Goal: Task Accomplishment & Management: Manage account settings

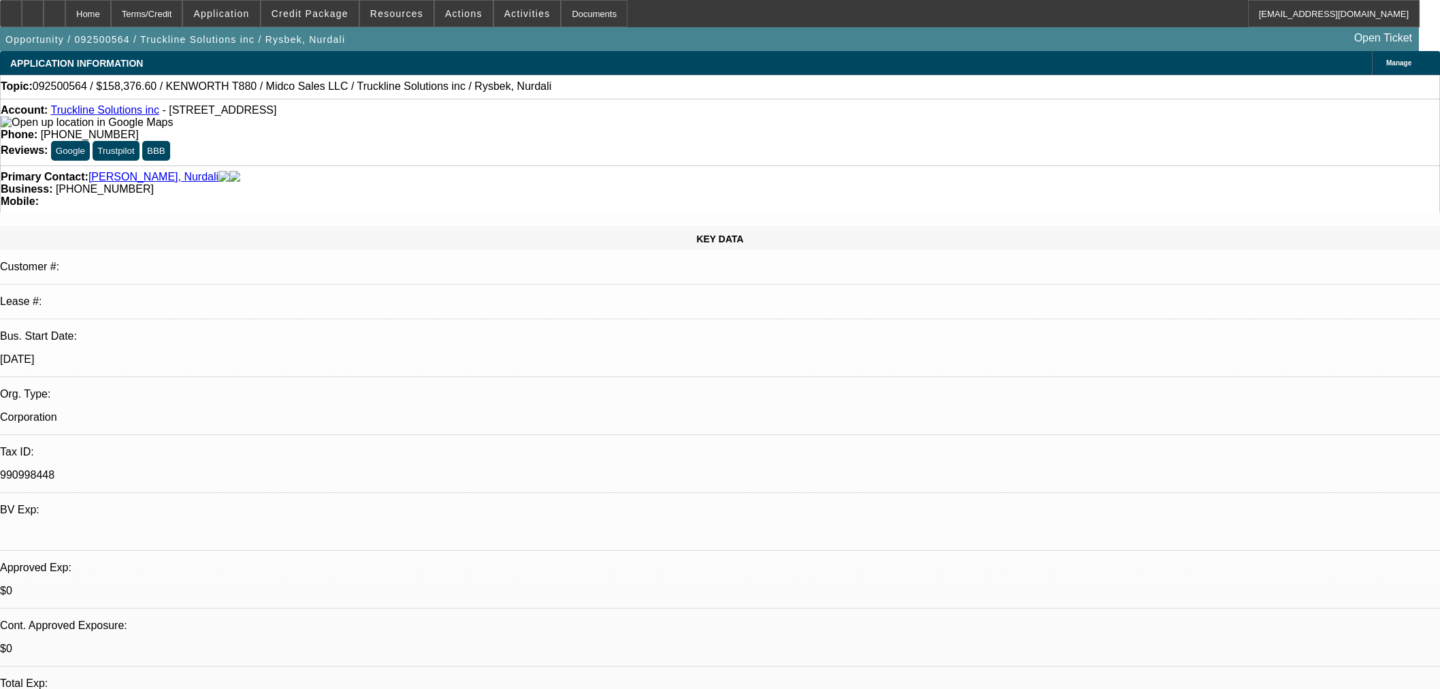
select select "0.1"
select select "0"
select select "2"
select select "0.1"
select select "4"
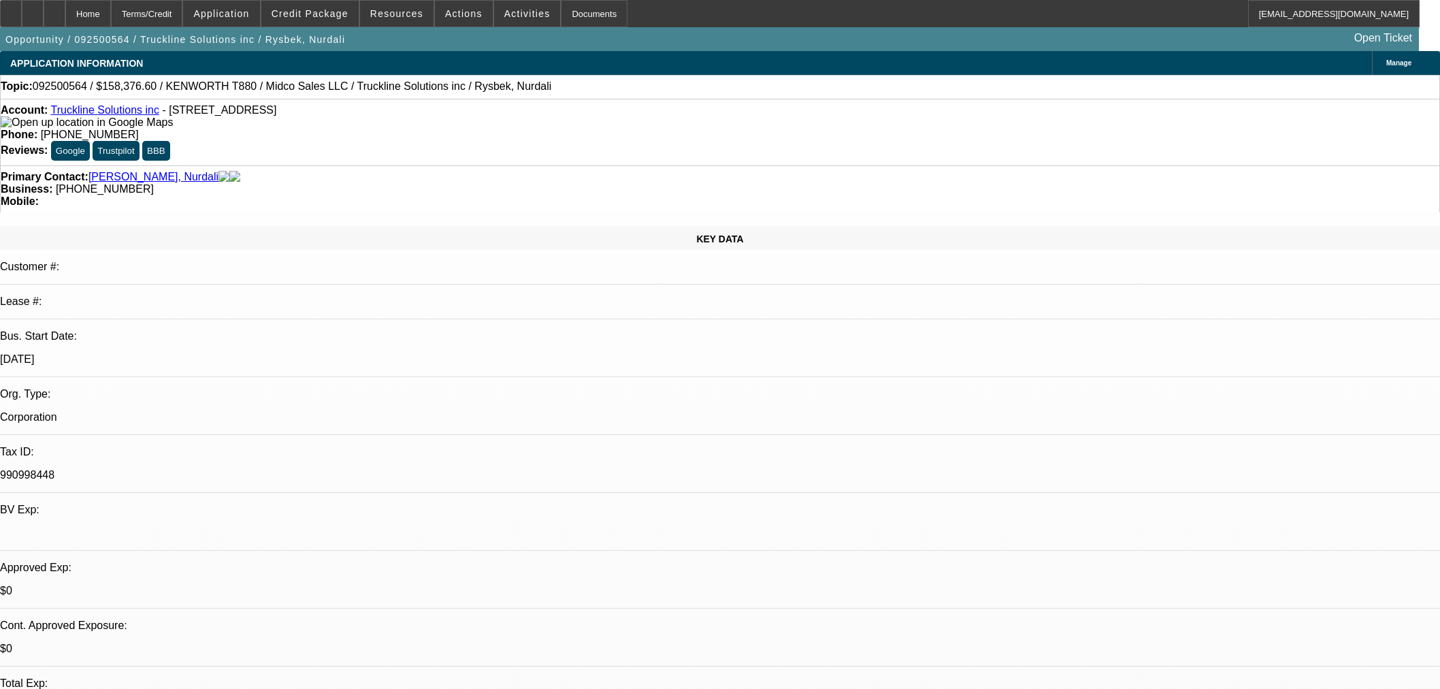
select select "0.1"
select select "0"
select select "2"
select select "0.1"
select select "4"
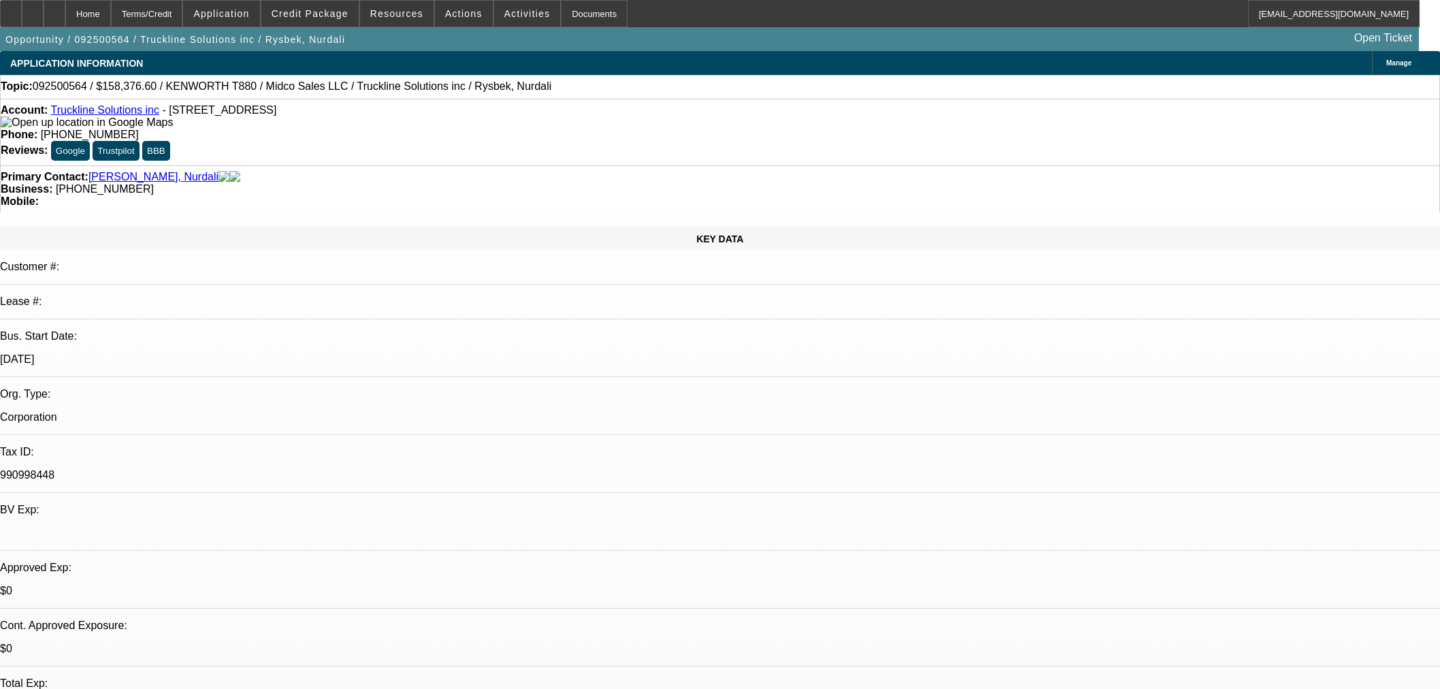
select select "0"
select select "3"
select select "0.1"
select select "4"
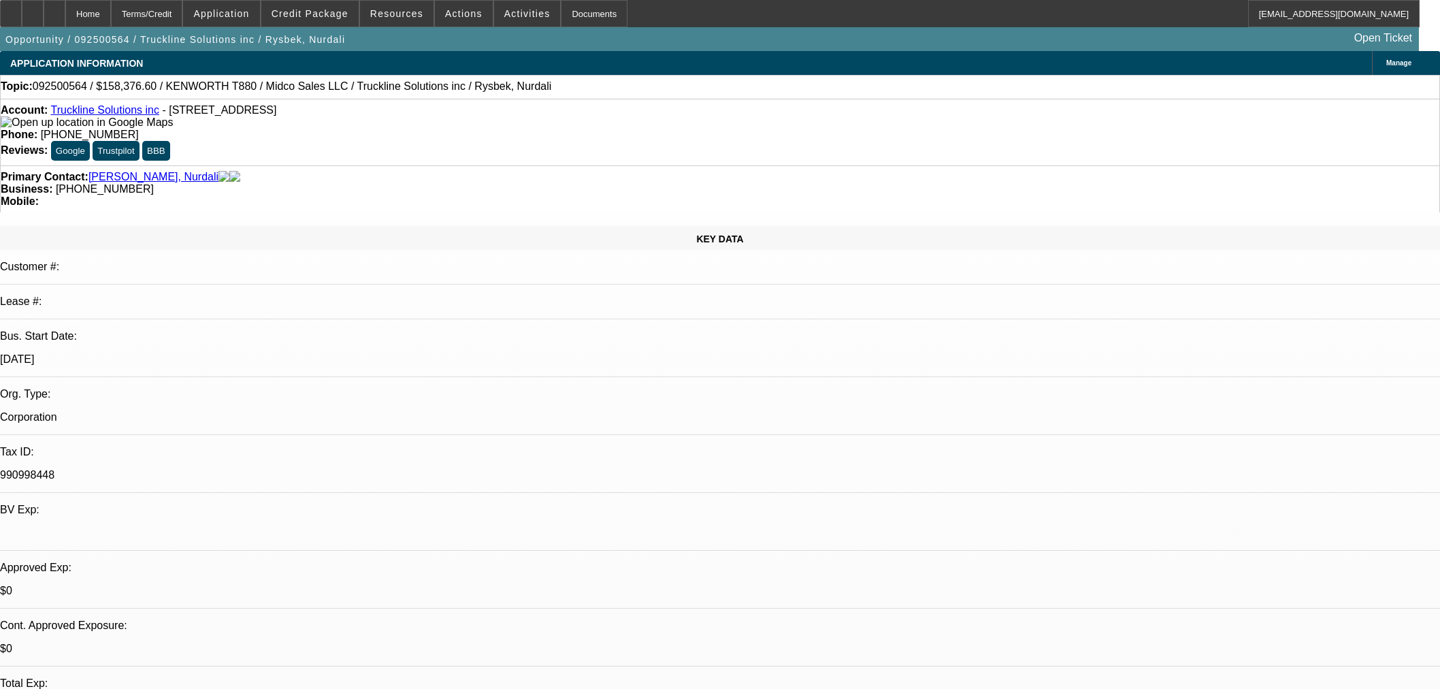
select select "0"
select select "2"
select select "0"
select select "6"
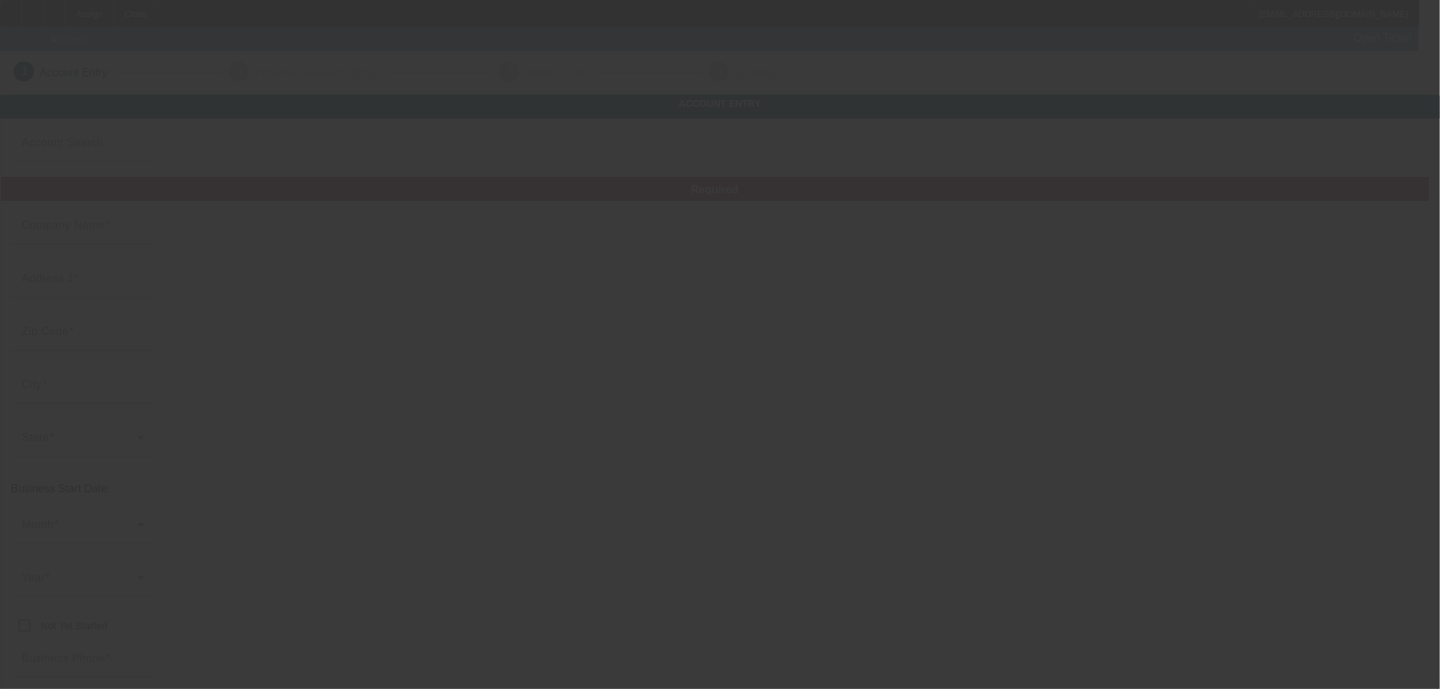
type input "[DATE]"
type input "Toochie logistics"
type input "[STREET_ADDRESS]"
type input "19702"
type input "[GEOGRAPHIC_DATA]"
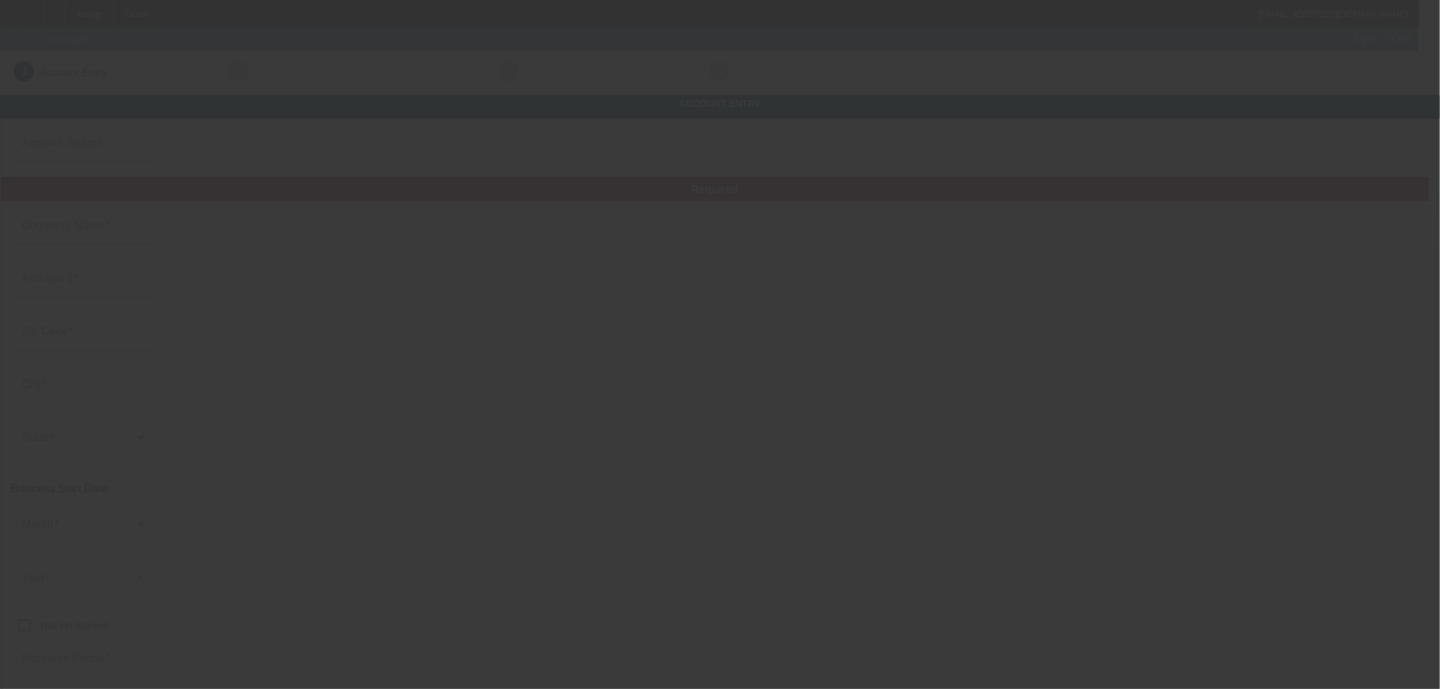
type input "[PHONE_NUMBER]"
type input "[EMAIL_ADDRESS][DOMAIN_NAME]"
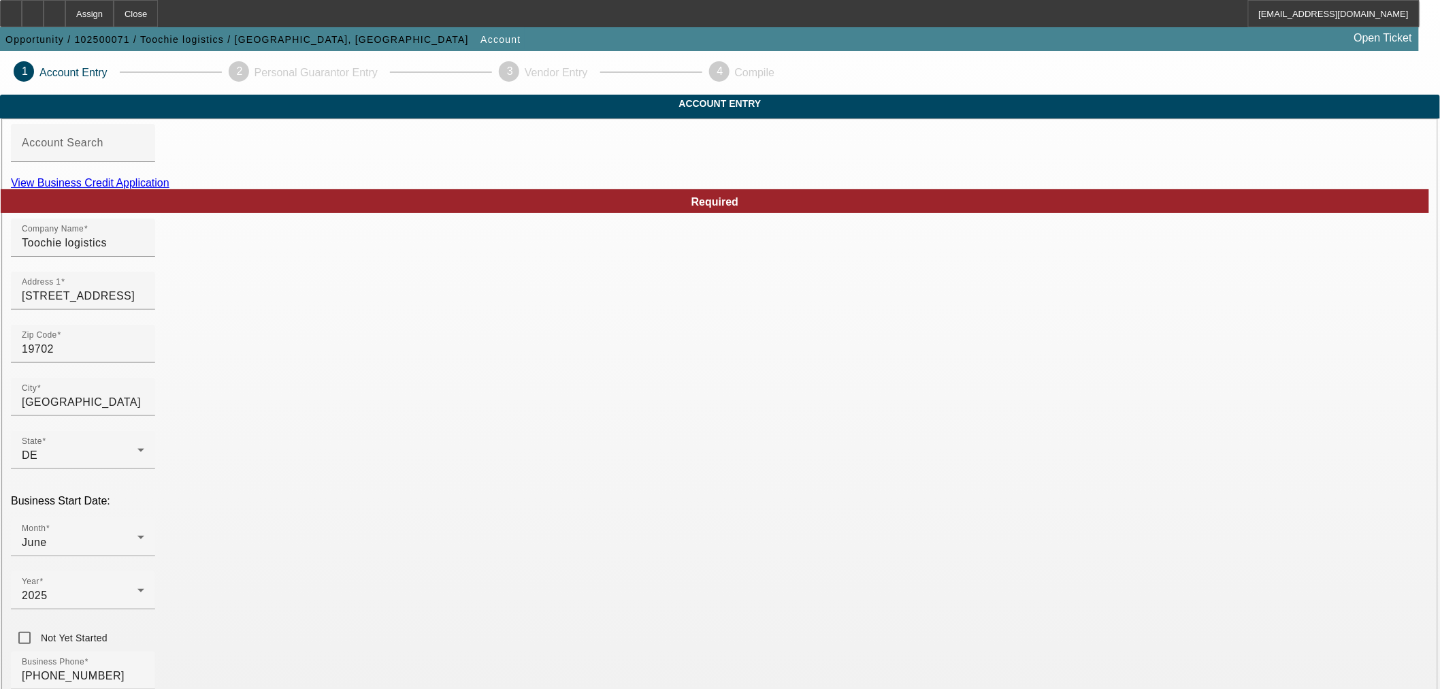
scroll to position [170, 0]
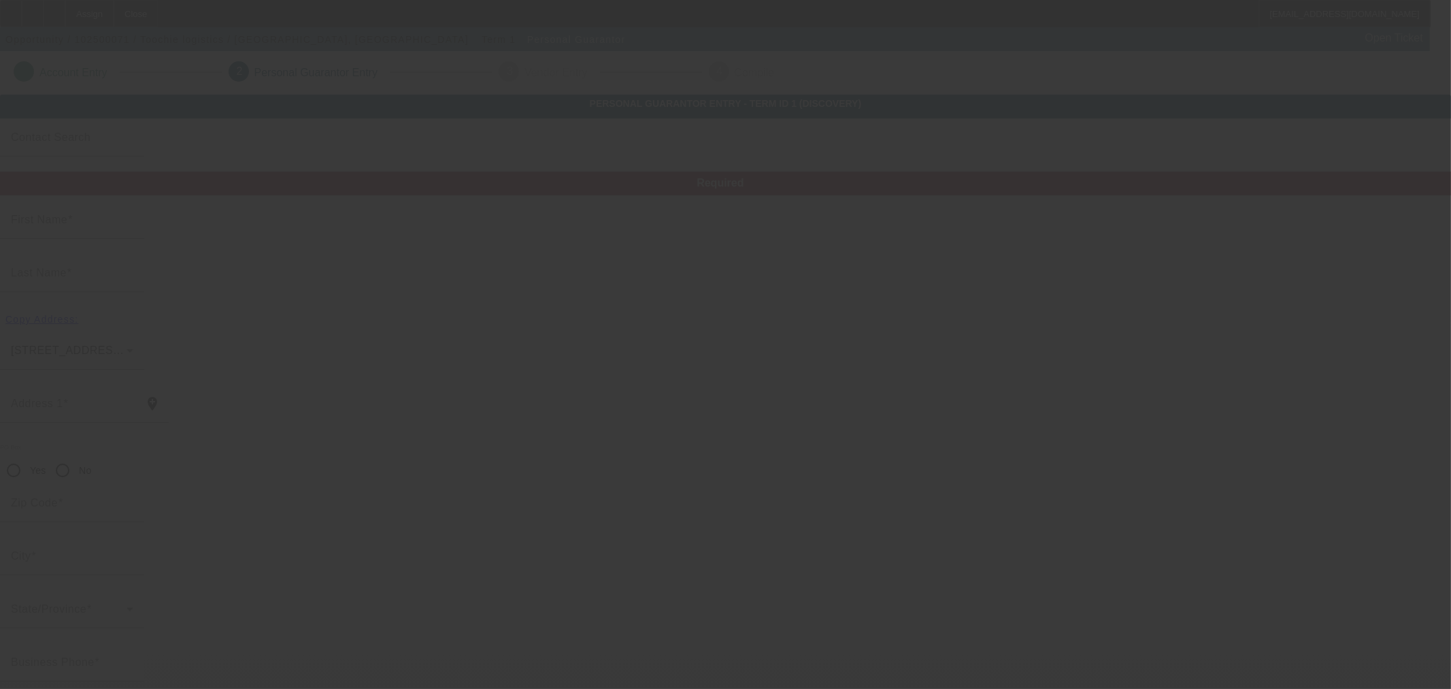
type input "Metuchen"
type input "Sutton"
type input "6369 Wellesley Dr"
radio input "true"
type input "30296"
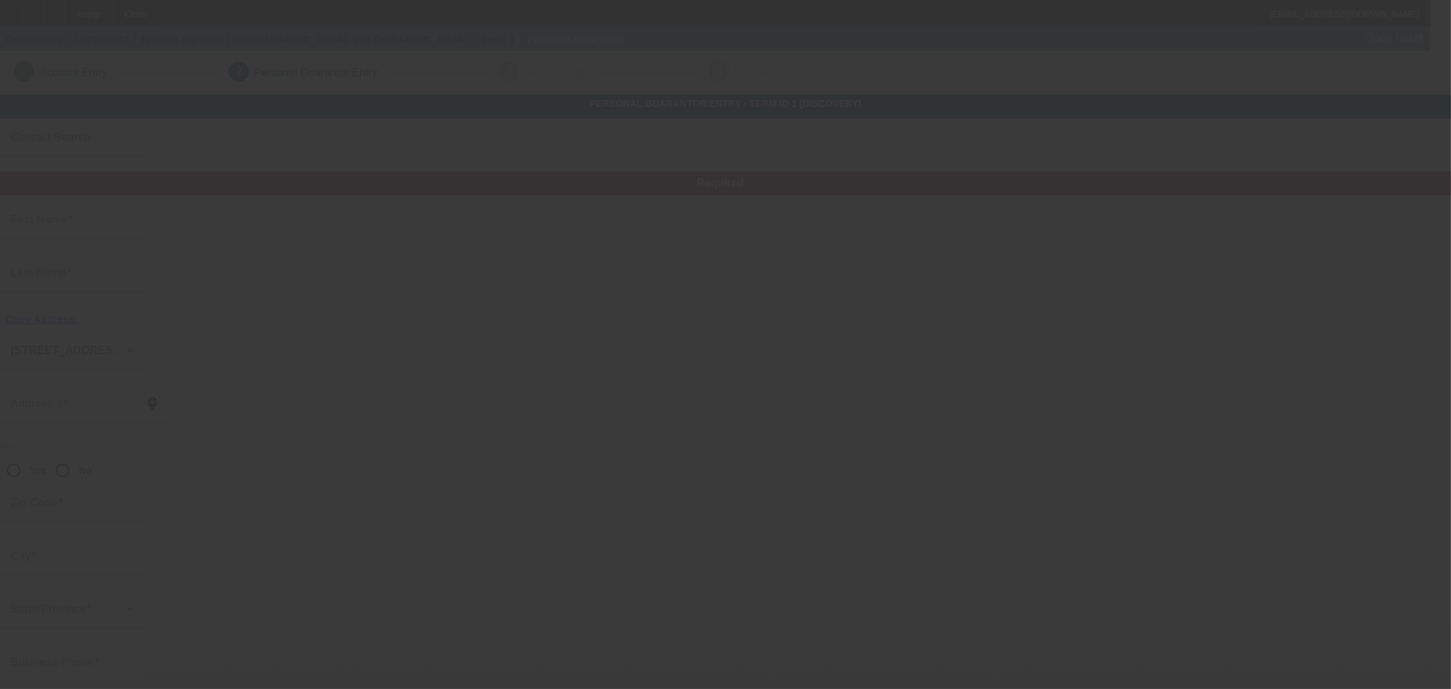
type input "Riverdale"
type input "100"
type input "178-76-0230"
type input "metuchen1357@yahoo.com"
type input "(706) 851-1068"
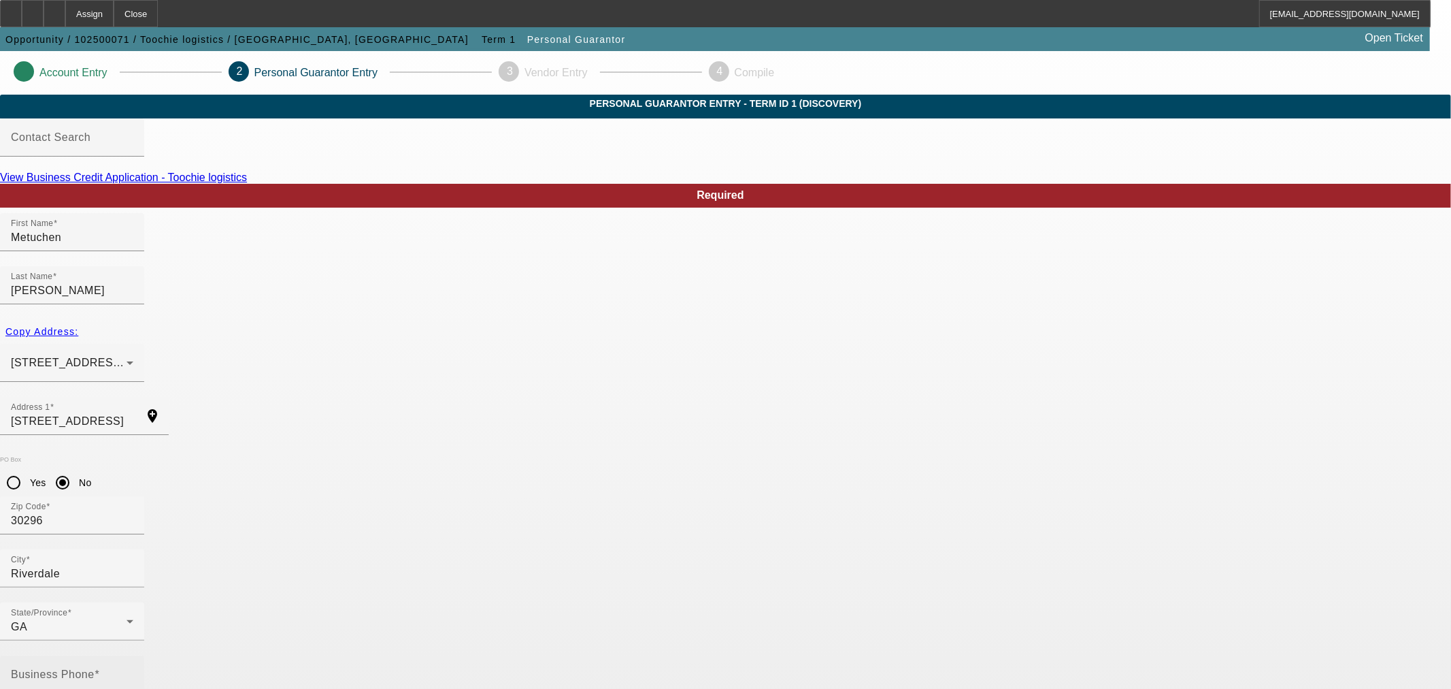
click at [133, 655] on div "Business Phone" at bounding box center [72, 674] width 122 height 38
paste input "(706) 851-1068"
type input "(706) 851-1068"
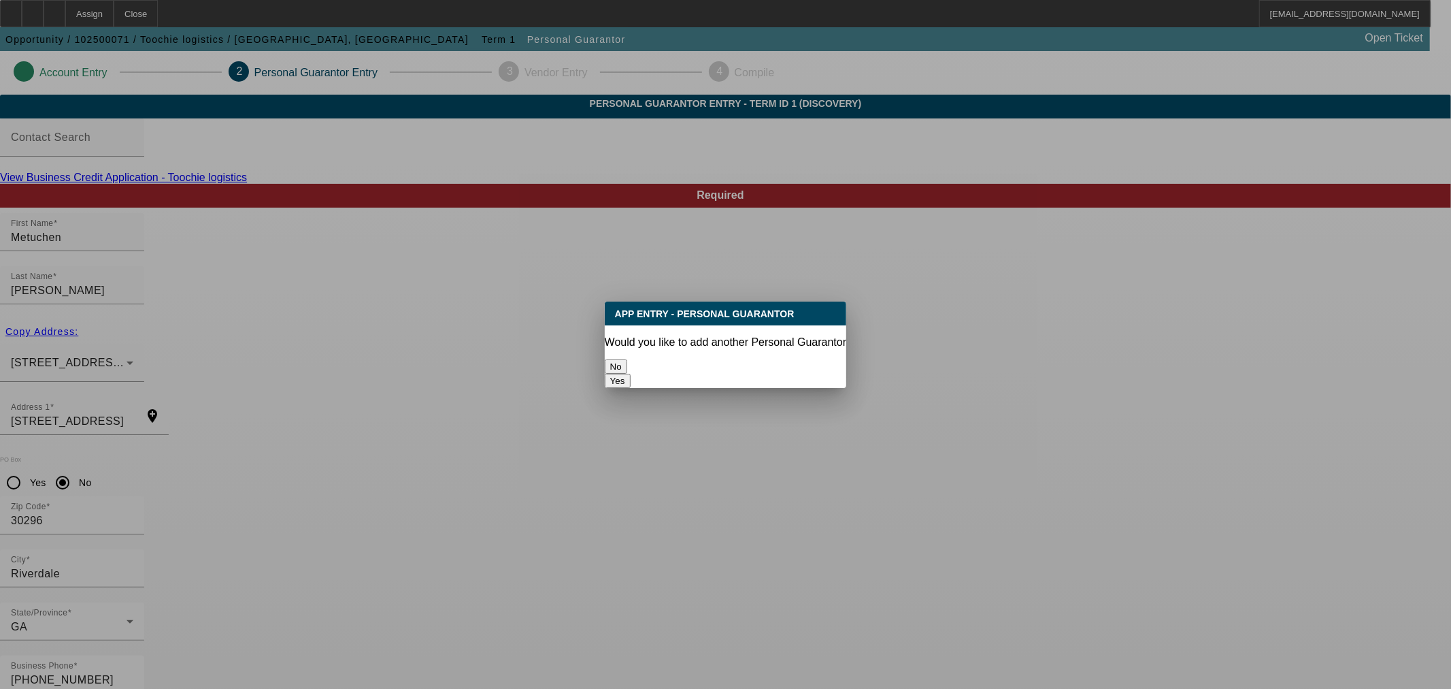
click at [627, 359] on button "No" at bounding box center [616, 366] width 22 height 14
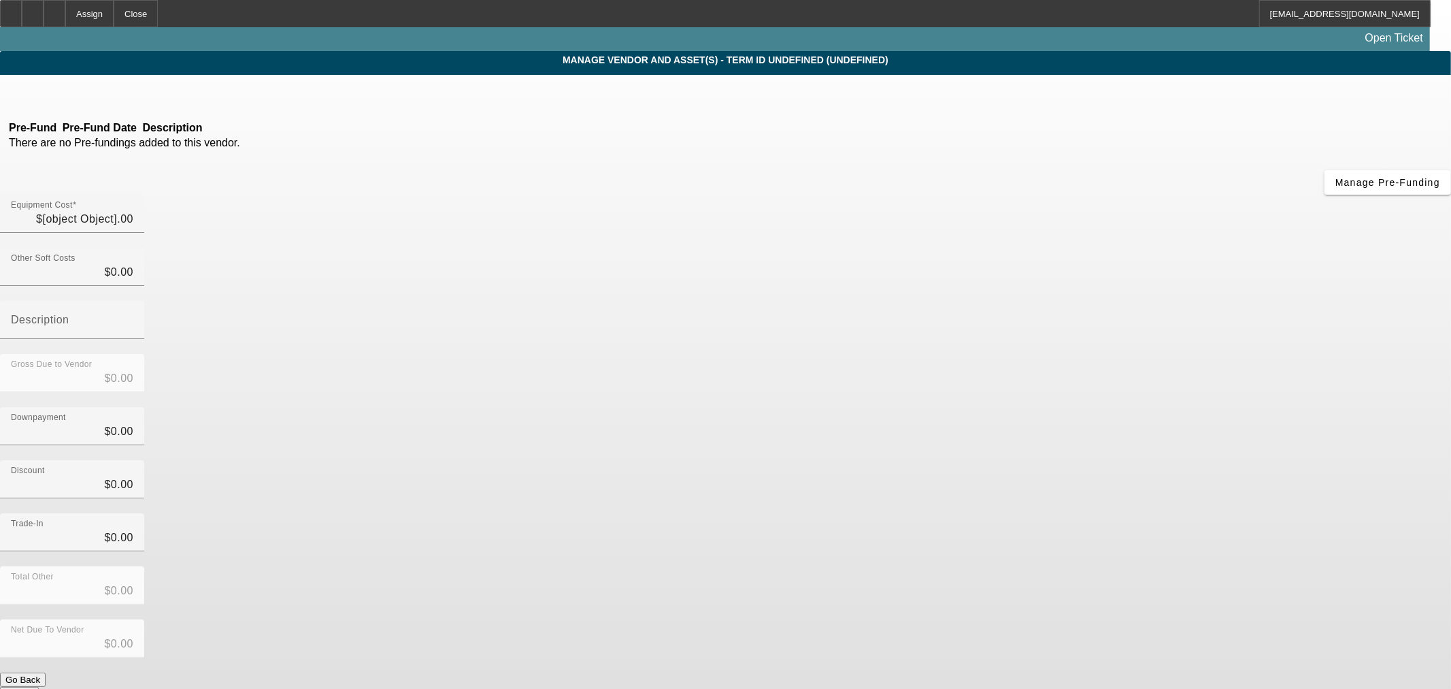
type input "$28,000.00"
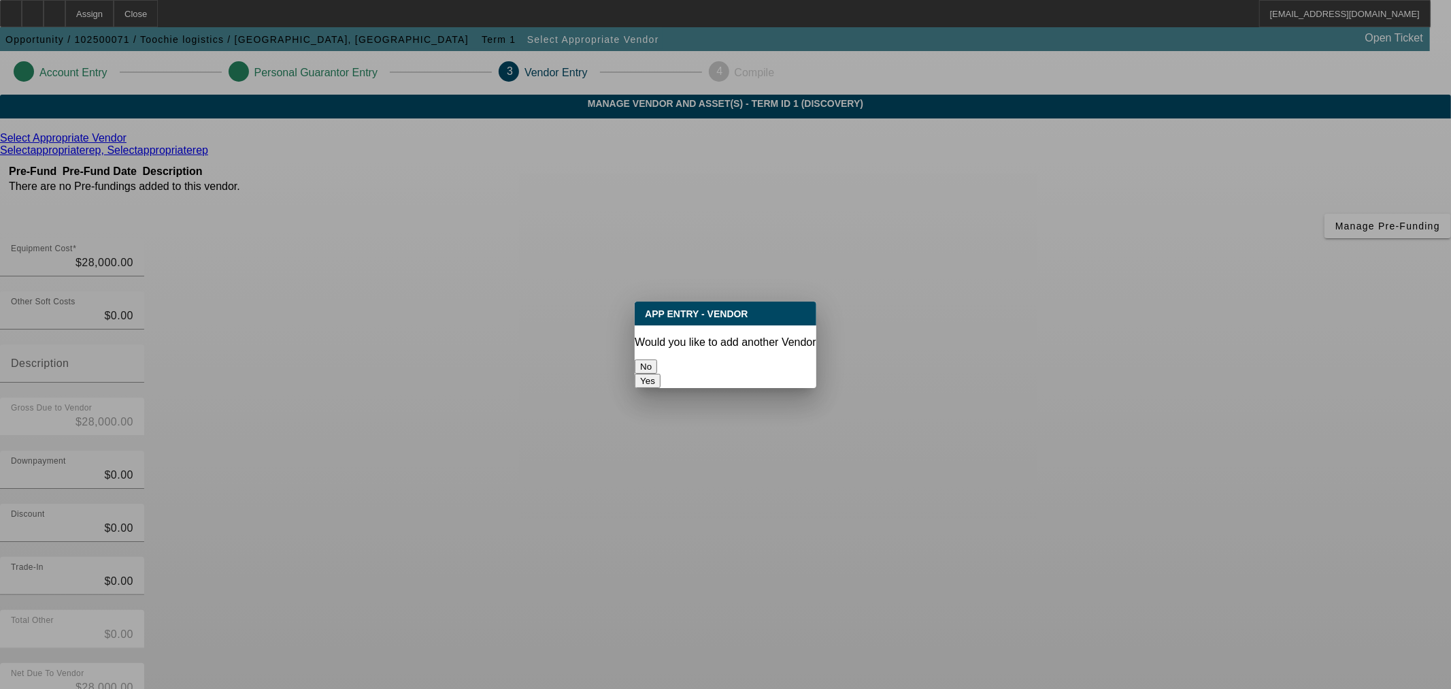
click at [657, 359] on button "No" at bounding box center [646, 366] width 22 height 14
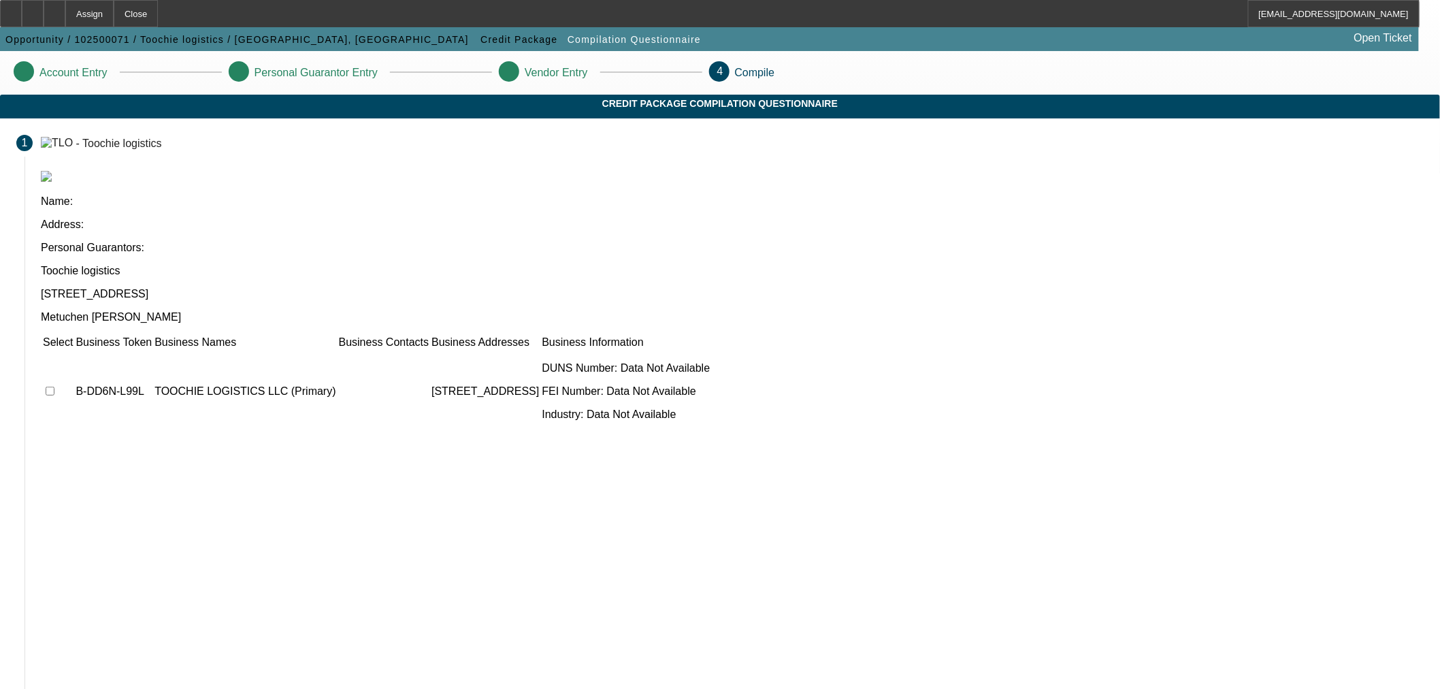
click at [54, 387] on input "checkbox" at bounding box center [50, 391] width 9 height 9
checkbox input "true"
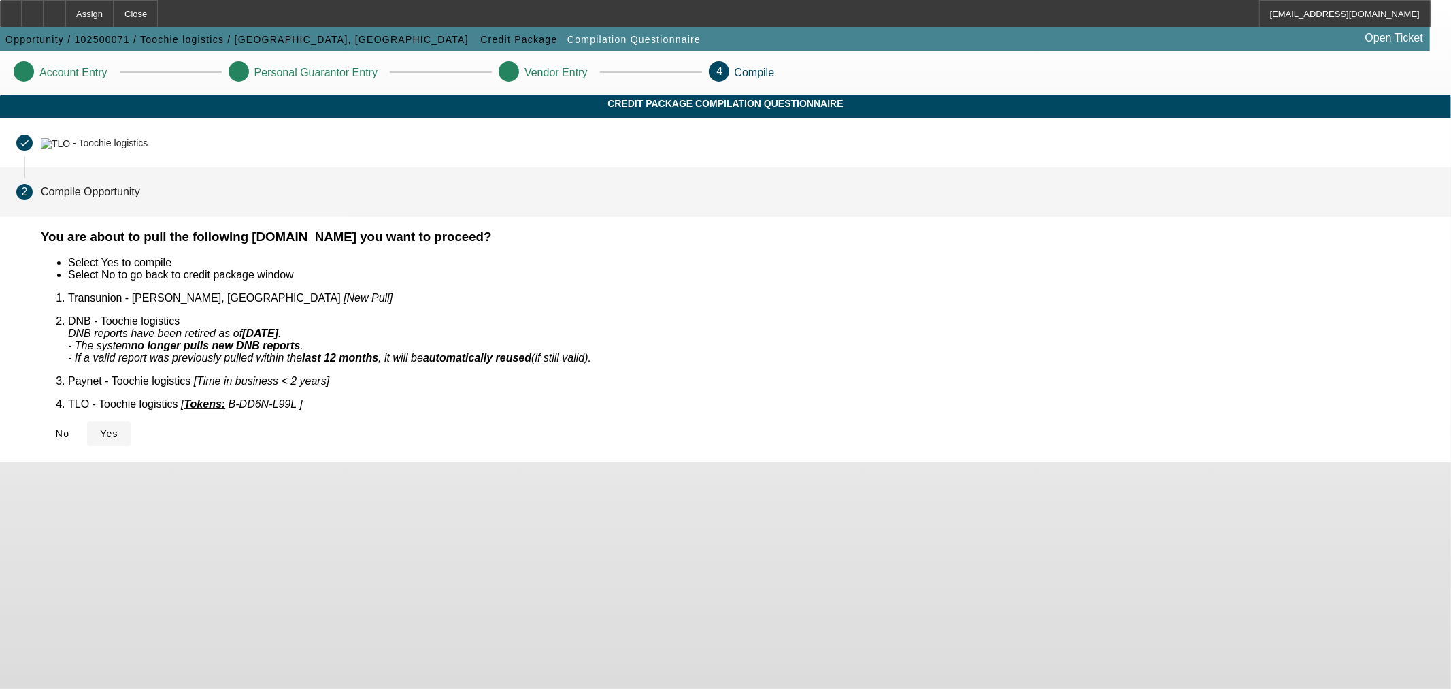
click at [100, 428] on icon at bounding box center [100, 433] width 0 height 11
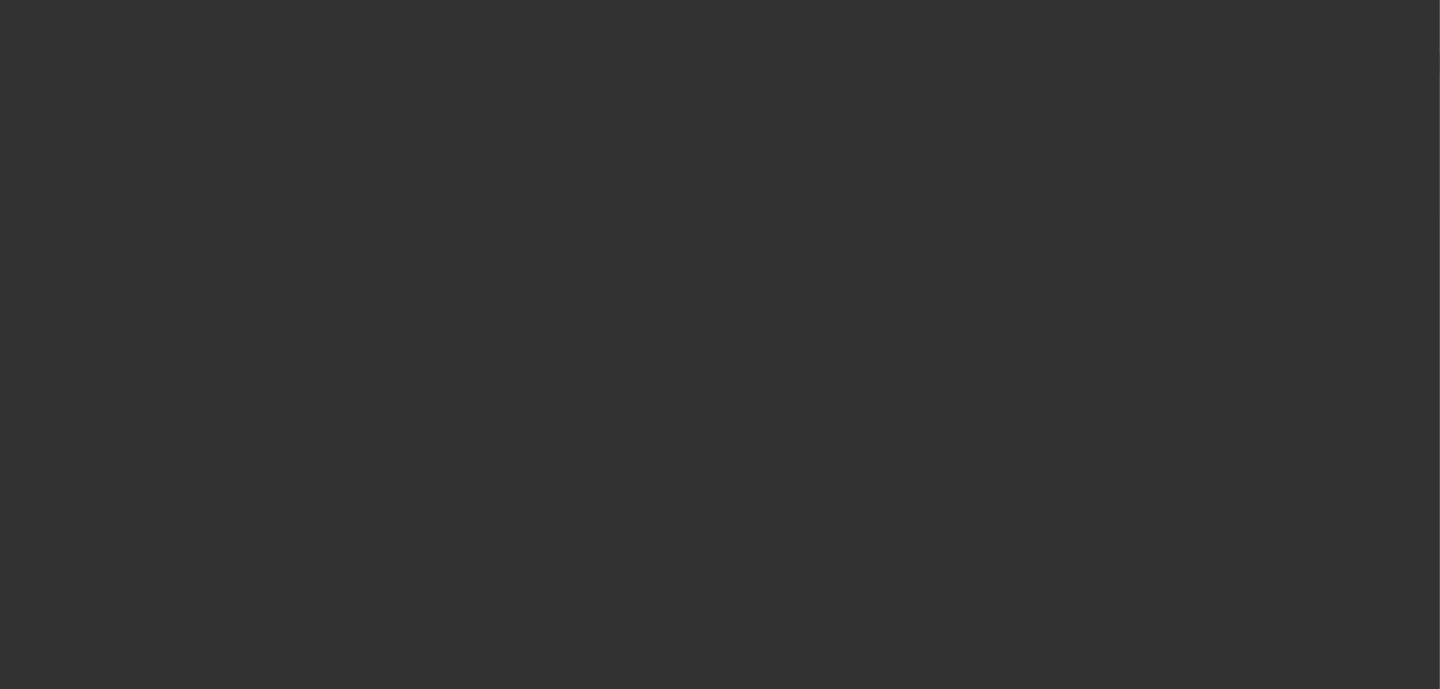
select select "0"
select select "2"
select select "0.1"
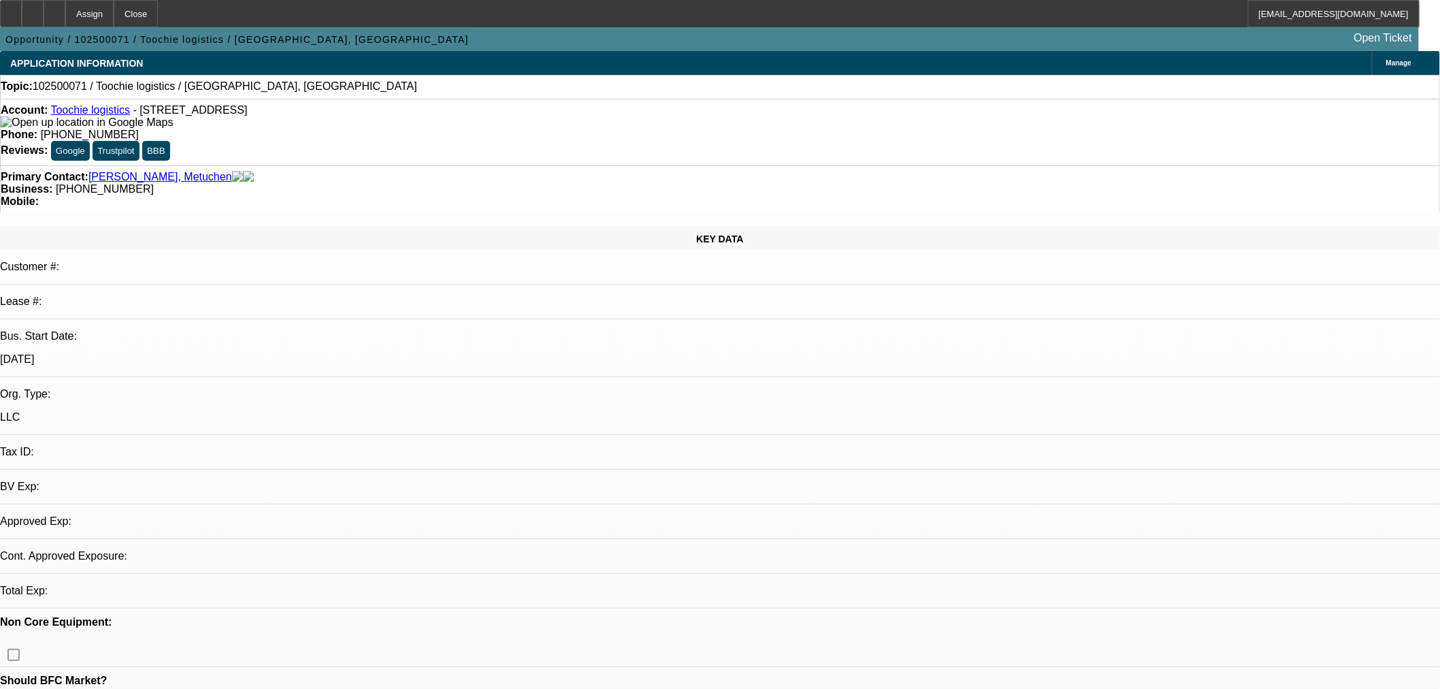
select select "1"
select select "2"
select select "4"
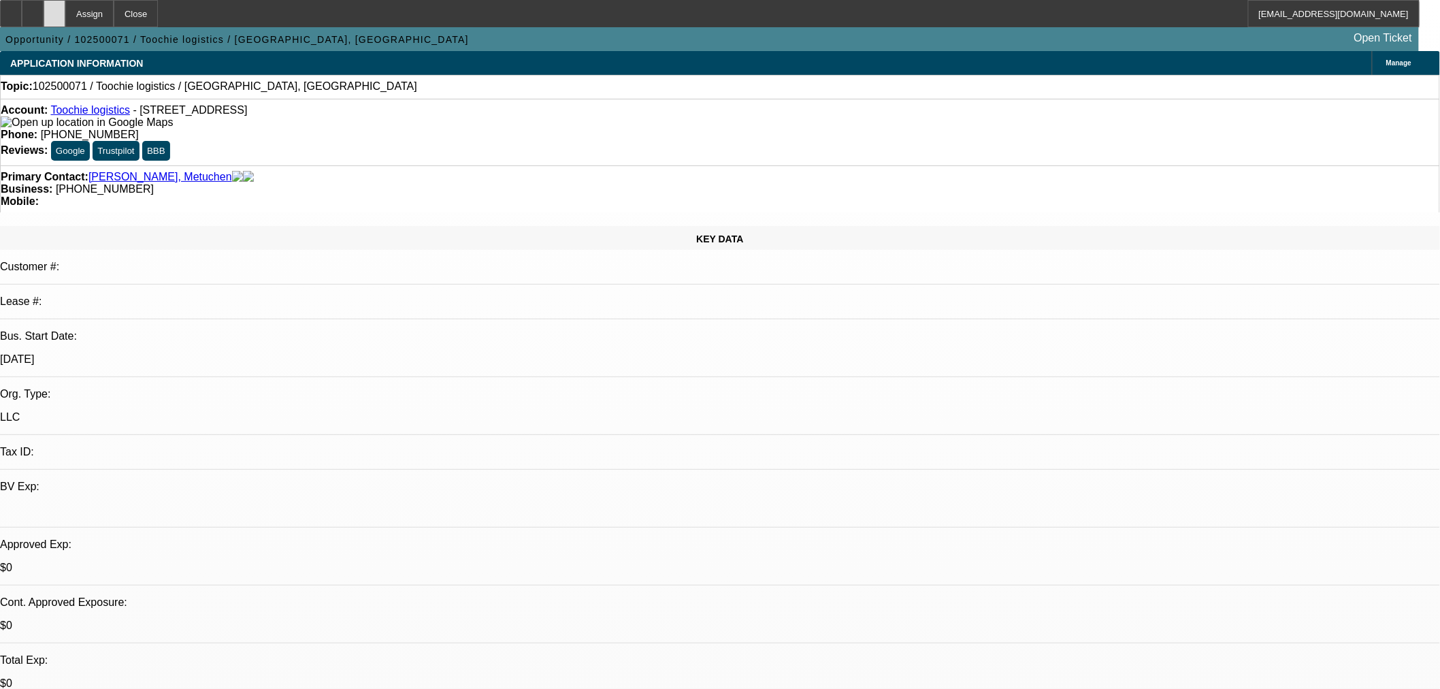
click at [54, 9] on icon at bounding box center [54, 9] width 0 height 0
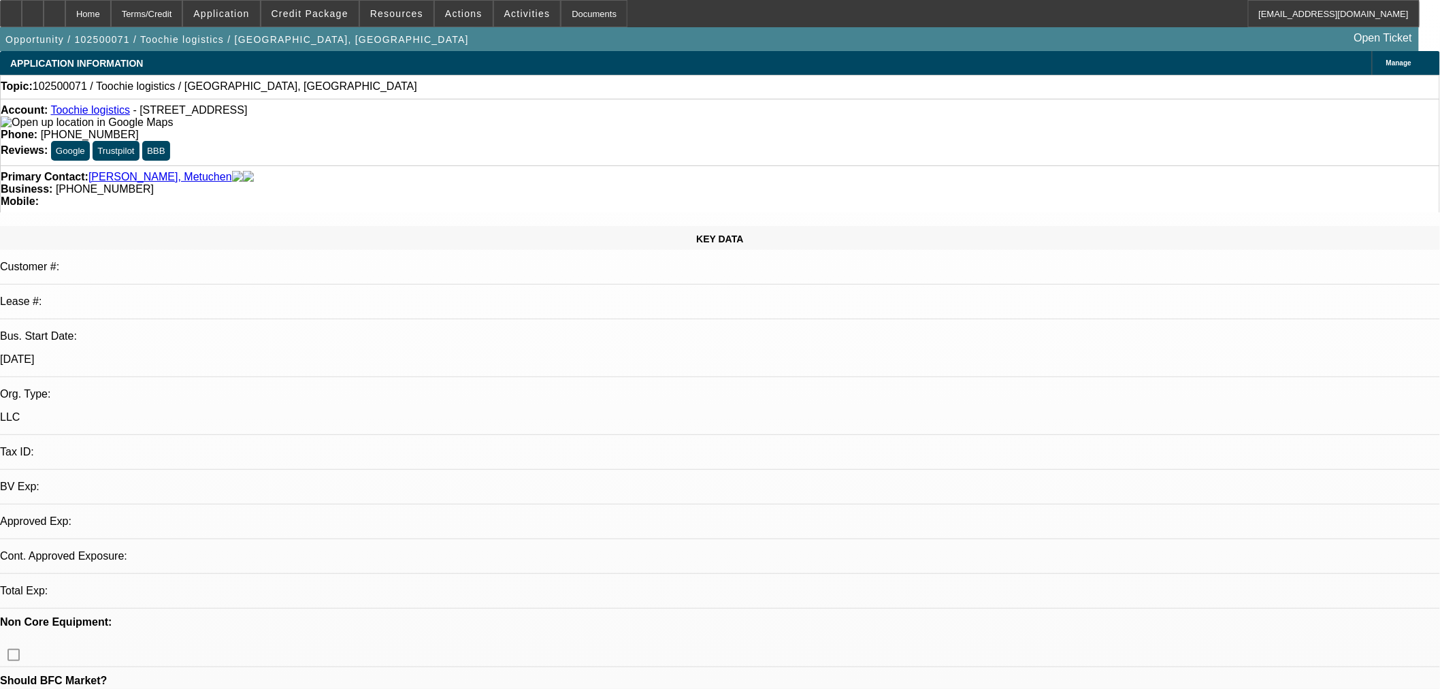
select select "0"
select select "2"
select select "0.1"
select select "4"
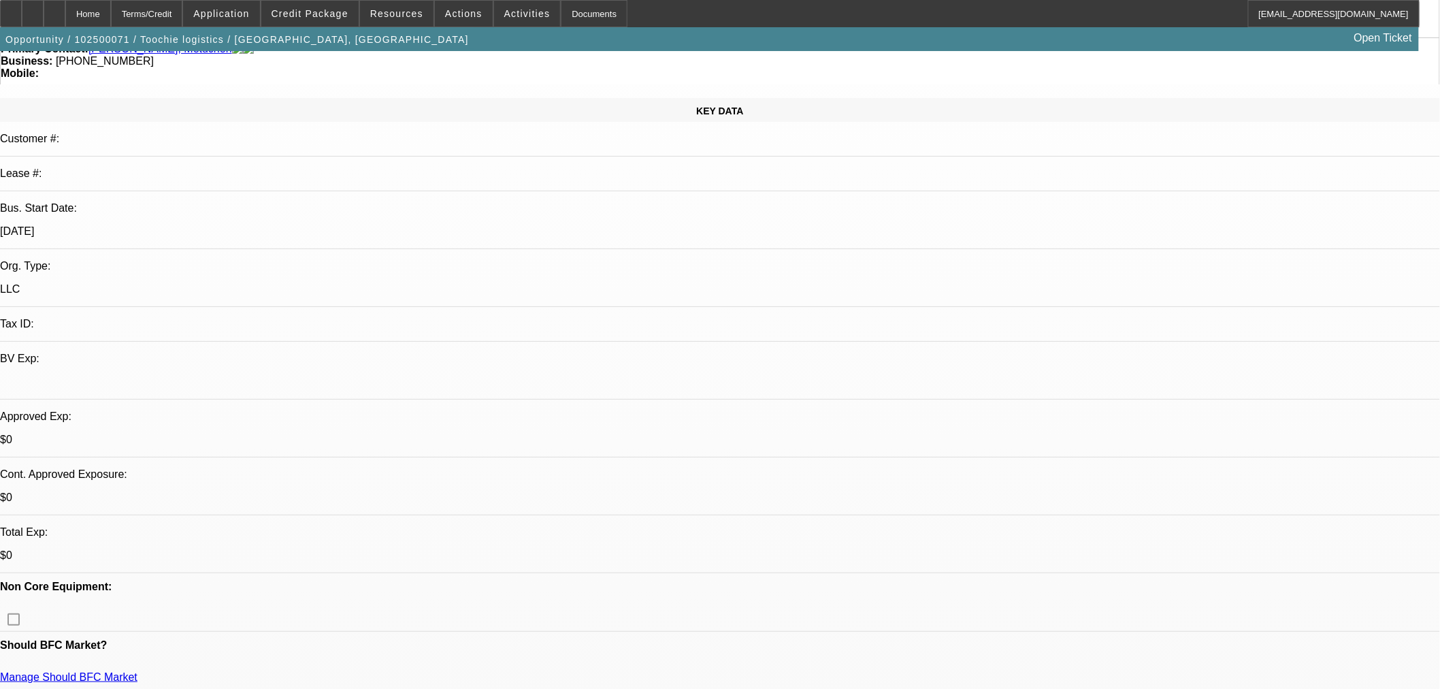
scroll to position [453, 0]
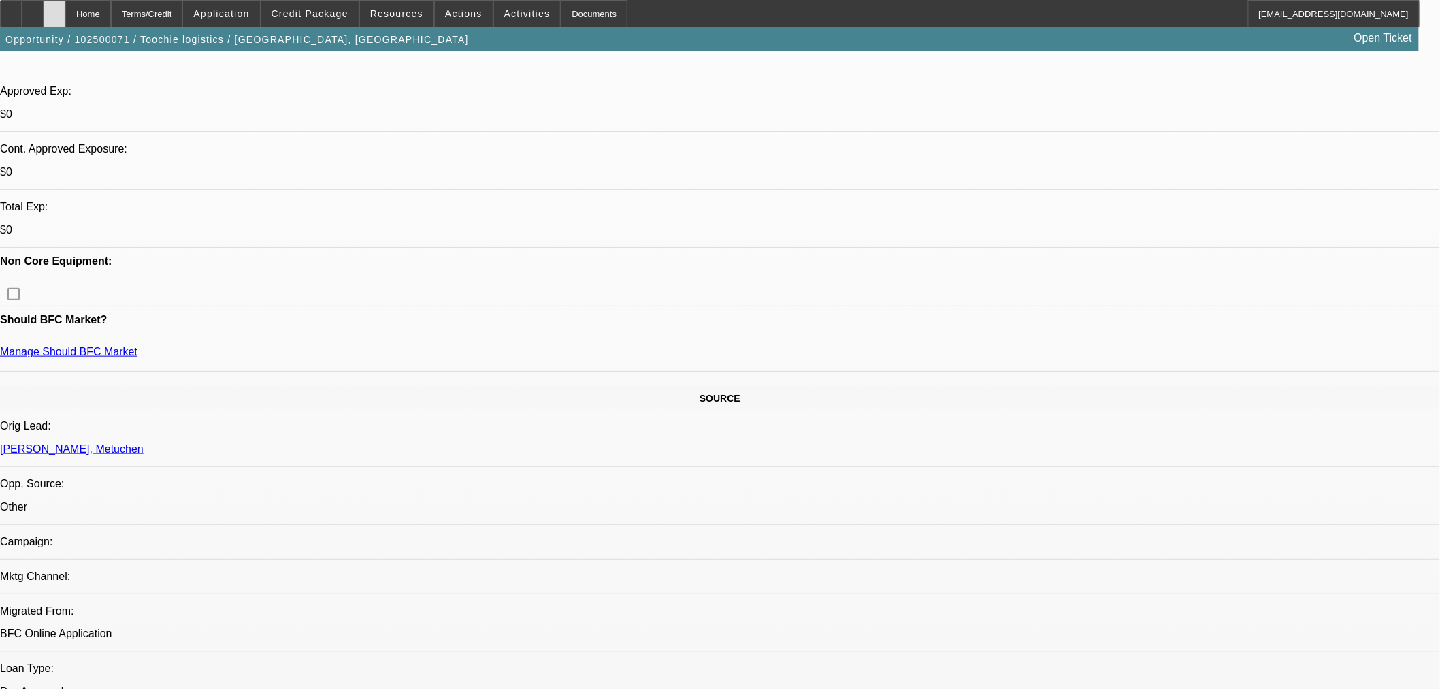
click at [65, 17] on div at bounding box center [55, 13] width 22 height 27
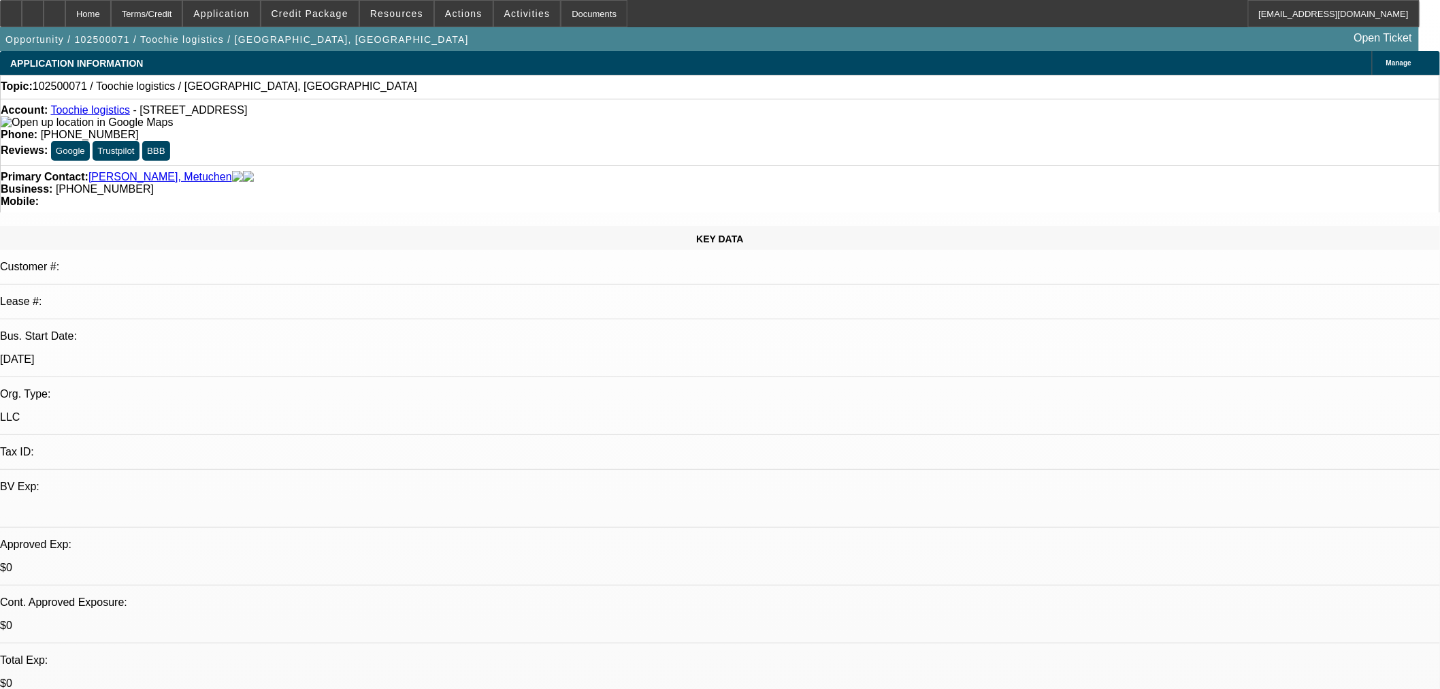
select select "0"
select select "2"
select select "0.1"
select select "4"
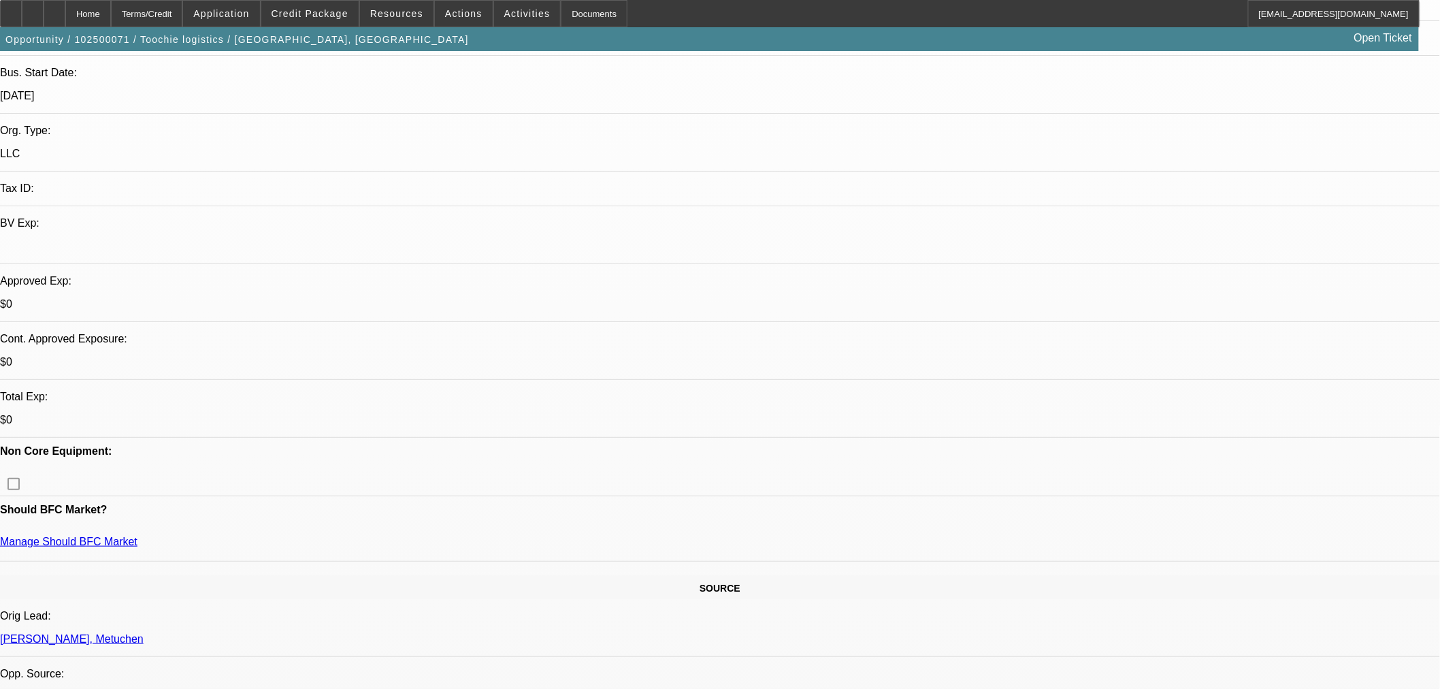
scroll to position [453, 0]
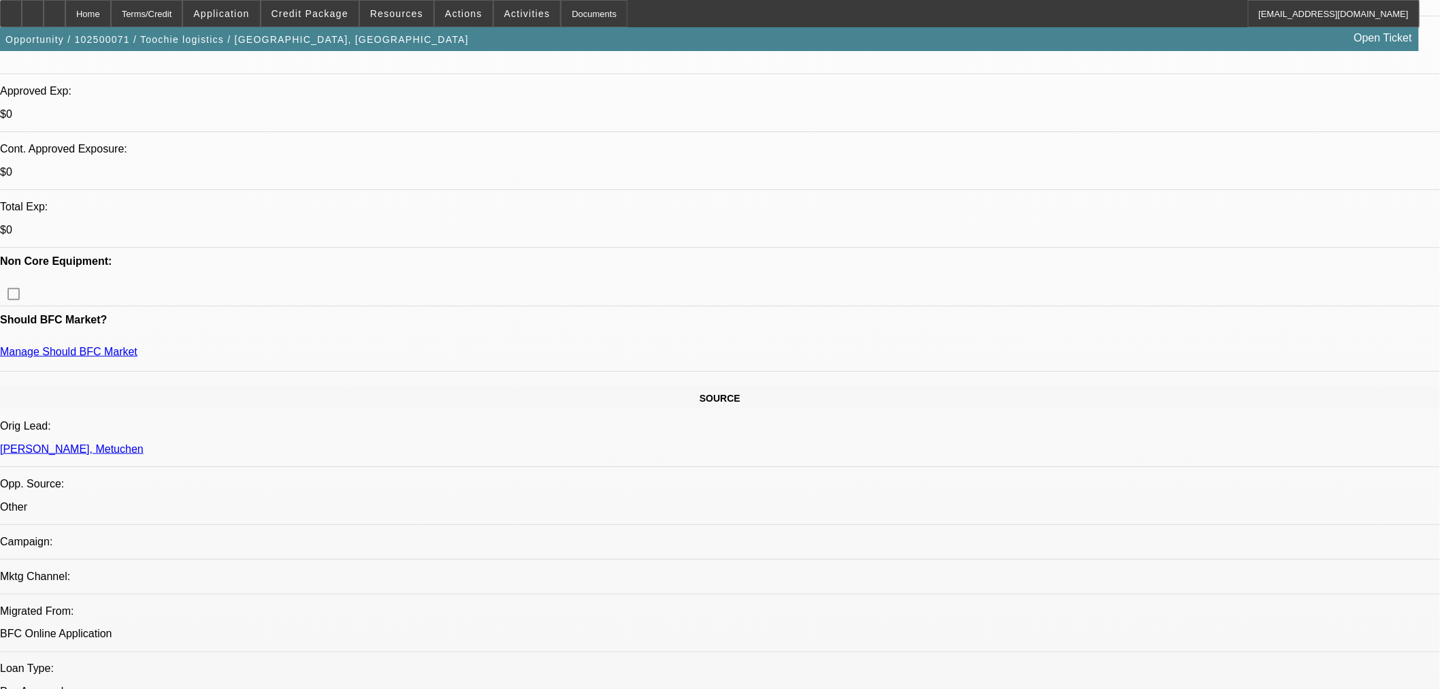
click at [348, 14] on span "Credit Package" at bounding box center [310, 13] width 77 height 11
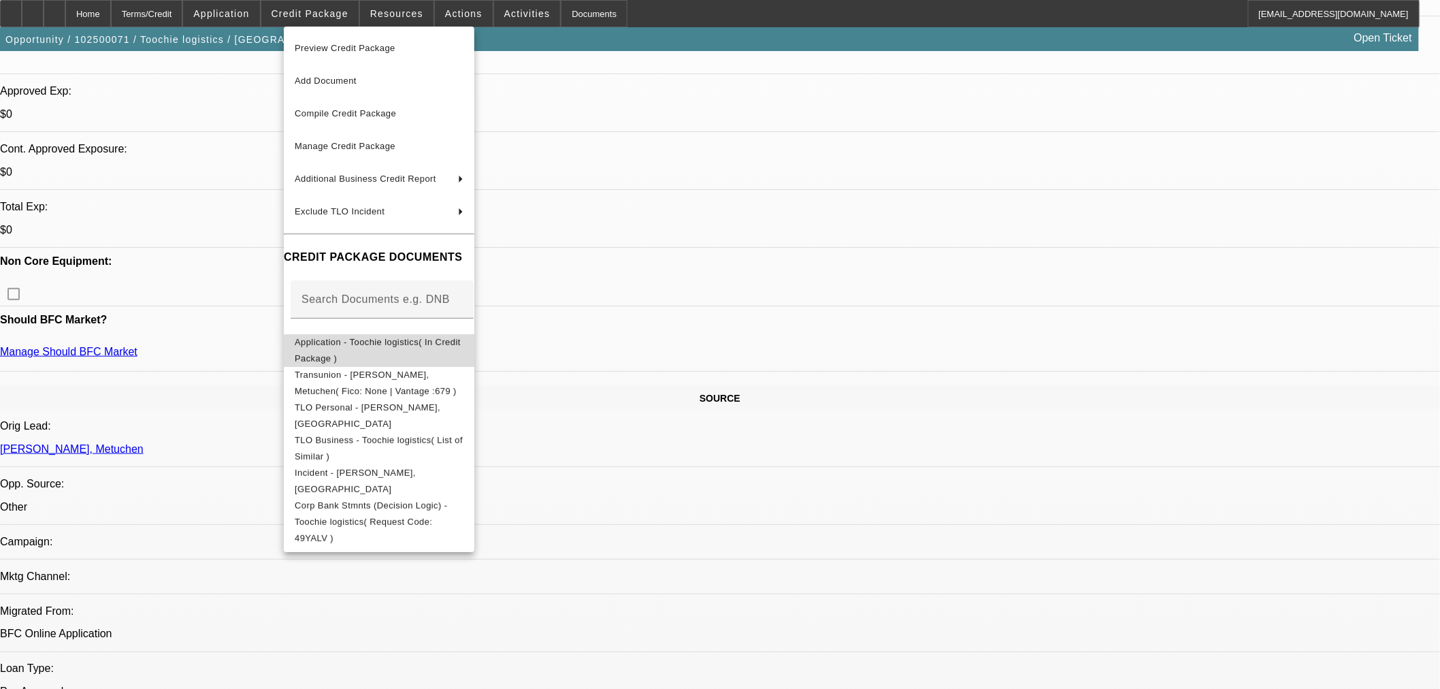
click at [332, 338] on span "Application - Toochie logistics( In Credit Package )" at bounding box center [379, 349] width 169 height 33
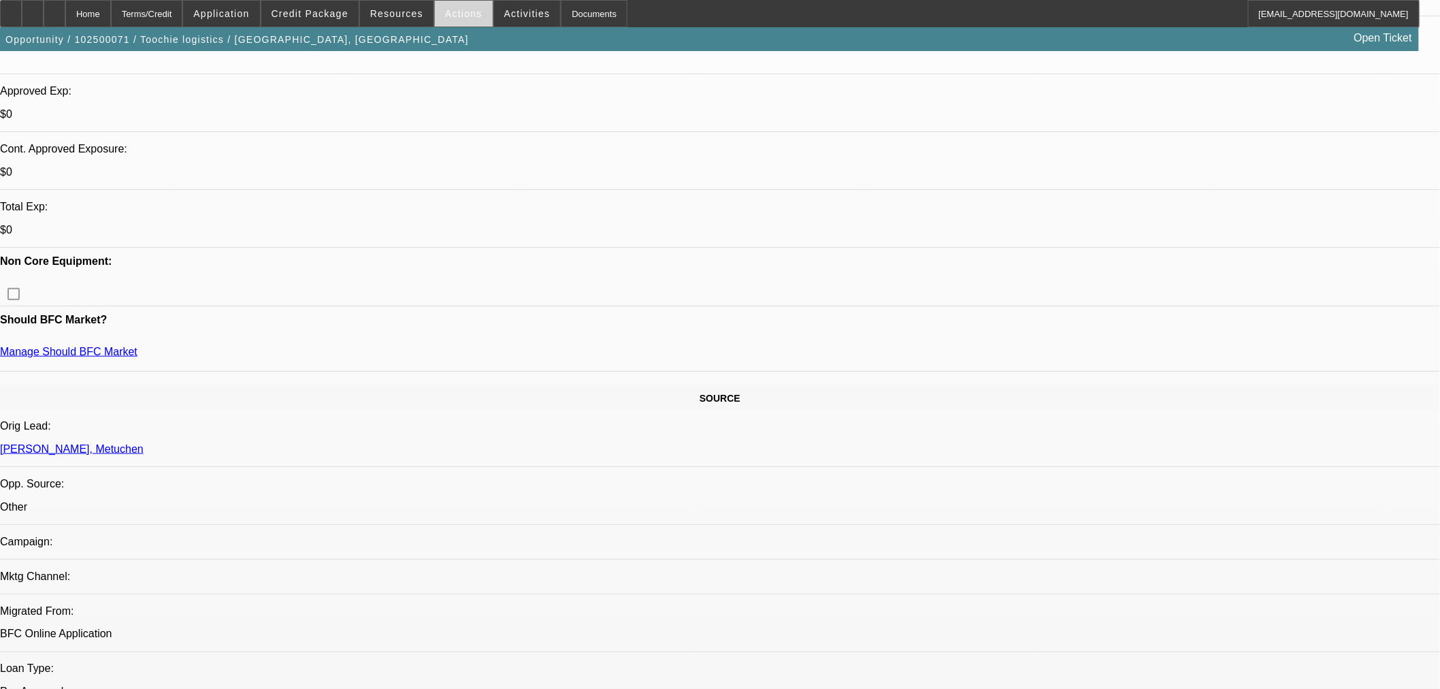
click at [475, 5] on span at bounding box center [464, 13] width 58 height 33
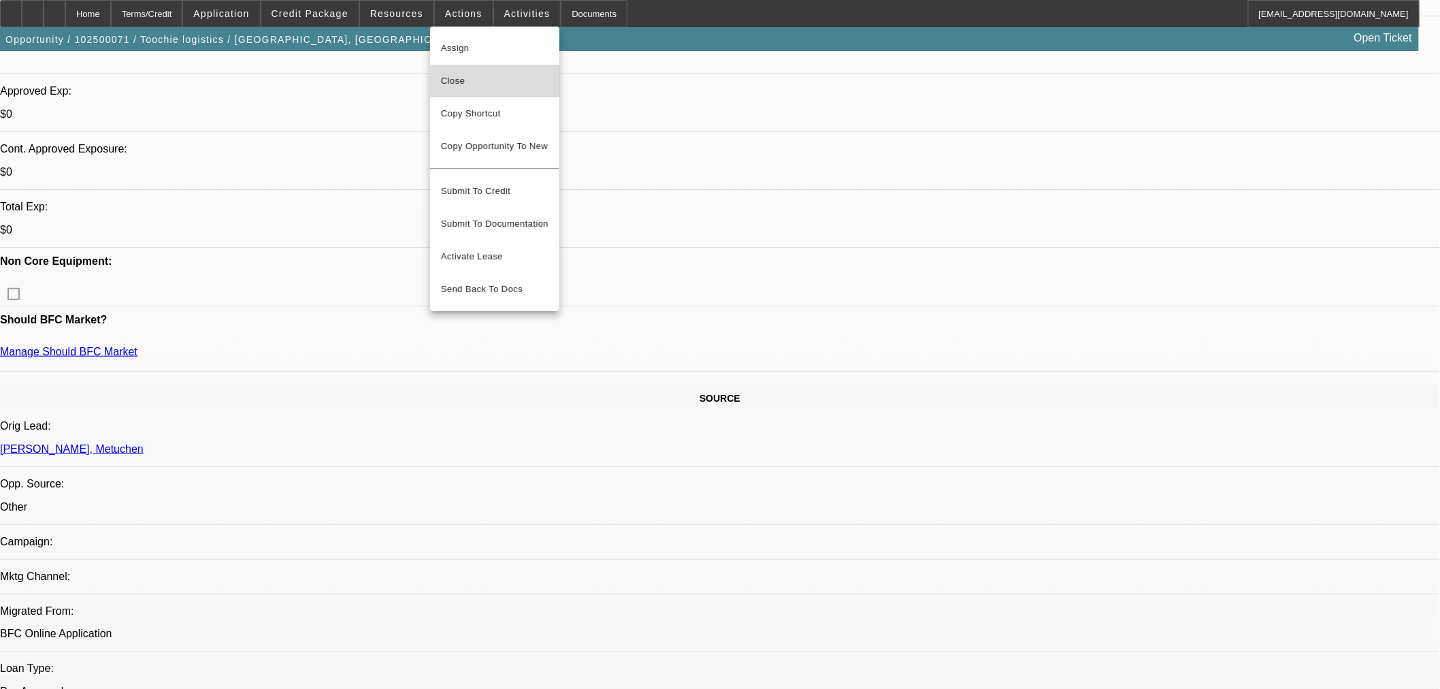
click at [501, 82] on span "Close" at bounding box center [495, 81] width 108 height 16
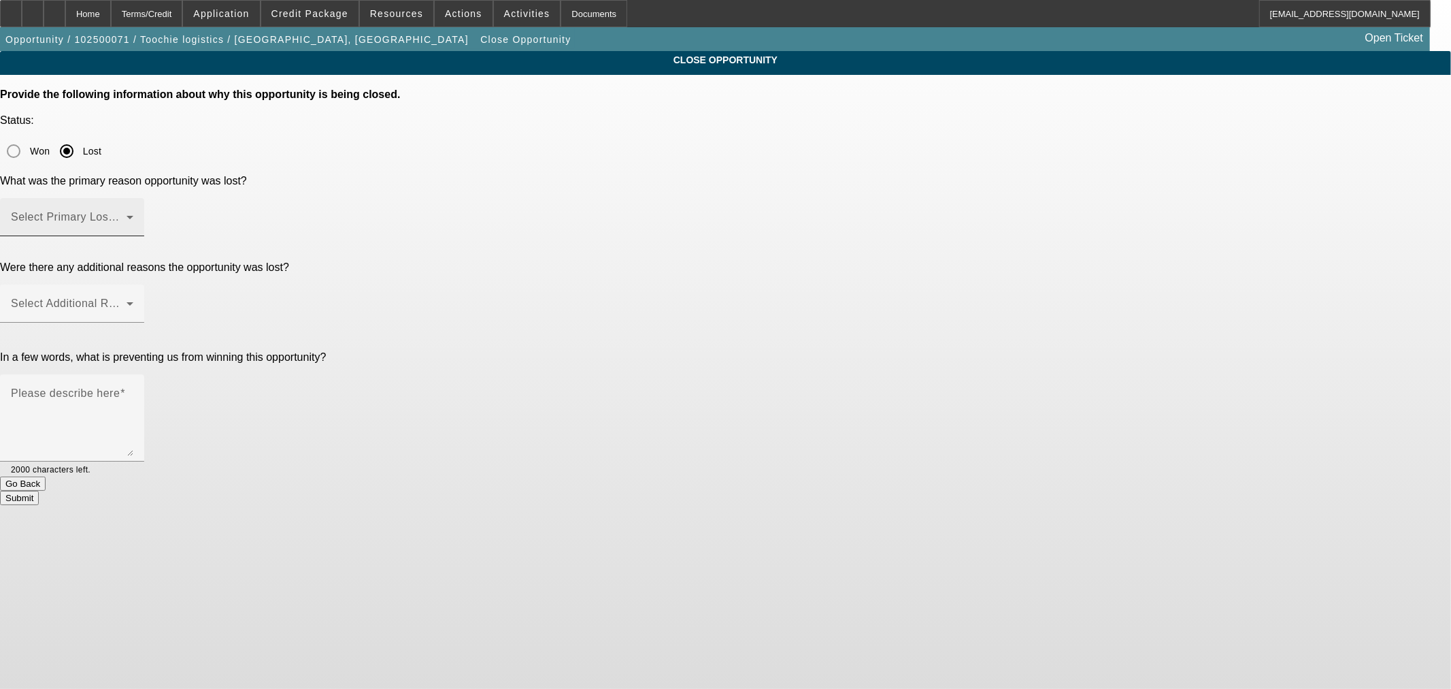
click at [127, 214] on span at bounding box center [69, 222] width 116 height 16
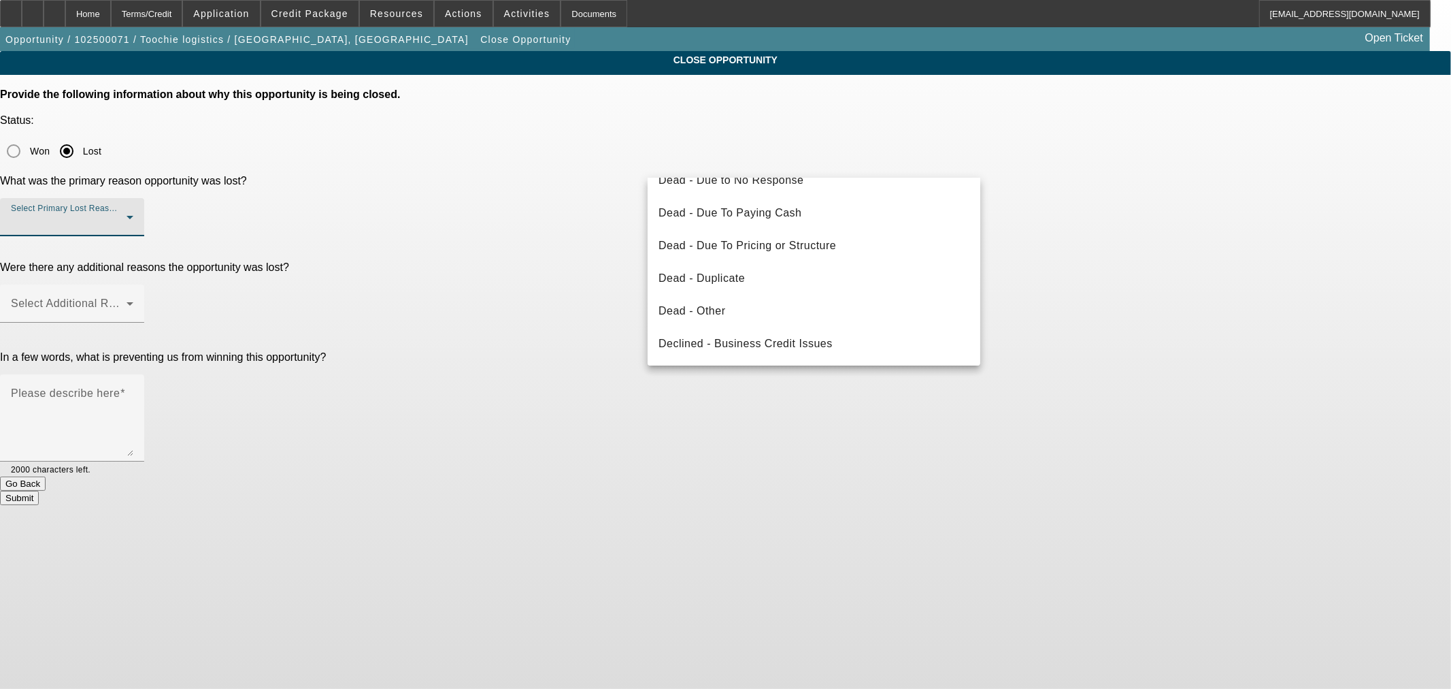
scroll to position [182, 0]
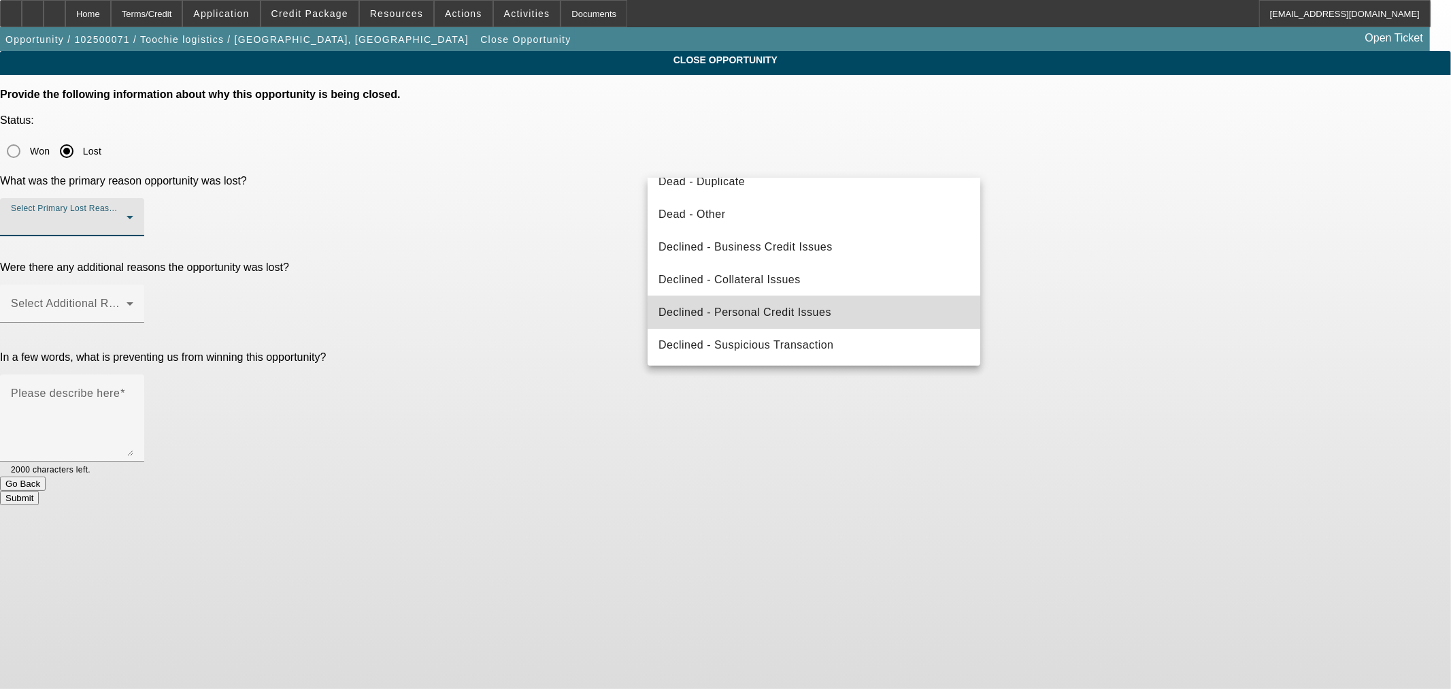
click at [841, 318] on mat-option "Declined - Personal Credit Issues" at bounding box center [814, 312] width 333 height 33
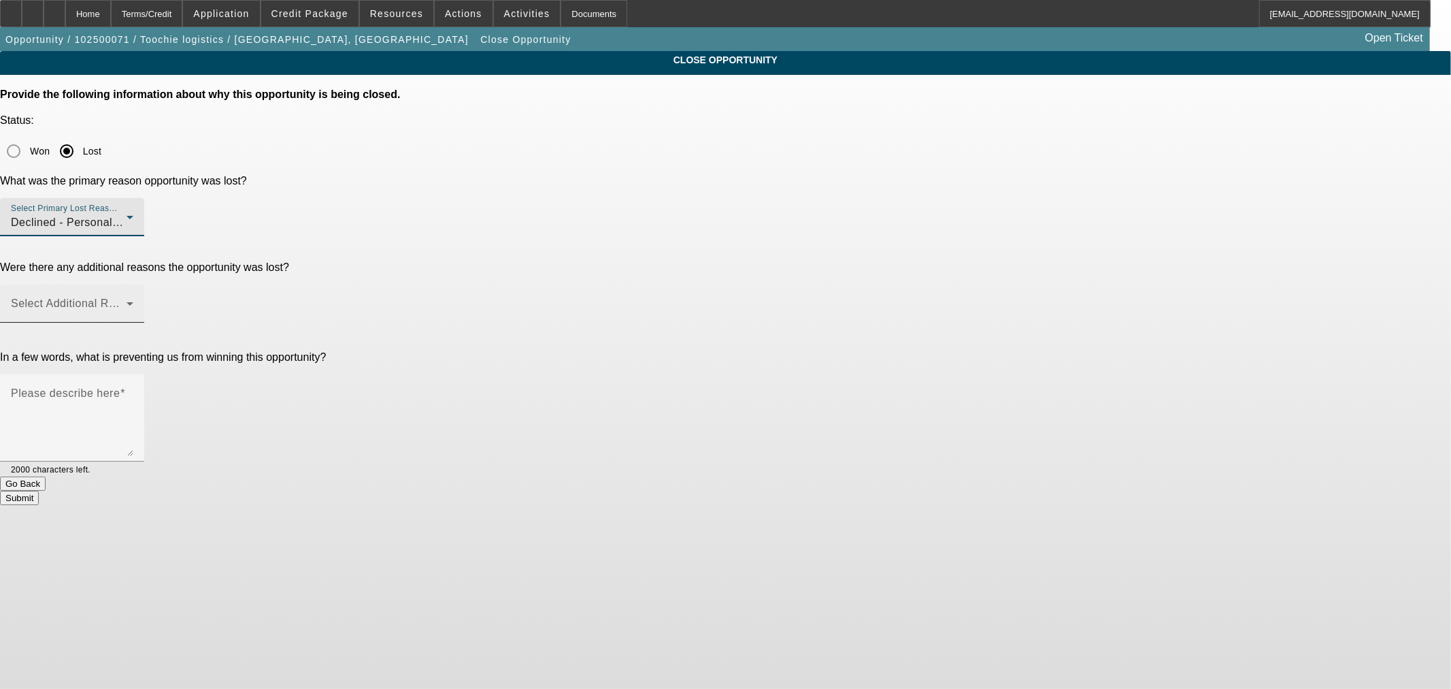
click at [133, 284] on div "Select Additional Reasons" at bounding box center [72, 303] width 122 height 38
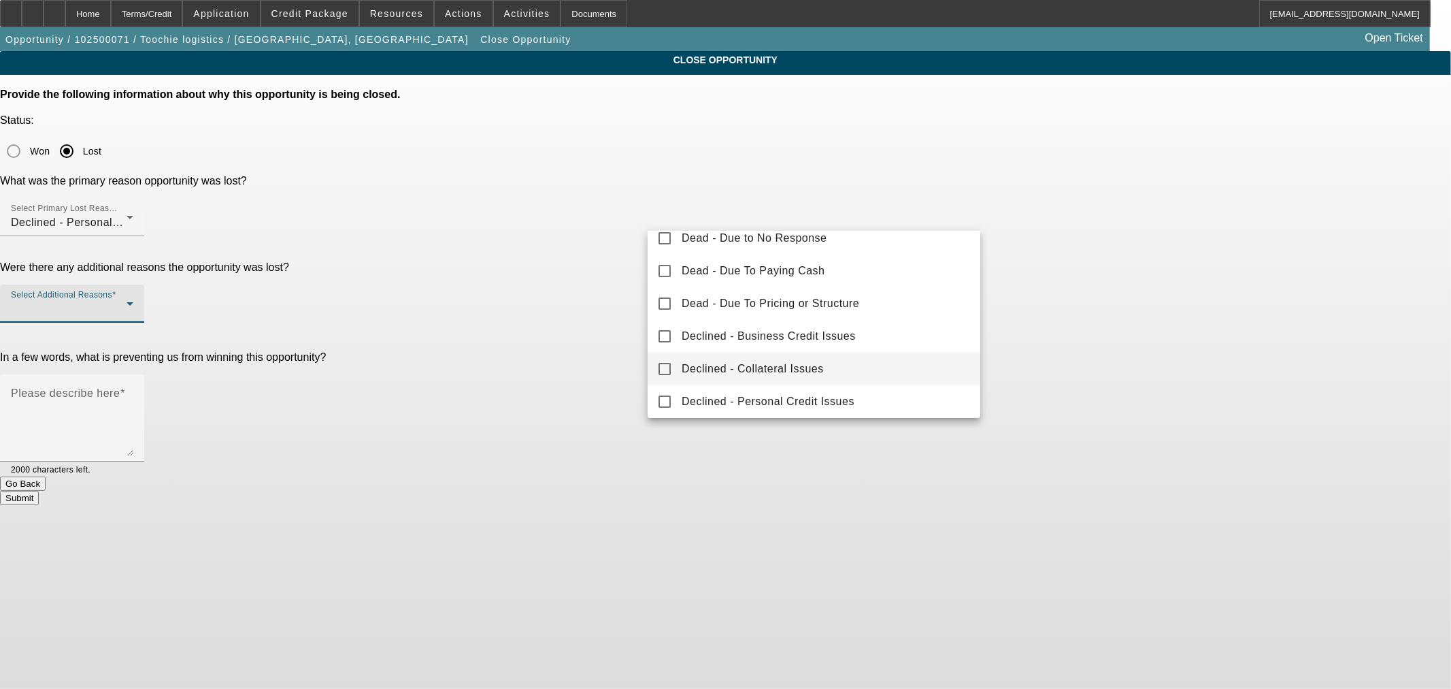
scroll to position [150, 0]
click at [855, 329] on mat-option "Declined - Collateral Issues" at bounding box center [814, 331] width 333 height 33
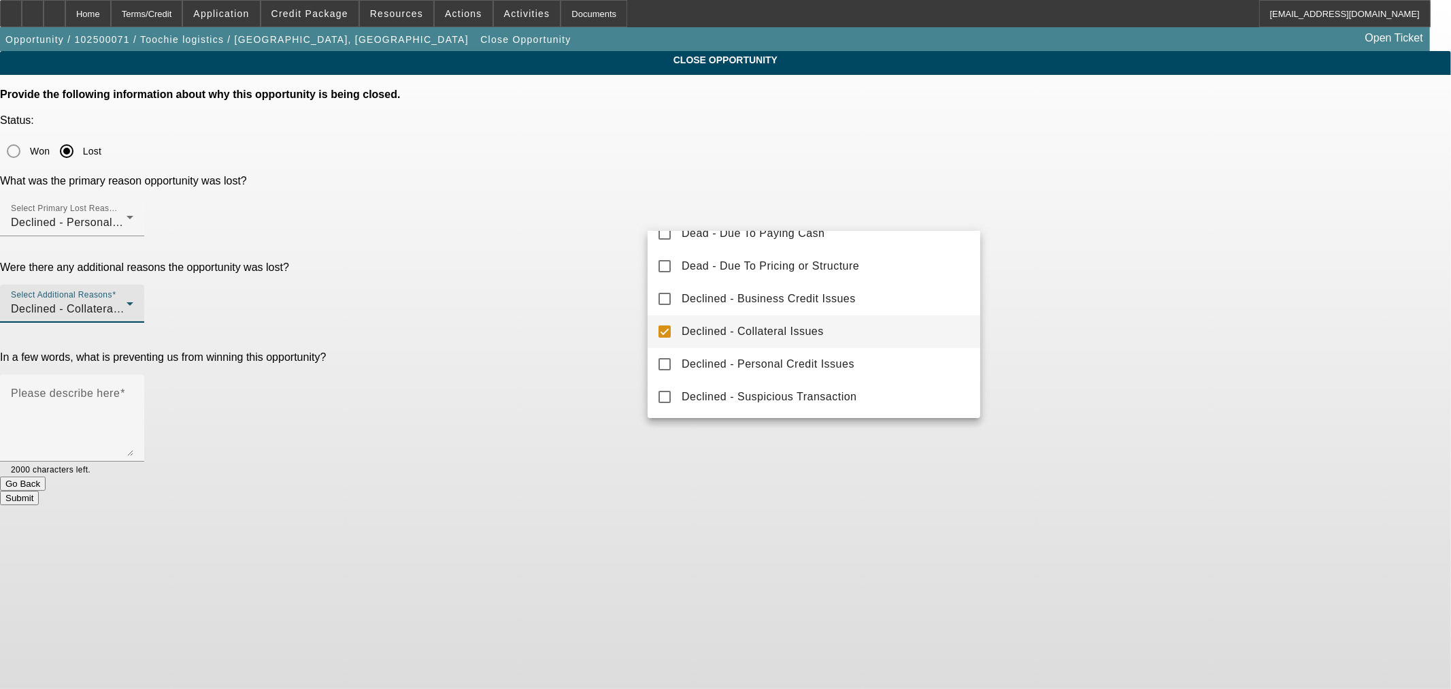
click at [587, 301] on div at bounding box center [725, 344] width 1451 height 689
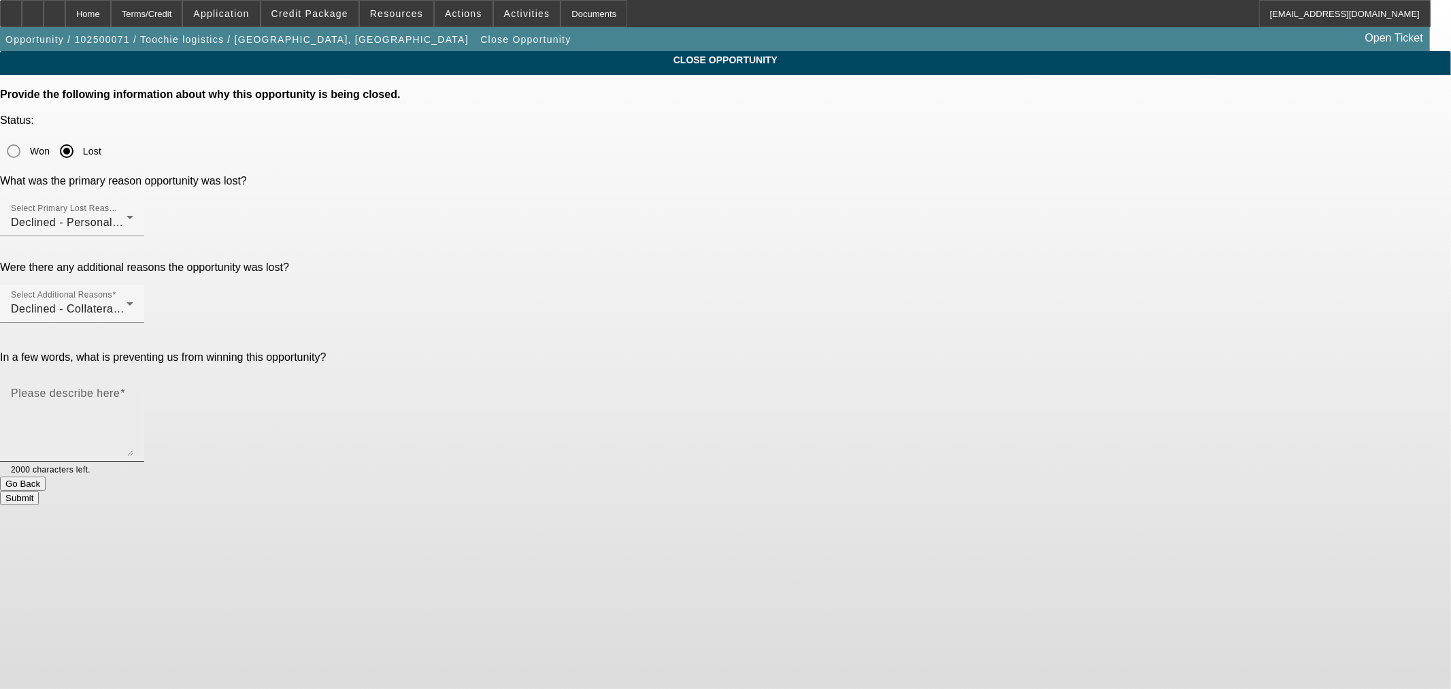
click at [133, 391] on textarea "Please describe here" at bounding box center [72, 423] width 122 height 65
type textarea "Bad personal credit OTR"
click at [39, 491] on button "Submit" at bounding box center [19, 498] width 39 height 14
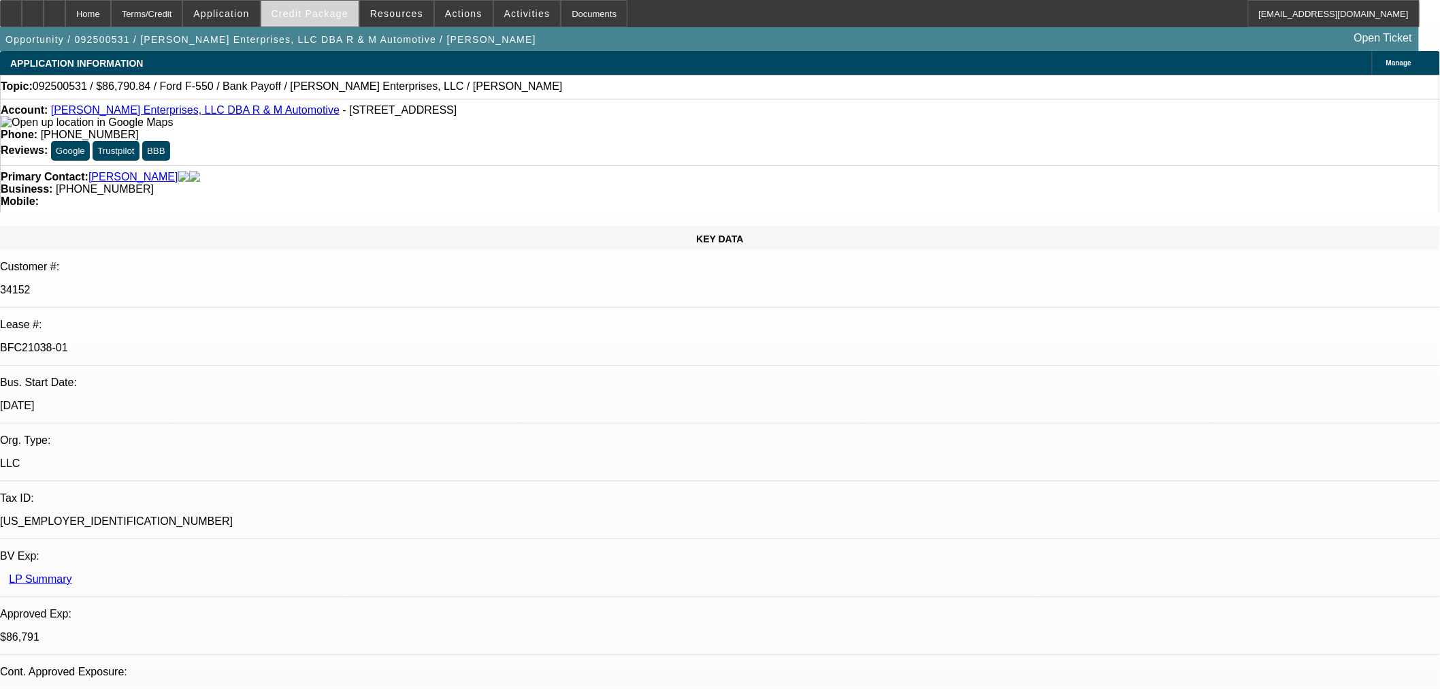
select select "0"
select select "2"
select select "0"
select select "6"
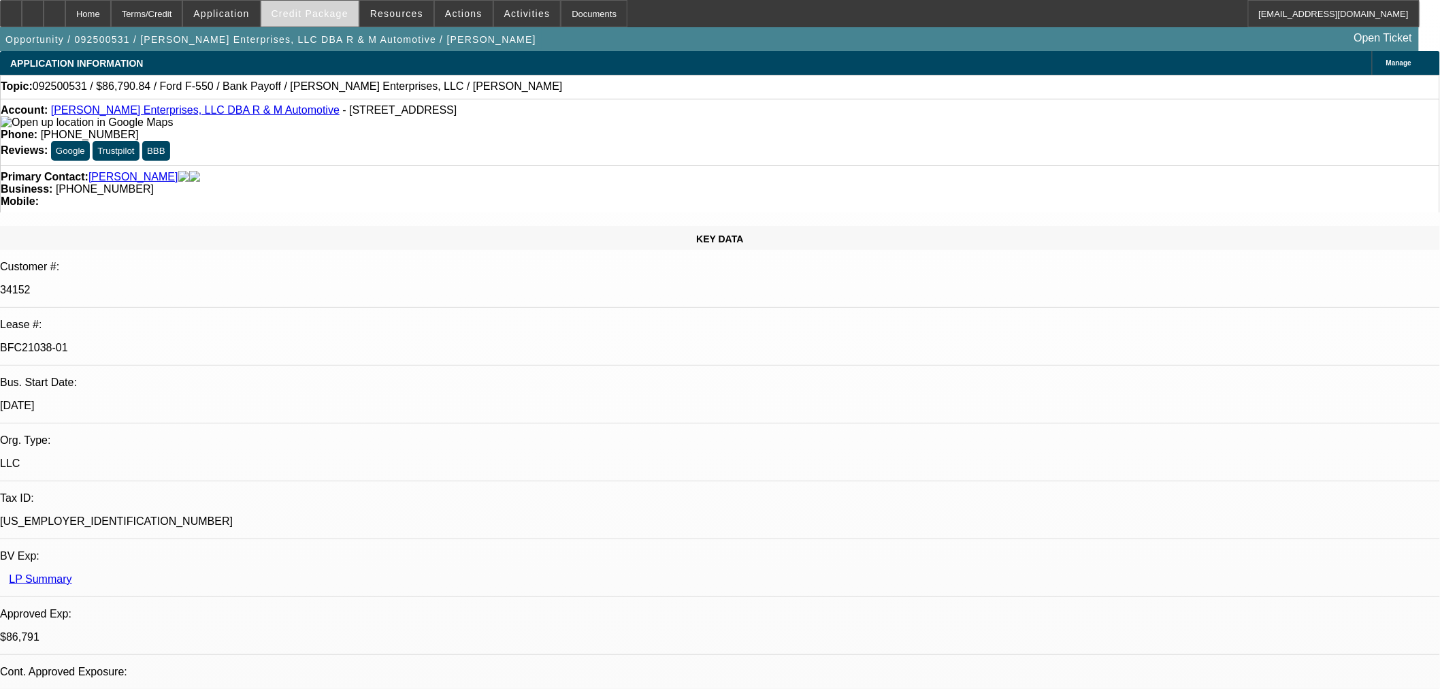
select select "0"
select select "2"
select select "0"
select select "6"
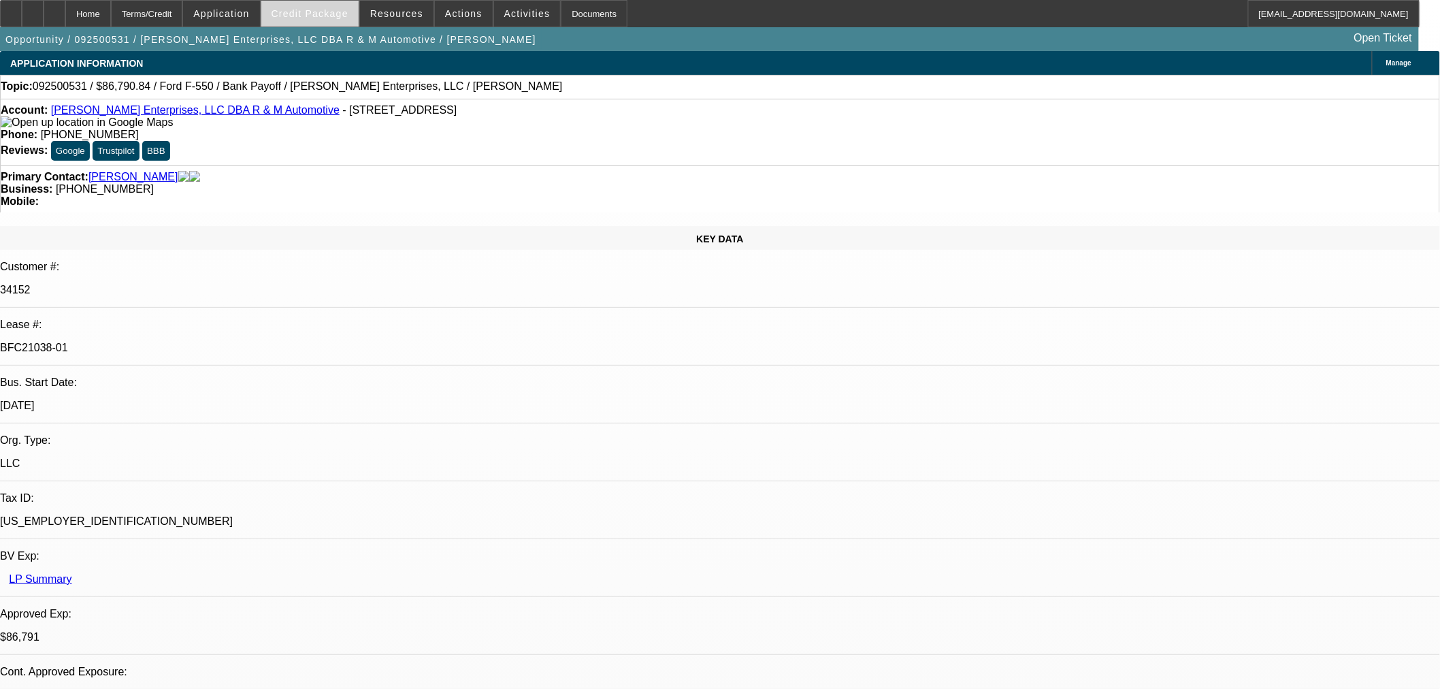
select select "0"
select select "2"
select select "0"
select select "6"
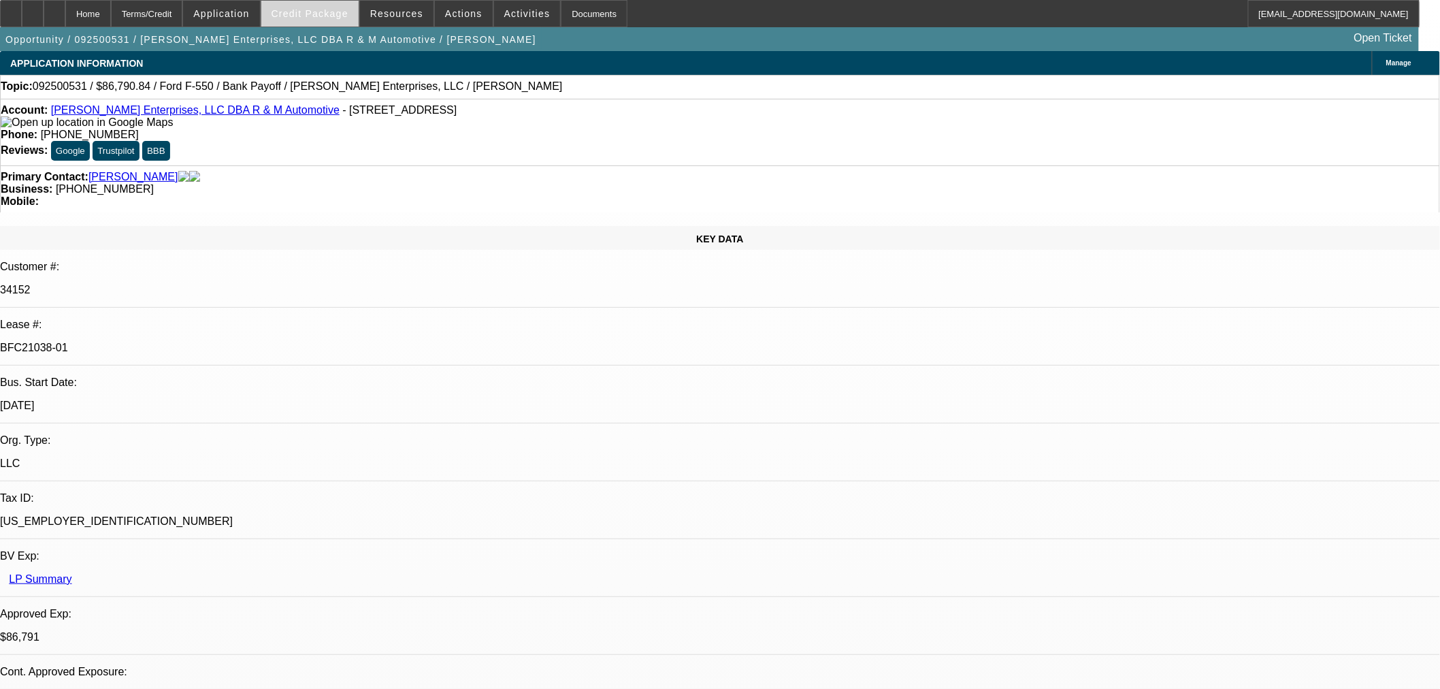
select select "0"
select select "2"
select select "0"
select select "6"
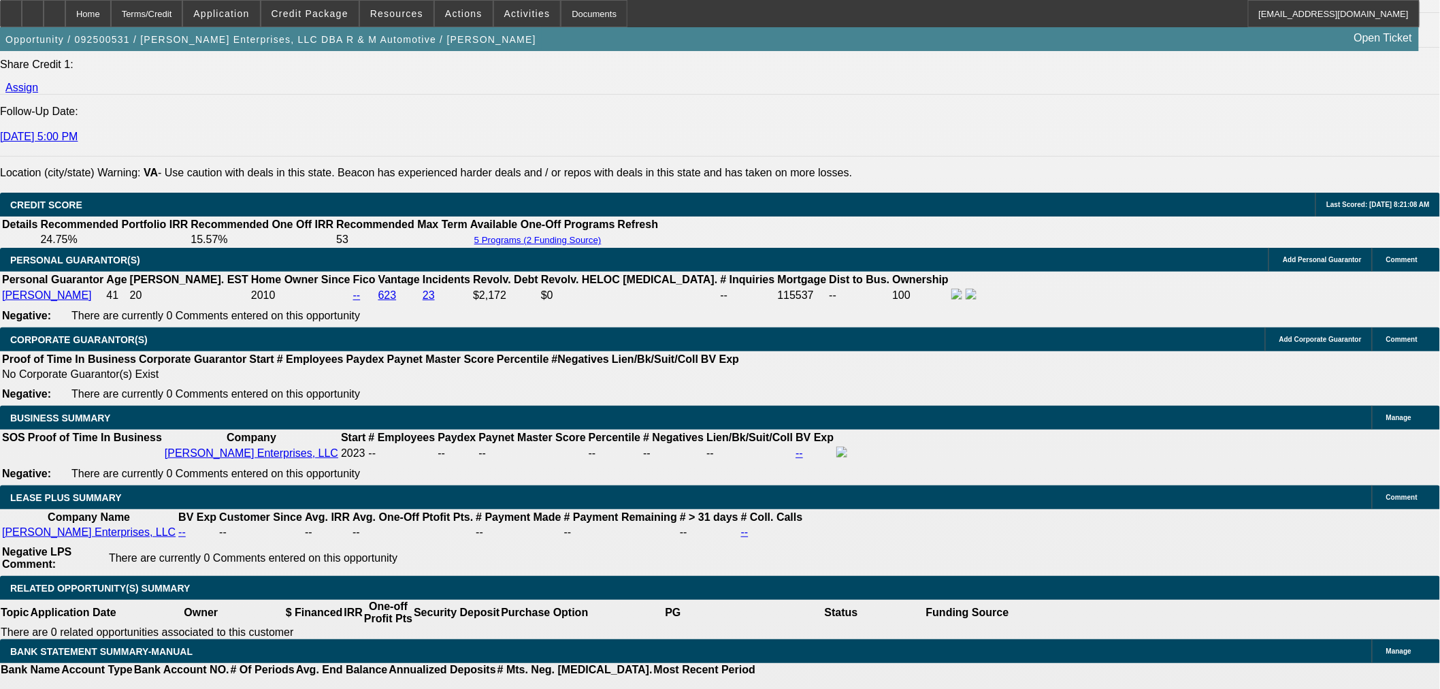
scroll to position [2192, 0]
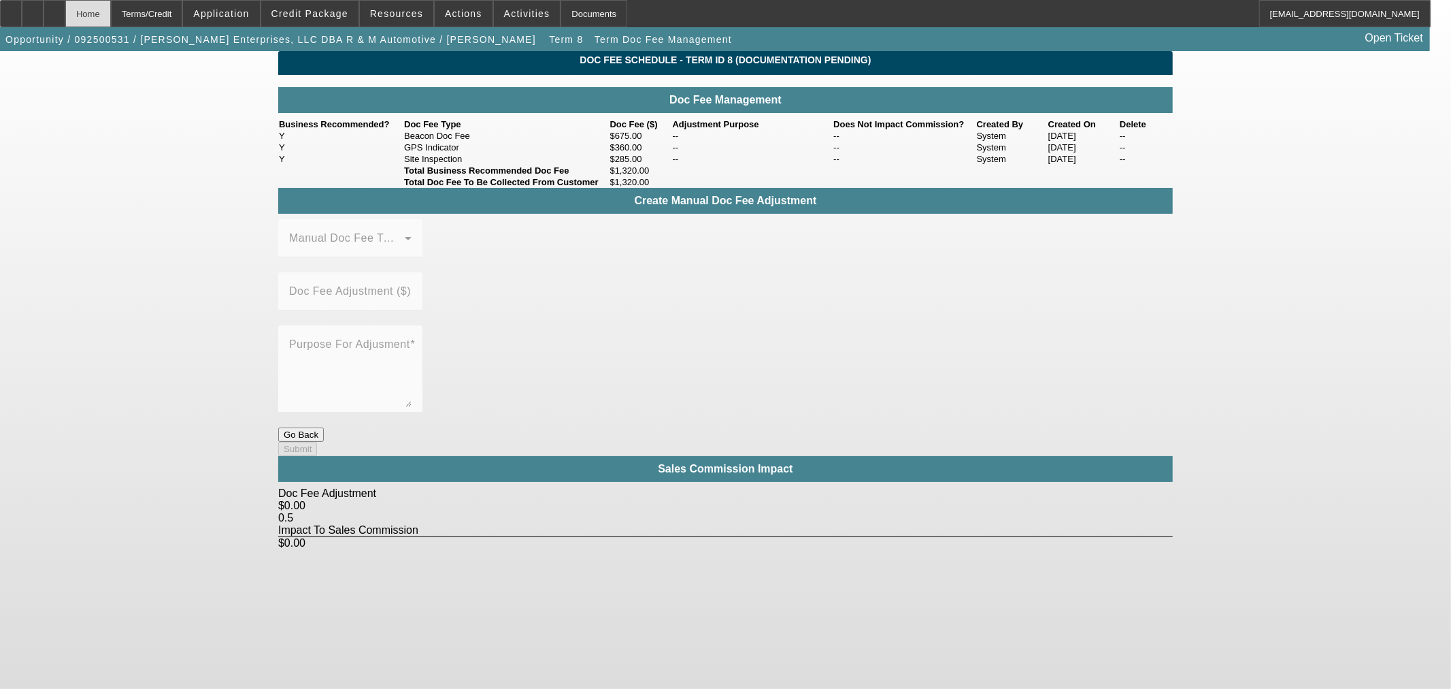
click at [111, 7] on div "Home" at bounding box center [88, 13] width 46 height 27
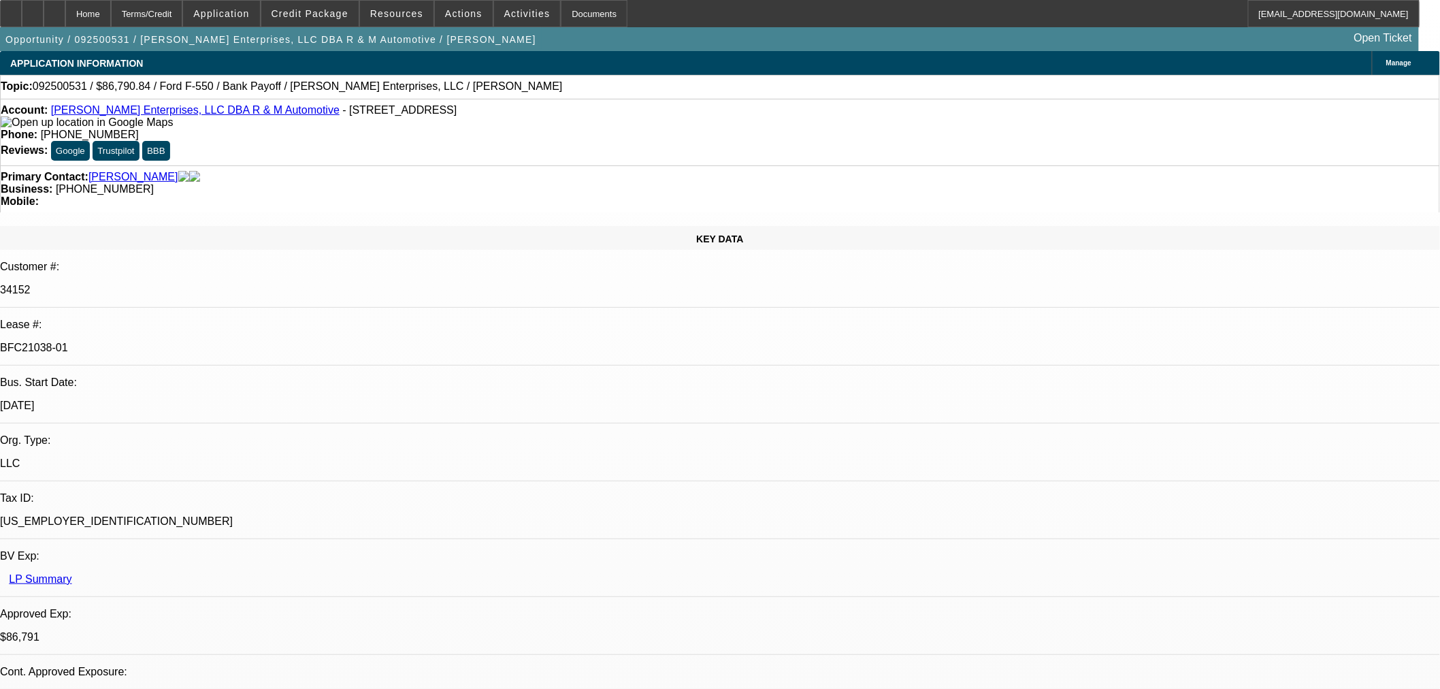
select select "0"
select select "2"
select select "0"
select select "6"
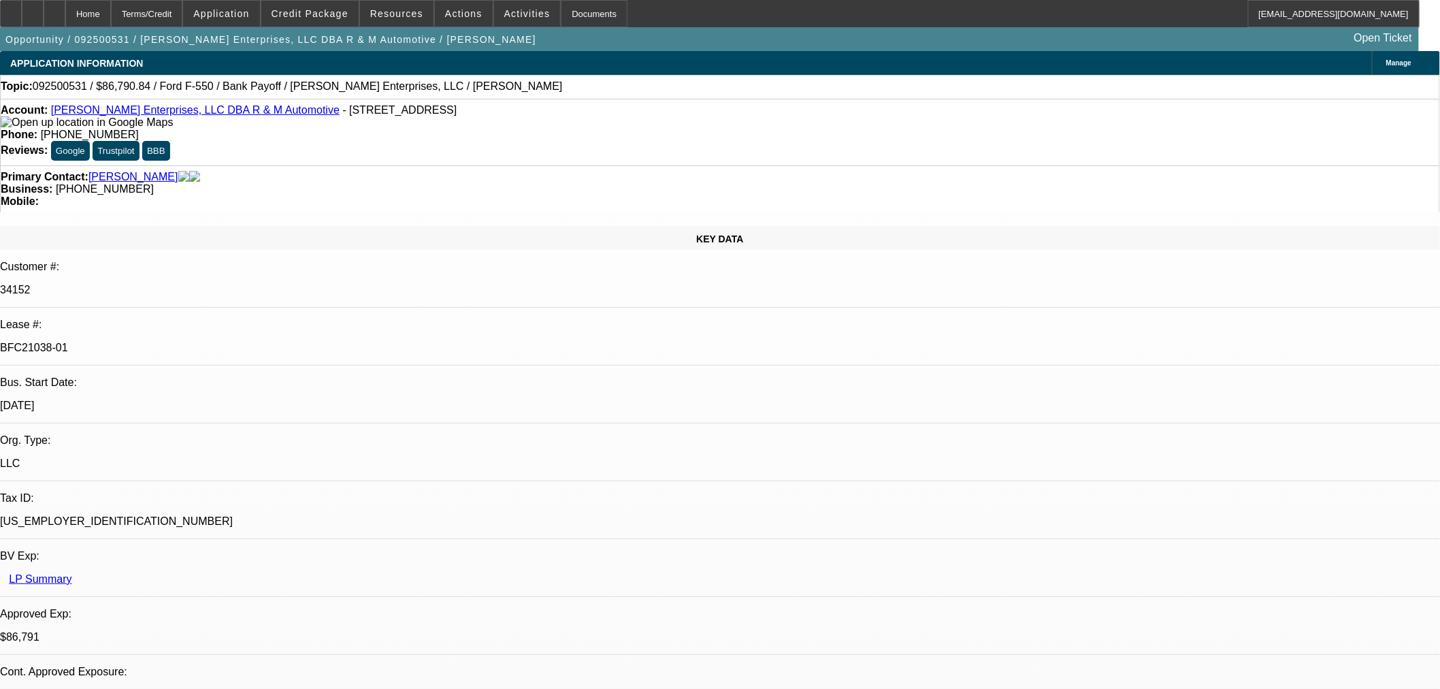
select select "0"
select select "2"
select select "0"
select select "6"
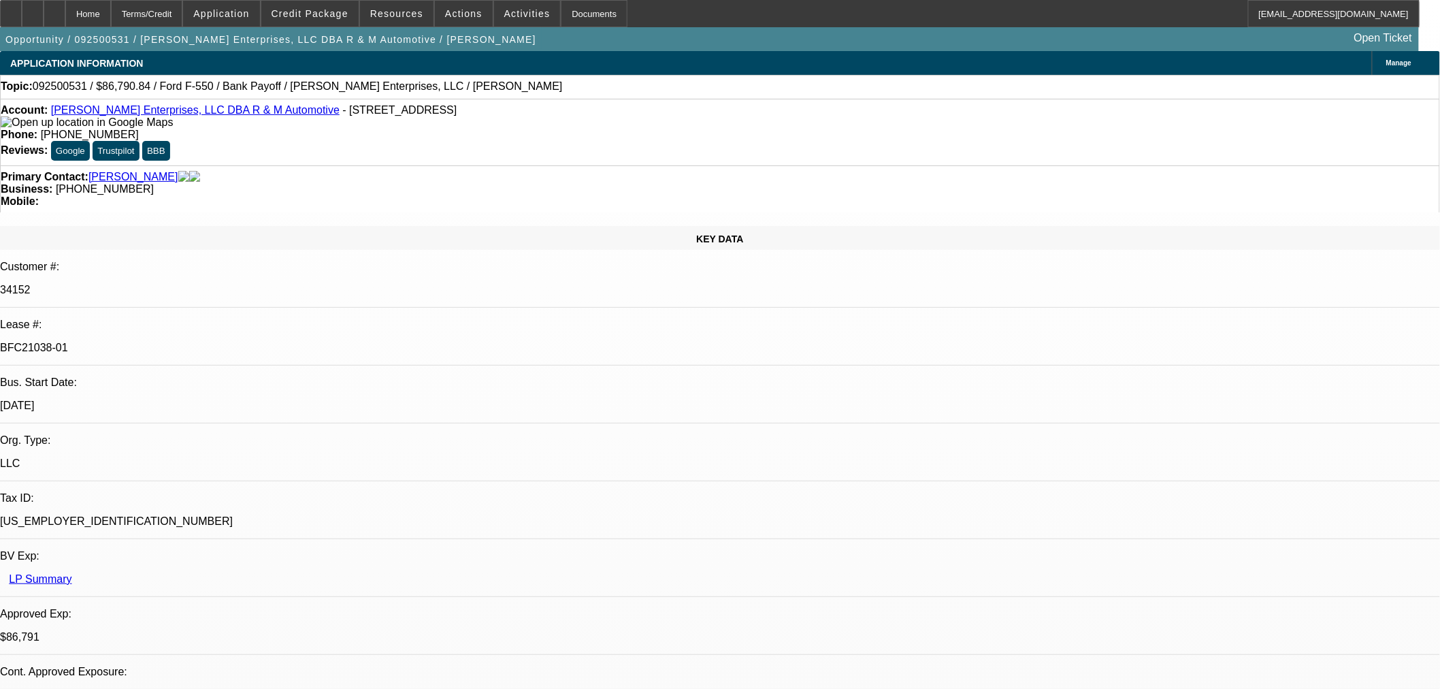
select select "0"
select select "2"
select select "0"
select select "6"
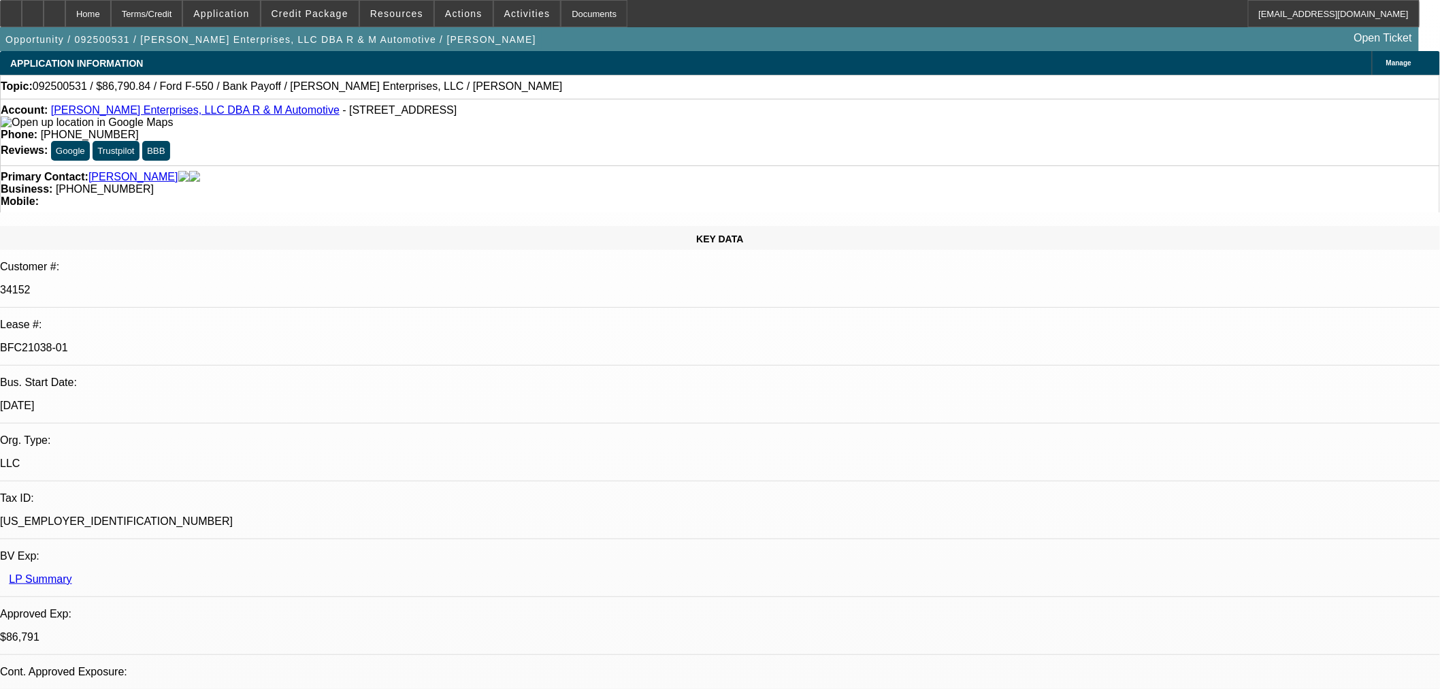
select select "0"
select select "2"
select select "0"
select select "6"
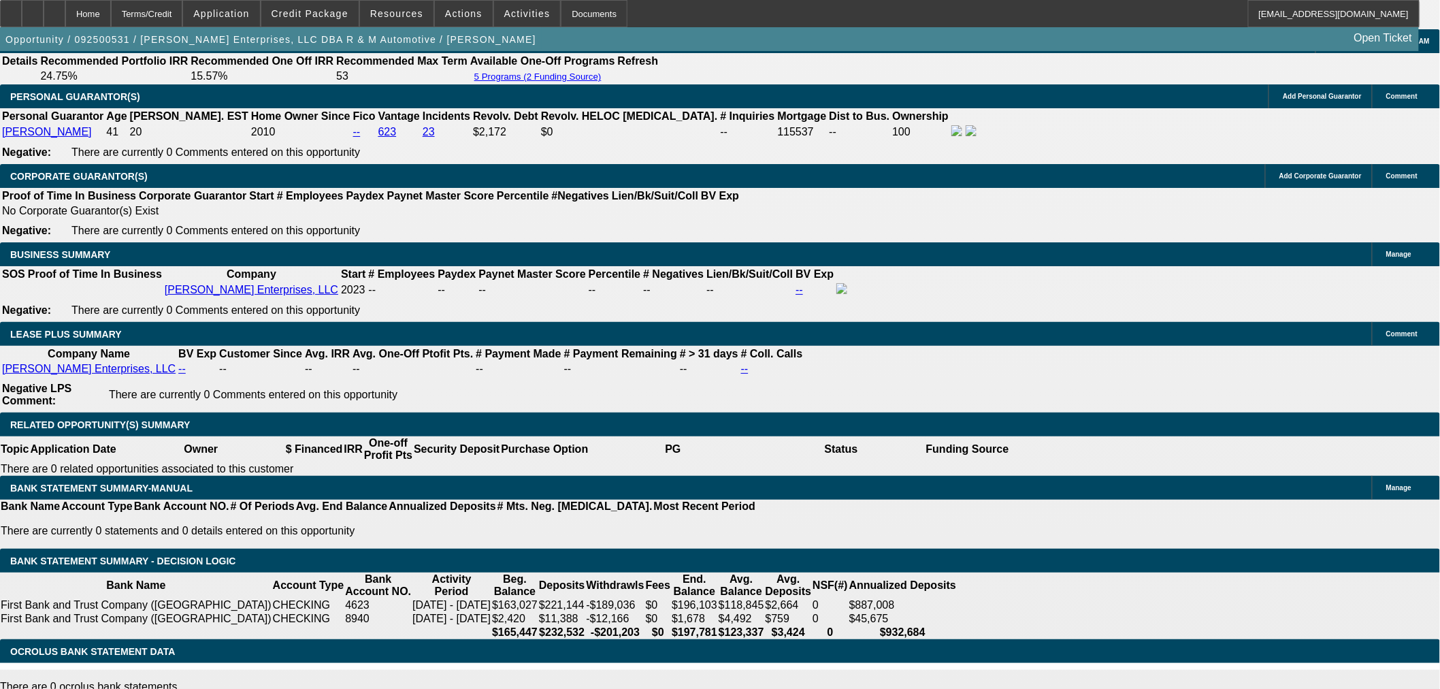
scroll to position [1890, 0]
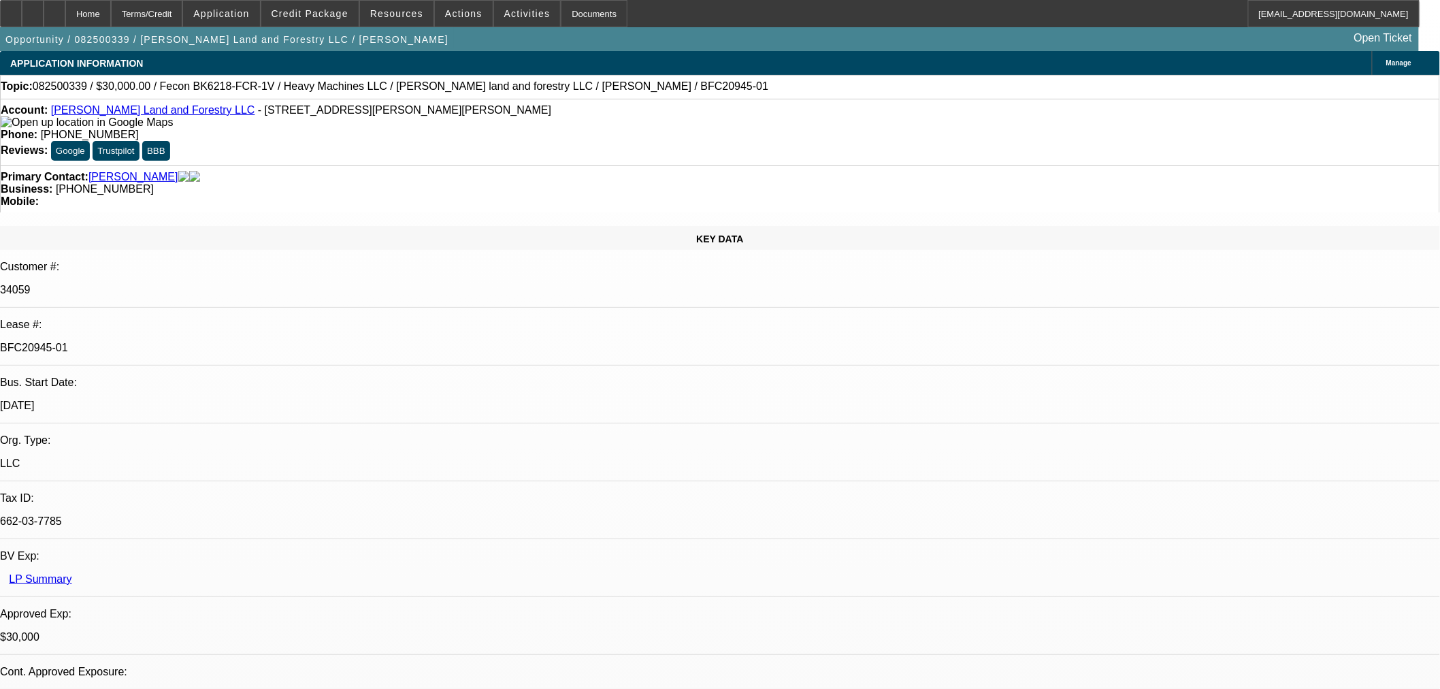
select select "0"
select select "2"
select select "0"
select select "6"
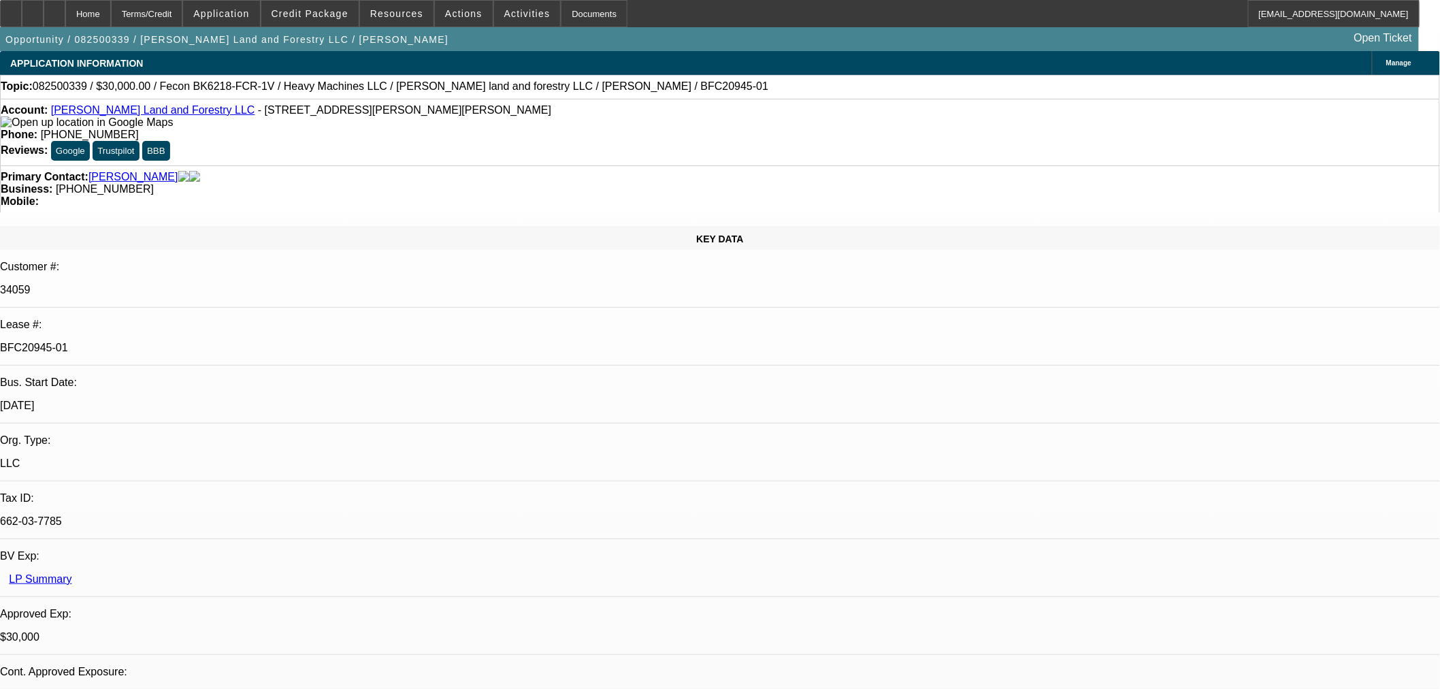
select select "0"
select select "2"
select select "0"
select select "6"
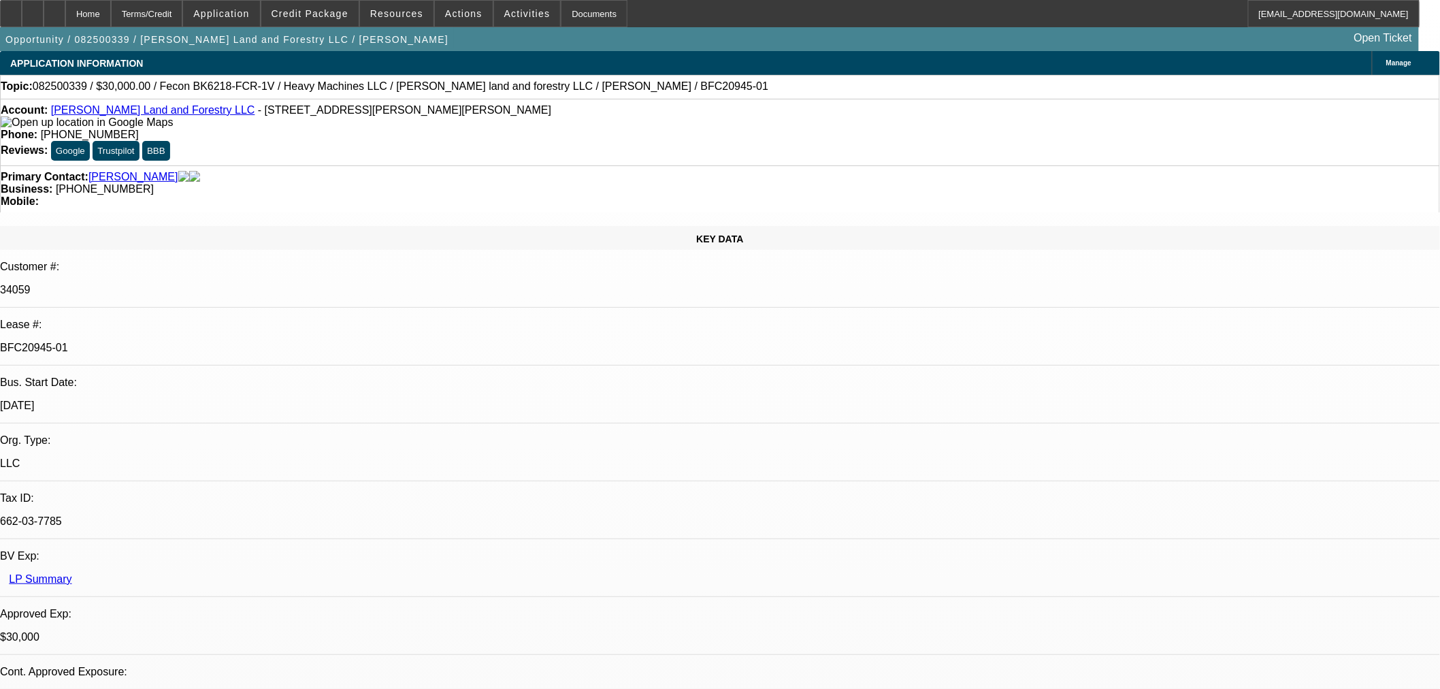
select select "0.2"
select select "2"
select select "0"
select select "6"
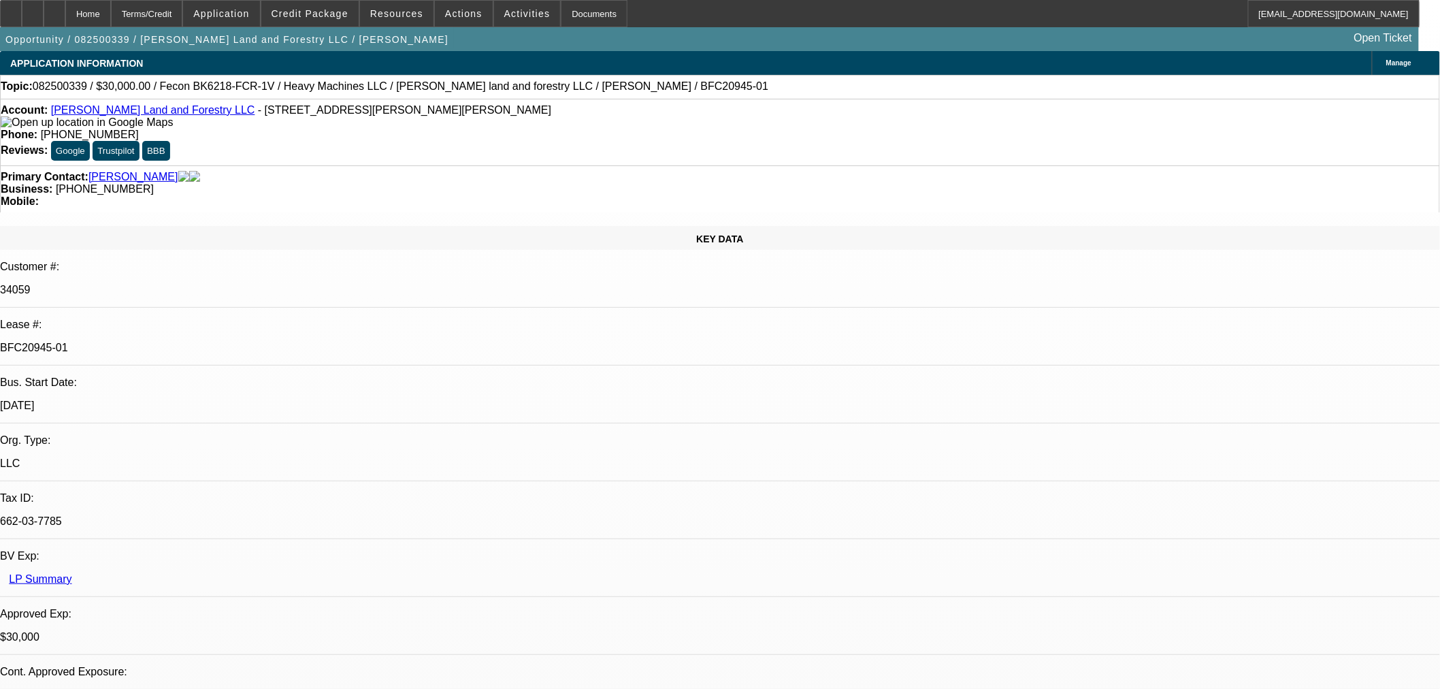
select select "0"
select select "19"
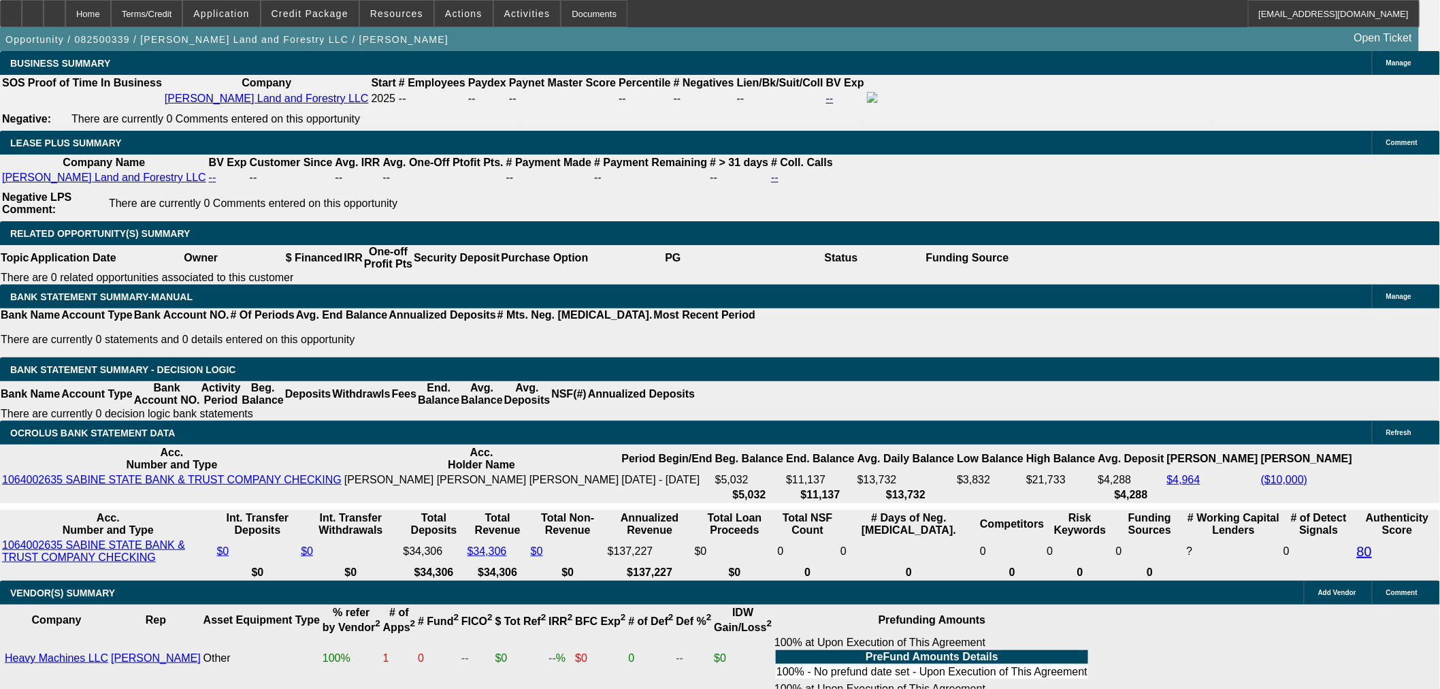
scroll to position [2495, 0]
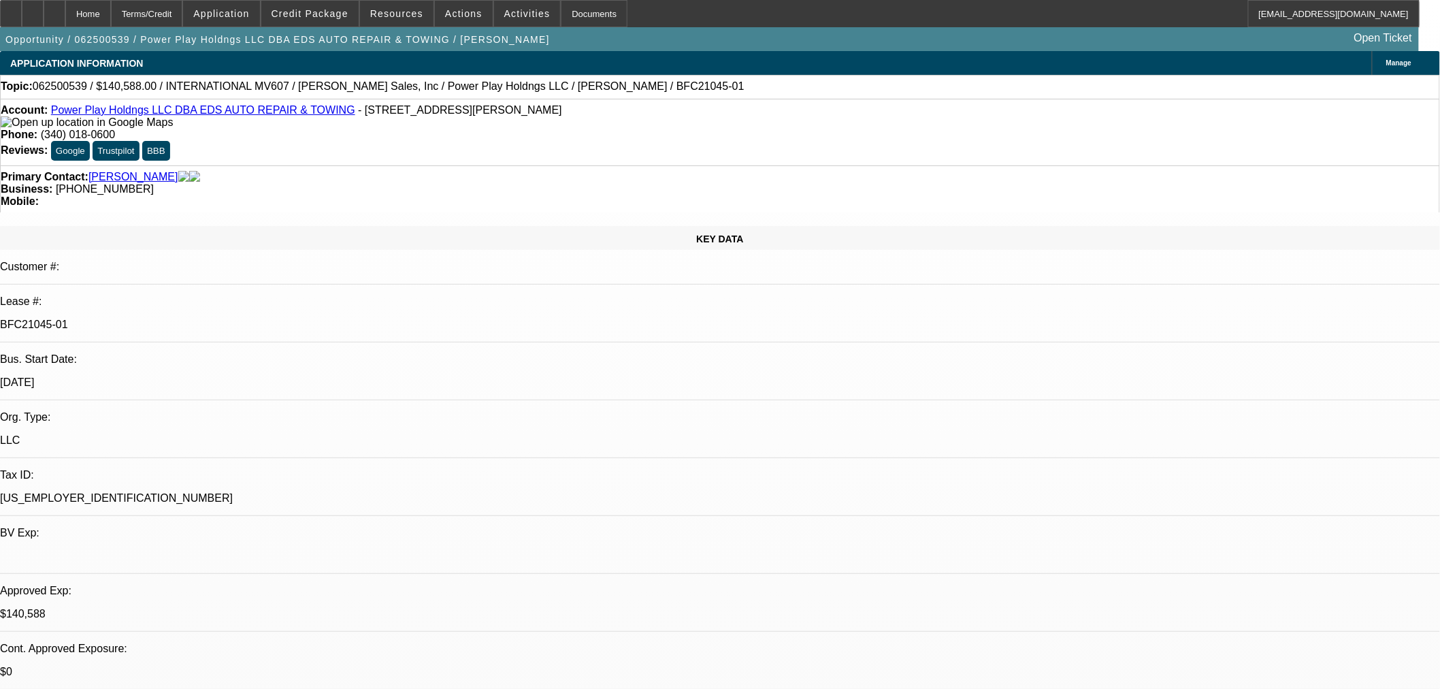
select select "0"
select select "2"
select select "0.1"
select select "4"
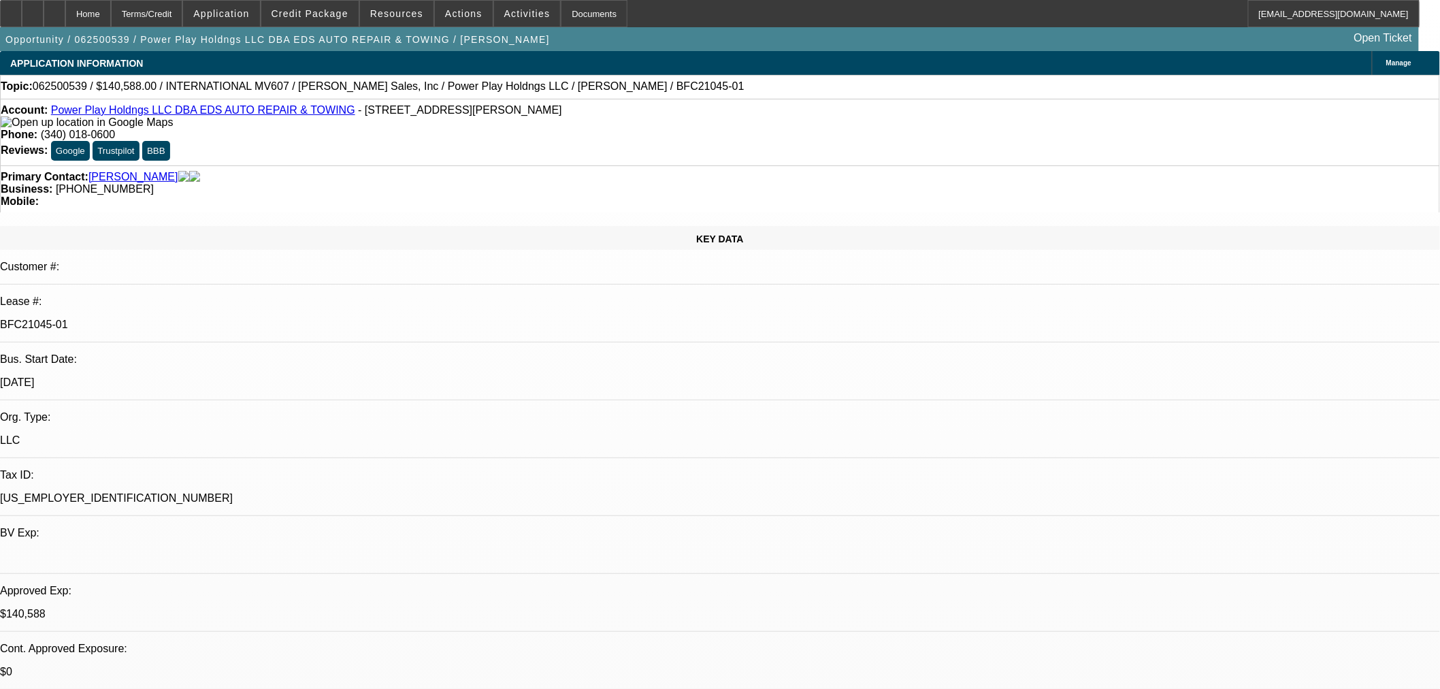
select select "0.1"
select select "2"
select select "0.1"
select select "4"
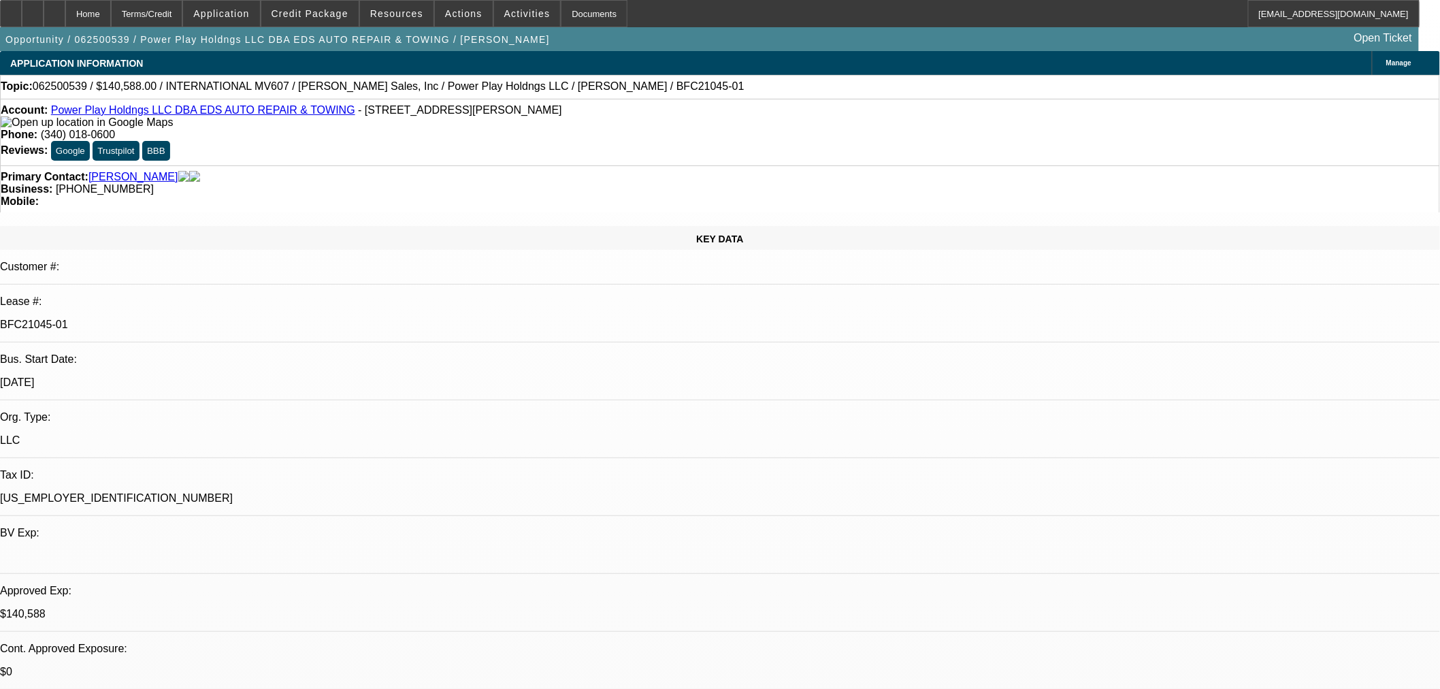
select select "2"
select select "0.1"
select select "4"
select select "0"
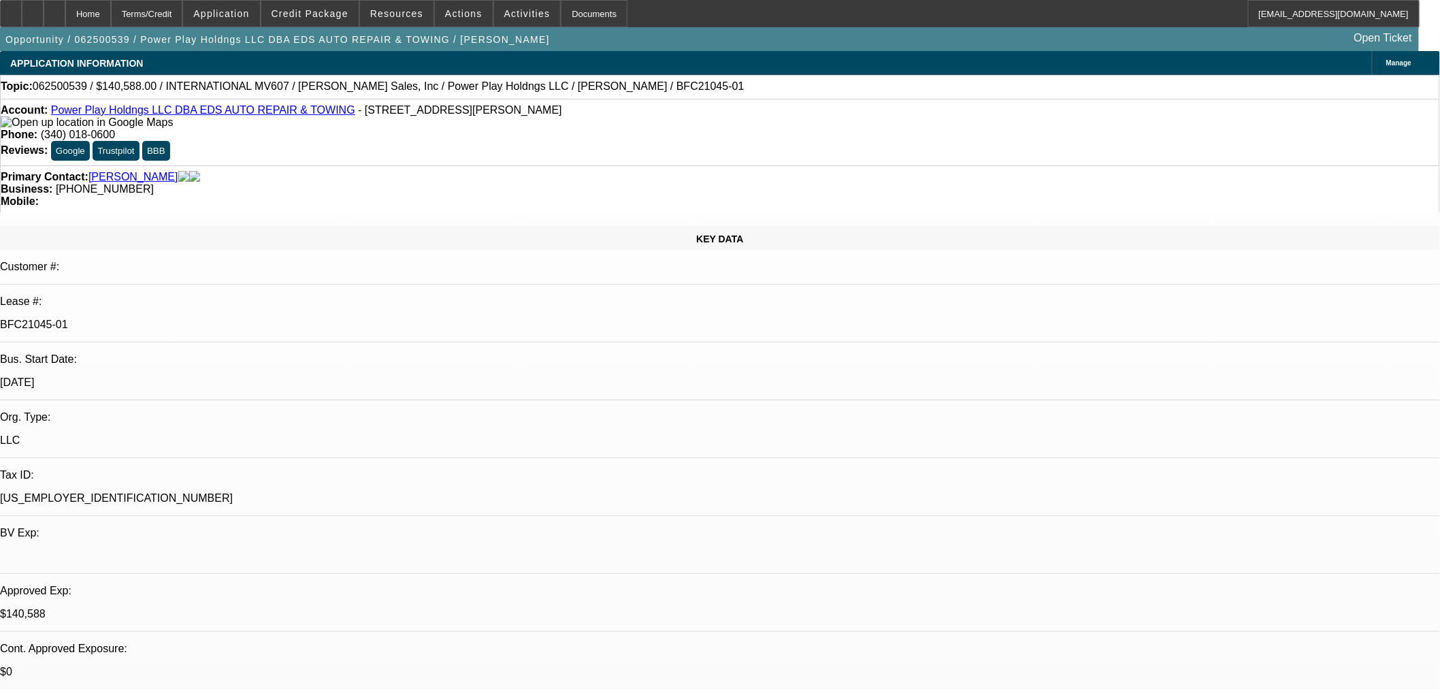
select select "2"
select select "0.1"
select select "4"
drag, startPoint x: 311, startPoint y: 114, endPoint x: 184, endPoint y: 114, distance: 127.2
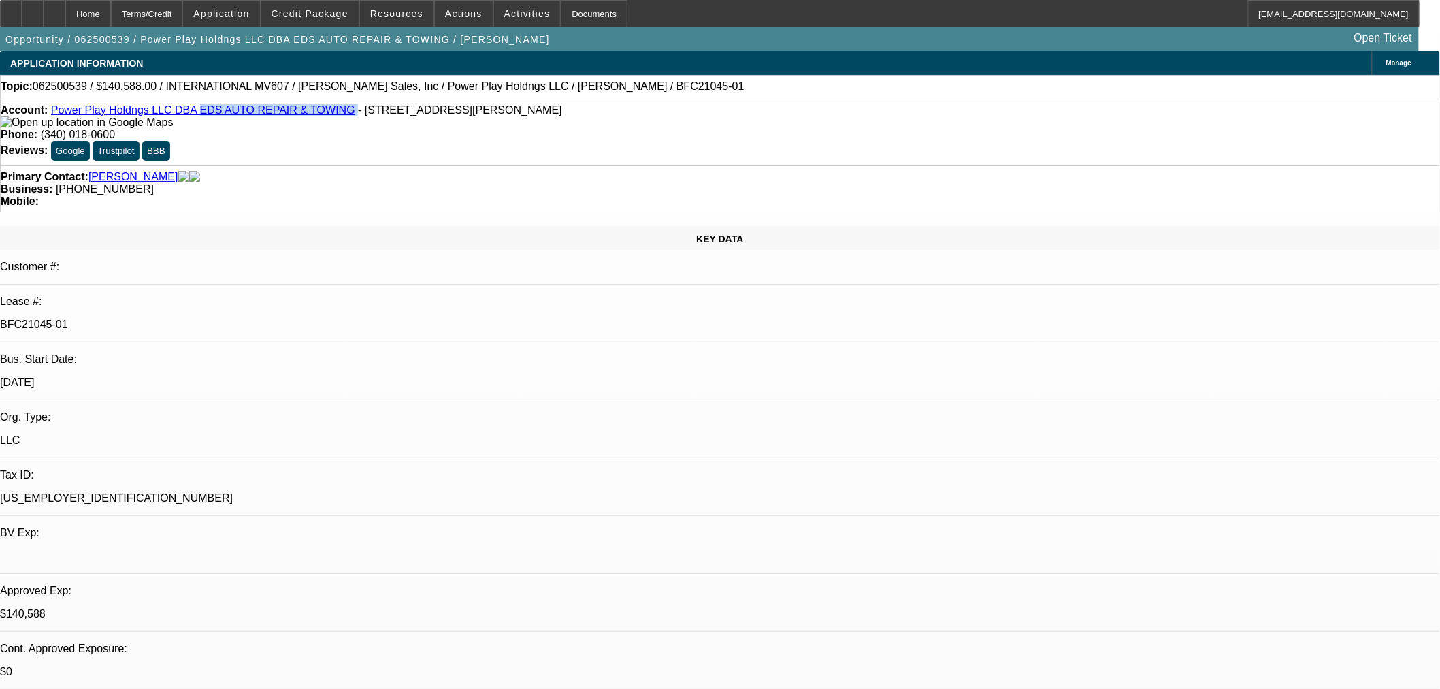
click at [184, 114] on div "Account: Power Play Holdngs LLC DBA EDS AUTO REPAIR & TOWING - 707 Briskin Ln, …" at bounding box center [720, 116] width 1439 height 24
copy div "EDS AUTO REPAIR & TOWING"
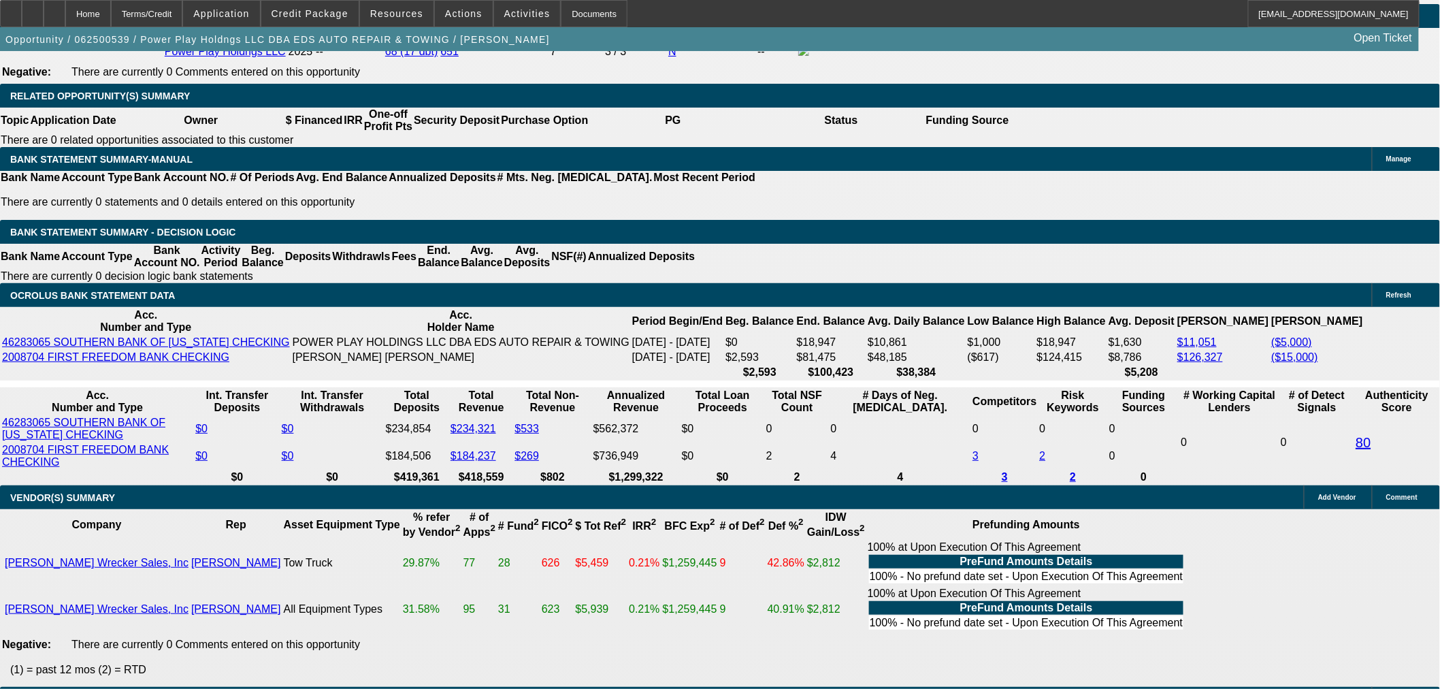
scroll to position [2344, 0]
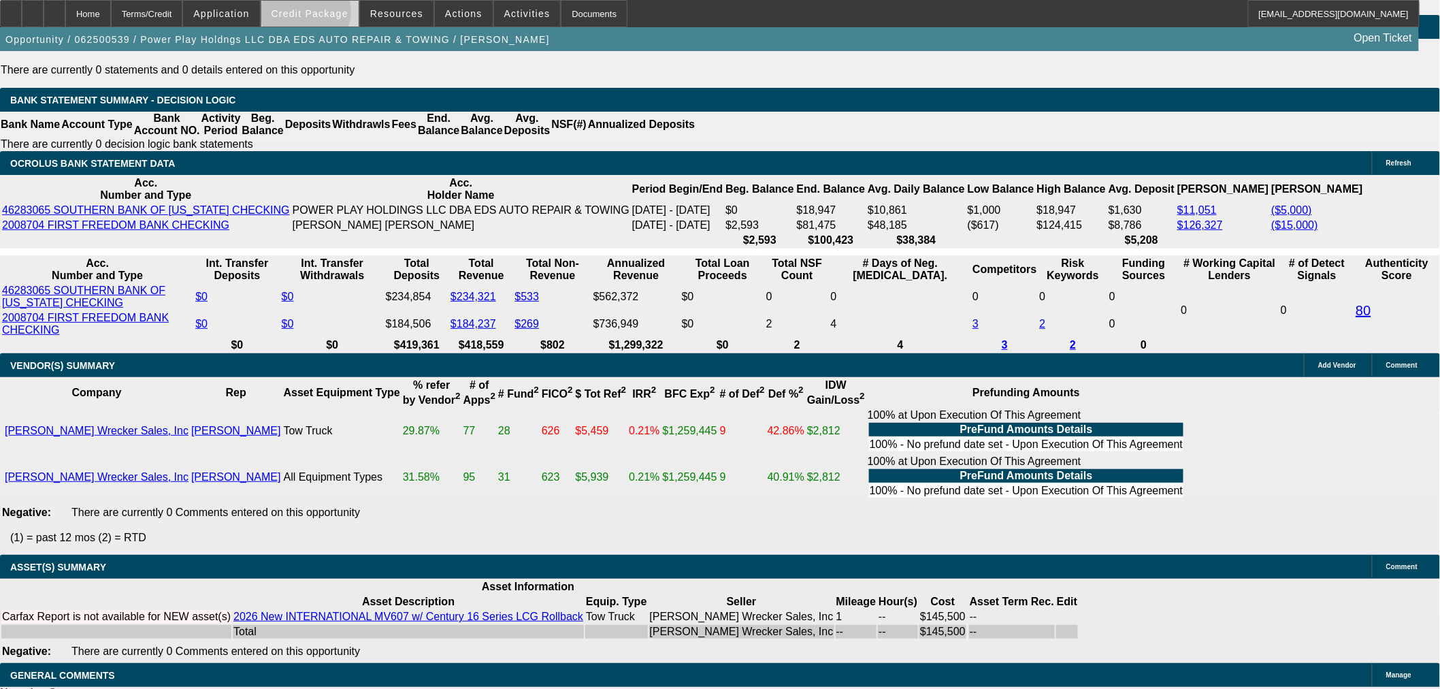
click at [328, 15] on span "Credit Package" at bounding box center [310, 13] width 77 height 11
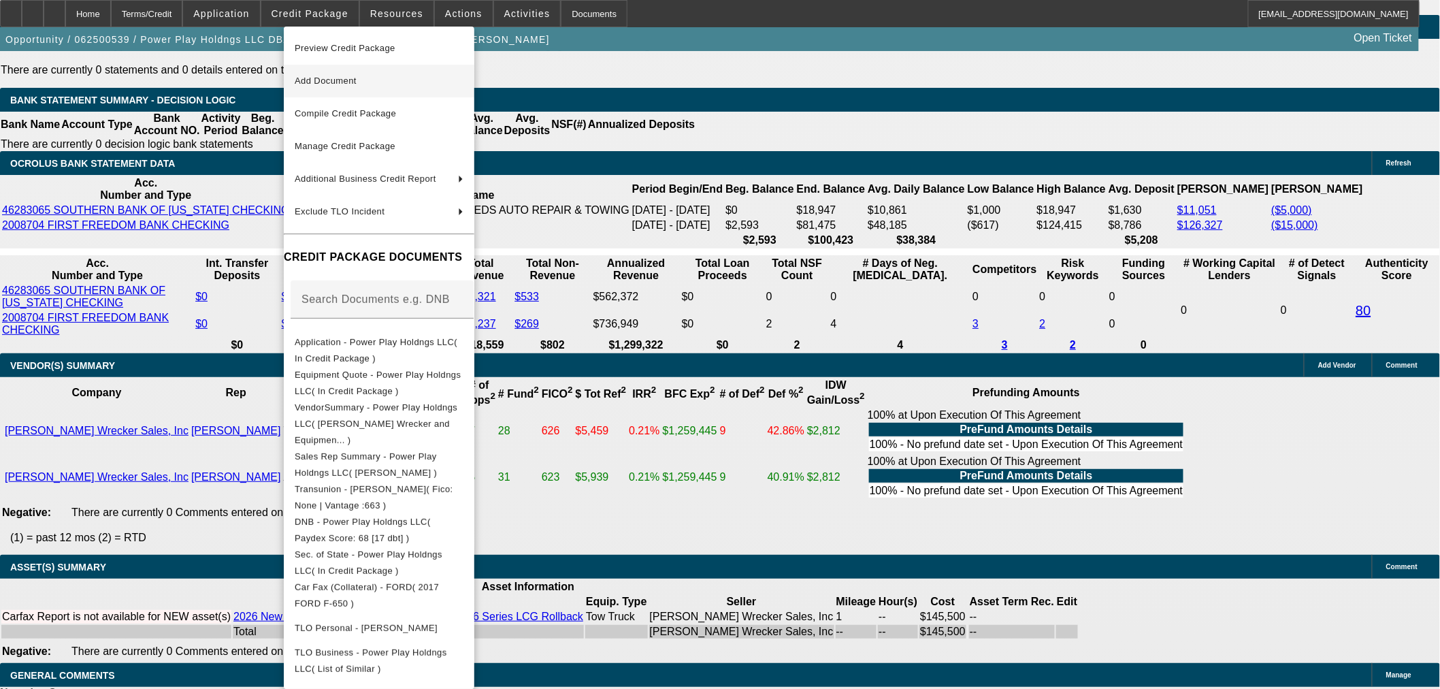
click at [351, 78] on span "Add Document" at bounding box center [326, 81] width 62 height 10
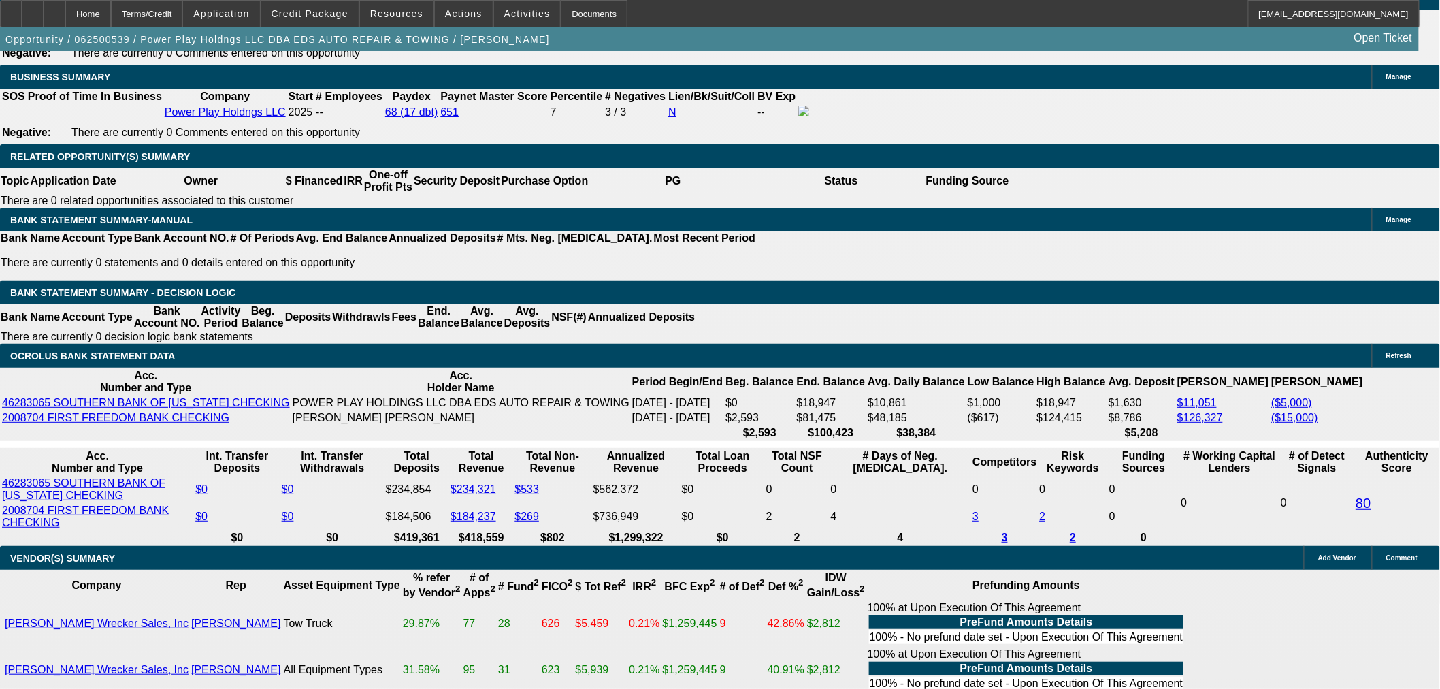
scroll to position [2117, 0]
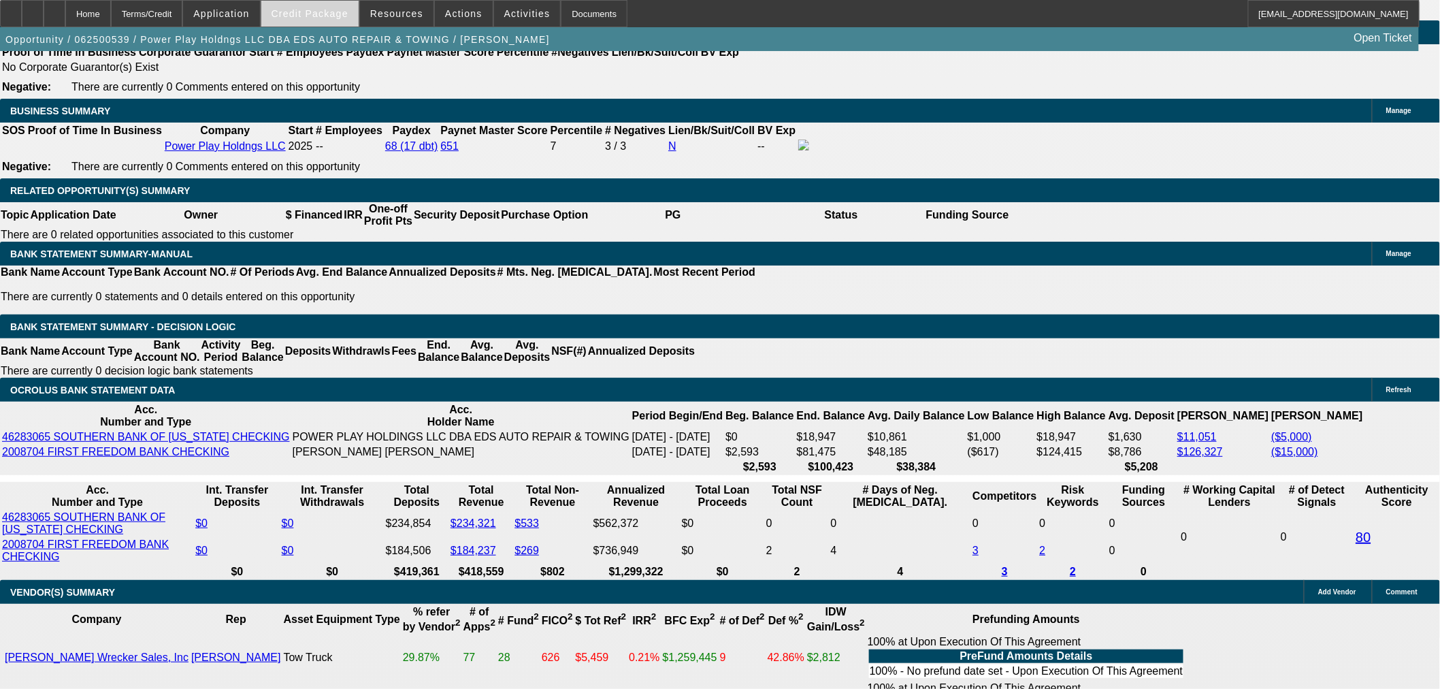
click at [308, 16] on span "Credit Package" at bounding box center [310, 13] width 77 height 11
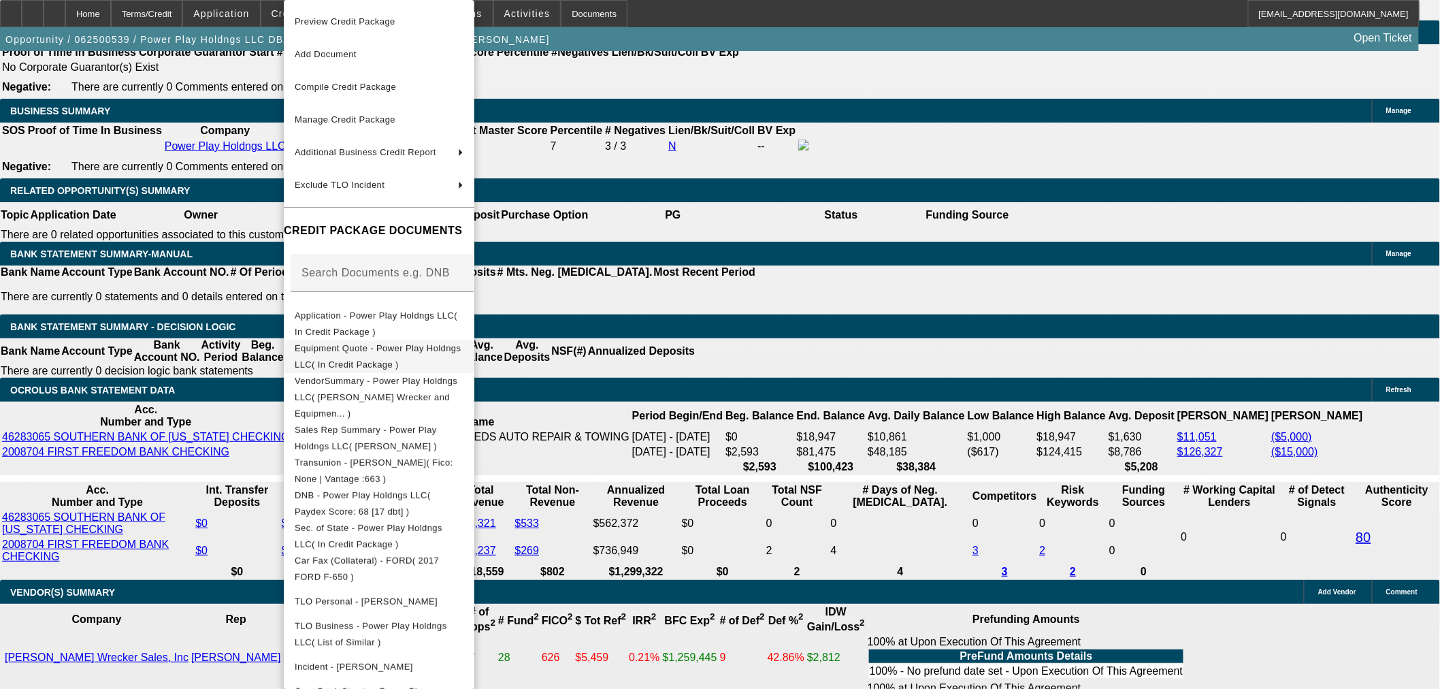
click at [312, 355] on span "Equipment Quote - Power Play Holdngs LLC( In Credit Package )" at bounding box center [378, 356] width 166 height 27
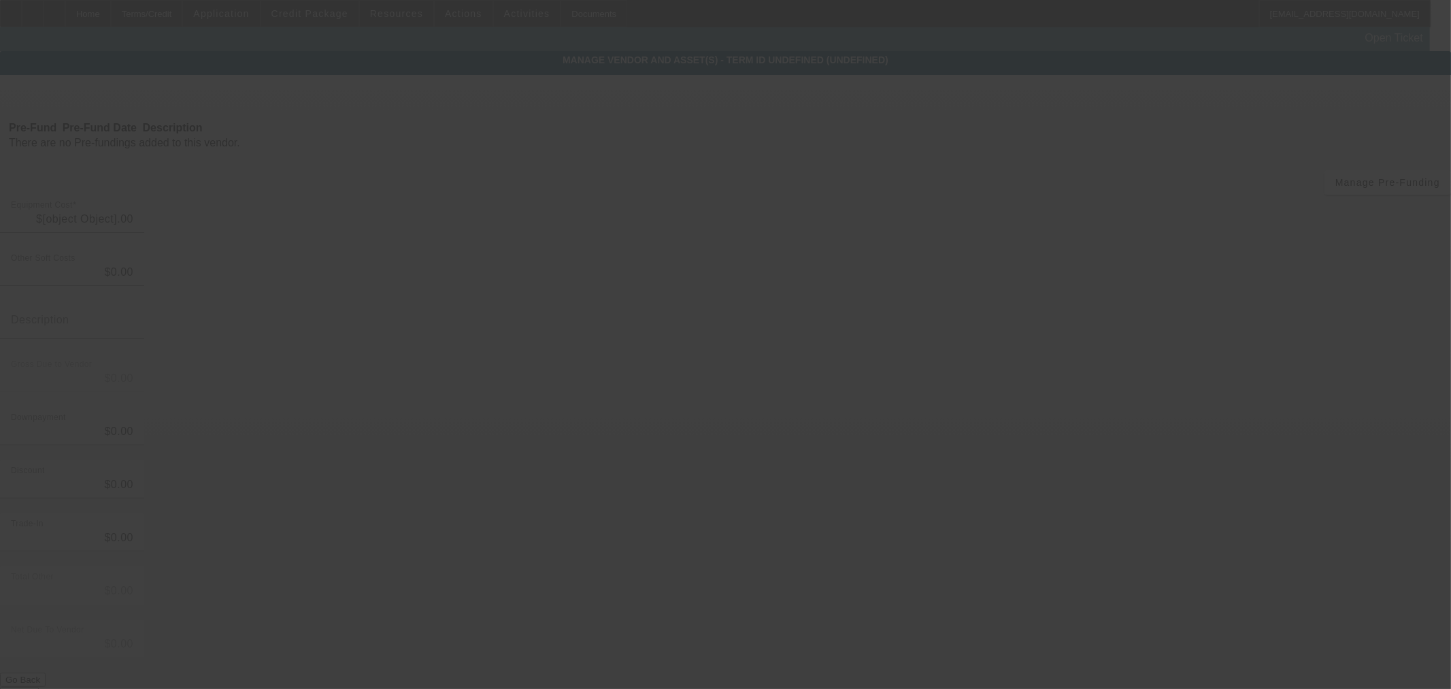
type input "$145,500.00"
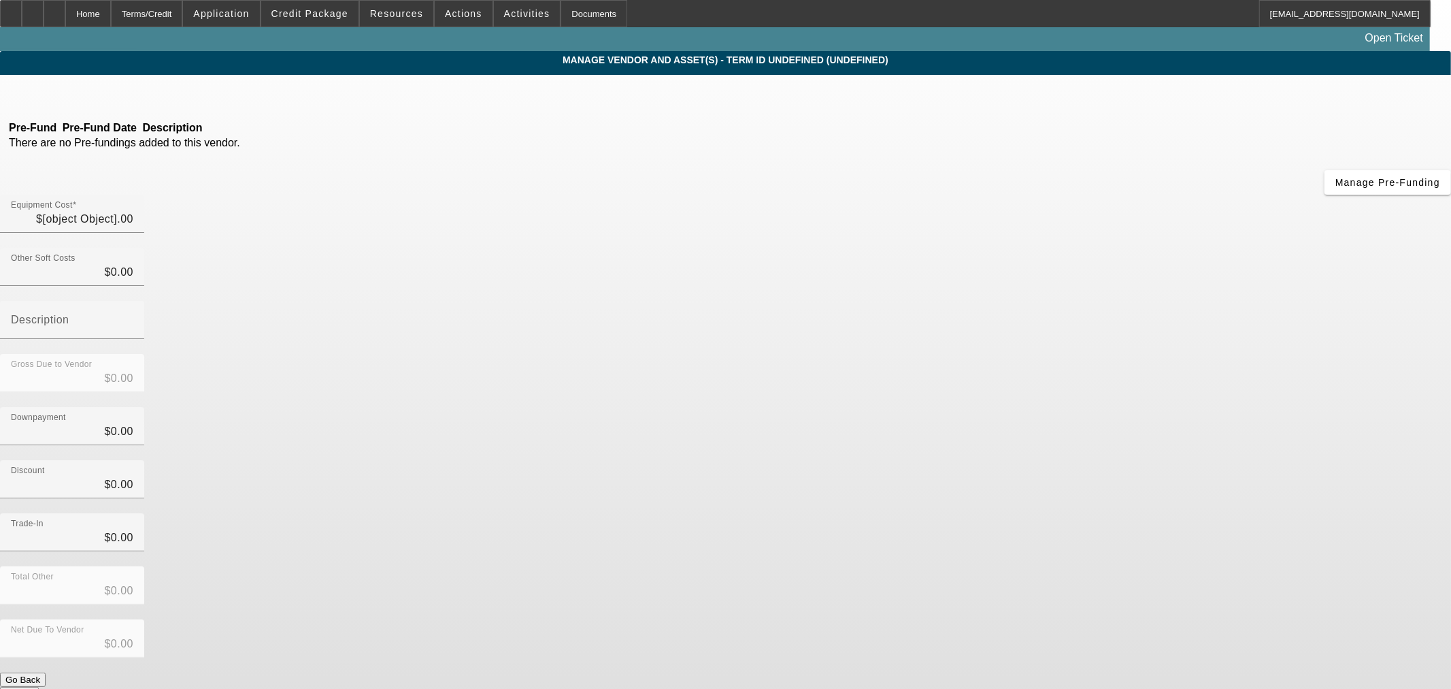
type input "$88.00"
type input "$145,588.00"
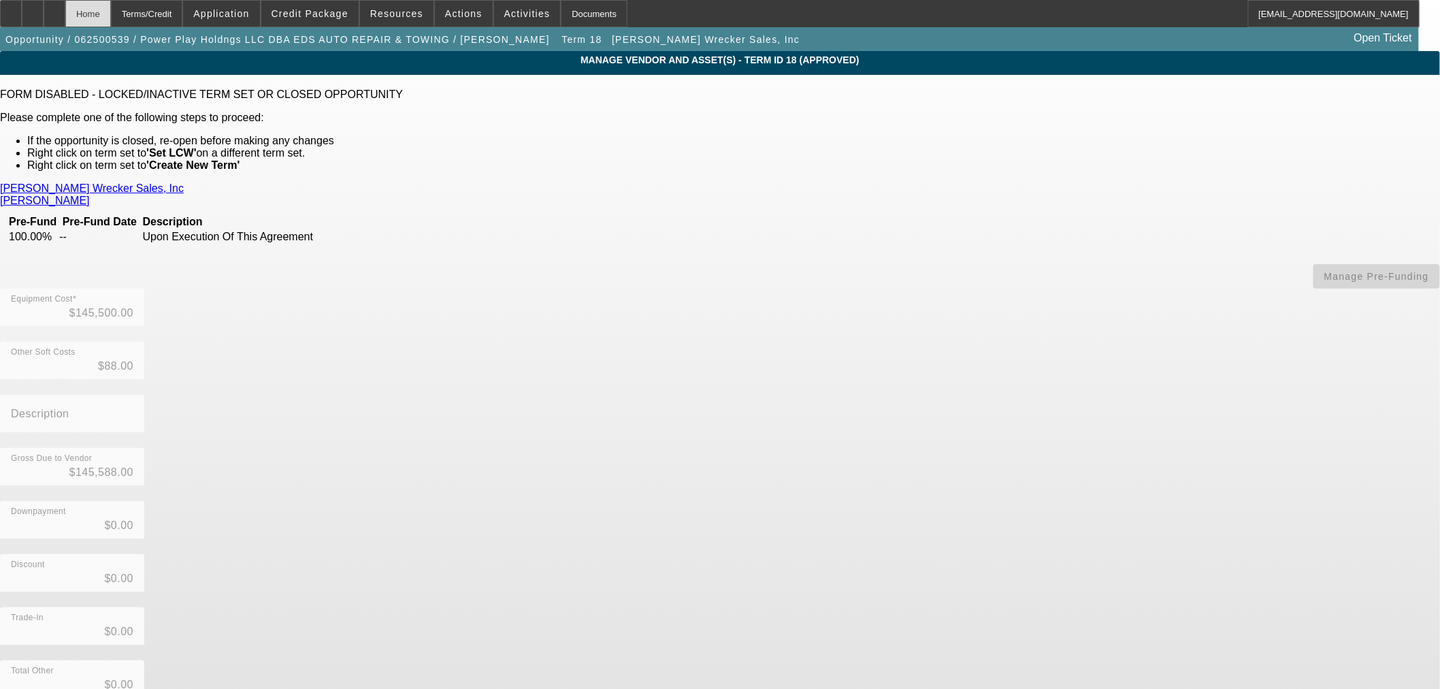
click at [111, 12] on div "Home" at bounding box center [88, 13] width 46 height 27
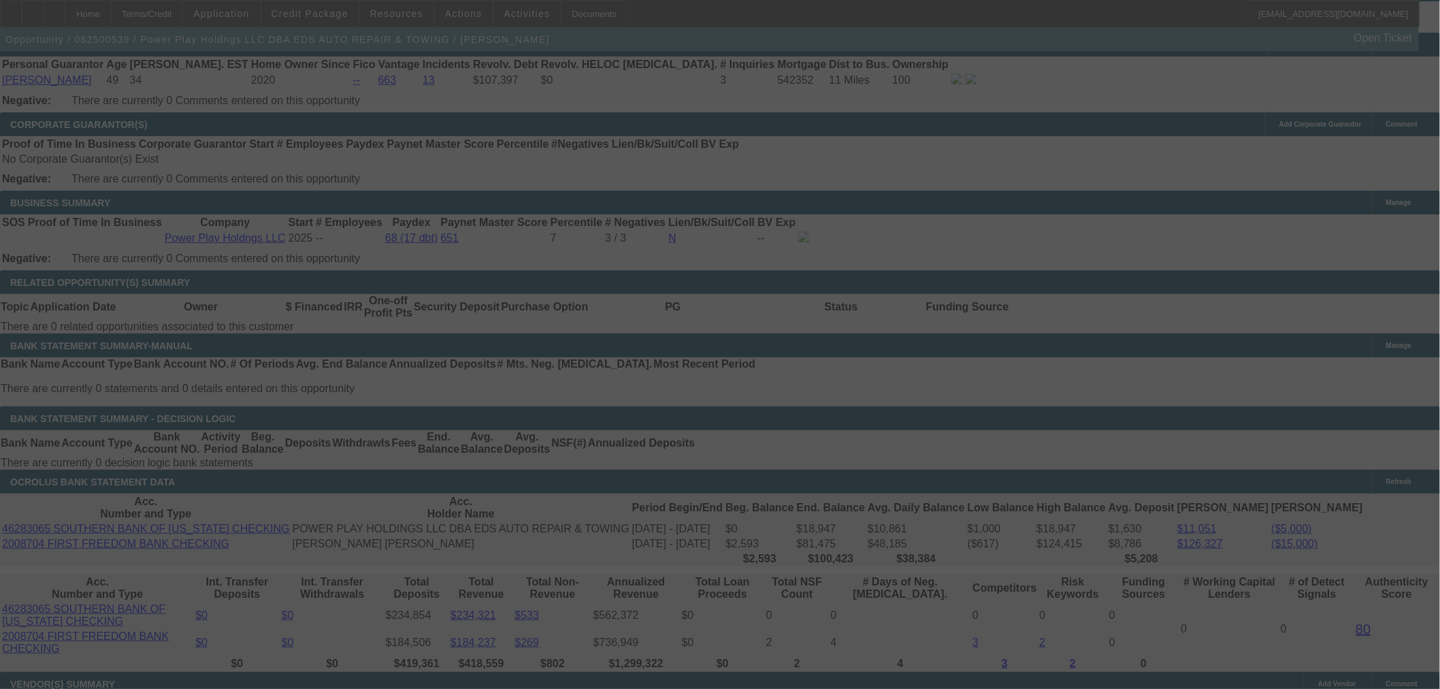
scroll to position [2046, 0]
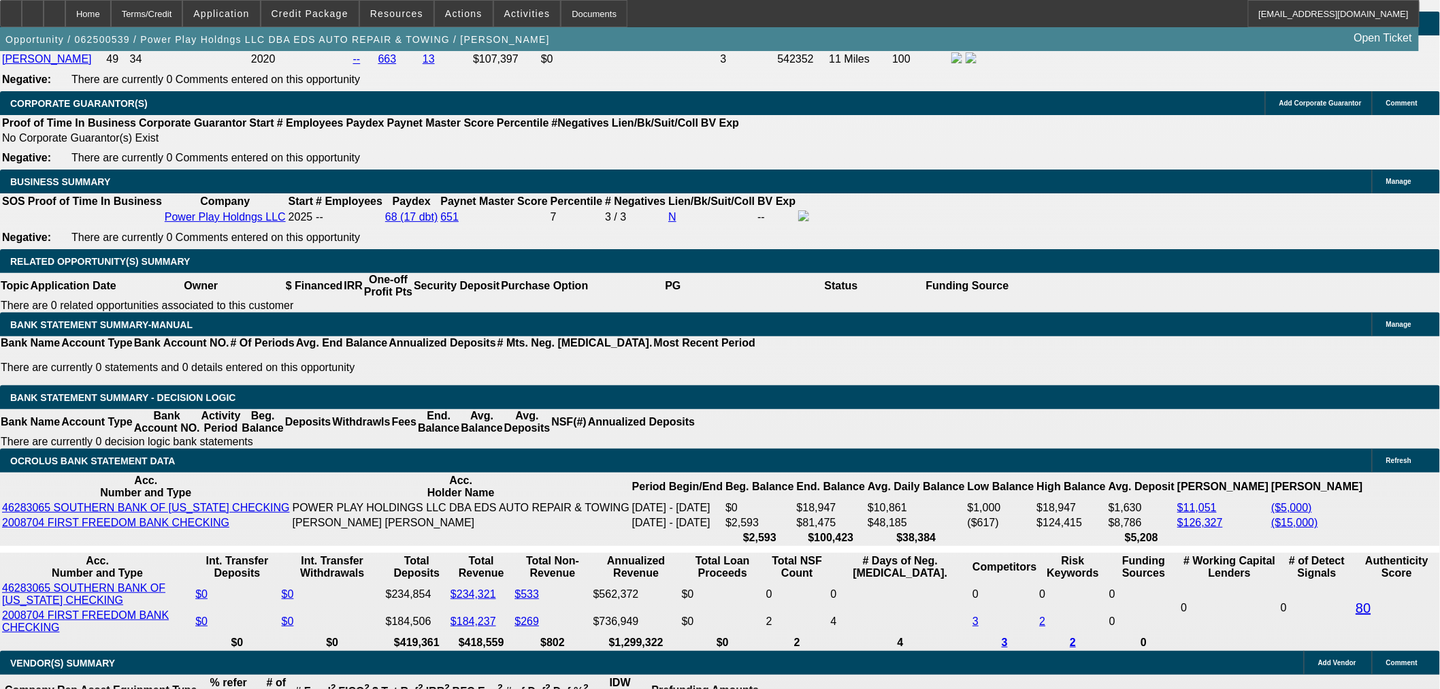
select select "0"
select select "2"
select select "0.1"
select select "4"
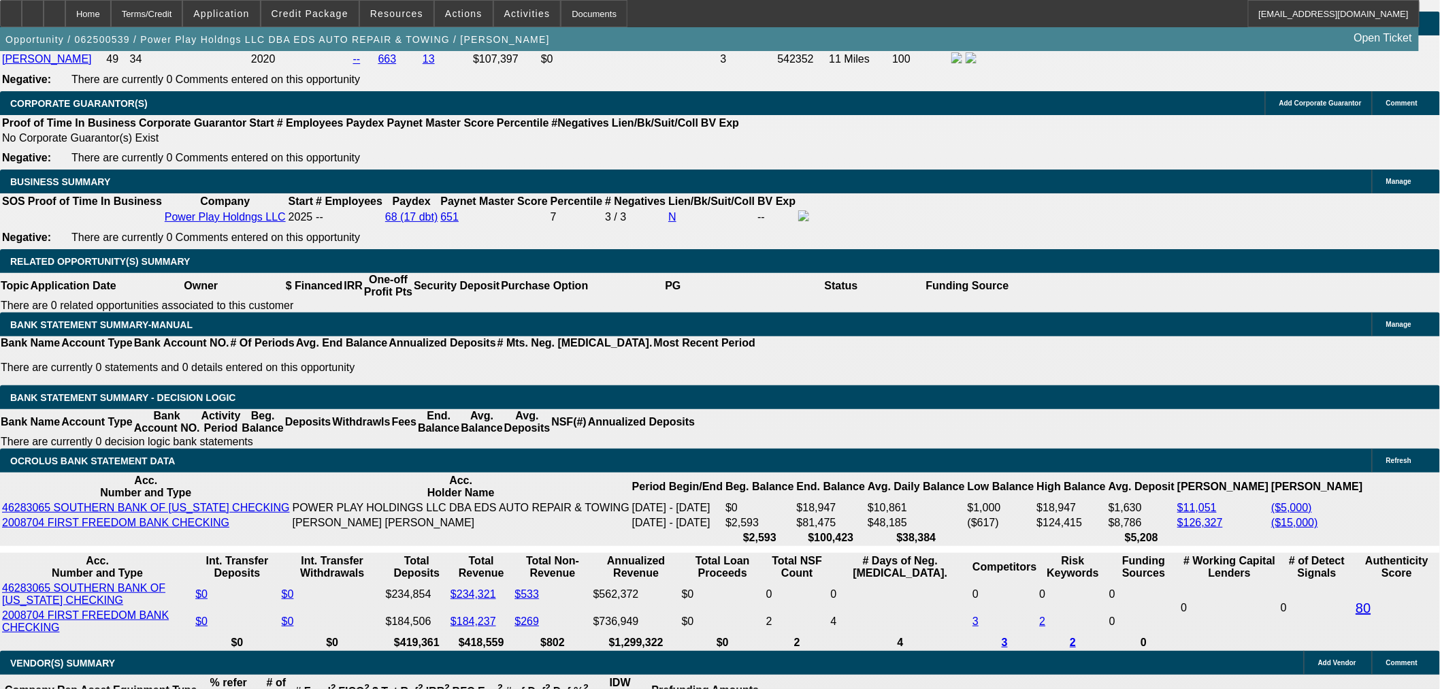
select select "0.1"
select select "2"
select select "0.1"
select select "4"
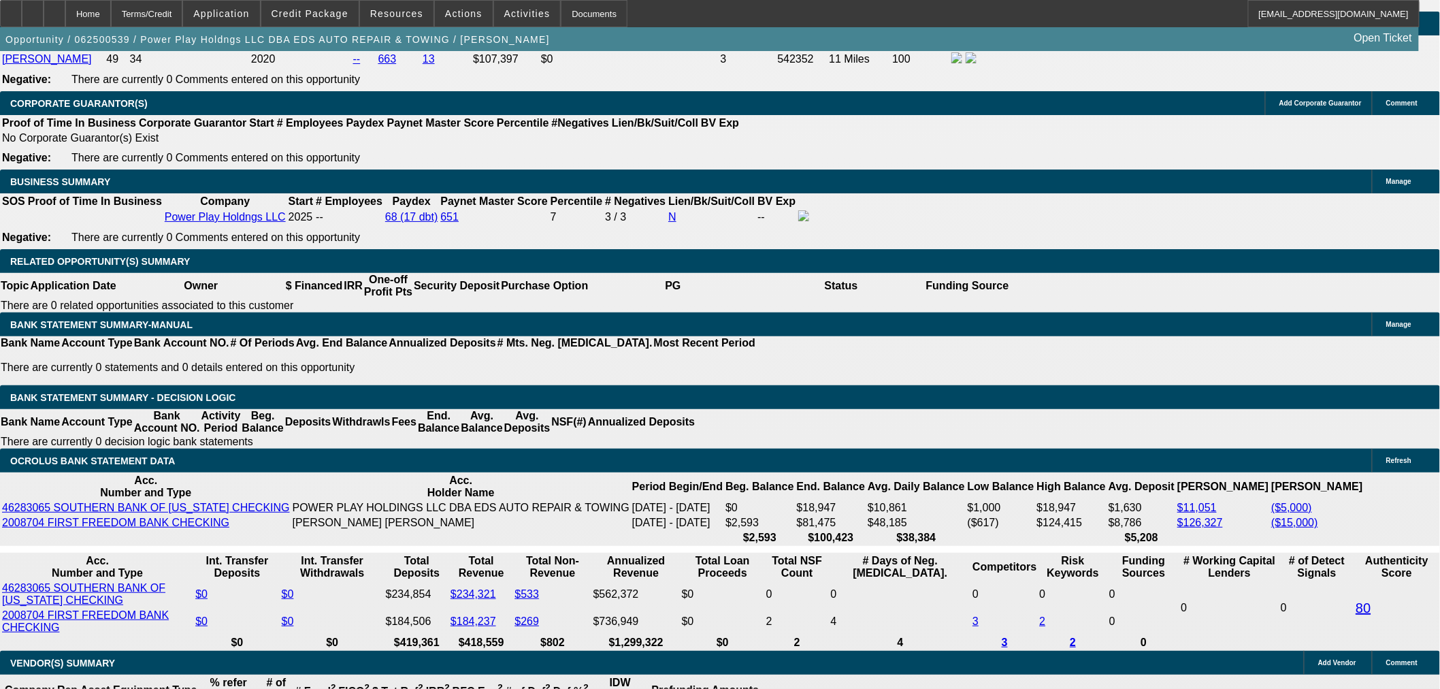
select select "2"
select select "0.1"
select select "4"
select select "0"
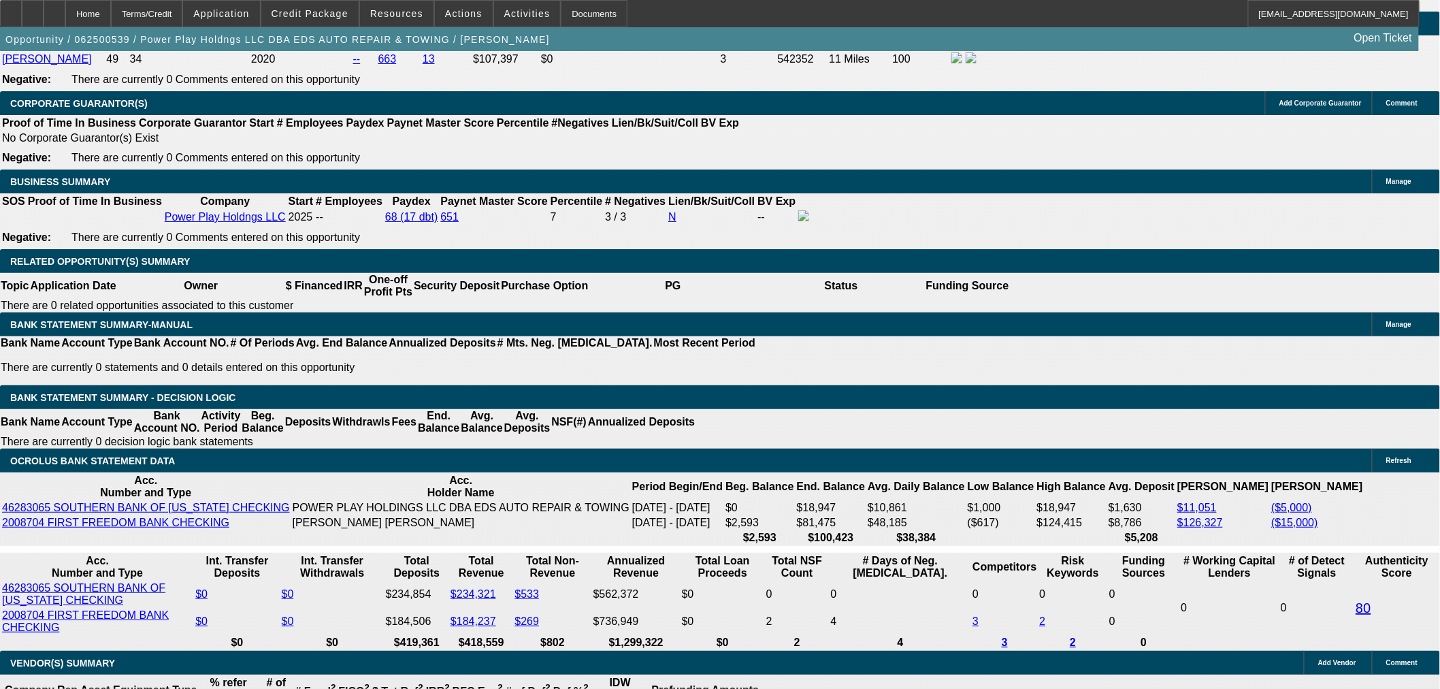
select select "2"
select select "0.1"
select select "4"
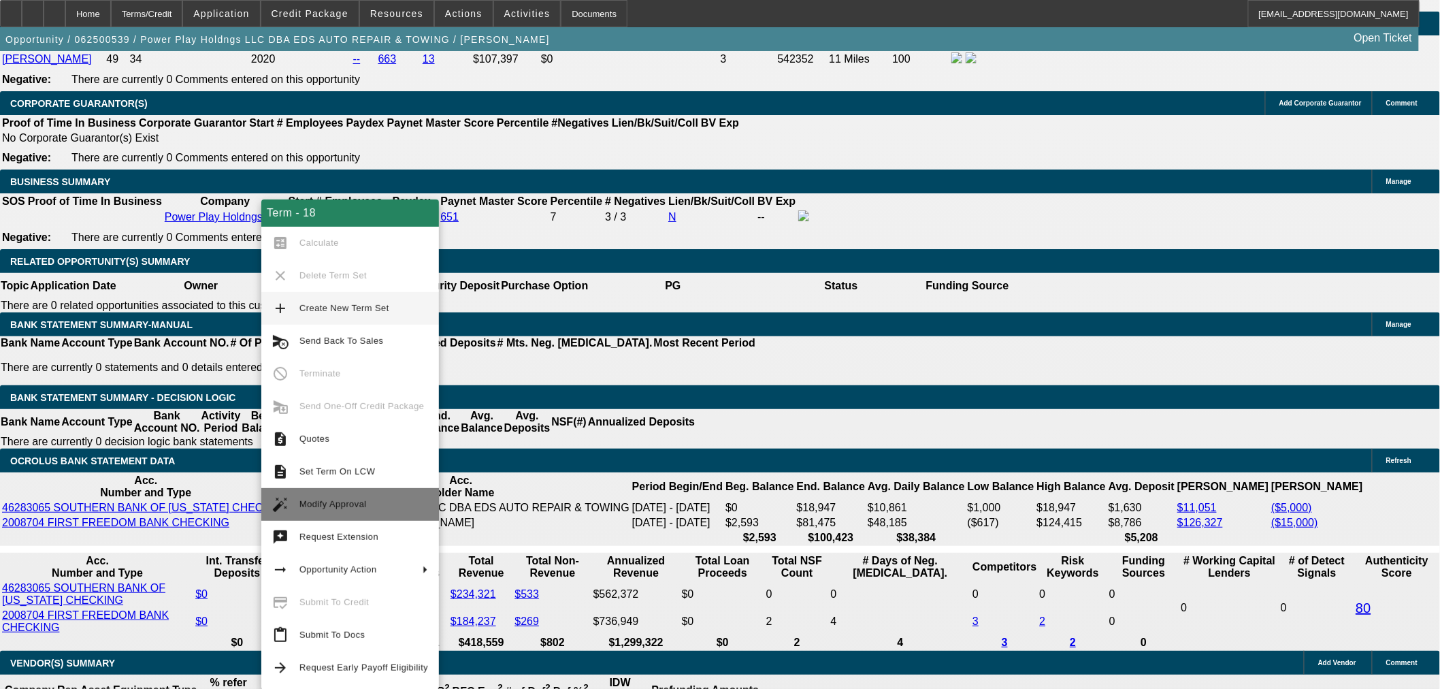
click at [316, 492] on button "auto_fix_high Modify Approval" at bounding box center [350, 504] width 178 height 33
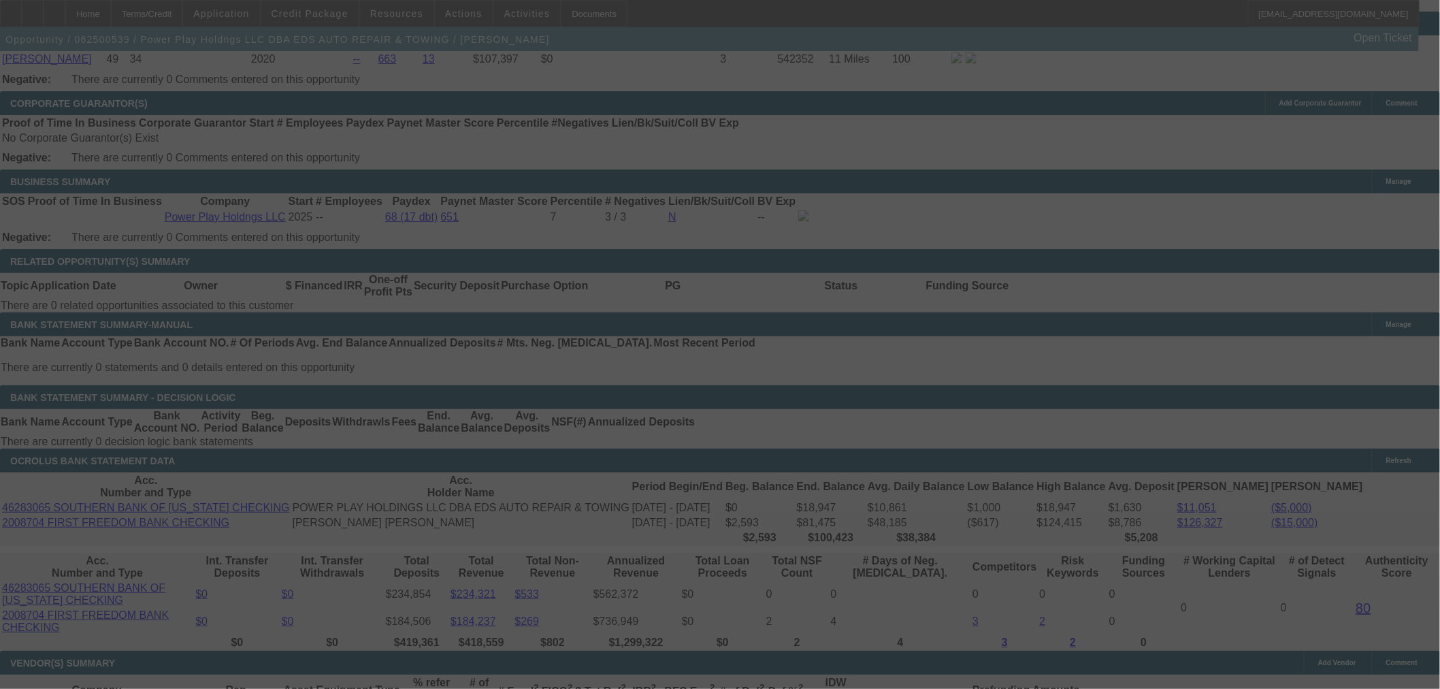
scroll to position [2125, 0]
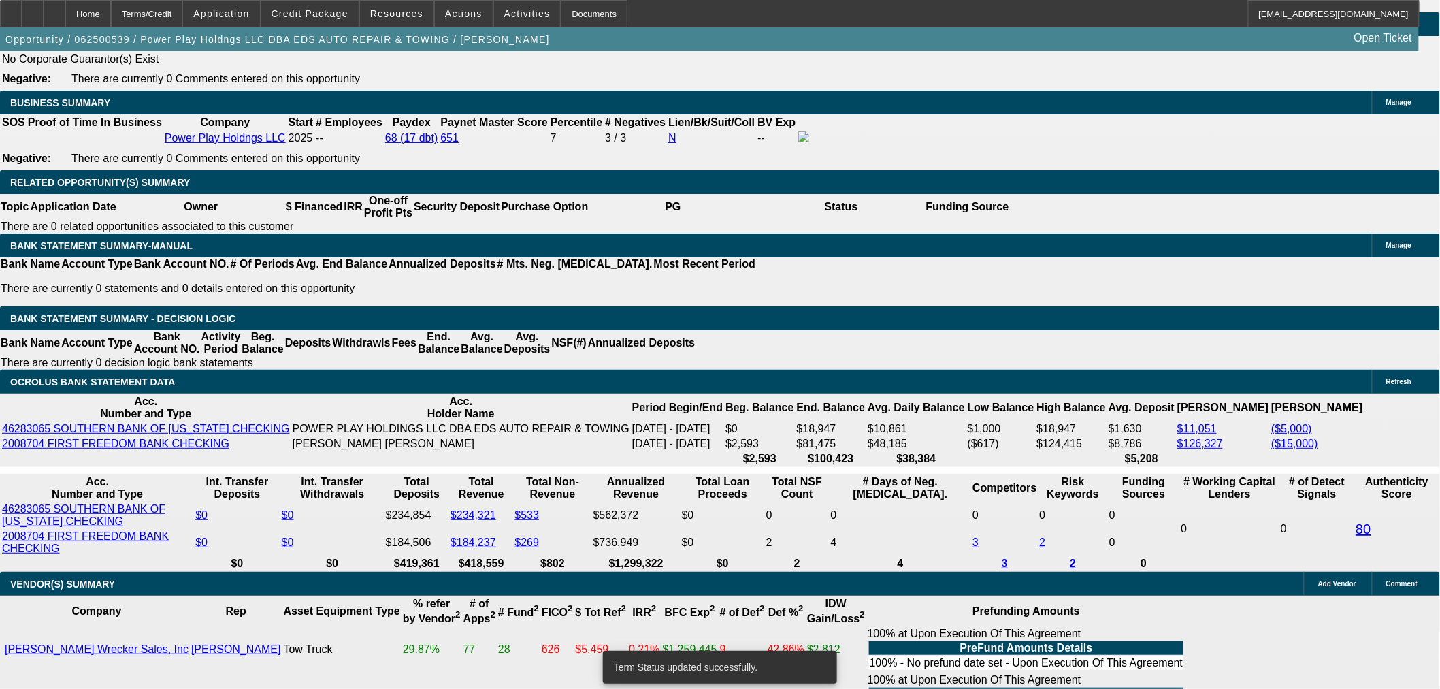
select select "0"
select select "2"
select select "0.1"
select select "4"
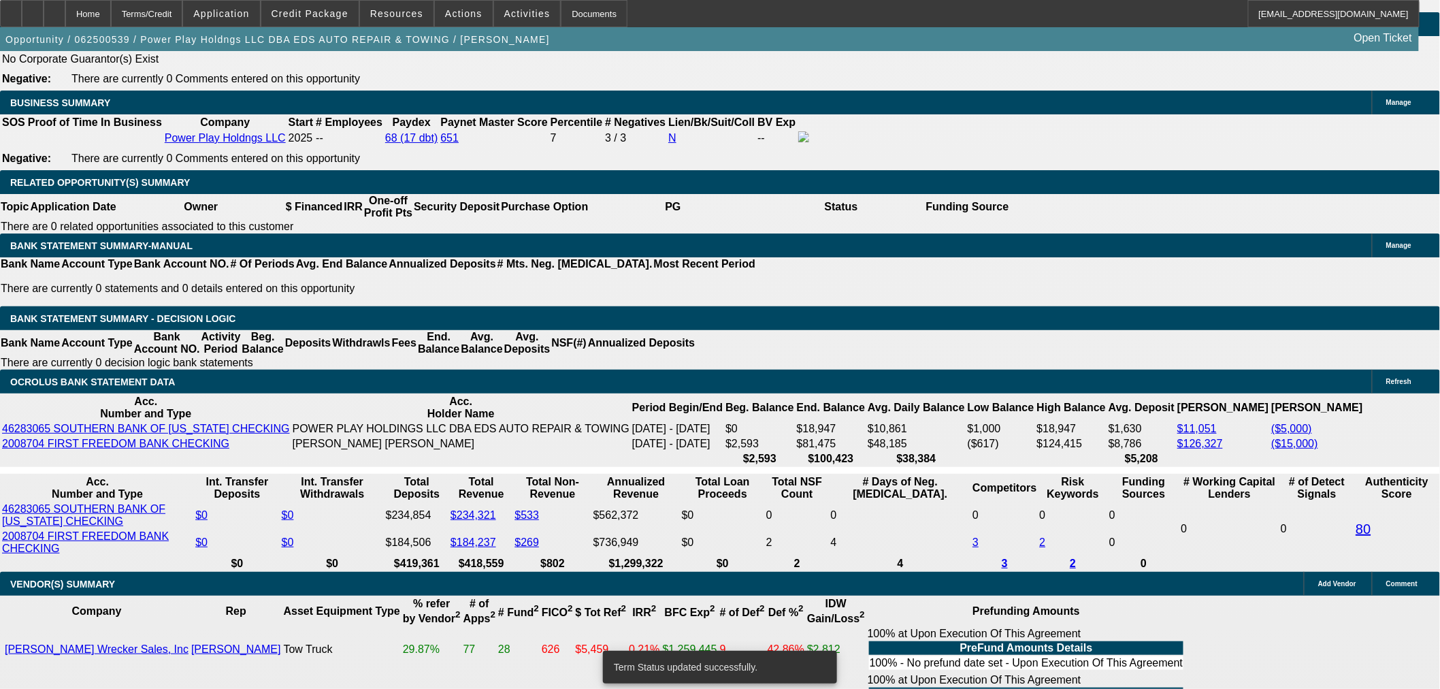
select select "0"
select select "2"
select select "0.1"
select select "4"
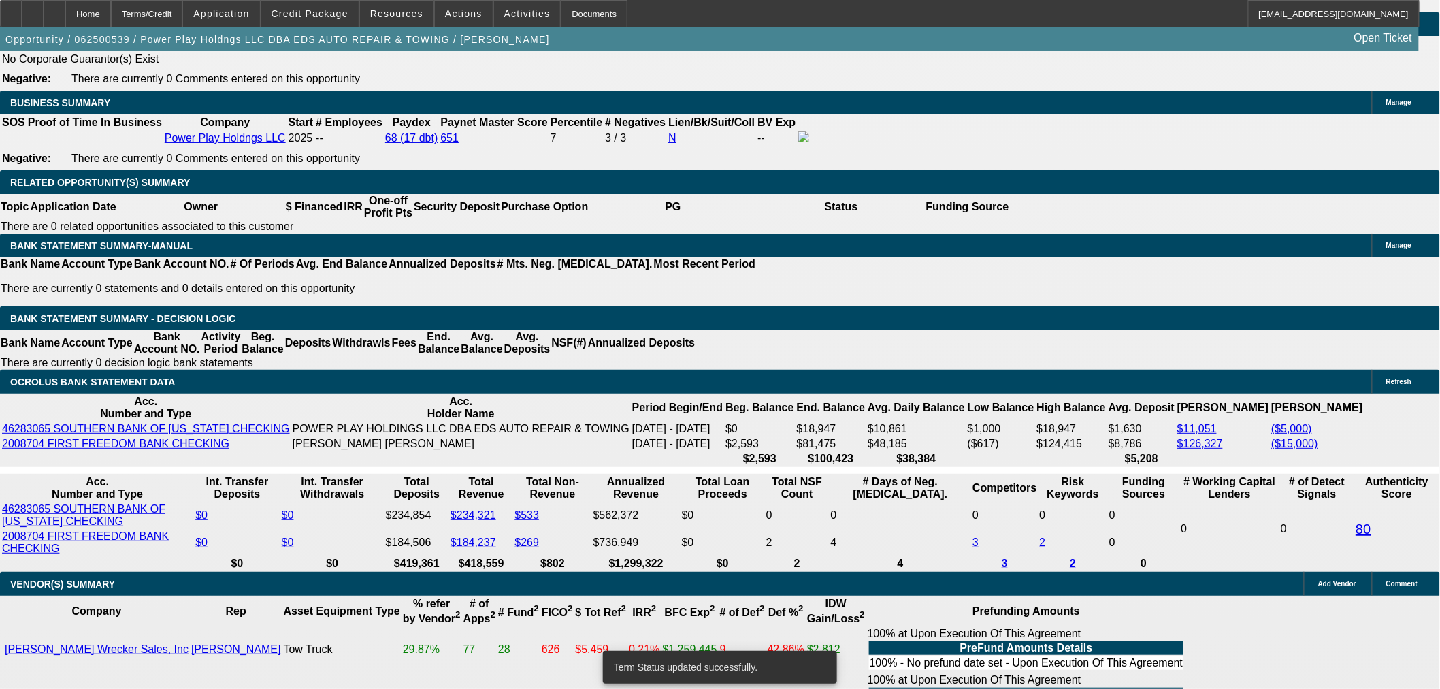
select select "0.1"
select select "2"
select select "0.1"
select select "4"
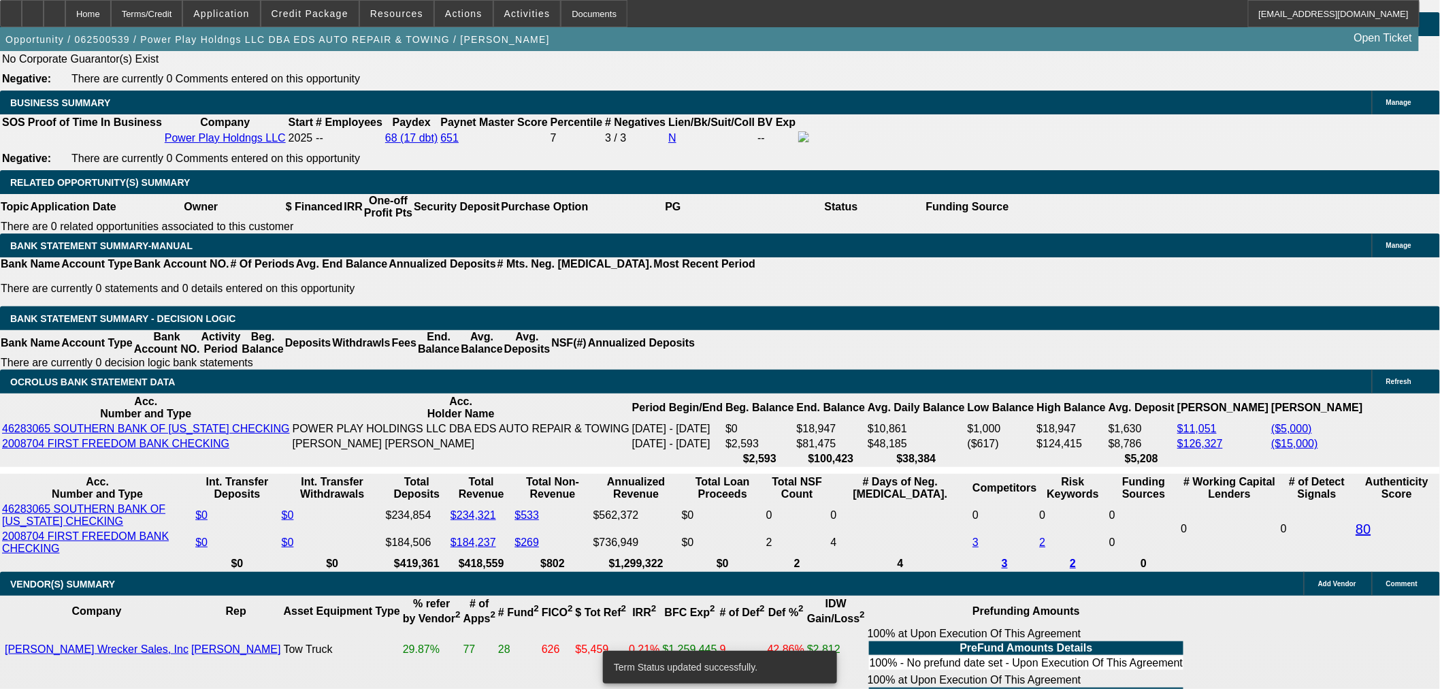
select select "2"
select select "0.1"
select select "4"
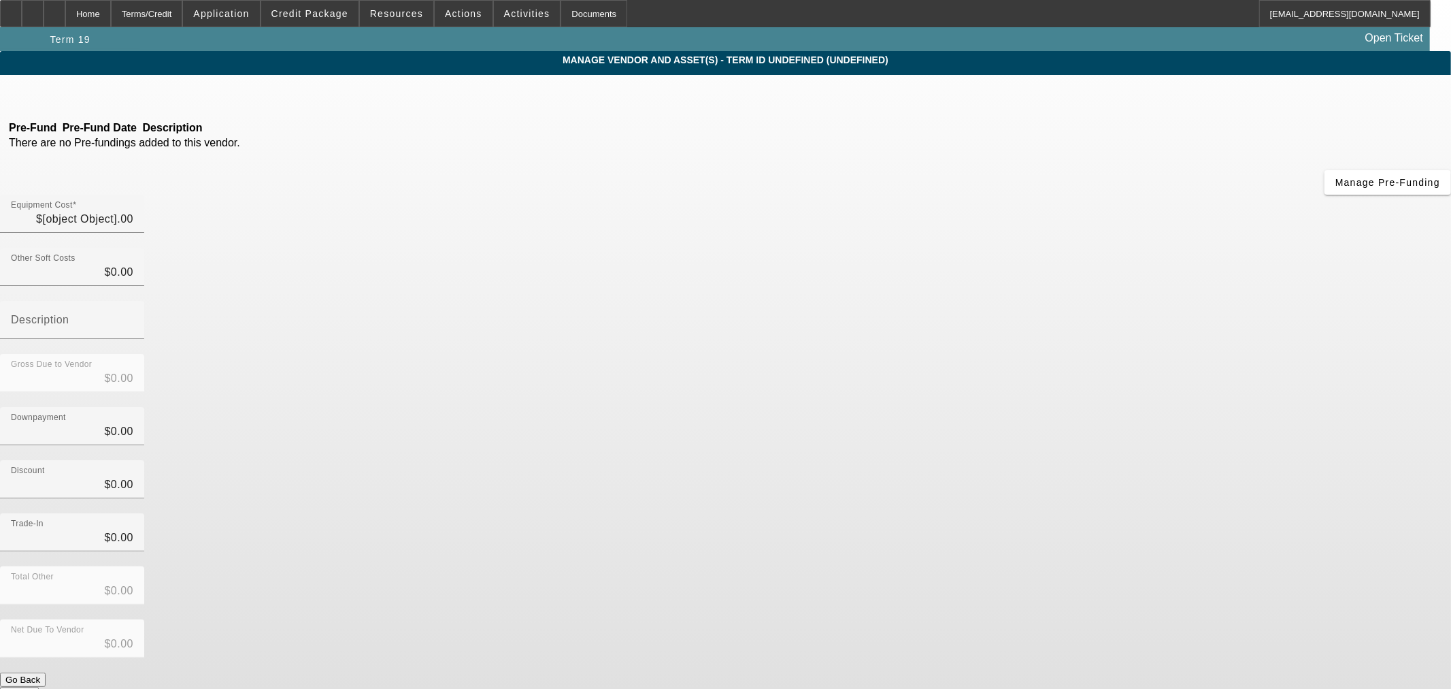
type input "$145,500.00"
type input "$88.00"
type input "$145,588.00"
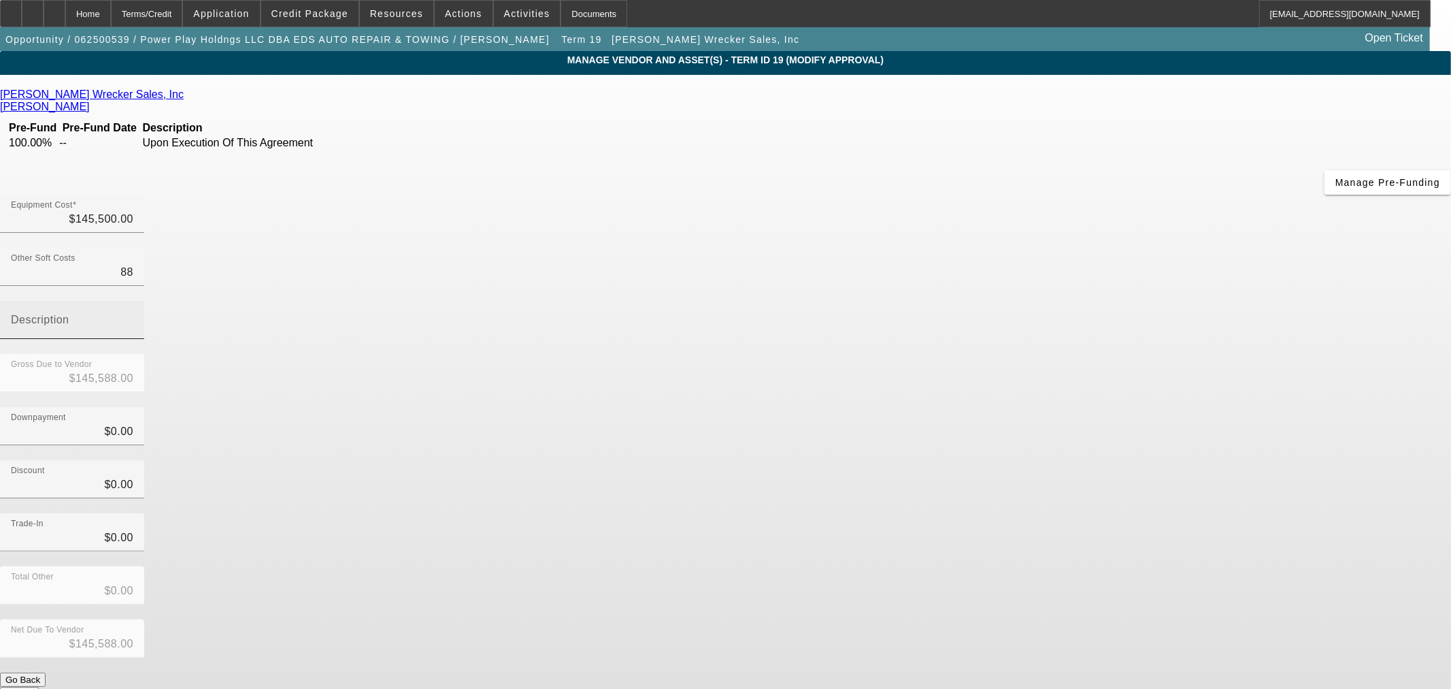
drag, startPoint x: 858, startPoint y: 171, endPoint x: 1141, endPoint y: 177, distance: 283.1
click at [1123, 248] on div "Other Soft Costs 88 Description" at bounding box center [725, 301] width 1451 height 106
type input "0"
type input "$145,500.00"
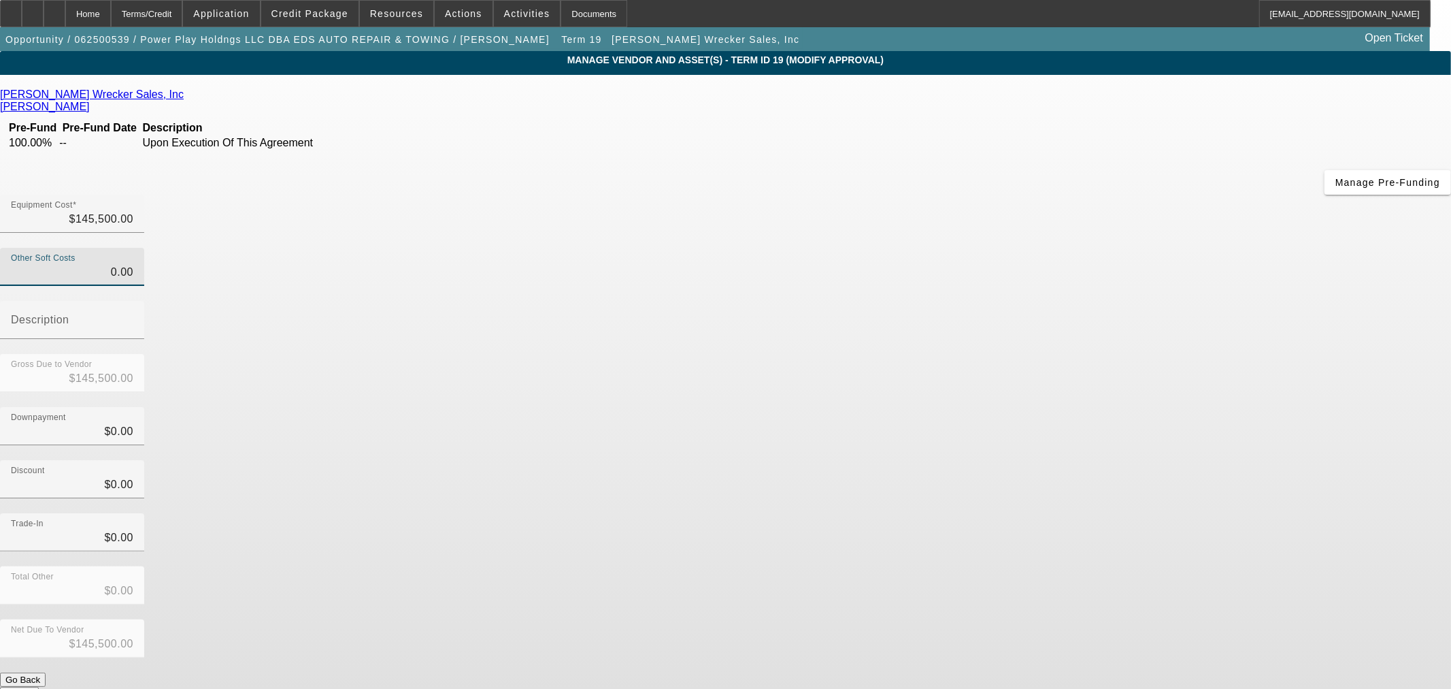
type input "$0.00"
click at [957, 407] on div "Downpayment $0.00" at bounding box center [725, 433] width 1451 height 53
click at [39, 687] on button "Submit" at bounding box center [19, 694] width 39 height 14
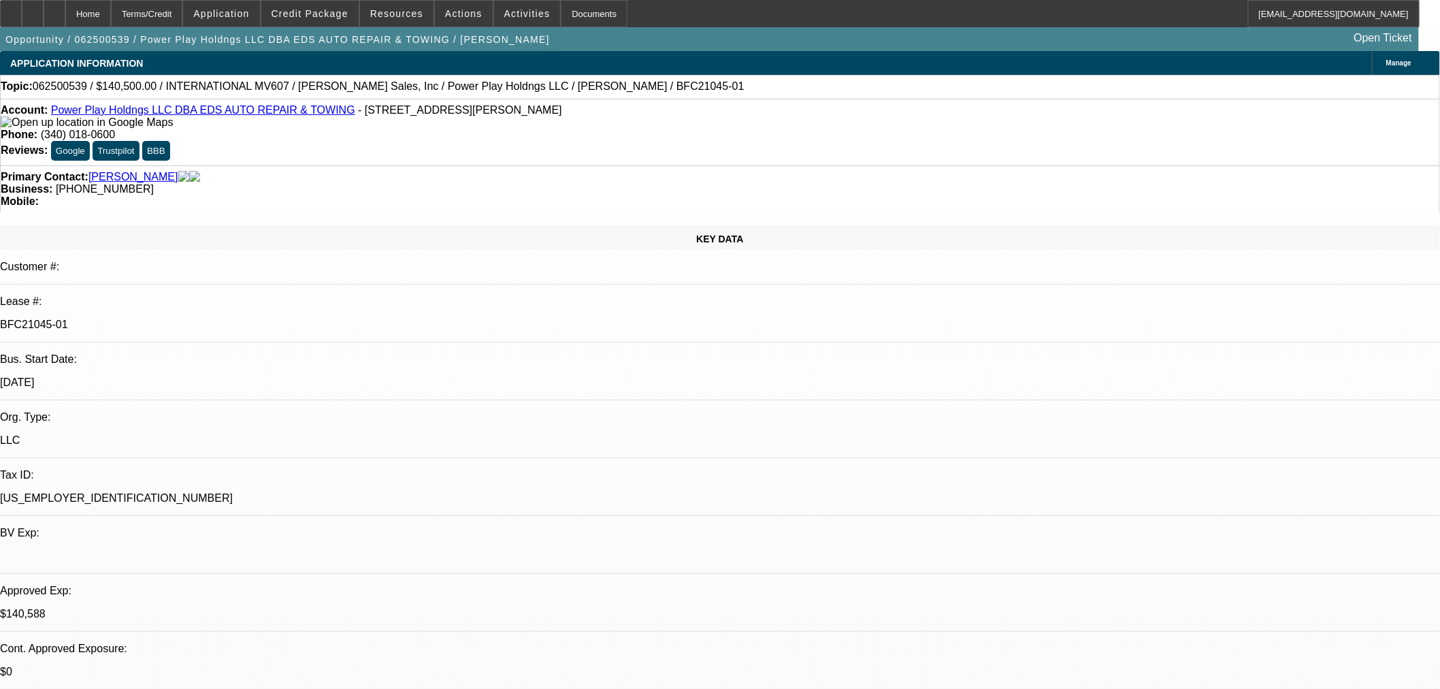
select select "0"
select select "2"
select select "0.1"
select select "4"
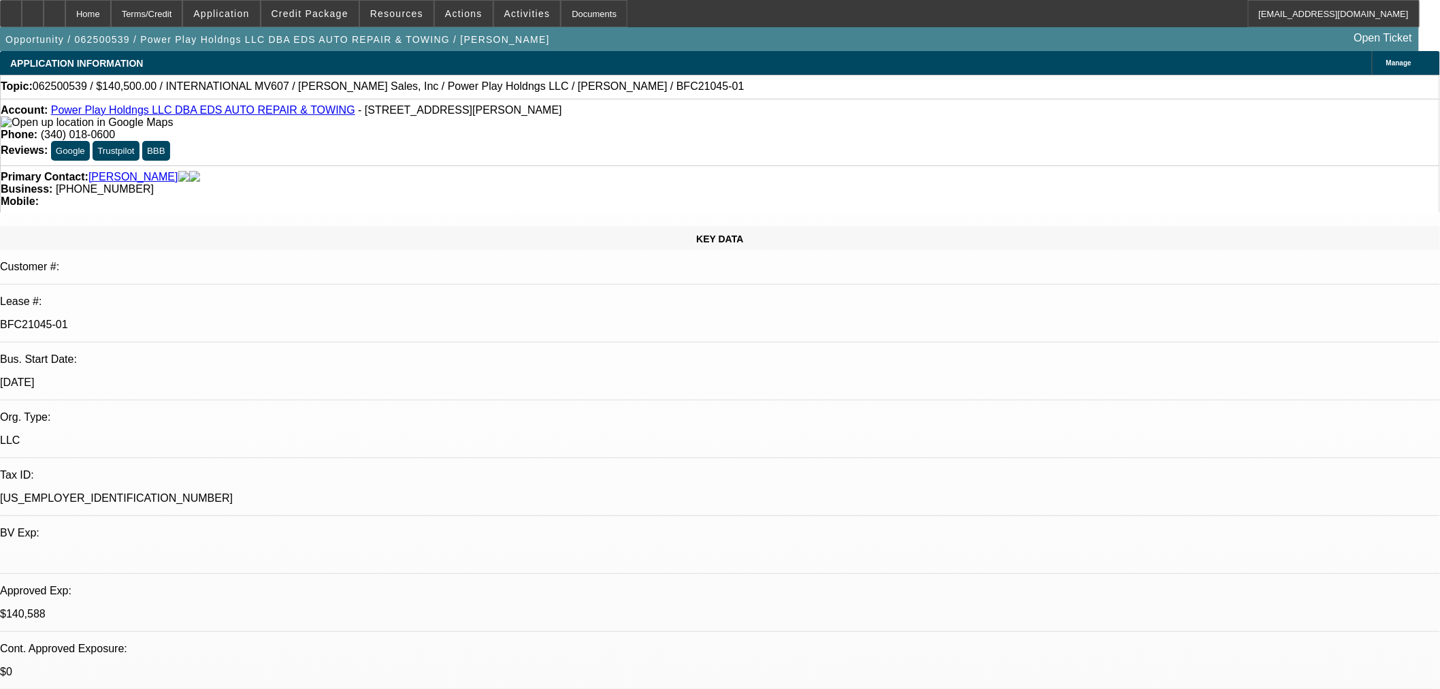
select select "0"
select select "2"
select select "0.1"
select select "4"
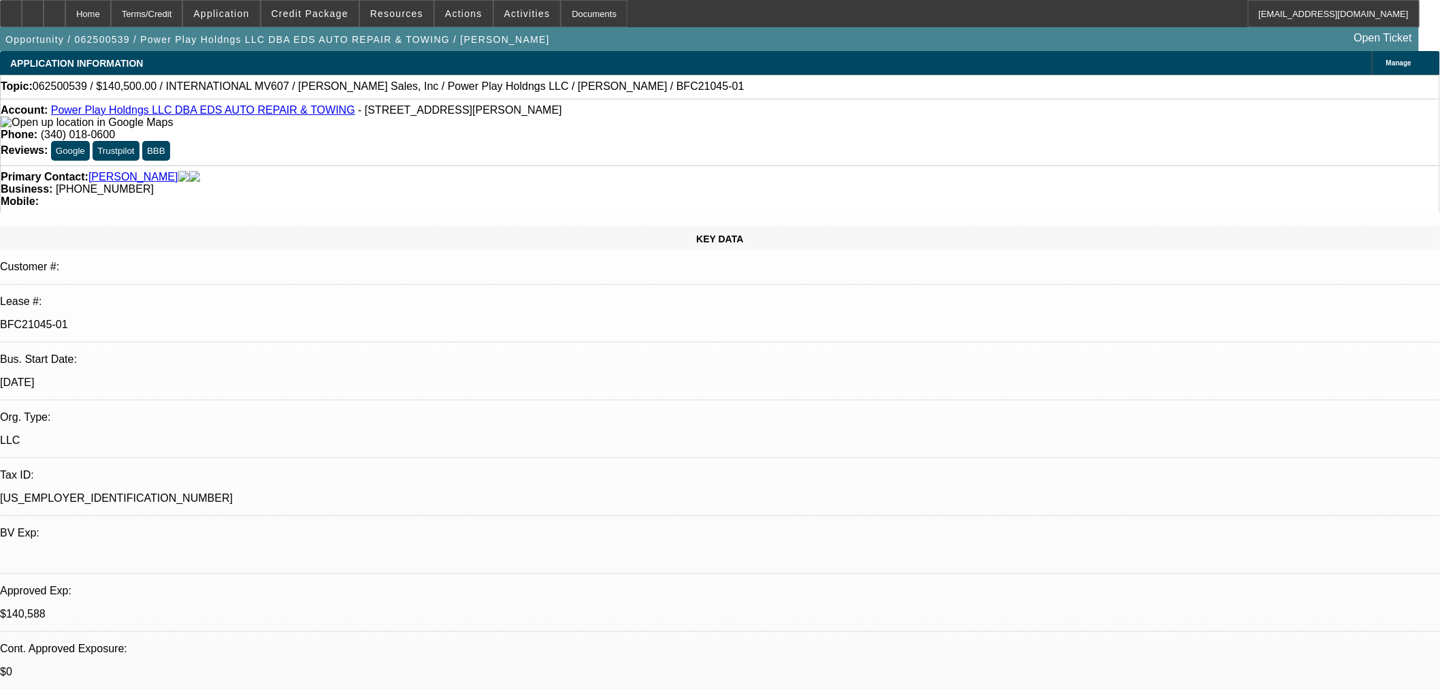
select select "0.1"
select select "2"
select select "0.1"
select select "4"
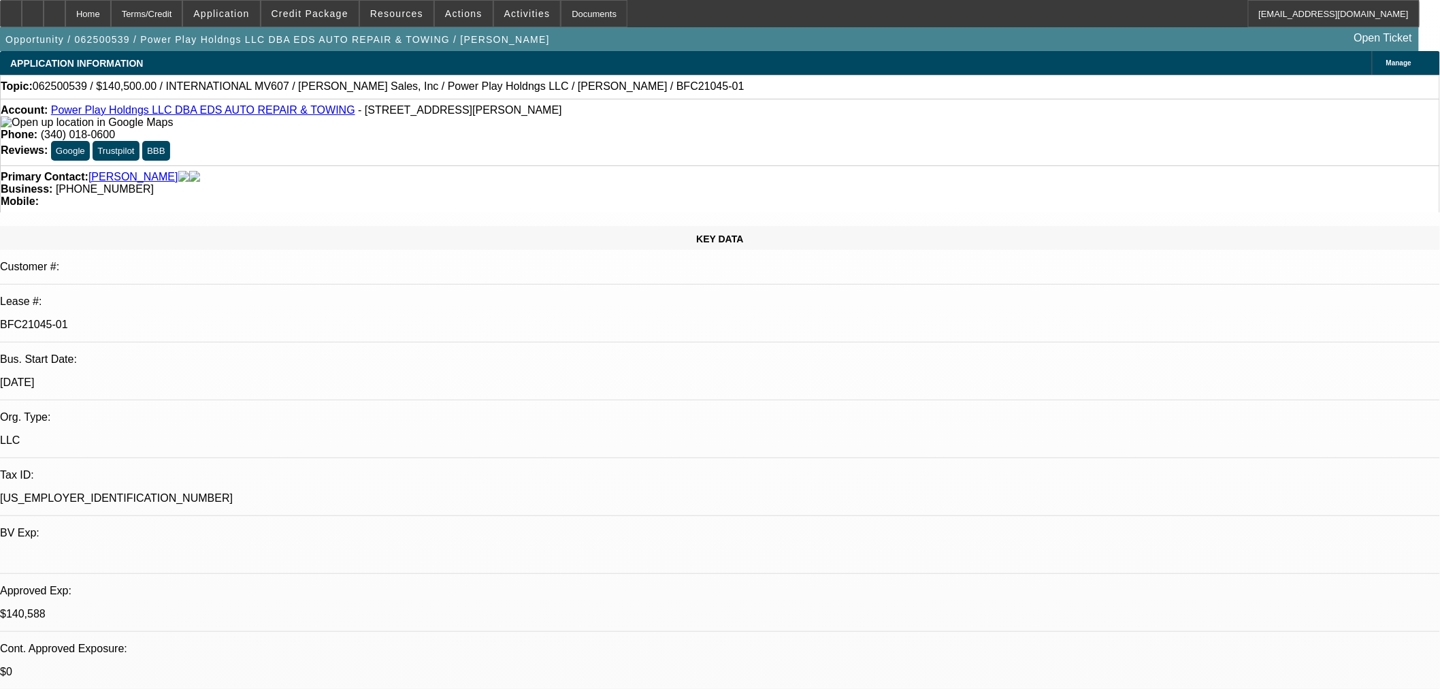
select select "2"
select select "0.1"
select select "4"
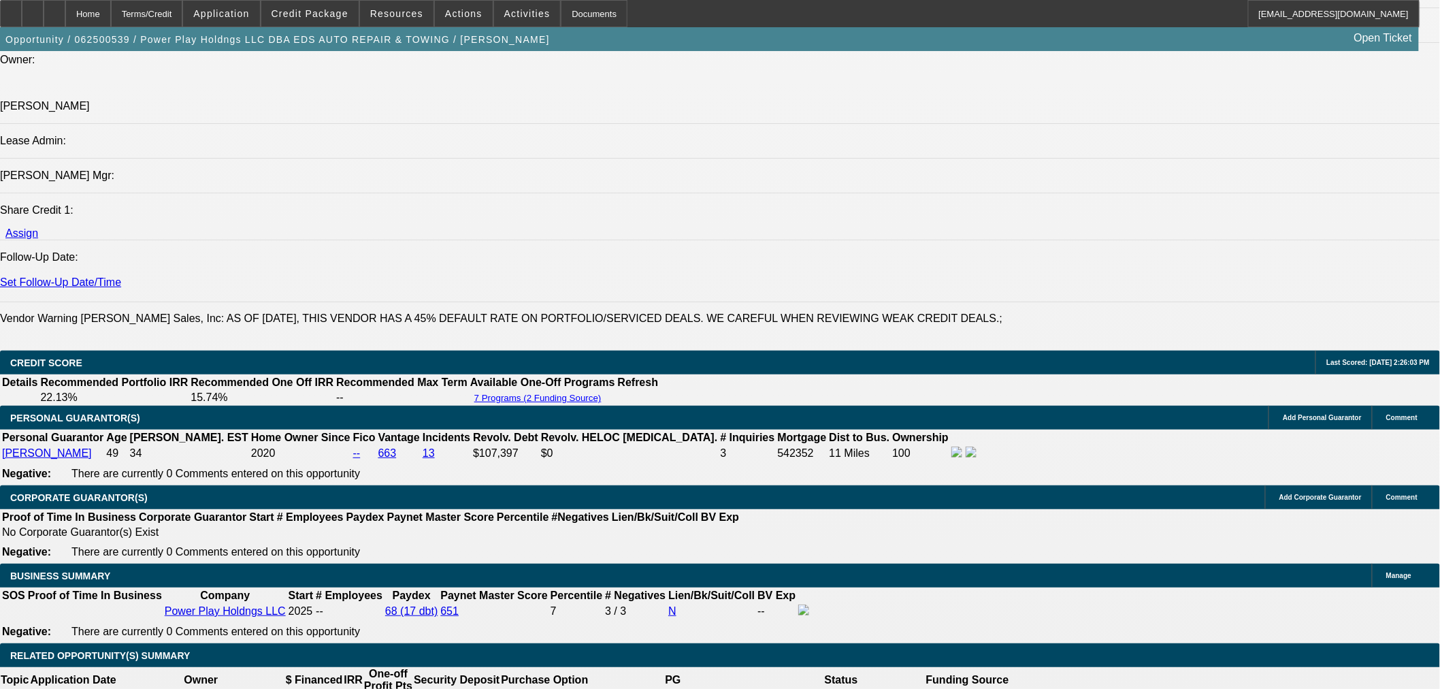
scroll to position [2192, 0]
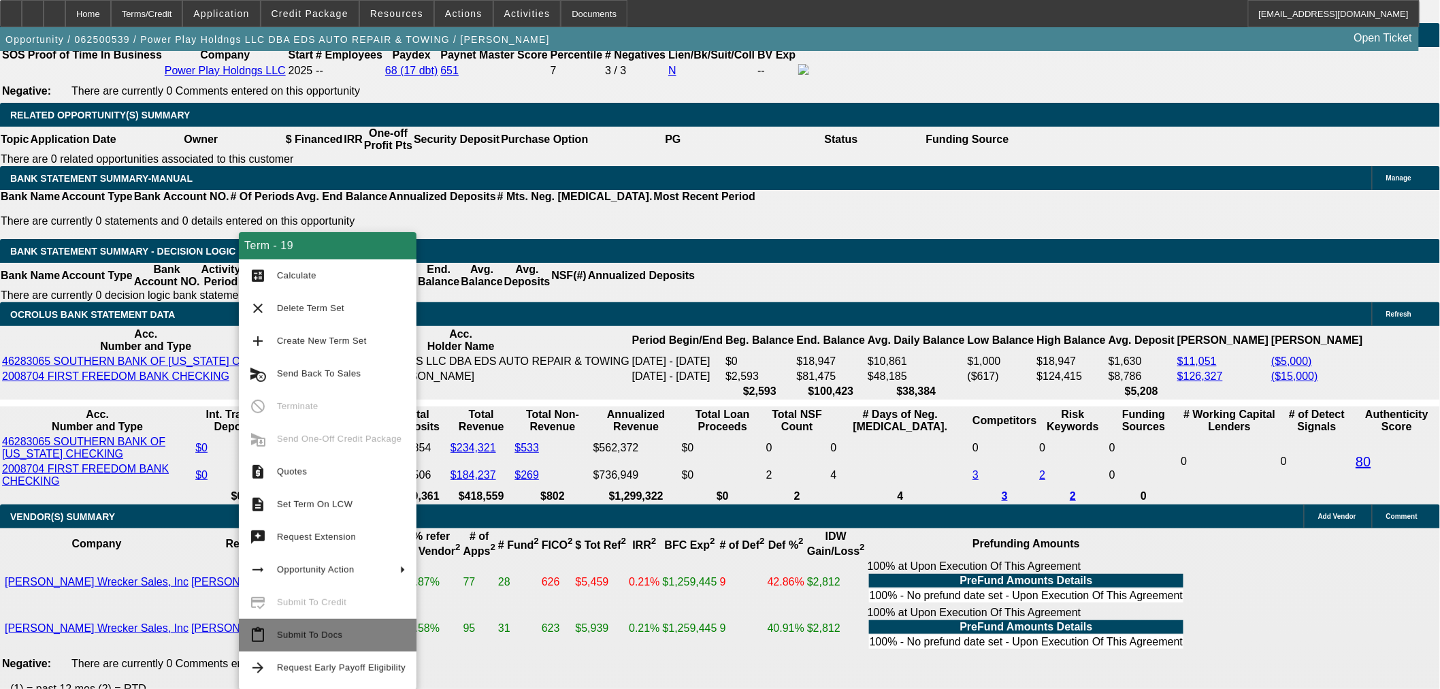
click at [300, 635] on span "Submit To Docs" at bounding box center [309, 634] width 65 height 10
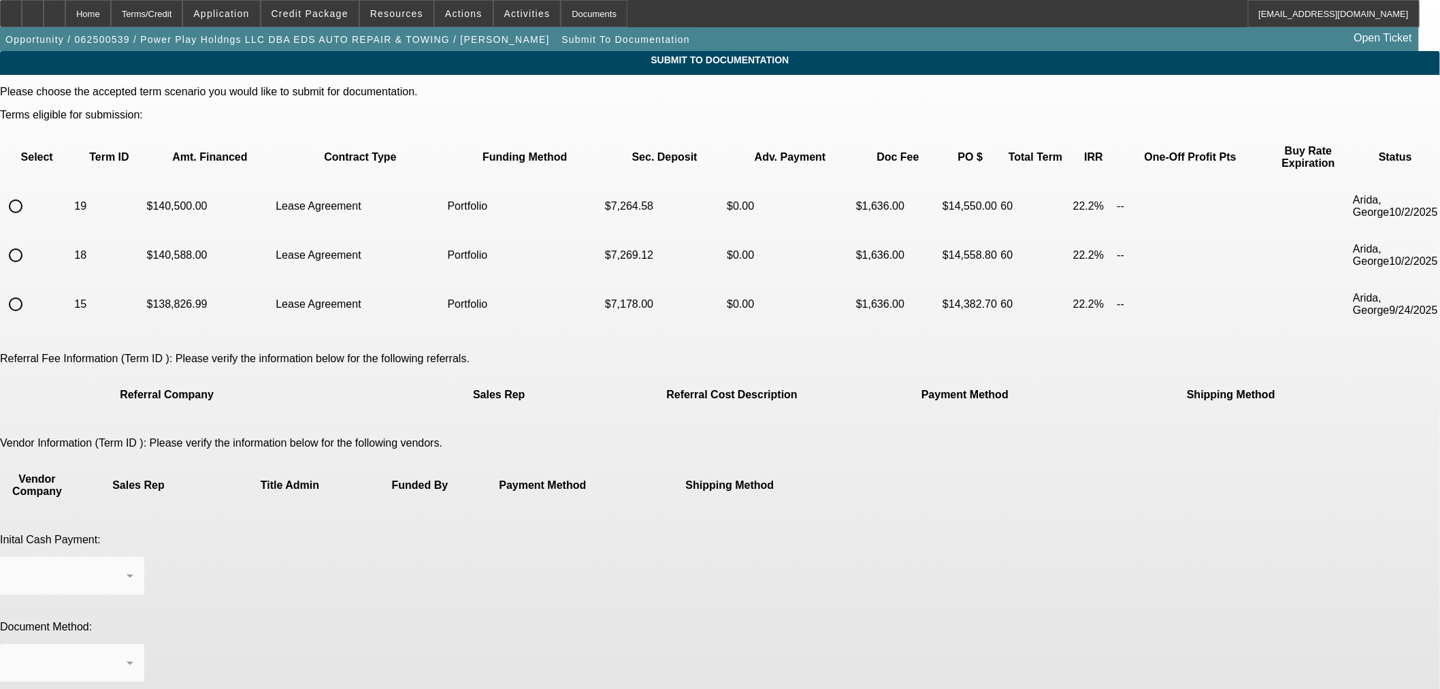
click at [29, 193] on input "radio" at bounding box center [15, 206] width 27 height 27
radio input "true"
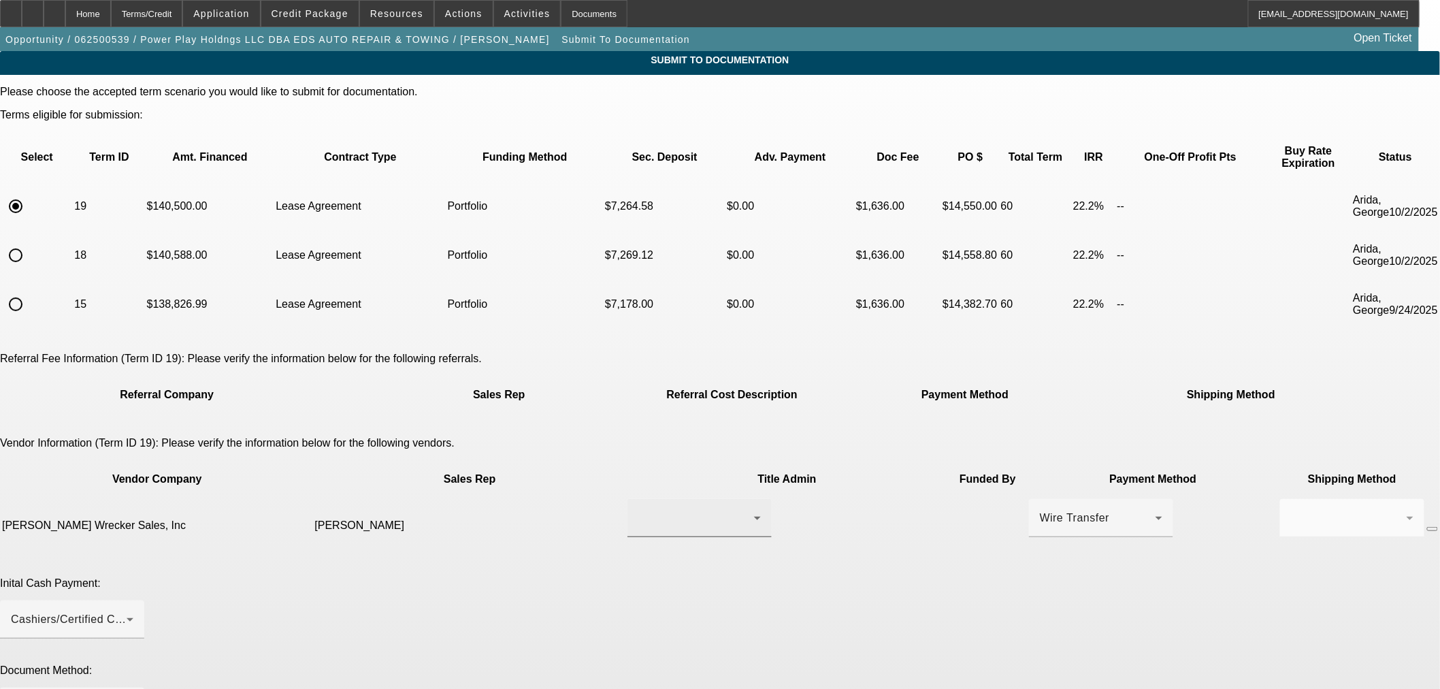
click at [666, 510] on div at bounding box center [696, 518] width 116 height 16
click at [620, 486] on span "Ingram, Dale" at bounding box center [620, 492] width 94 height 16
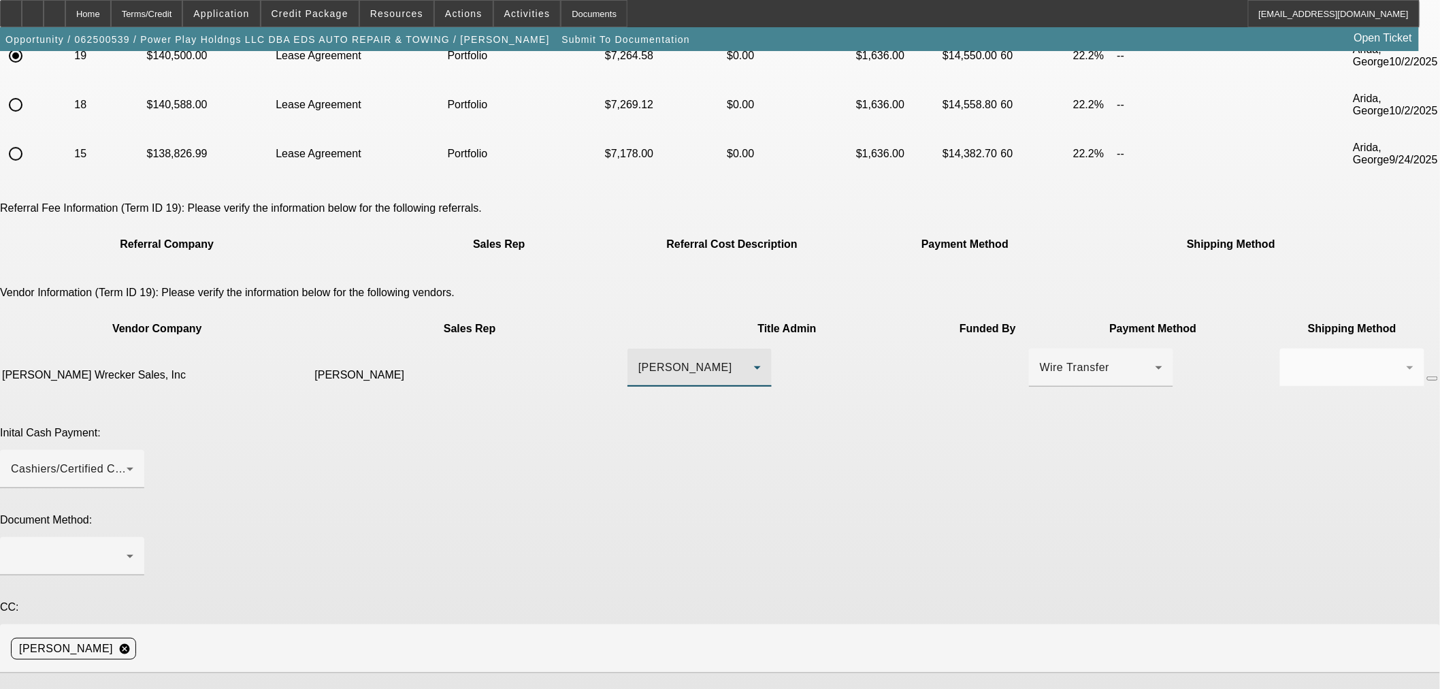
scroll to position [151, 0]
click at [127, 547] on div at bounding box center [69, 555] width 116 height 16
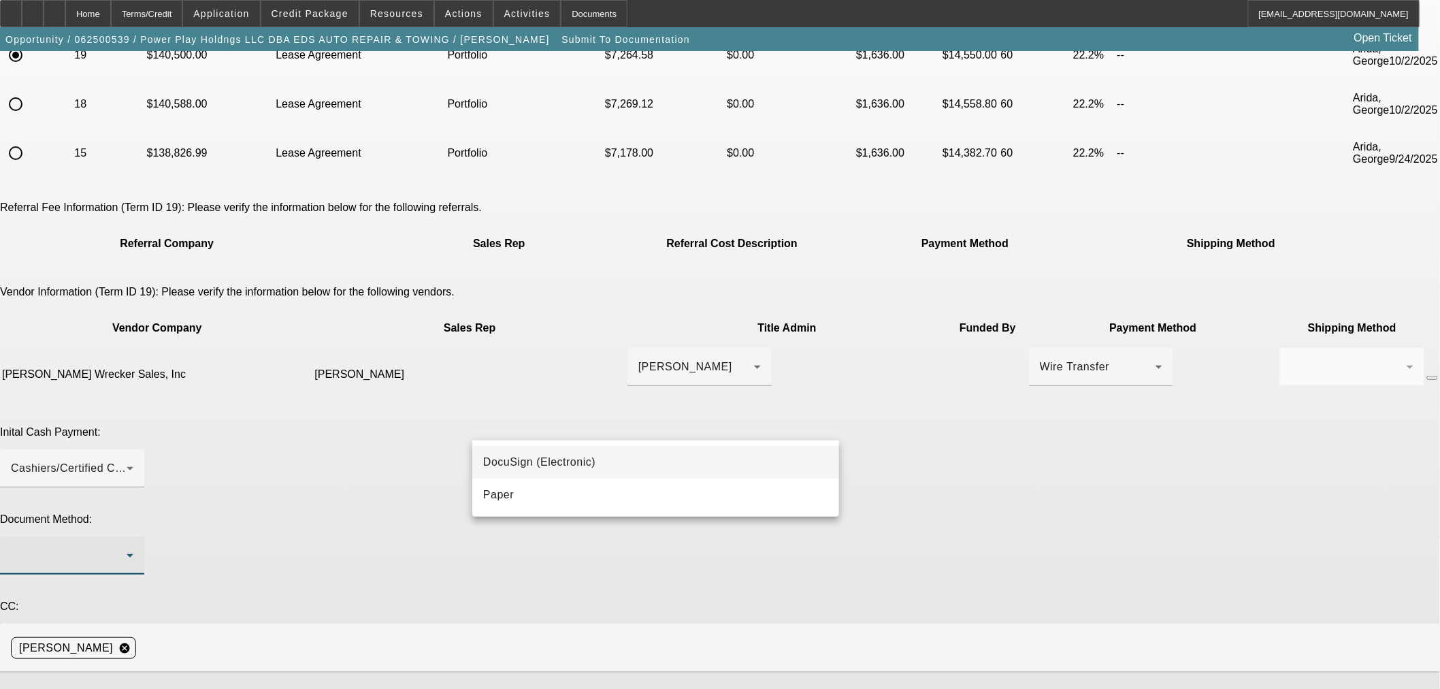
click at [621, 461] on mat-option "DocuSign (Electronic)" at bounding box center [655, 462] width 367 height 33
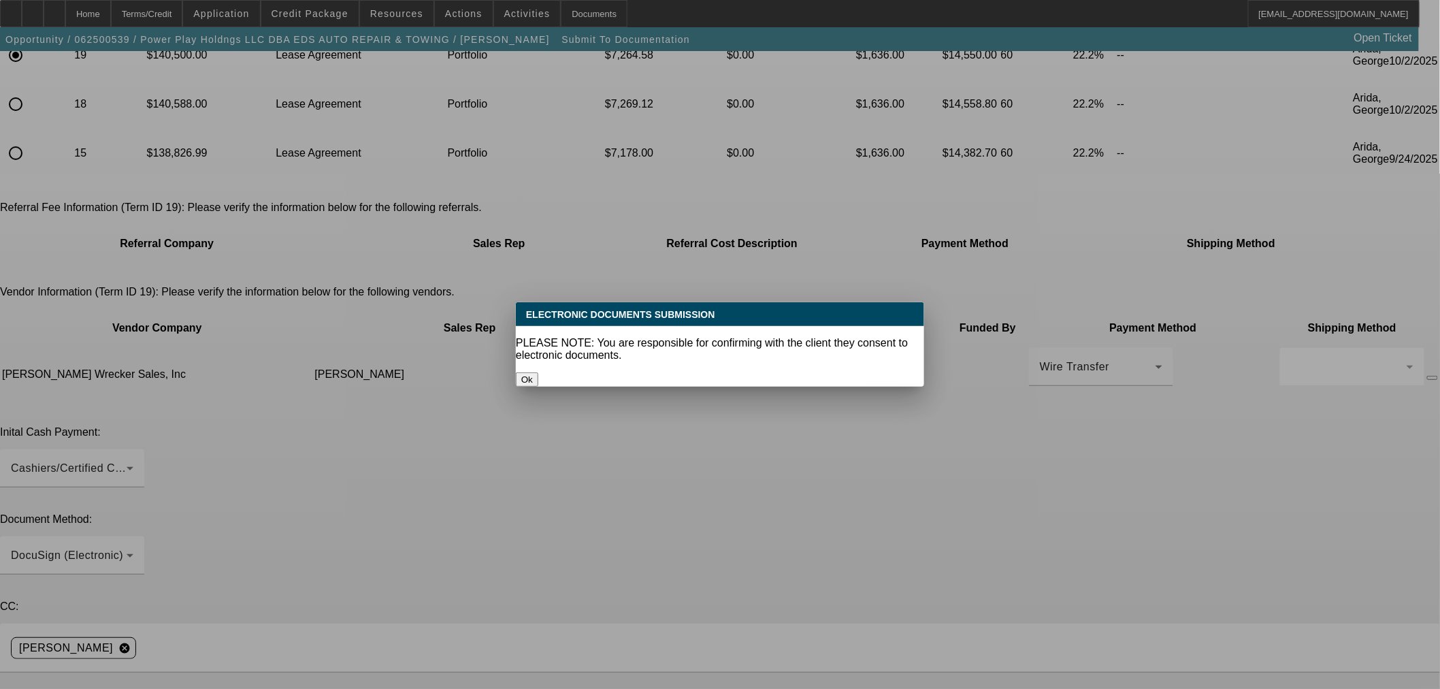
click at [715, 372] on div "Ok" at bounding box center [720, 379] width 408 height 14
click at [538, 372] on button "Ok" at bounding box center [527, 379] width 22 height 14
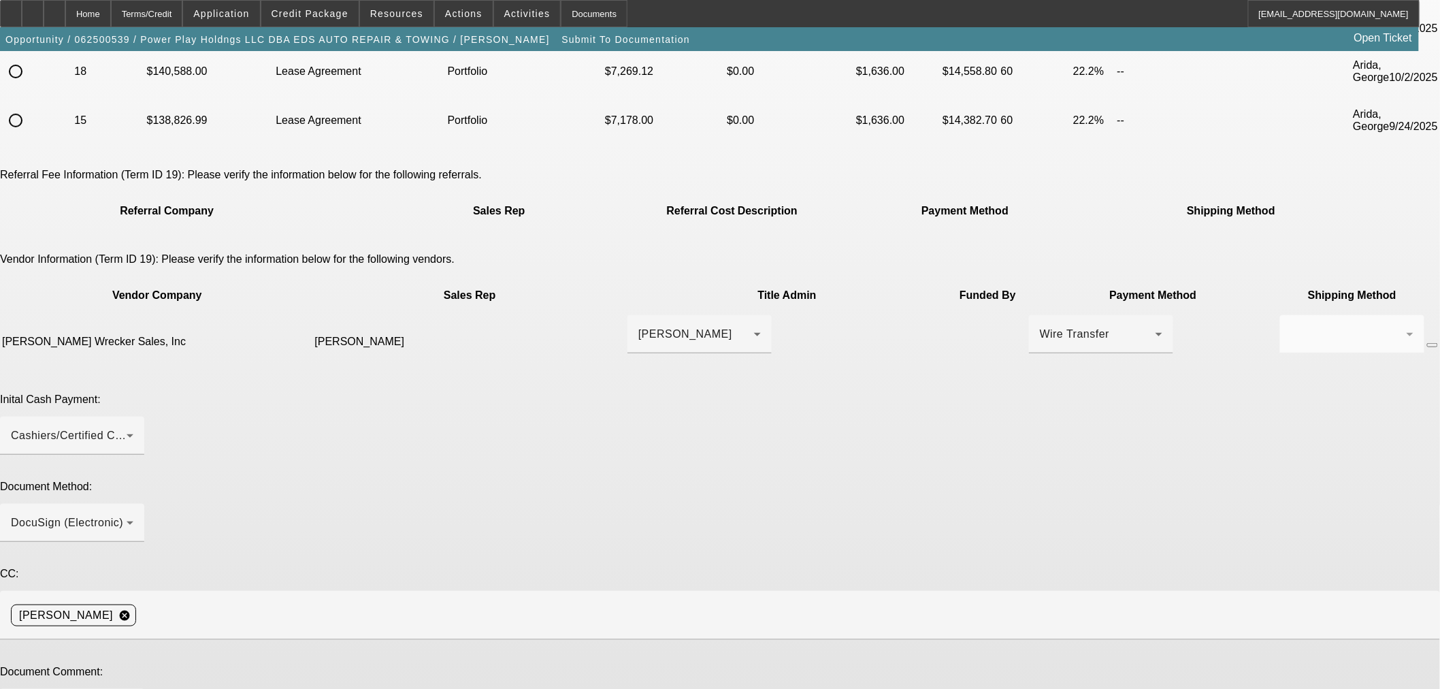
scroll to position [201, 0]
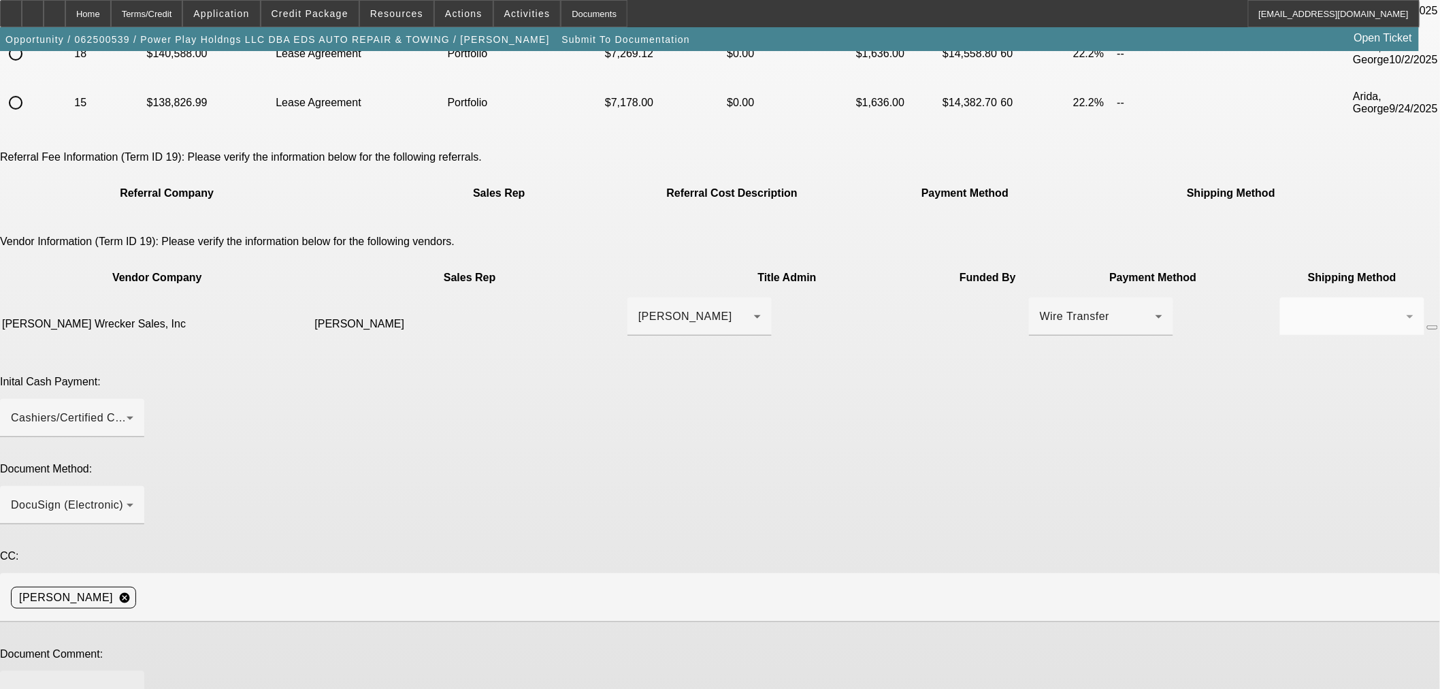
click at [133, 682] on textarea at bounding box center [72, 698] width 122 height 33
type textarea "Corrected invoice and DBA cert added."
type textarea "Removed dealer fee from previous truck."
click at [133, 682] on textarea "Corrected invoice and DBA cert added." at bounding box center [72, 698] width 122 height 33
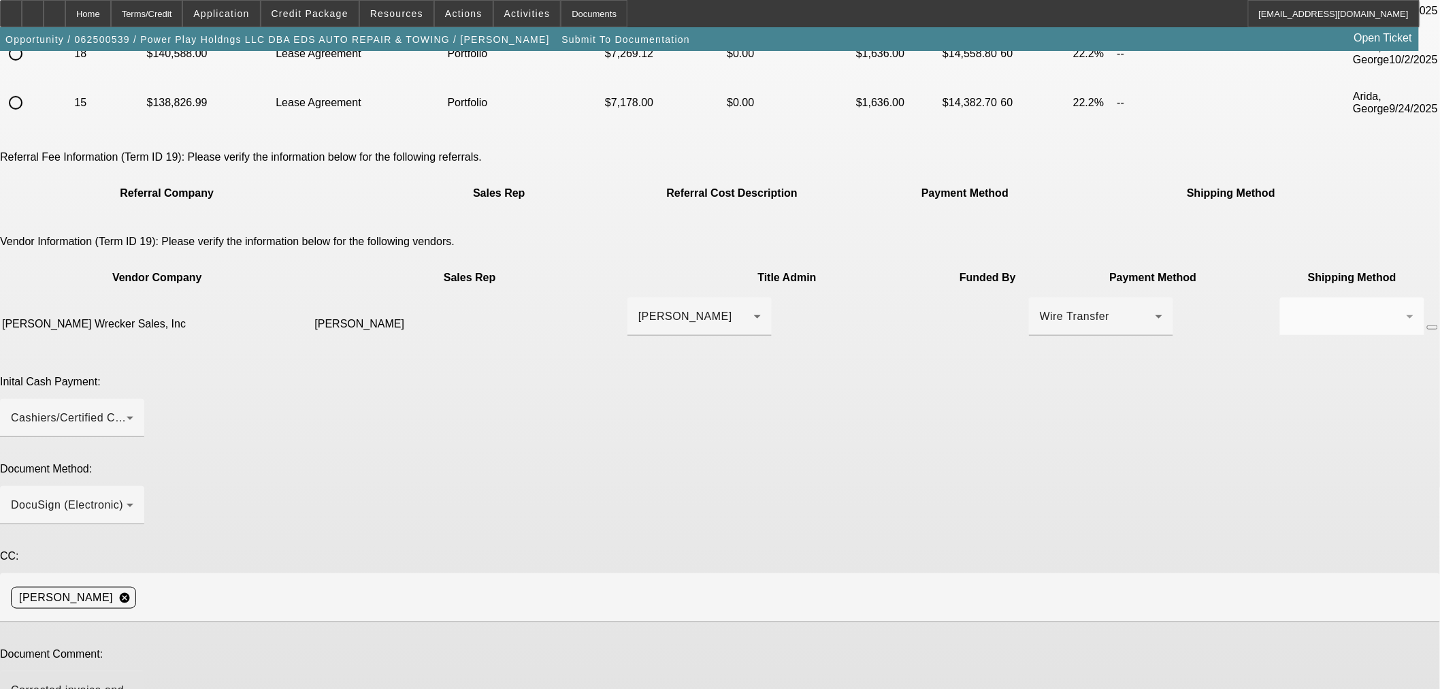
paste textarea "Hank Harthcock <hank.jiws@yahoo.com>"
drag, startPoint x: 710, startPoint y: 487, endPoint x: 663, endPoint y: 487, distance: 46.3
click at [133, 682] on textarea "Corrected invoice and DBA cert added. Hank Harthcock <hank.jiws@yahoo.com>" at bounding box center [72, 698] width 122 height 33
click at [133, 682] on textarea "Corrected invoice and DBA cert added. Hank hank.jiws@yahoo.com>" at bounding box center [72, 698] width 122 height 33
type textarea "Corrected invoice and DBA cert added. Hank hank.jiws@yahoo.com 662-812-8764 is …"
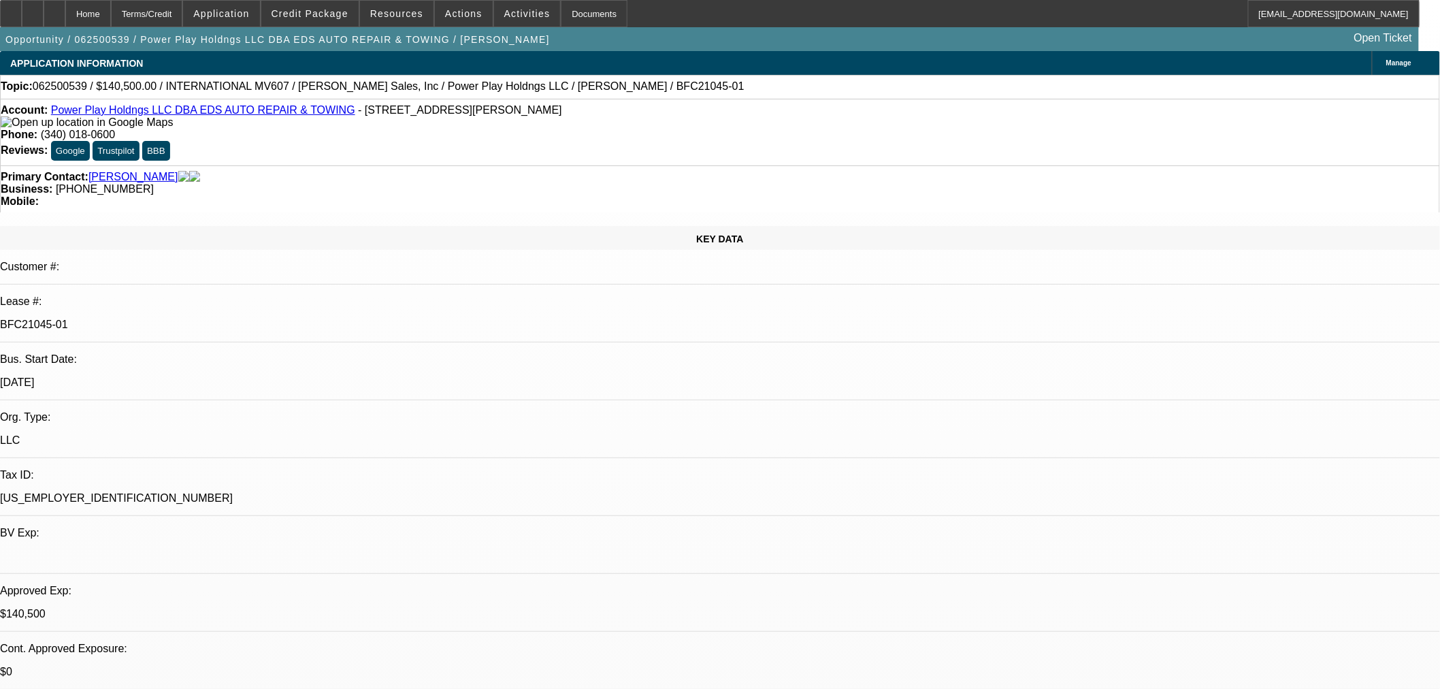
select select "0"
select select "2"
select select "0.1"
select select "4"
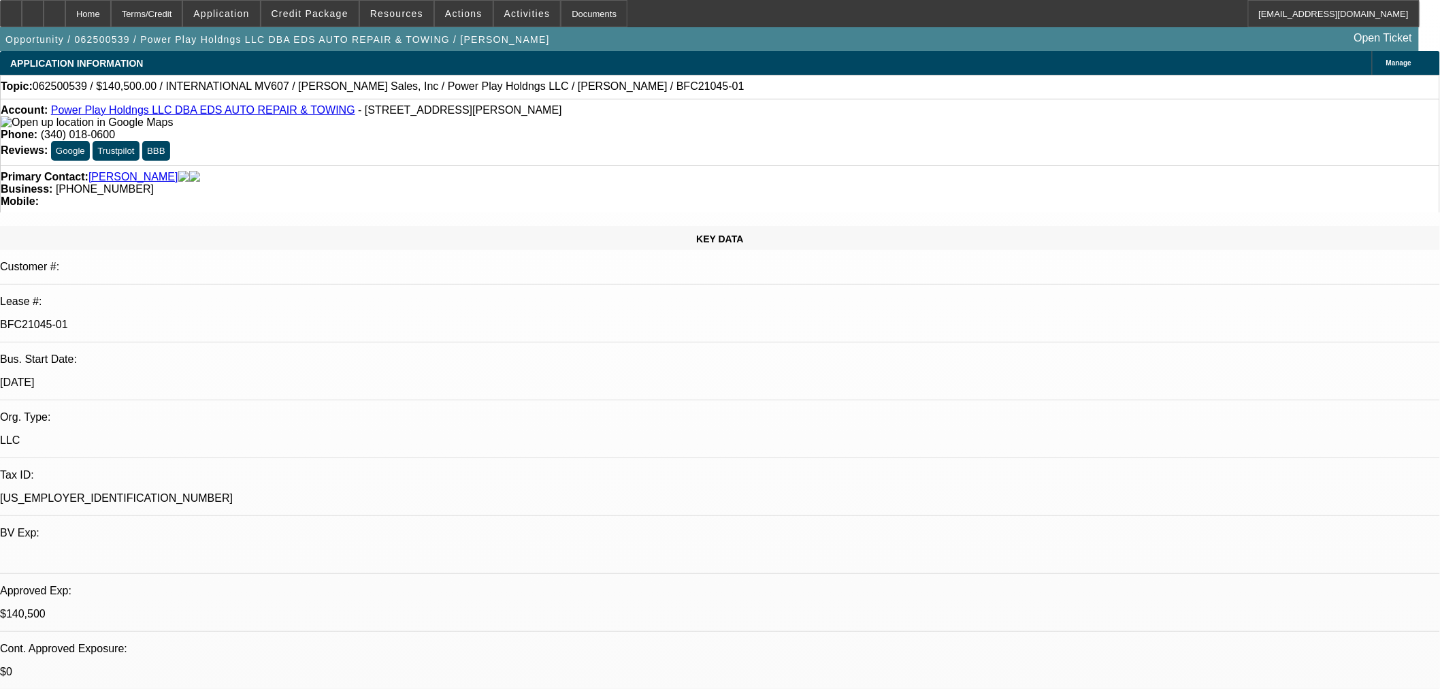
select select "0"
select select "2"
select select "0.1"
select select "4"
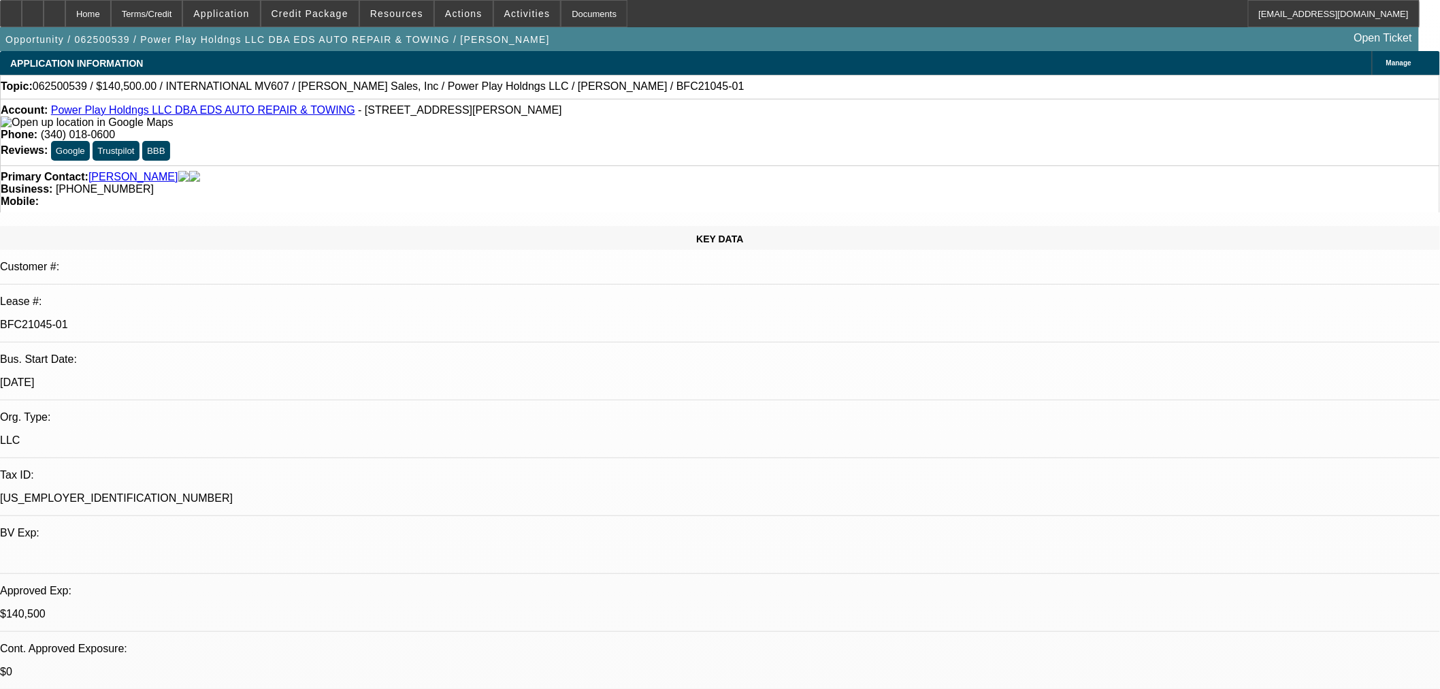
select select "0.1"
select select "2"
select select "0.1"
select select "4"
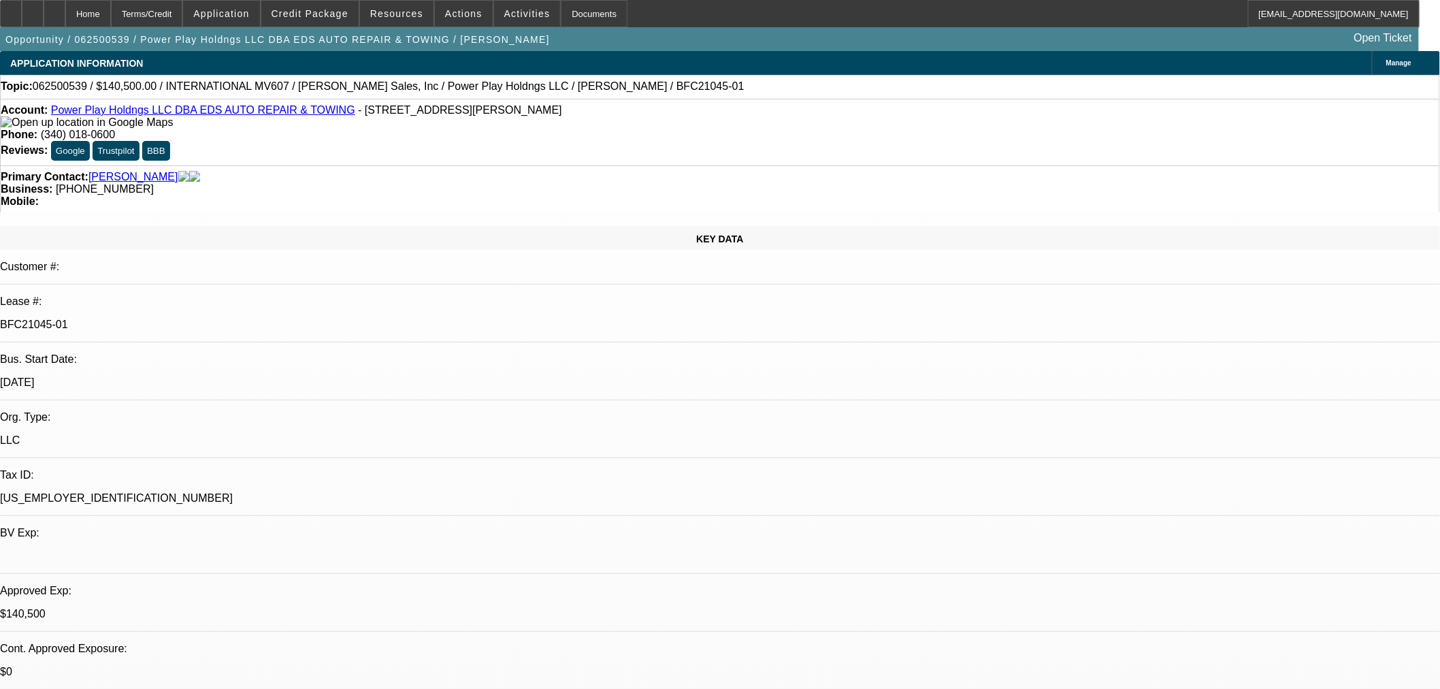
select select "2"
select select "0.1"
select select "4"
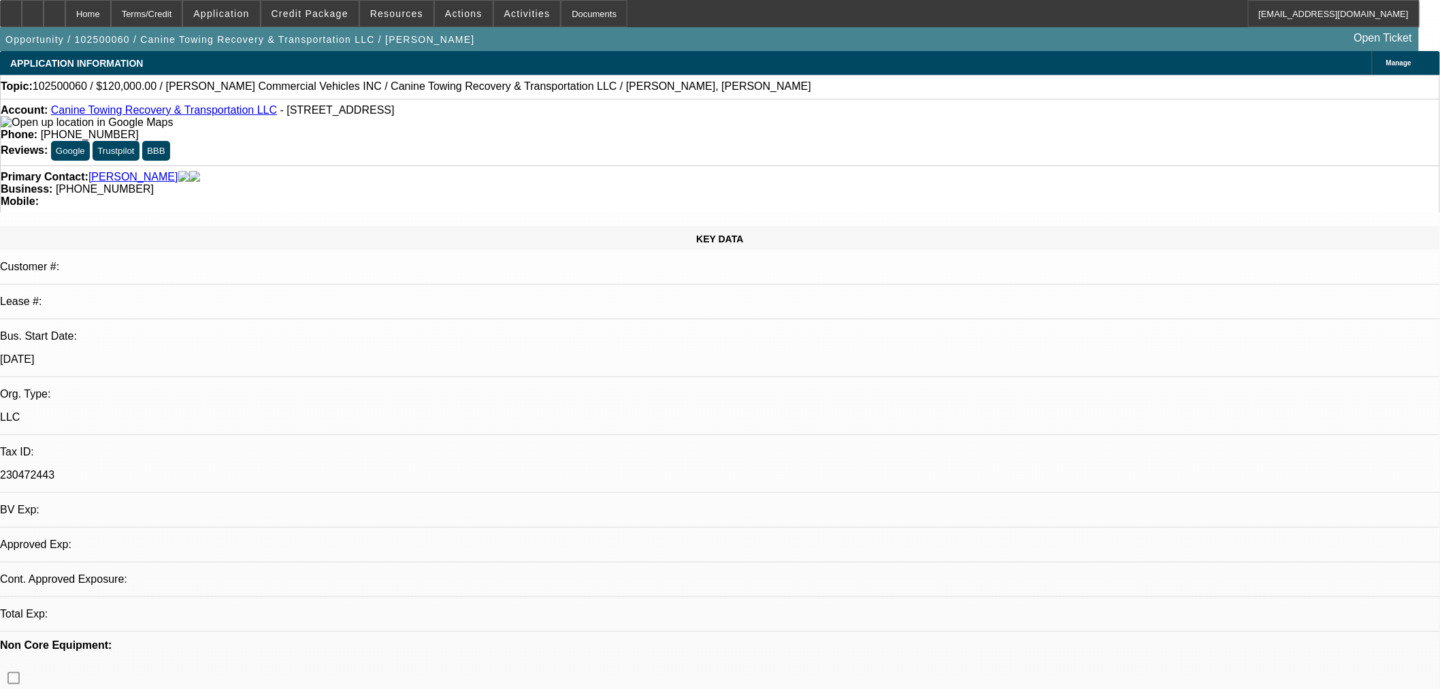
select select "0"
select select "2"
select select "0.1"
select select "4"
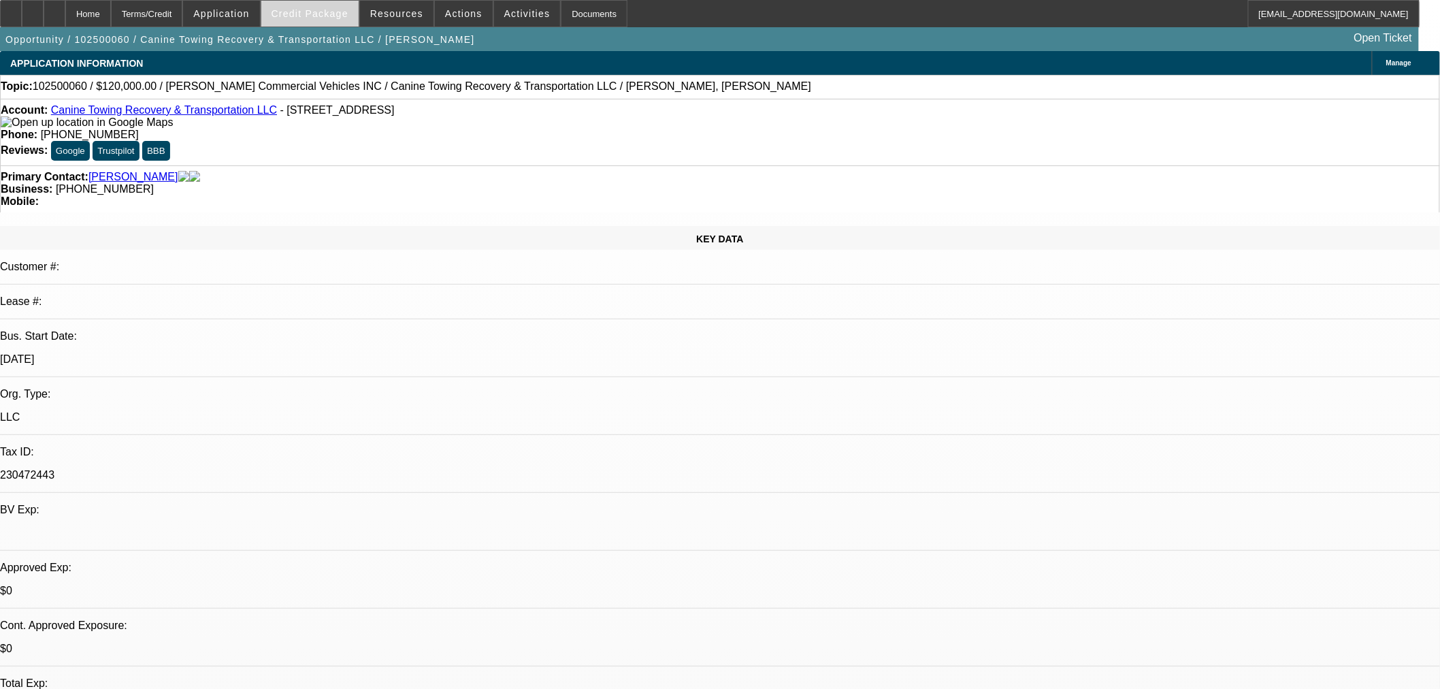
click at [322, 8] on span "Credit Package" at bounding box center [310, 13] width 77 height 11
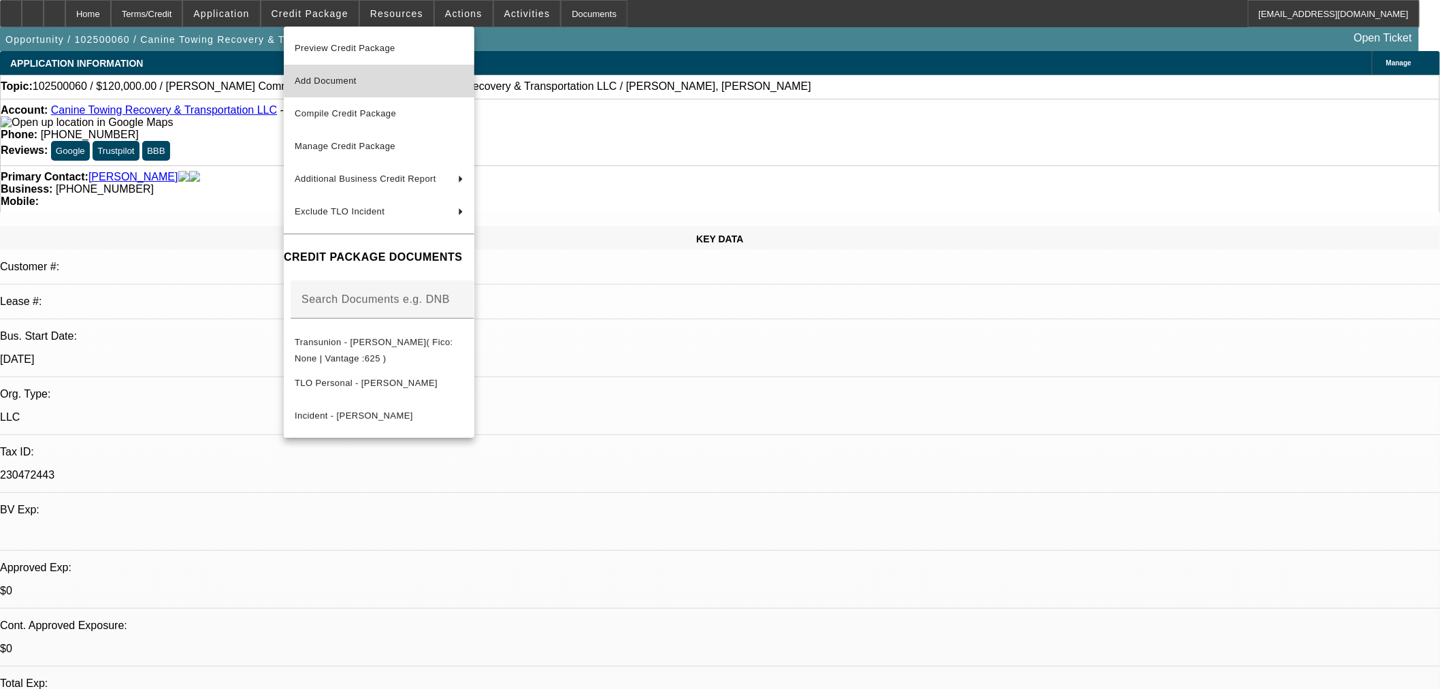
click at [357, 78] on span "Add Document" at bounding box center [326, 81] width 62 height 10
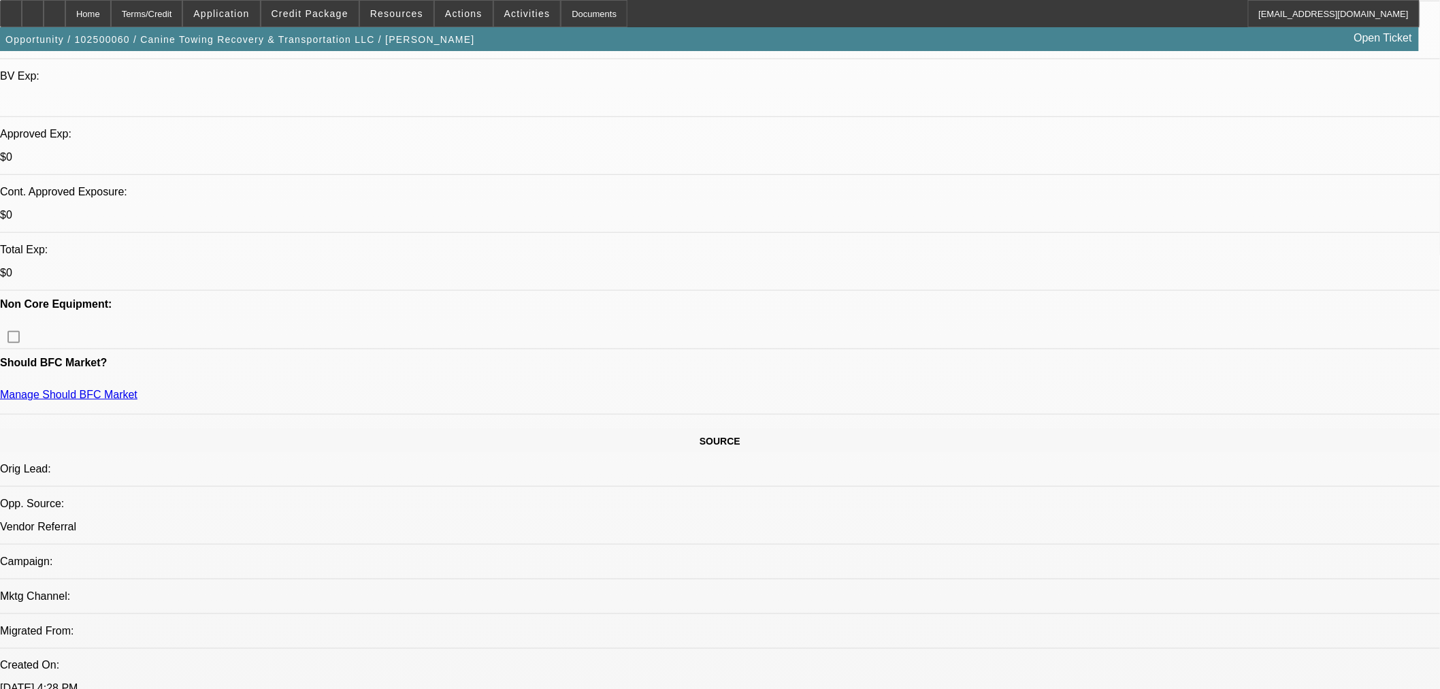
scroll to position [359, 0]
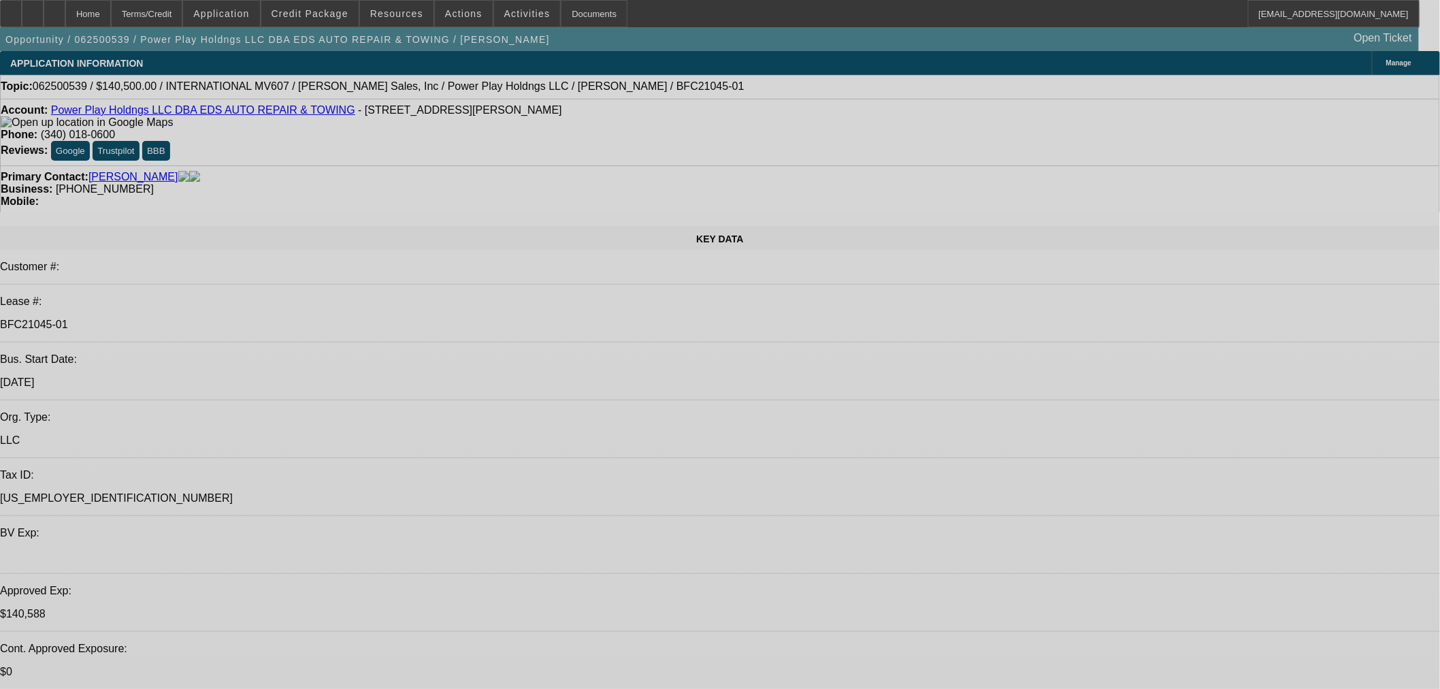
select select "0"
select select "2"
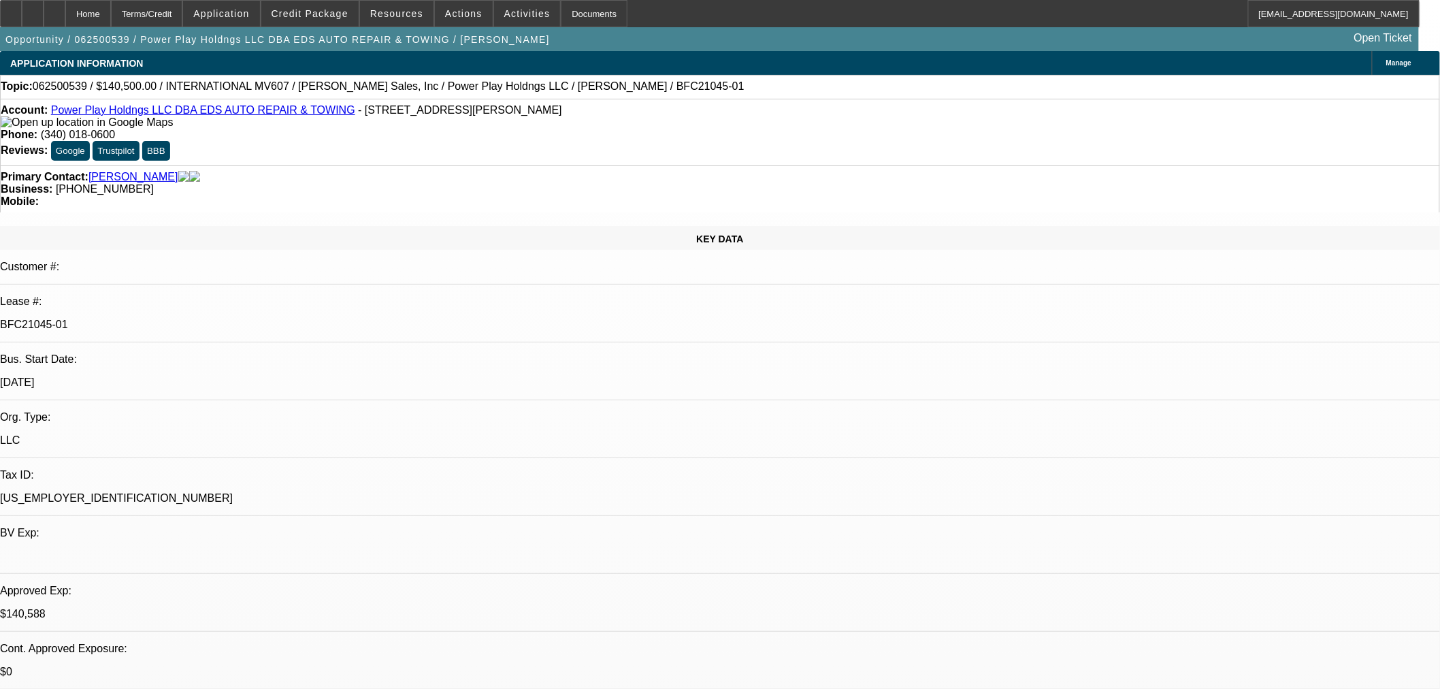
select select "0.1"
select select "0"
select select "2"
select select "0.1"
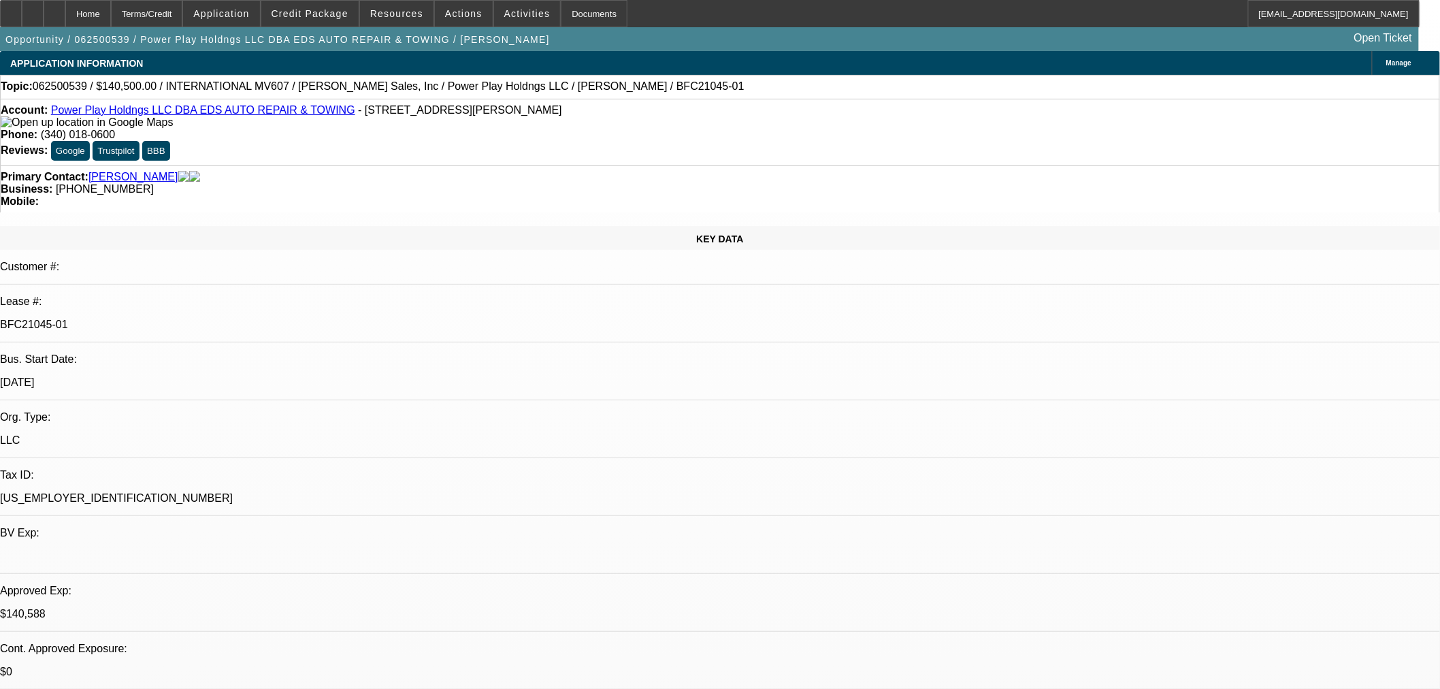
select select "2"
select select "0.1"
select select "2"
select select "0.1"
select select "1"
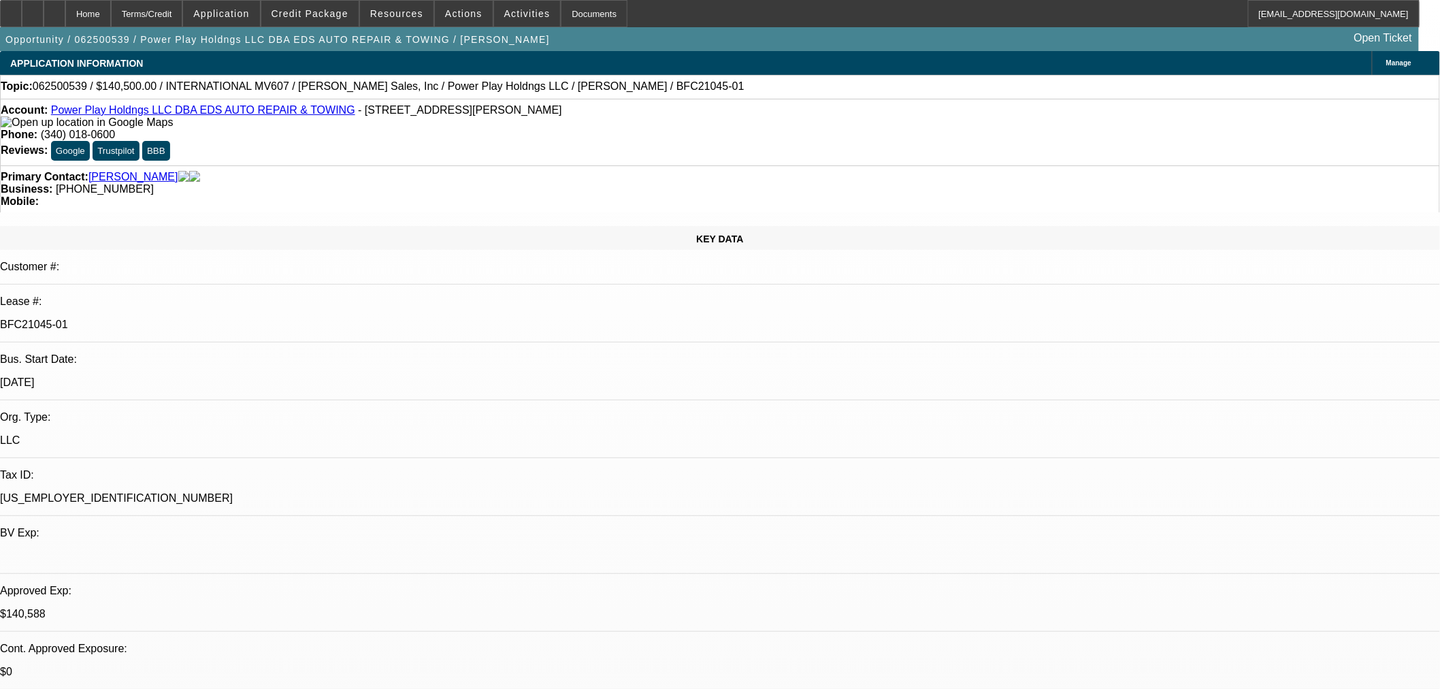
select select "2"
select select "1"
select select "2"
select select "1"
select select "2"
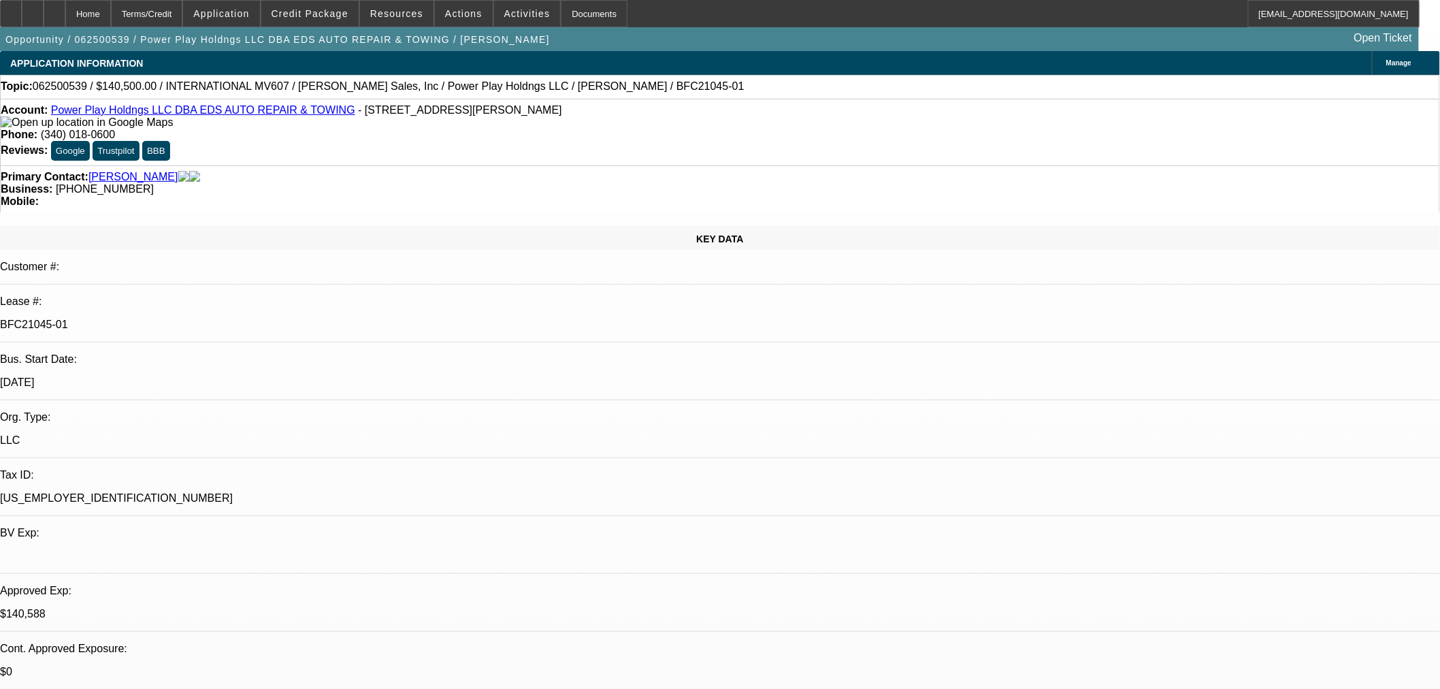
select select "1"
select select "2"
select select "4"
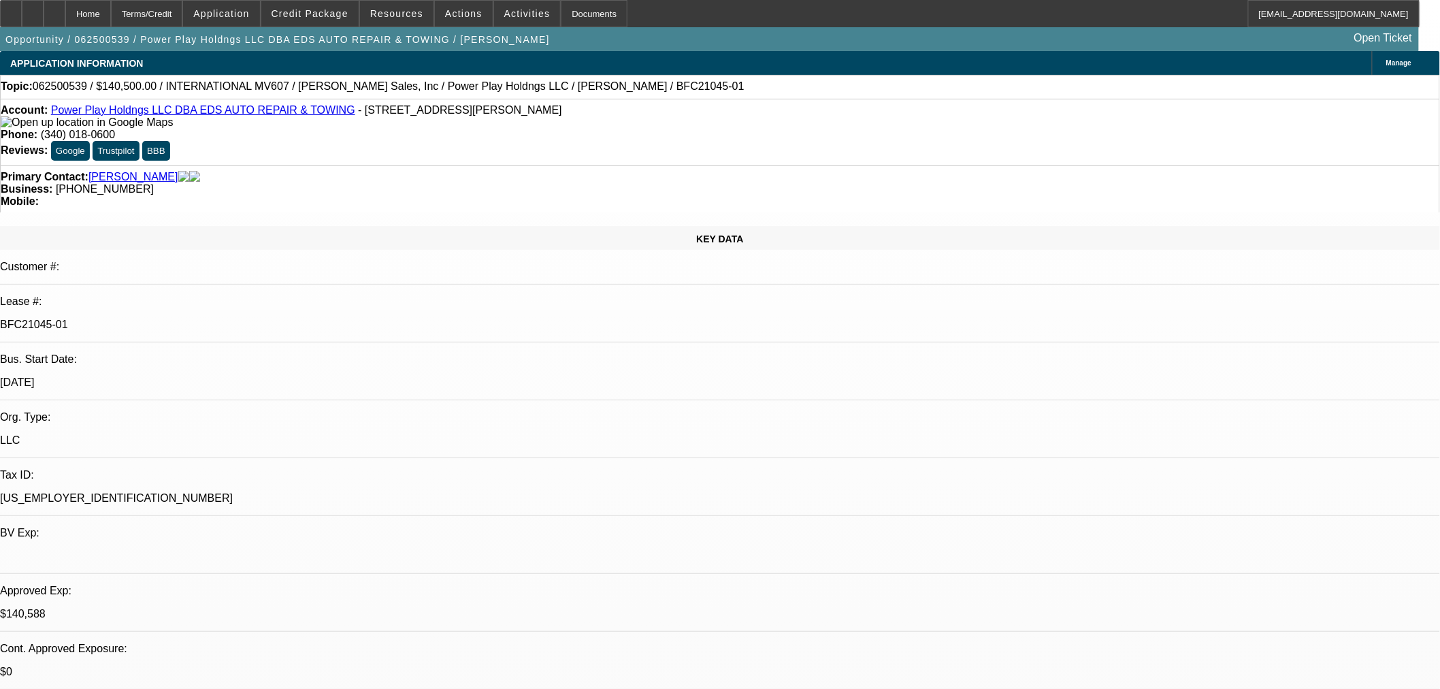
select select "4"
click at [316, 18] on span at bounding box center [309, 13] width 97 height 33
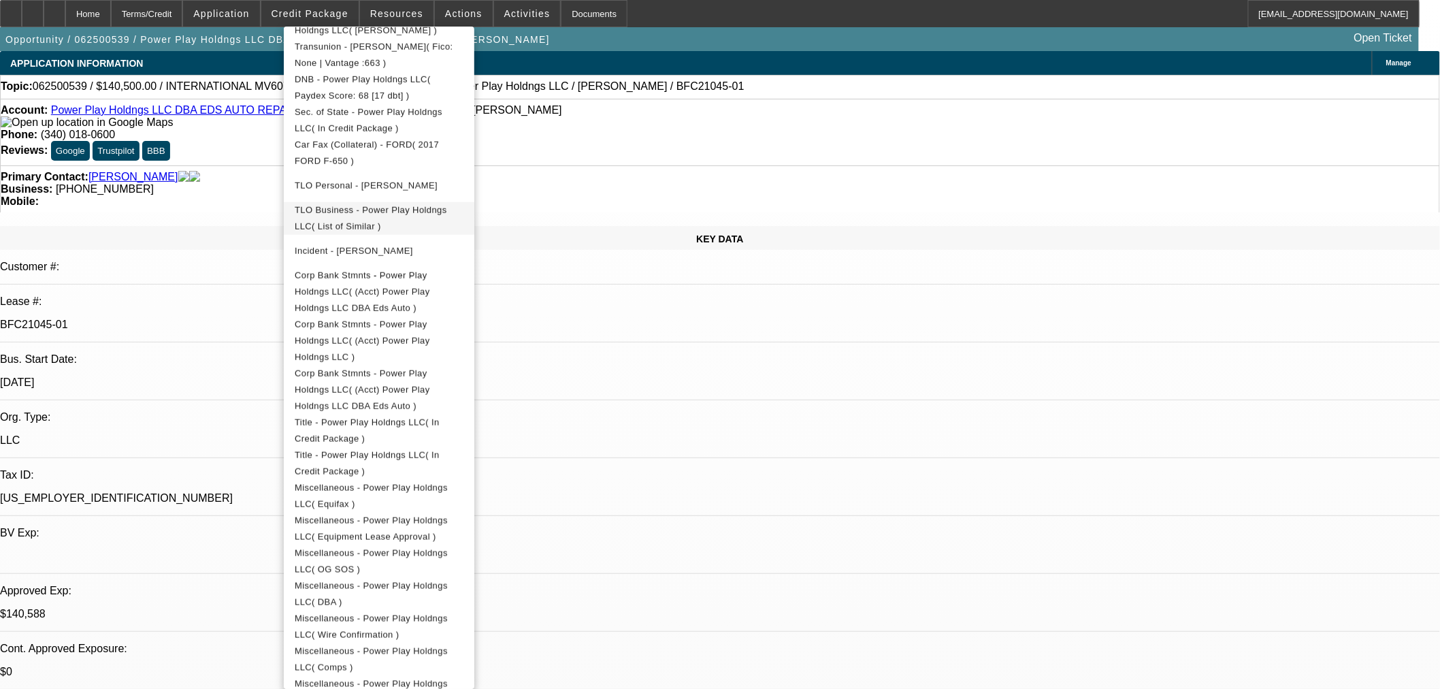
scroll to position [453, 0]
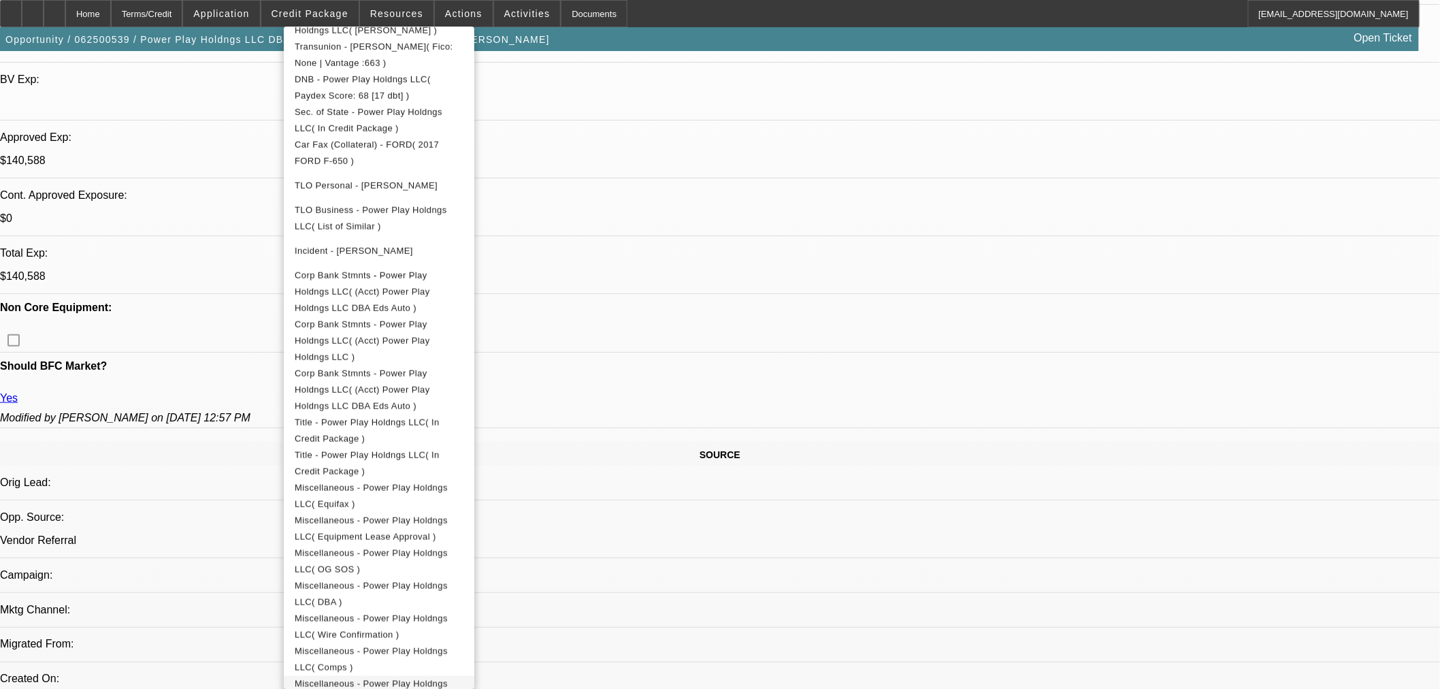
click at [448, 678] on span "Miscellaneous - Power Play Holdngs LLC( Collateral )" at bounding box center [371, 691] width 153 height 27
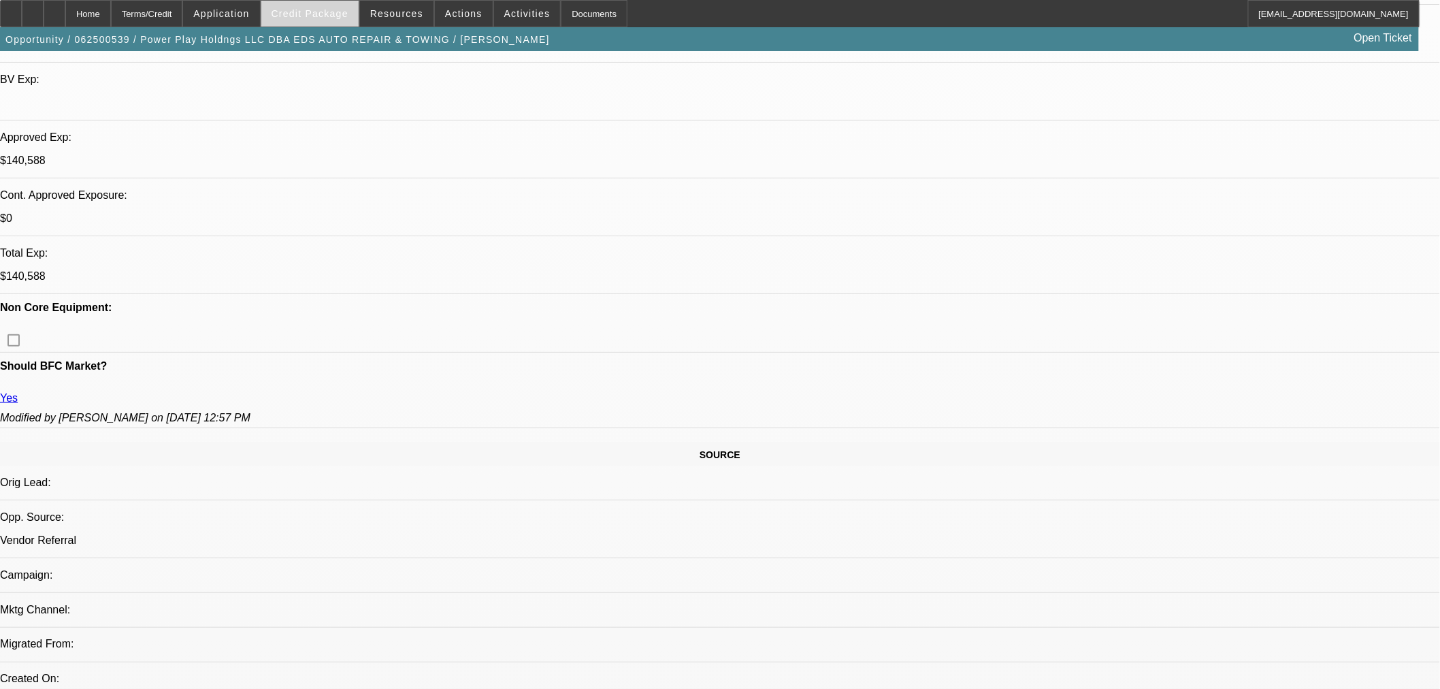
click at [314, 10] on span "Credit Package" at bounding box center [310, 13] width 77 height 11
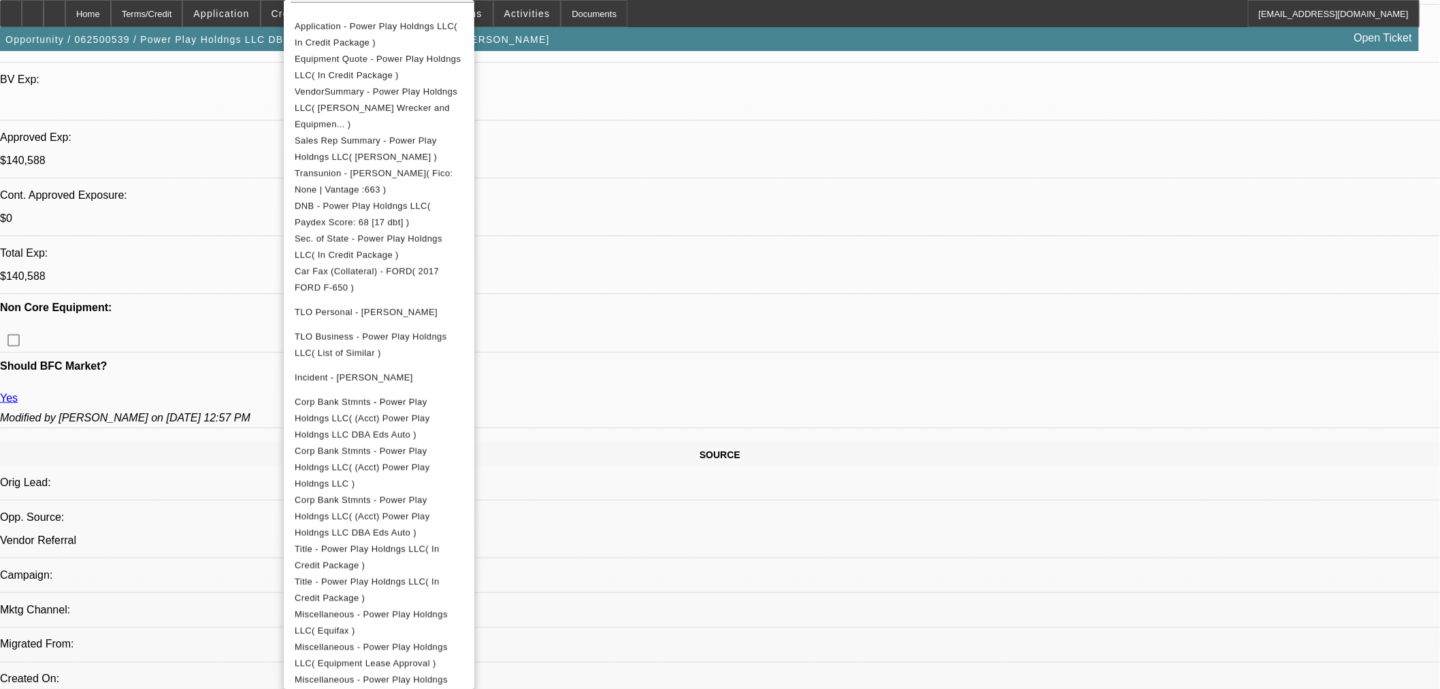
scroll to position [416, 0]
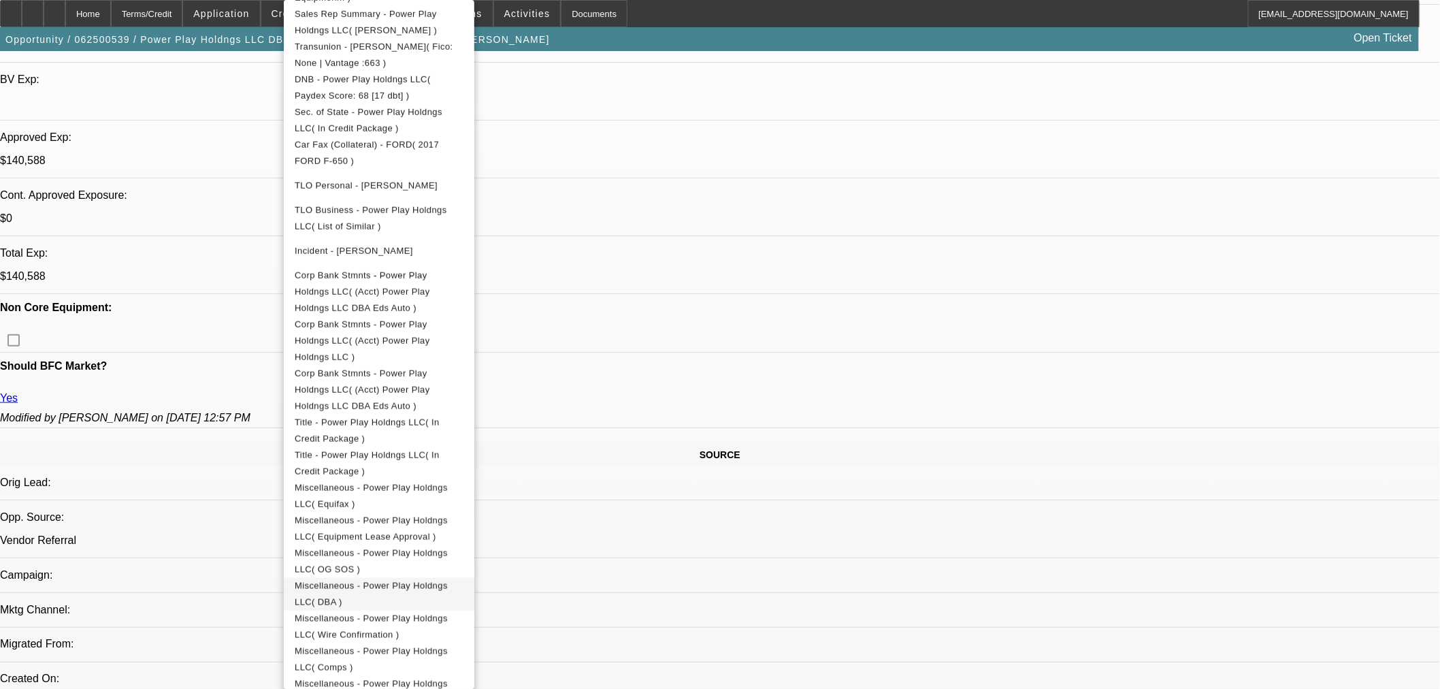
click at [438, 580] on span "Miscellaneous - Power Play Holdngs LLC( DBA )" at bounding box center [371, 593] width 153 height 27
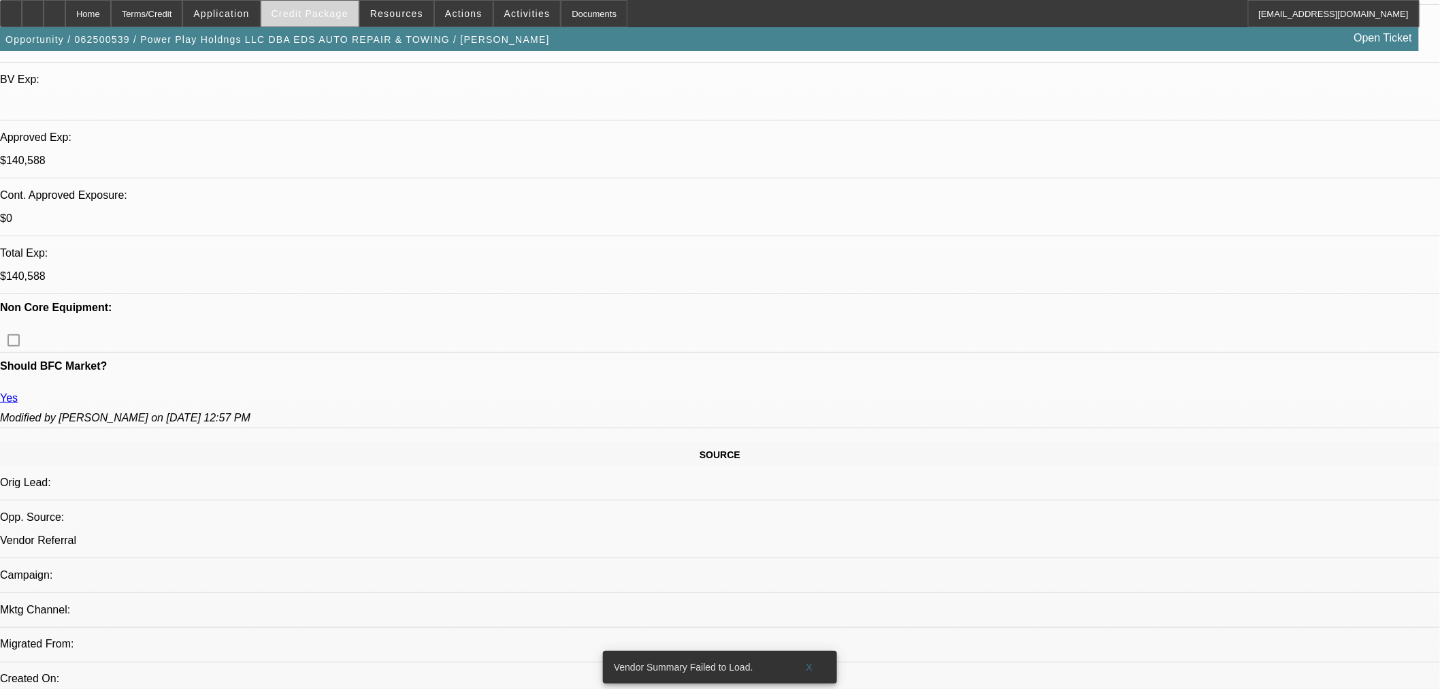
click at [348, 12] on span "Credit Package" at bounding box center [310, 13] width 77 height 11
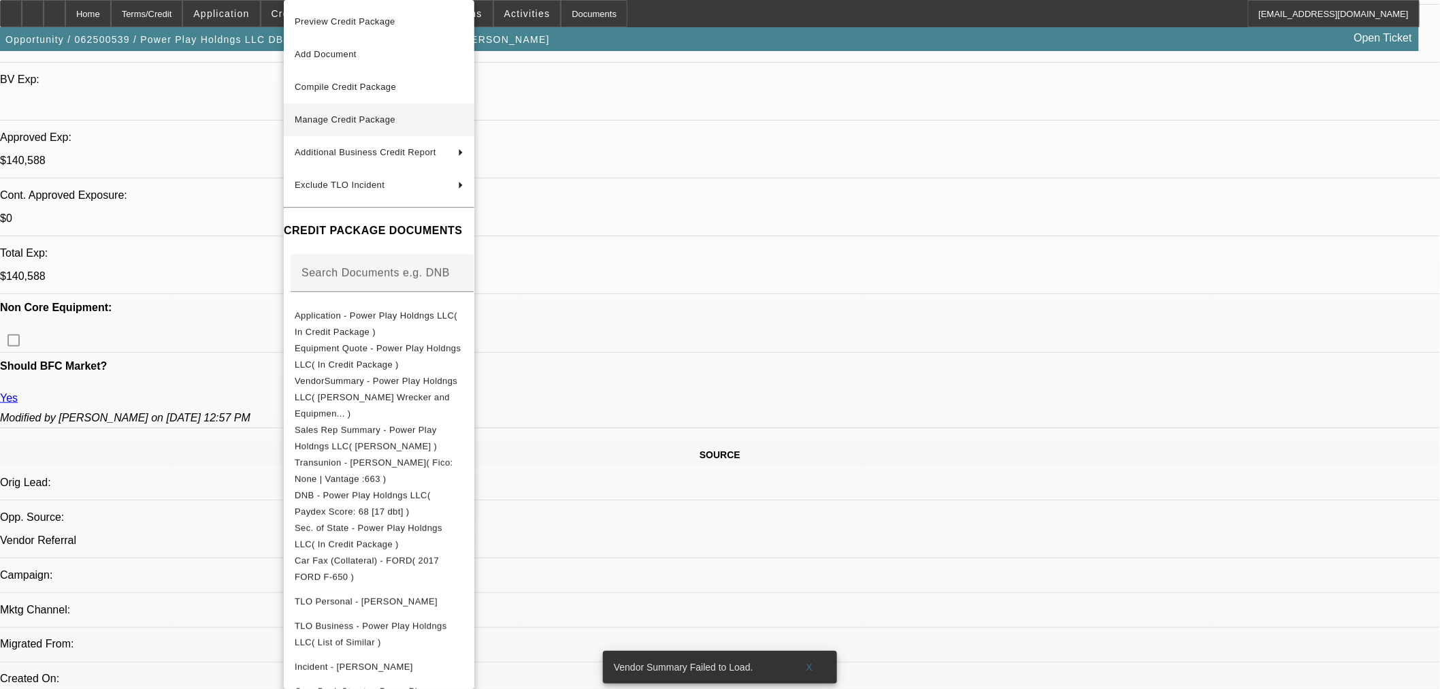
click at [351, 116] on span "Manage Credit Package" at bounding box center [345, 119] width 101 height 10
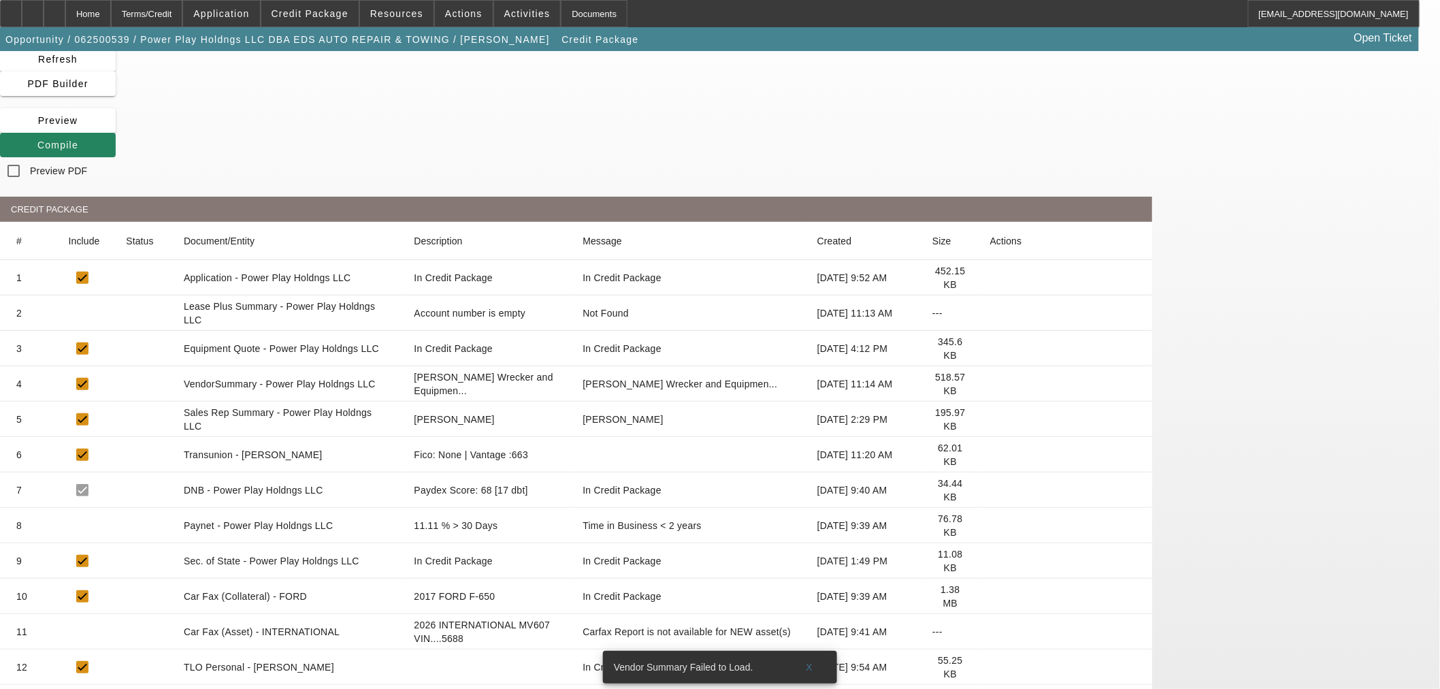
scroll to position [76, 0]
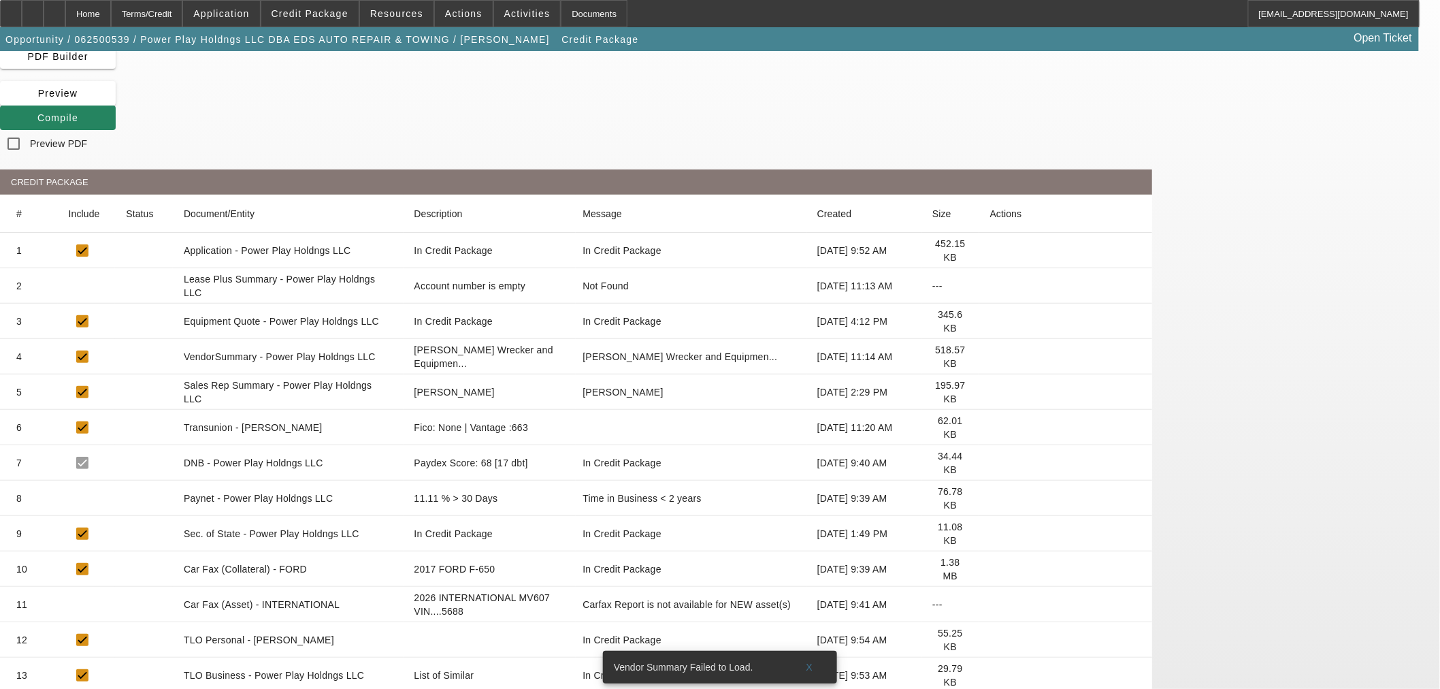
click at [990, 463] on icon at bounding box center [990, 463] width 0 height 0
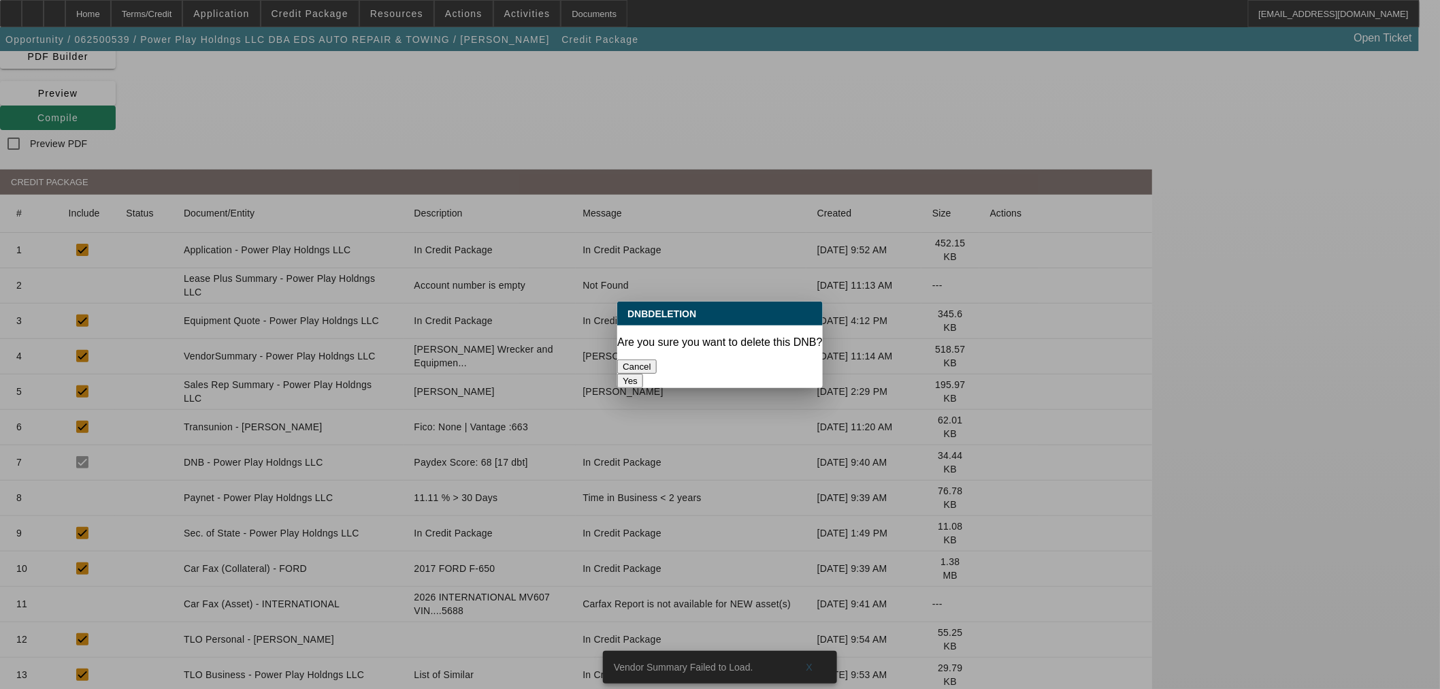
click at [645, 363] on button "Cancel" at bounding box center [636, 366] width 39 height 14
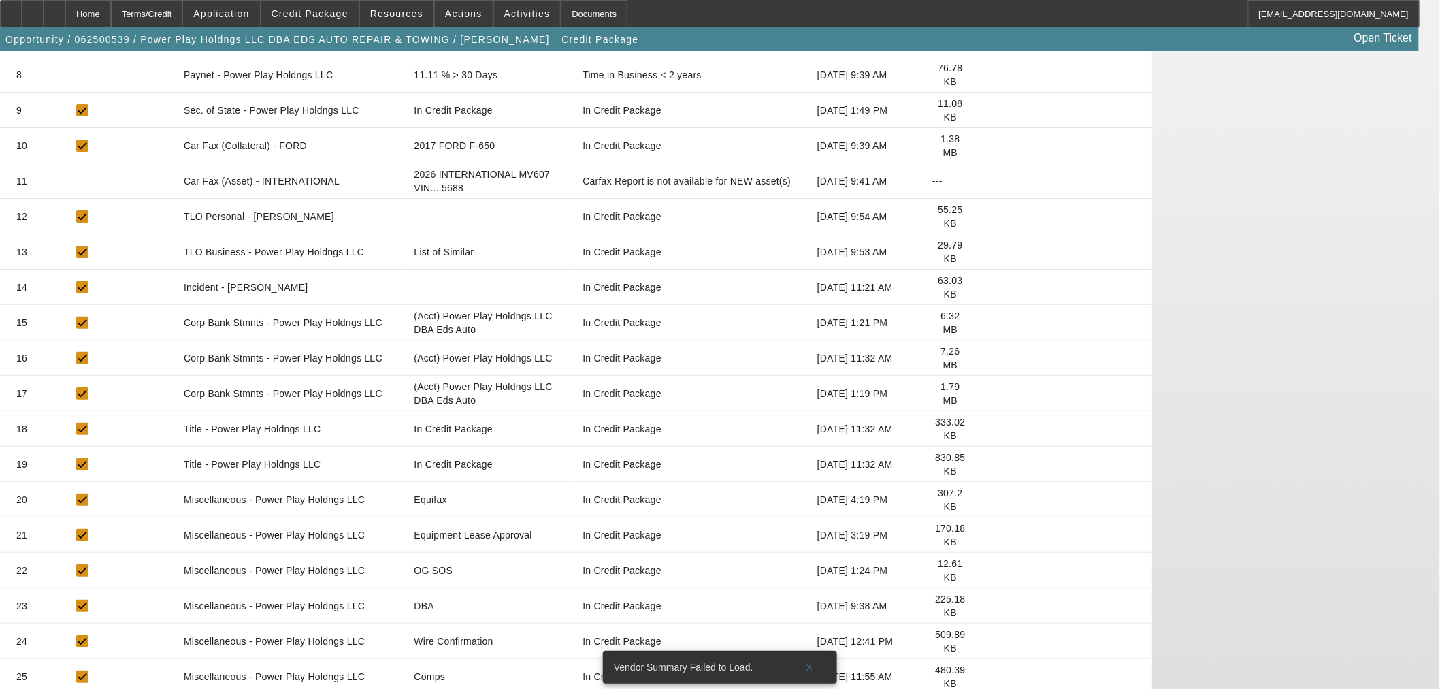
scroll to position [534, 0]
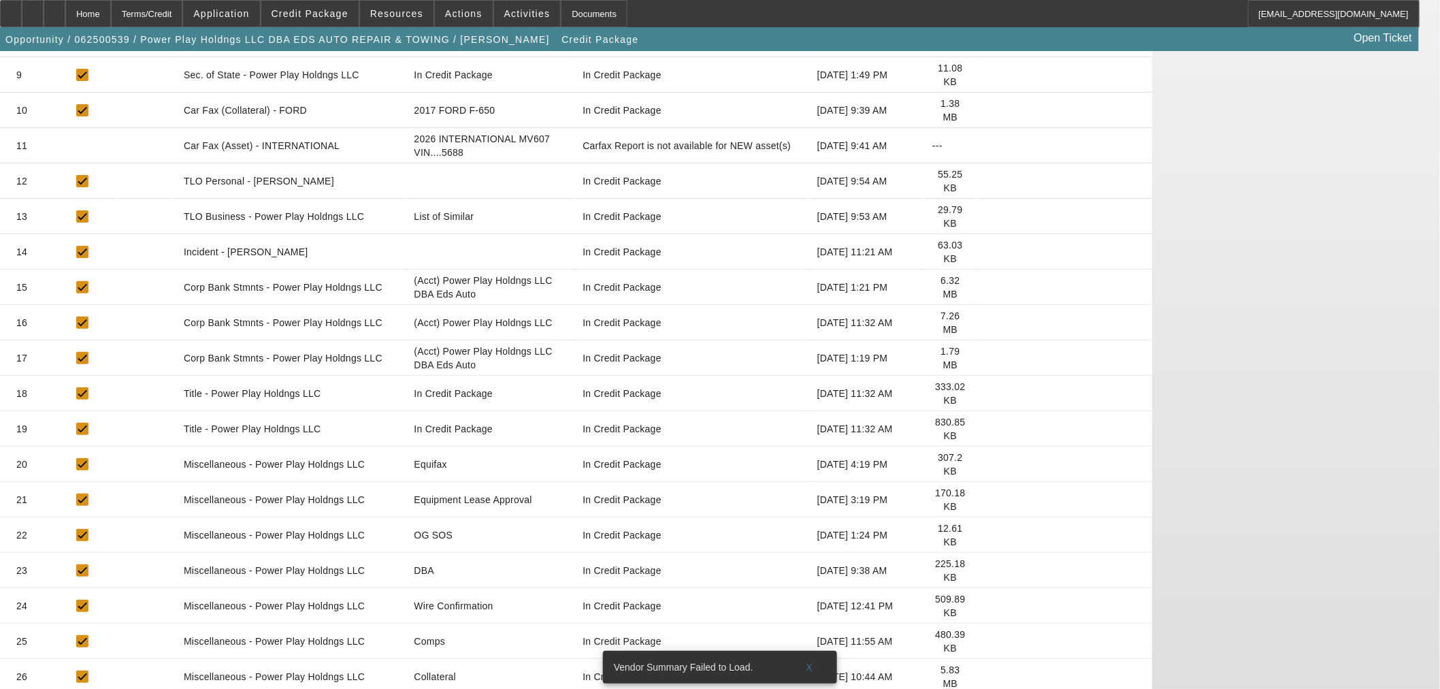
click at [990, 570] on icon at bounding box center [990, 570] width 0 height 0
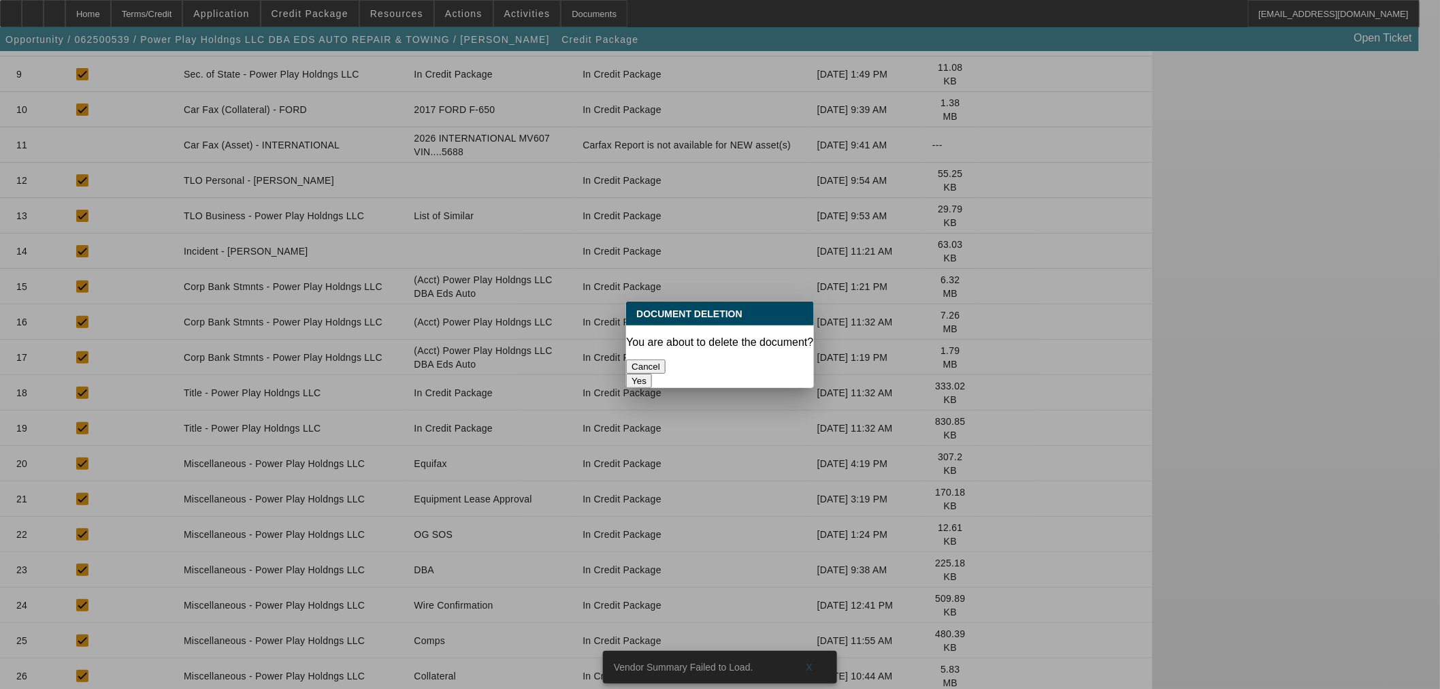
click at [652, 374] on button "Yes" at bounding box center [639, 381] width 26 height 14
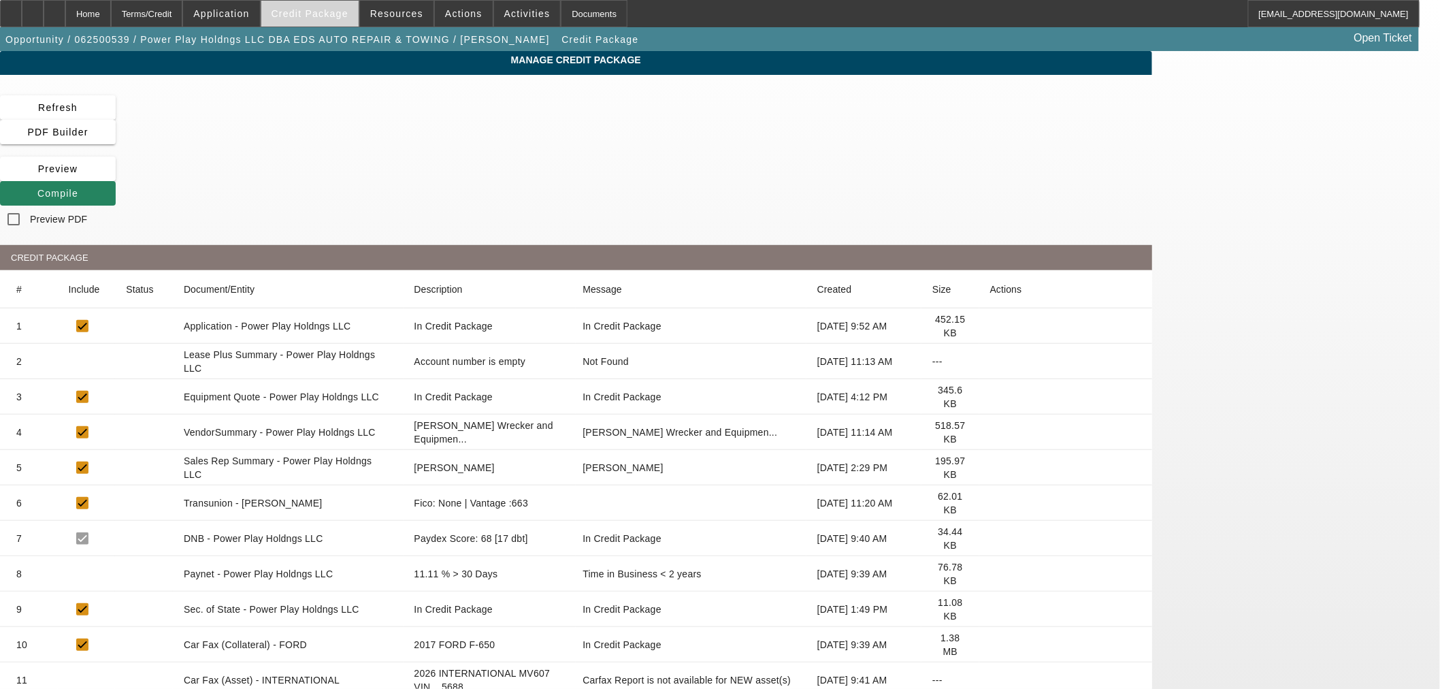
click at [334, 16] on span "Credit Package" at bounding box center [310, 13] width 77 height 11
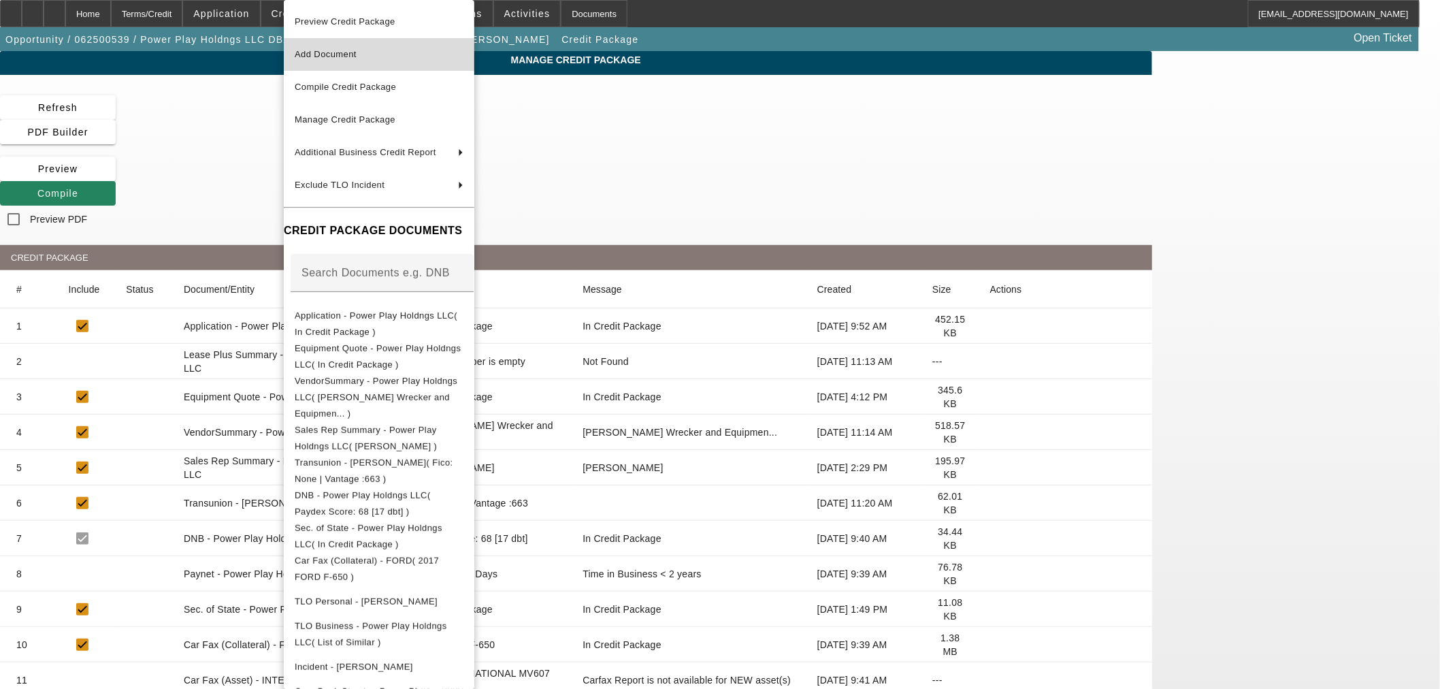
click at [322, 52] on span "Add Document" at bounding box center [326, 54] width 62 height 10
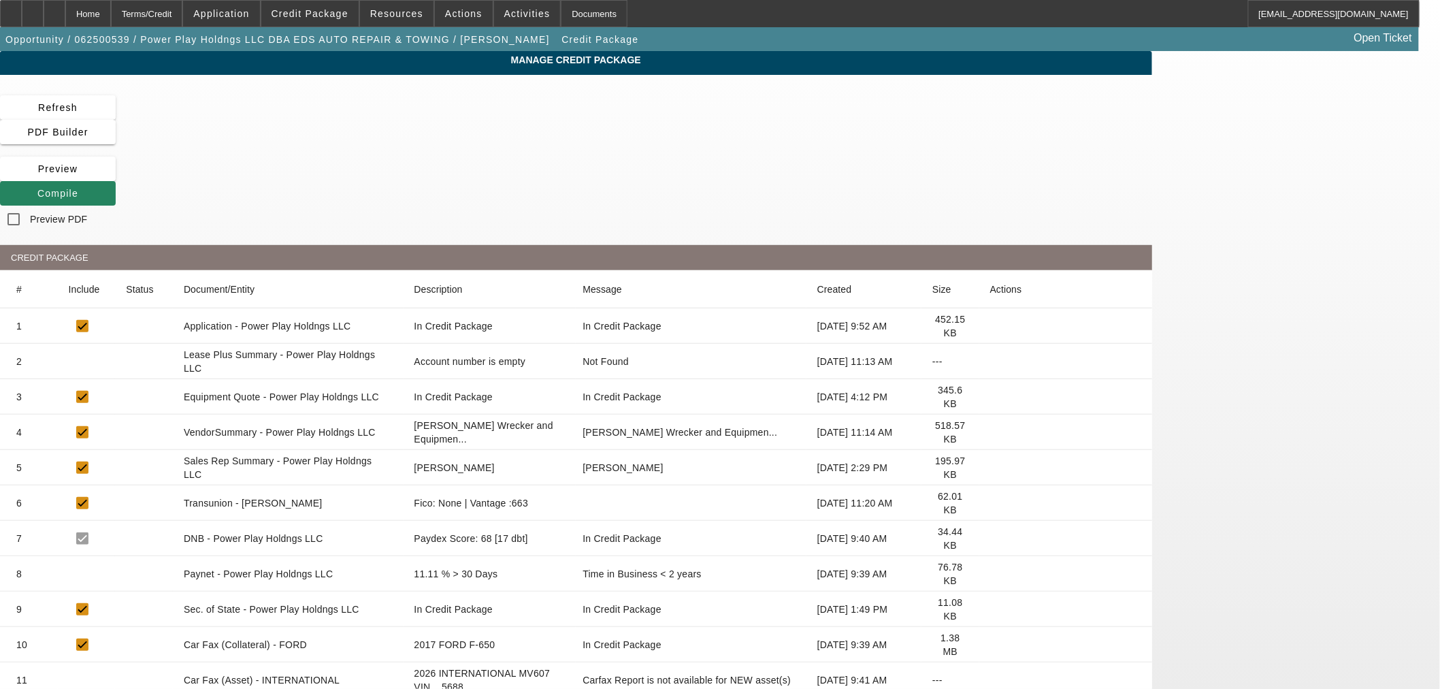
click at [32, 305] on app-manage-credit-package "Manage Credit Package Refresh PDF Builder Preview Compile Preview PDF CREDIT PA…" at bounding box center [720, 662] width 1440 height 1222
click at [111, 15] on div "Home" at bounding box center [88, 13] width 46 height 27
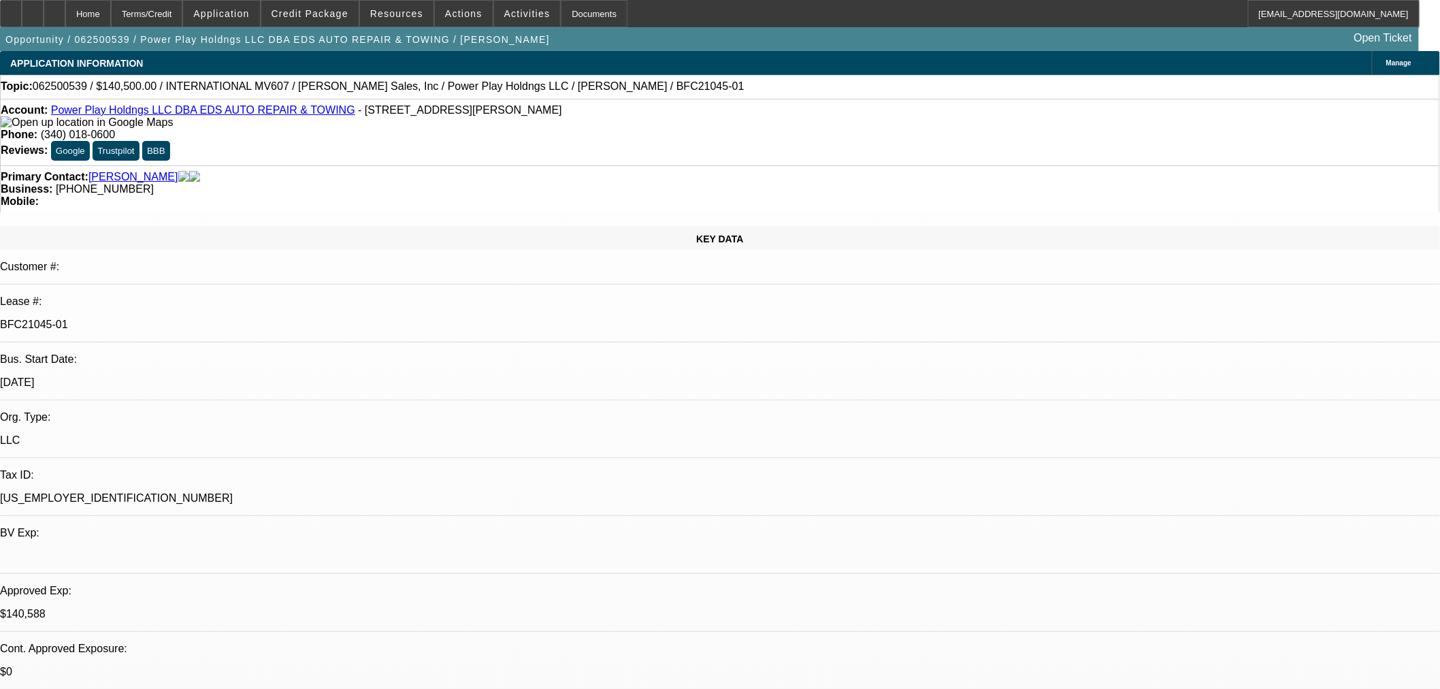
select select "0"
select select "2"
select select "0.1"
select select "4"
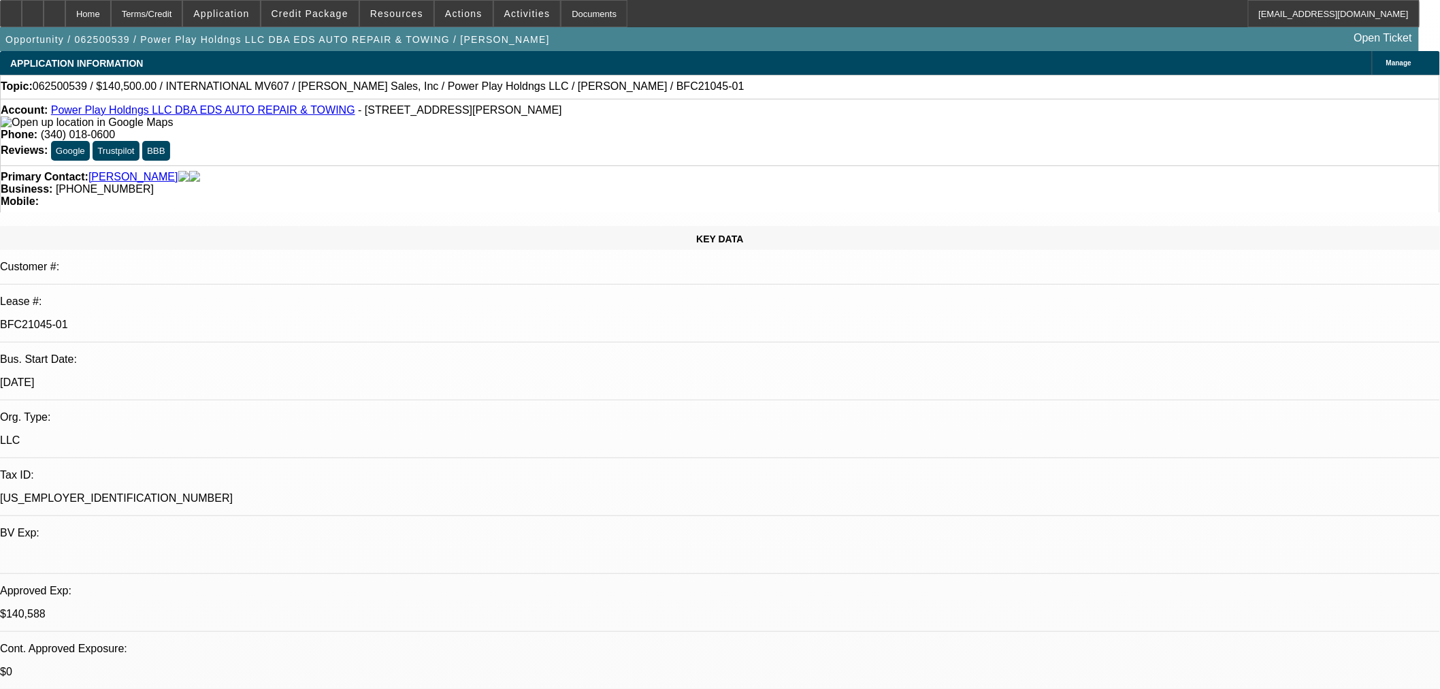
select select "0"
select select "2"
select select "0.1"
select select "4"
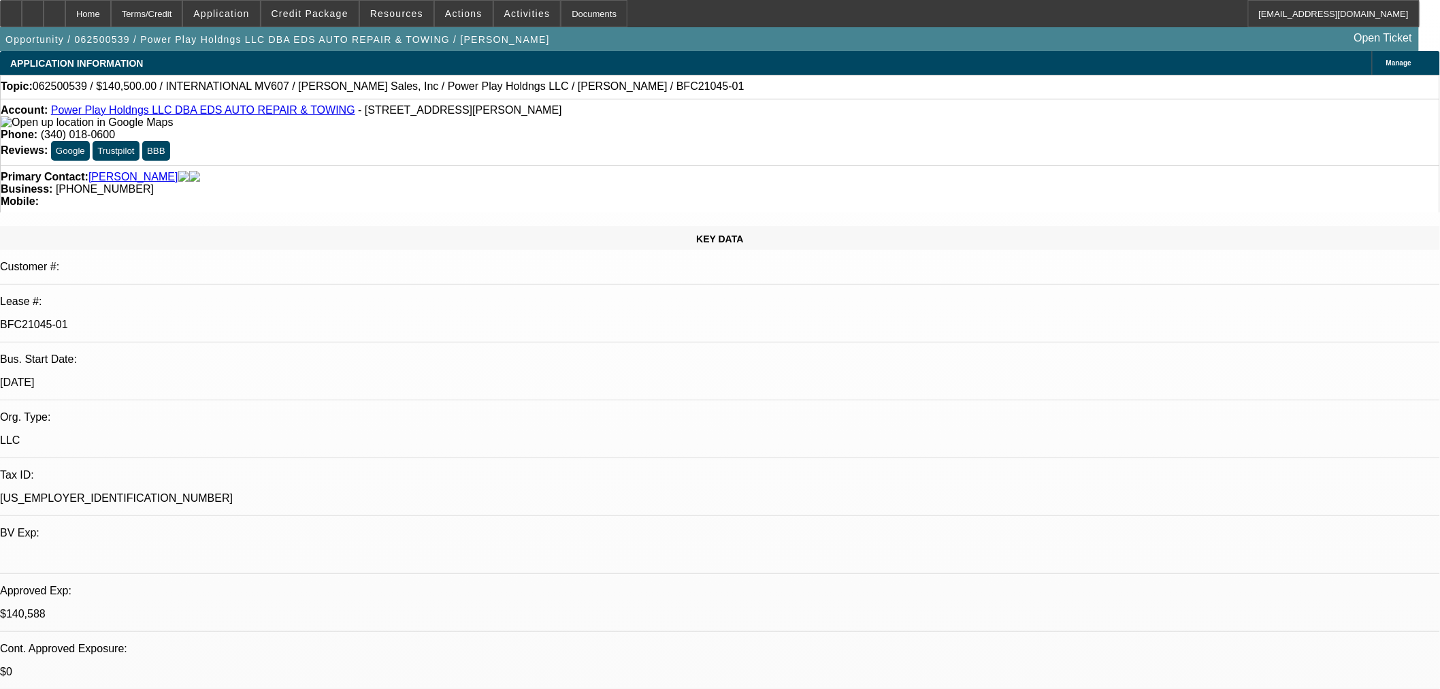
select select "0.1"
select select "2"
select select "0.1"
select select "4"
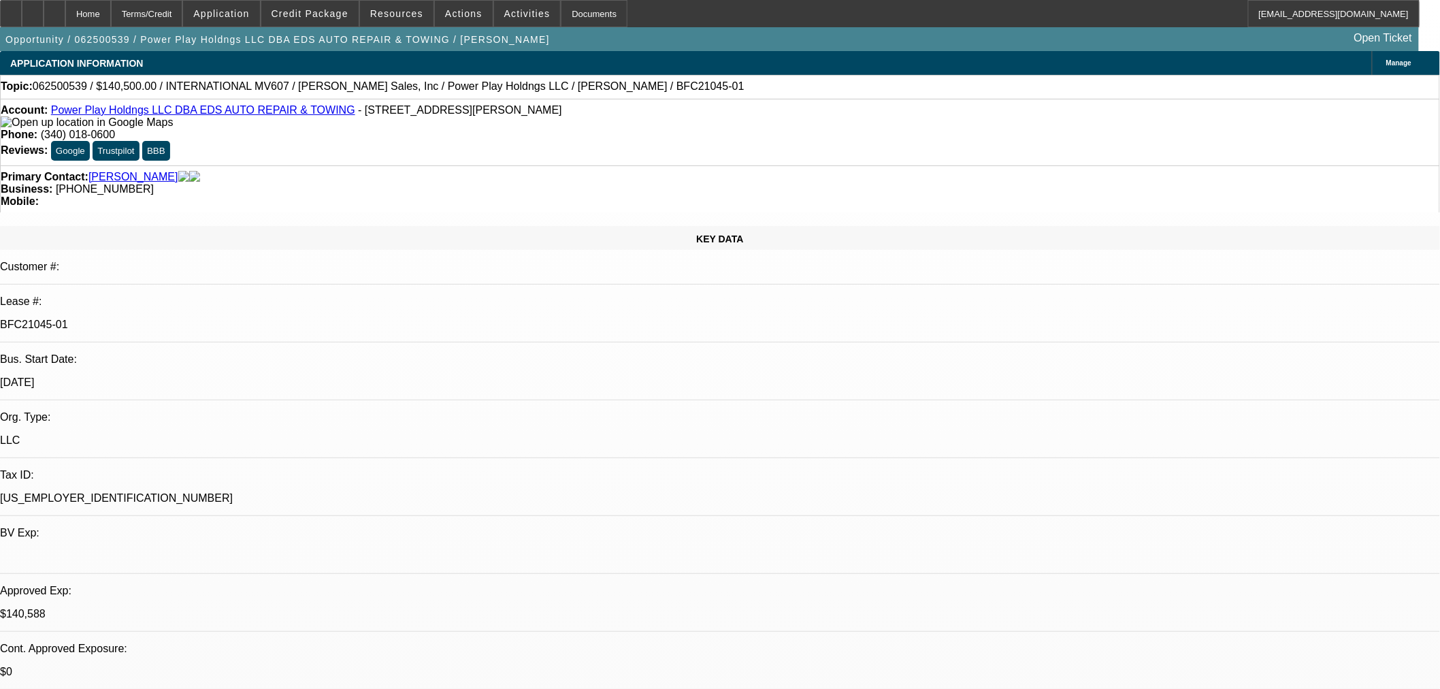
select select "2"
select select "0.1"
select select "4"
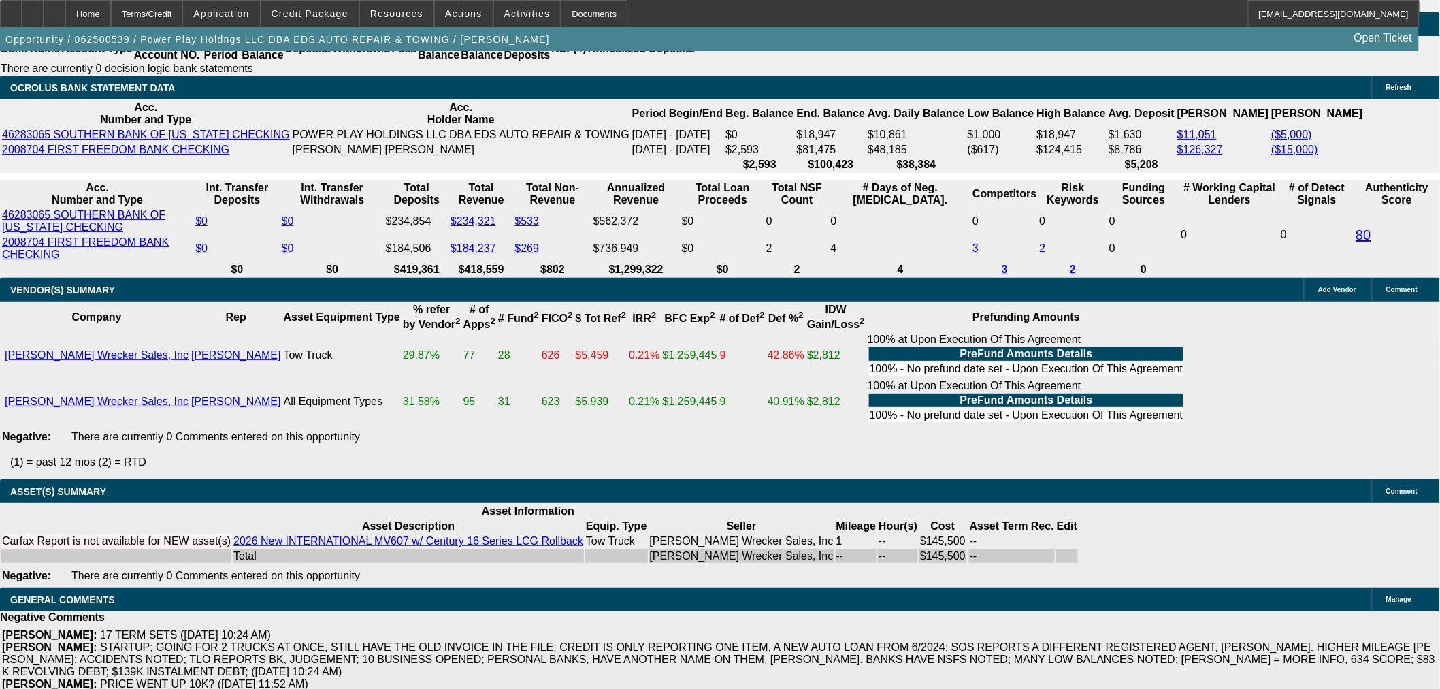
scroll to position [2192, 0]
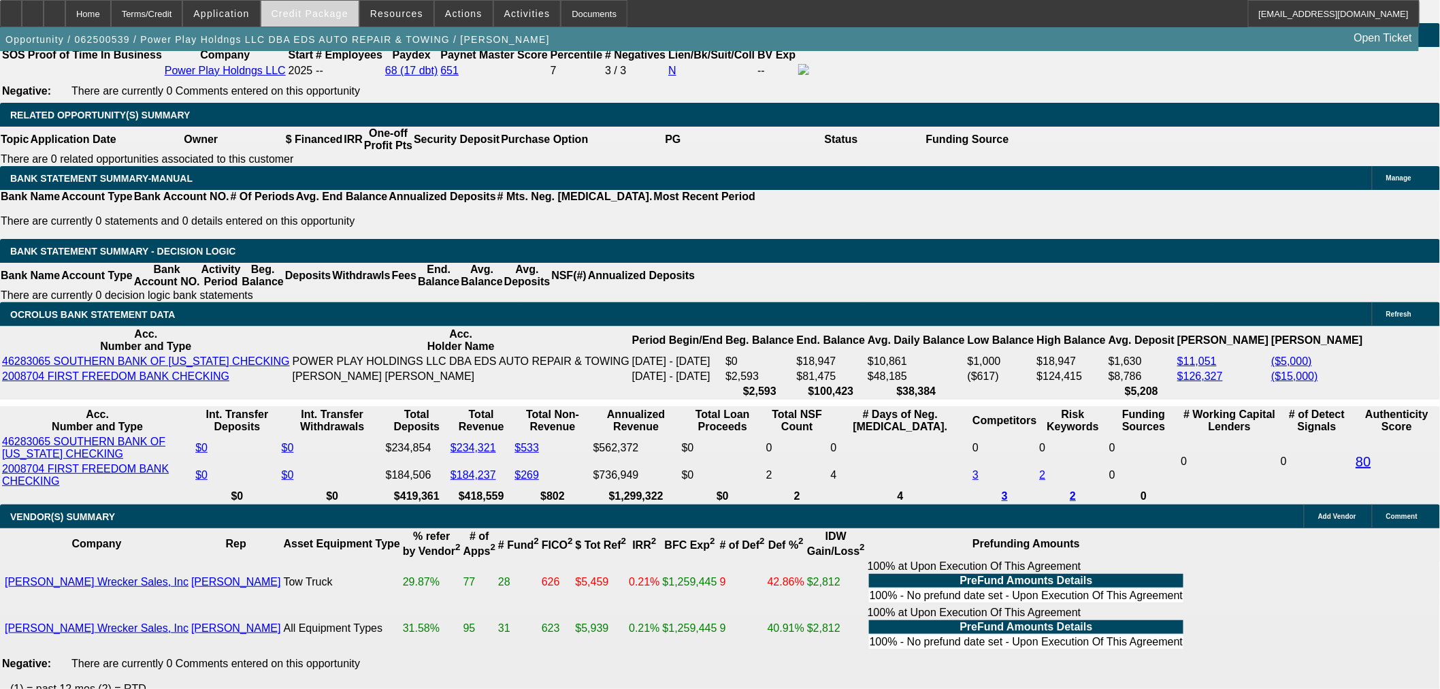
click at [355, 21] on span at bounding box center [309, 13] width 97 height 33
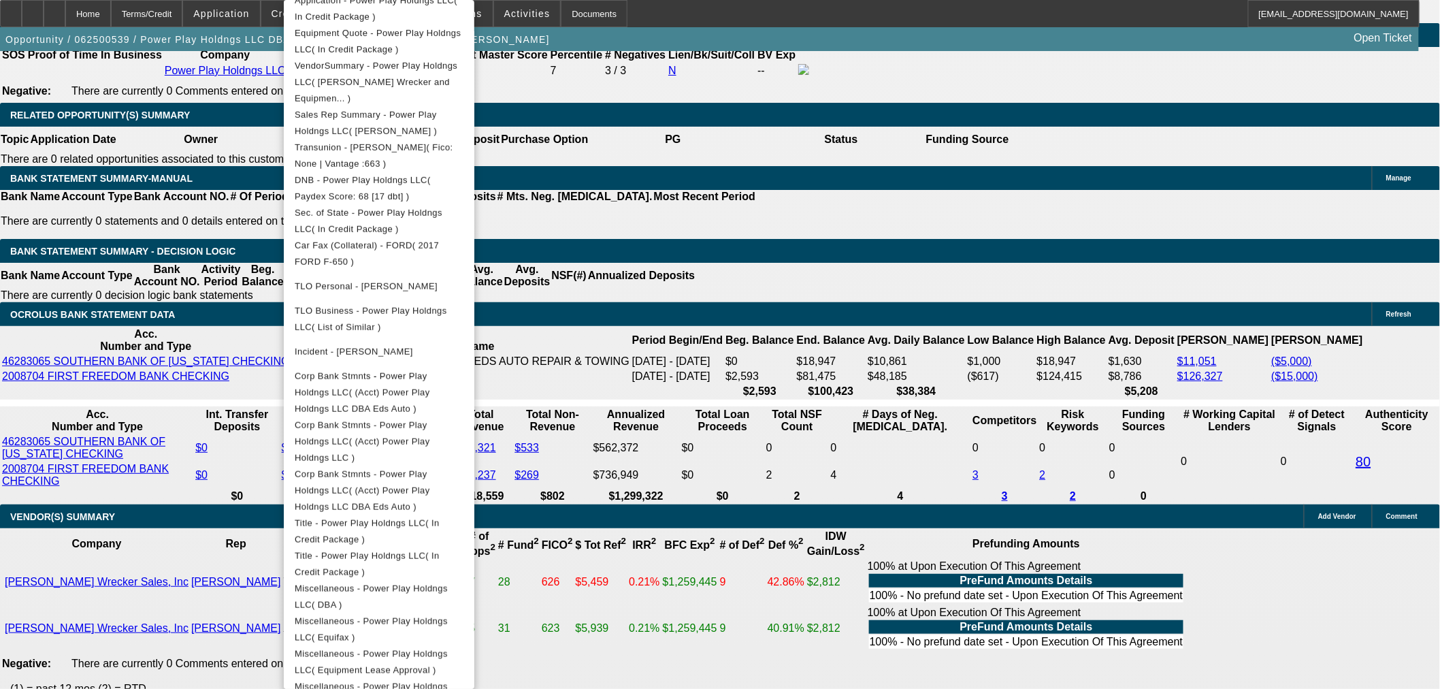
scroll to position [416, 0]
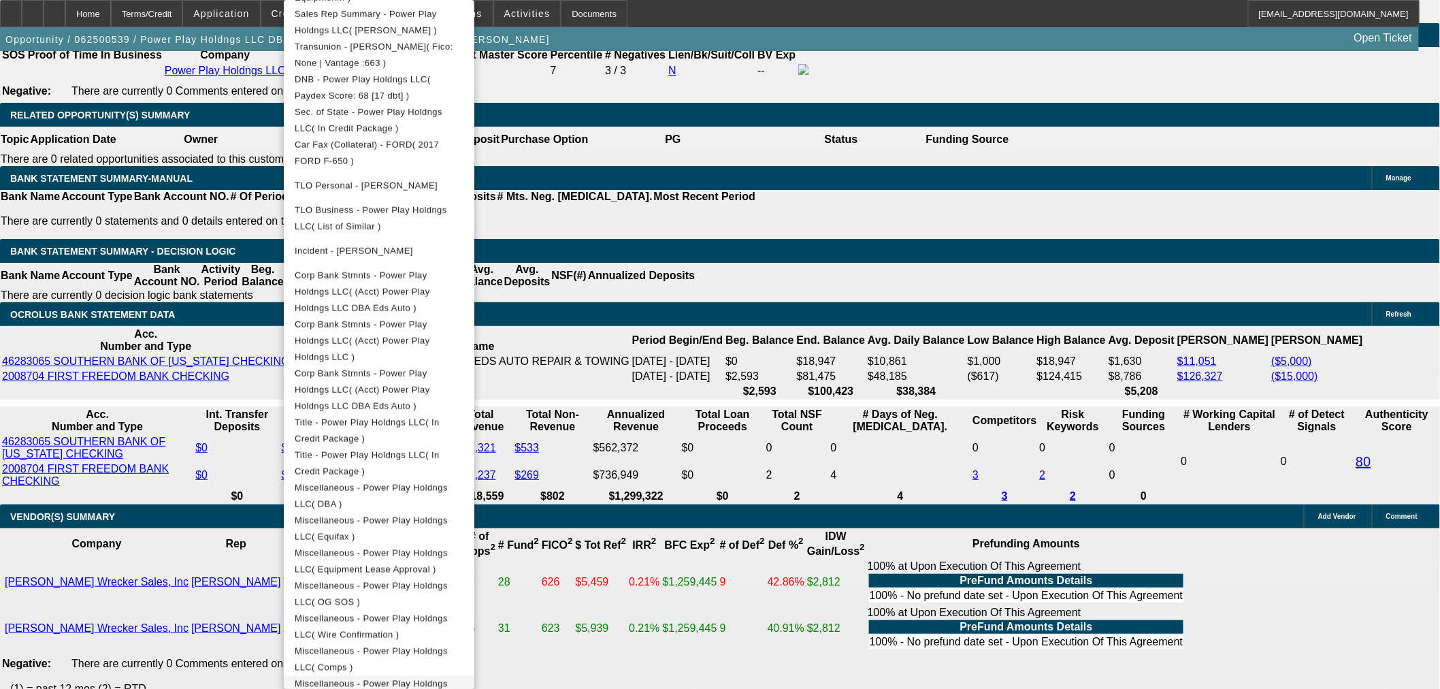
click at [455, 676] on span "Miscellaneous - Power Play Holdngs LLC( Collateral )" at bounding box center [379, 692] width 169 height 33
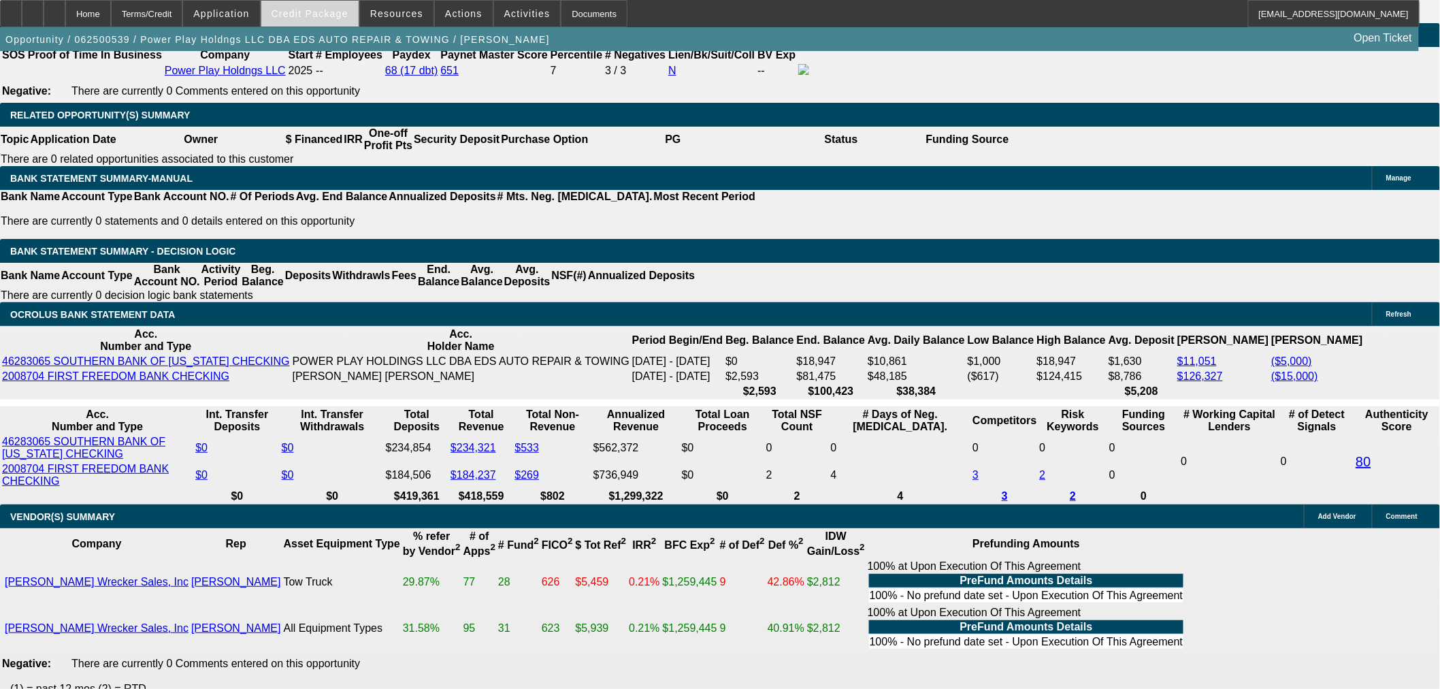
click at [339, 17] on span "Credit Package" at bounding box center [310, 13] width 77 height 11
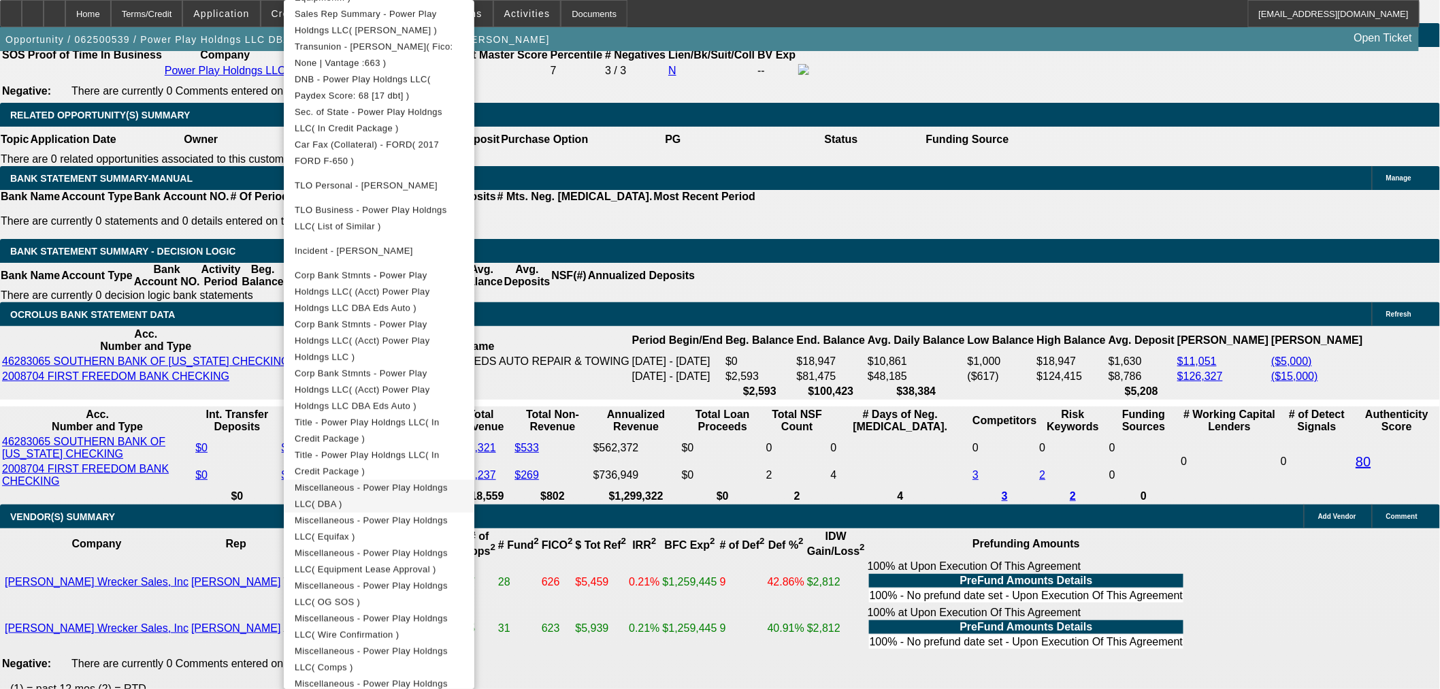
click at [440, 482] on span "Miscellaneous - Power Play Holdngs LLC( DBA )" at bounding box center [371, 495] width 153 height 27
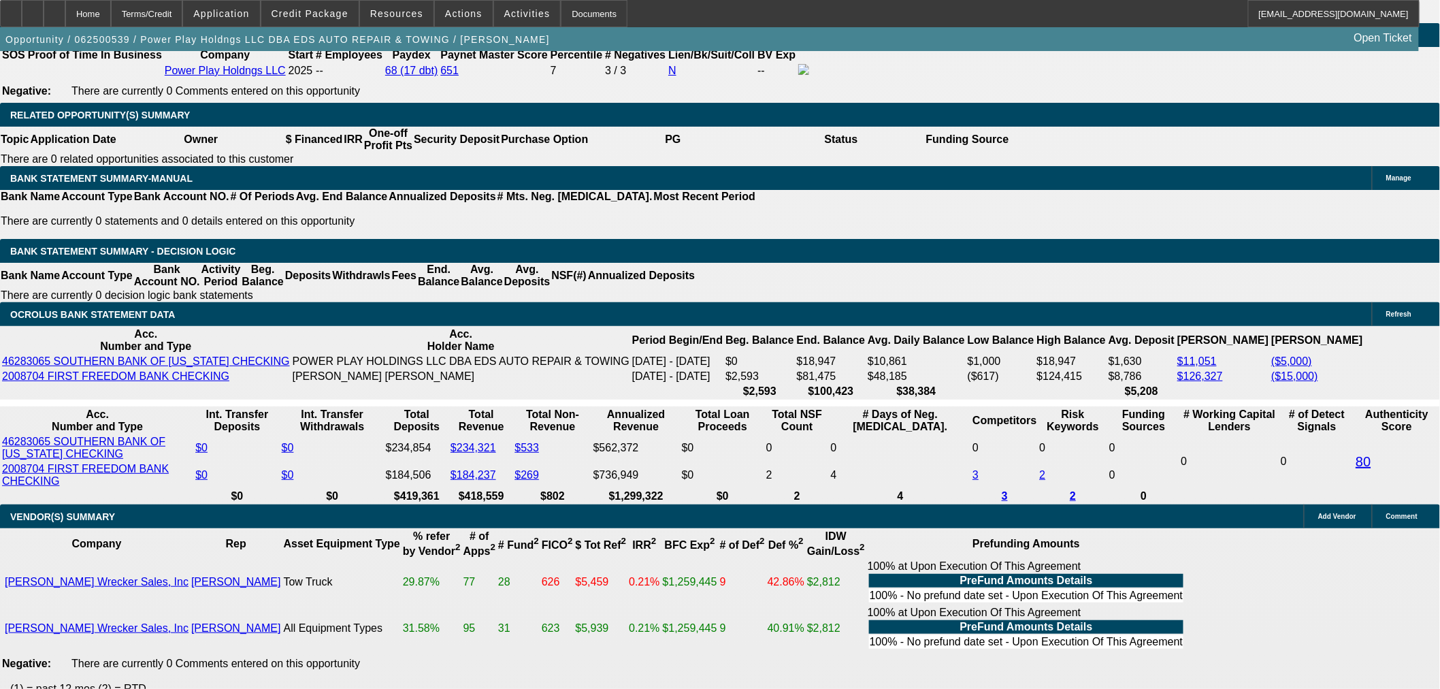
drag, startPoint x: 1145, startPoint y: 519, endPoint x: 1285, endPoint y: 536, distance: 140.6
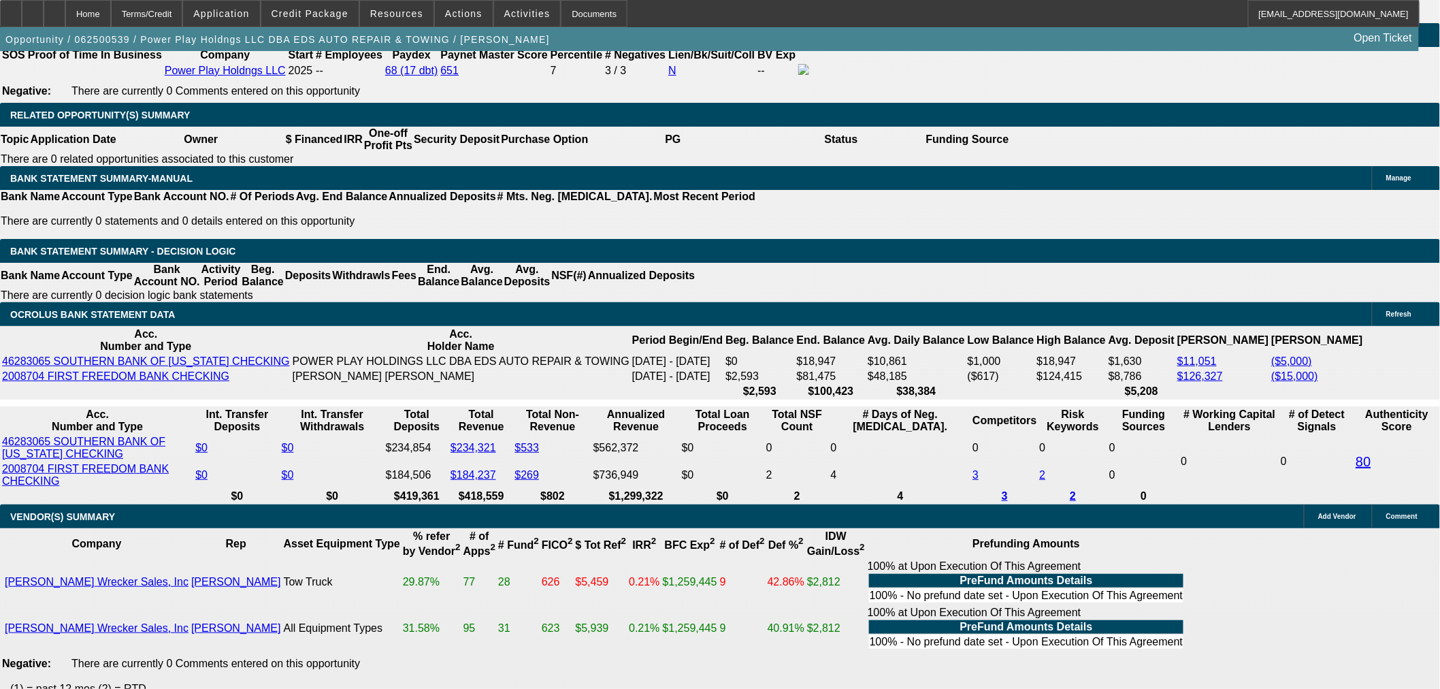
drag, startPoint x: 1145, startPoint y: 521, endPoint x: 1260, endPoint y: 527, distance: 114.5
copy td "Corrected invoice and DBA cert added. Hank hank.jiws@yahoo.com 662-812-8764 is …"
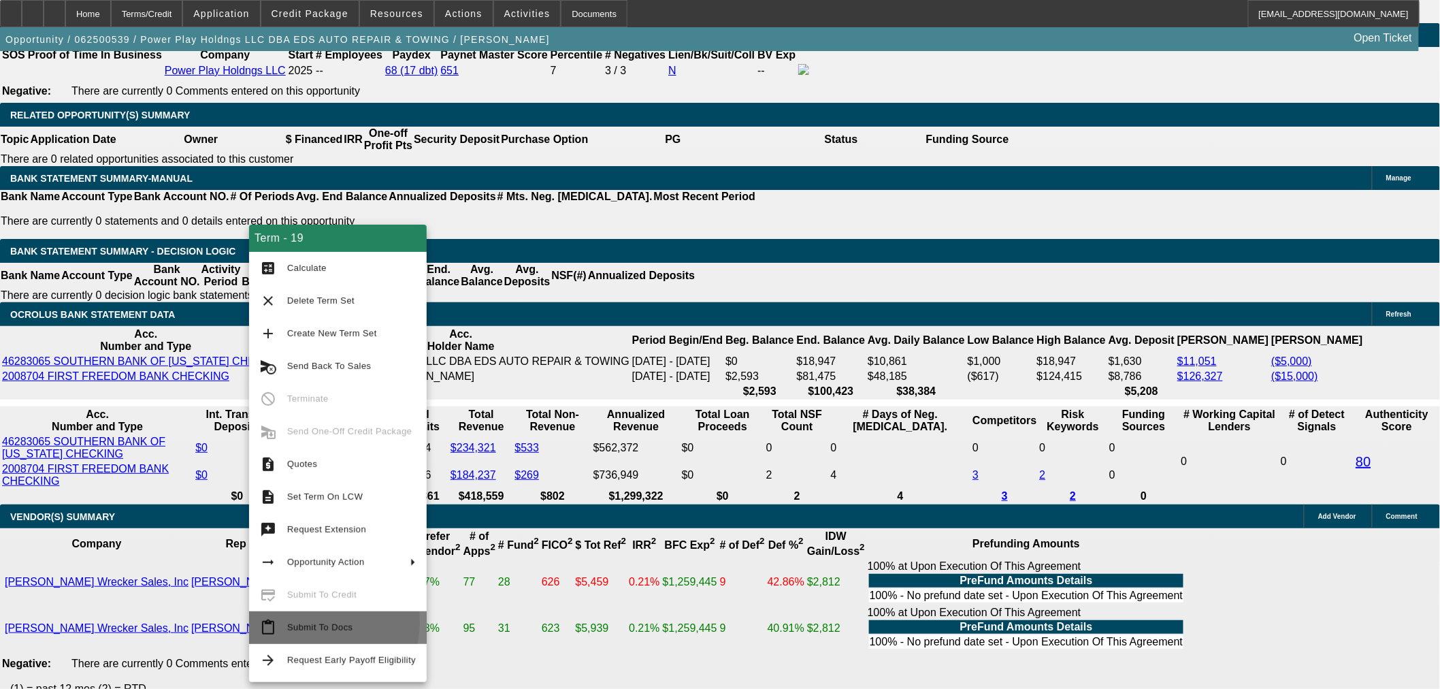
click at [301, 622] on span "Submit To Docs" at bounding box center [319, 627] width 65 height 10
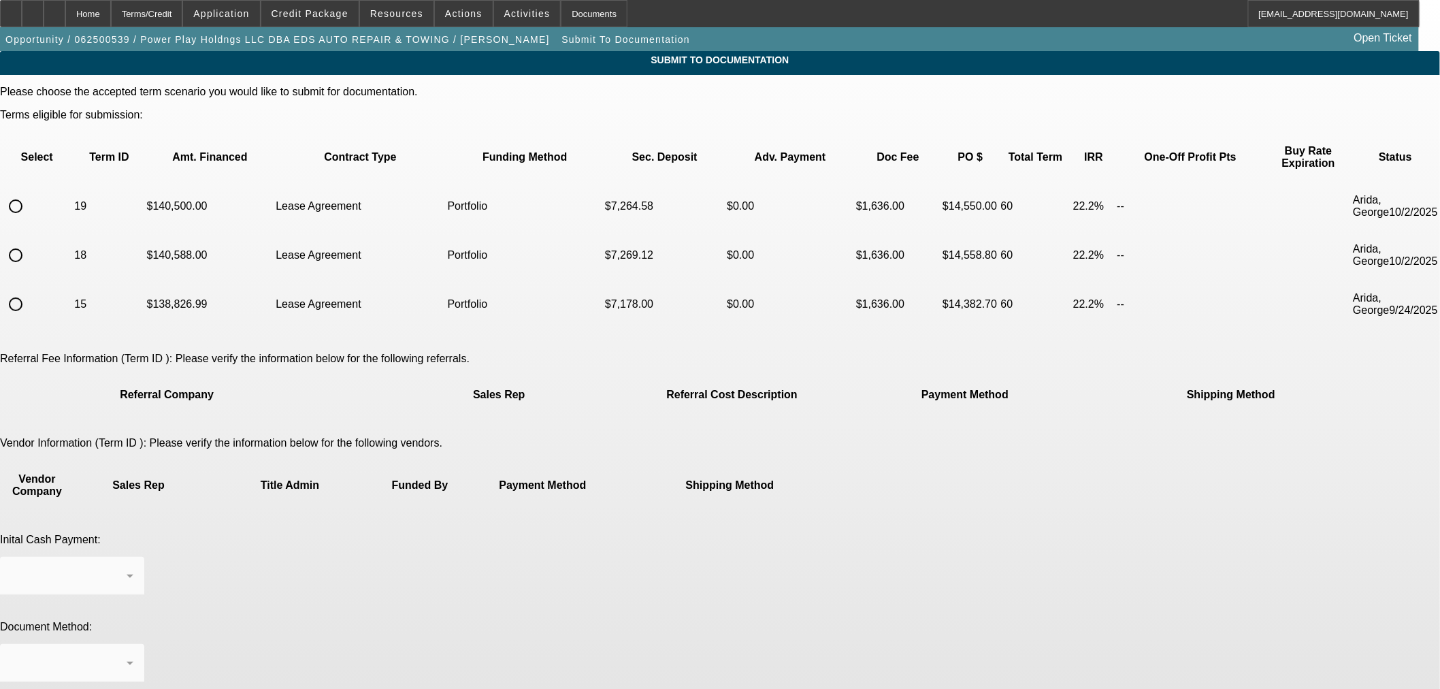
click at [29, 195] on input "radio" at bounding box center [15, 206] width 27 height 27
radio input "true"
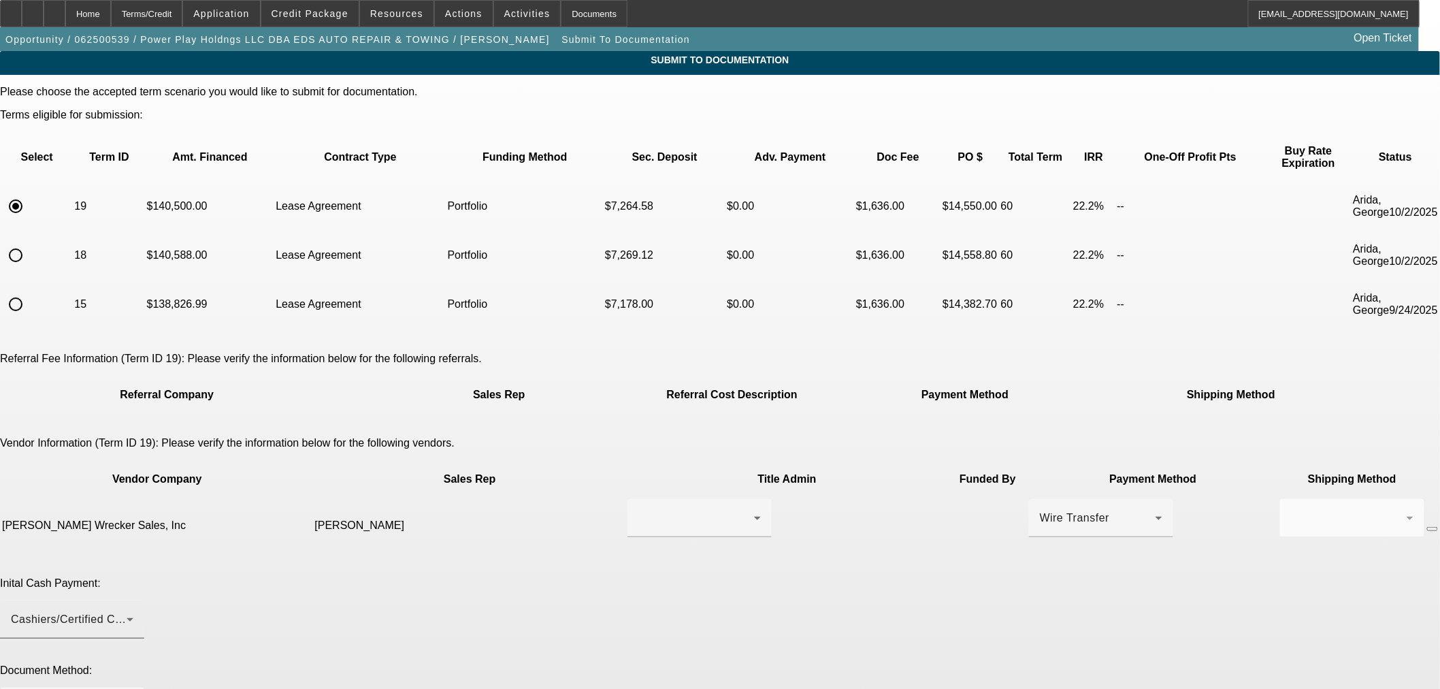
click at [127, 611] on div "Cashiers/Certified Check" at bounding box center [69, 619] width 116 height 16
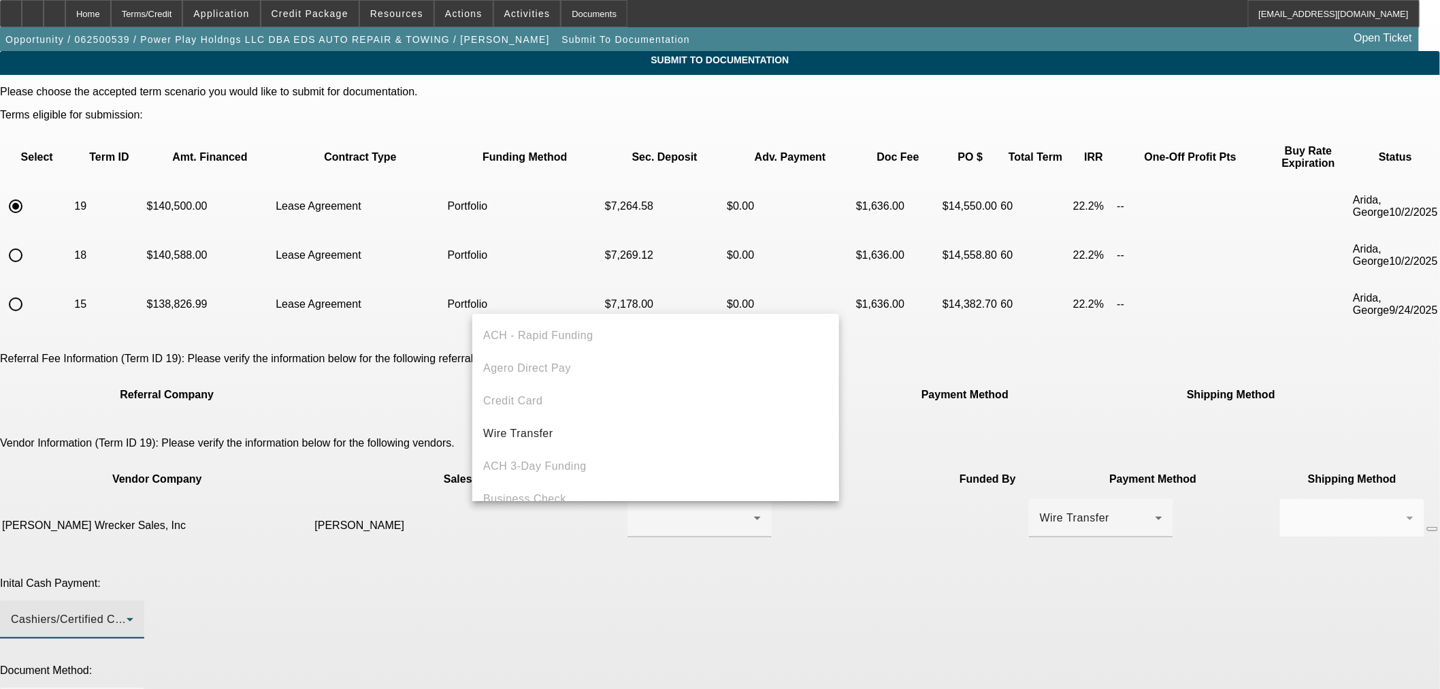
scroll to position [46, 0]
click at [582, 484] on span "Cashiers/Certified Check" at bounding box center [547, 485] width 129 height 16
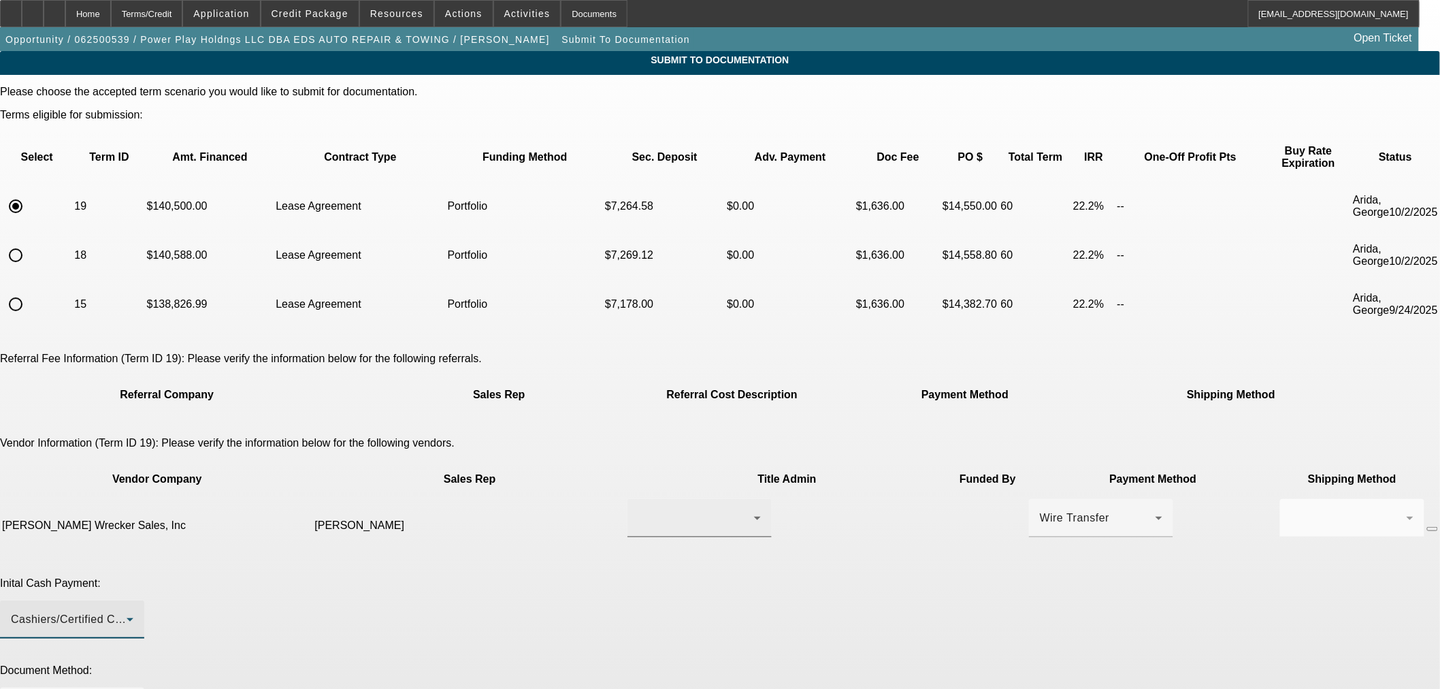
click at [638, 510] on div at bounding box center [696, 518] width 116 height 16
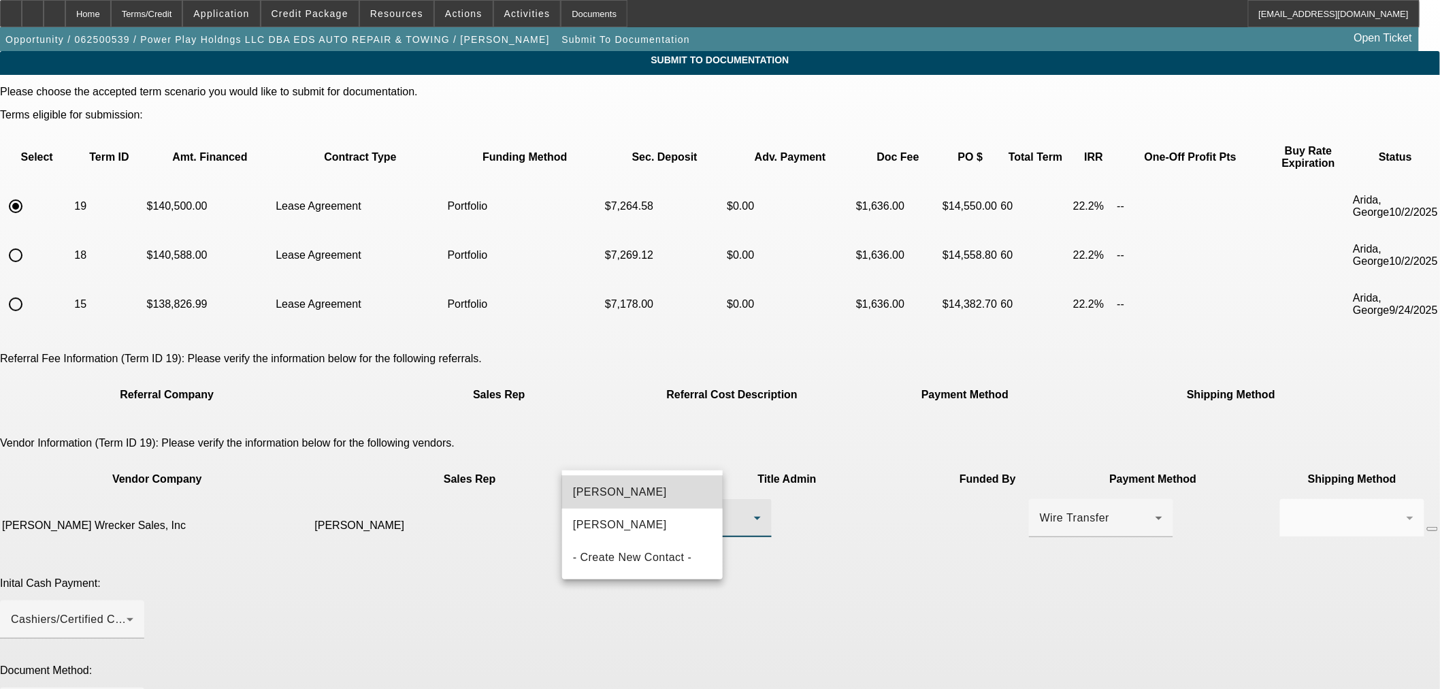
click at [610, 487] on span "Ingram, Dale" at bounding box center [620, 492] width 94 height 16
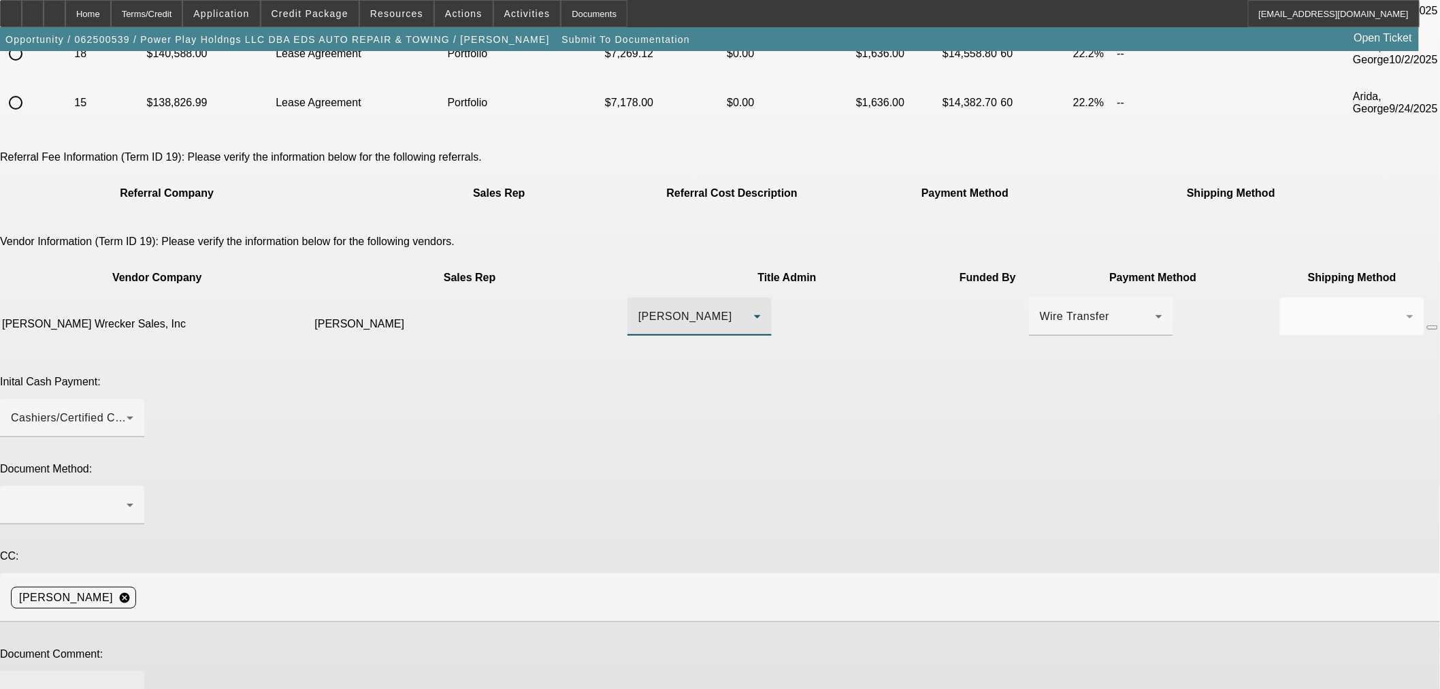
click at [133, 682] on textarea at bounding box center [72, 698] width 122 height 33
paste textarea "Corrected invoice and DBA cert added. Hank hank.jiws@yahoo.com 662-812-8764 is …"
type textarea "Corrected invoice and DBA cert added. Hank hank.jiws@yahoo.com 662-812-8764 is …"
click at [133, 486] on div at bounding box center [72, 505] width 122 height 38
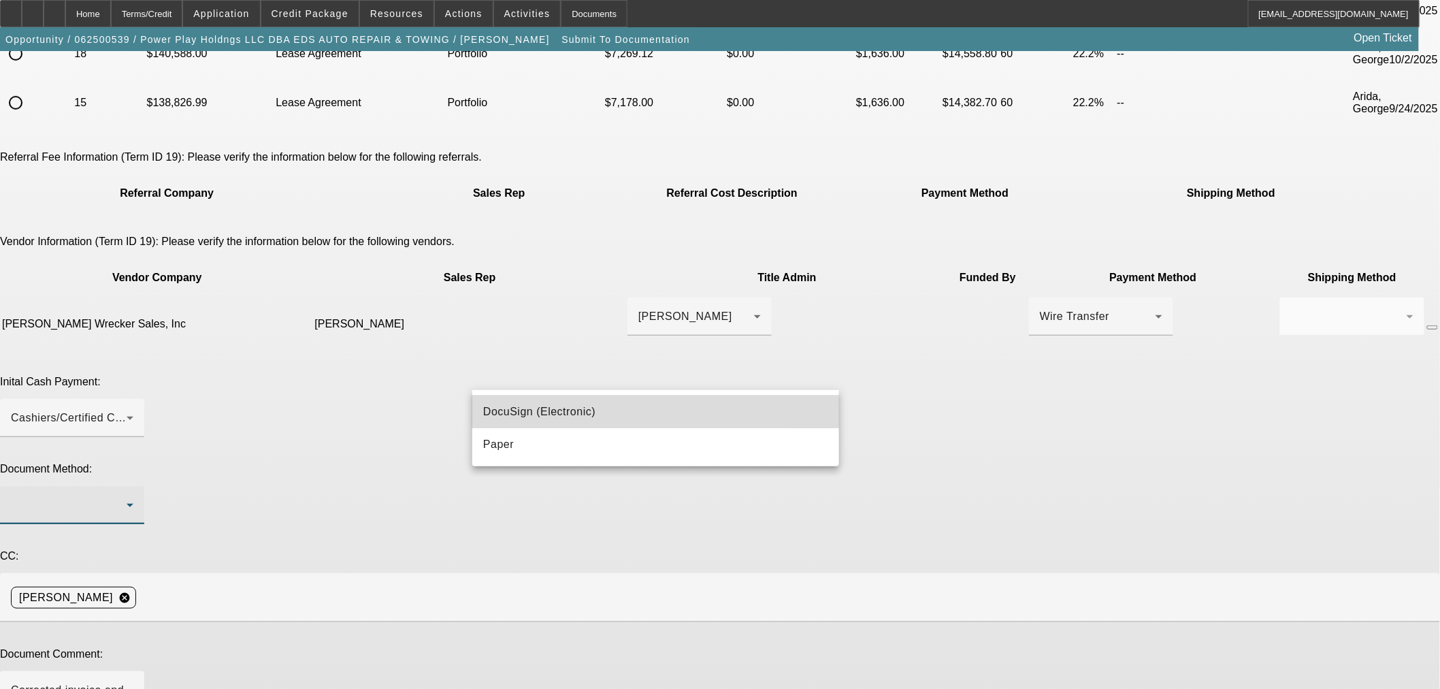
click at [553, 410] on span "DocuSign (Electronic)" at bounding box center [539, 412] width 112 height 16
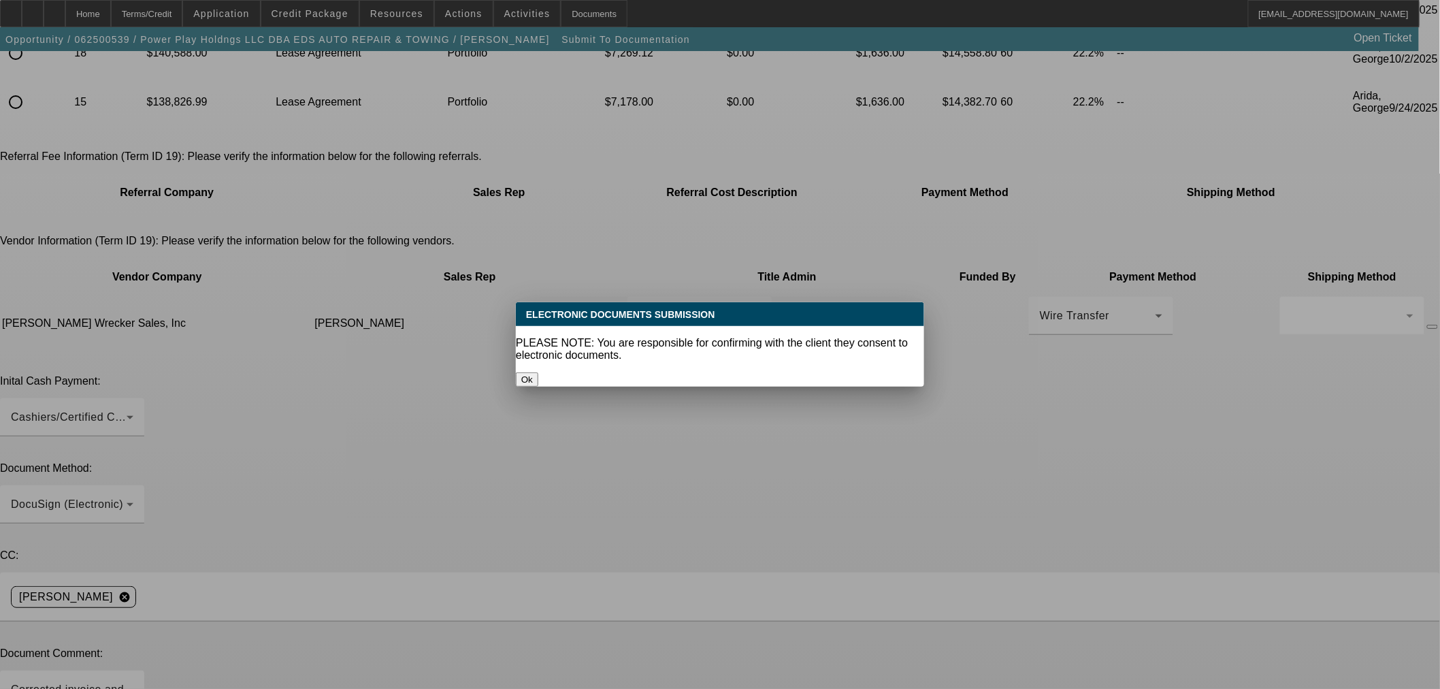
click at [538, 372] on button "Ok" at bounding box center [527, 379] width 22 height 14
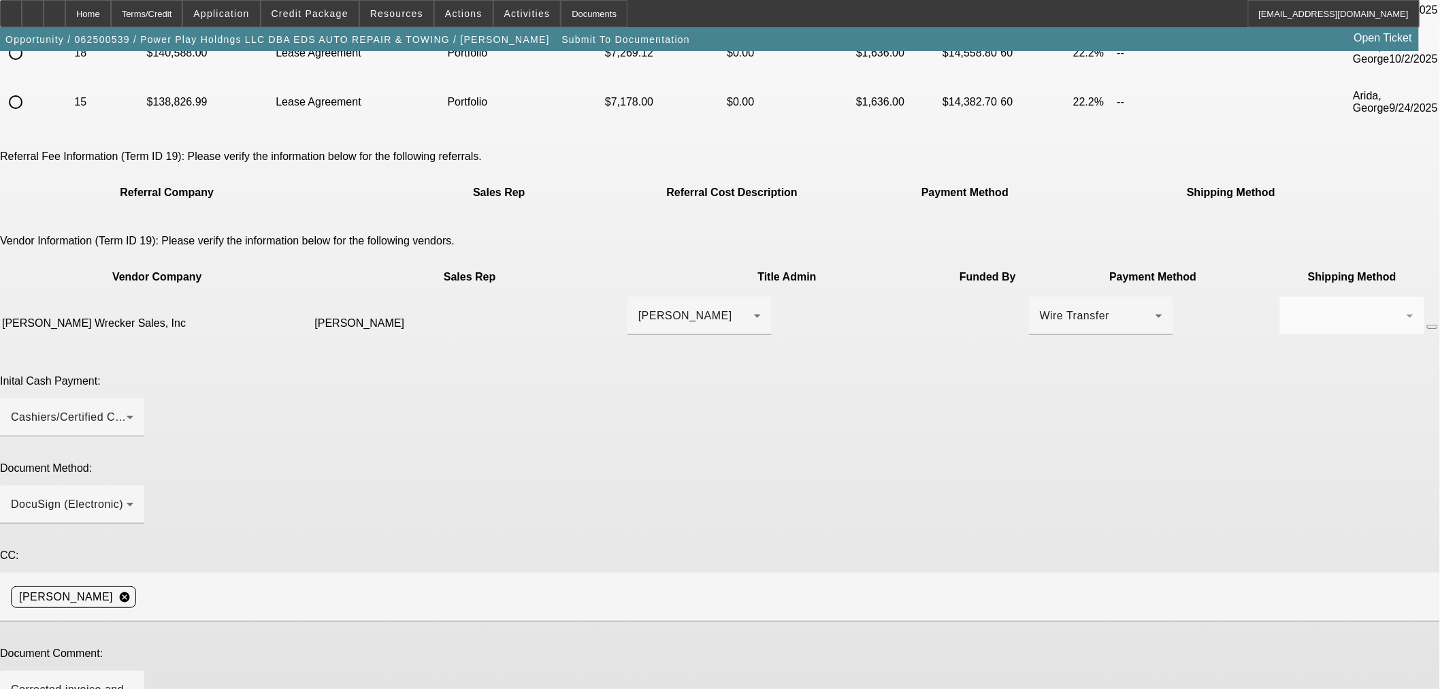
scroll to position [201, 0]
type textarea "Removed dealer fee from previous truck"
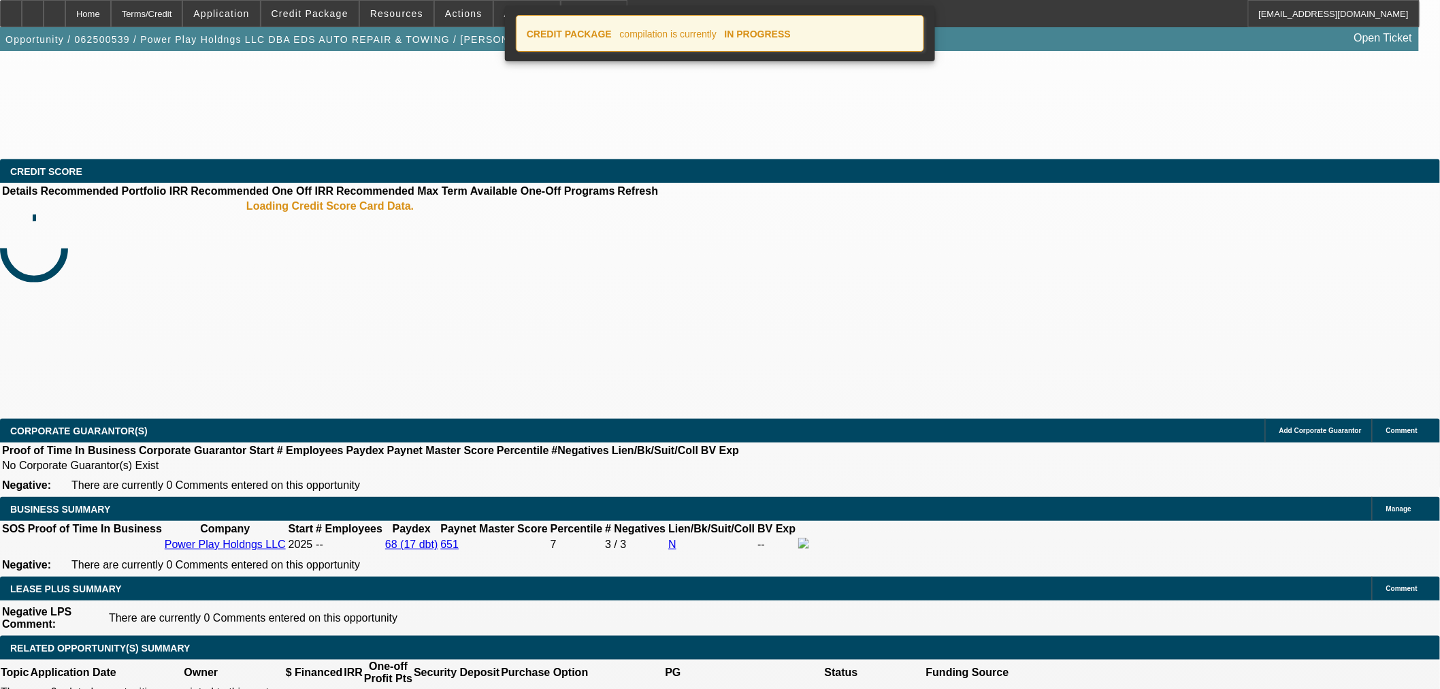
select select "0"
select select "2"
select select "0.1"
select select "4"
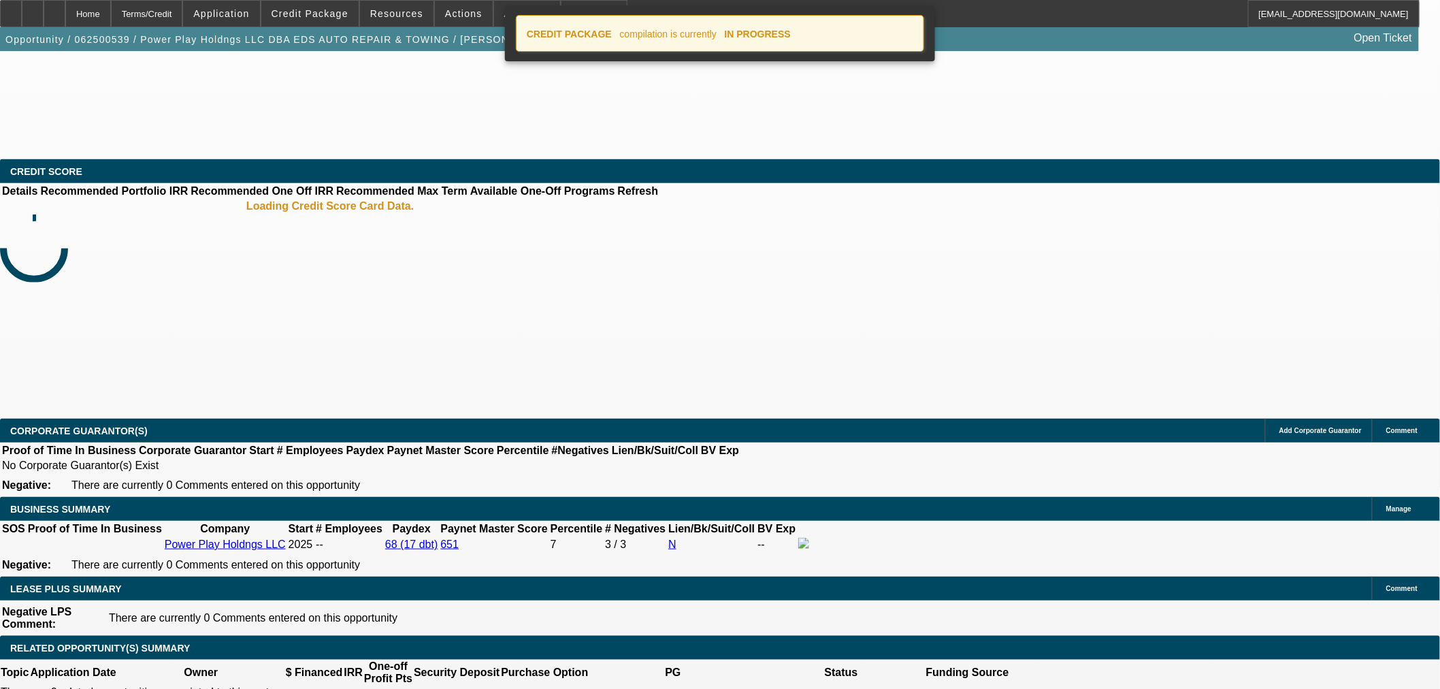
select select "0"
select select "2"
select select "0.1"
select select "4"
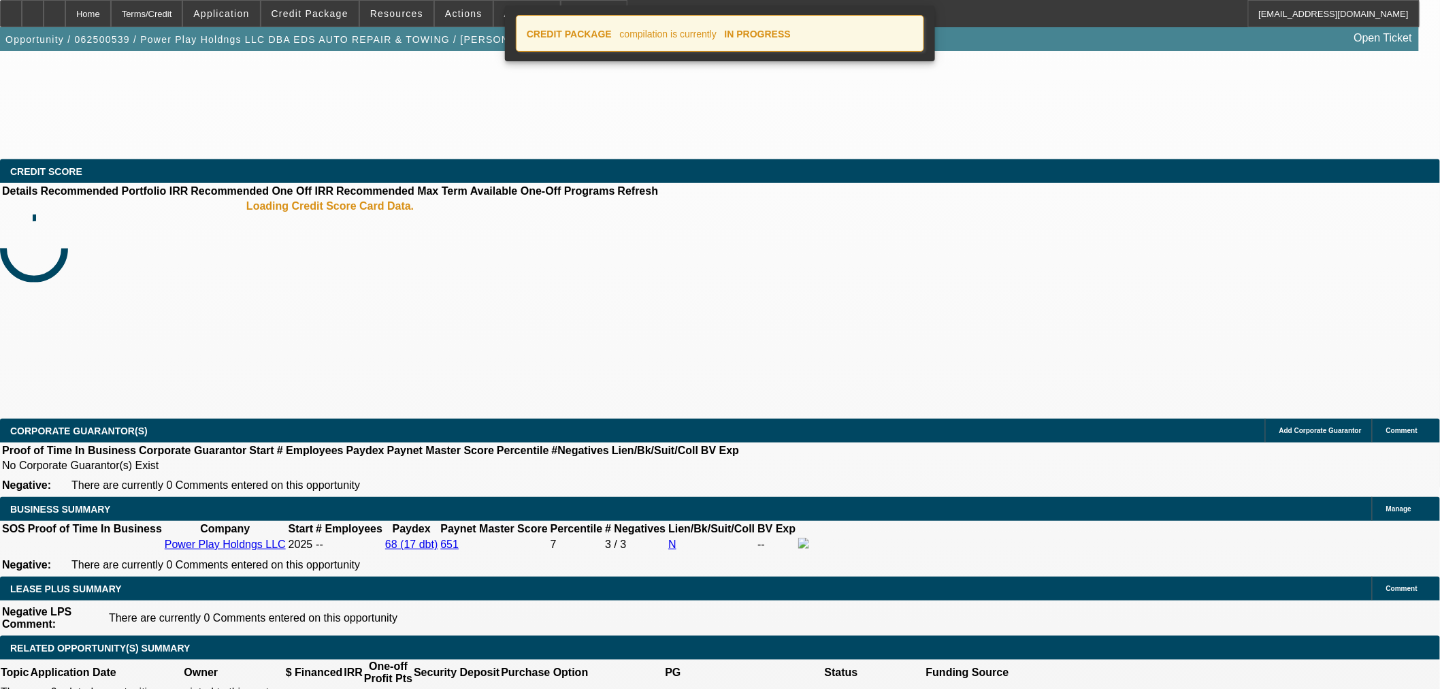
select select "0.1"
select select "2"
select select "0.1"
select select "4"
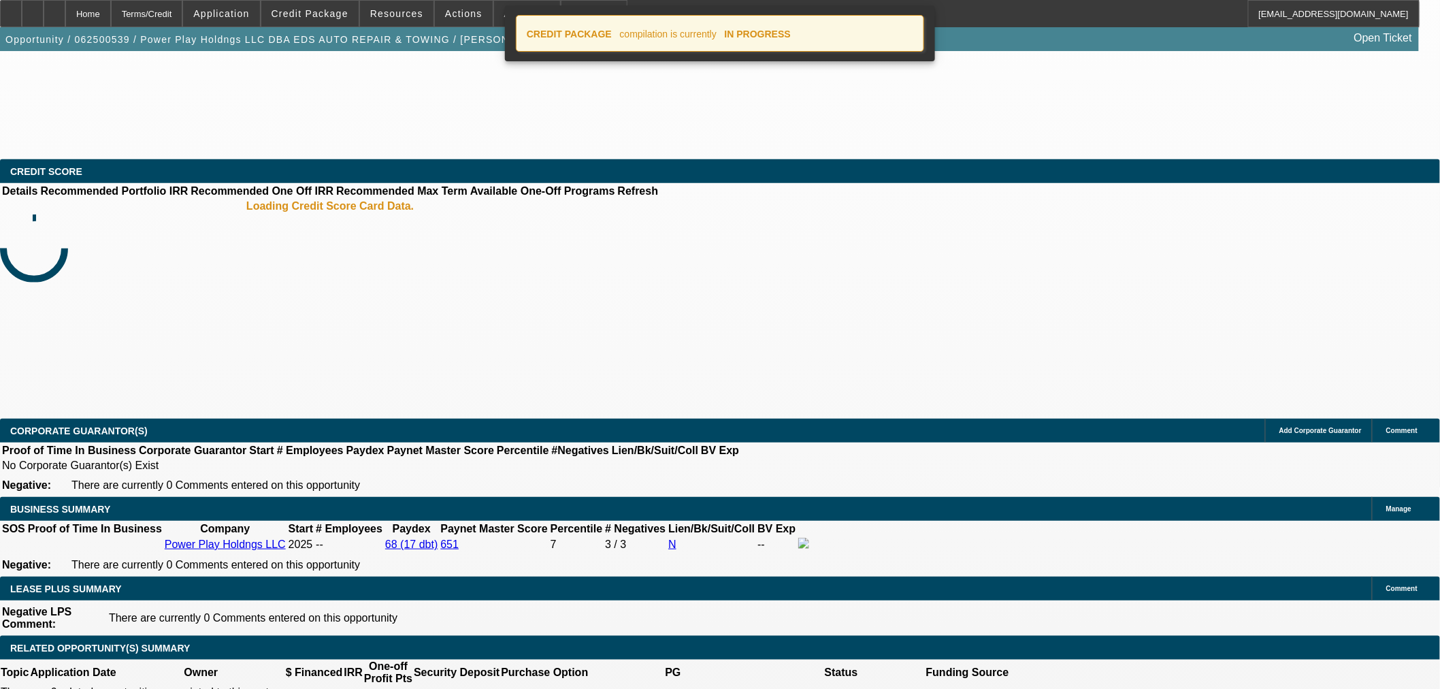
select select "2"
select select "0.1"
select select "4"
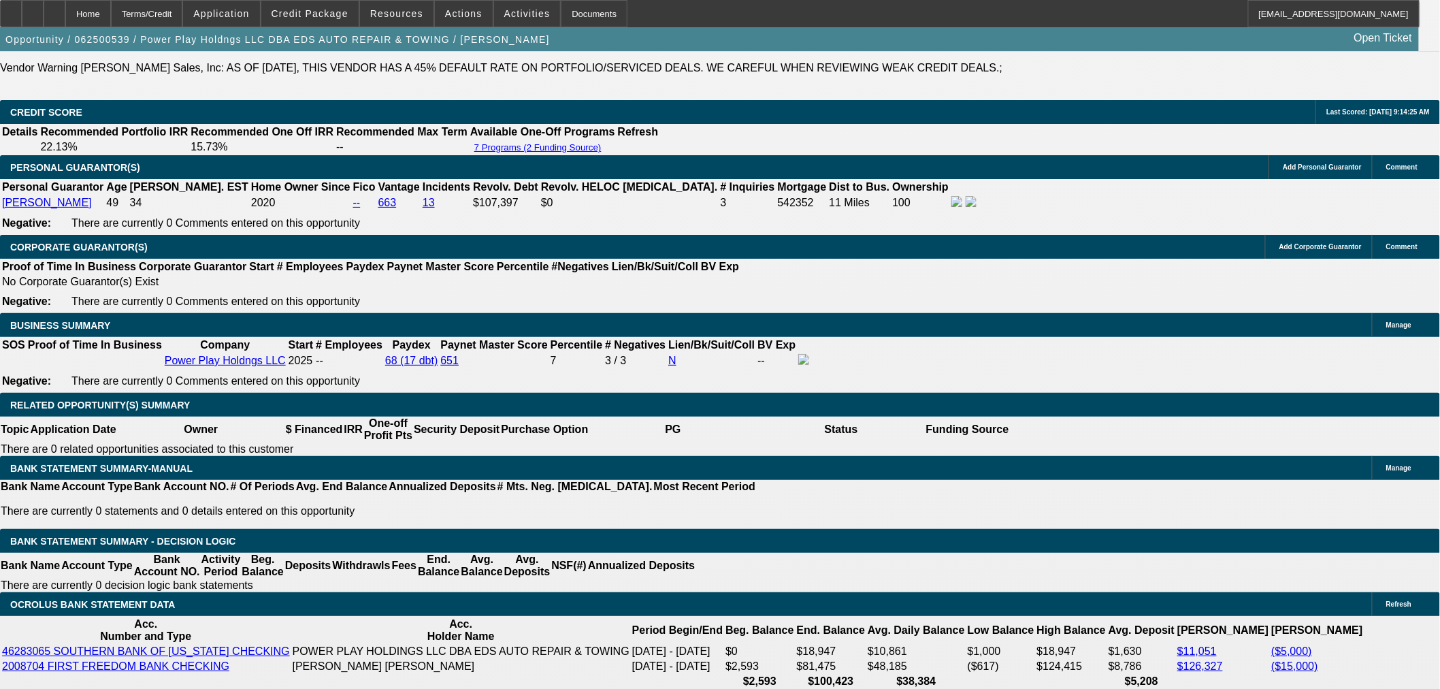
scroll to position [2041, 0]
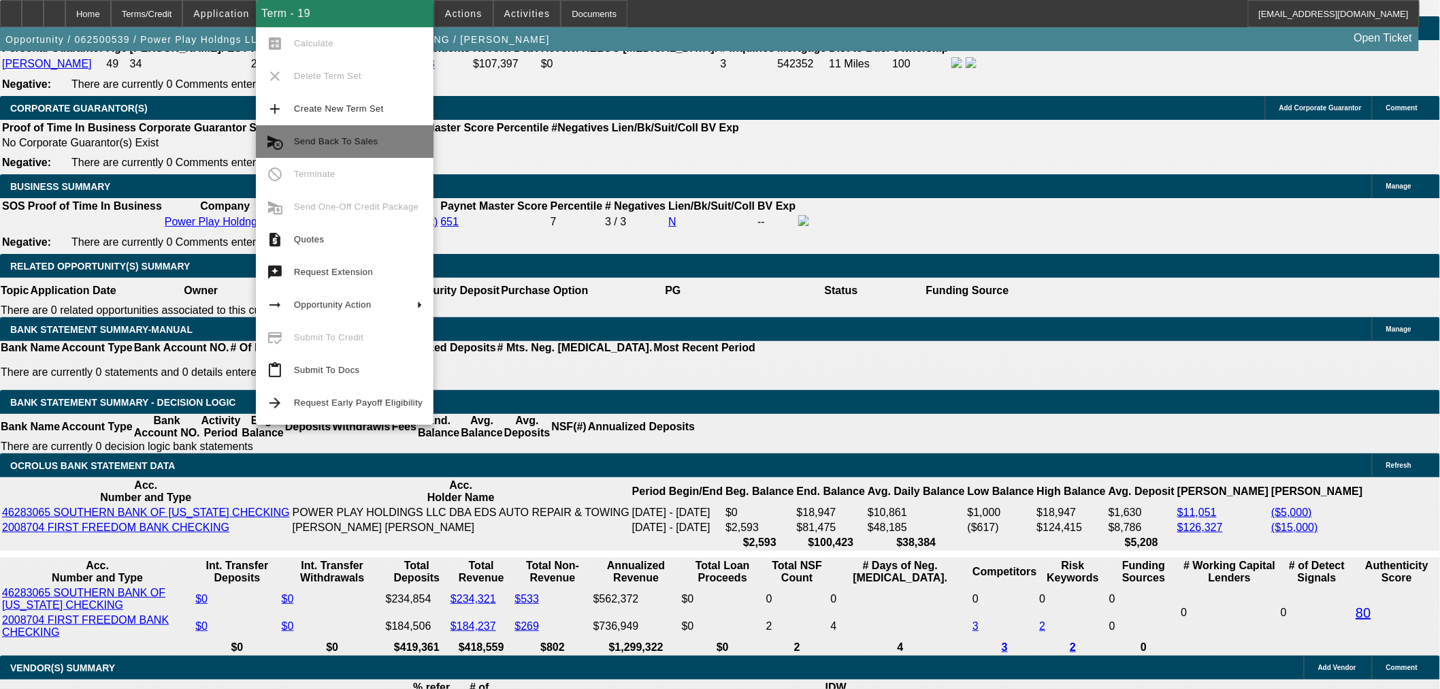
click at [363, 133] on span "Send Back To Sales" at bounding box center [358, 141] width 129 height 16
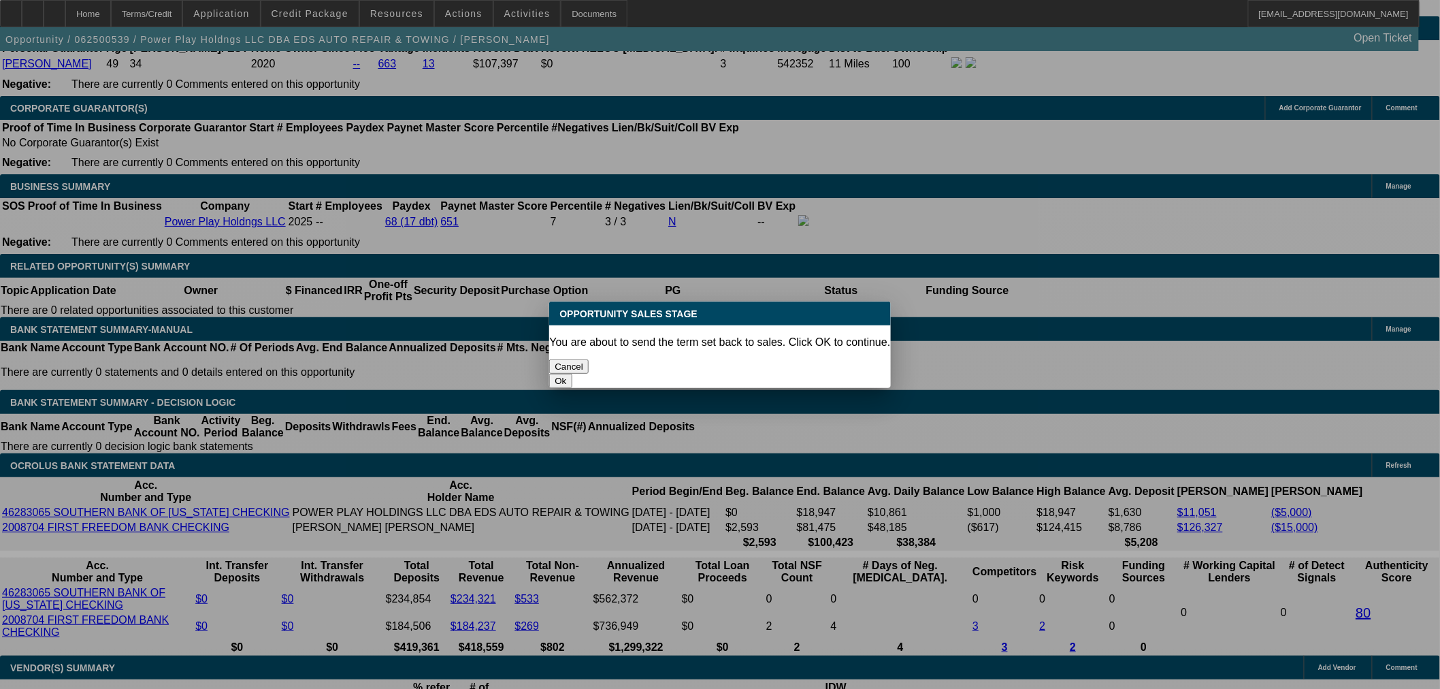
scroll to position [0, 0]
click at [572, 374] on button "Ok" at bounding box center [560, 381] width 22 height 14
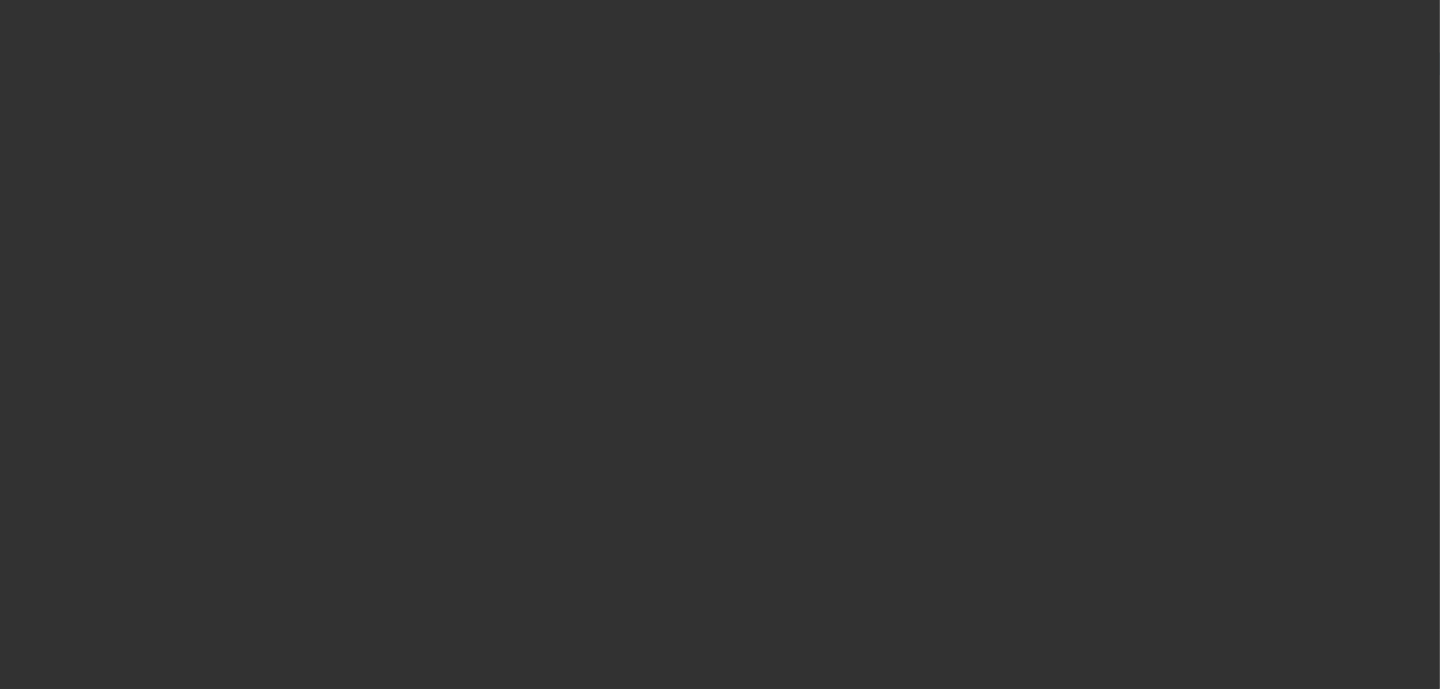
select select "0"
select select "2"
select select "0.1"
select select "4"
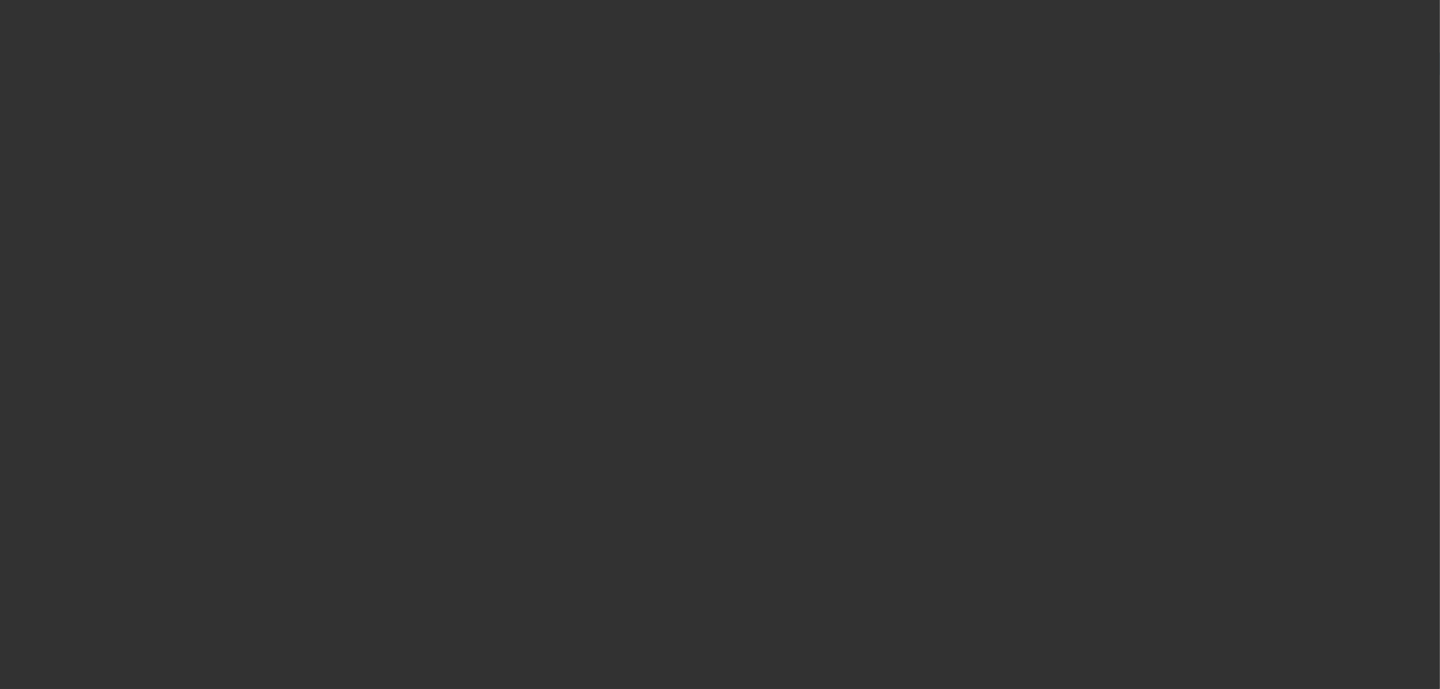
select select "0"
select select "2"
select select "0.1"
select select "4"
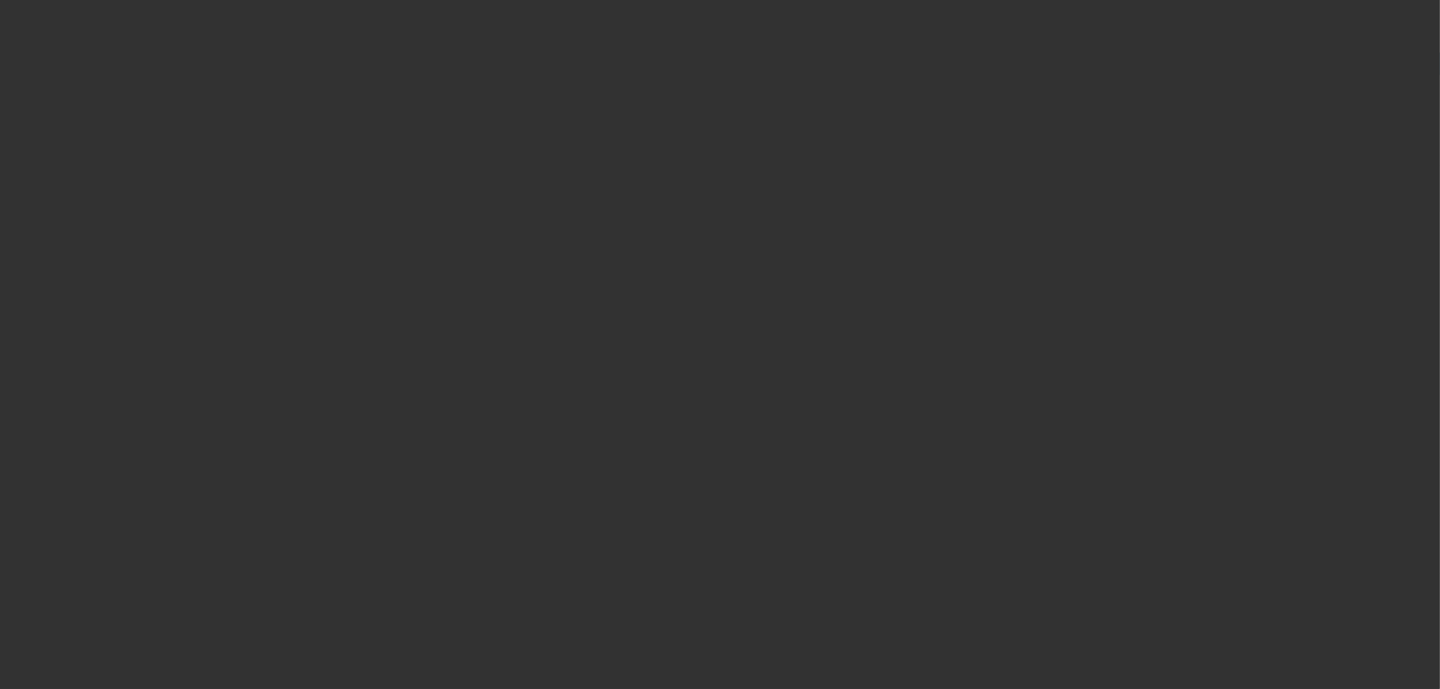
select select "0.1"
select select "2"
select select "0.1"
select select "4"
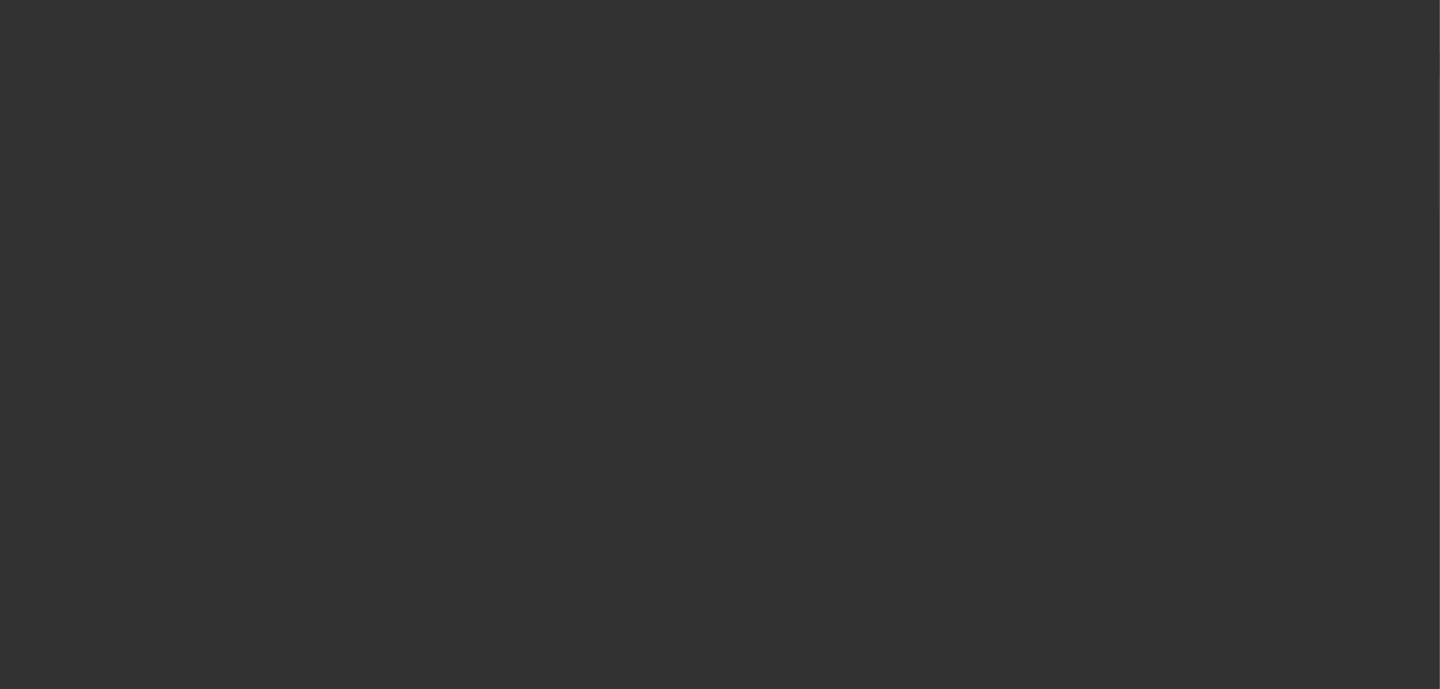
select select "2"
select select "0.1"
select select "4"
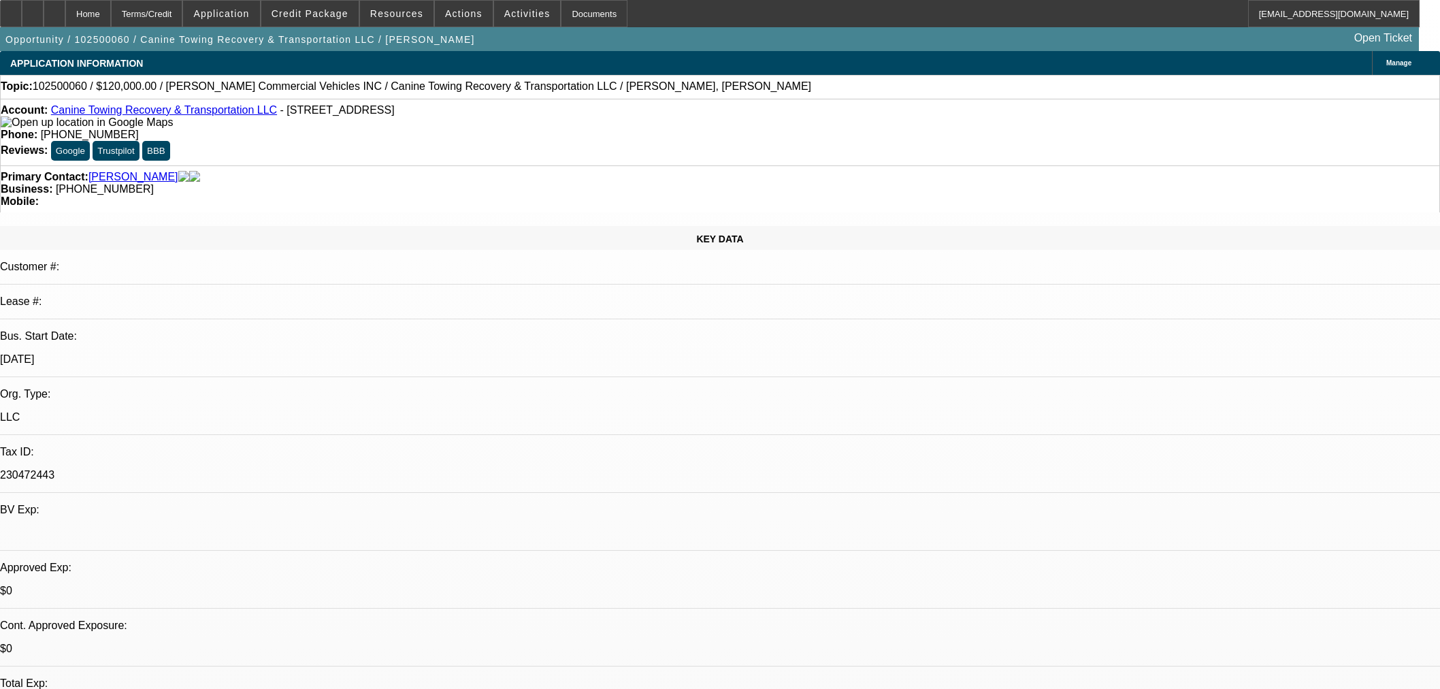
select select "0"
select select "2"
select select "0.1"
select select "4"
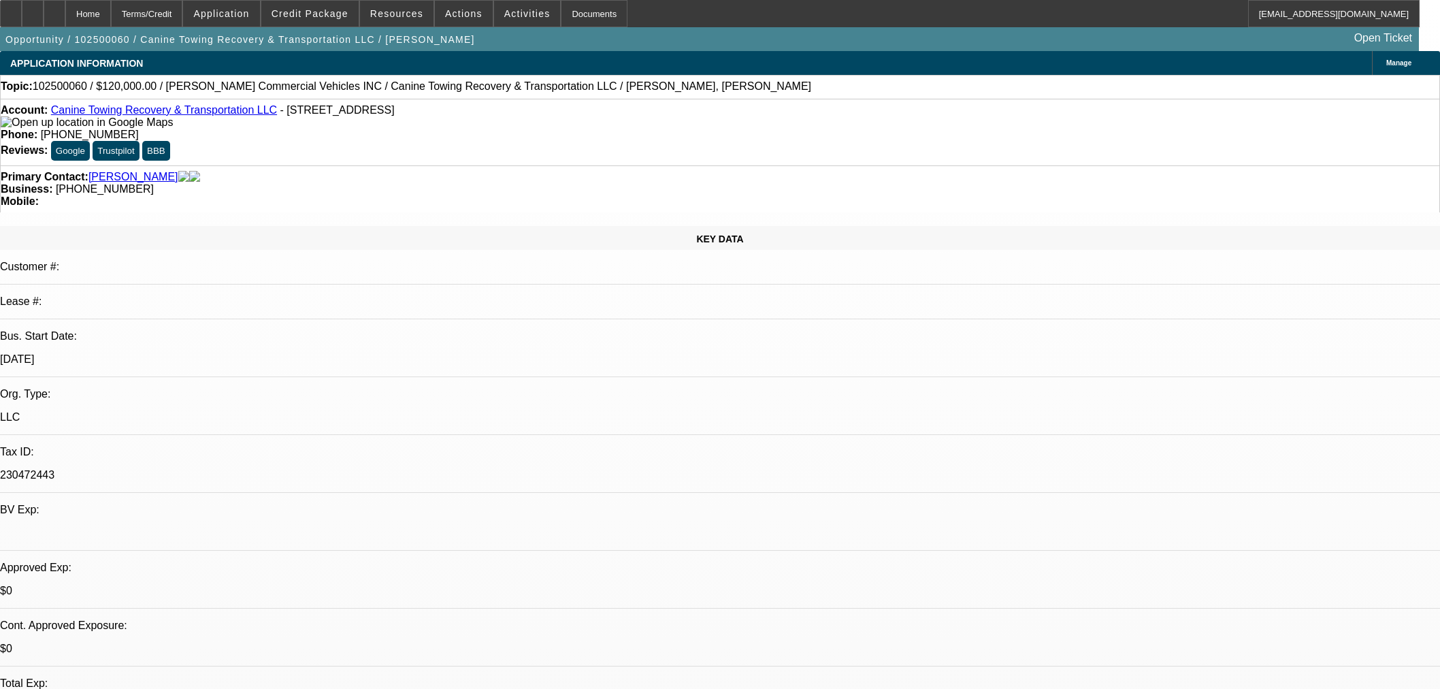
scroll to position [359, 0]
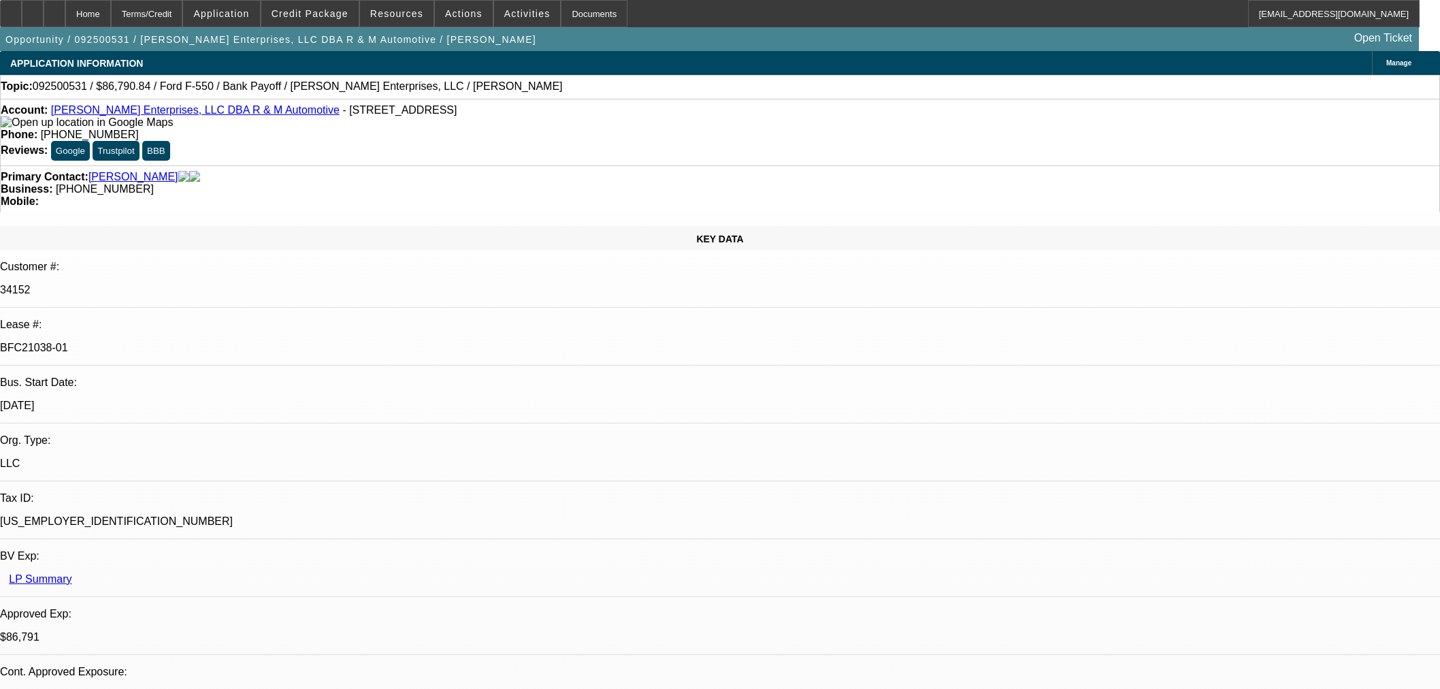
select select "0"
select select "2"
select select "0"
select select "6"
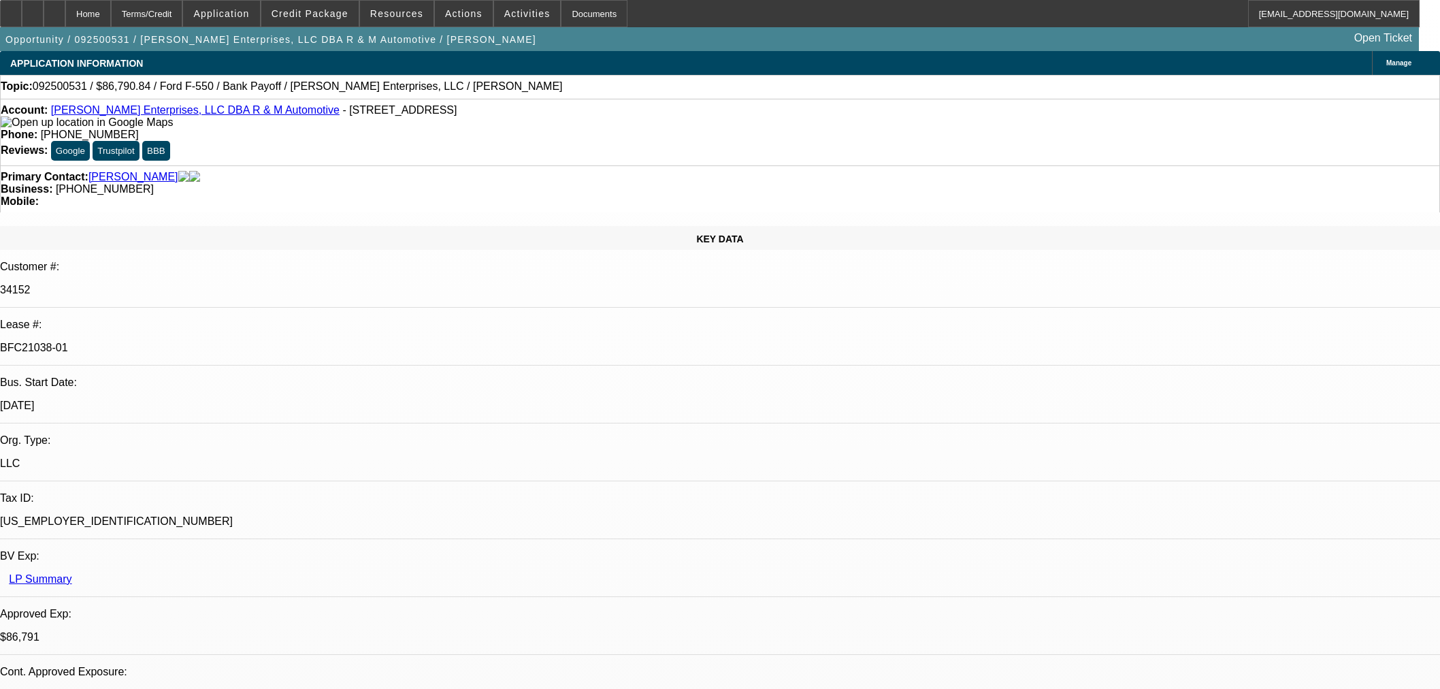
select select "0"
select select "2"
select select "0"
select select "6"
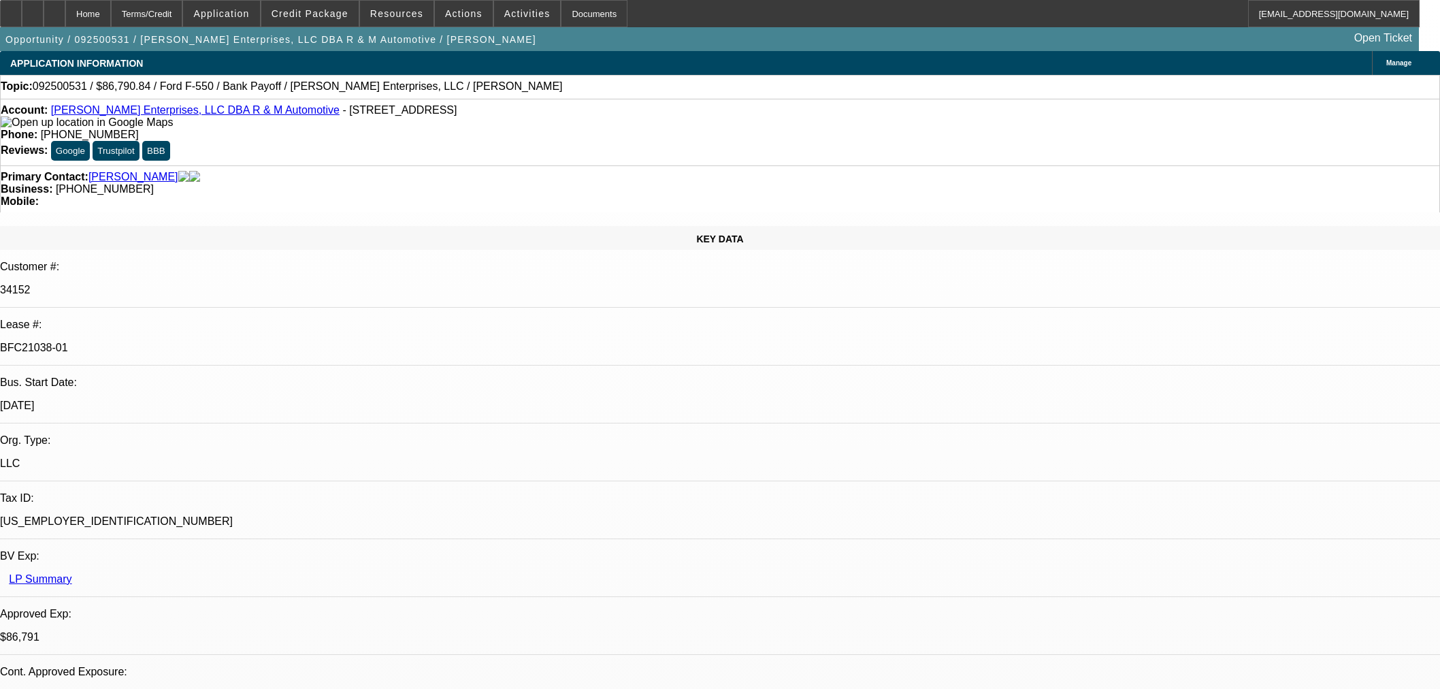
select select "0"
select select "2"
select select "0"
select select "6"
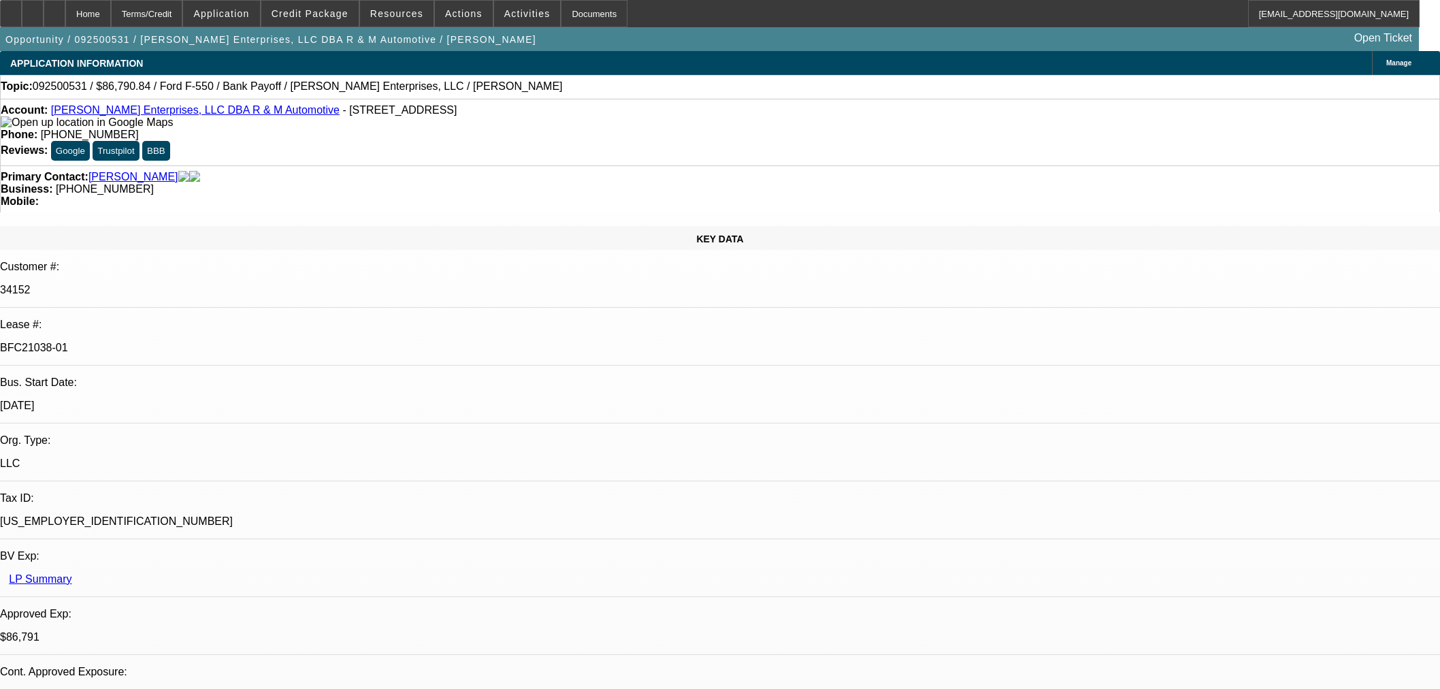
select select "0"
select select "2"
select select "0"
select select "6"
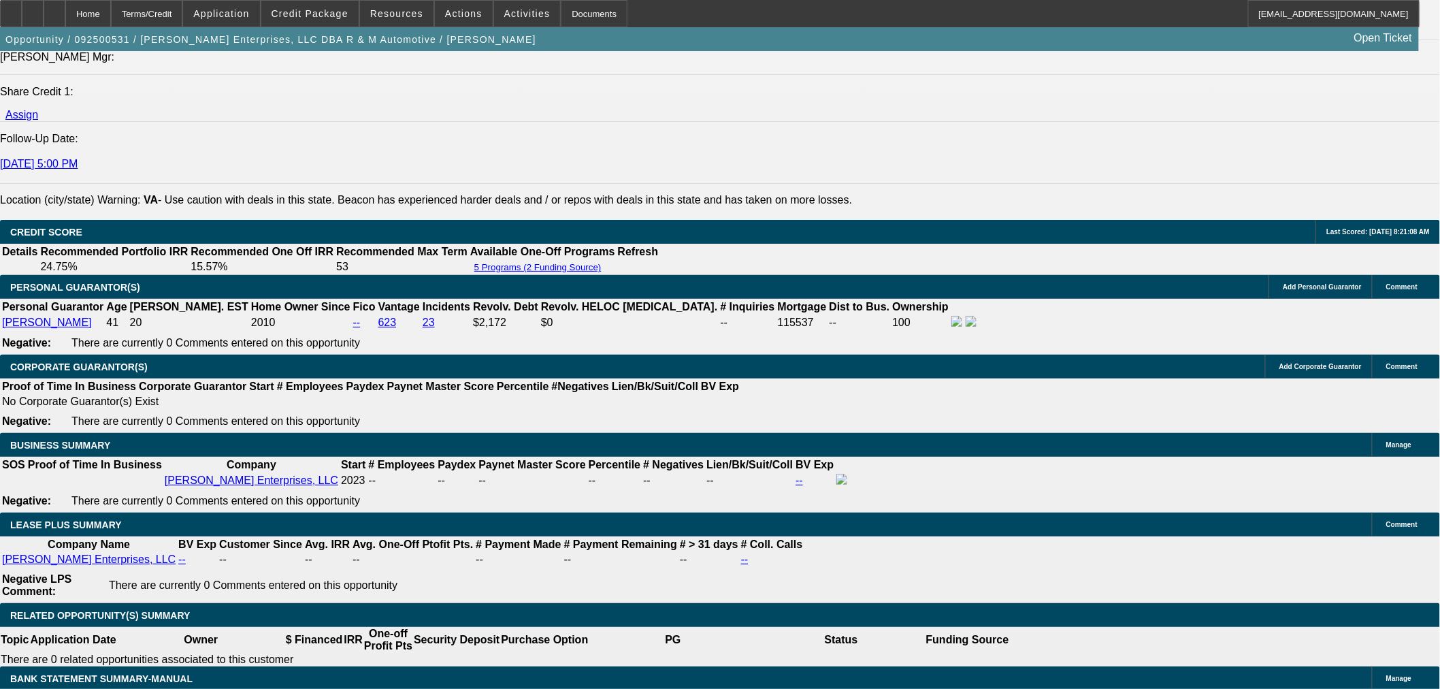
scroll to position [1814, 0]
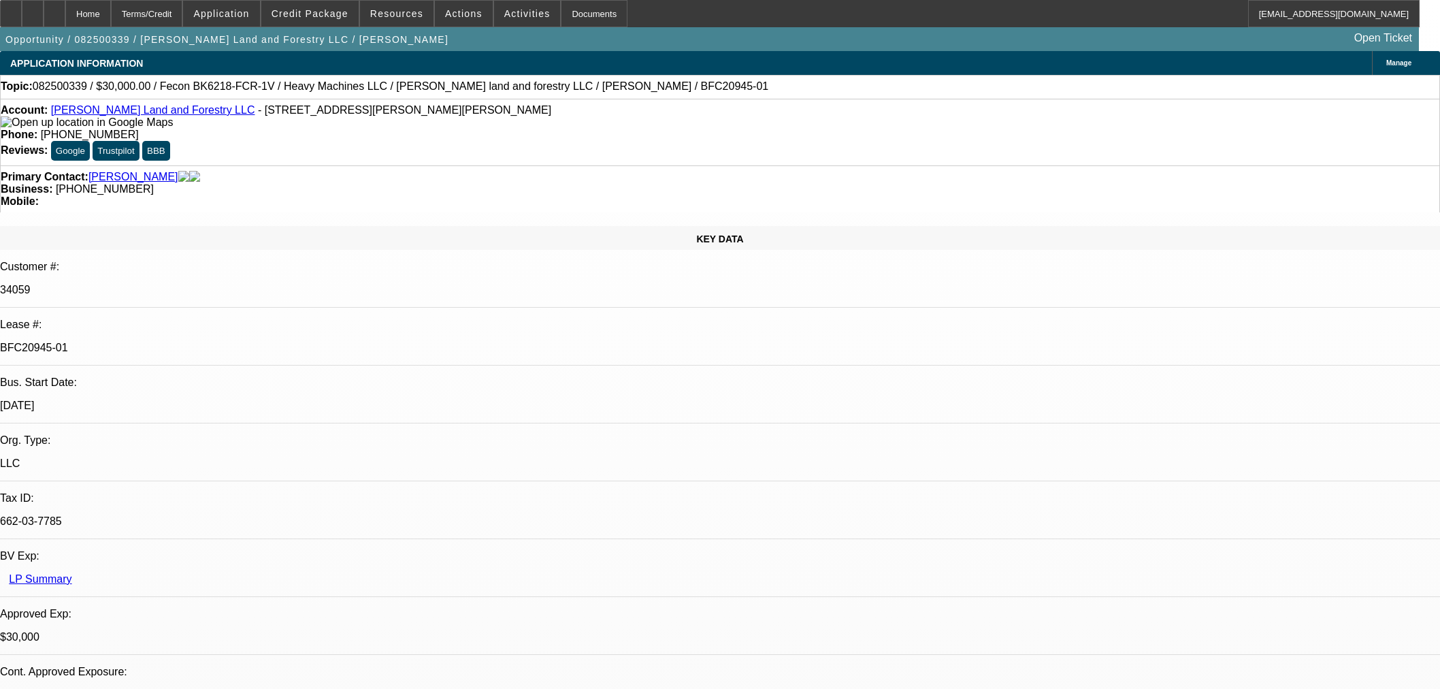
select select "0"
select select "2"
select select "0"
select select "6"
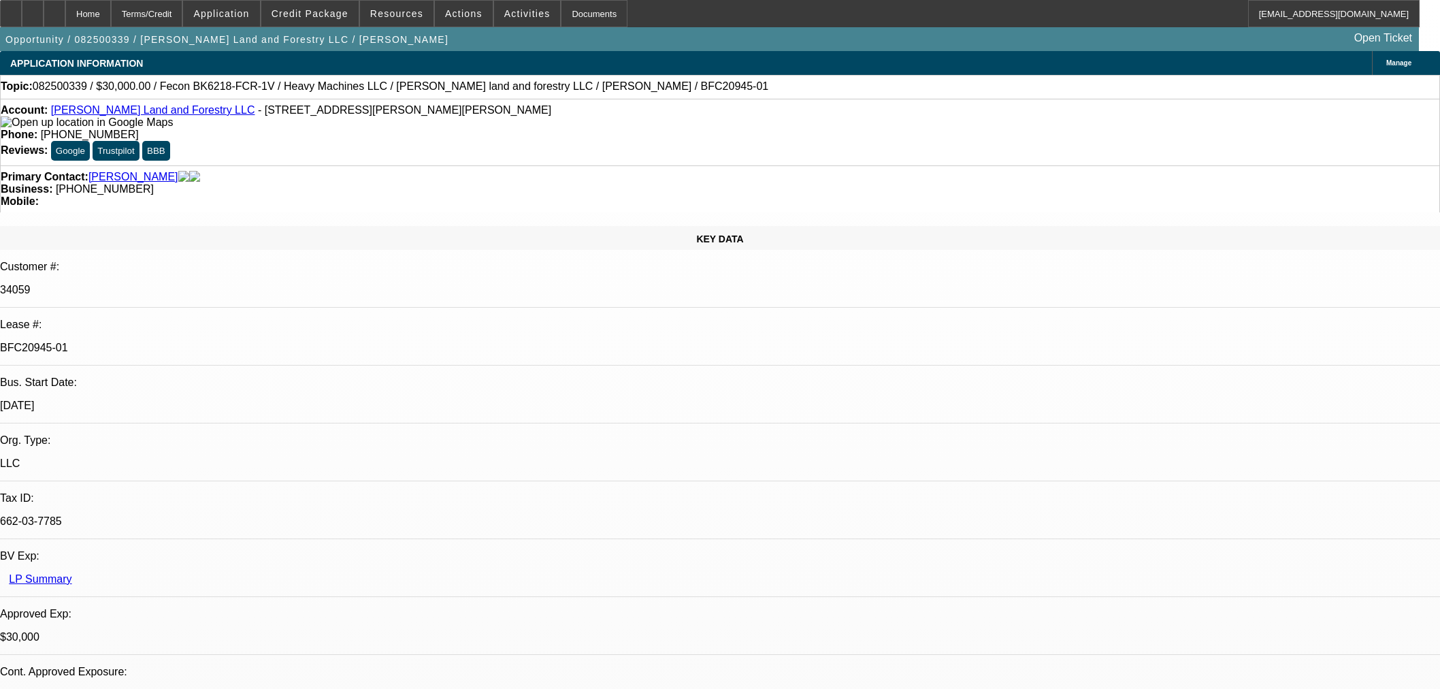
select select "0"
select select "2"
select select "0"
select select "6"
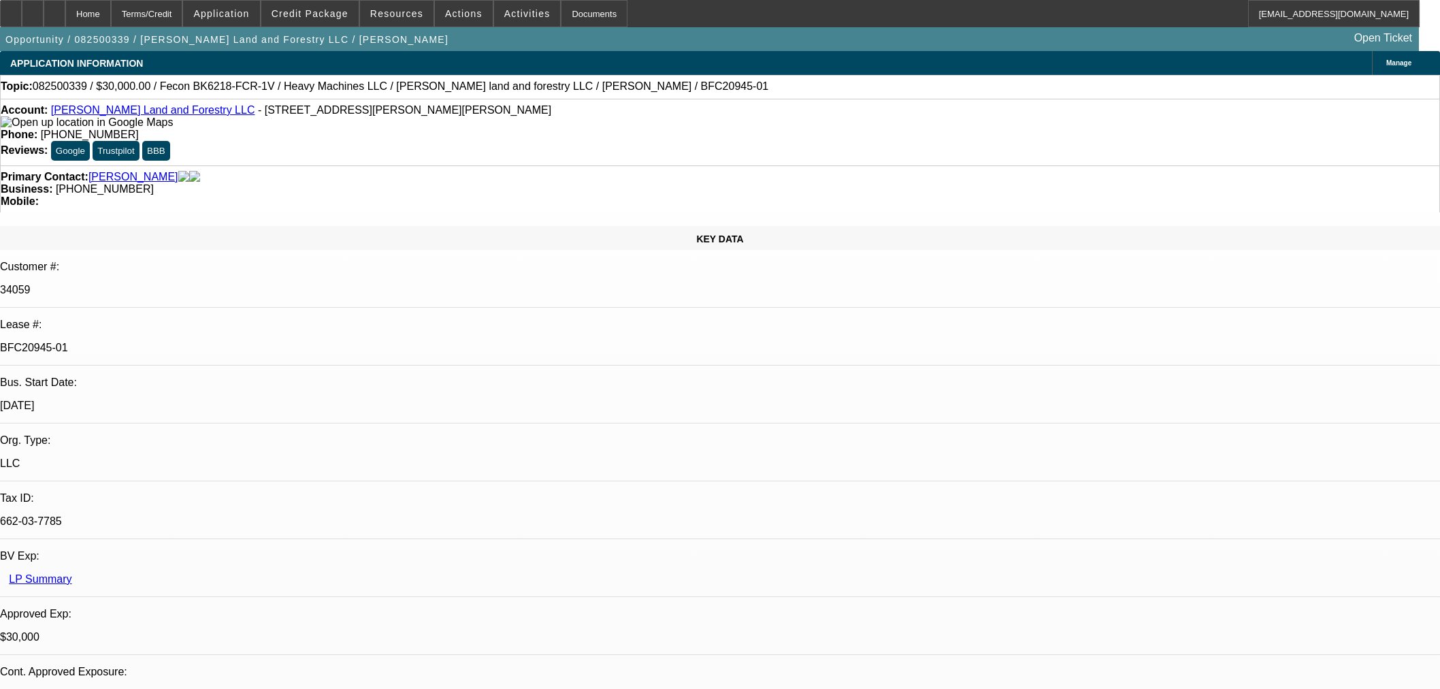
select select "0.2"
select select "2"
select select "0"
select select "6"
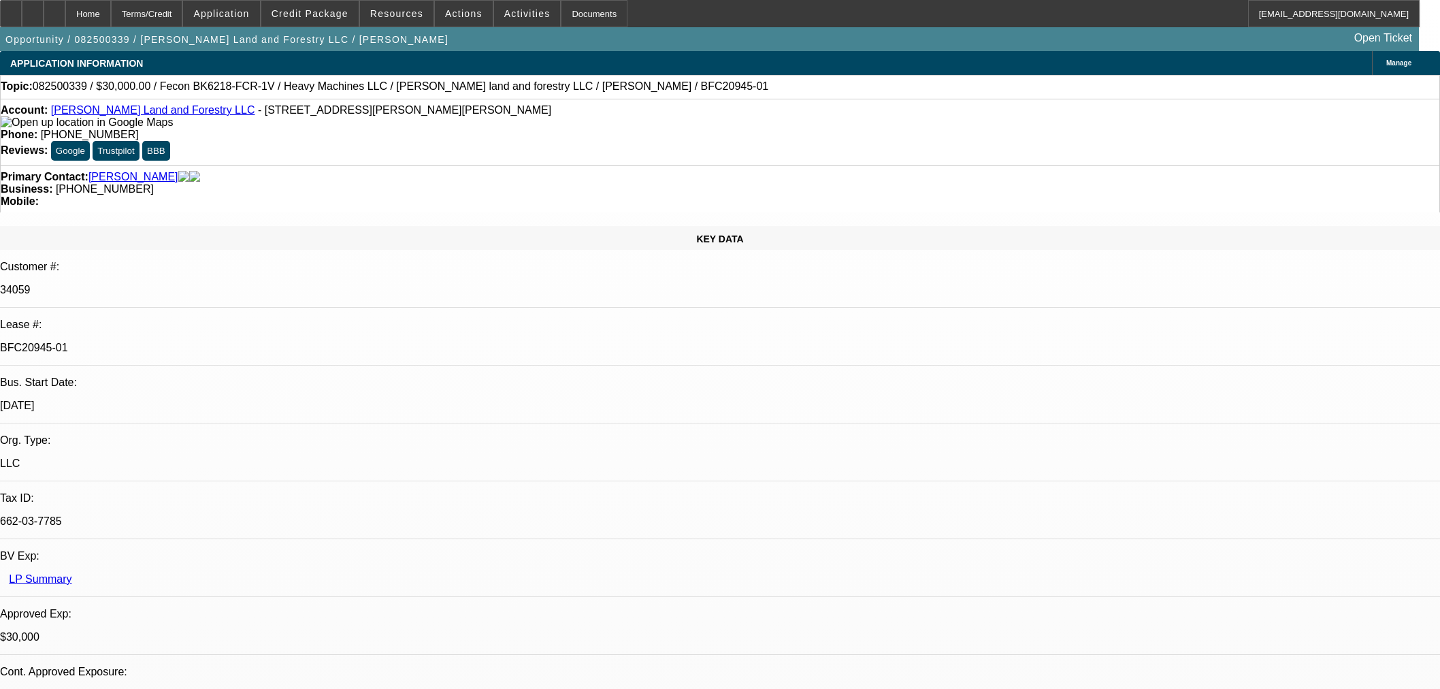
select select "0"
select select "19"
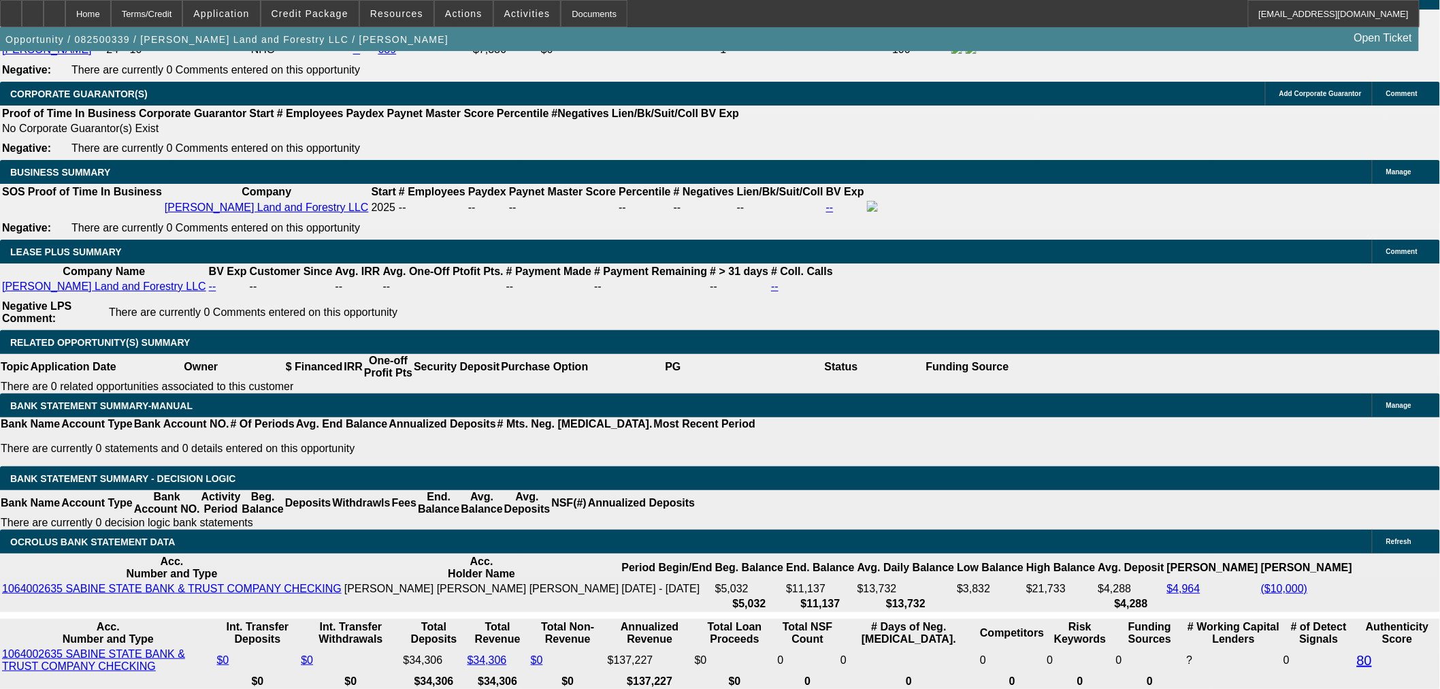
scroll to position [2117, 0]
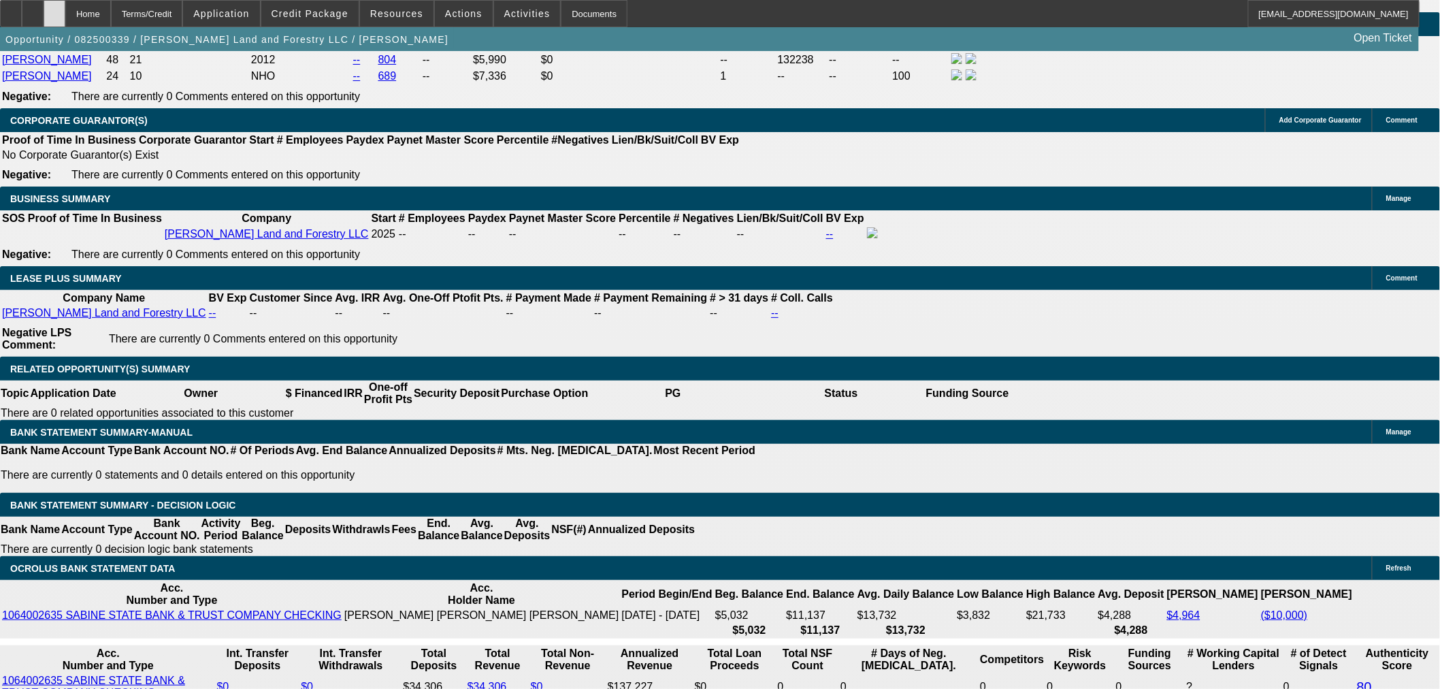
click at [54, 9] on icon at bounding box center [54, 9] width 0 height 0
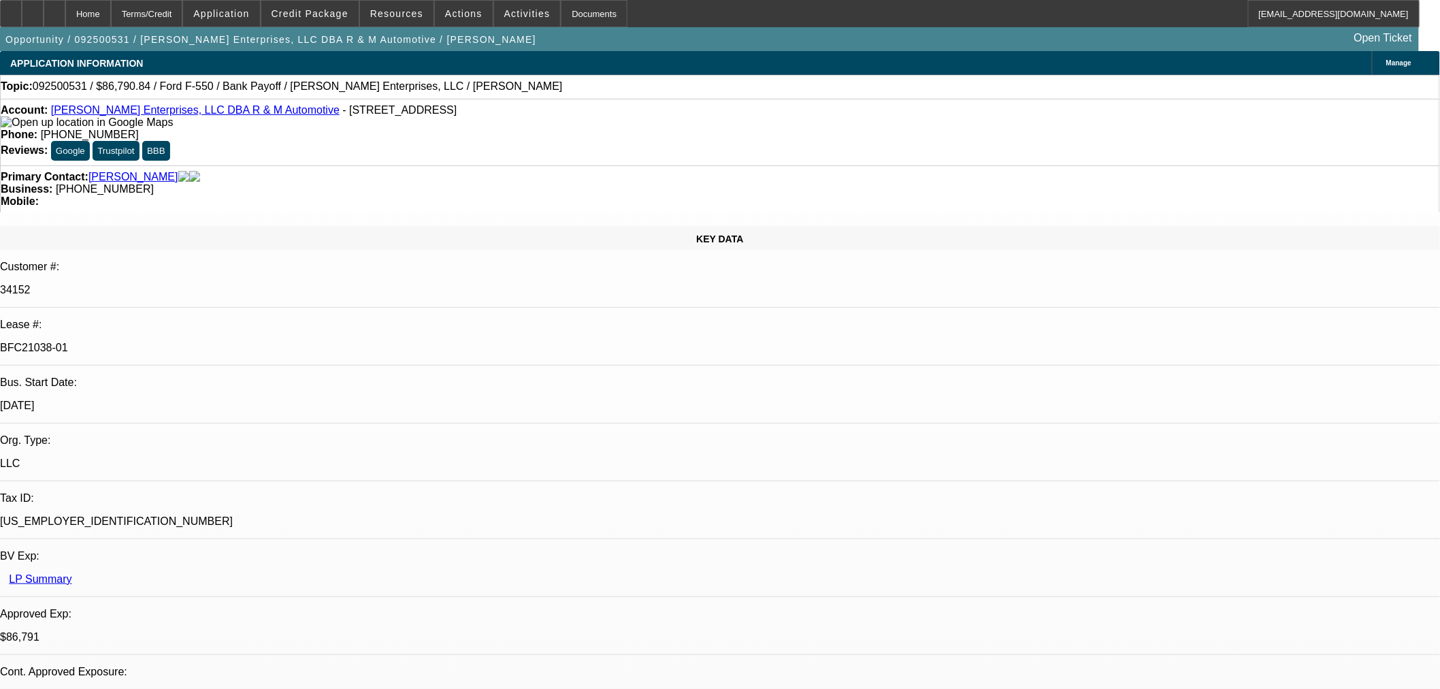
select select "0"
select select "2"
select select "0"
select select "6"
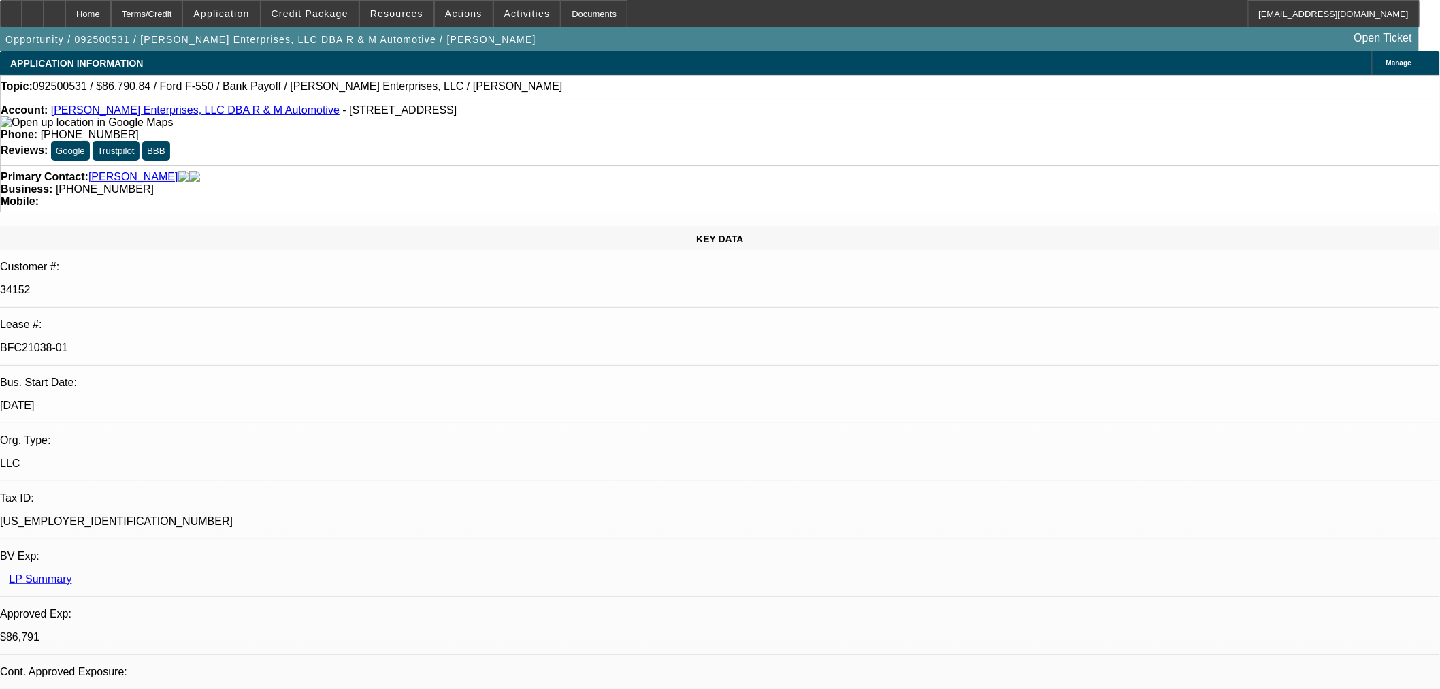
select select "0"
select select "2"
select select "0"
select select "6"
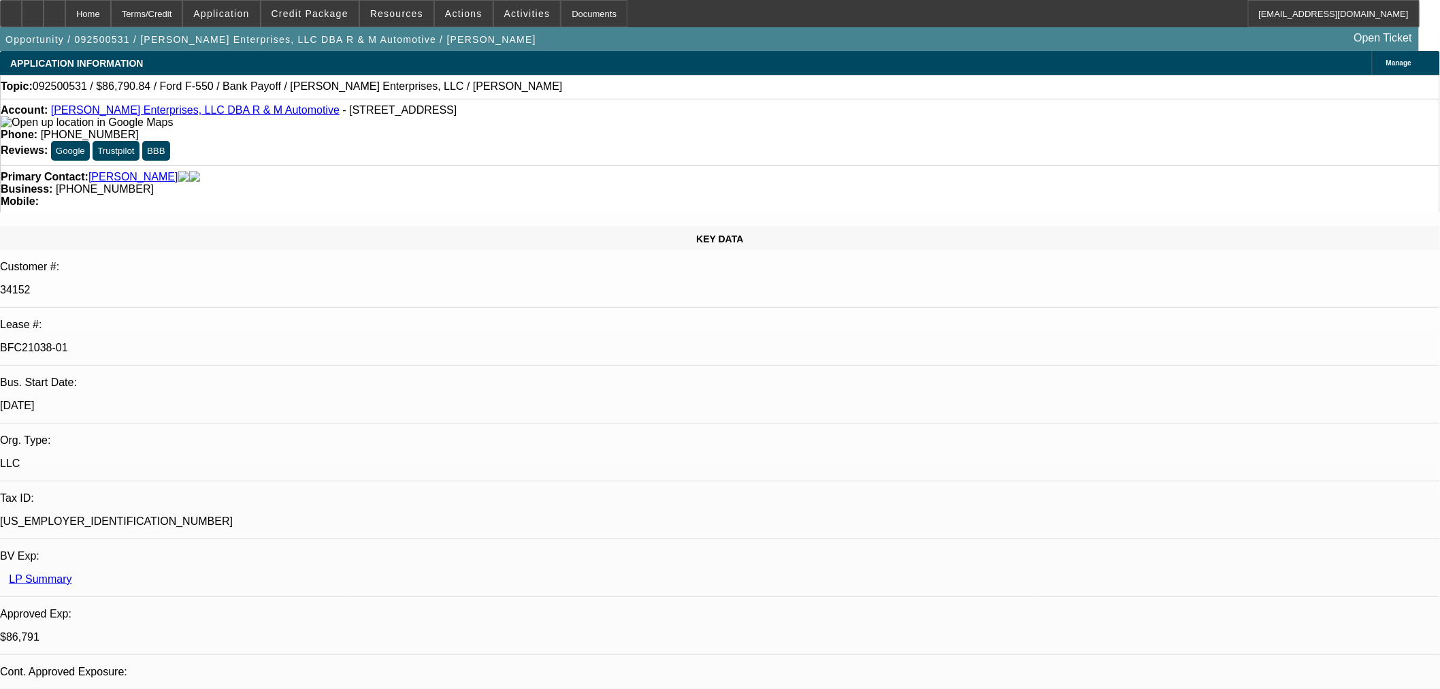
select select "0"
select select "2"
select select "0"
select select "6"
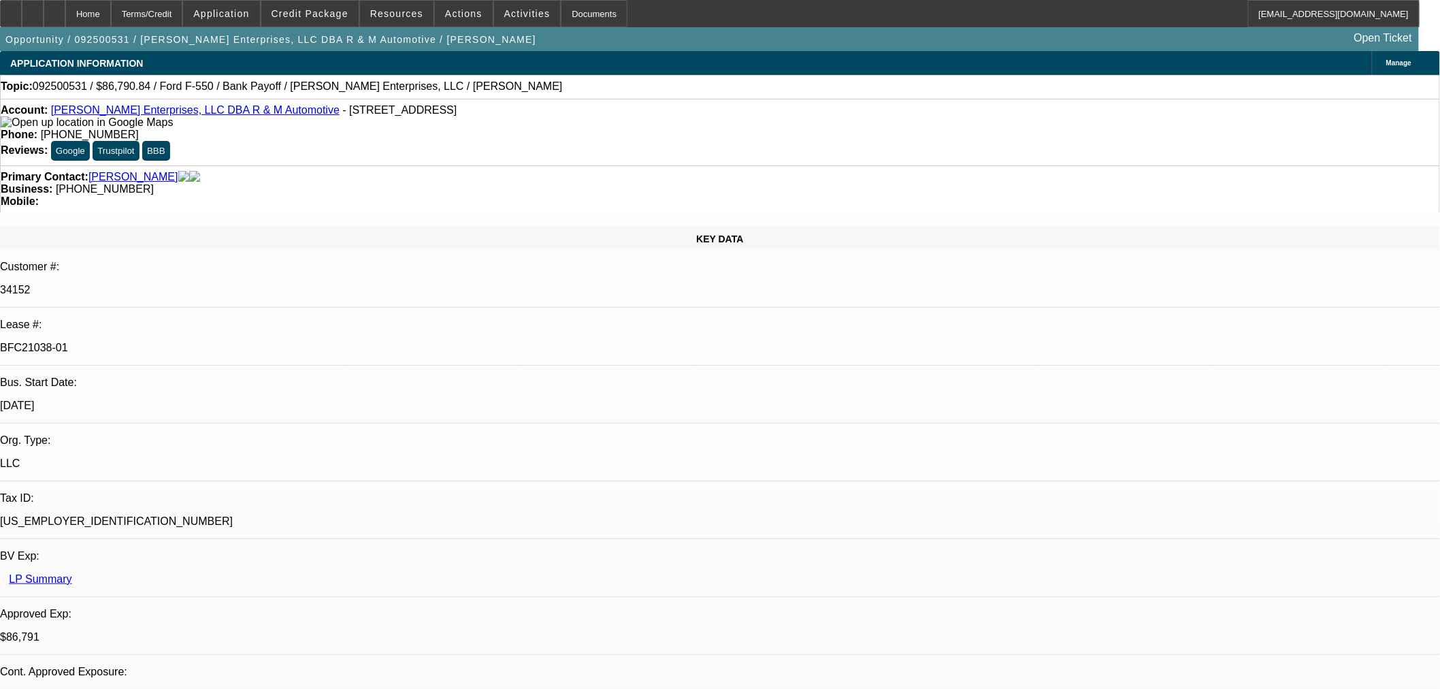
select select "0"
select select "2"
select select "0"
select select "6"
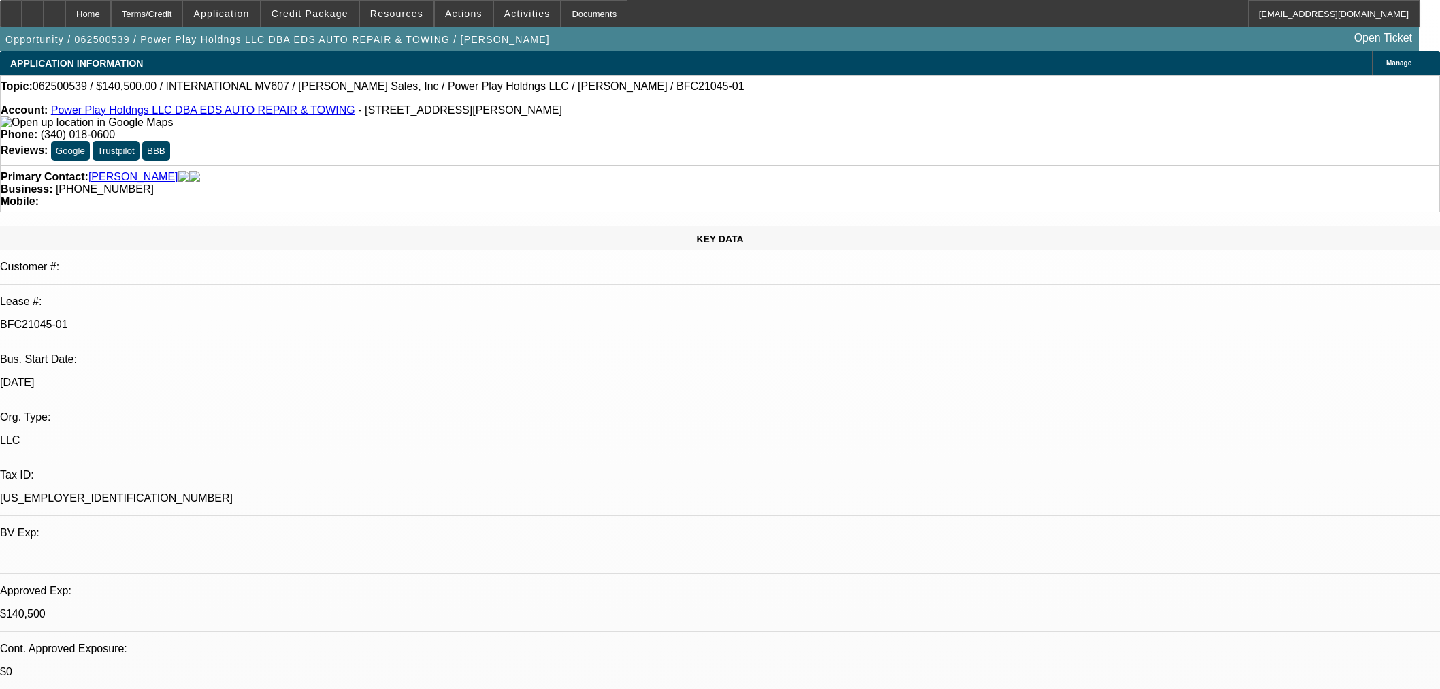
select select "0"
select select "2"
select select "0.1"
select select "4"
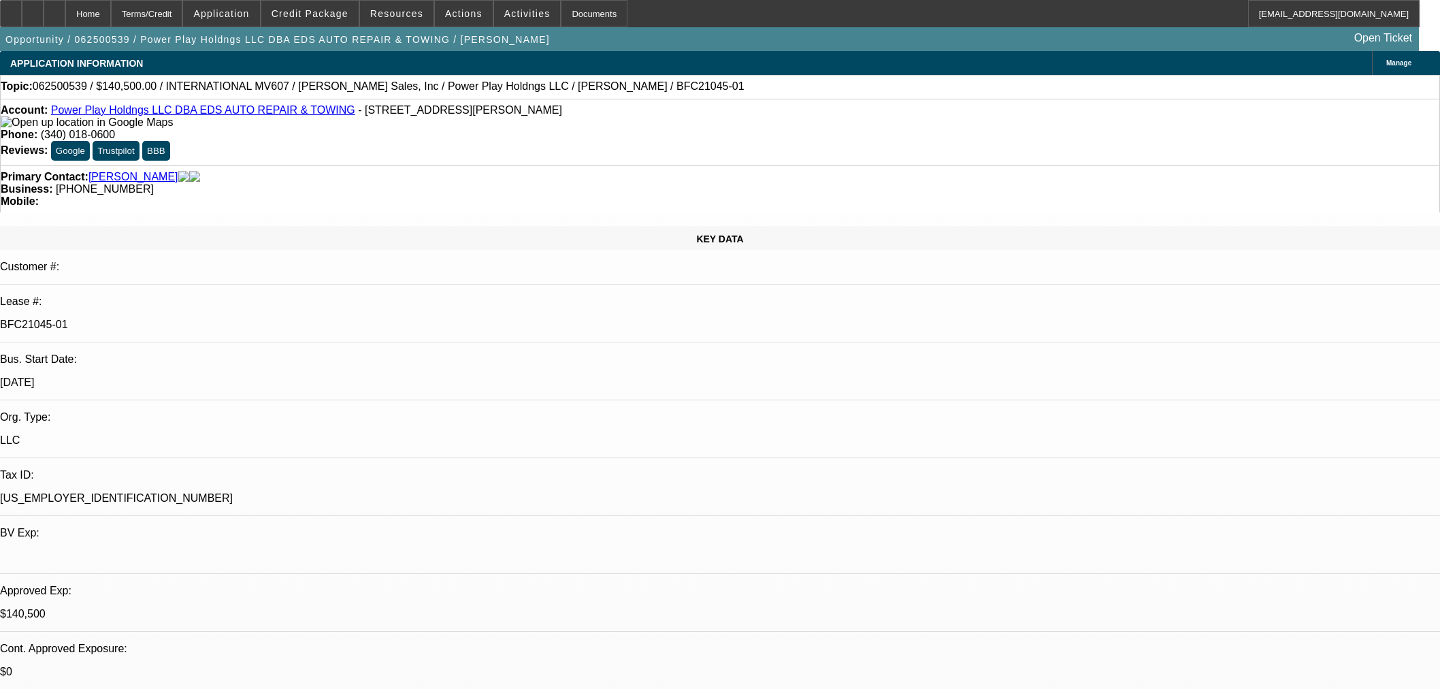
select select "0"
select select "2"
select select "0.1"
select select "4"
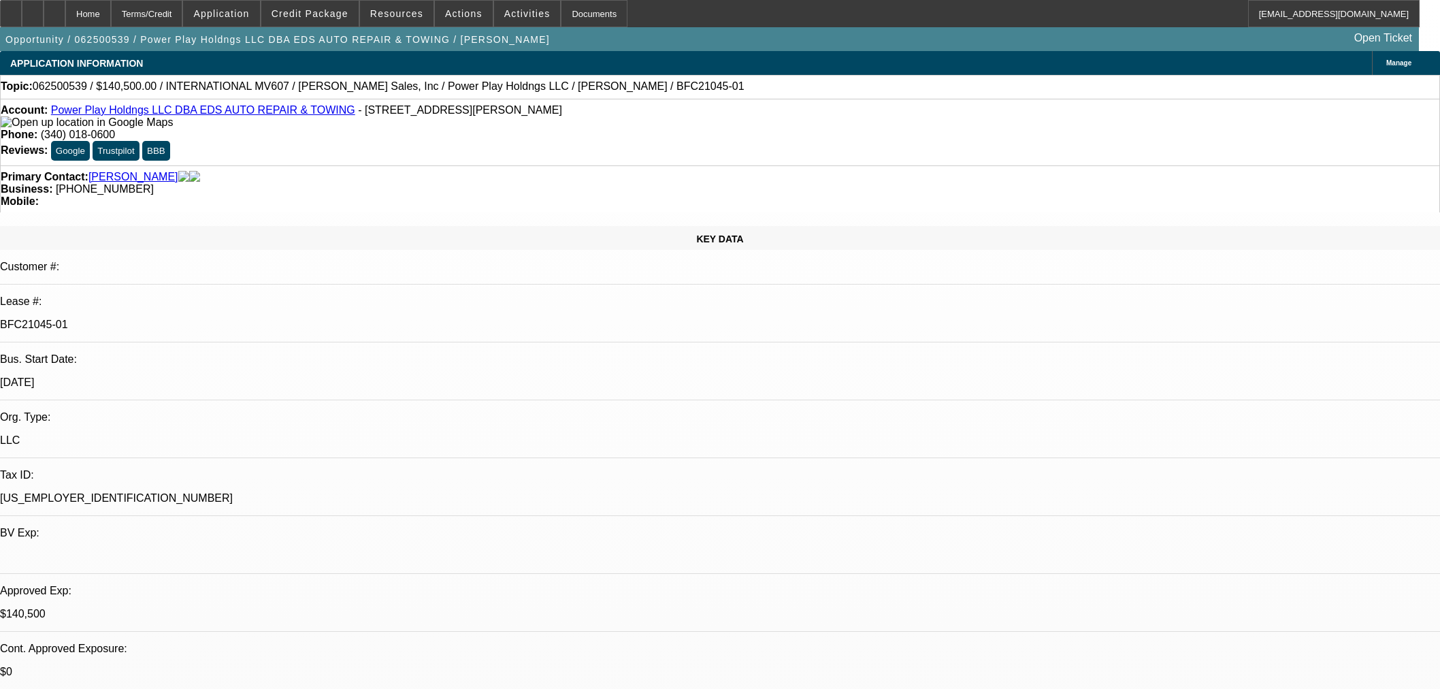
select select "0.1"
select select "2"
select select "0.1"
select select "4"
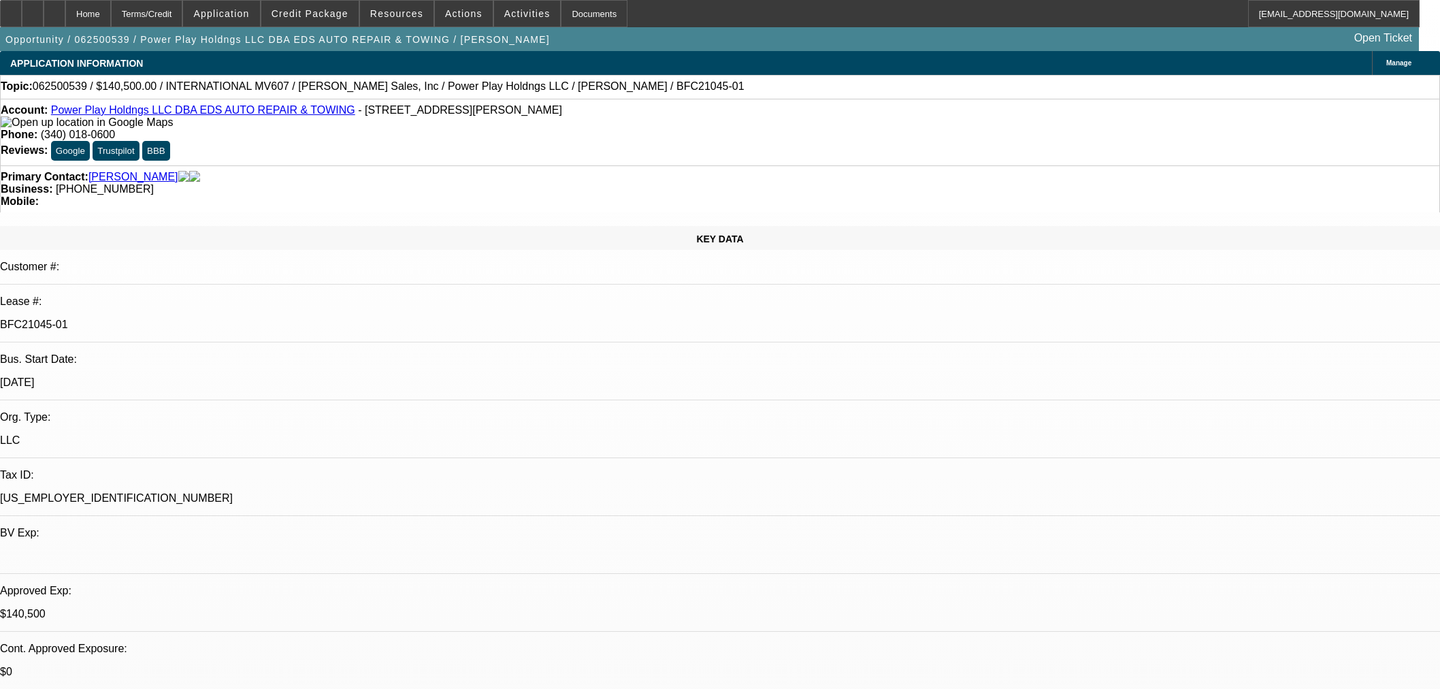
select select "2"
select select "0.1"
select select "4"
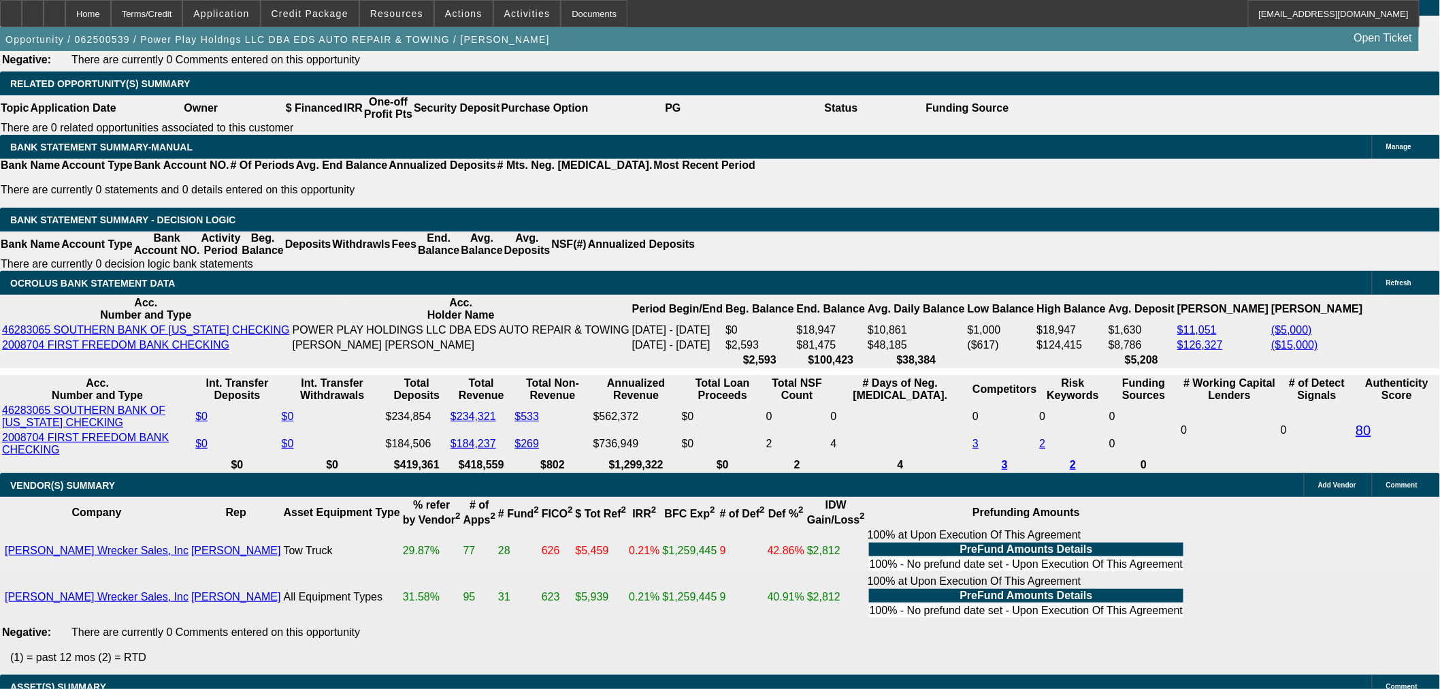
scroll to position [2268, 0]
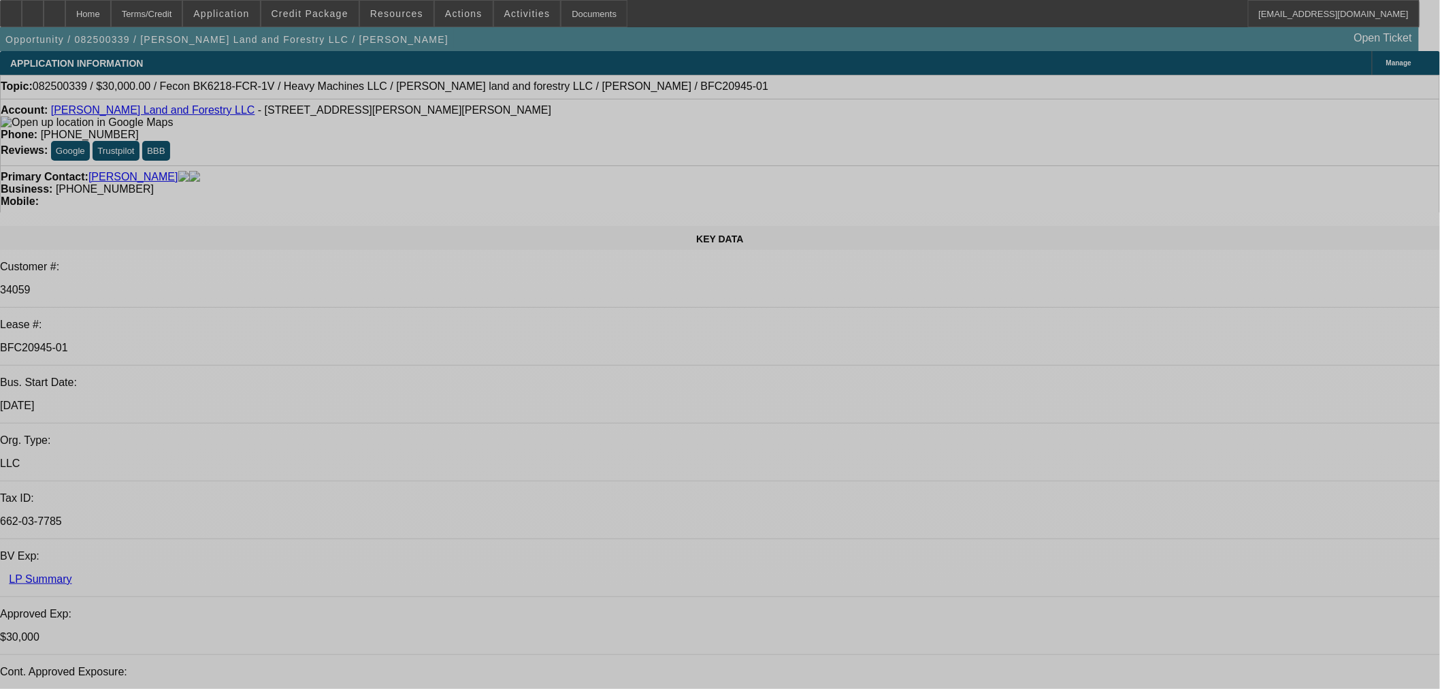
select select "0"
select select "2"
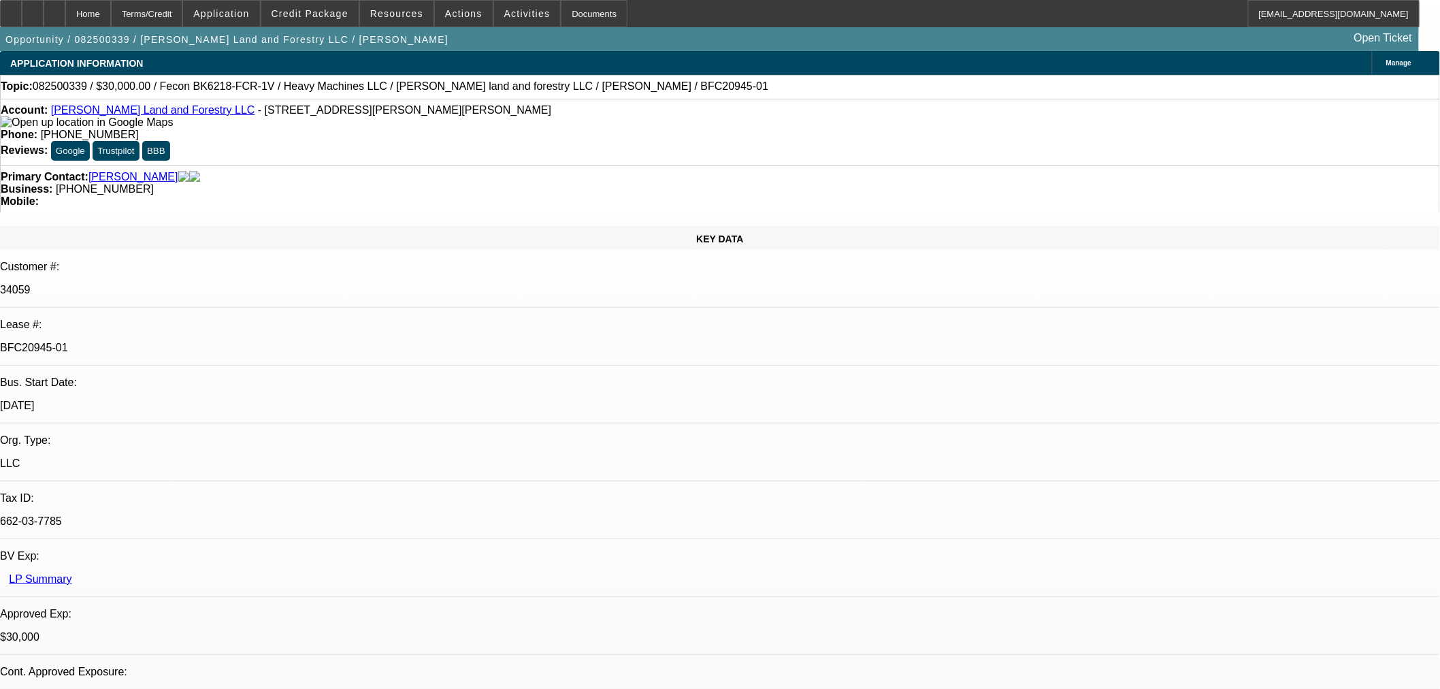
select select "2"
select select "0"
select select "6"
select select "0"
select select "2"
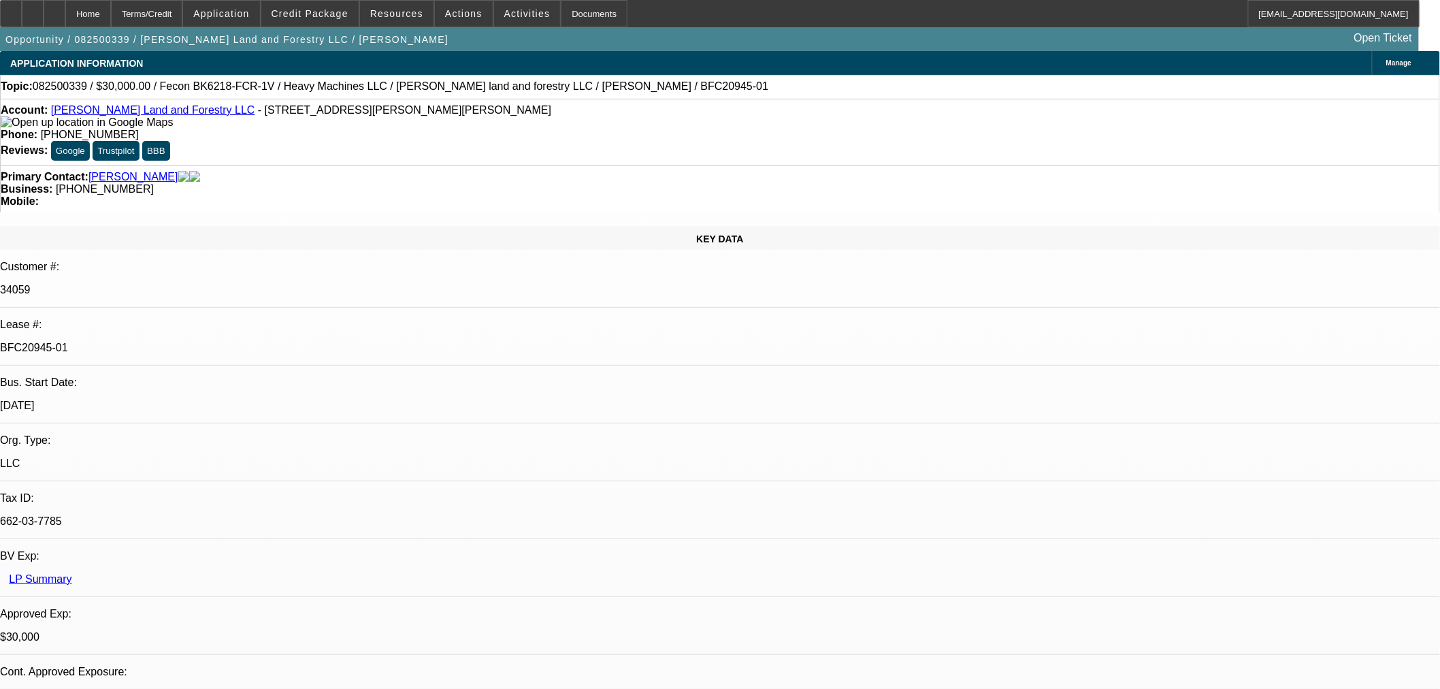
select select "2"
select select "0"
select select "6"
select select "0.2"
select select "2"
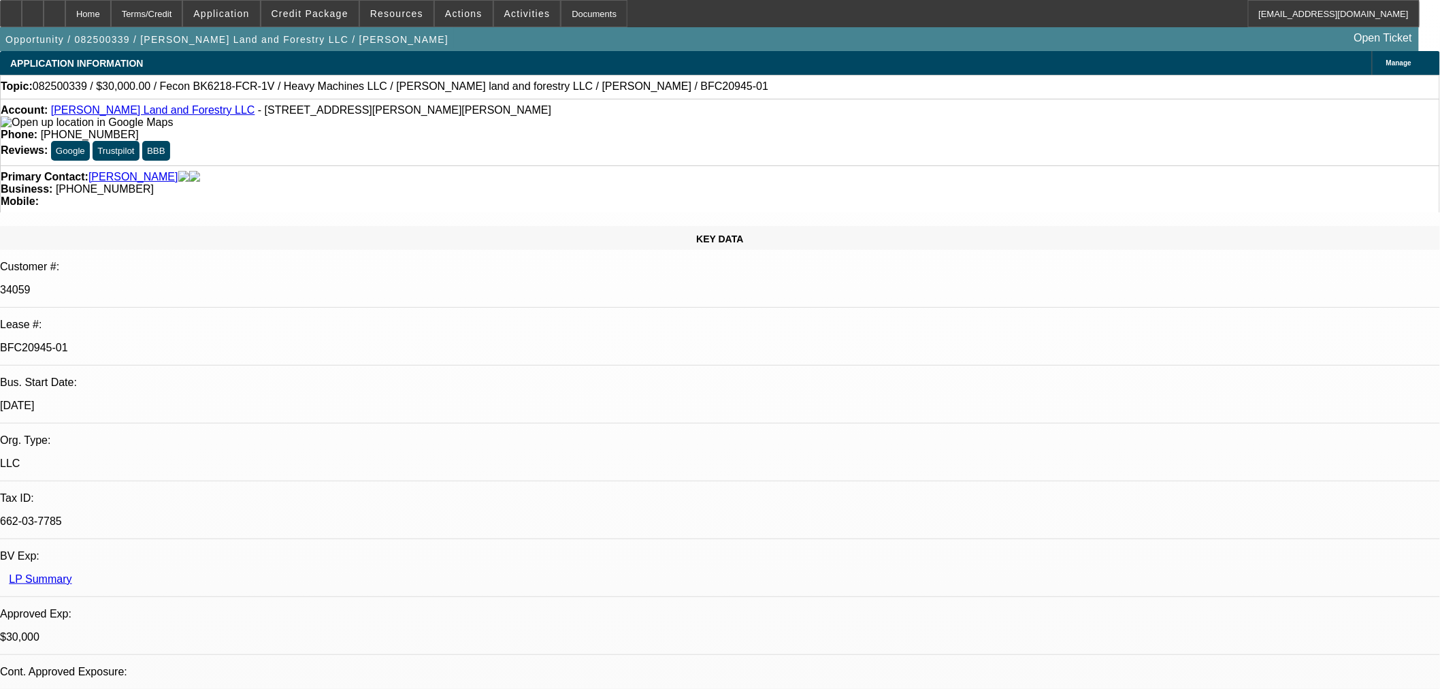
select select "2"
select select "0"
select select "6"
select select "0"
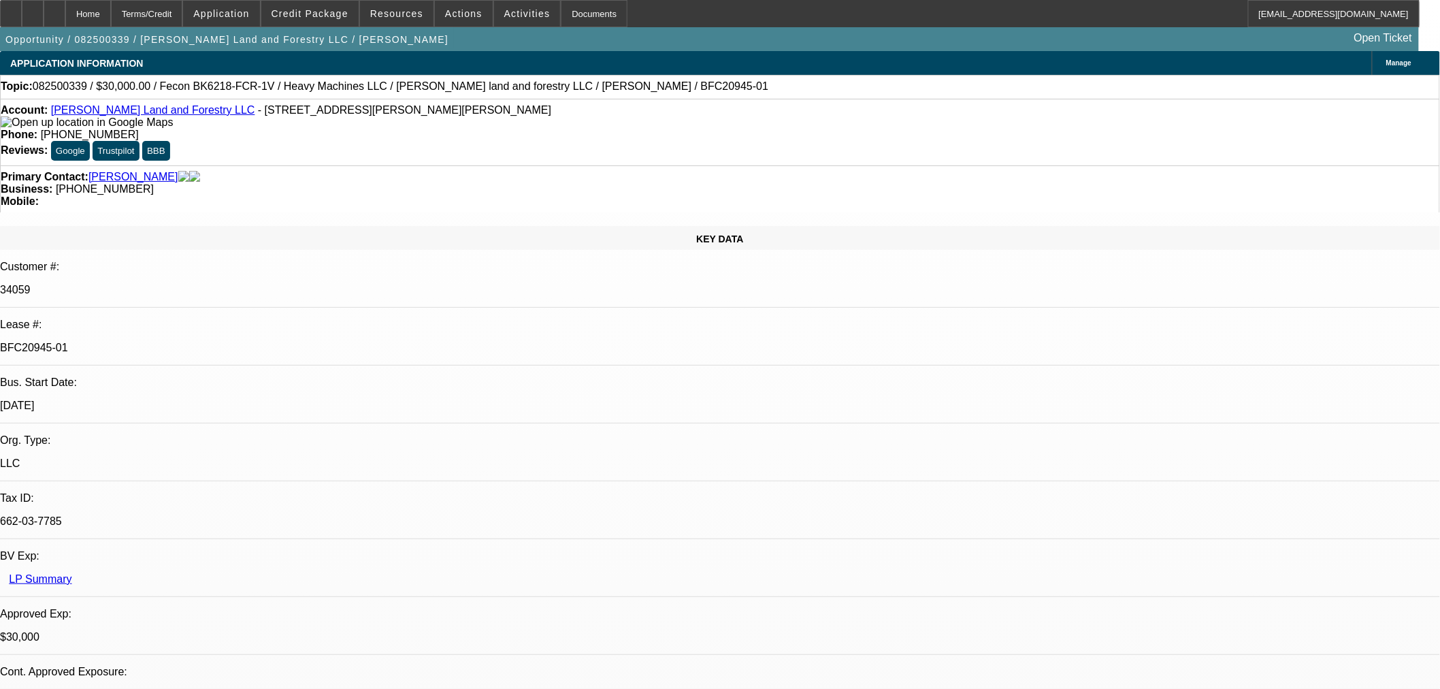
select select "0"
select select "19"
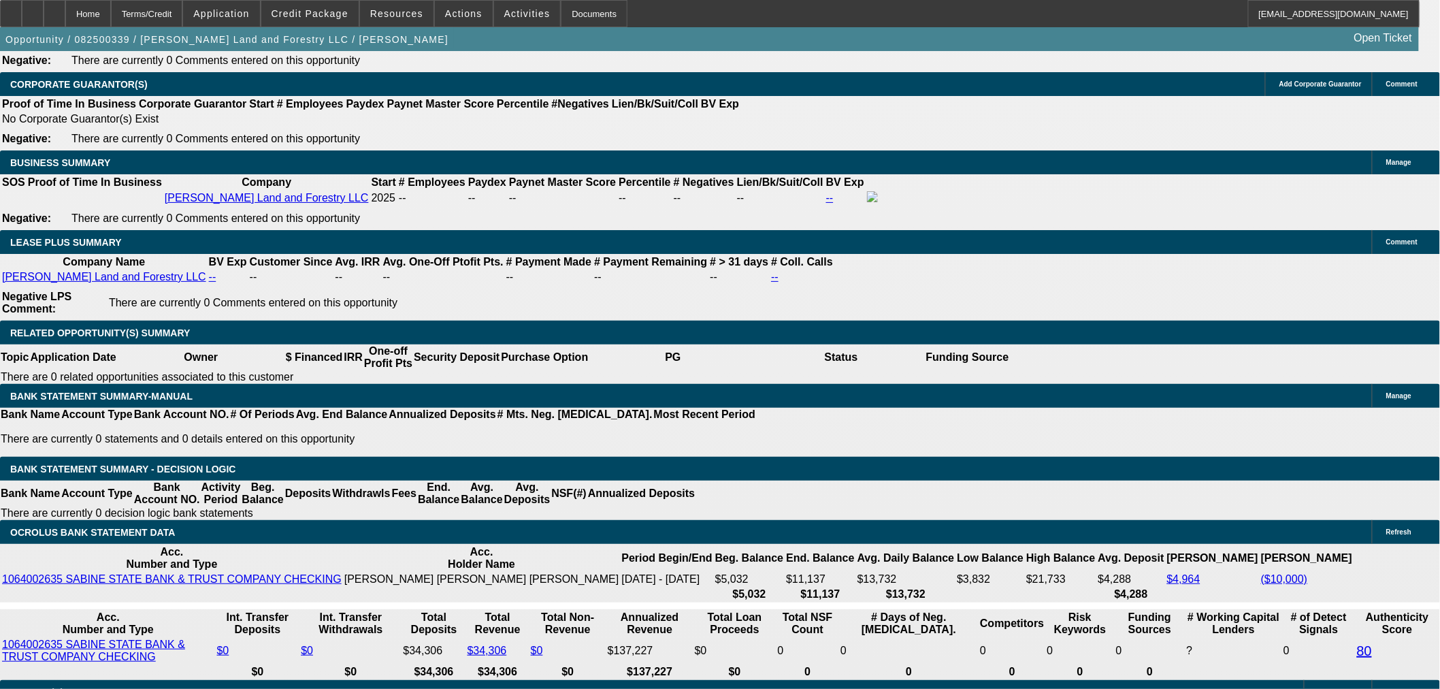
scroll to position [2268, 0]
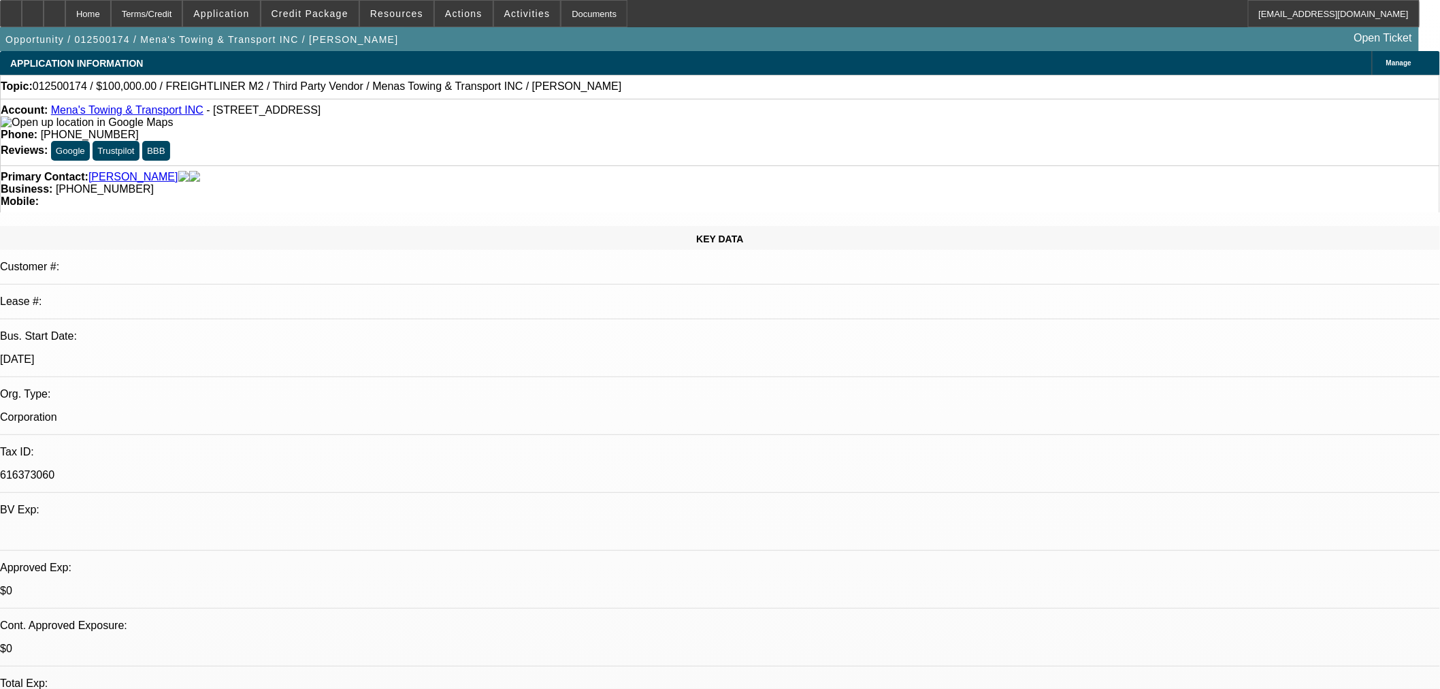
select select "0"
select select "3"
select select "0.1"
select select "5"
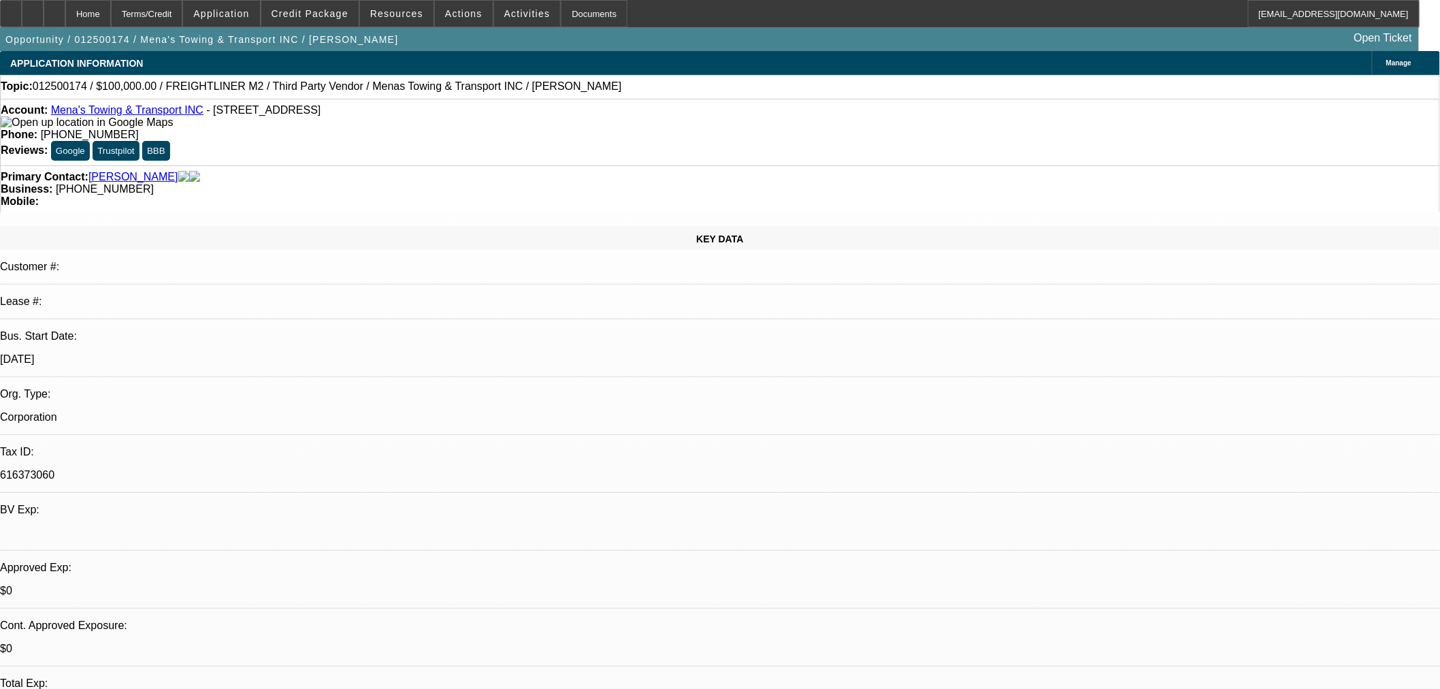
select select "0"
select select "3"
select select "0.1"
select select "5"
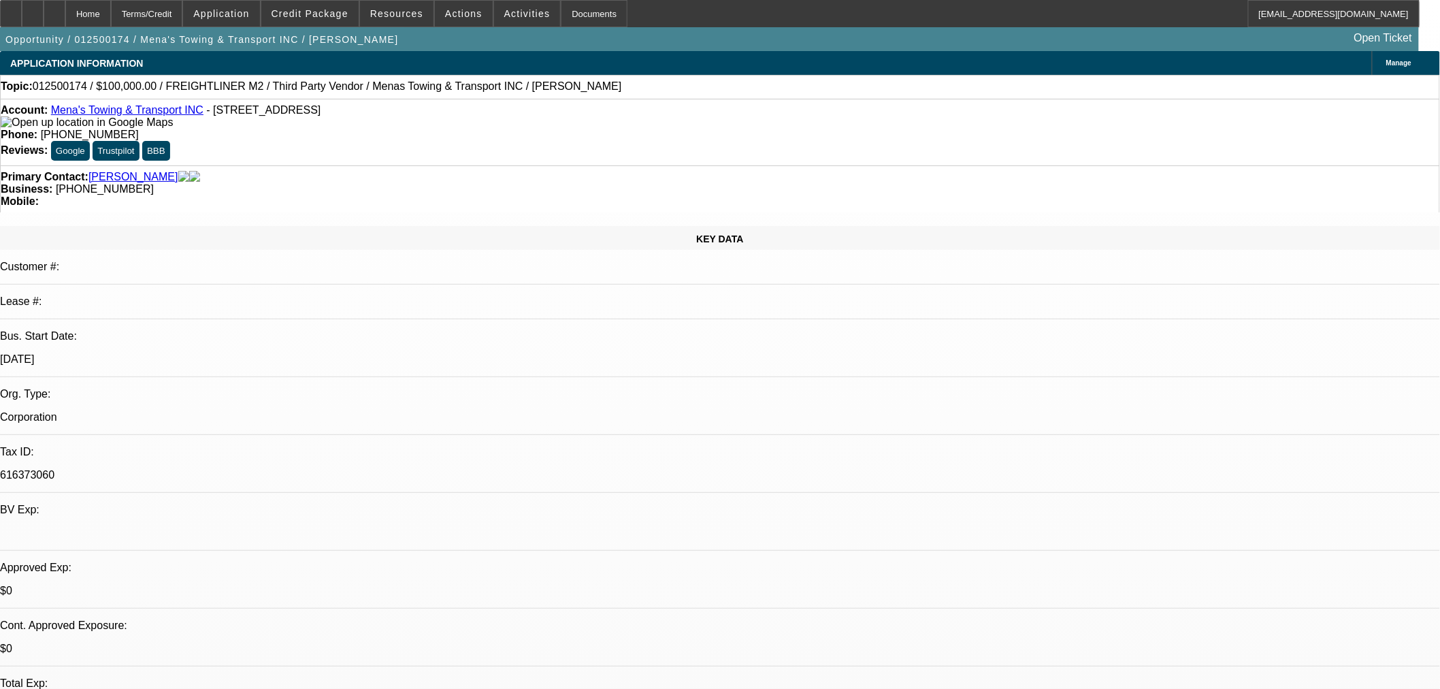
select select "0"
select select "6"
select select "0"
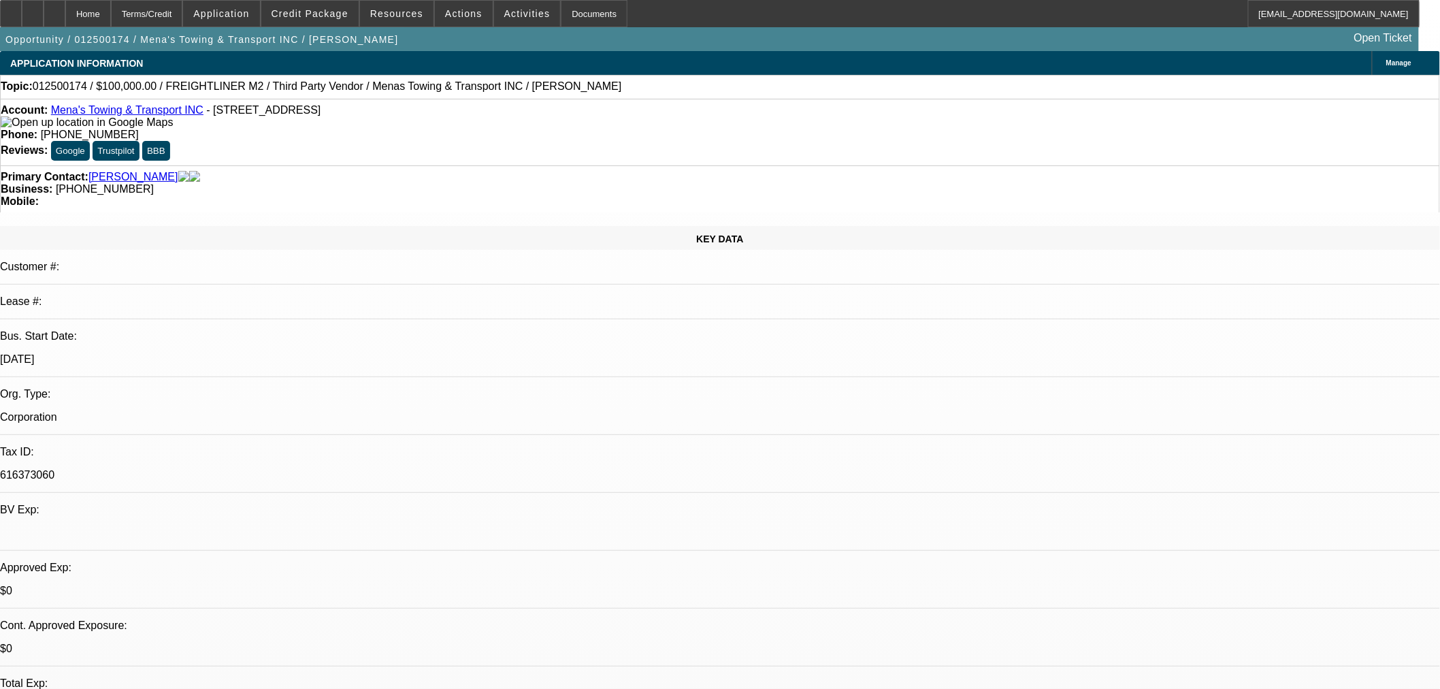
select select "0"
select select "0.1"
select select "5"
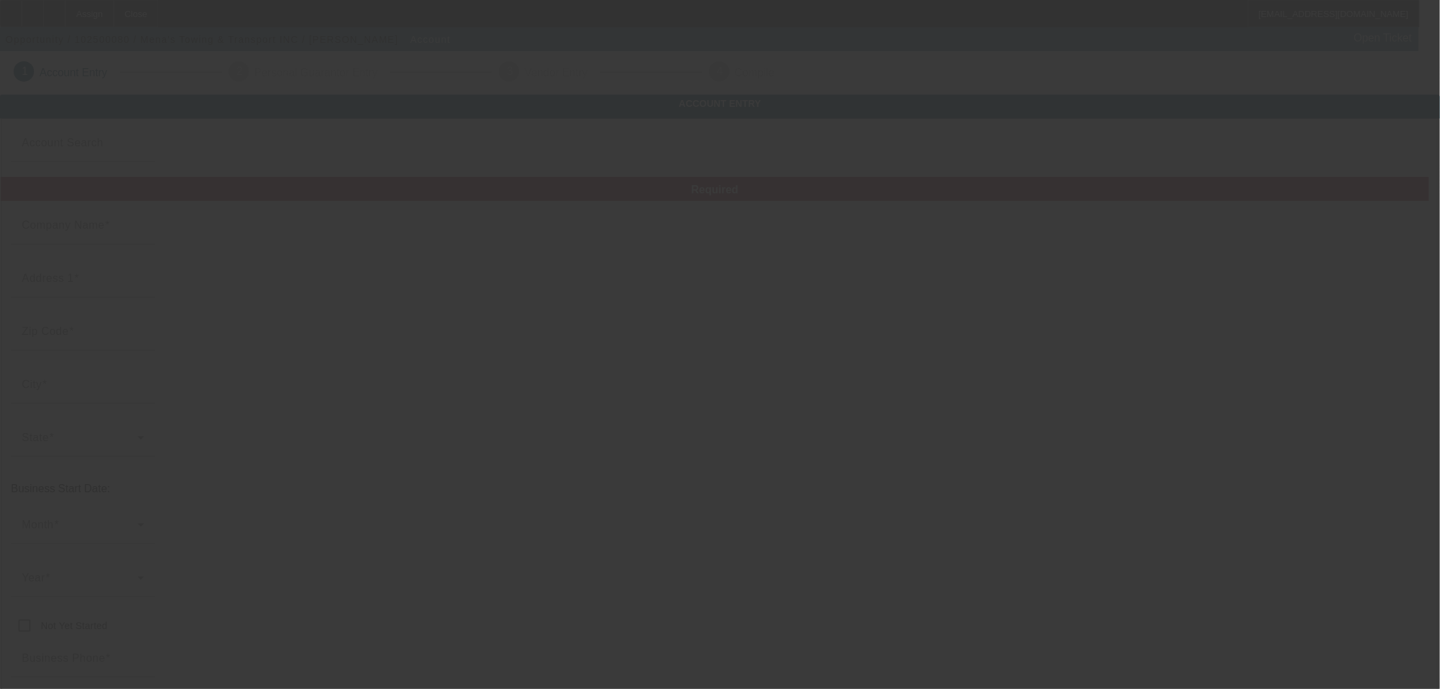
type input "Mena's Towing & Transport INC"
type input "[STREET_ADDRESS]"
type input "95610"
type input "[GEOGRAPHIC_DATA]"
type input "[PHONE_NUMBER]"
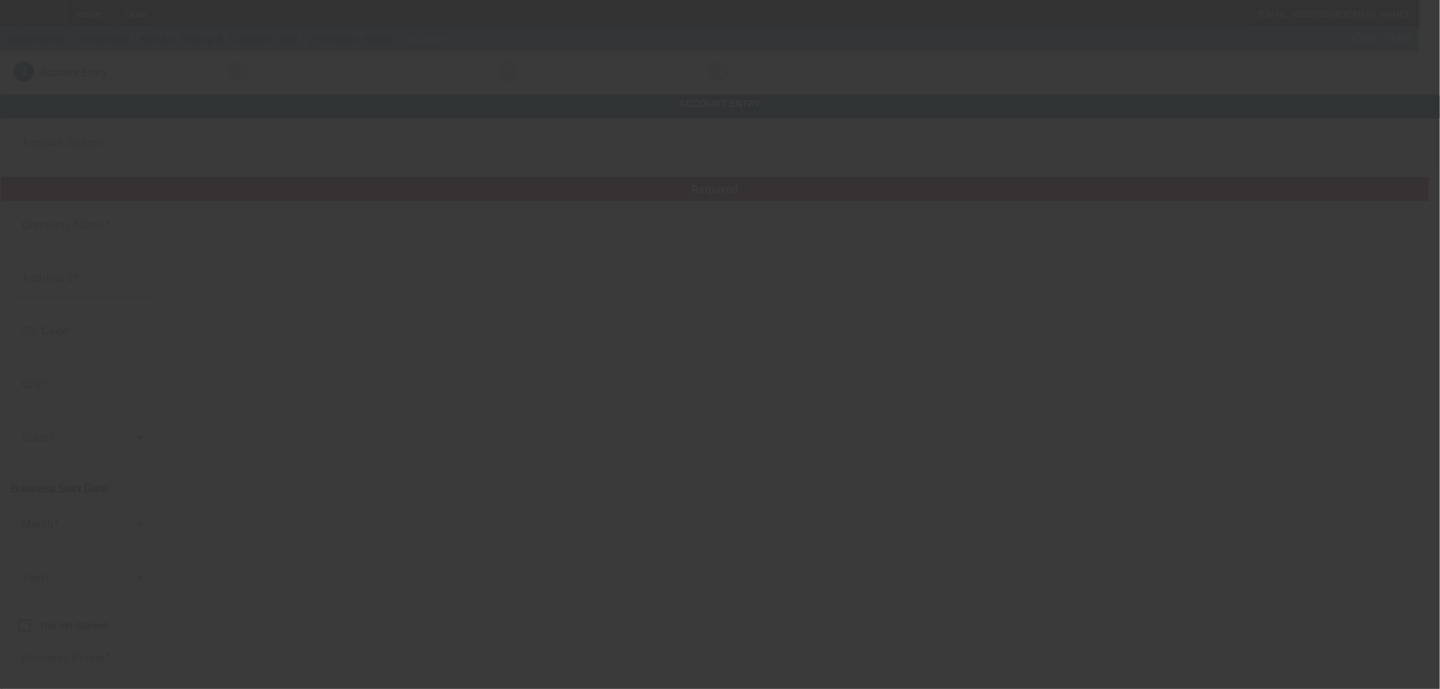
type input "[EMAIL_ADDRESS][DOMAIN_NAME]"
type input "616373060"
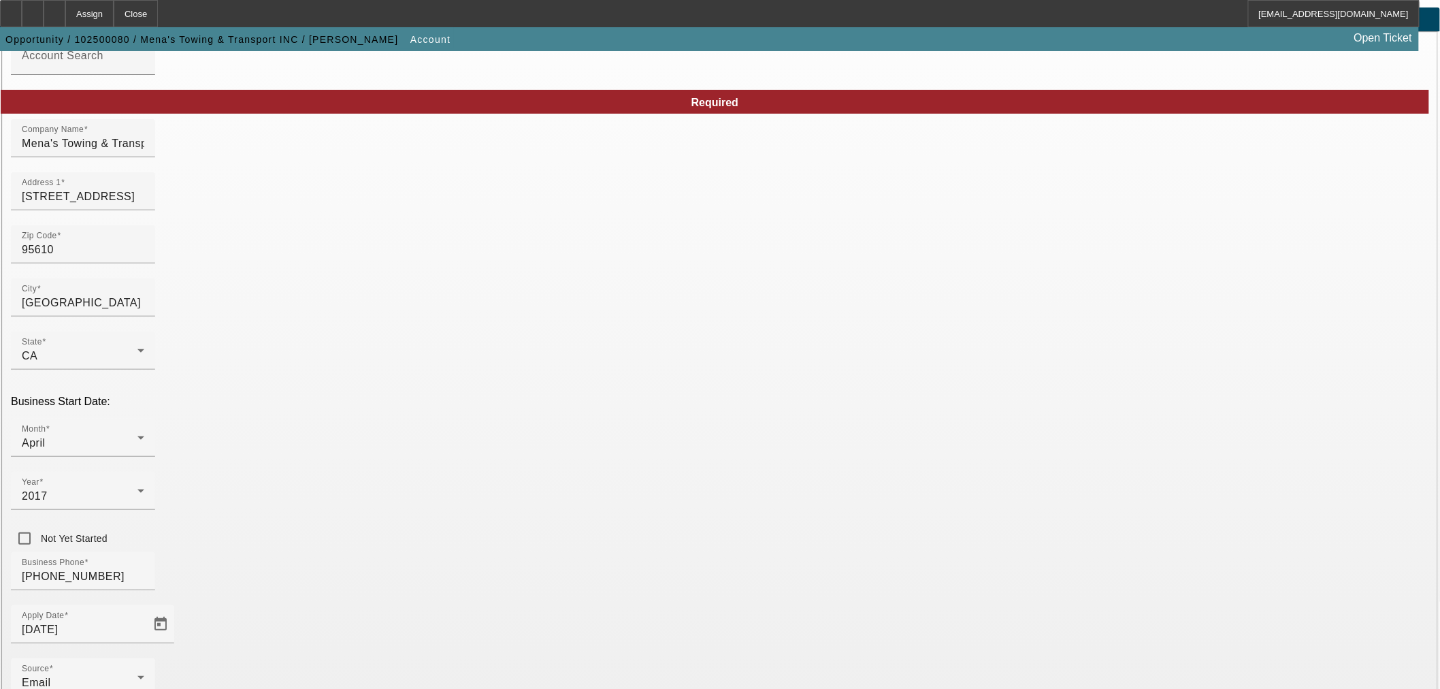
scroll to position [158, 0]
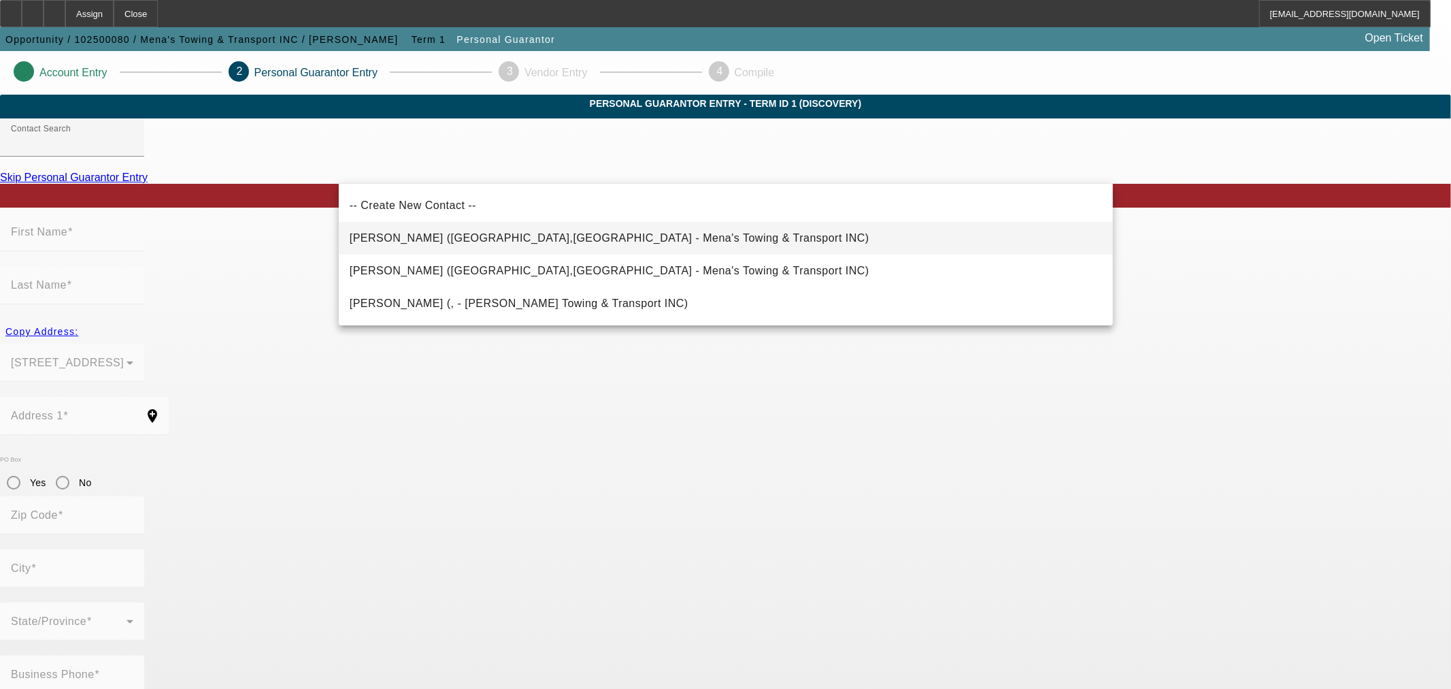
click at [621, 235] on mat-option "[PERSON_NAME] ([GEOGRAPHIC_DATA],[GEOGRAPHIC_DATA] - Mena's Towing & Transport …" at bounding box center [726, 238] width 774 height 33
type input "[PERSON_NAME] ([GEOGRAPHIC_DATA],[GEOGRAPHIC_DATA] - Mena's Towing & Transport …"
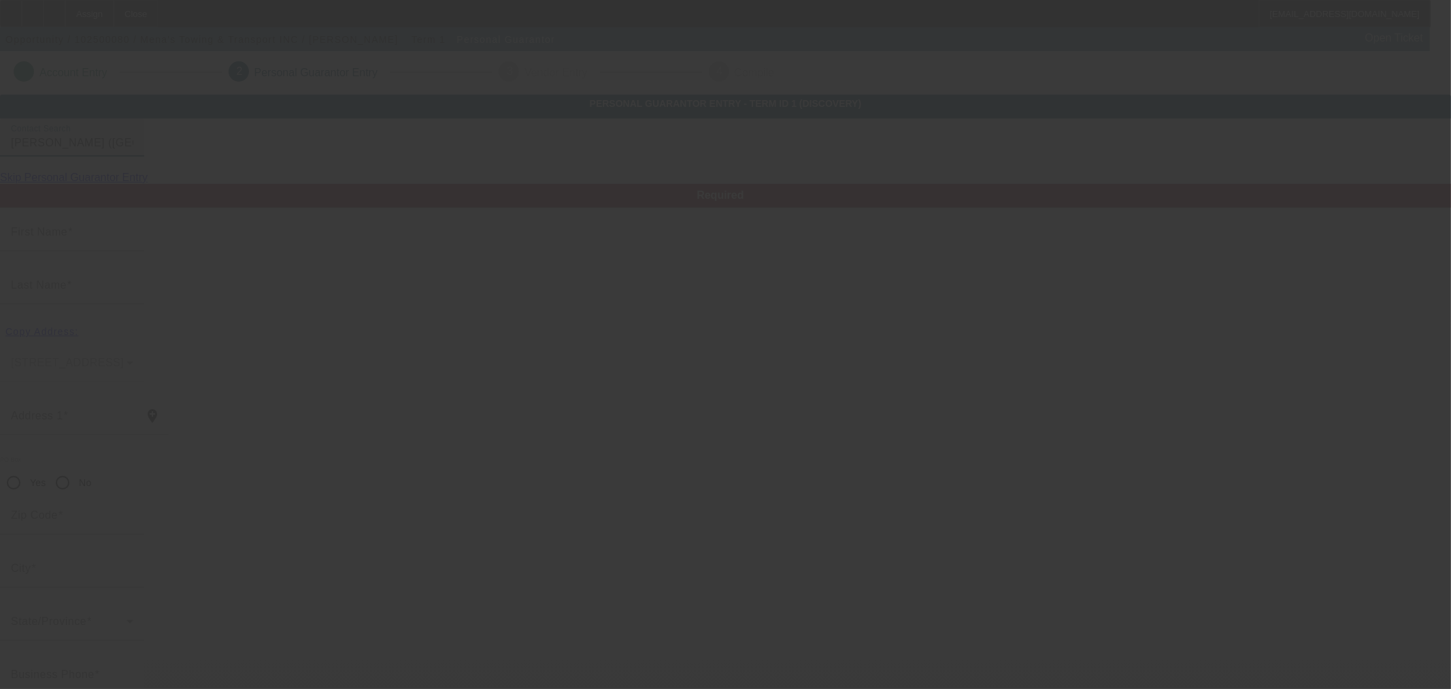
type input "[PERSON_NAME]"
type input "[STREET_ADDRESS]"
radio input "true"
type input "95621"
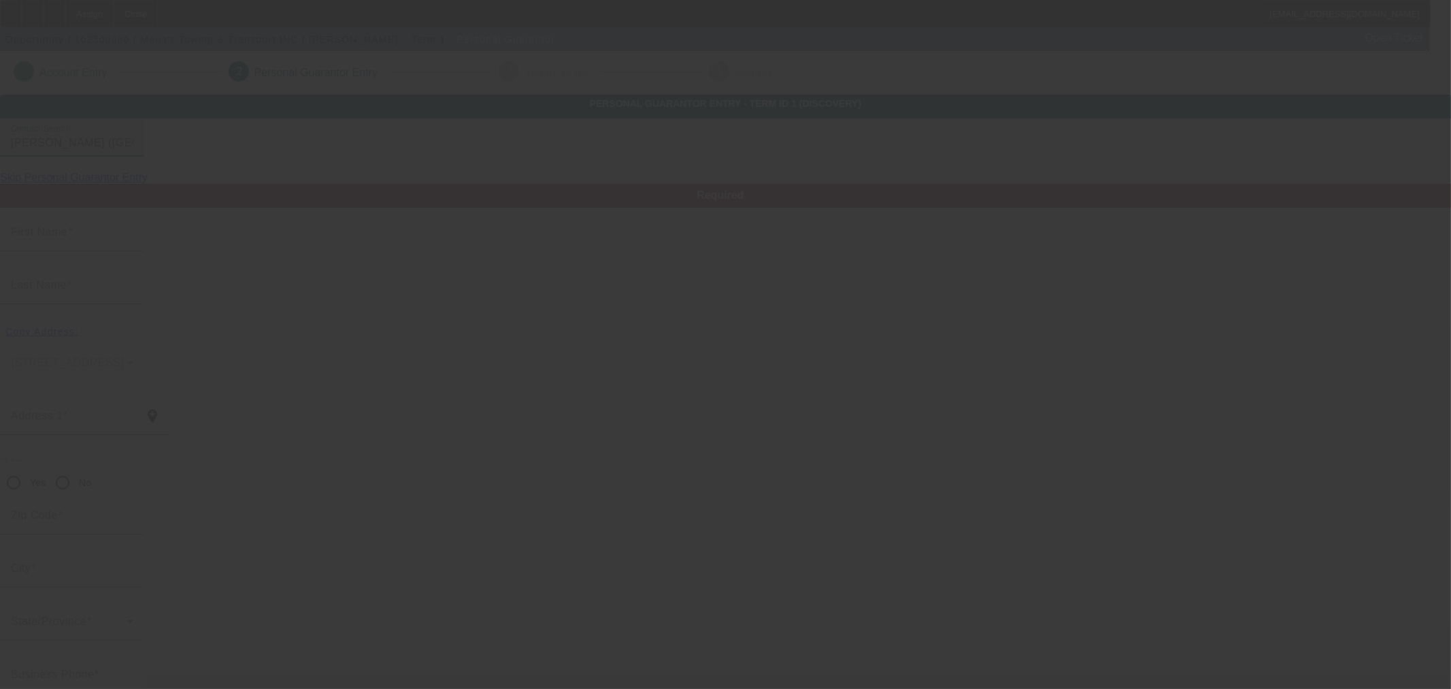
type input "[GEOGRAPHIC_DATA]"
type input "[PHONE_NUMBER]"
type input "100"
type input "616-37-3060"
type input "[EMAIL_ADDRESS][DOMAIN_NAME]"
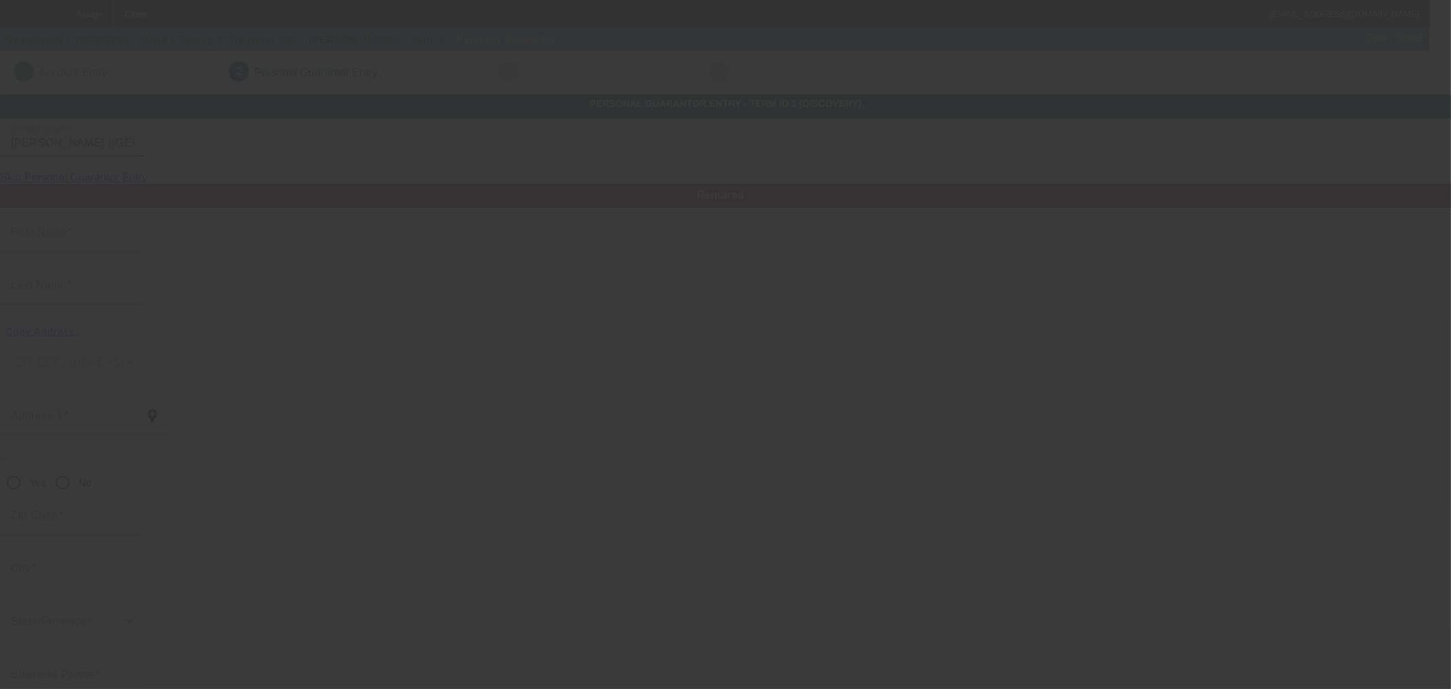
type input "Mena"
type input "[PHONE_NUMBER]"
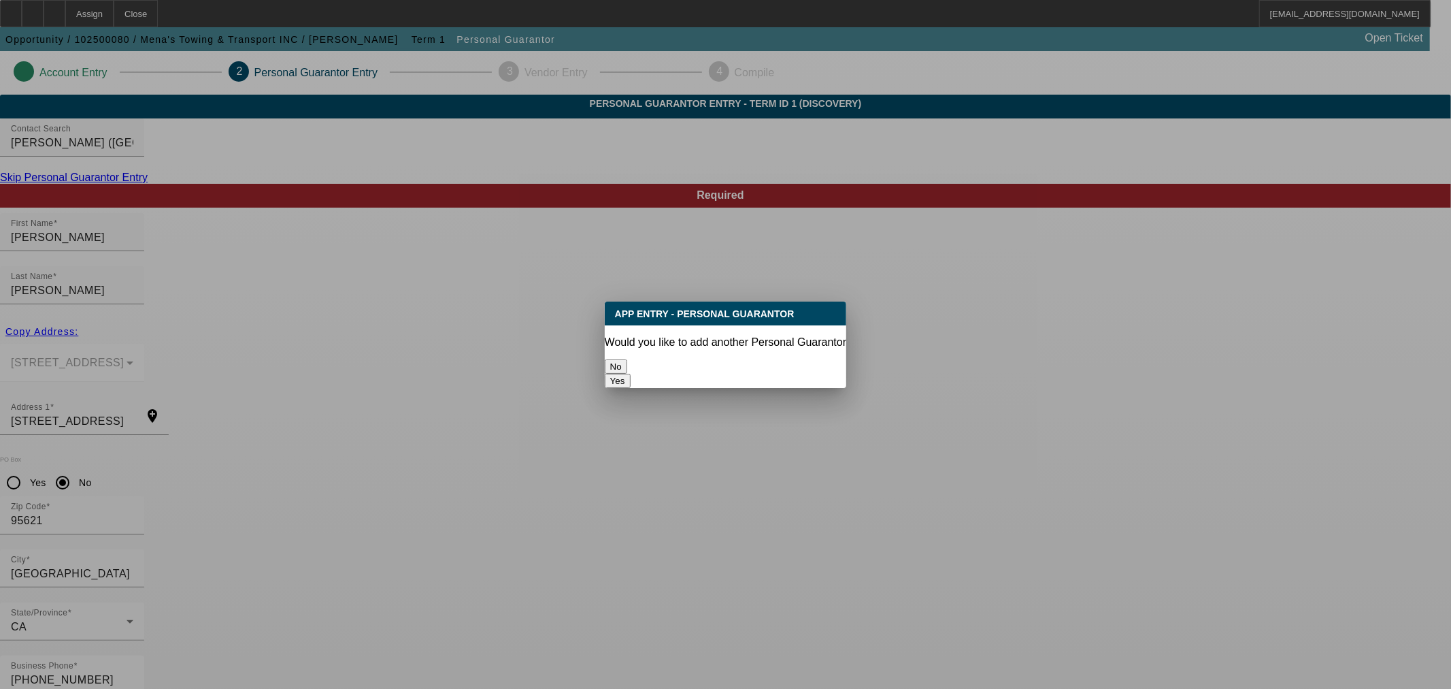
click at [627, 359] on button "No" at bounding box center [616, 366] width 22 height 14
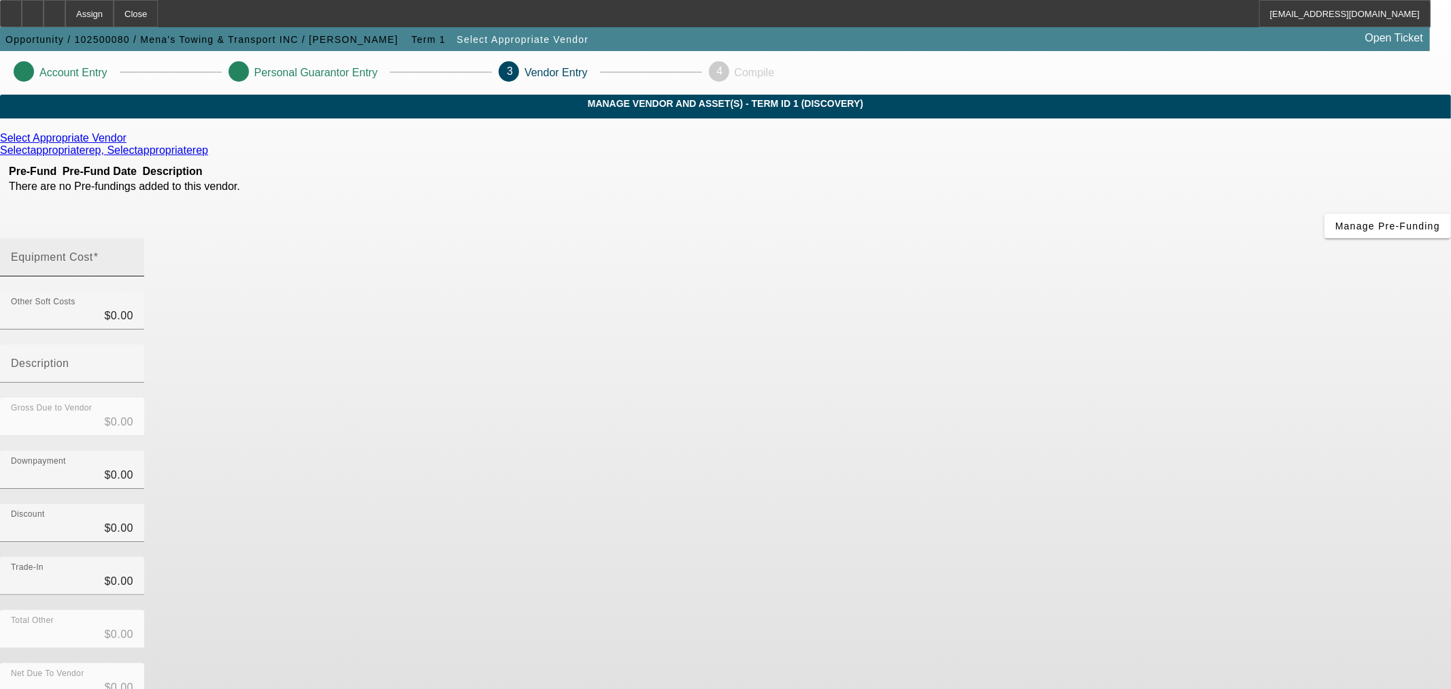
click at [133, 254] on input "Equipment Cost" at bounding box center [72, 262] width 122 height 16
type input "4"
type input "$4.00"
type input "44"
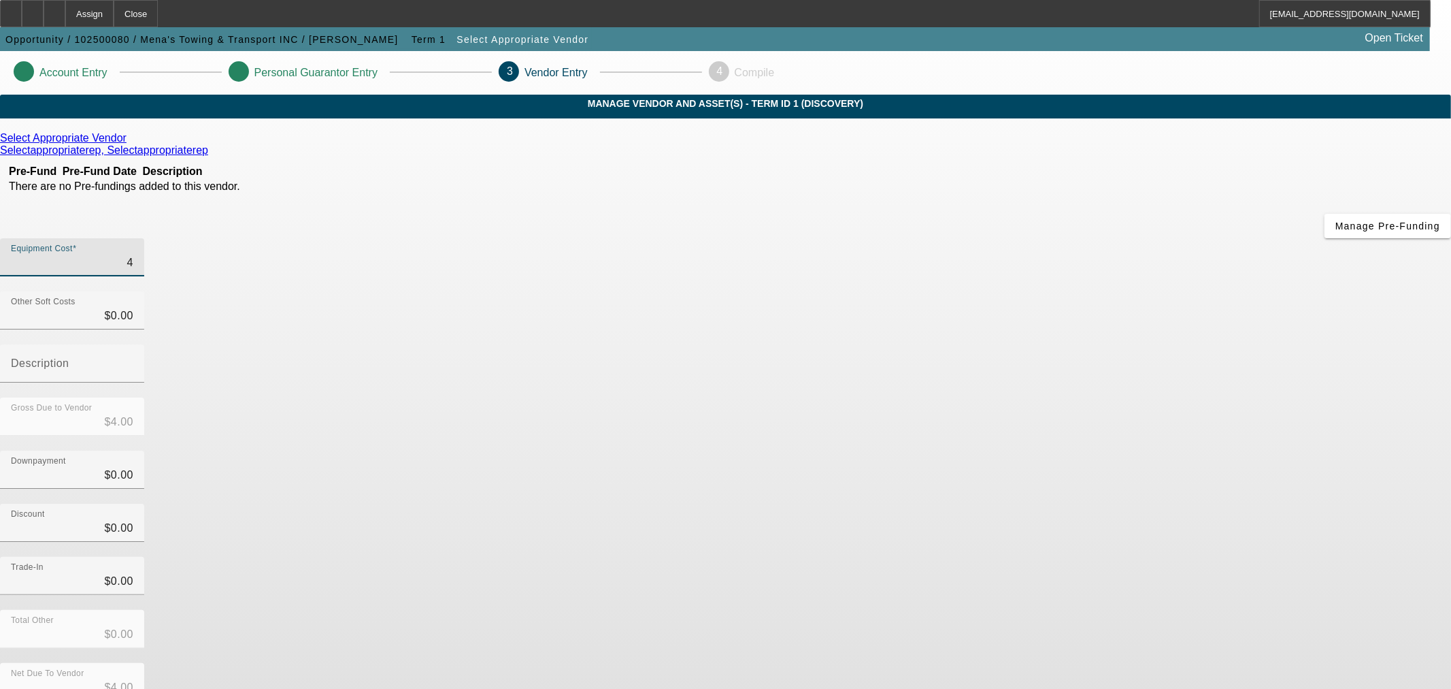
type input "$44.00"
type input "440"
type input "$440.00"
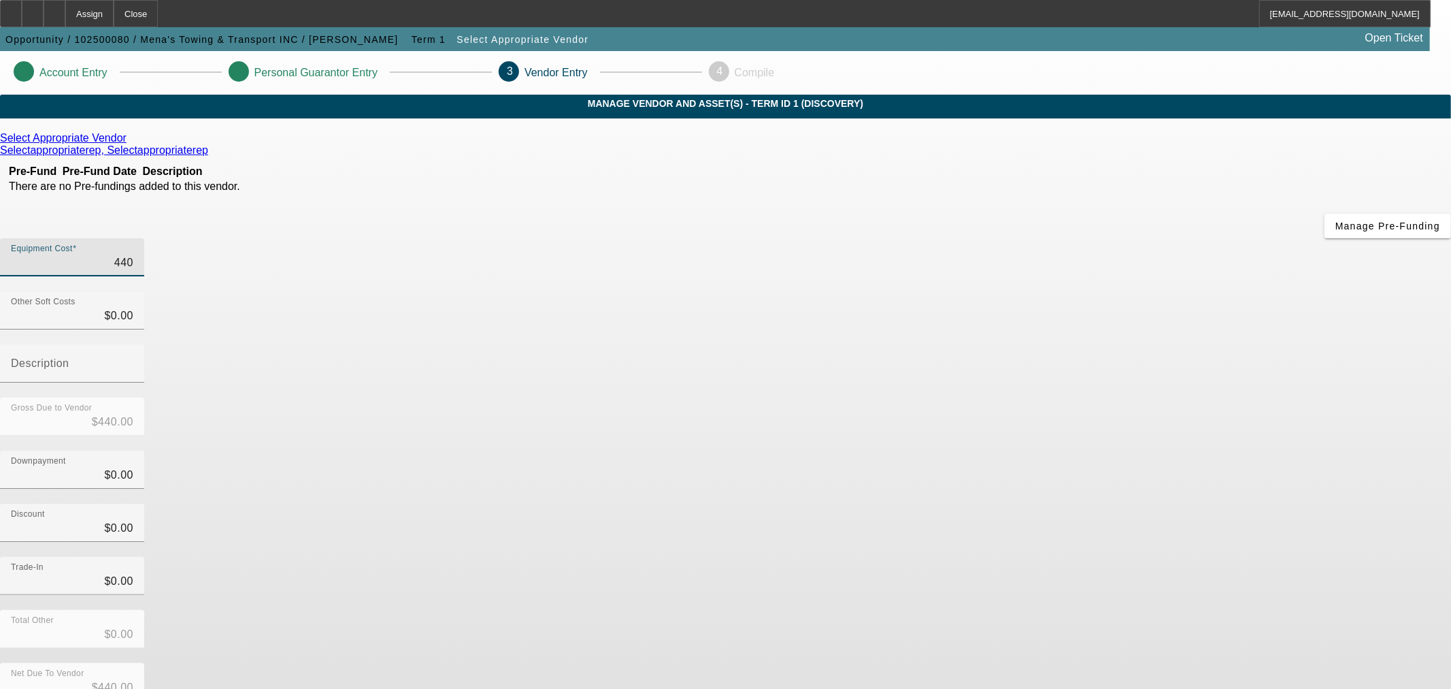
type input "4400"
type input "$4,400.00"
type input "44000"
type input "$44,000.00"
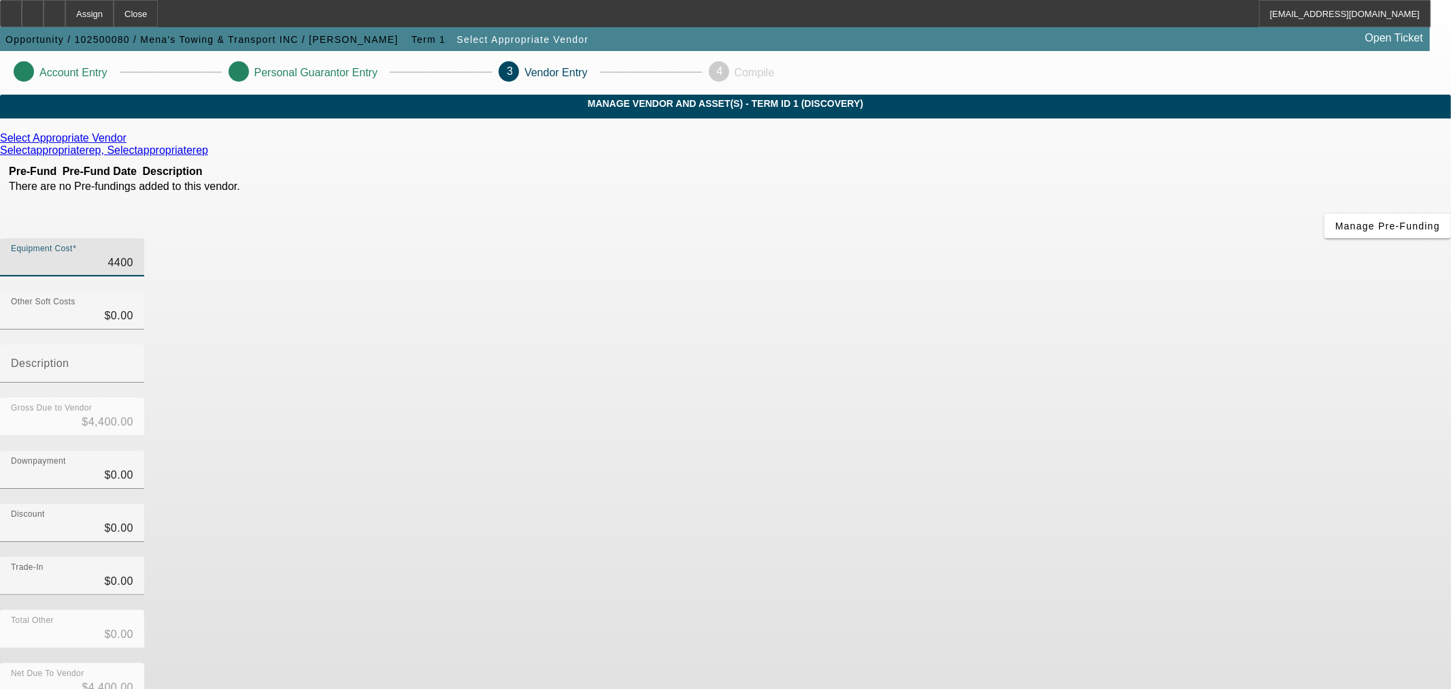
type input "$44,000.00"
click at [1091, 450] on div "Downpayment $0.00" at bounding box center [725, 476] width 1451 height 53
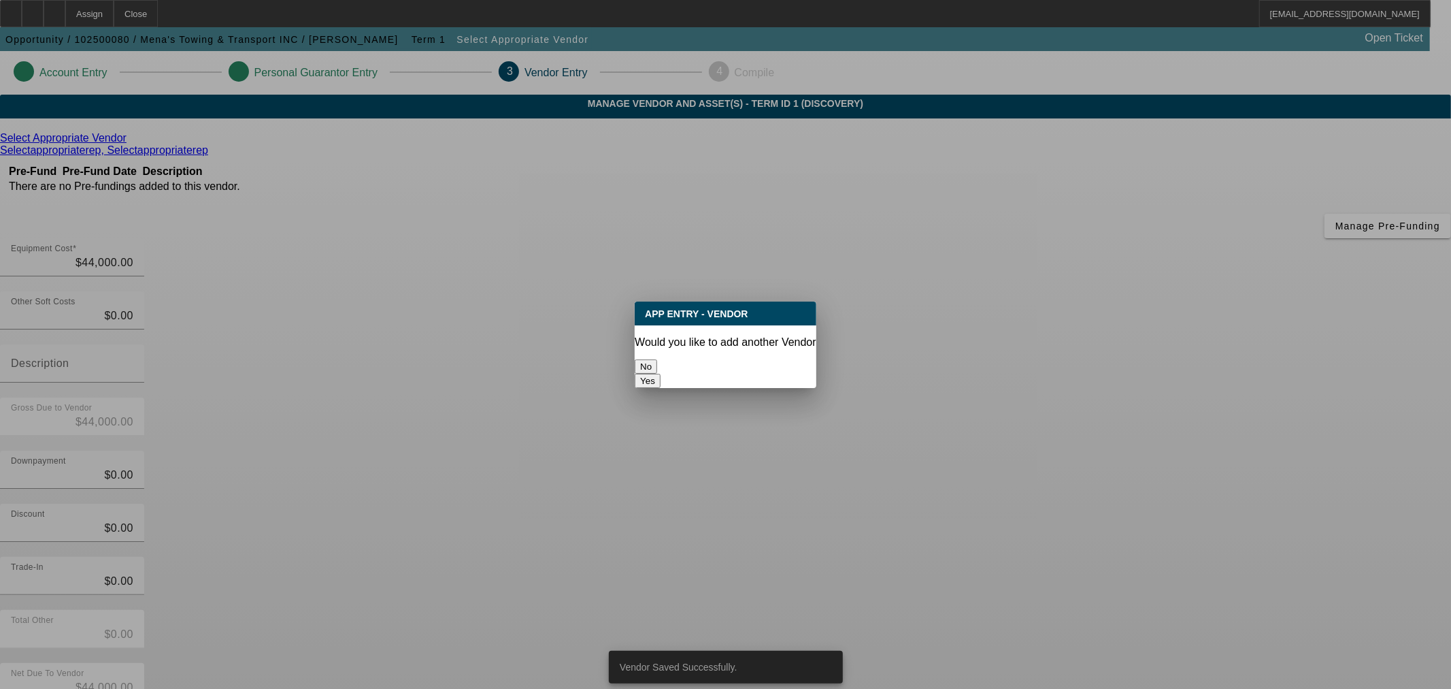
click at [657, 359] on button "No" at bounding box center [646, 366] width 22 height 14
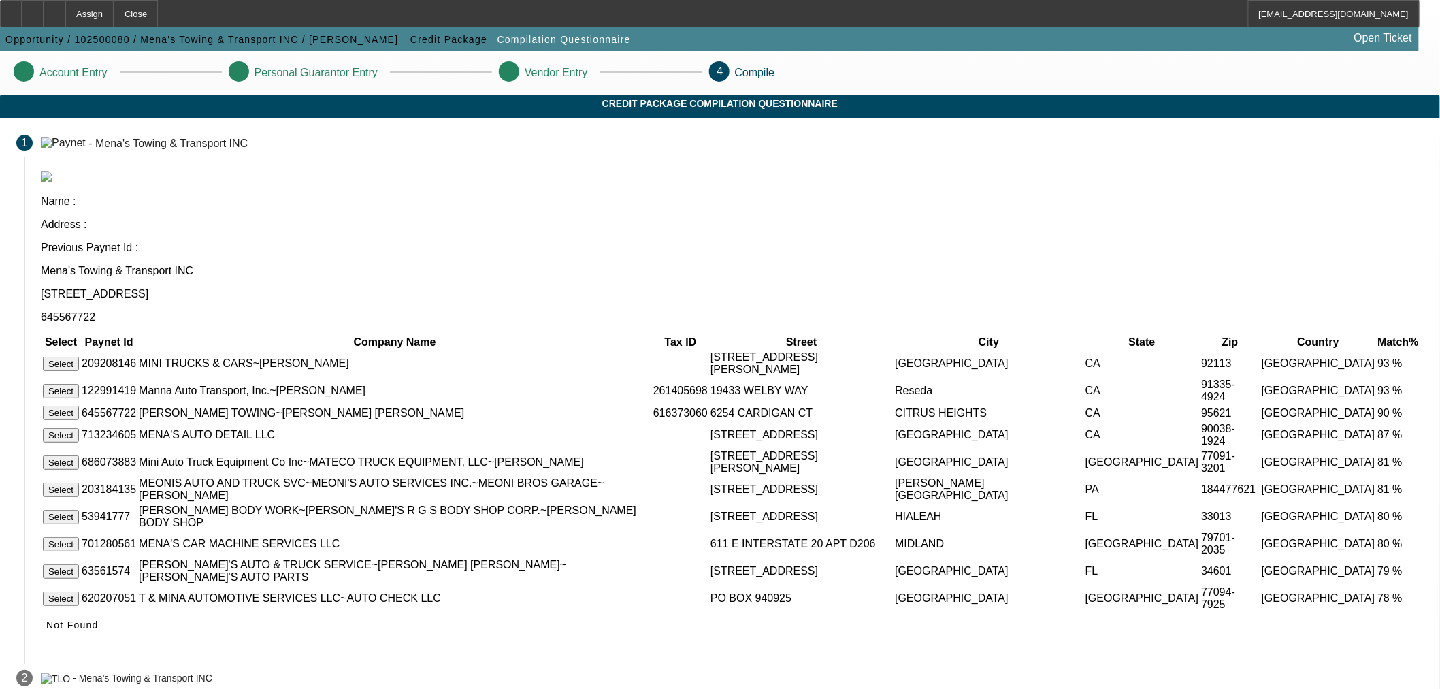
click at [79, 406] on button "Select" at bounding box center [61, 413] width 36 height 14
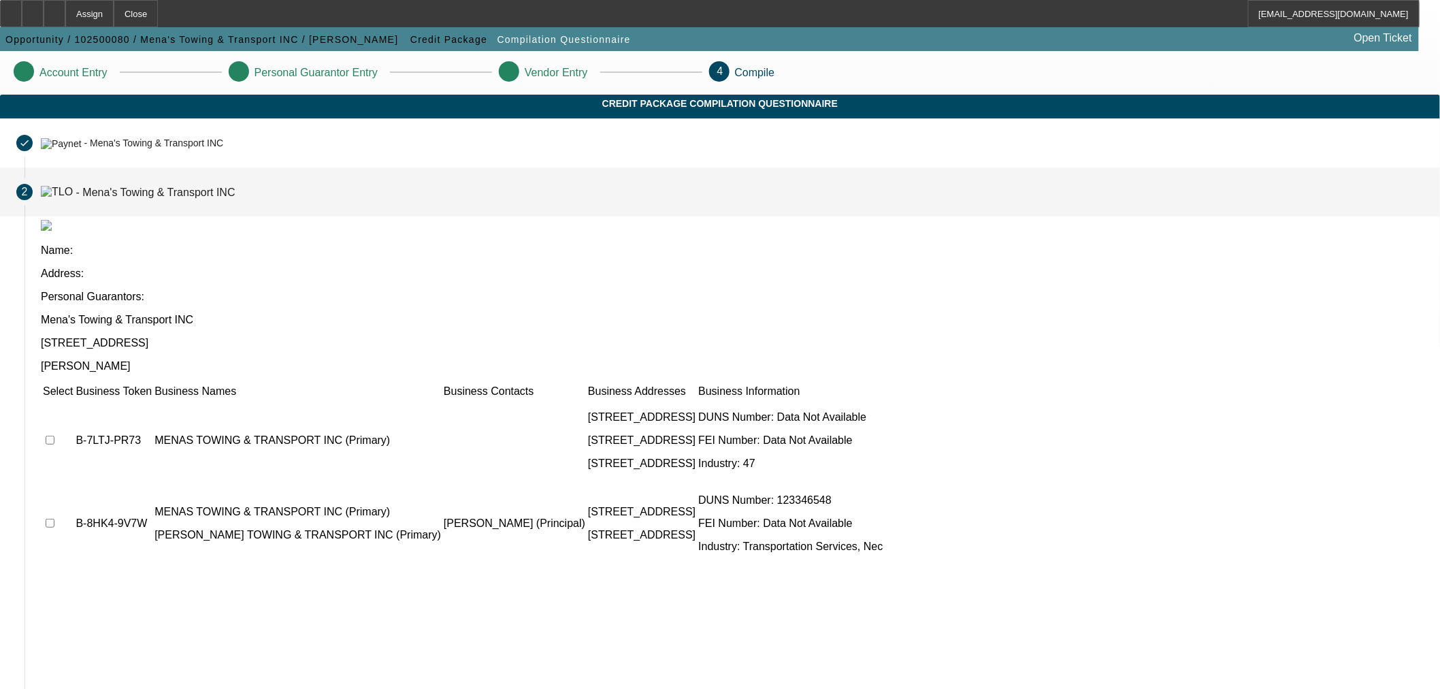
click at [54, 436] on input "checkbox" at bounding box center [50, 440] width 9 height 9
checkbox input "true"
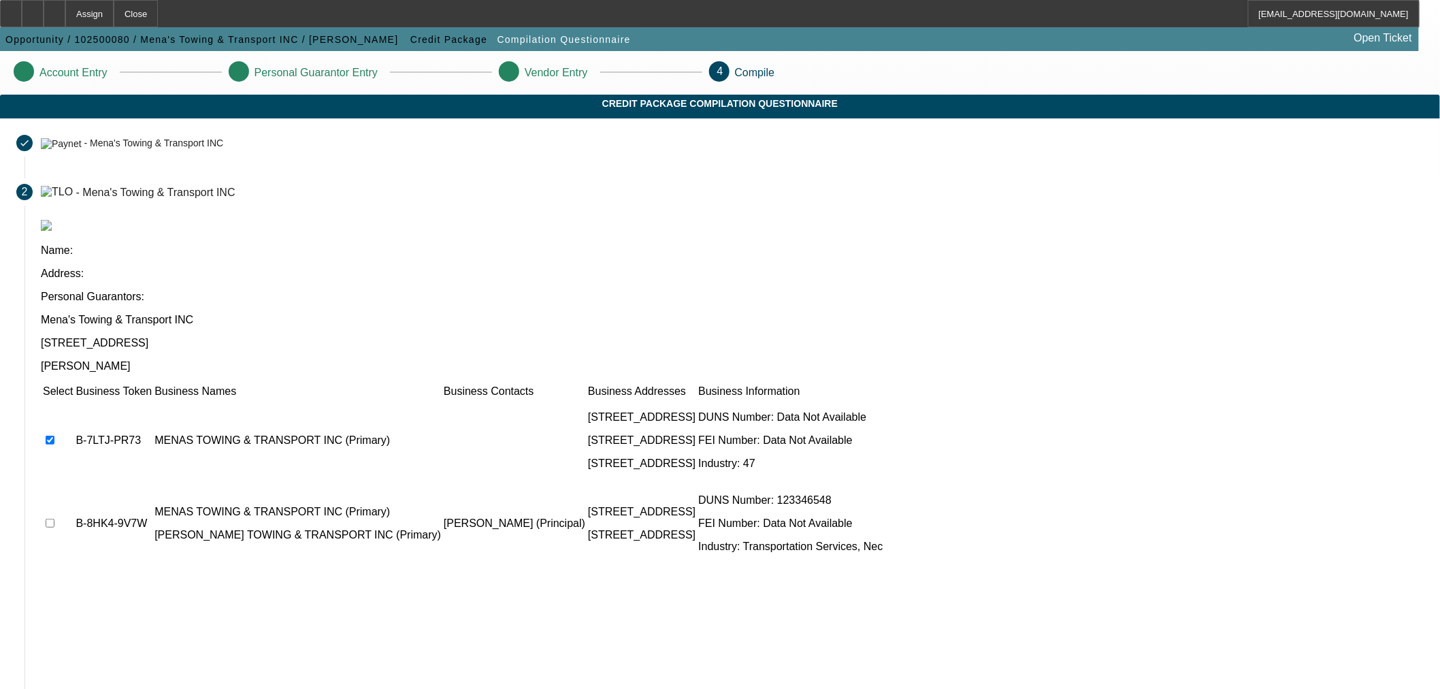
click at [54, 519] on input "checkbox" at bounding box center [50, 523] width 9 height 9
checkbox input "true"
drag, startPoint x: 983, startPoint y: 666, endPoint x: 990, endPoint y: 678, distance: 14.0
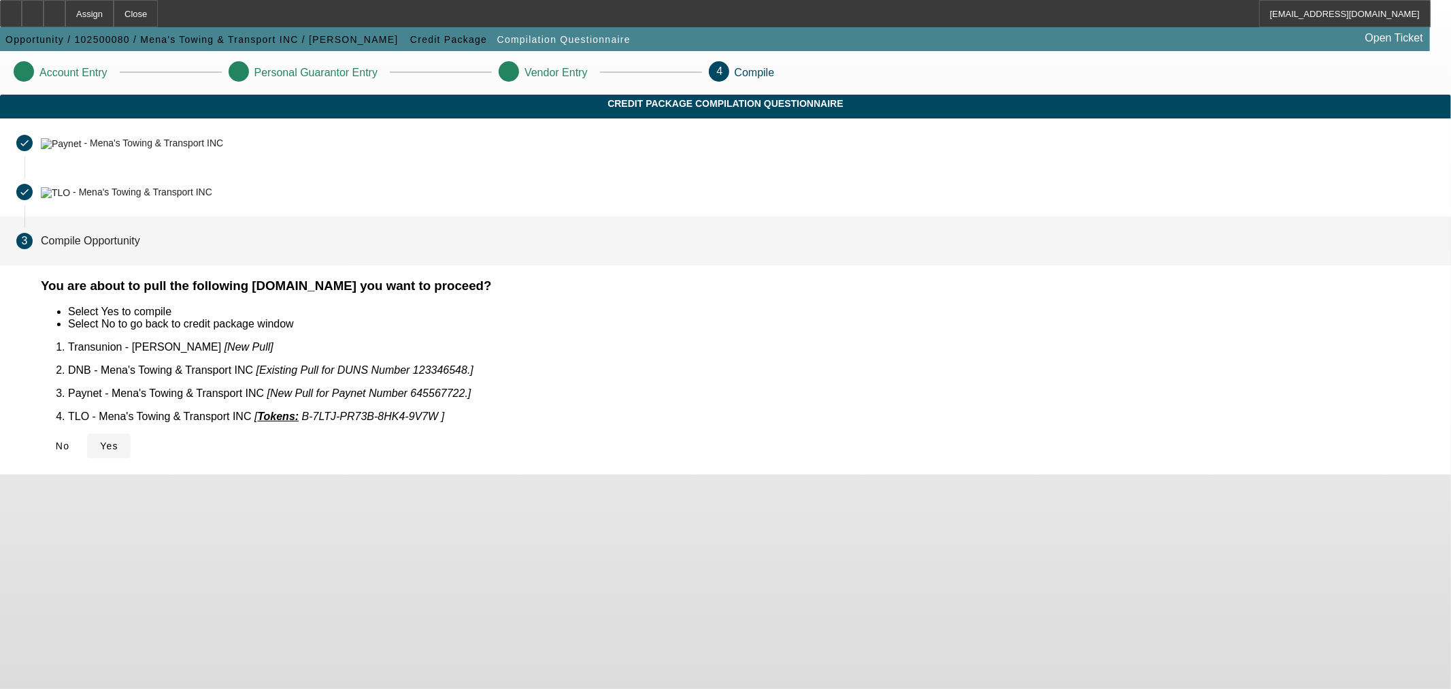
click at [100, 440] on icon at bounding box center [100, 445] width 0 height 11
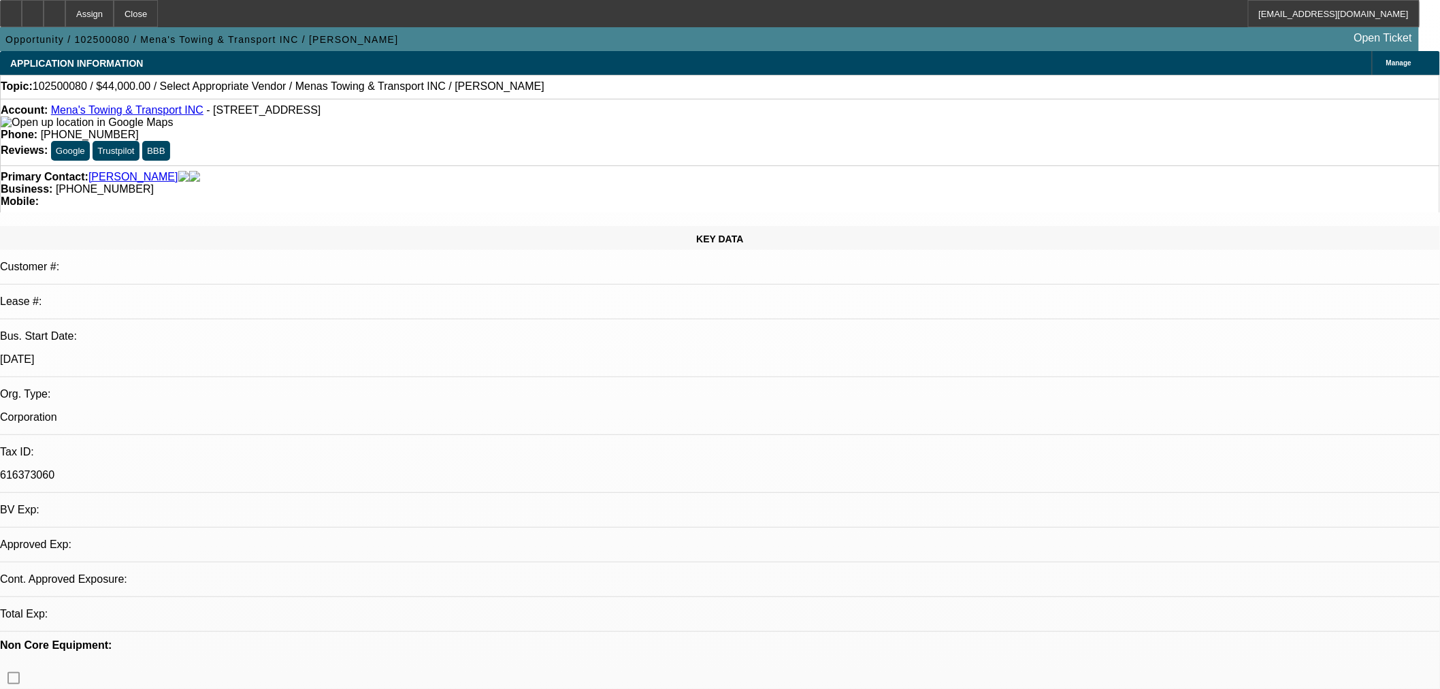
select select "0"
select select "2"
select select "0.1"
select select "1"
select select "2"
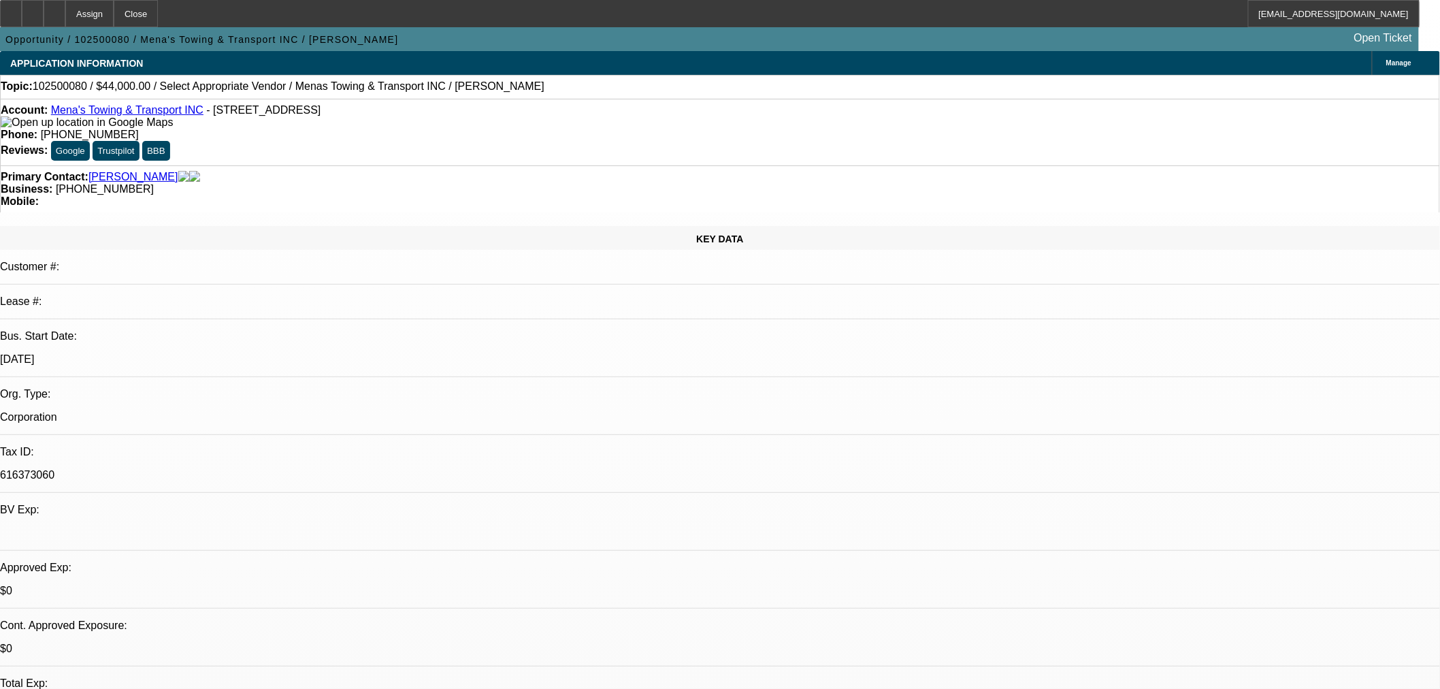
select select "4"
click at [65, 9] on div at bounding box center [55, 13] width 22 height 27
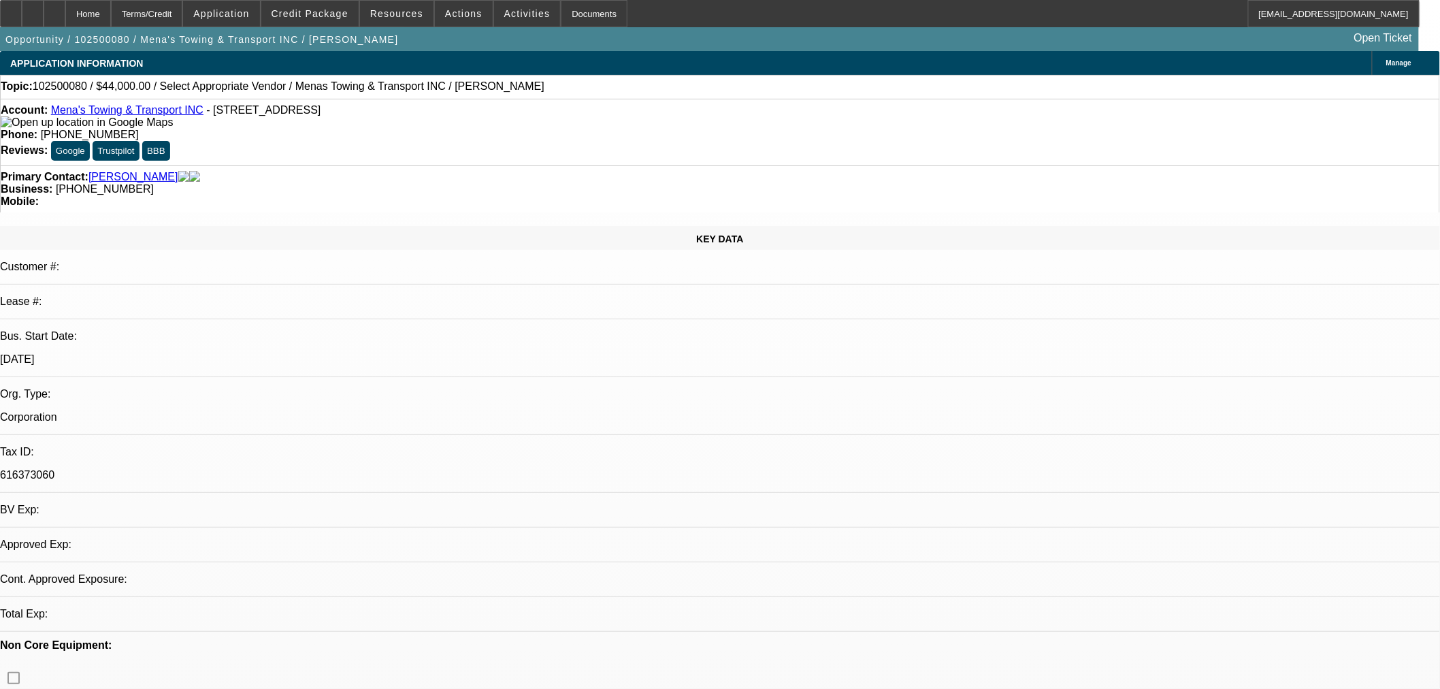
select select "0"
select select "2"
select select "0.1"
select select "4"
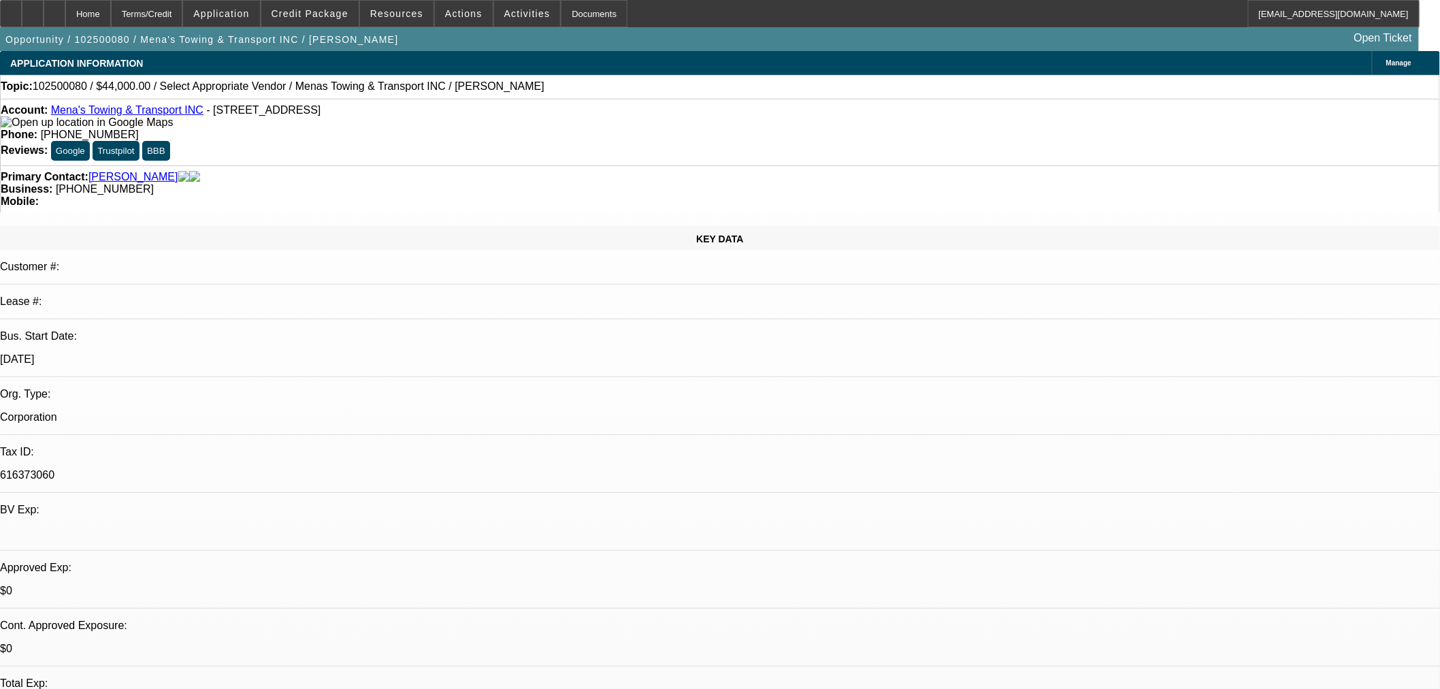
scroll to position [227, 0]
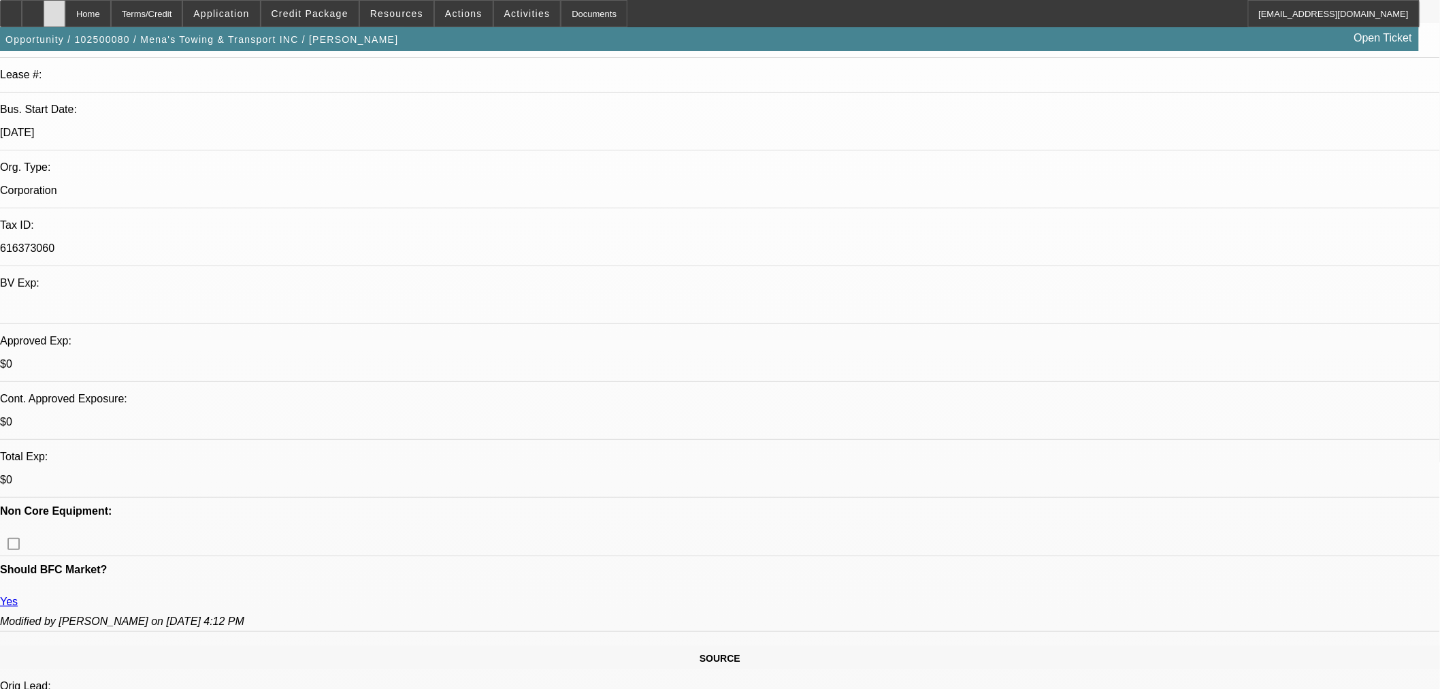
click at [54, 9] on icon at bounding box center [54, 9] width 0 height 0
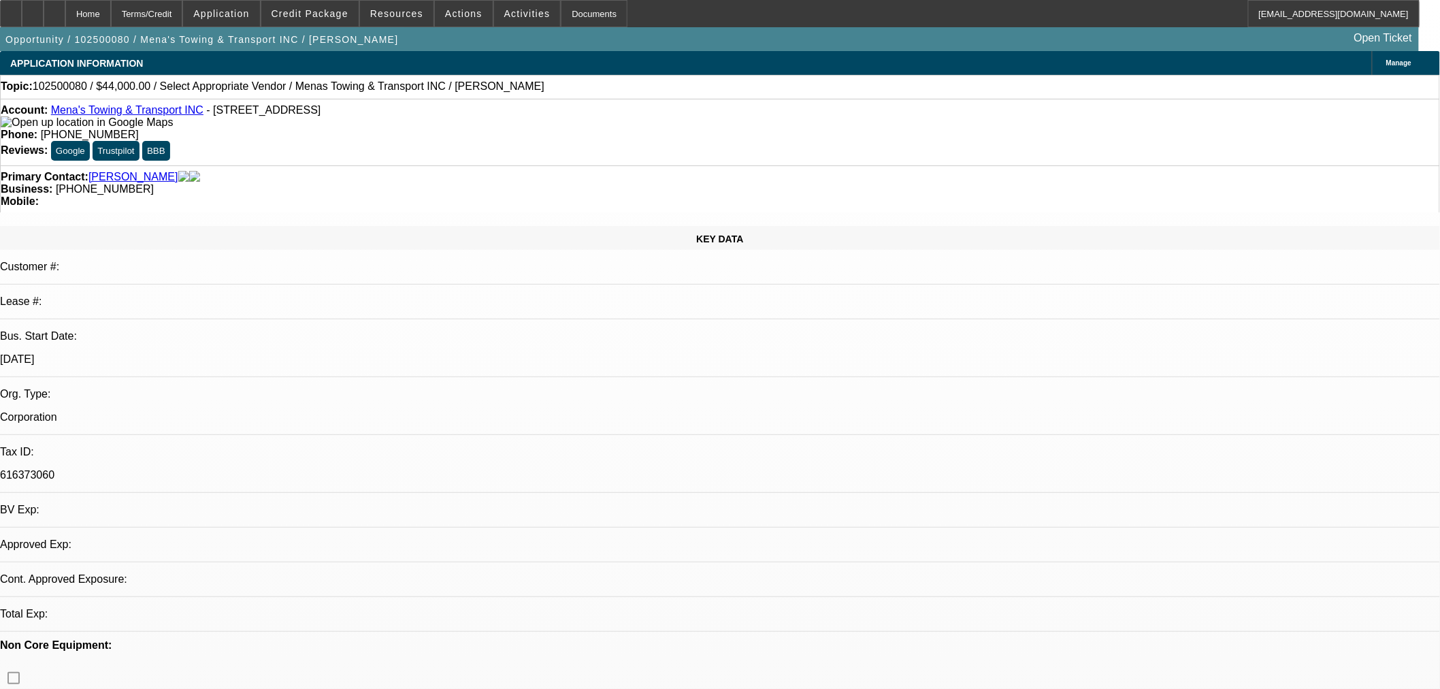
select select "0"
select select "2"
select select "0.1"
select select "4"
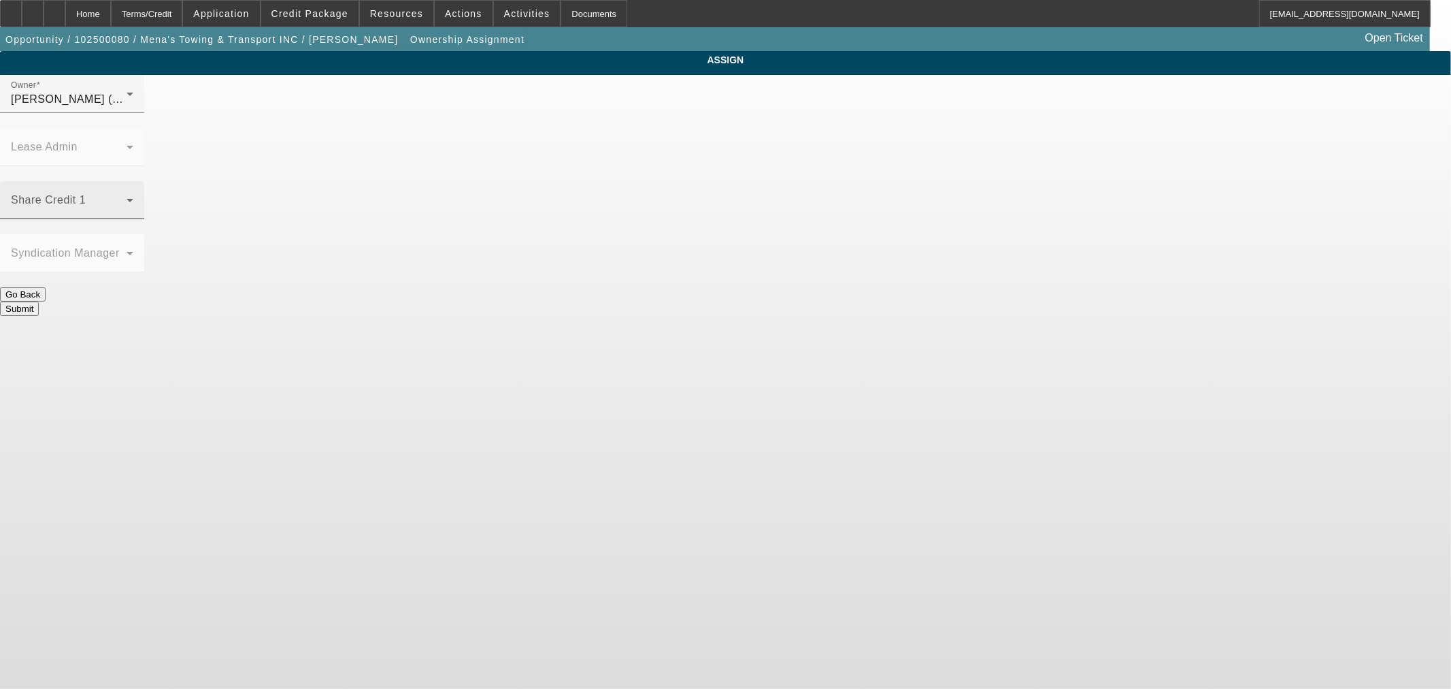
click at [127, 197] on span at bounding box center [69, 205] width 116 height 16
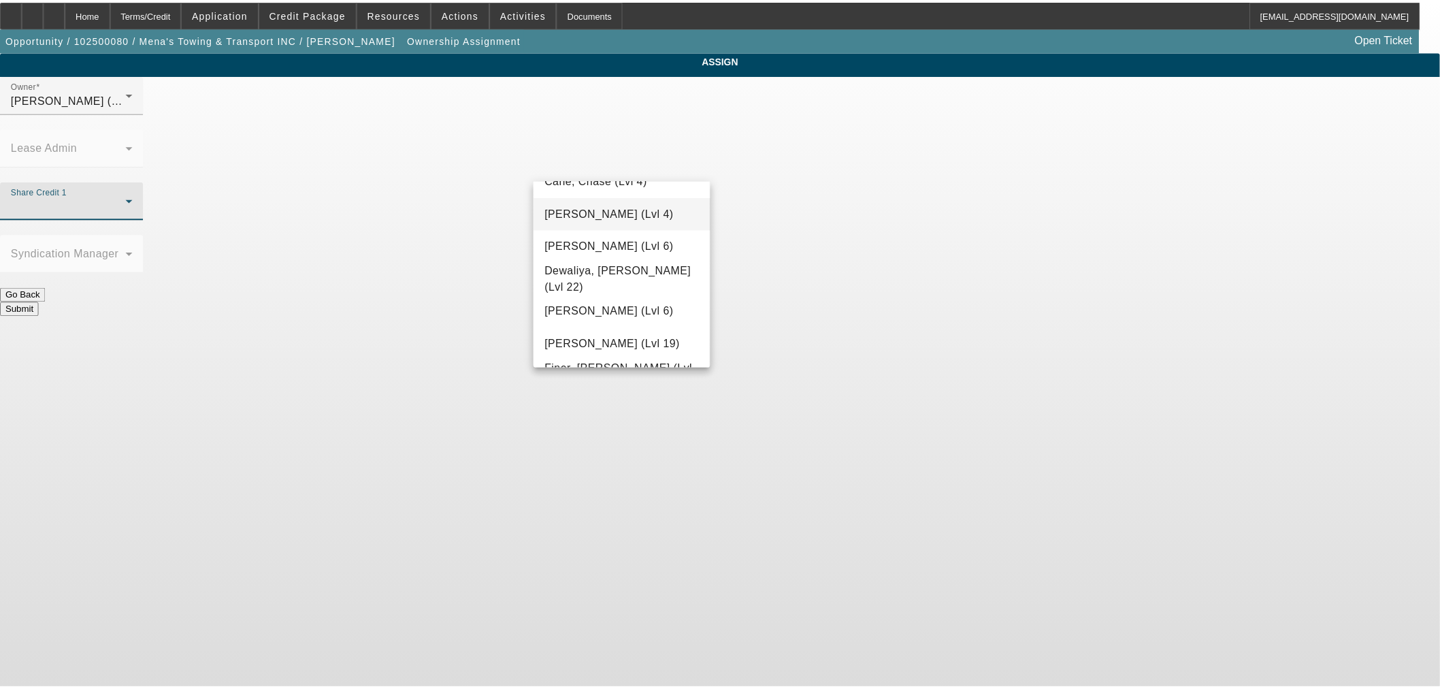
scroll to position [378, 0]
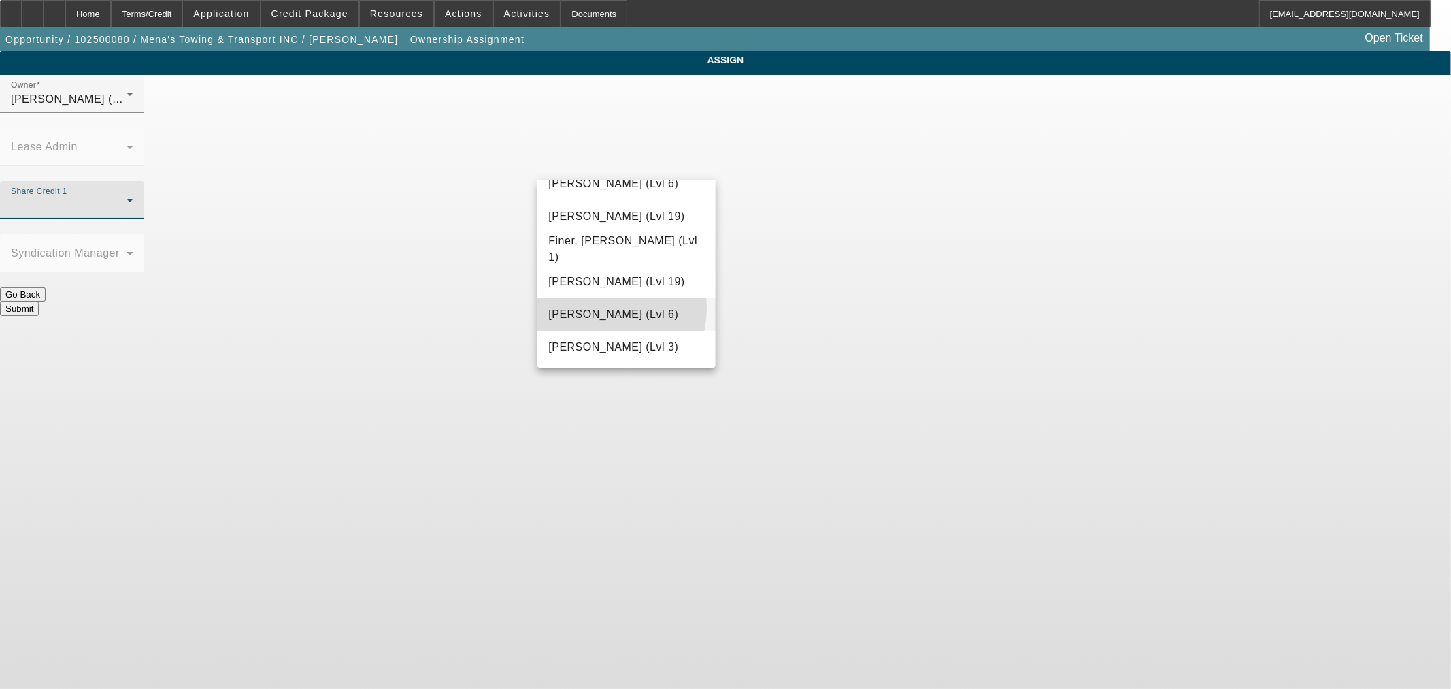
click at [602, 307] on span "[PERSON_NAME] (Lvl 6)" at bounding box center [613, 314] width 130 height 16
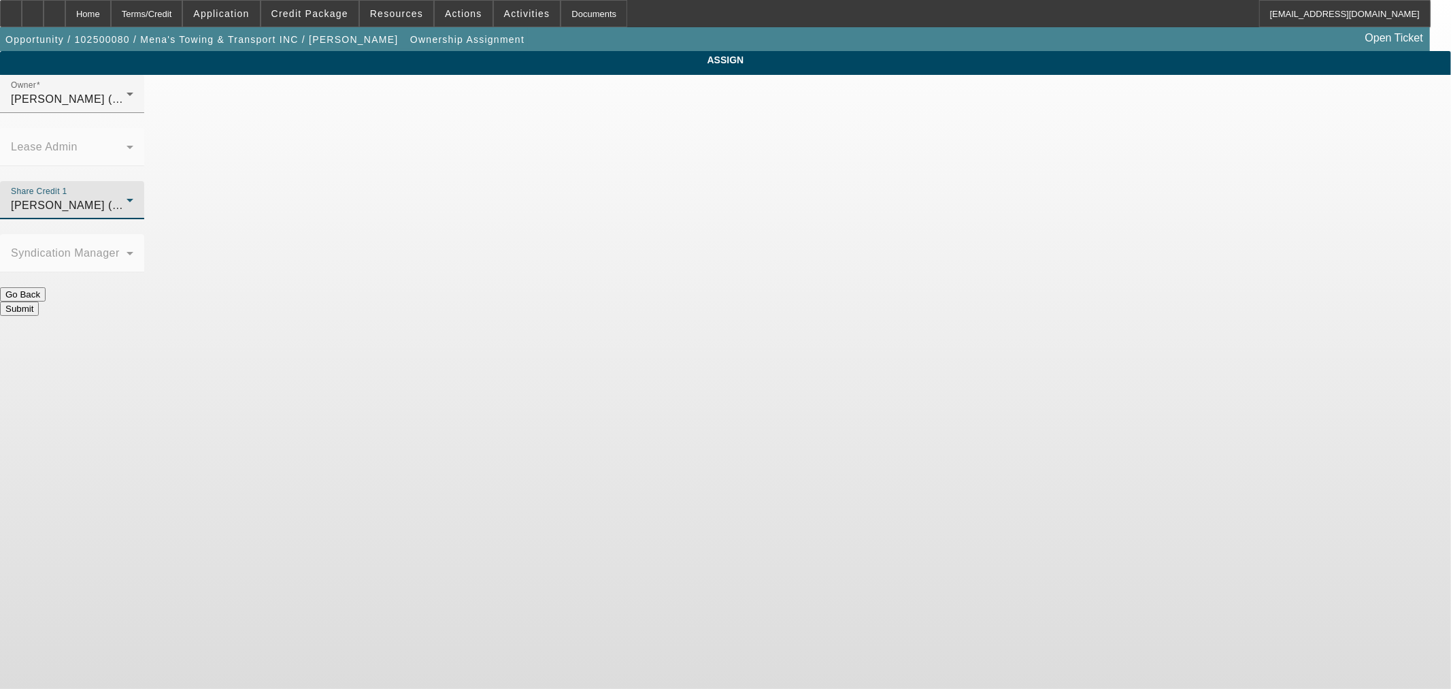
click at [39, 301] on button "Submit" at bounding box center [19, 308] width 39 height 14
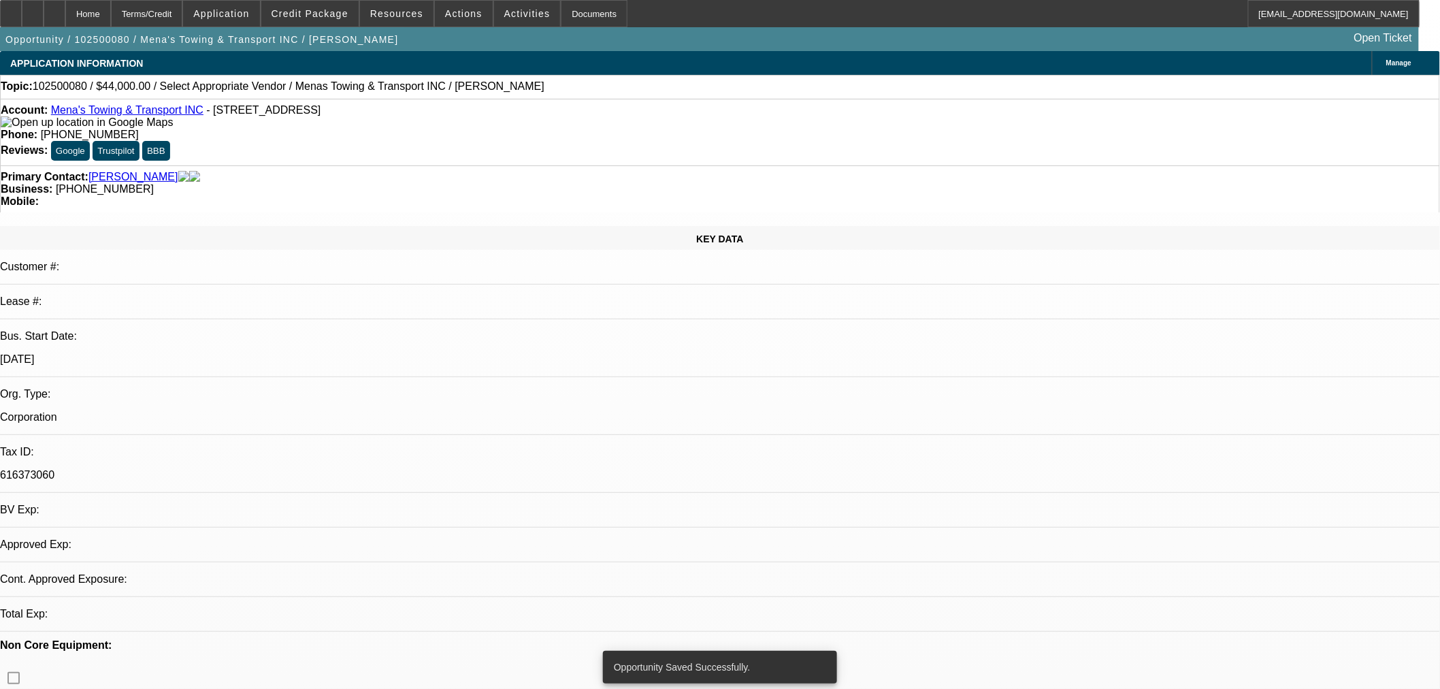
select select "0"
select select "2"
select select "0.1"
select select "4"
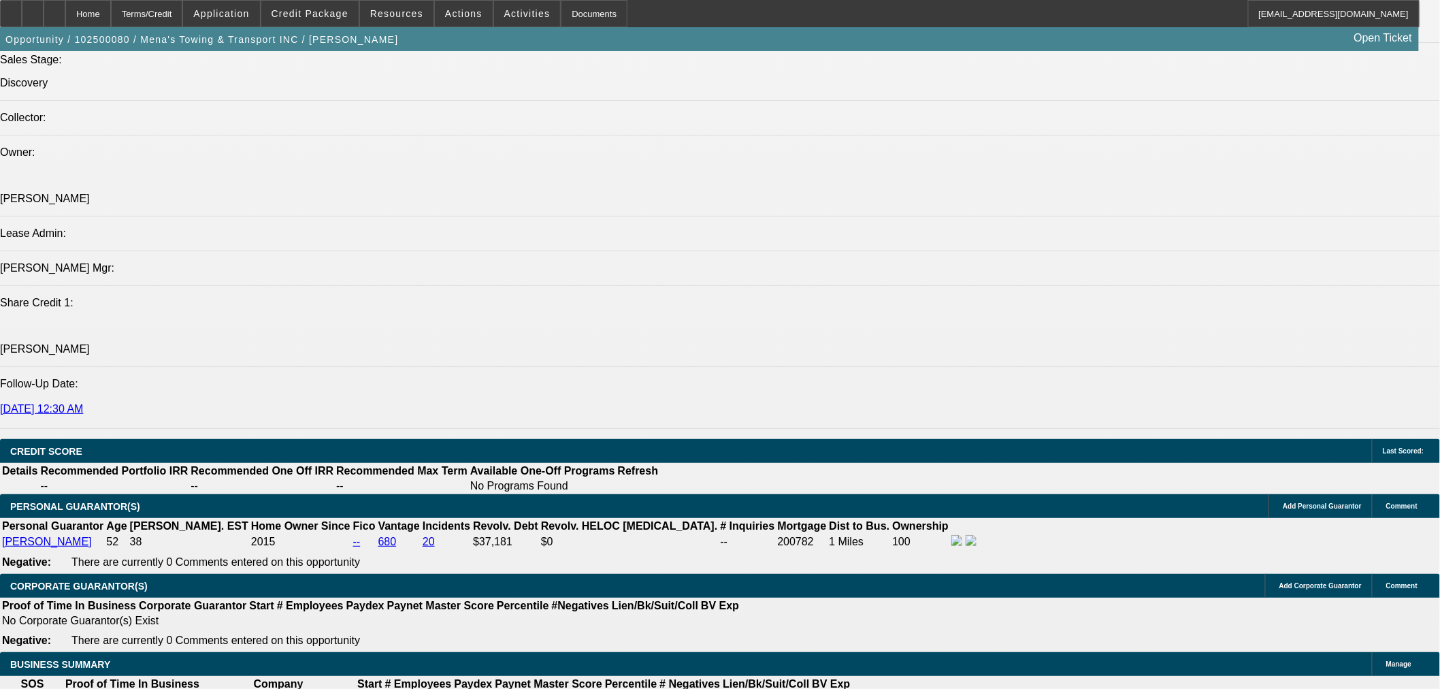
scroll to position [1588, 0]
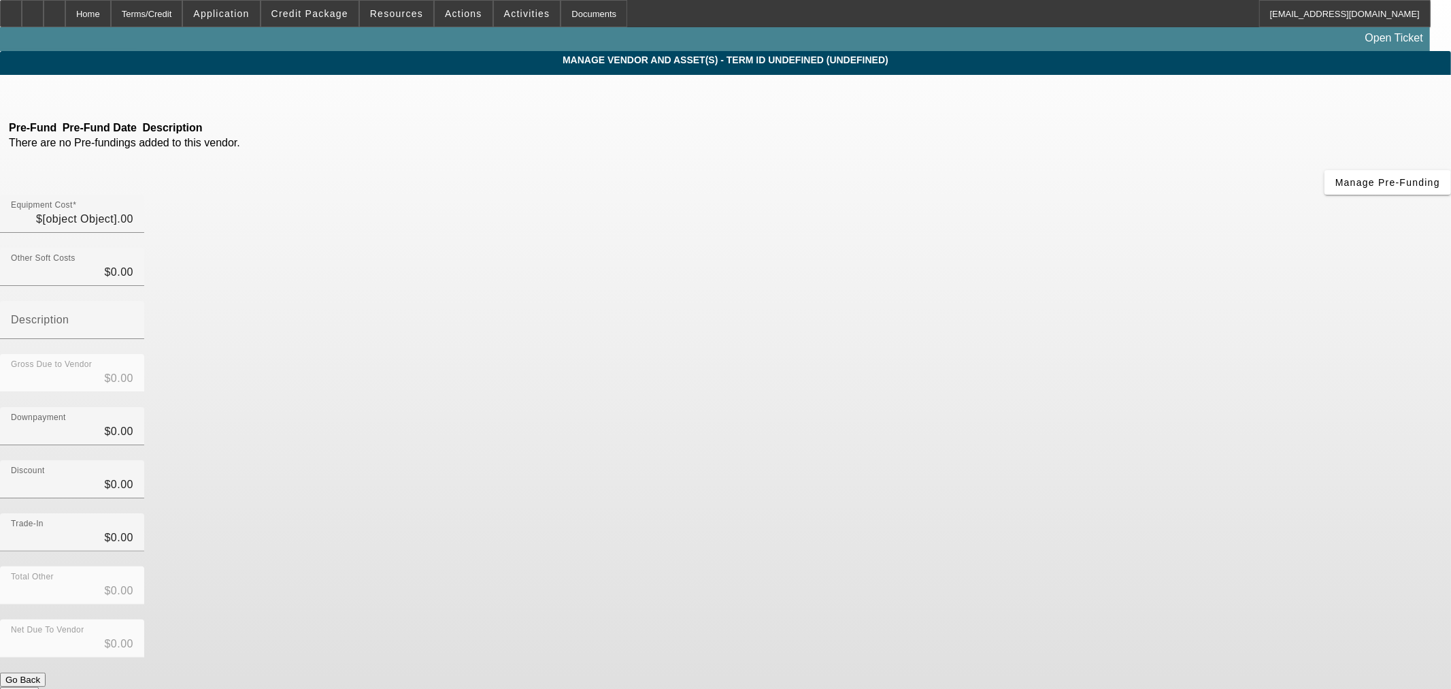
type input "$44,000.00"
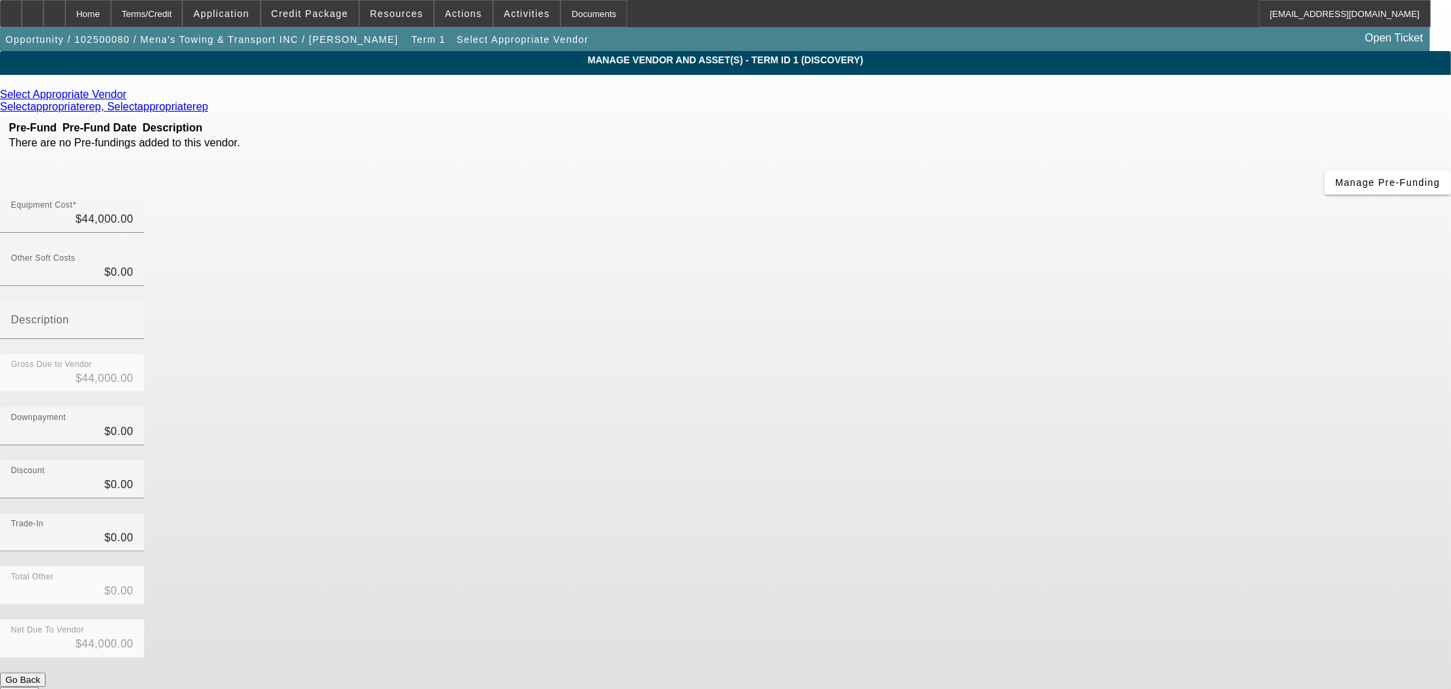
click at [130, 92] on link at bounding box center [128, 94] width 3 height 12
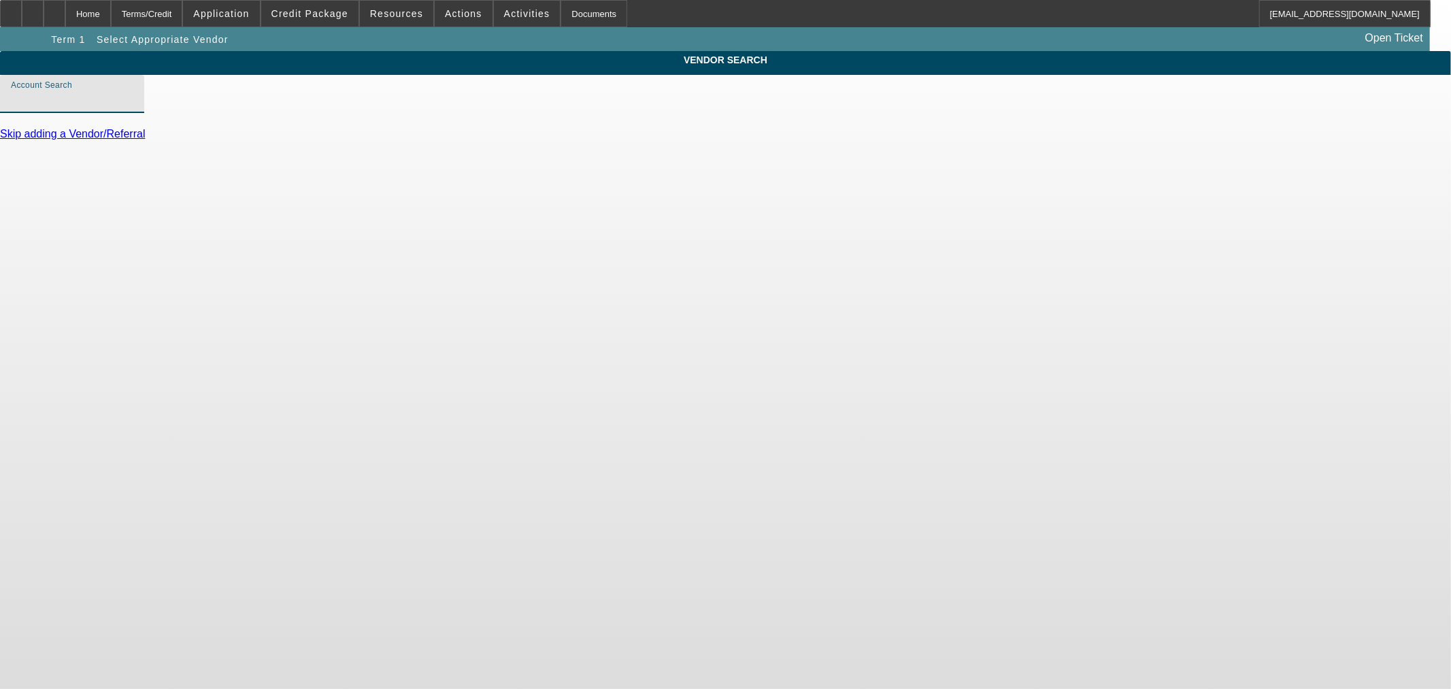
drag, startPoint x: 453, startPoint y: 105, endPoint x: 488, endPoint y: 92, distance: 37.9
click at [133, 104] on div "Account Search" at bounding box center [72, 94] width 122 height 38
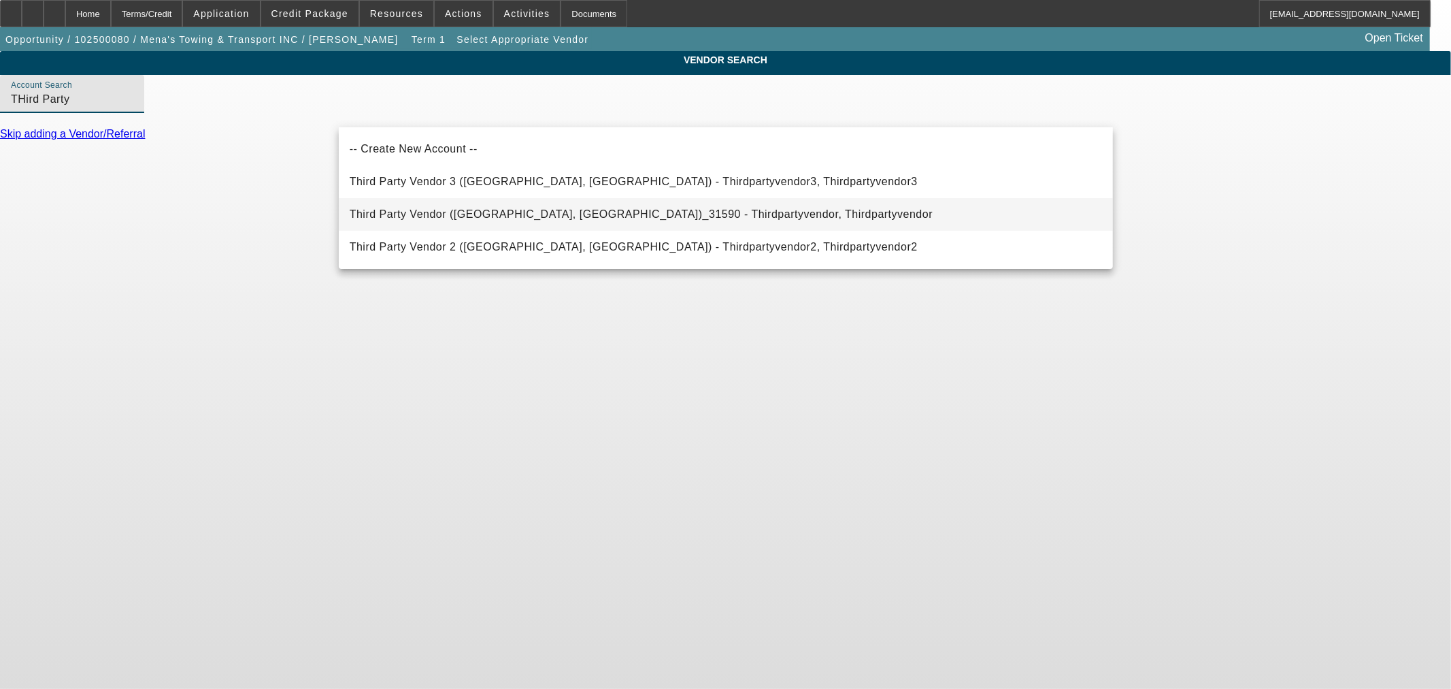
click at [529, 205] on mat-option "Third Party Vendor ([GEOGRAPHIC_DATA], [GEOGRAPHIC_DATA])_31590 - Thirdpartyven…" at bounding box center [726, 214] width 774 height 33
type input "Third Party Vendor ([GEOGRAPHIC_DATA], [GEOGRAPHIC_DATA])_31590 - Thirdpartyven…"
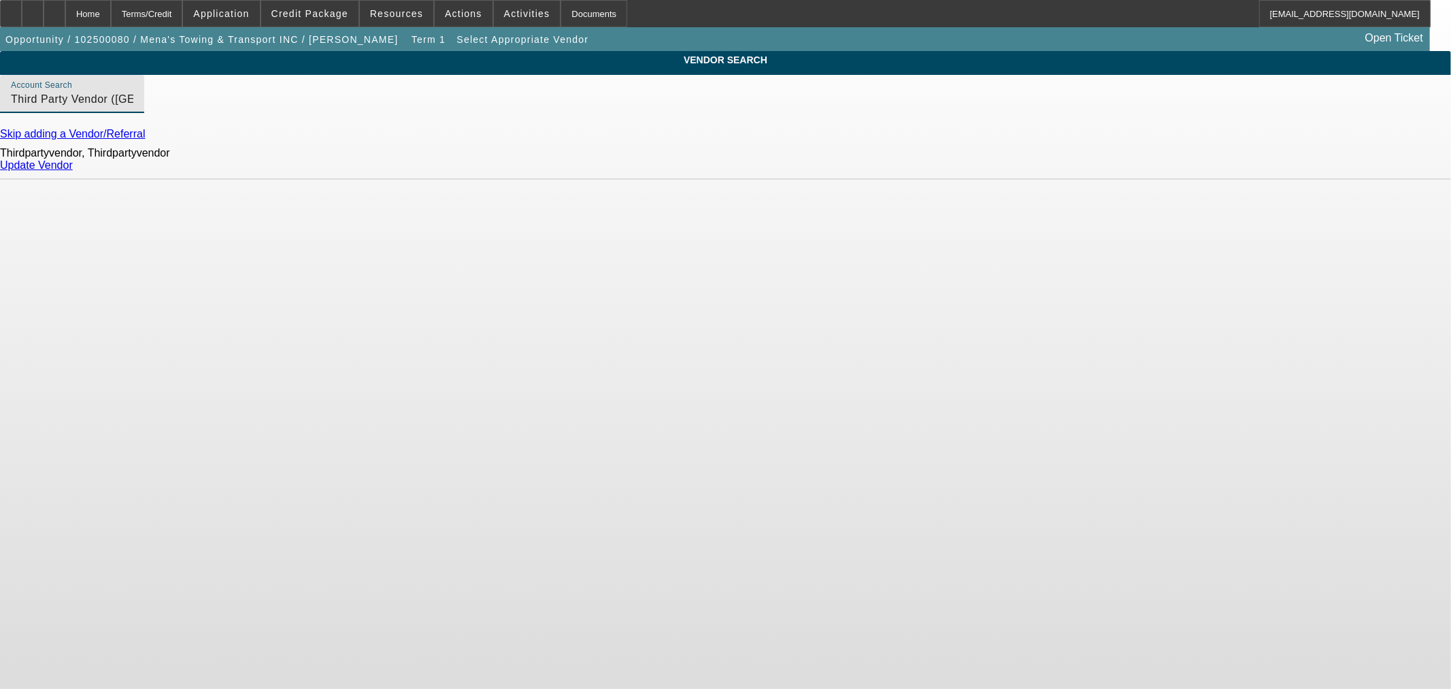
click at [1072, 167] on div "Update Vendor" at bounding box center [725, 165] width 1451 height 12
click at [73, 171] on link "Update Vendor" at bounding box center [36, 165] width 73 height 12
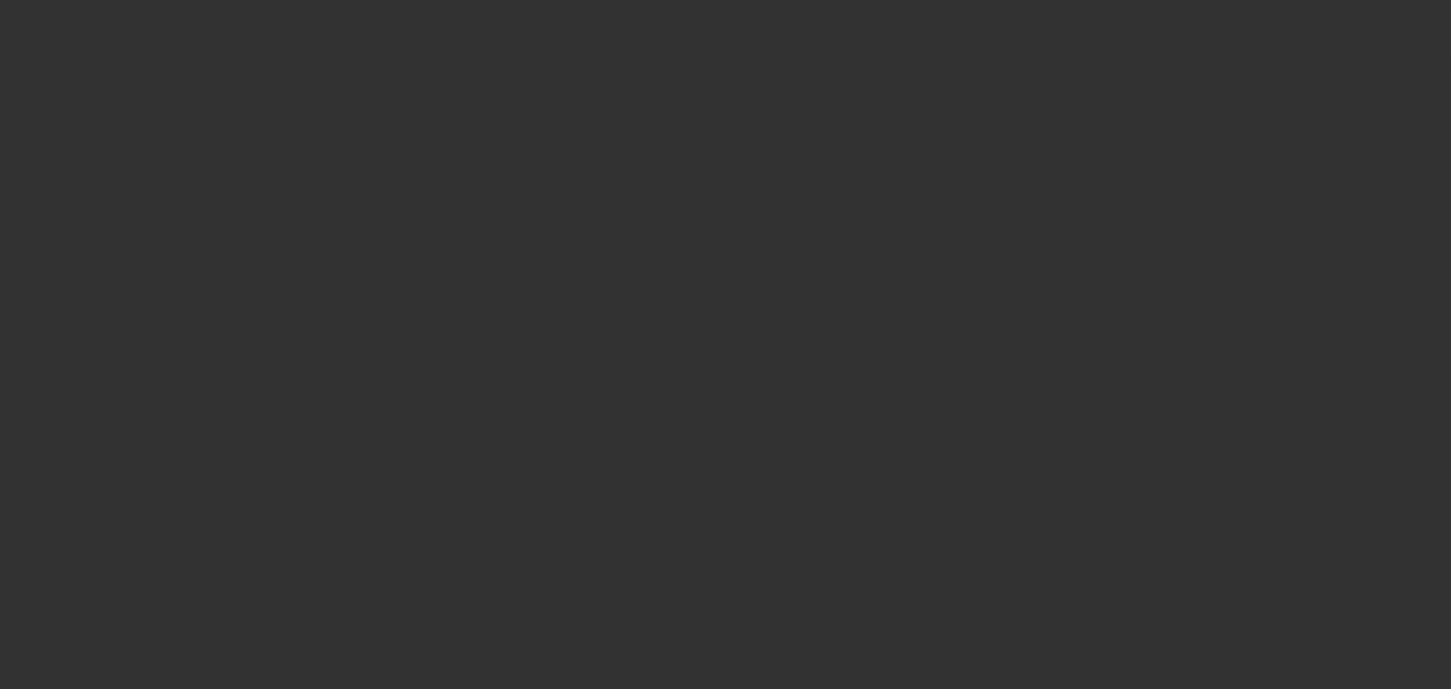
type input "$44,000.00"
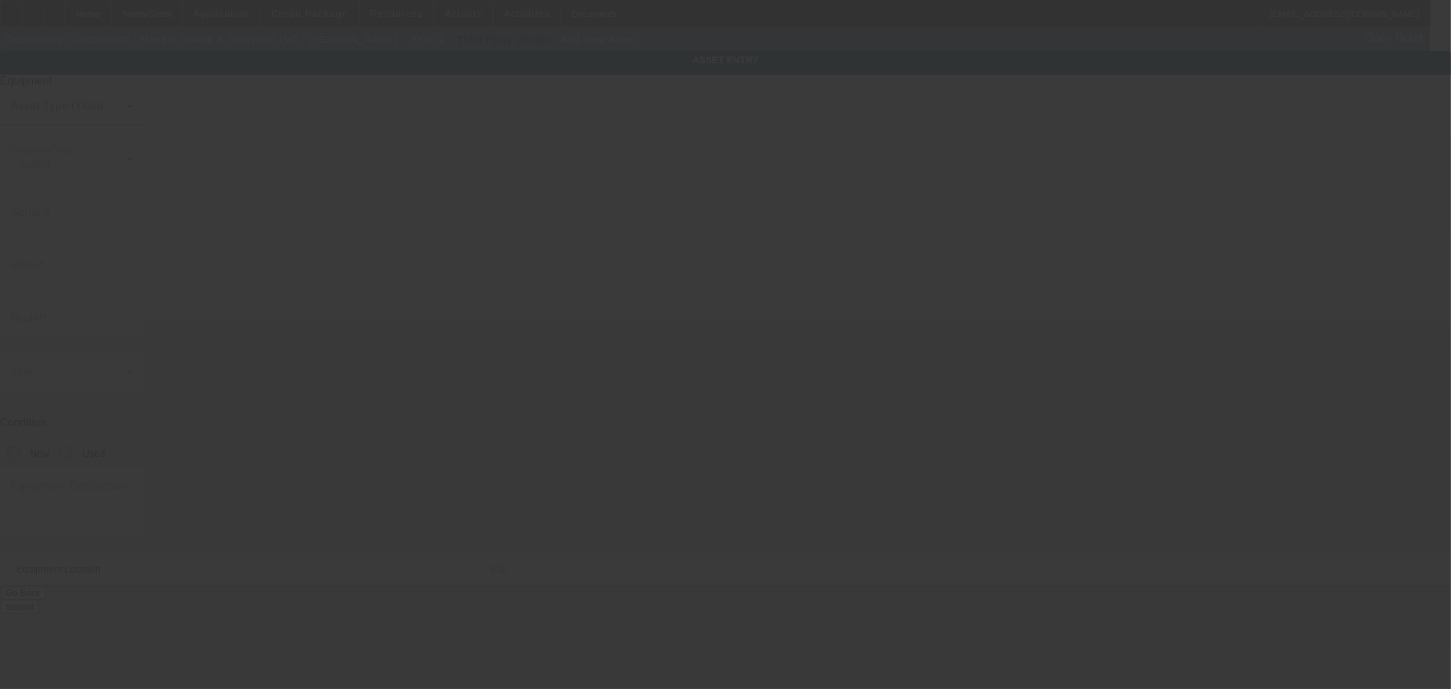
type input "[STREET_ADDRESS]"
type input "[GEOGRAPHIC_DATA]"
type input "95610"
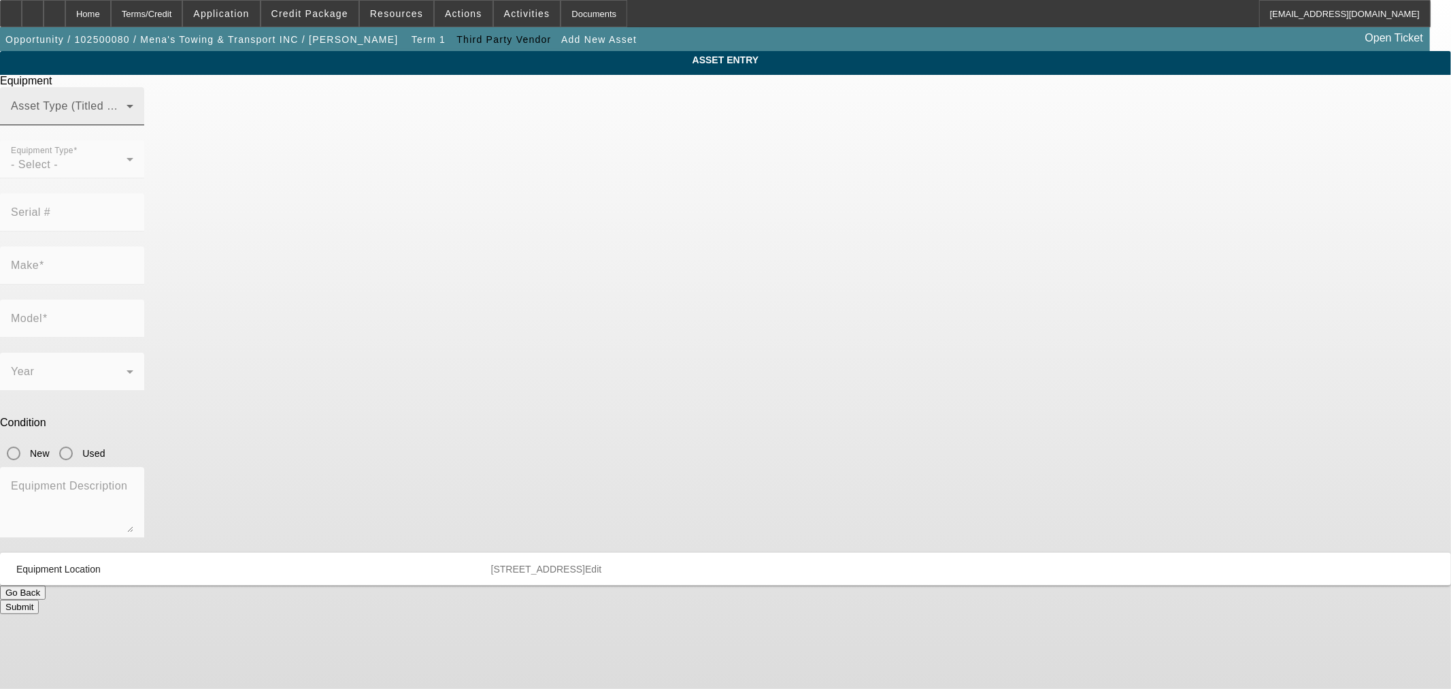
click at [127, 120] on span at bounding box center [69, 111] width 116 height 16
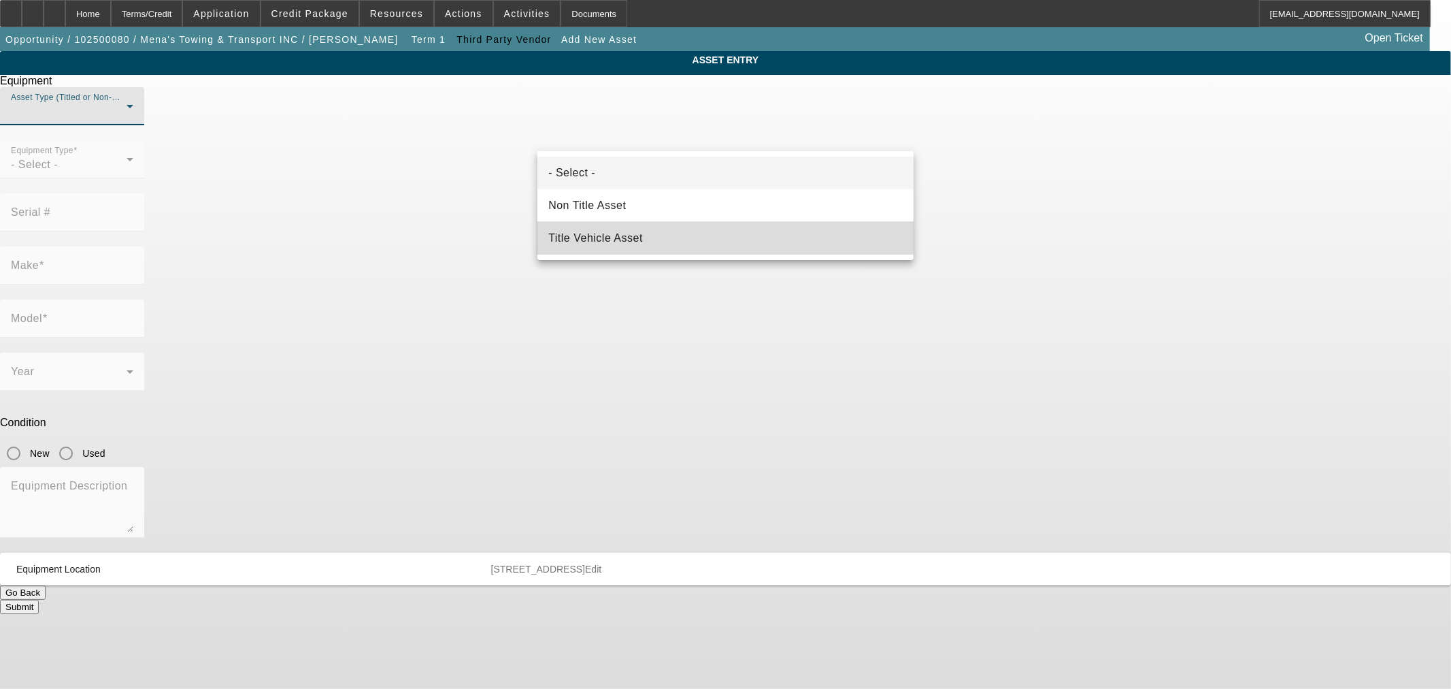
click at [623, 235] on span "Title Vehicle Asset" at bounding box center [595, 238] width 95 height 16
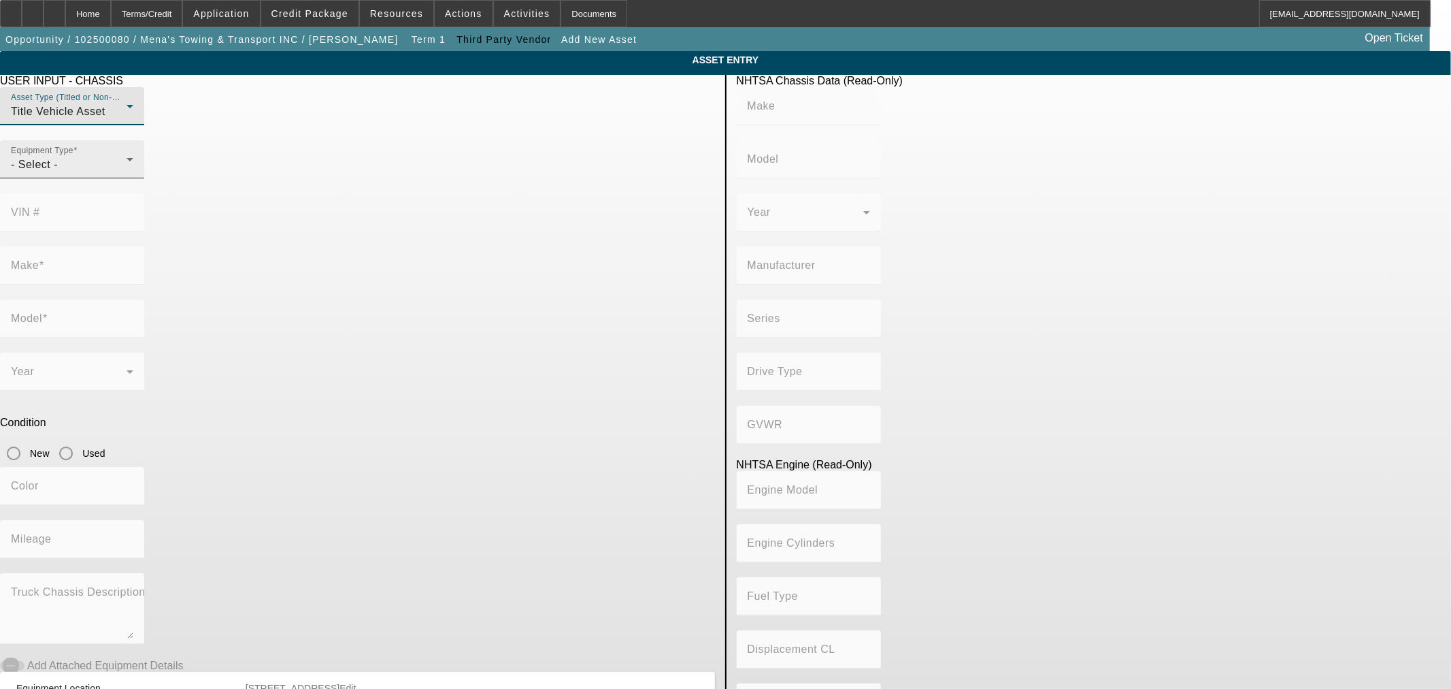
click at [127, 173] on div "- Select -" at bounding box center [69, 165] width 116 height 16
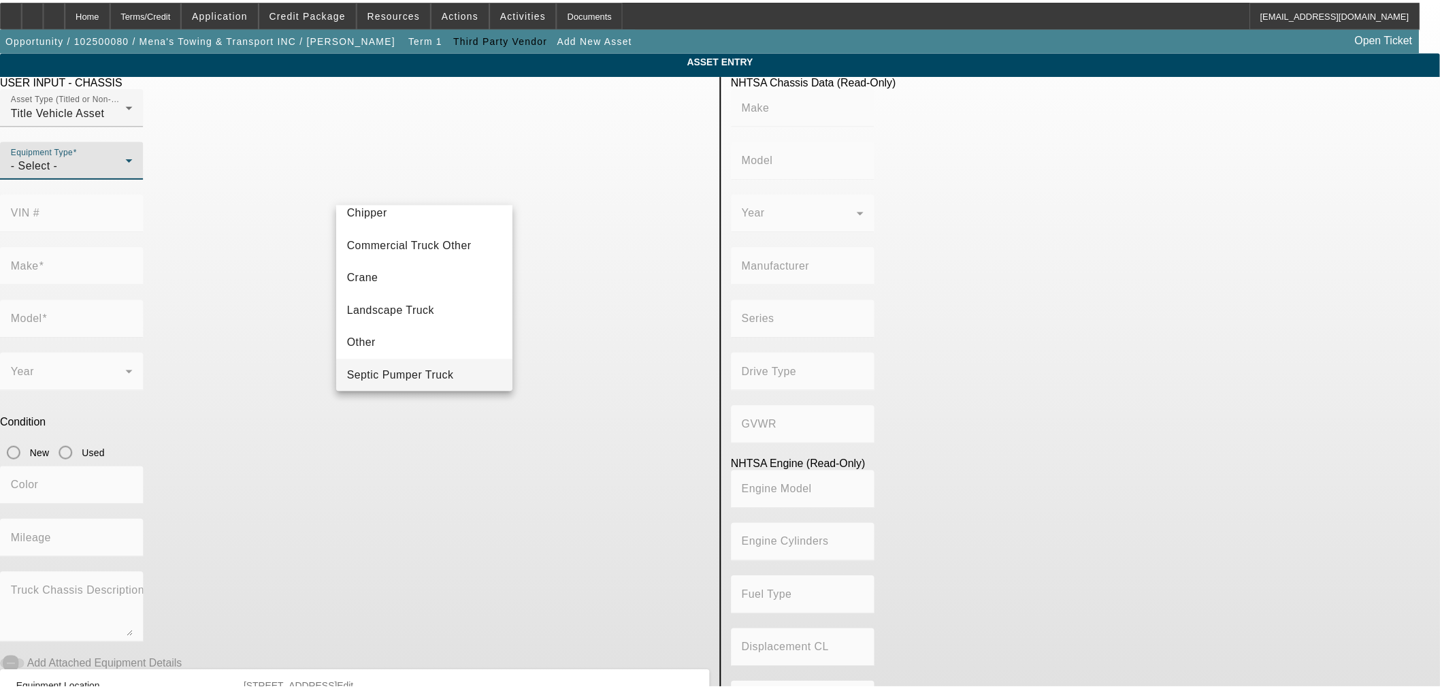
scroll to position [150, 0]
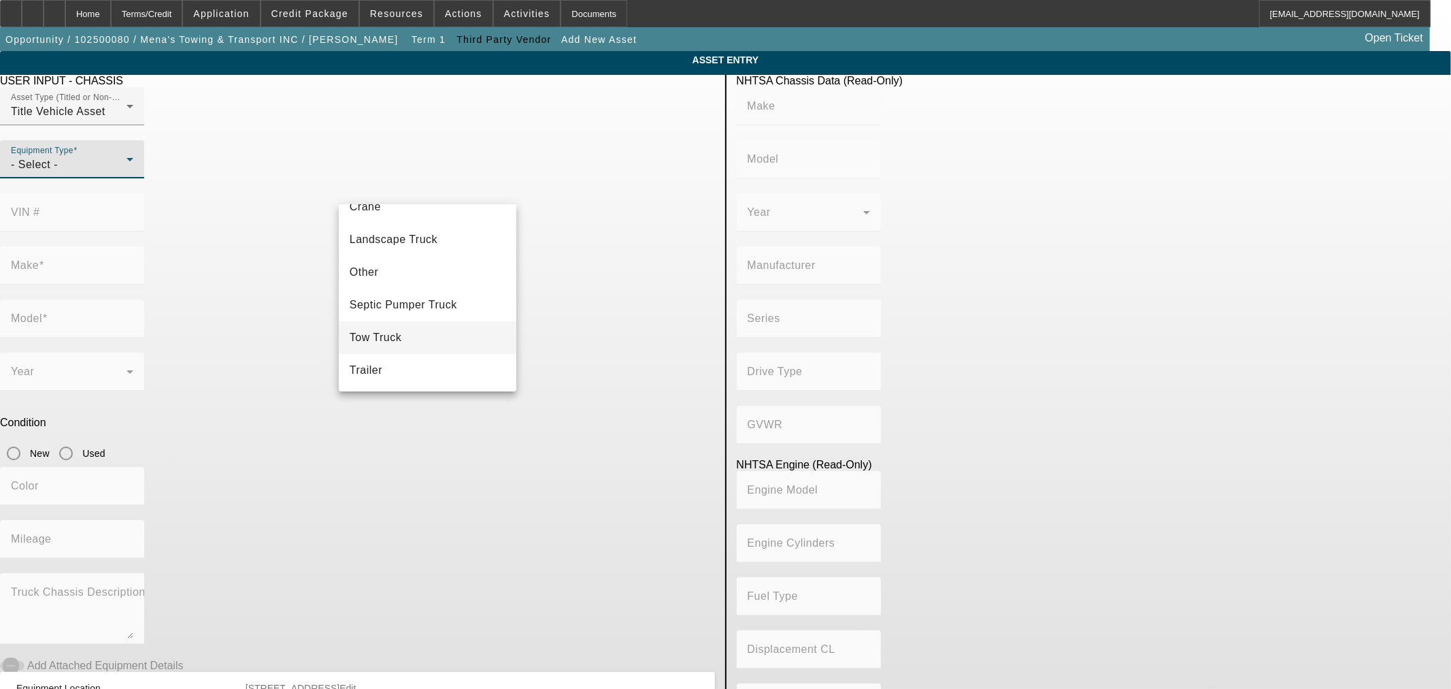
click at [389, 335] on span "Tow Truck" at bounding box center [376, 337] width 52 height 16
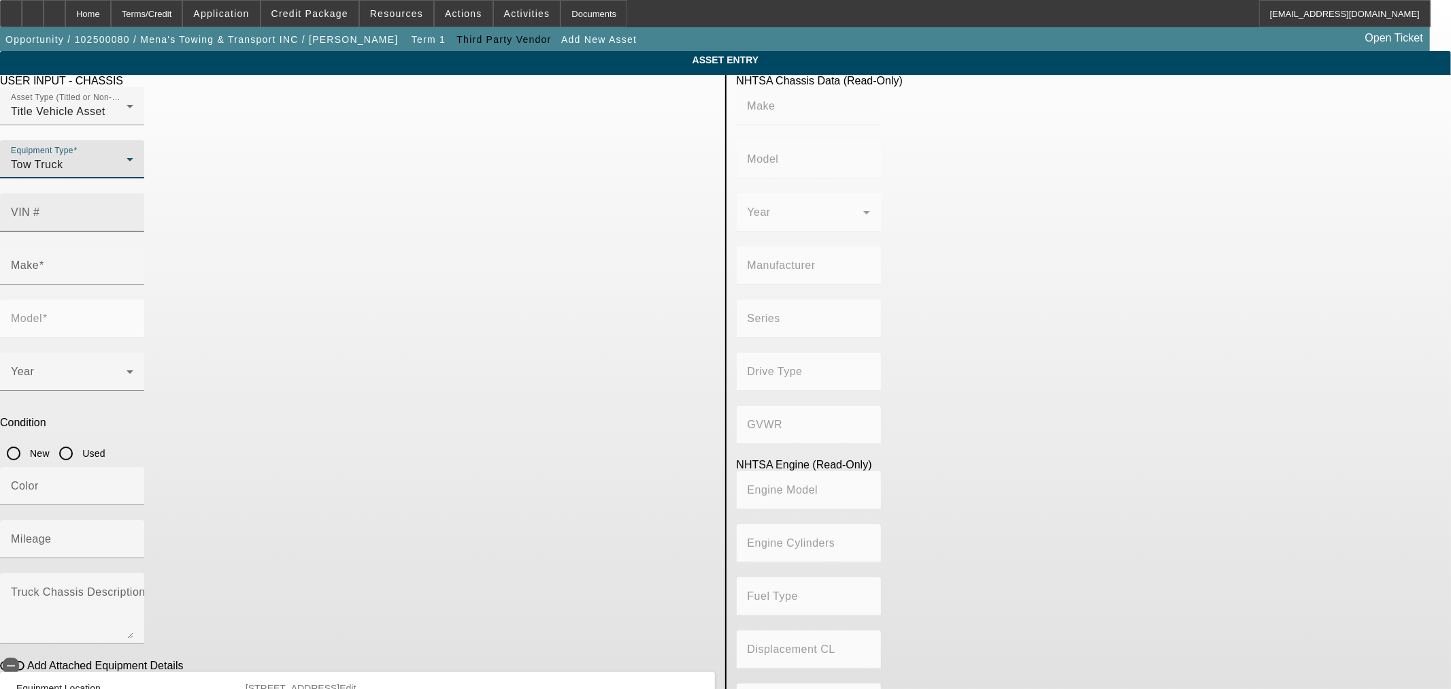
click at [133, 210] on input "VIN #" at bounding box center [72, 218] width 122 height 16
type input "jale5w167l7304322"
type input "ISUZU"
type input "NRR"
type input "ISUZU MOTORS LIMITED, [GEOGRAPHIC_DATA]"
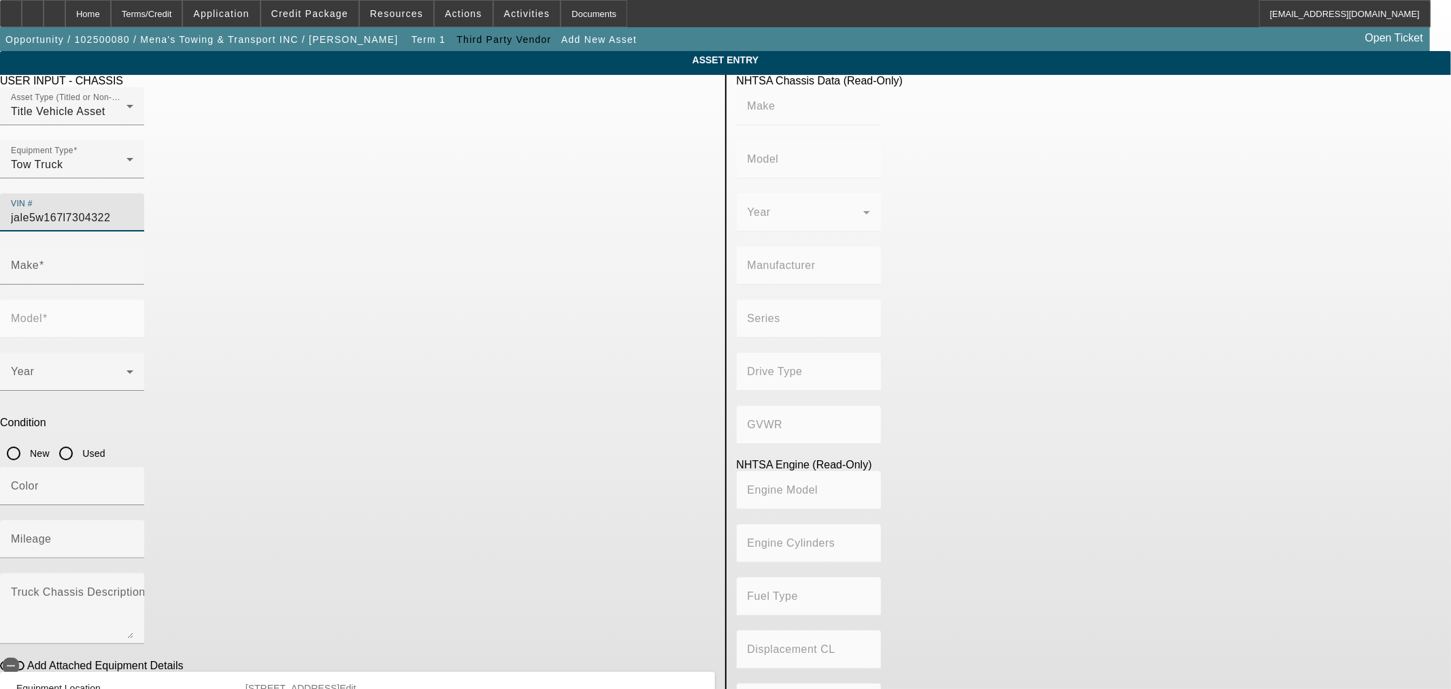
type input "4x2"
type input "Class 5: 16,001 - 19,500 lb (7,258 - 8,845 kg)"
type input "4HK1-TC"
type input "4"
type input "Diesel"
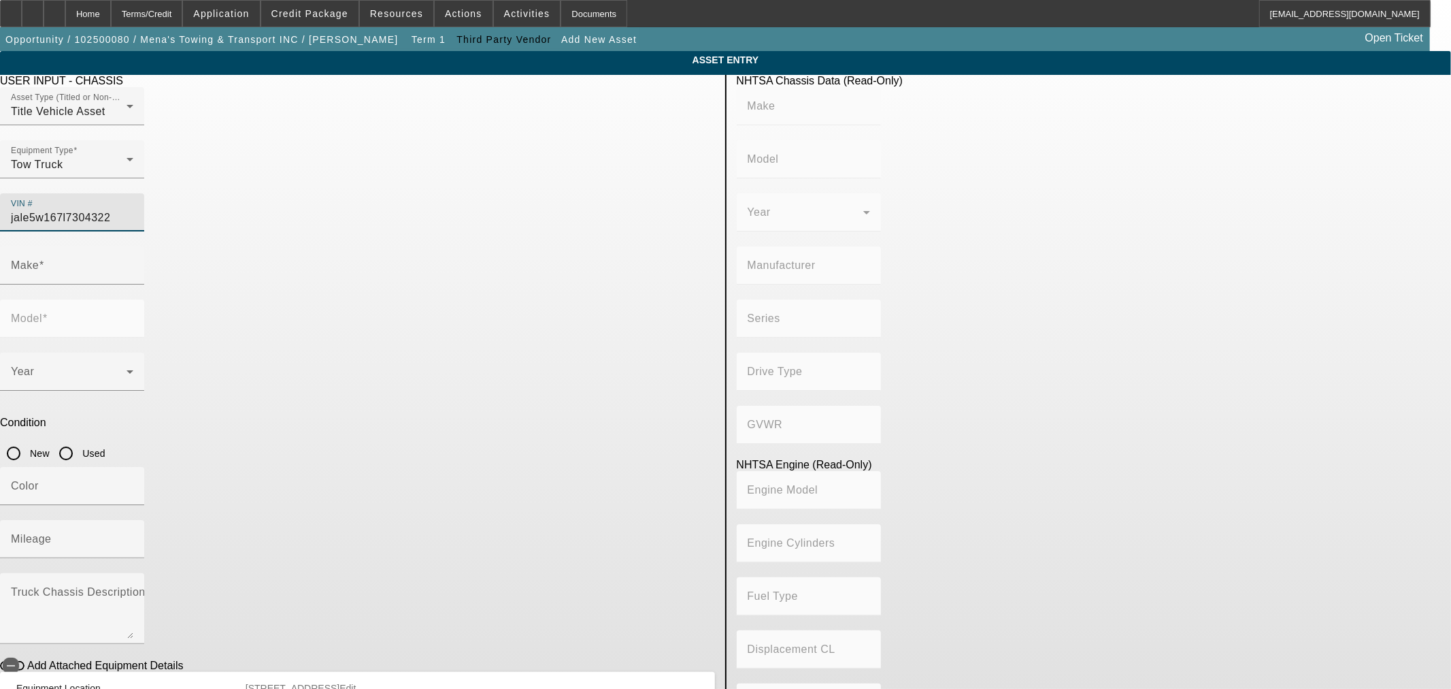
type input "317.32346929260"
type input "5.2"
type input "ISUZU"
type input "NRR"
type input "[US_VEHICLE_IDENTIFICATION_NUMBER]"
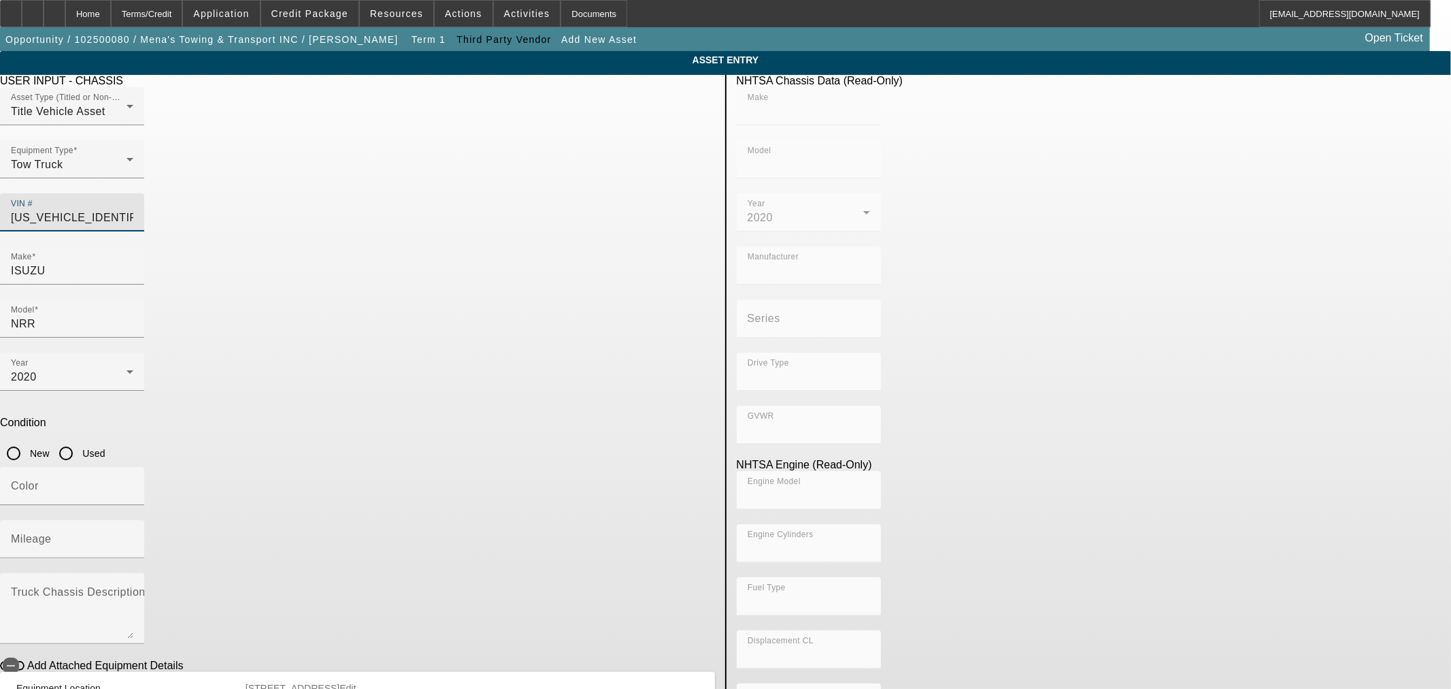
click at [80, 440] on input "Used" at bounding box center [65, 453] width 27 height 27
radio input "true"
type input "ISUZU"
type input "NRR"
type input "ISUZU MOTORS LIMITED, [GEOGRAPHIC_DATA]"
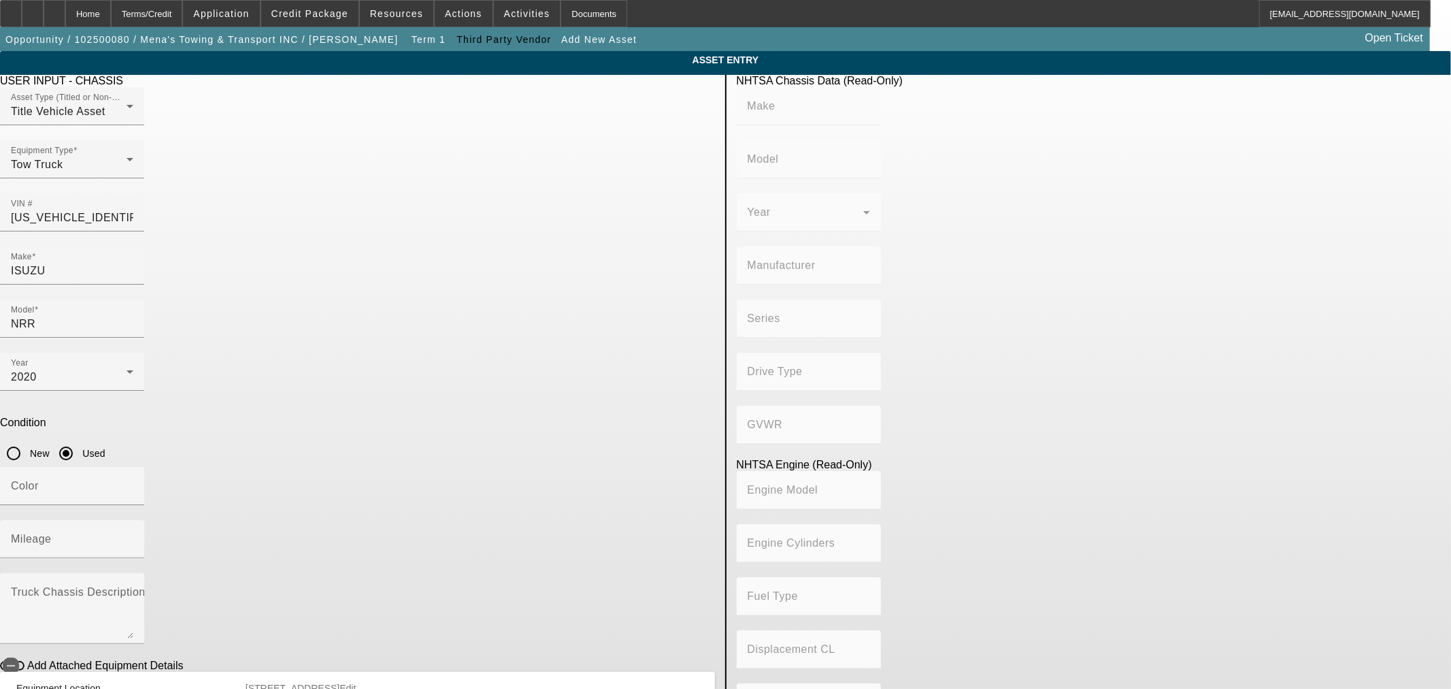
type input "4x2"
type input "Class 5: 16,001 - 19,500 lb (7,258 - 8,845 kg)"
type input "4HK1-TC"
type input "4"
type input "Diesel"
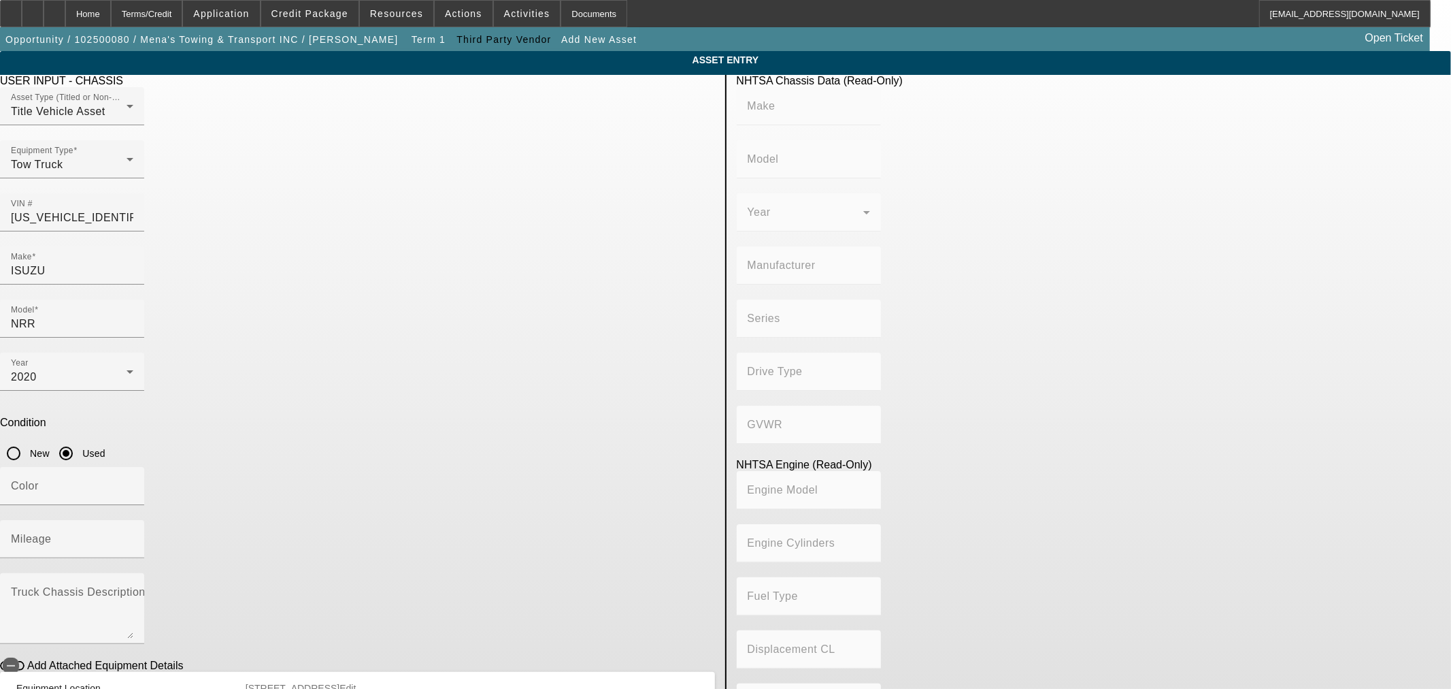
type input "317.32346929260"
type input "5.2"
click at [133, 536] on input "Mileage" at bounding box center [72, 544] width 122 height 16
type input "98320"
click at [243, 417] on app-asset-collateral-manage "ASSET ENTRY USER INPUT - CHASSIS Asset Type (Titled or Non-Titled) Title Vehicl…" at bounding box center [725, 428] width 1451 height 755
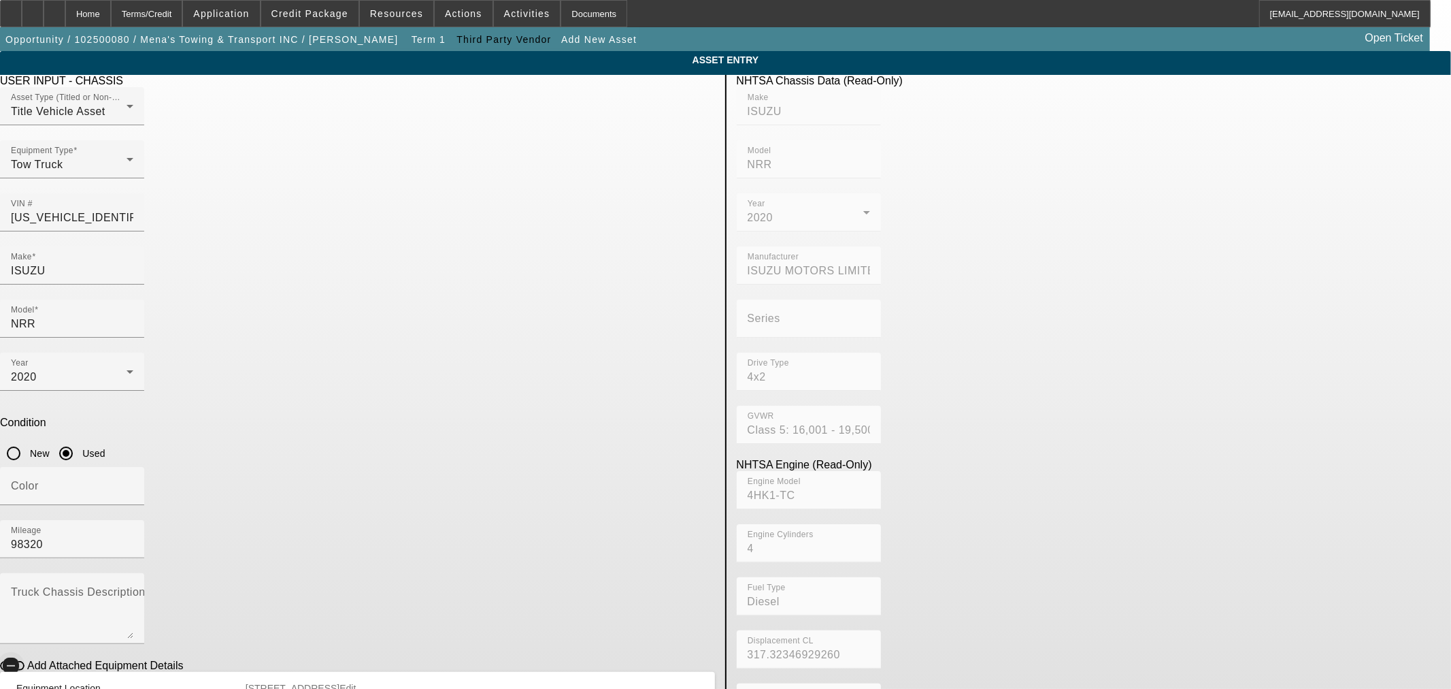
click at [24, 652] on span "button" at bounding box center [10, 665] width 27 height 27
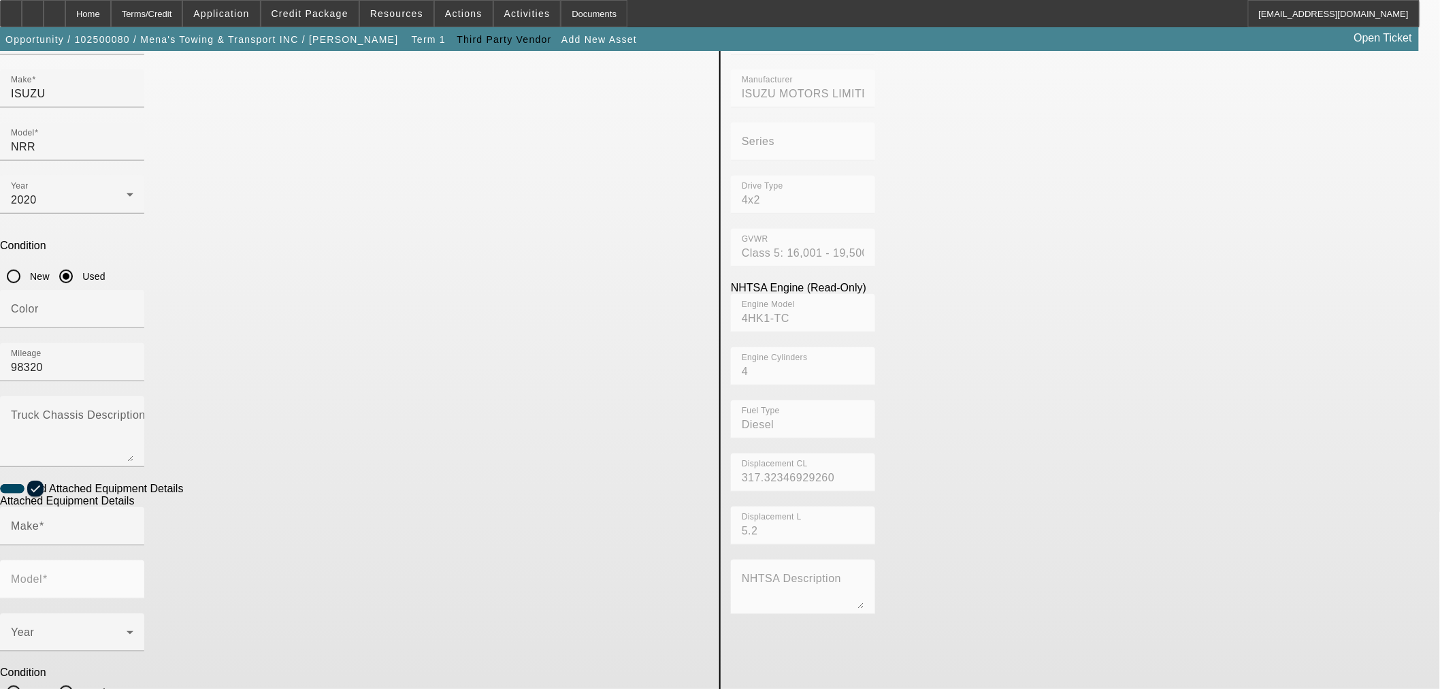
scroll to position [179, 0]
click at [42, 480] on icon "button" at bounding box center [35, 486] width 12 height 12
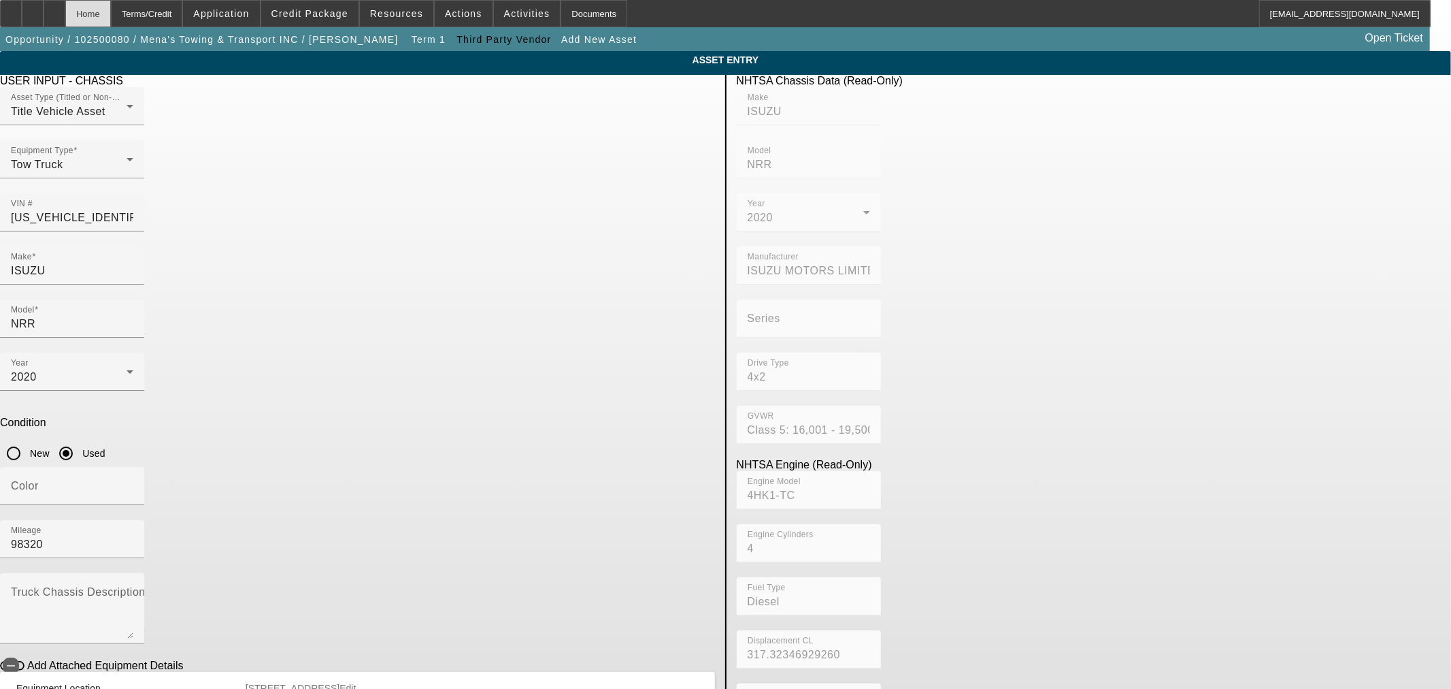
click at [111, 12] on div "Home" at bounding box center [88, 13] width 46 height 27
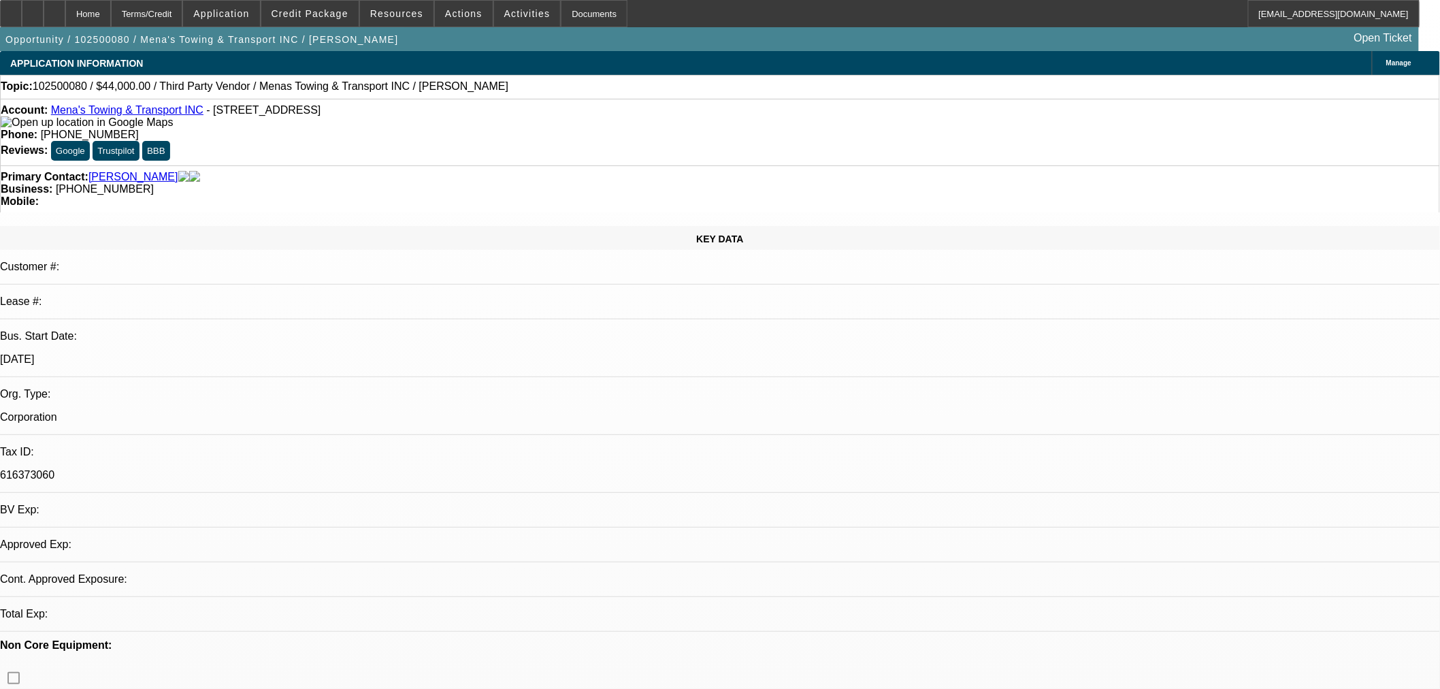
select select "0"
select select "2"
select select "0.1"
select select "4"
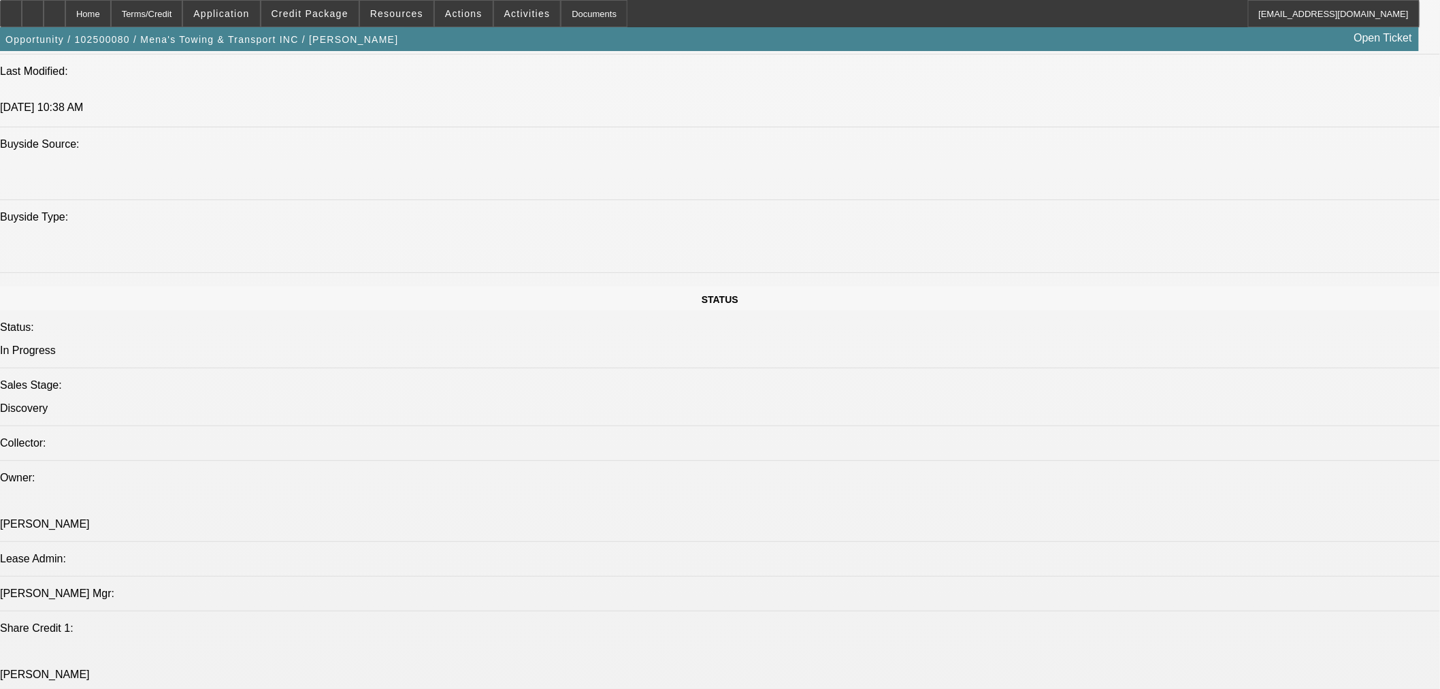
scroll to position [1436, 0]
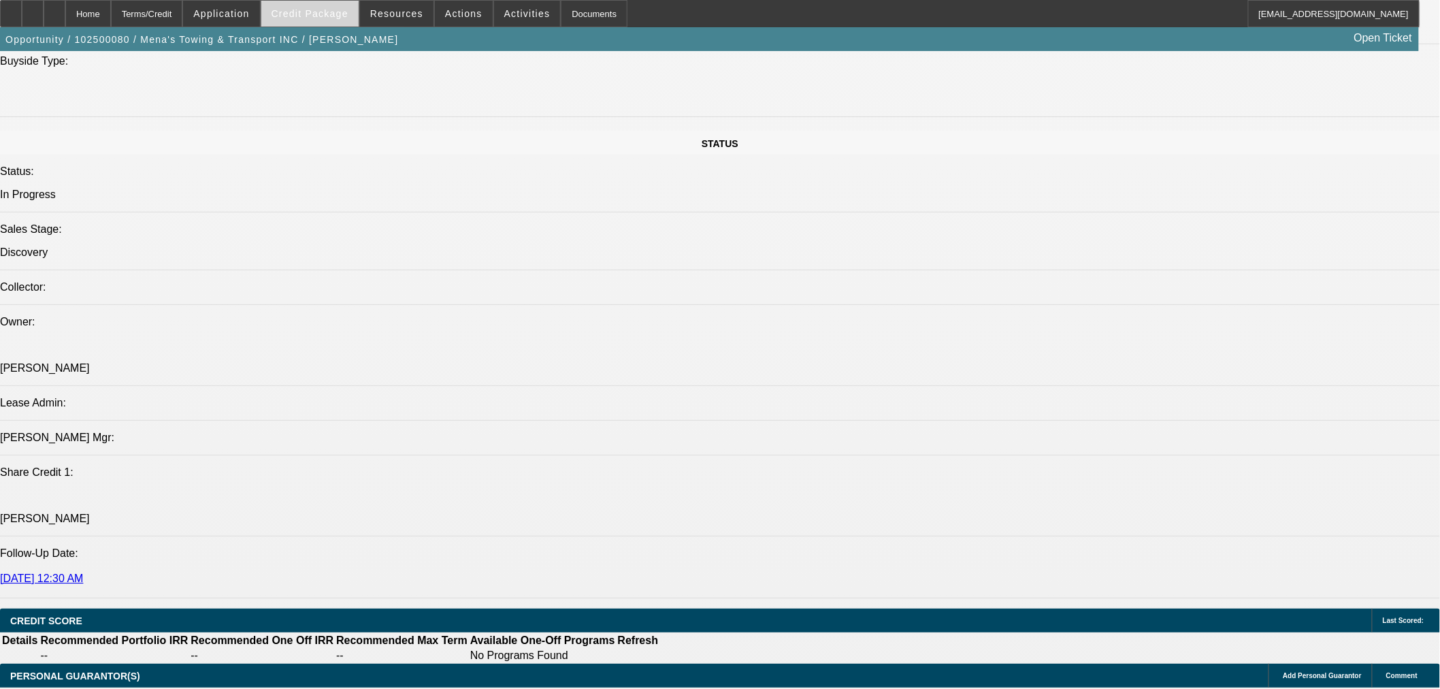
click at [323, 19] on button "Credit Package" at bounding box center [309, 14] width 97 height 26
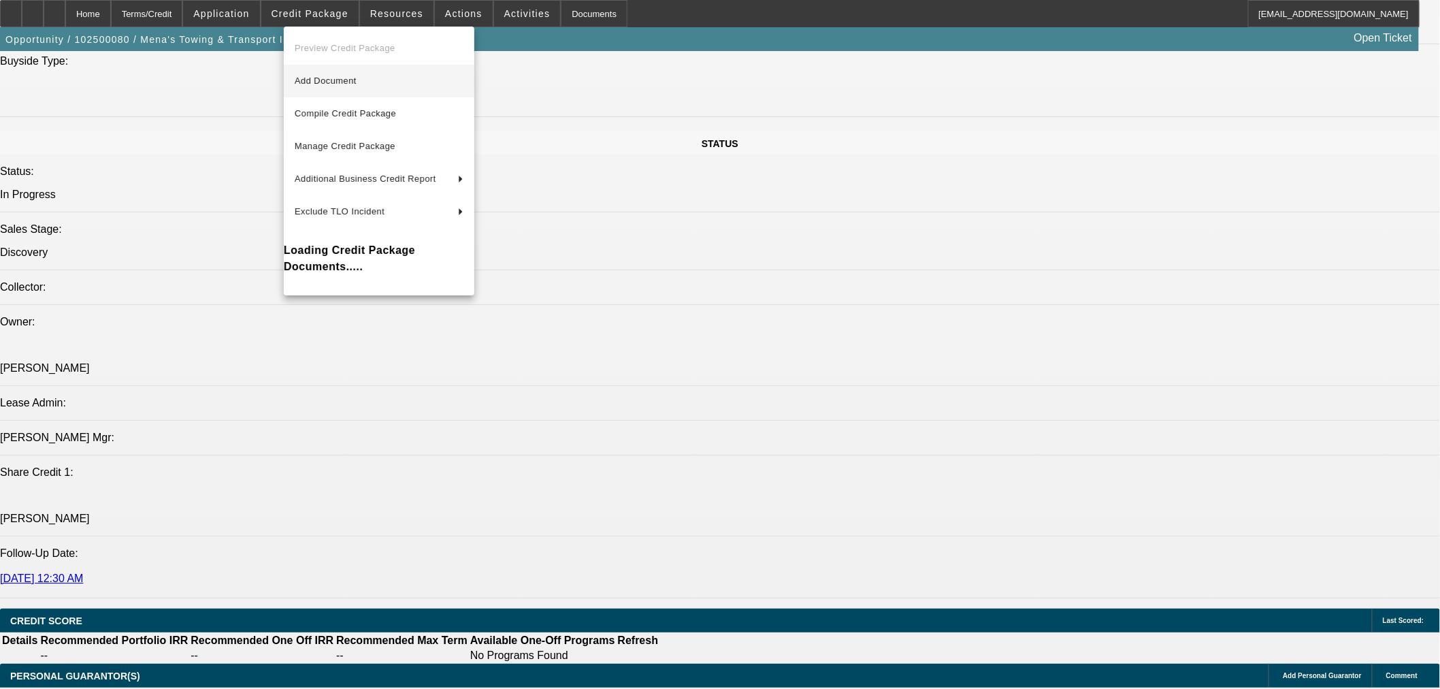
click at [329, 79] on span "Add Document" at bounding box center [326, 81] width 62 height 10
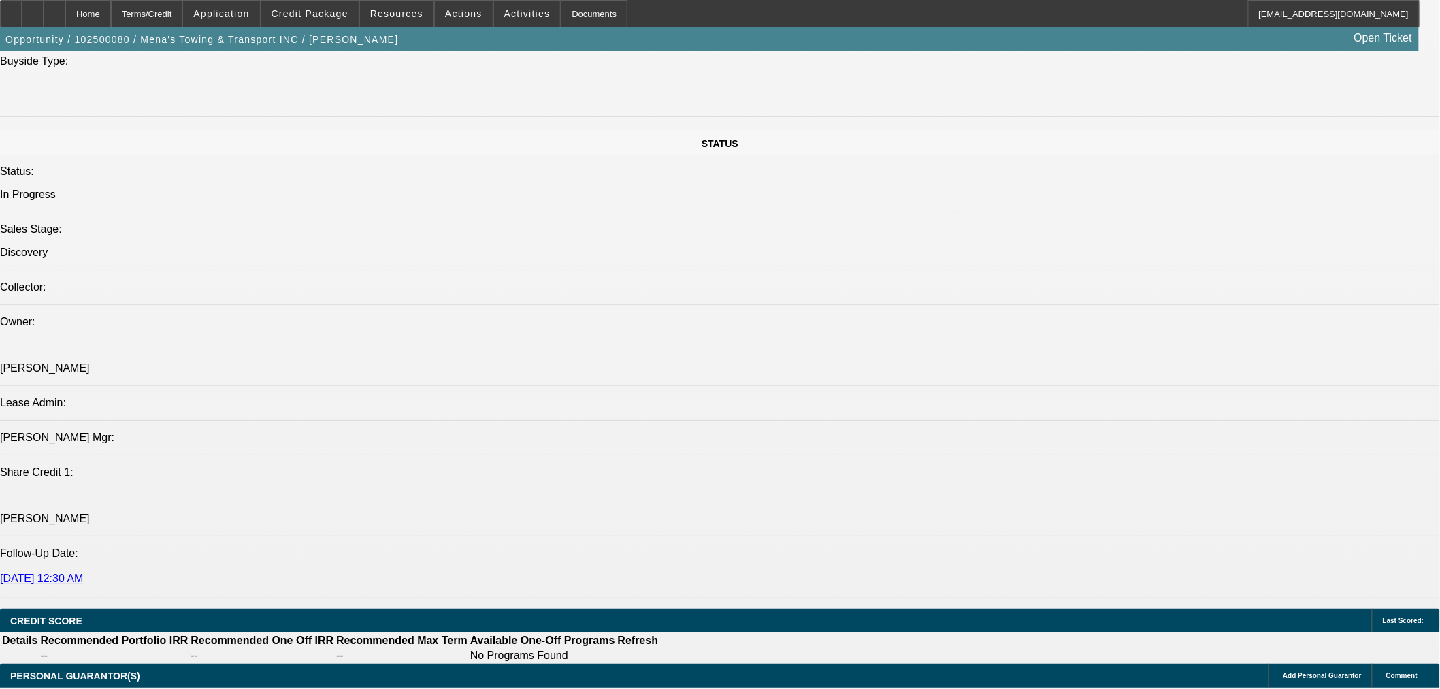
drag, startPoint x: 794, startPoint y: 427, endPoint x: 783, endPoint y: 431, distance: 11.9
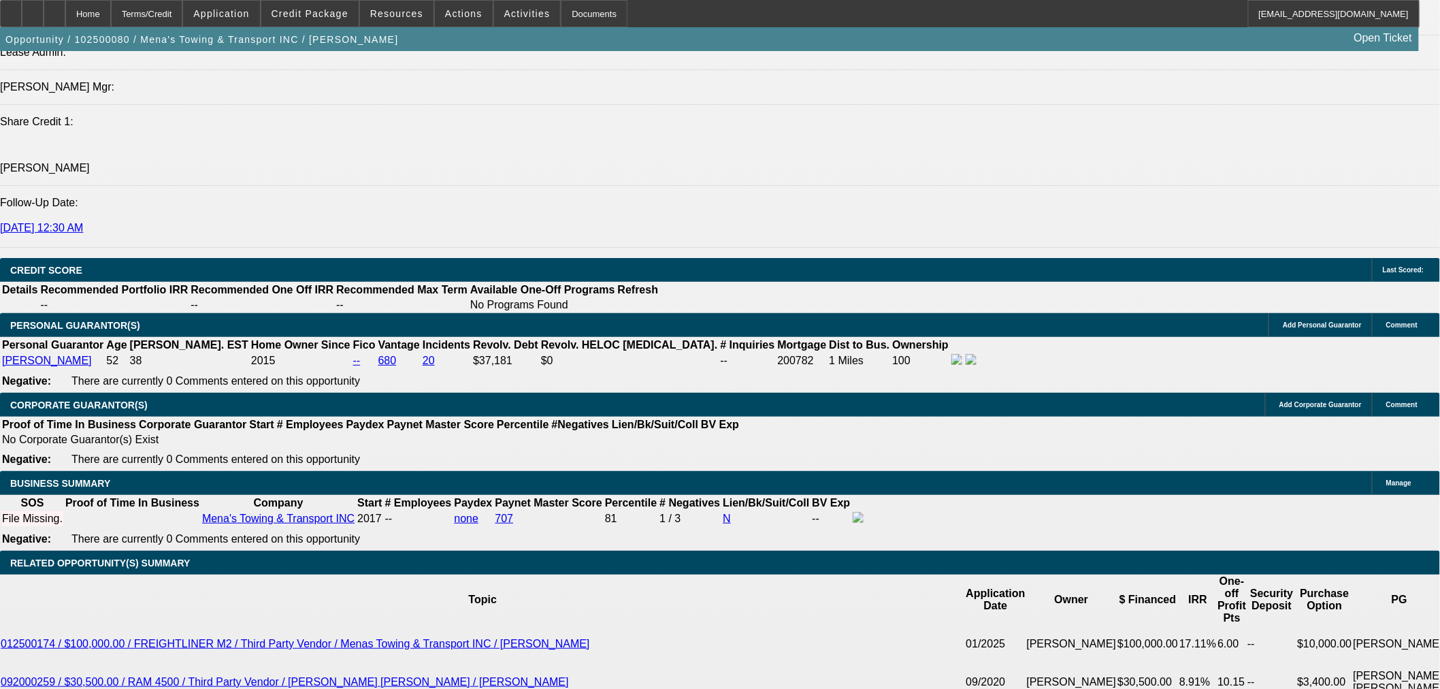
scroll to position [1890, 0]
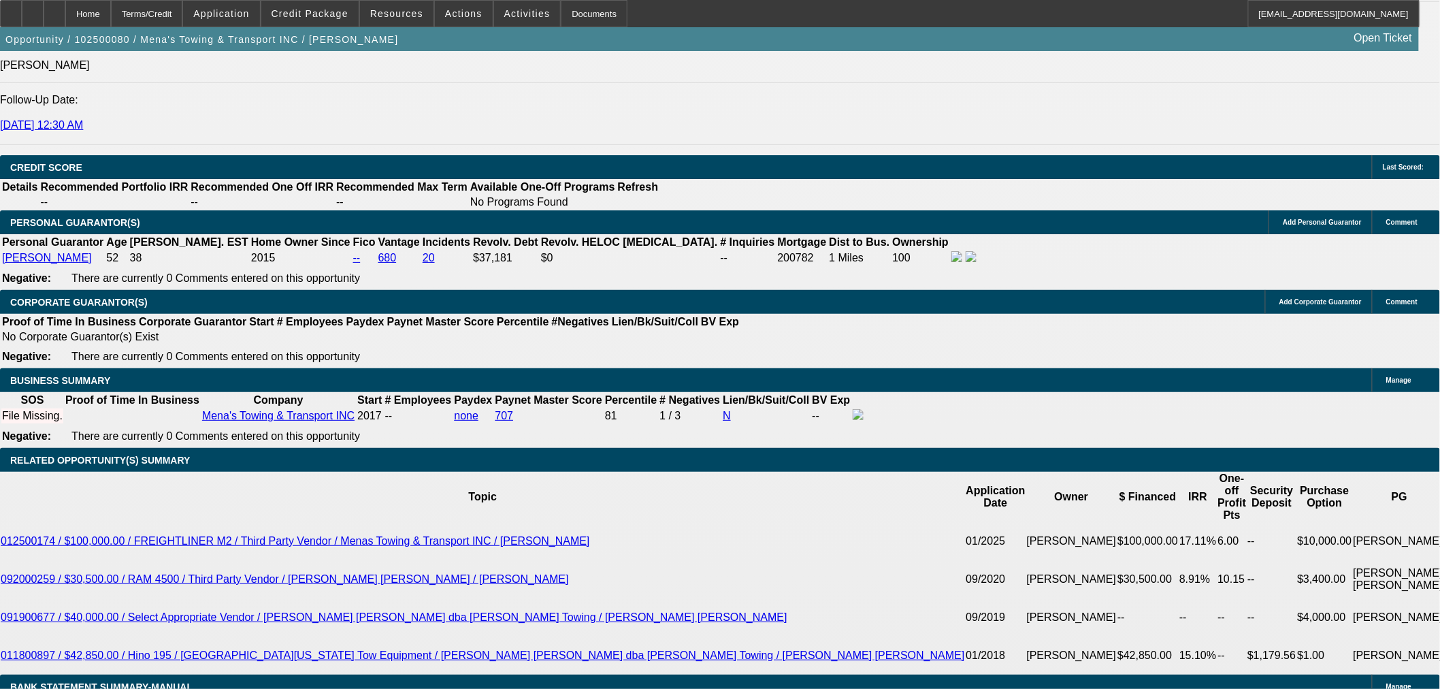
type input "$0.00"
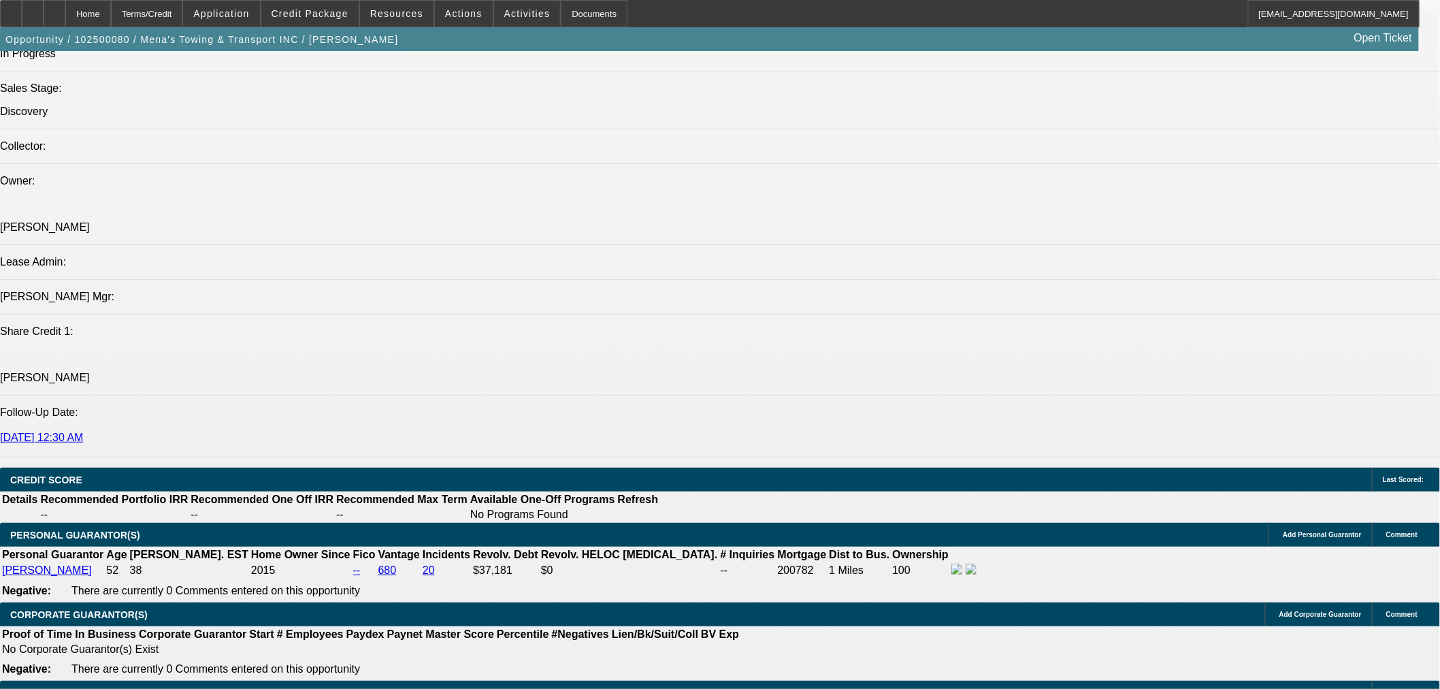
scroll to position [1663, 0]
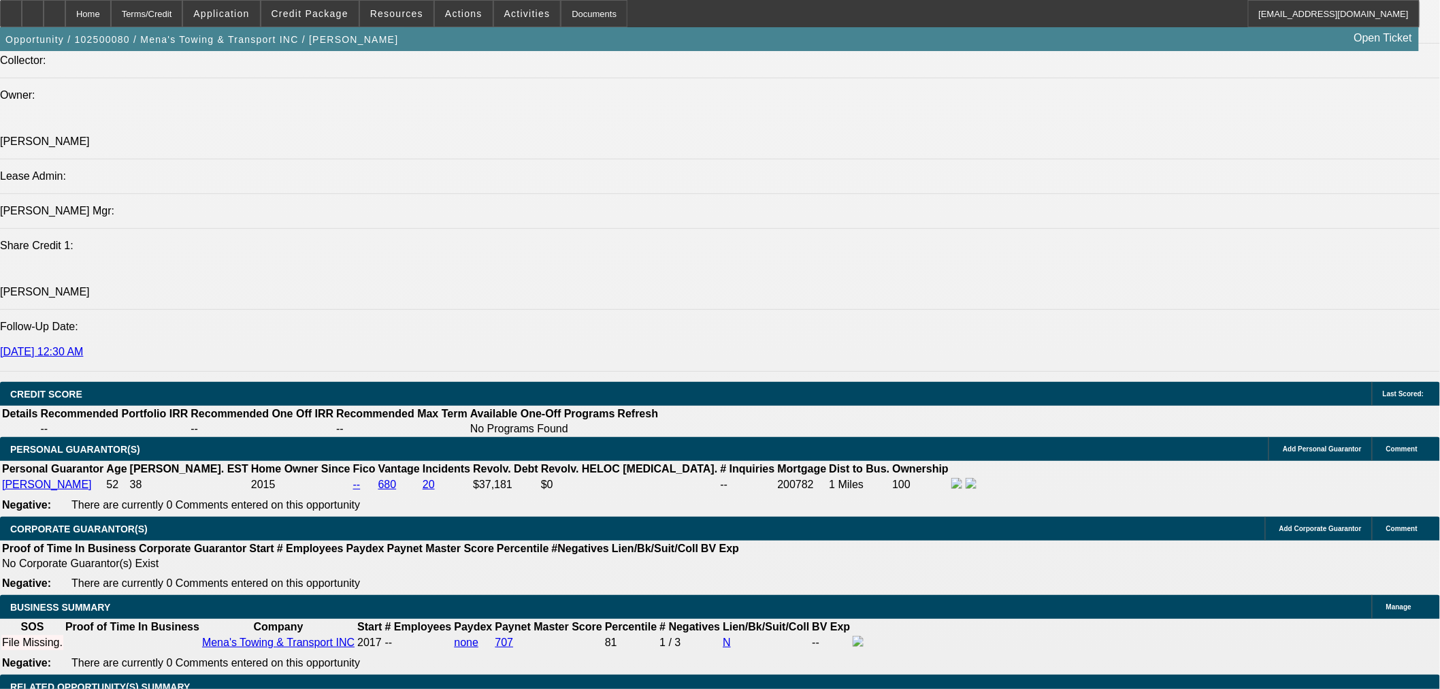
type input "48"
type input "9"
type input "$2,189.88"
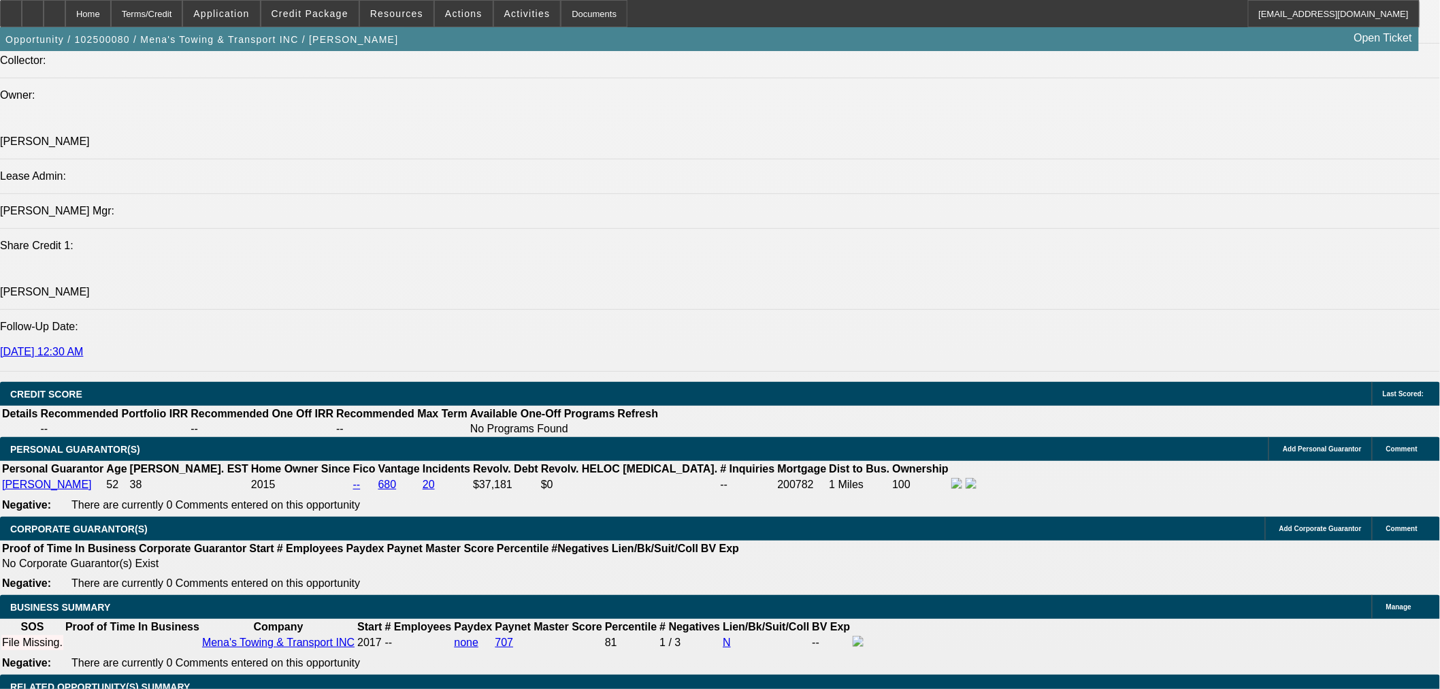
type input "$1,094.94"
type input "9.9"
type input "$2,227.68"
type input "$1,113.84"
type input "9.9"
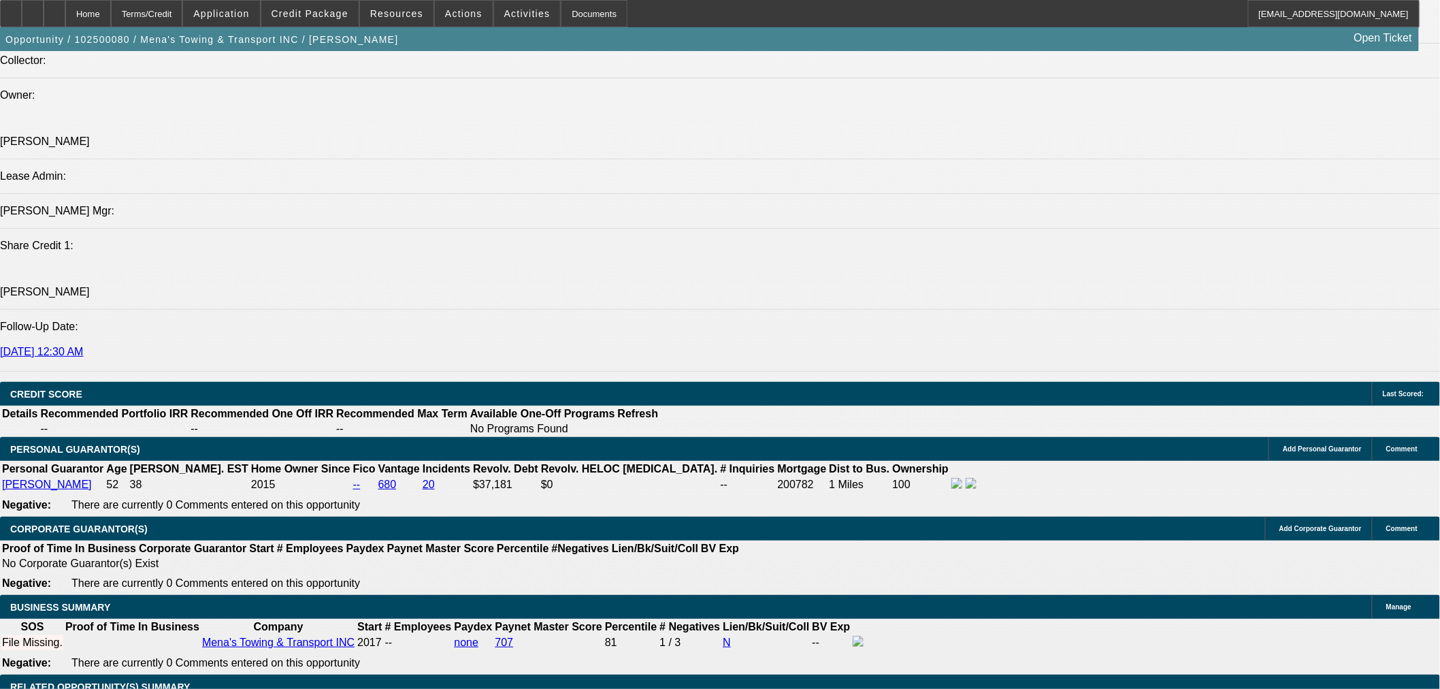
select select "3"
select select "0"
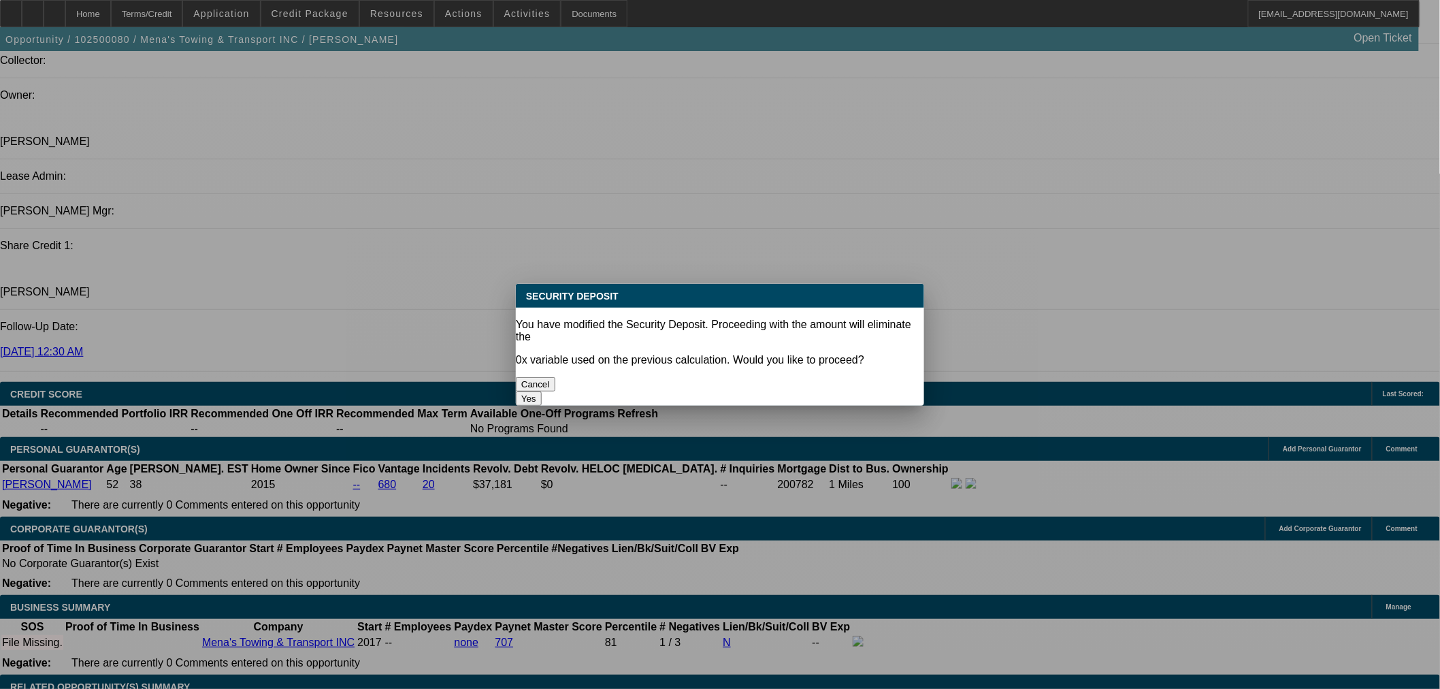
click at [542, 391] on button "Yes" at bounding box center [529, 398] width 26 height 14
type input "$0.00"
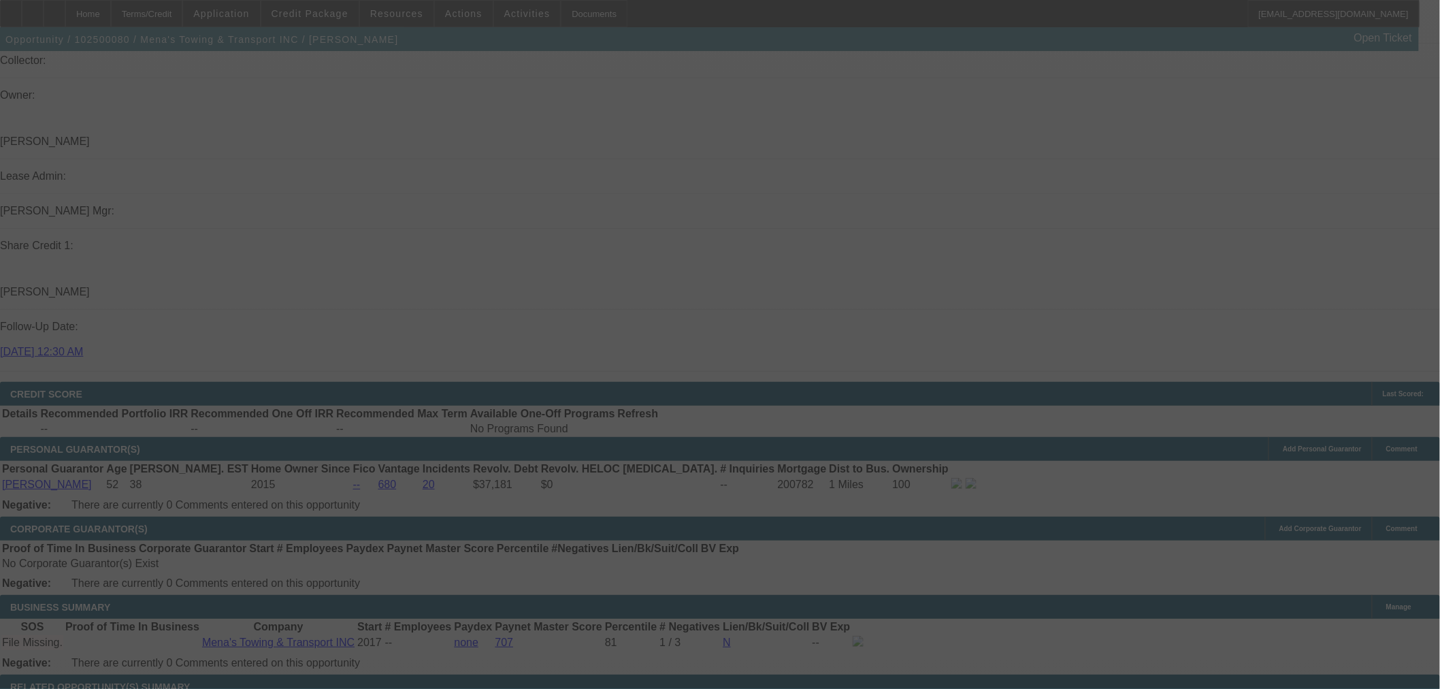
select select "0"
select select "3"
select select "0.1"
select select "4"
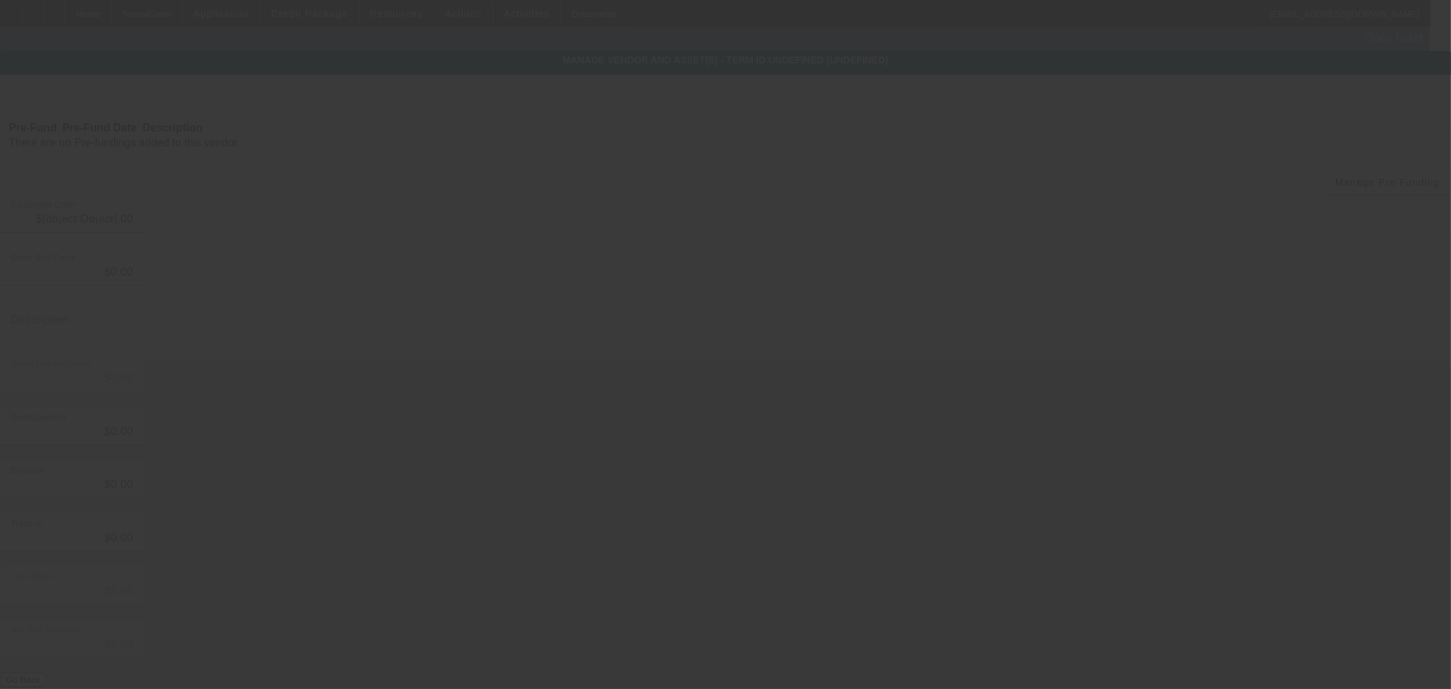
type input "$44,000.00"
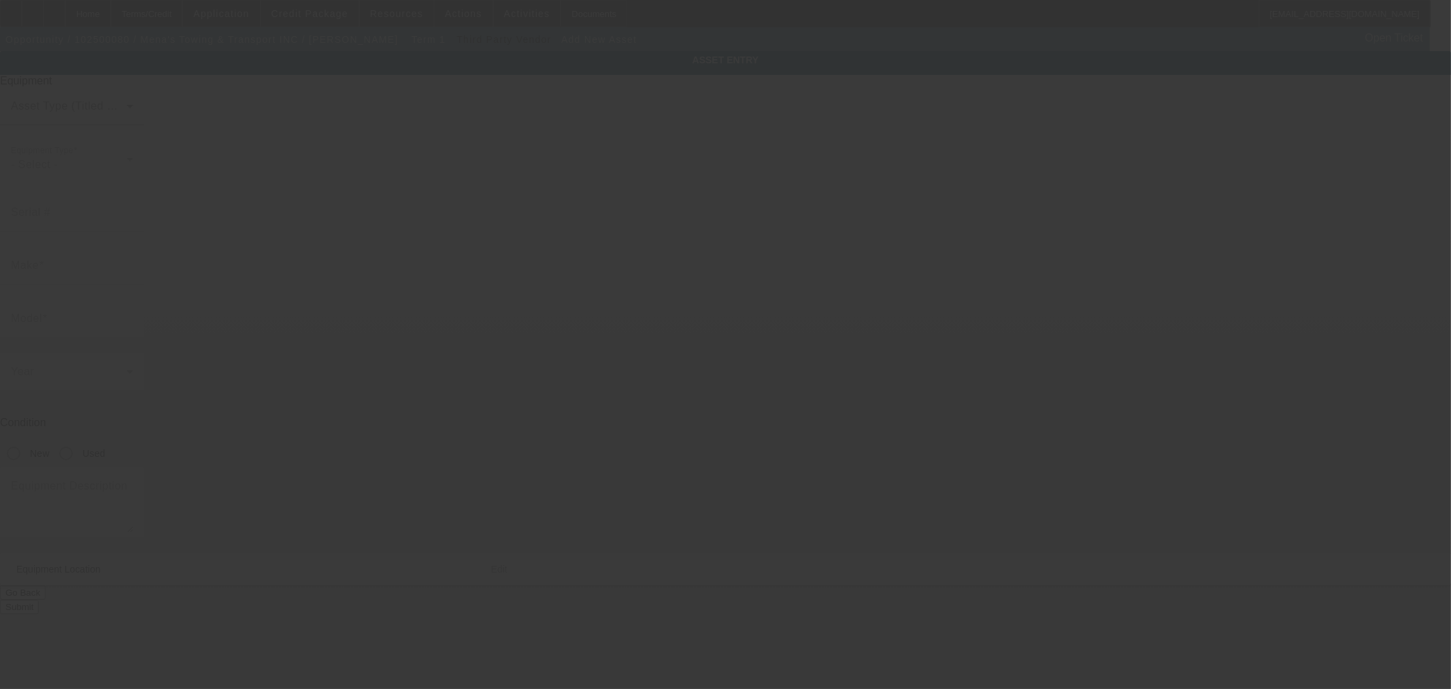
type input "5750 Sunrise Blvd"
type input "Citrus Heights"
type input "95610"
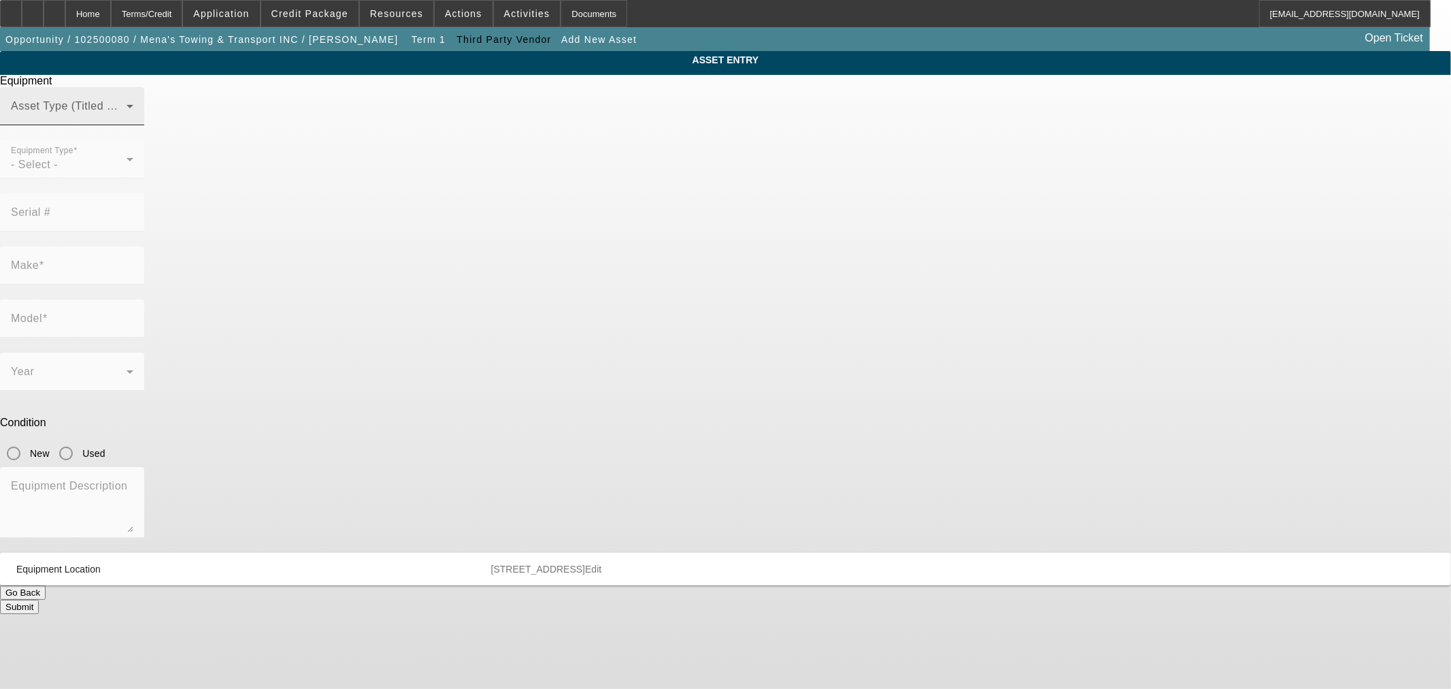
click at [705, 113] on div "Equipment Asset Type (Titled or Non-Titled) Equipment Type - Select - Serial # …" at bounding box center [726, 344] width 1472 height 539
drag, startPoint x: 131, startPoint y: 7, endPoint x: 151, endPoint y: 54, distance: 51.8
click at [111, 7] on div "Home" at bounding box center [88, 13] width 46 height 27
click at [133, 121] on div "Asset Type (Titled or Non-Titled)" at bounding box center [72, 106] width 122 height 38
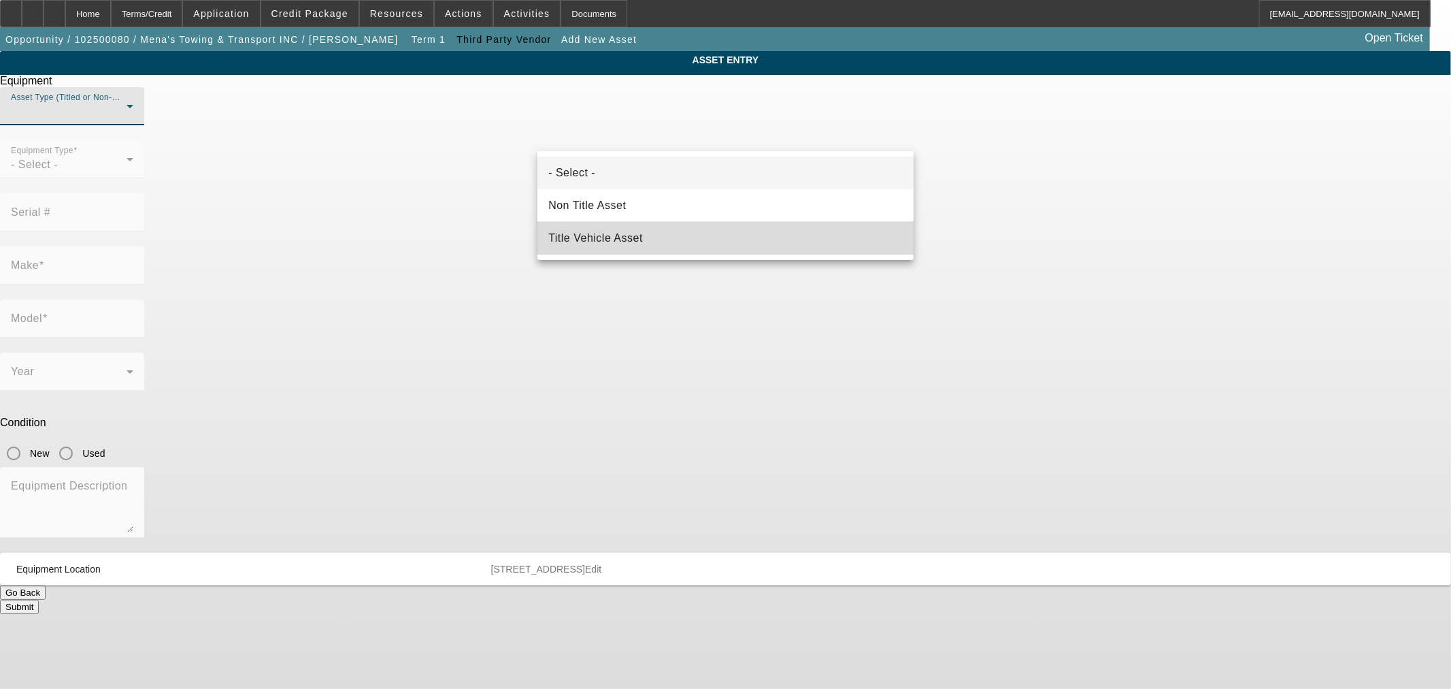
click at [645, 231] on mat-option "Title Vehicle Asset" at bounding box center [726, 238] width 376 height 33
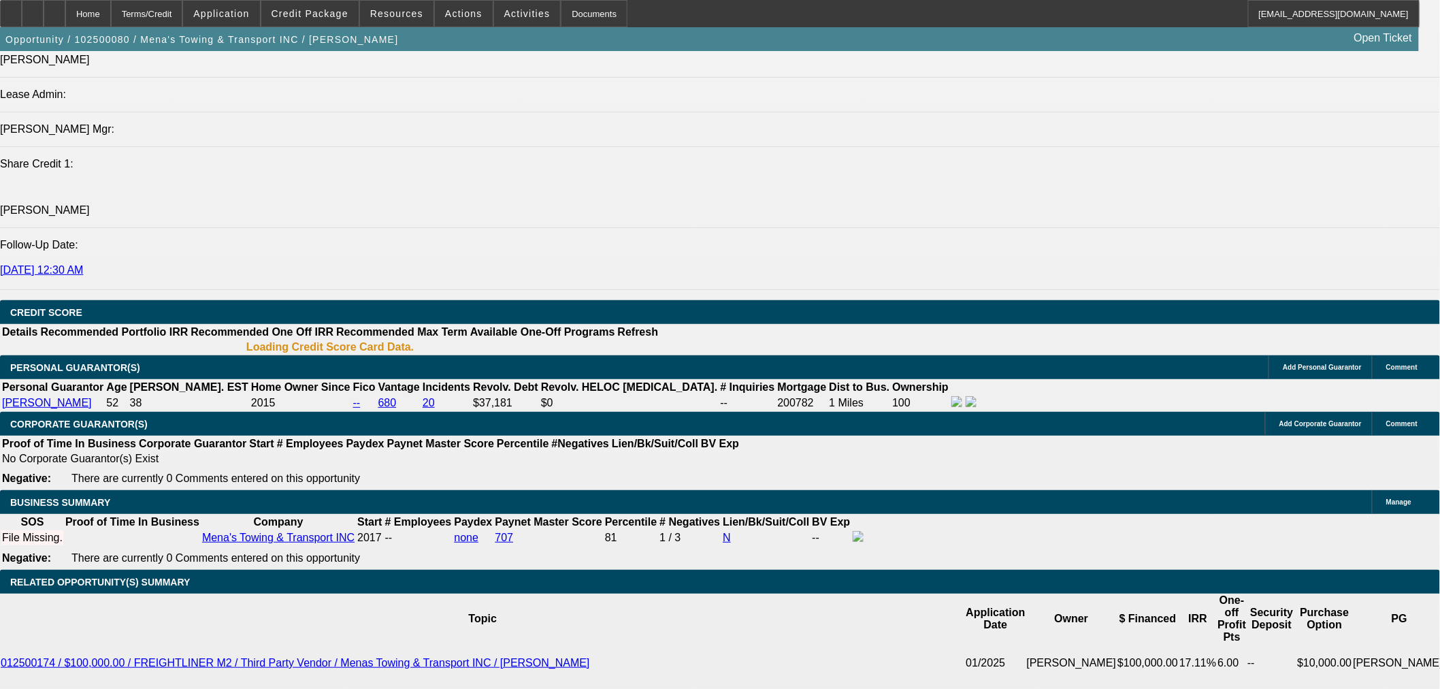
select select "0"
select select "3"
select select "0.1"
select select "4"
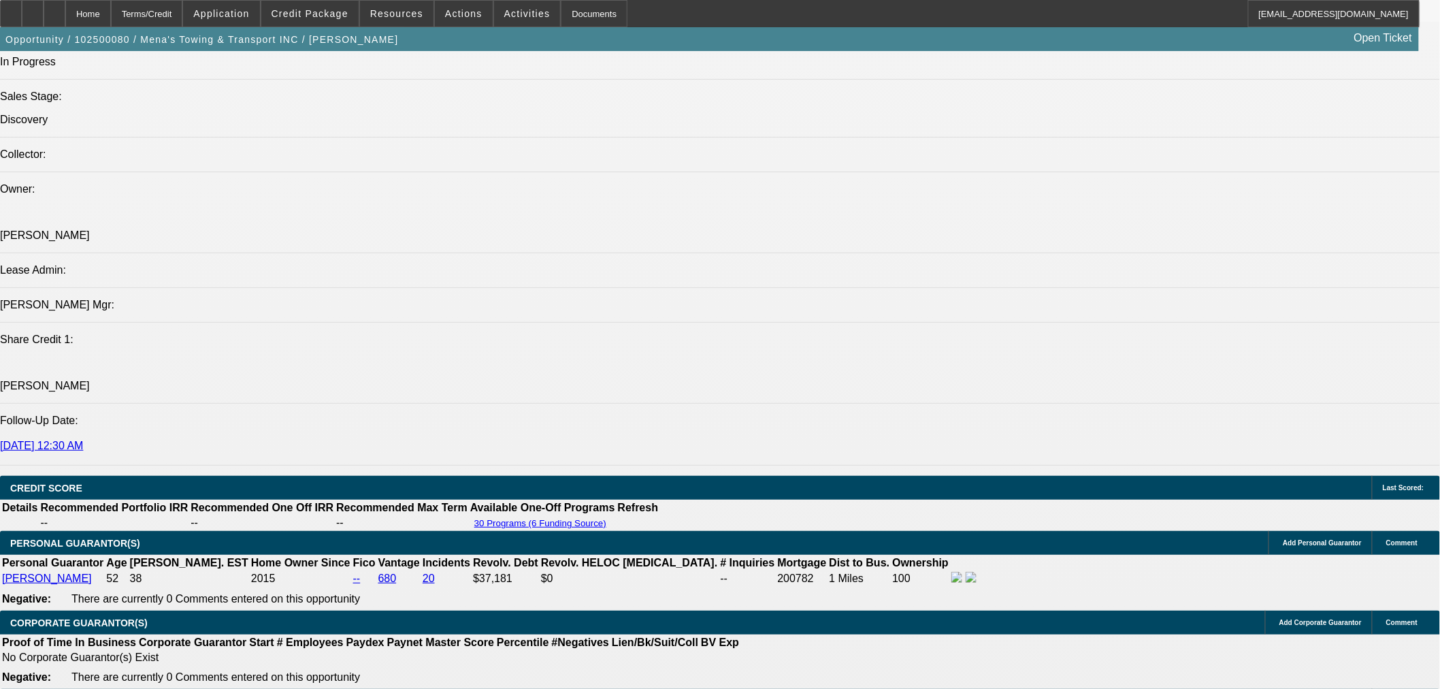
scroll to position [1615, 0]
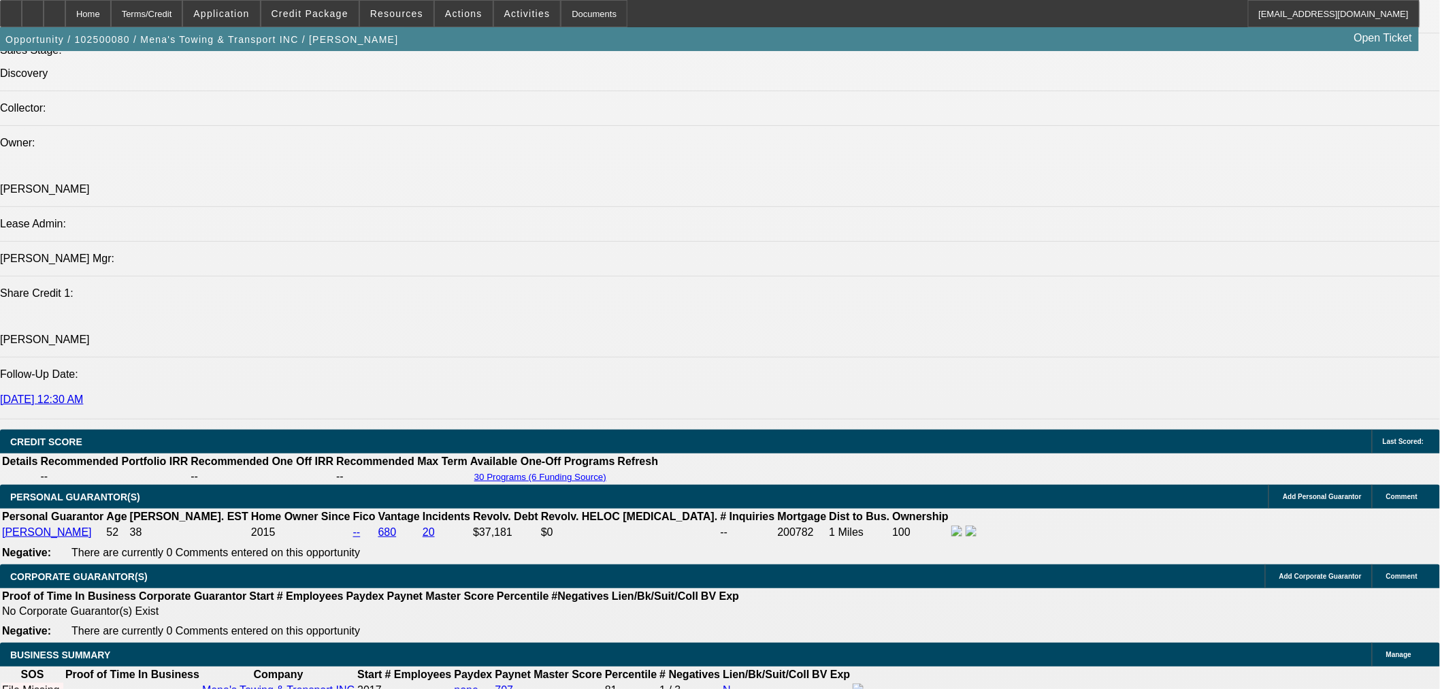
drag, startPoint x: 310, startPoint y: 256, endPoint x: 317, endPoint y: 248, distance: 10.6
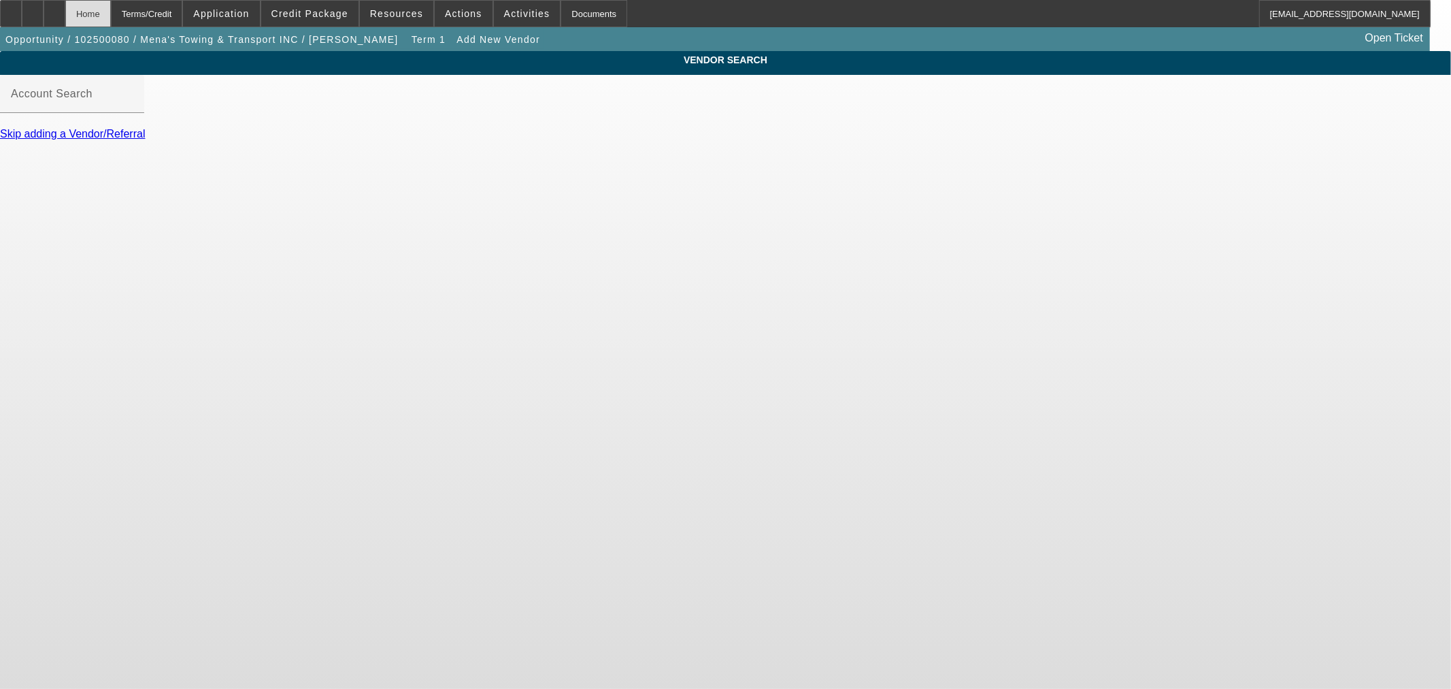
click at [111, 14] on div "Home" at bounding box center [88, 13] width 46 height 27
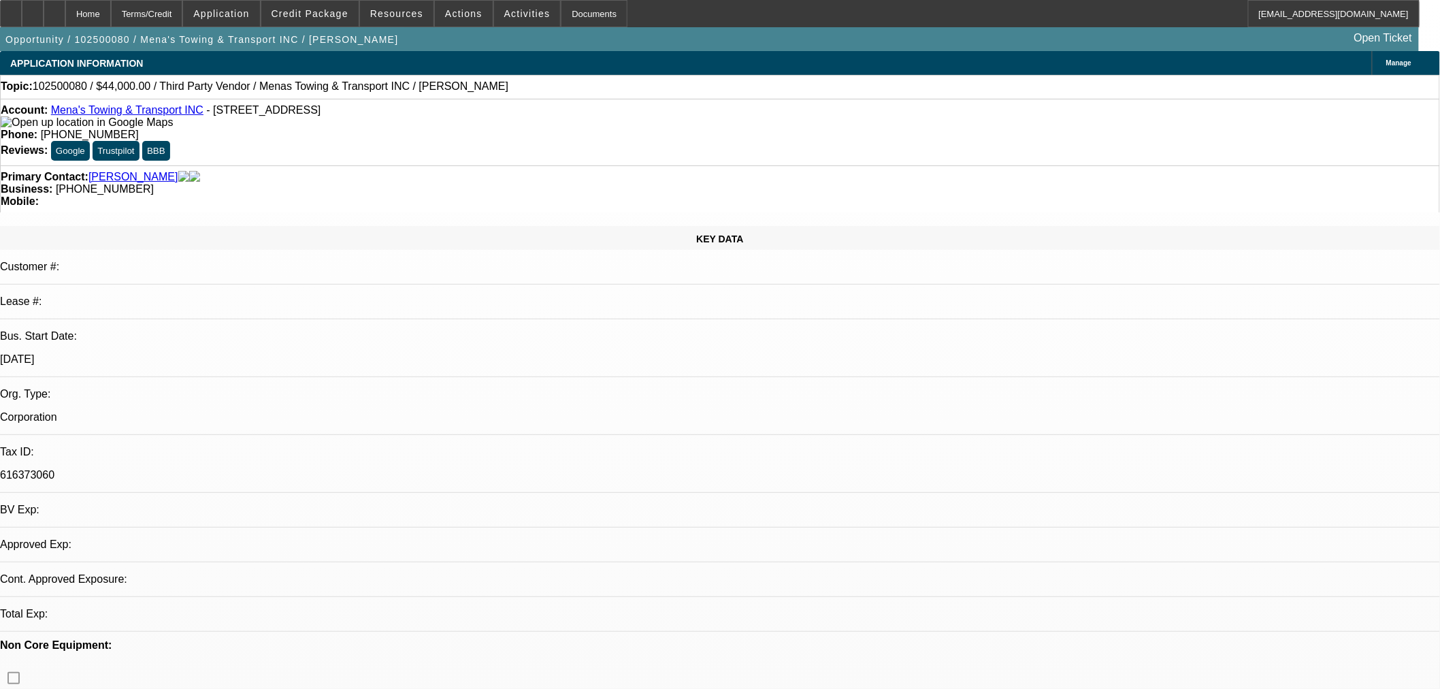
select select "0"
select select "3"
select select "0.1"
select select "4"
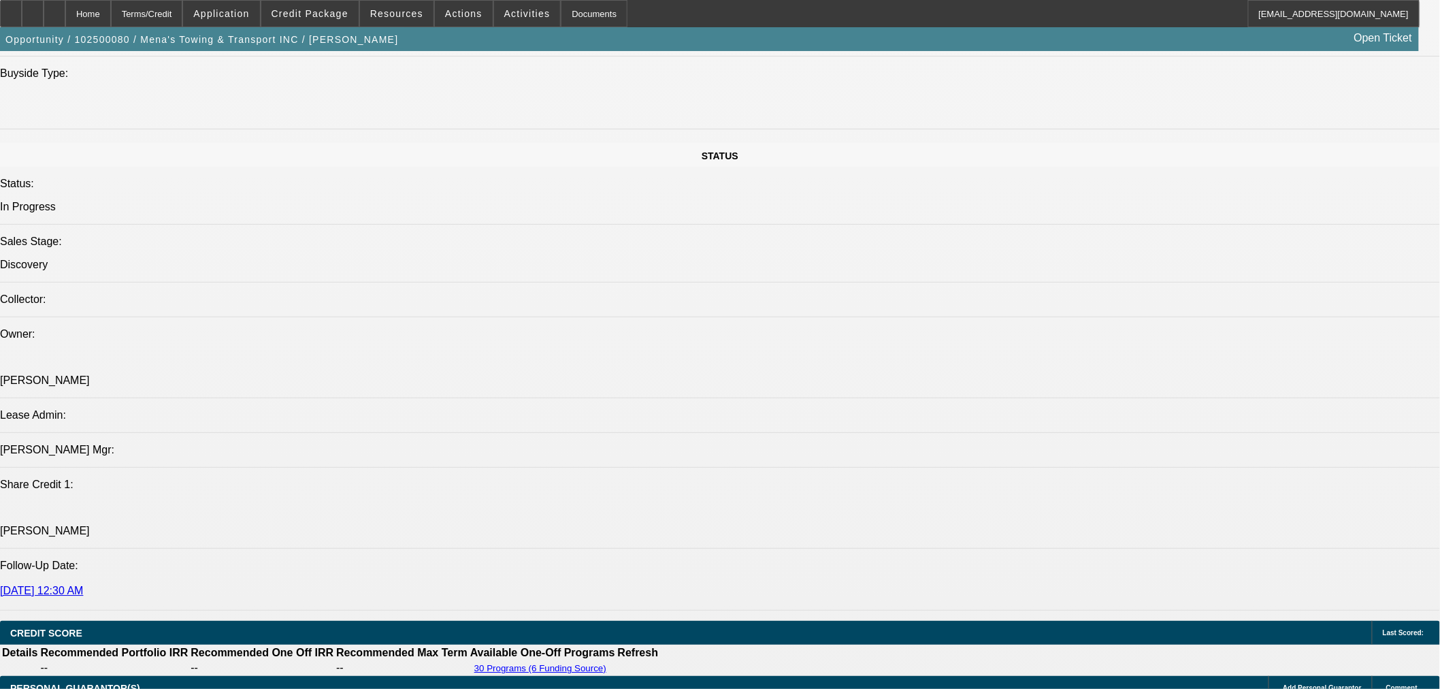
scroll to position [1739, 0]
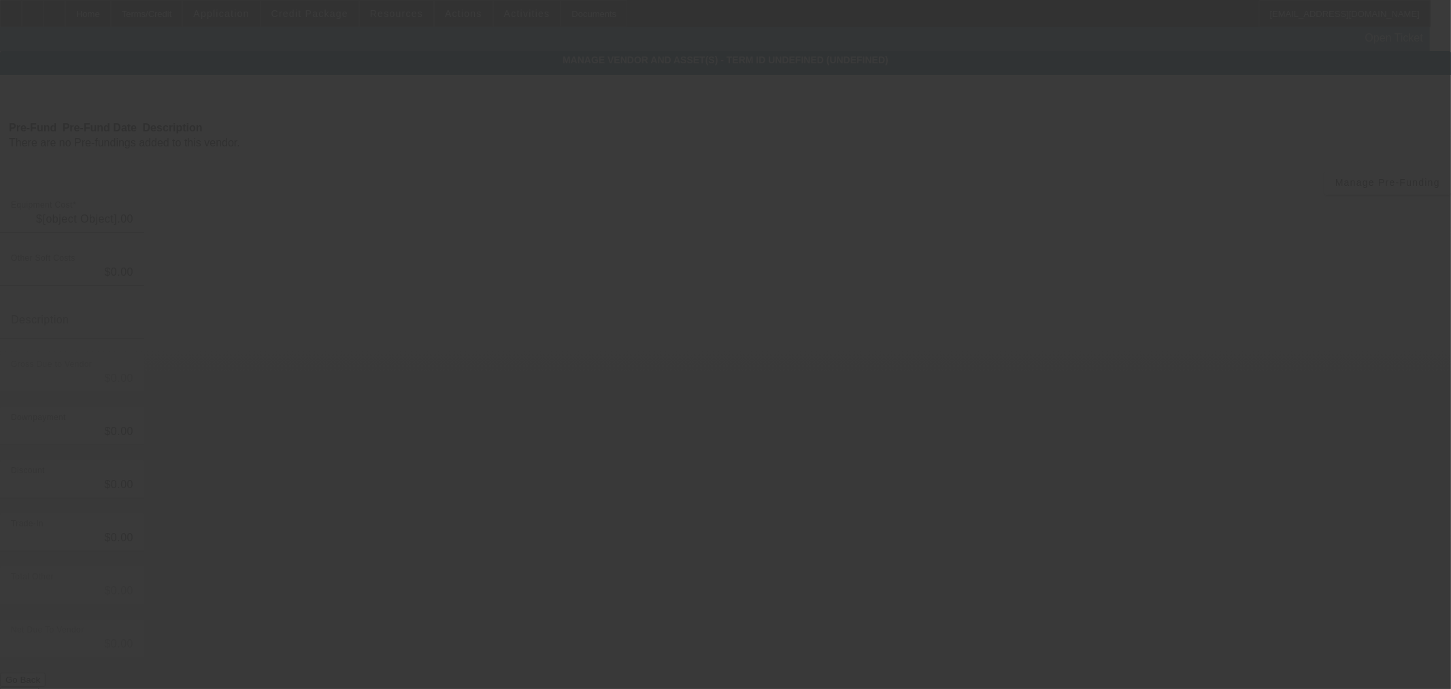
type input "$44,000.00"
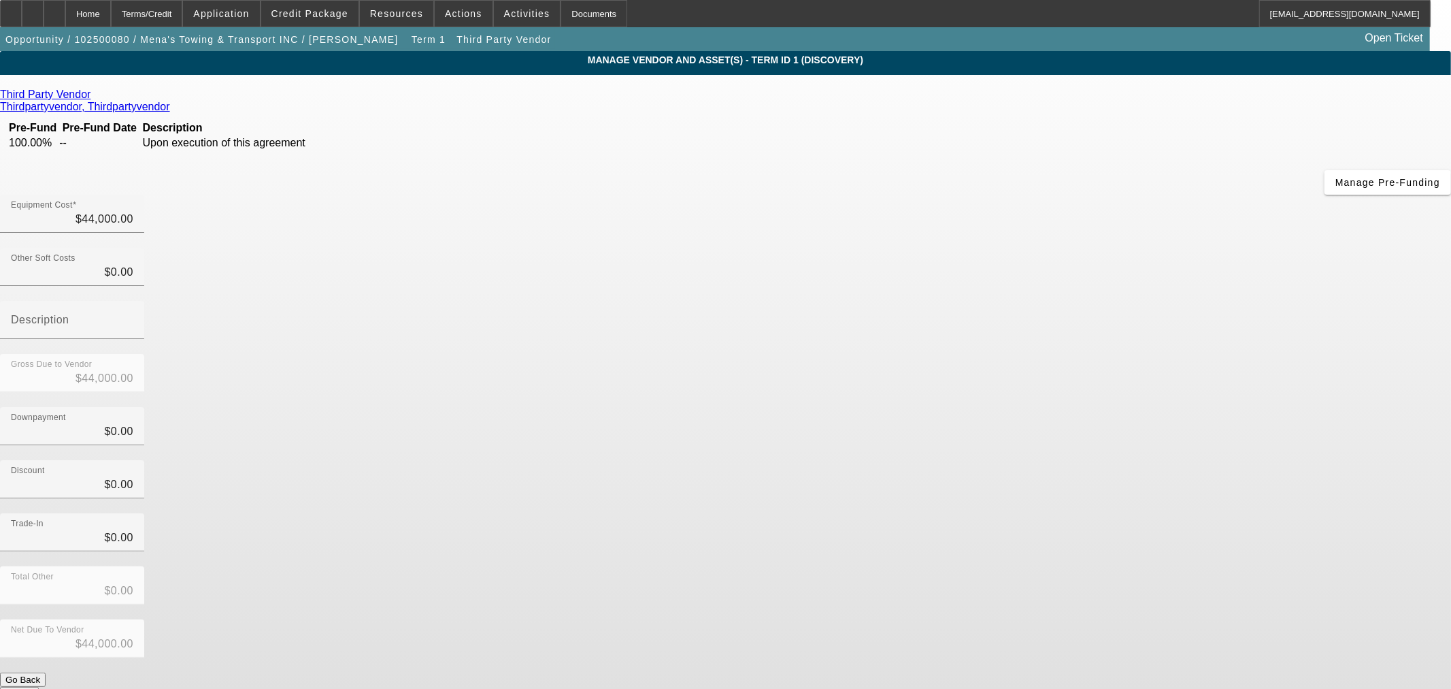
drag, startPoint x: 1053, startPoint y: 558, endPoint x: 1048, endPoint y: 565, distance: 8.3
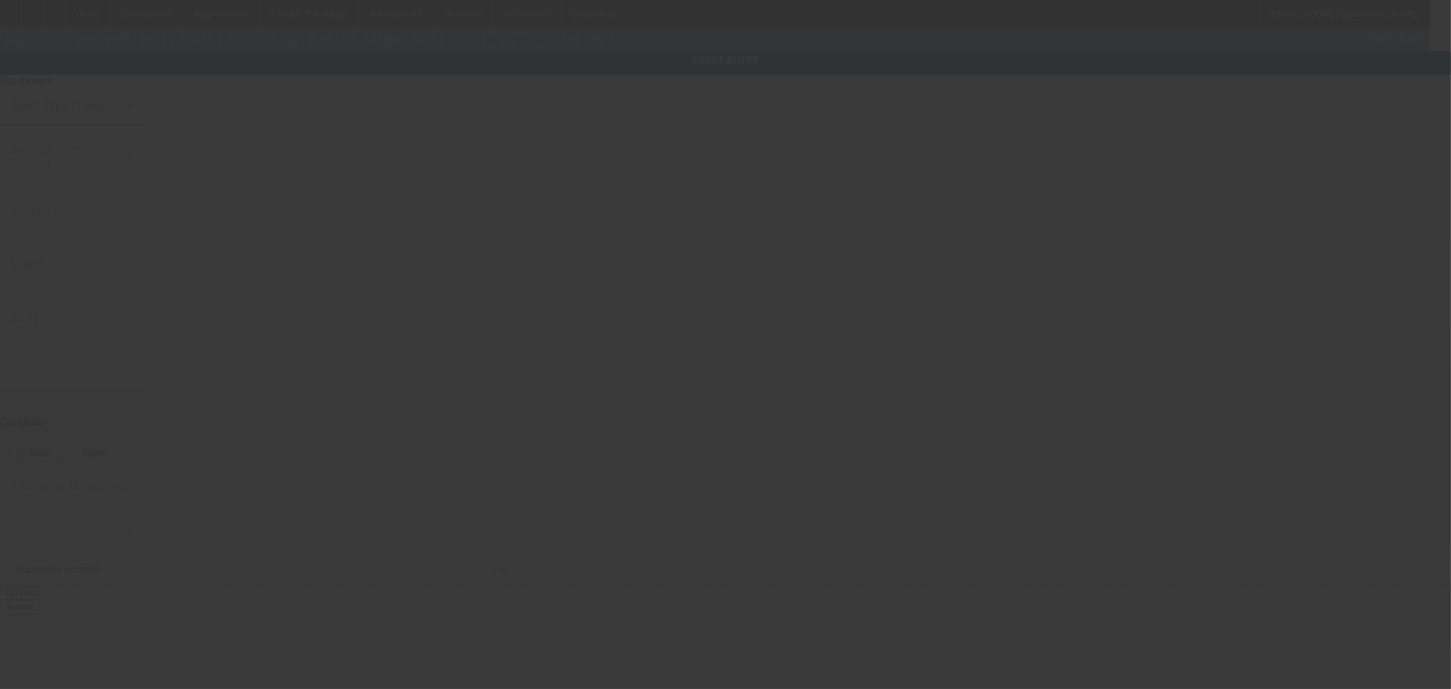
type input "5750 Sunrise Blvd"
type input "Citrus Heights"
type input "95610"
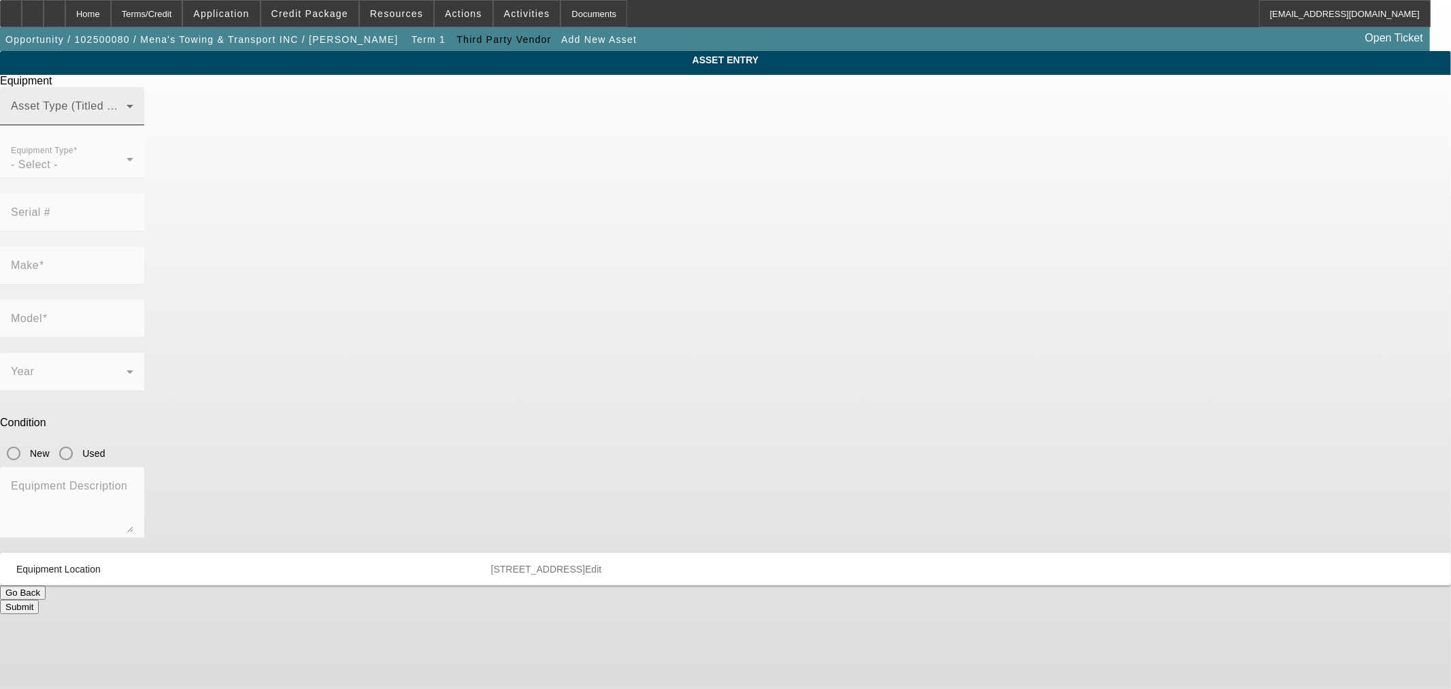
click at [133, 125] on div "Asset Type (Titled or Non-Titled)" at bounding box center [72, 106] width 122 height 38
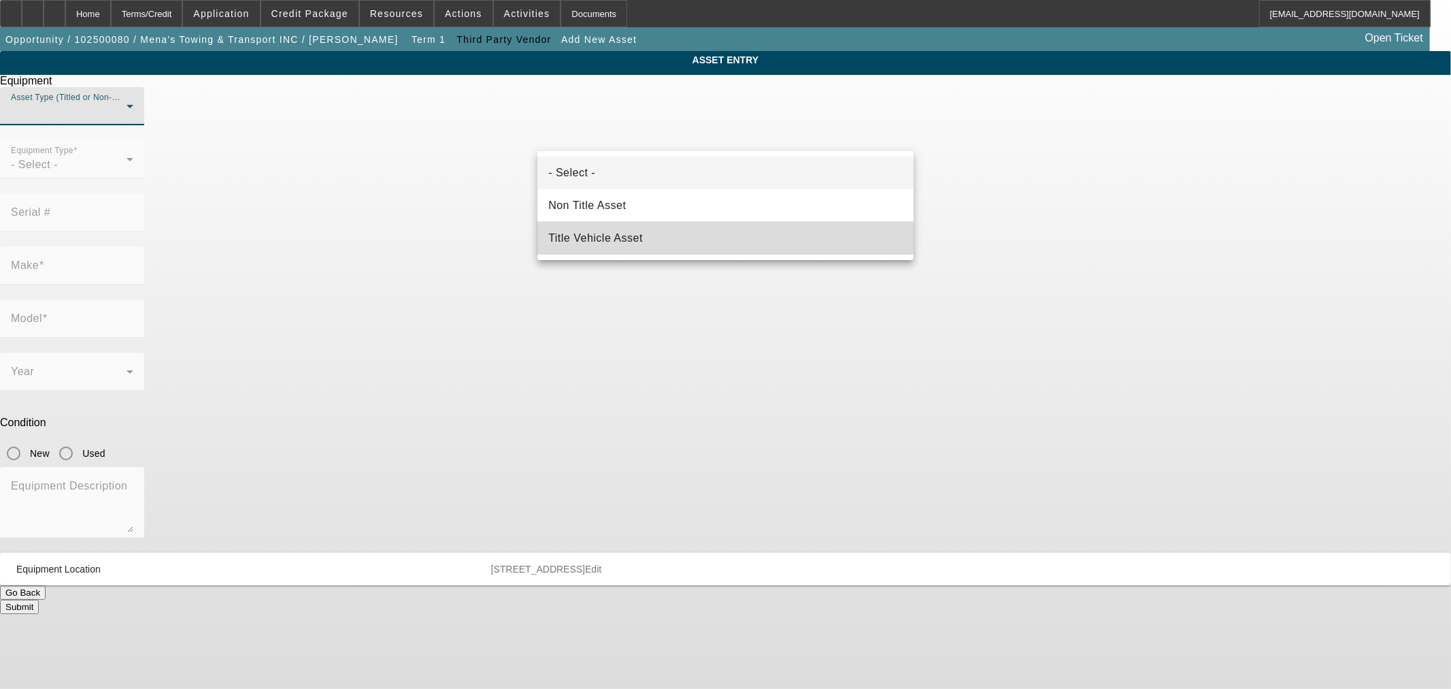
click at [591, 225] on mat-option "Title Vehicle Asset" at bounding box center [726, 238] width 376 height 33
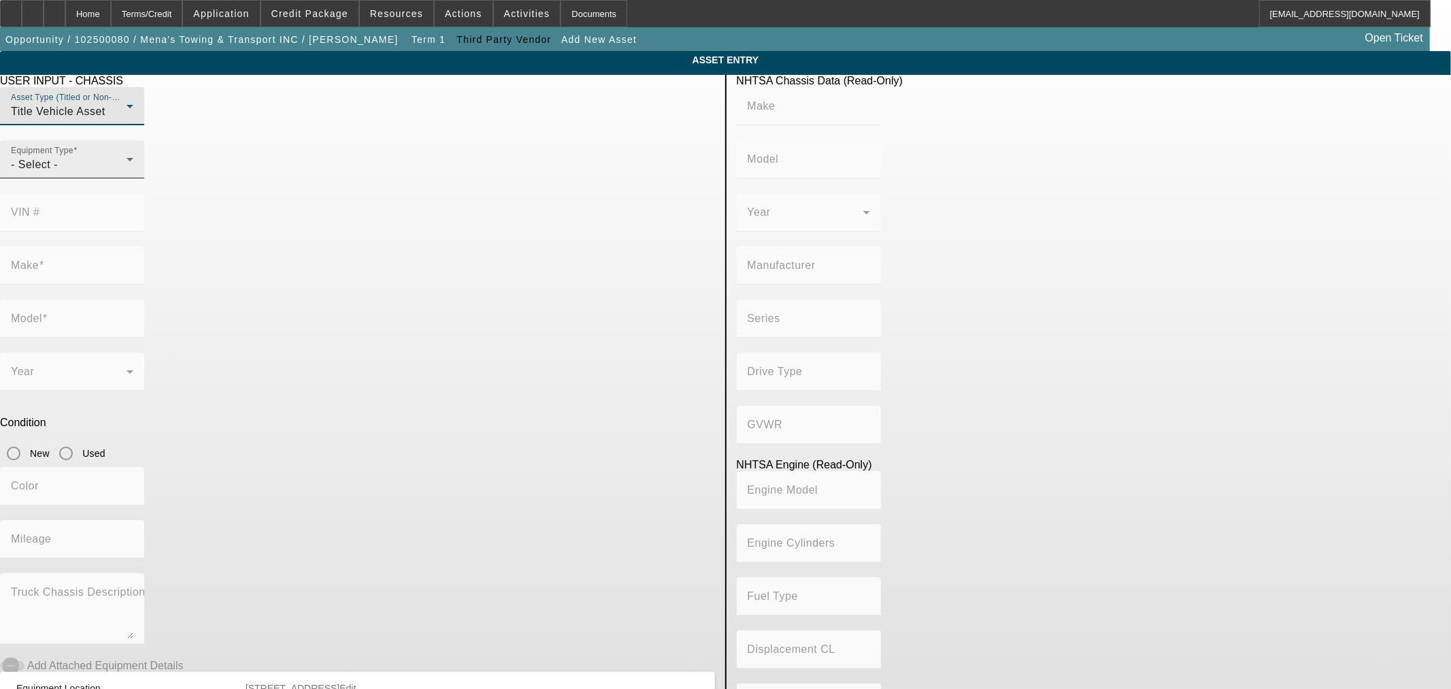
click at [133, 178] on div "Equipment Type - Select -" at bounding box center [72, 159] width 122 height 38
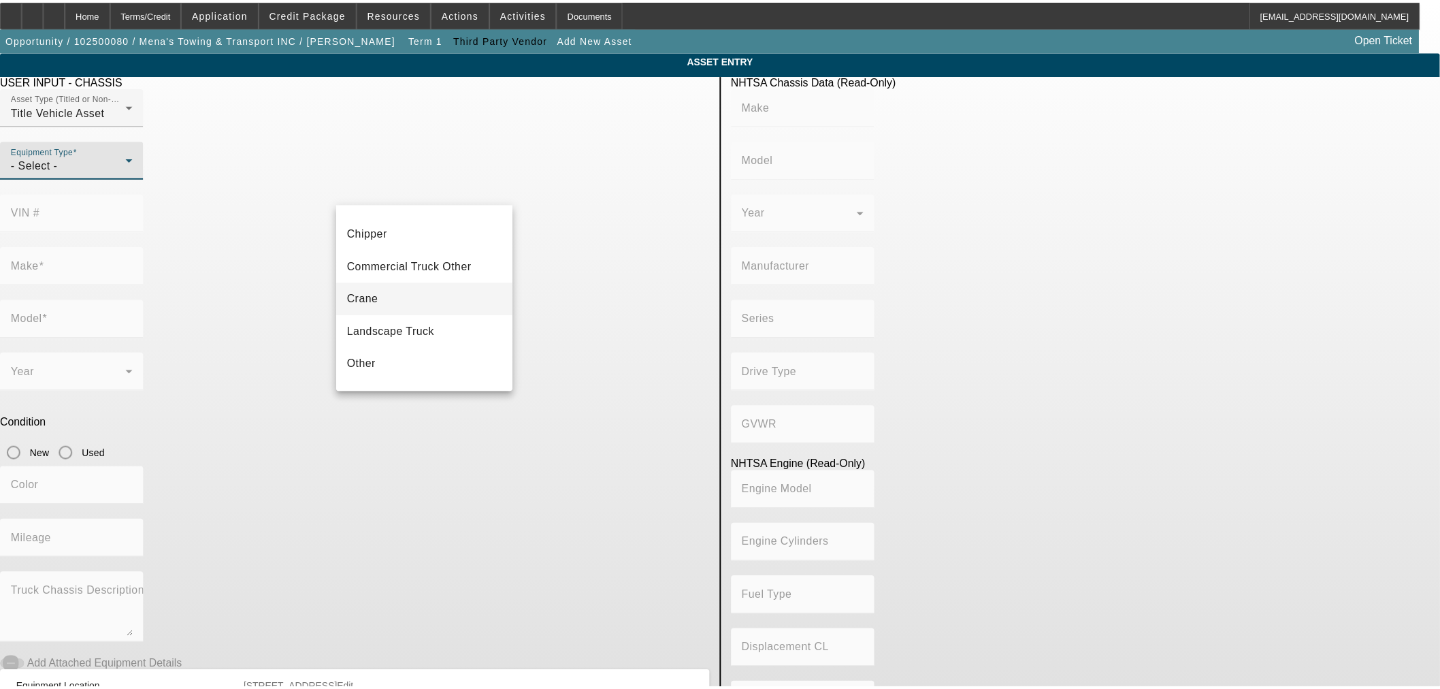
scroll to position [150, 0]
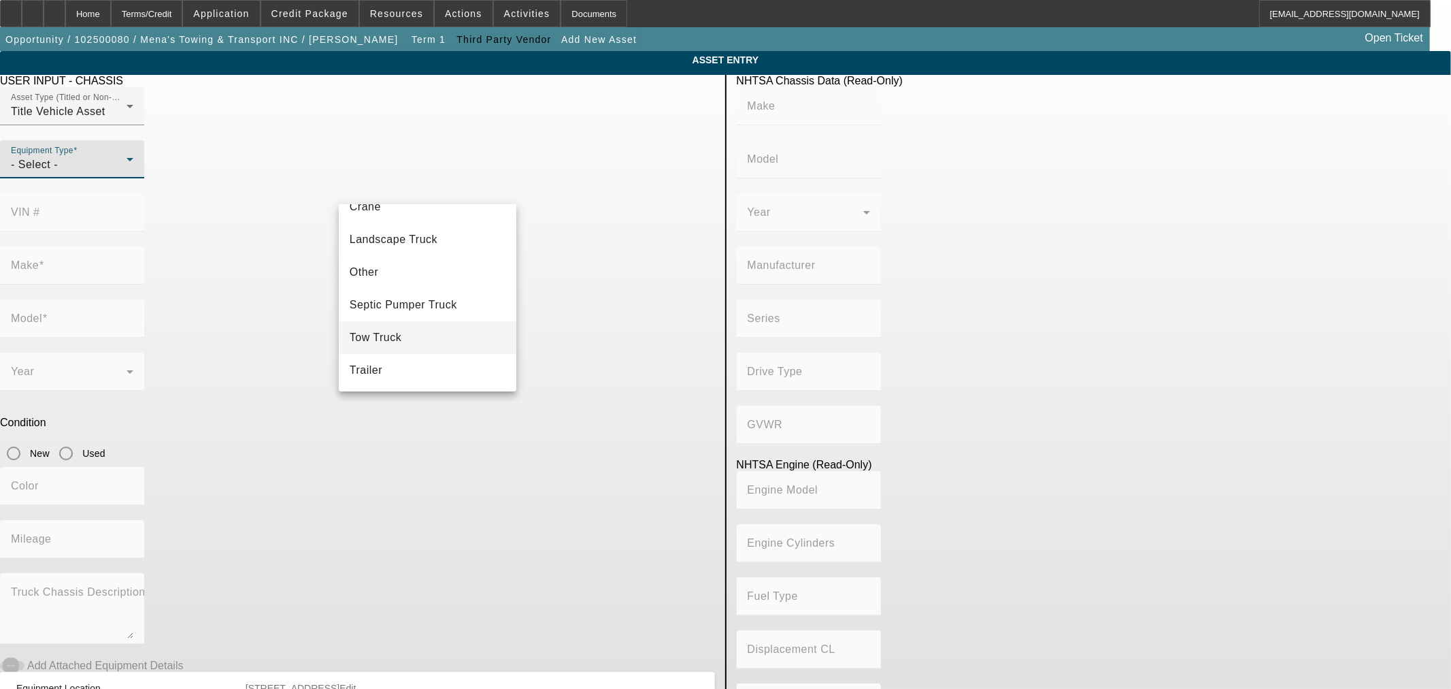
click at [416, 327] on mat-option "Tow Truck" at bounding box center [428, 337] width 178 height 33
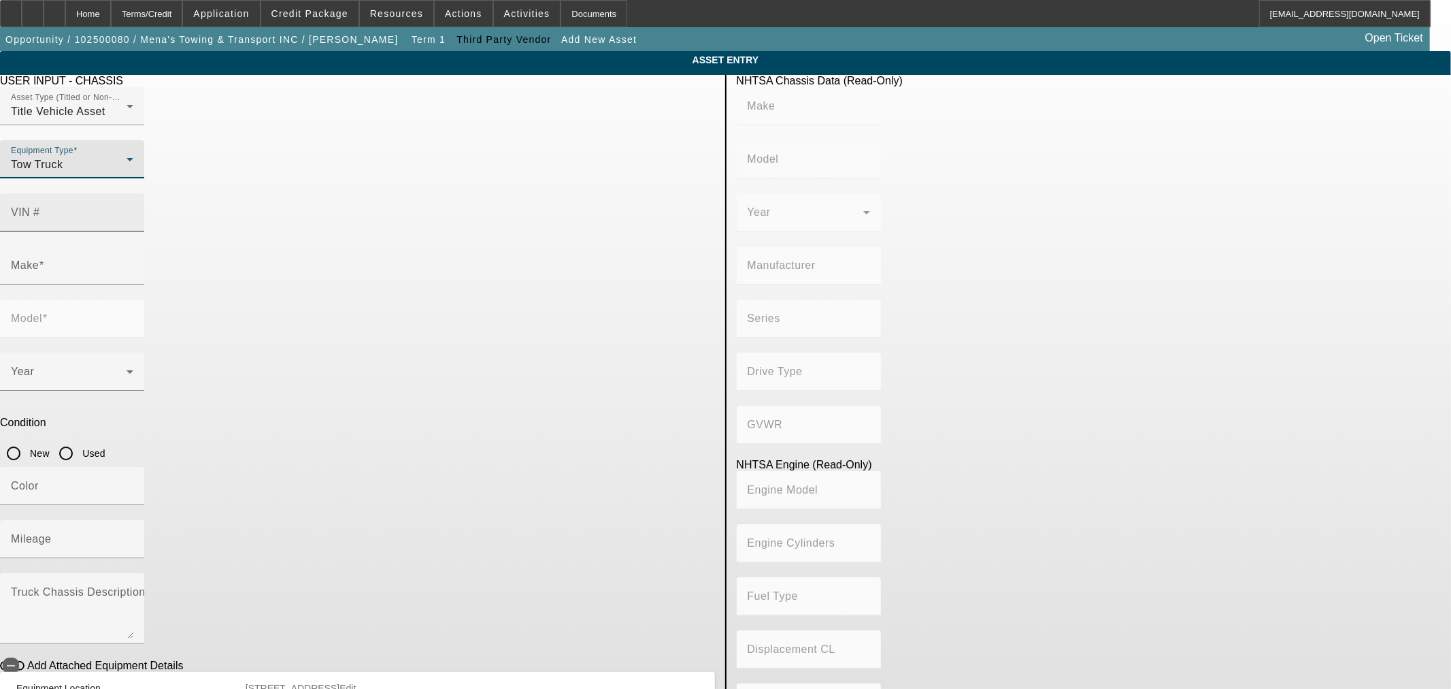
click at [133, 210] on input "VIN #" at bounding box center [72, 218] width 122 height 16
paste input "JALE5W167L7304322"
type input "JALE5W167L7304322"
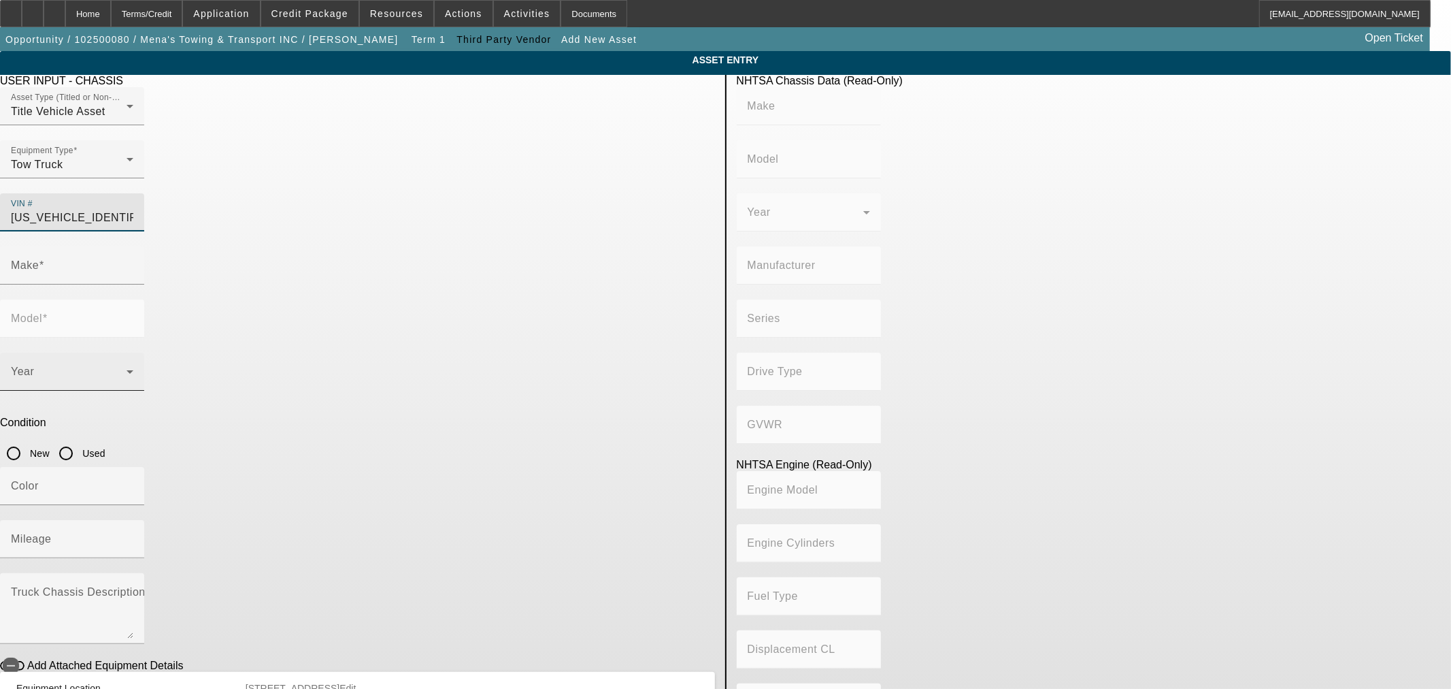
type input "ISUZU"
type input "NRR"
type input "ISUZU MOTORS LIMITED, JAPAN"
type input "4x2"
type input "Class 5: 16,001 - 19,500 lb (7,258 - 8,845 kg)"
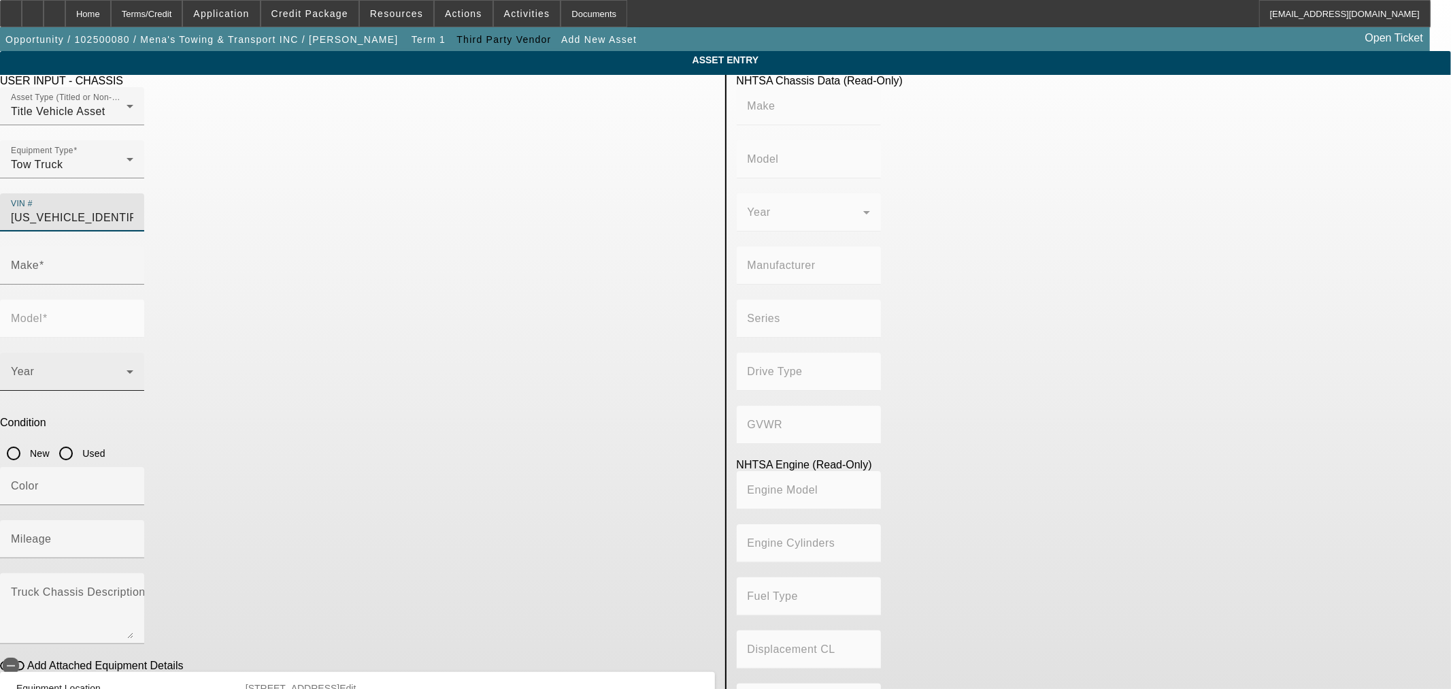
type input "4HK1-TC"
type input "4"
type input "Diesel"
type input "317.32346929260"
type input "5.2"
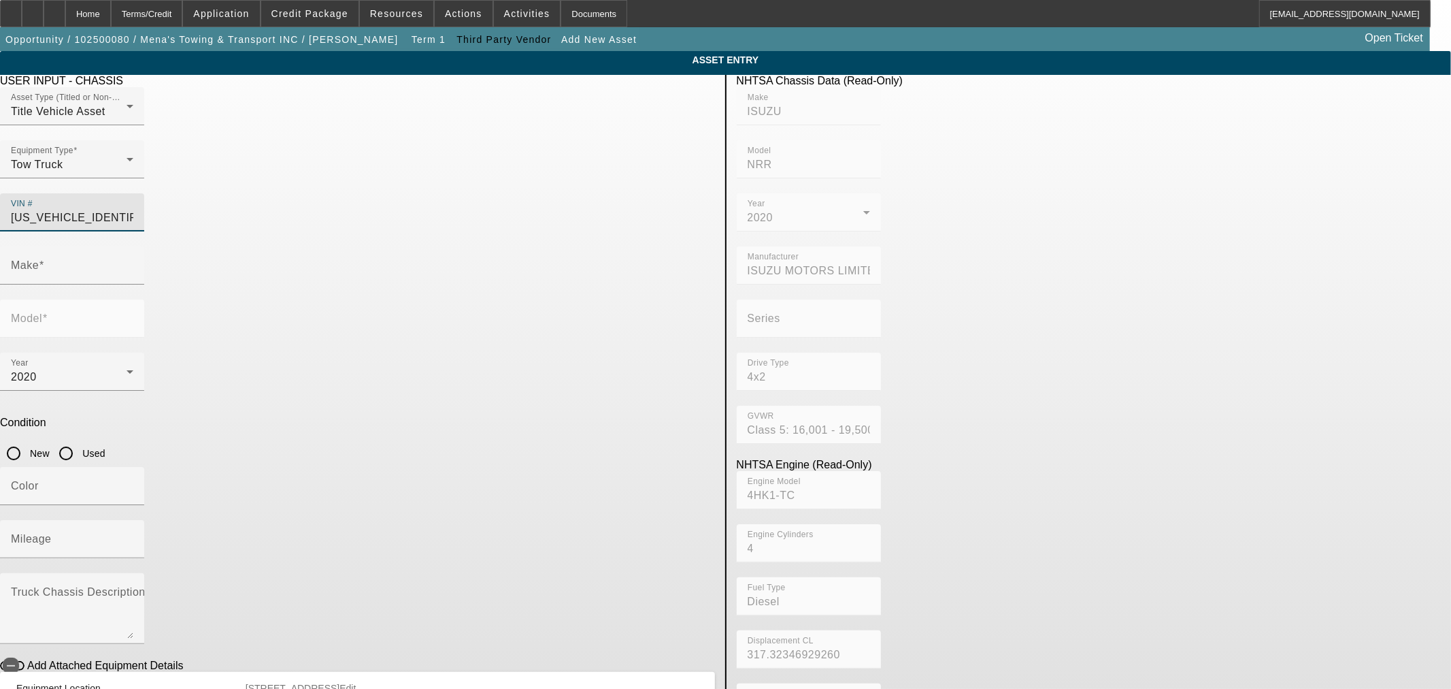
type input "ISUZU"
type input "NRR"
type input "JALE5W167L7304322"
click at [80, 440] on input "Used" at bounding box center [65, 453] width 27 height 27
radio input "true"
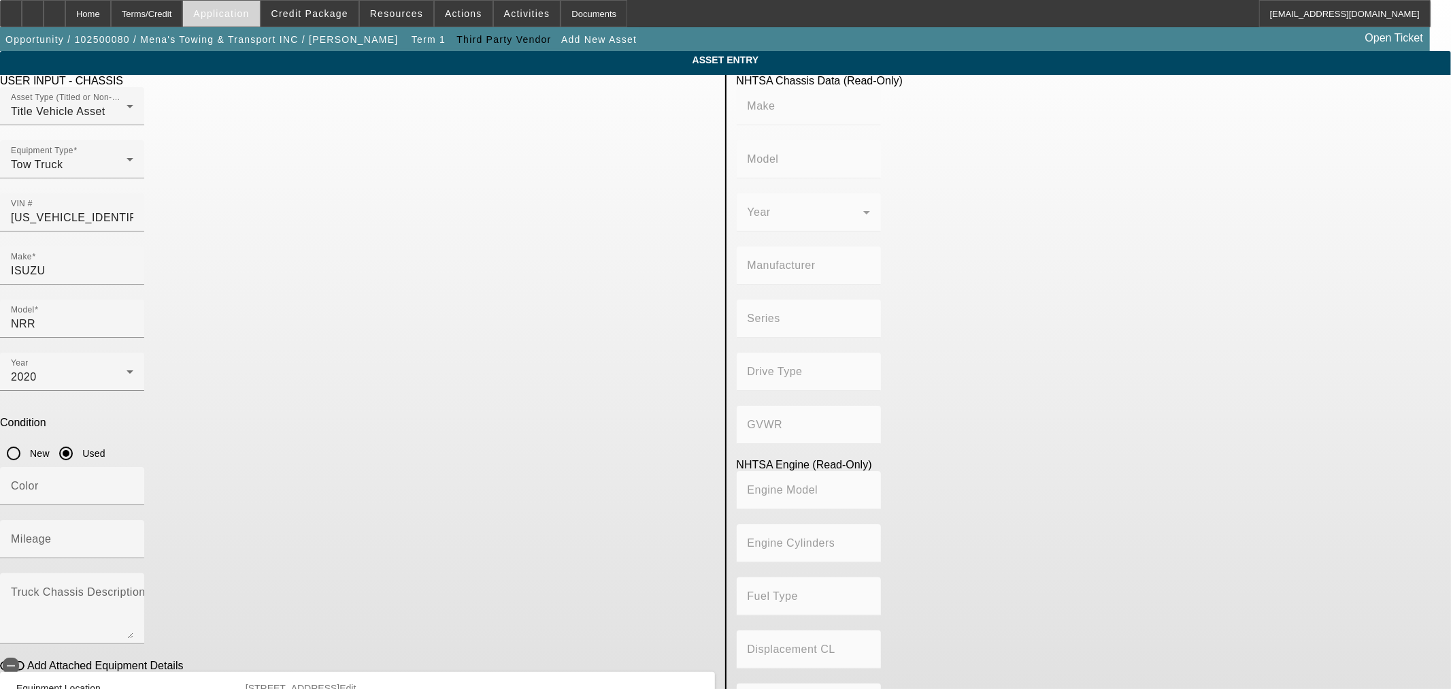
type input "ISUZU"
type input "NRR"
type input "ISUZU MOTORS LIMITED, JAPAN"
type input "4x2"
type input "Class 5: 16,001 - 19,500 lb (7,258 - 8,845 kg)"
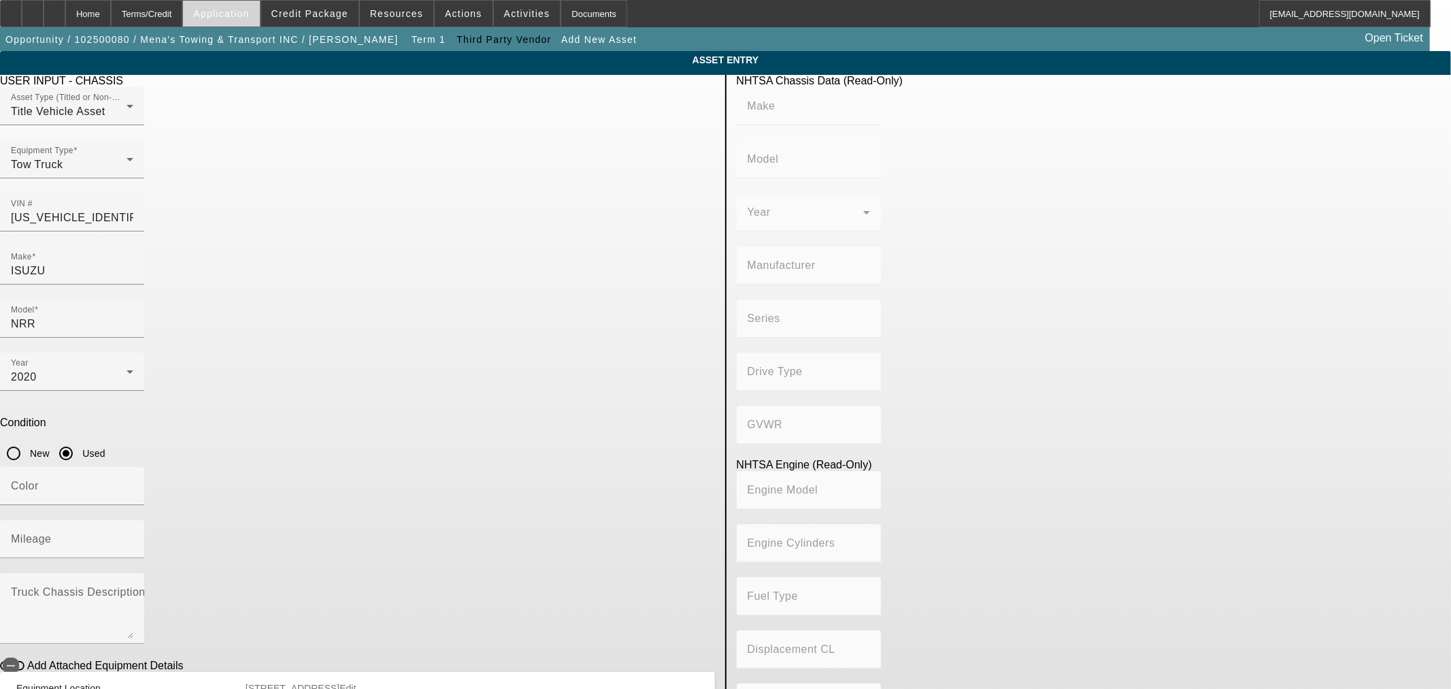
type input "4HK1-TC"
type input "4"
type input "Diesel"
type input "317.32346929260"
type input "5.2"
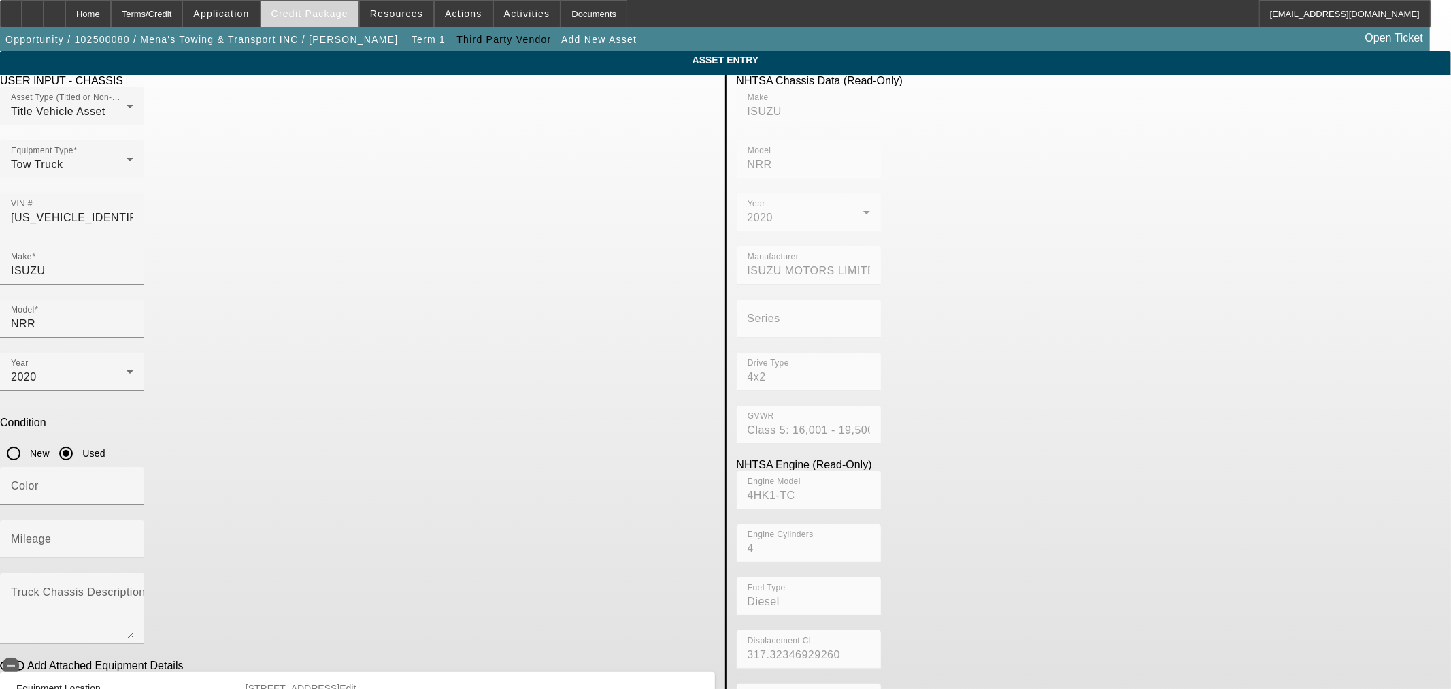
click at [317, 23] on span at bounding box center [309, 13] width 97 height 33
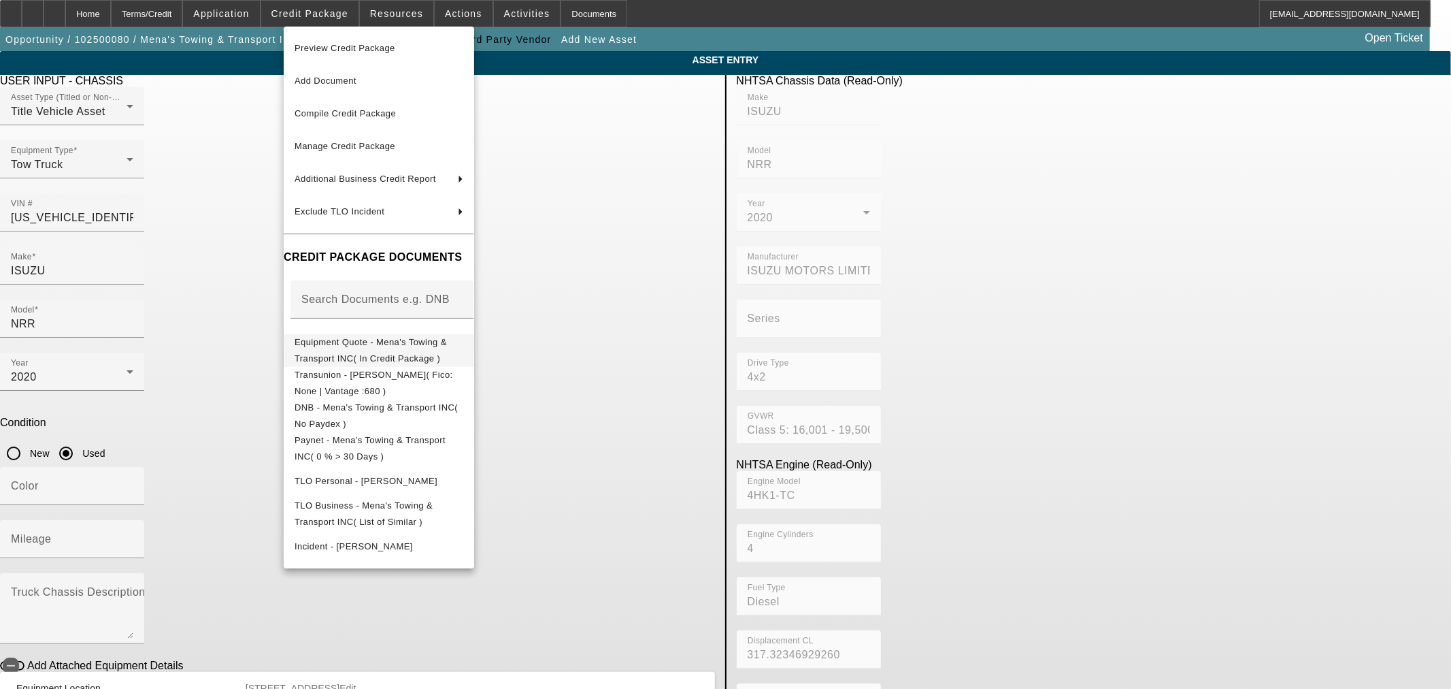
click at [354, 350] on span "Equipment Quote - Mena's Towing & Transport INC( In Credit Package )" at bounding box center [379, 349] width 169 height 33
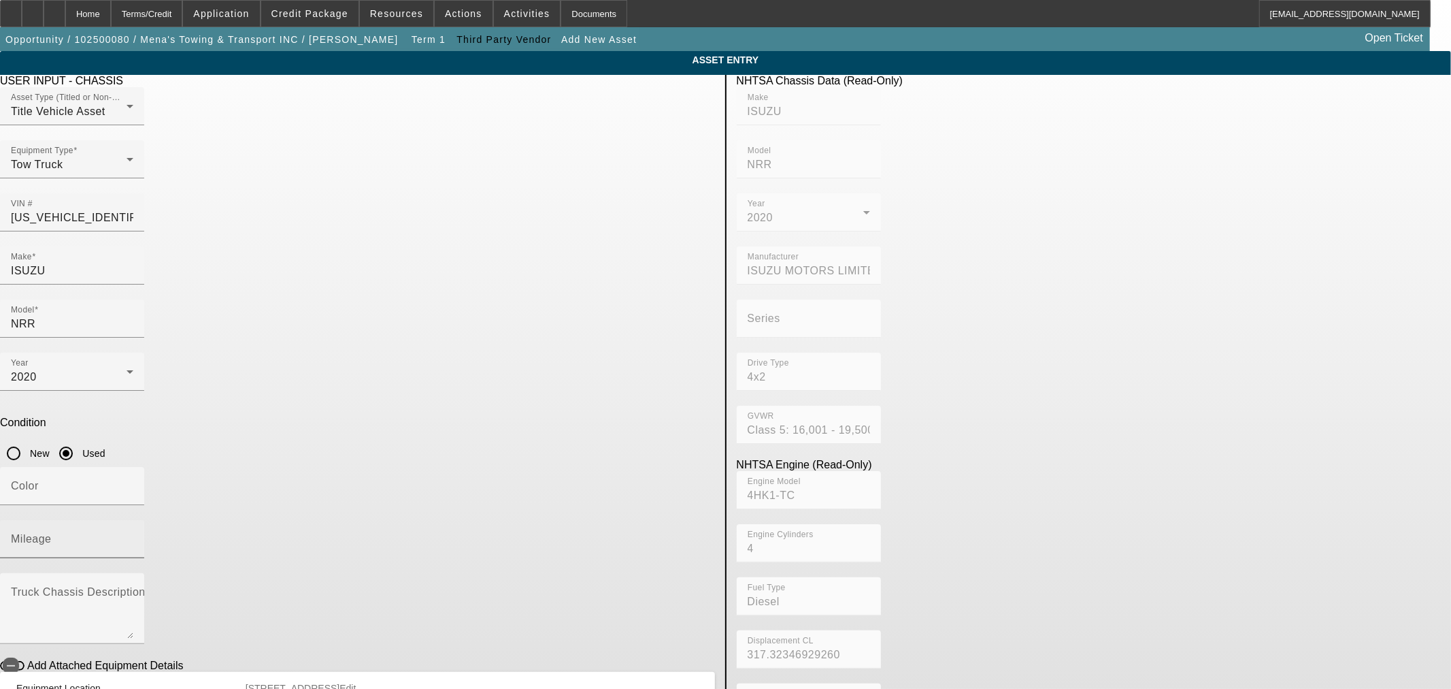
drag, startPoint x: 551, startPoint y: 349, endPoint x: 549, endPoint y: 330, distance: 19.2
click at [133, 536] on input "Mileage" at bounding box center [72, 544] width 122 height 16
type input "98359"
click at [170, 432] on app-asset-collateral-manage "ASSET ENTRY USER INPUT - CHASSIS Asset Type (Titled or Non-Titled) Title Vehicl…" at bounding box center [725, 428] width 1451 height 755
click at [19, 657] on span "button" at bounding box center [11, 665] width 16 height 16
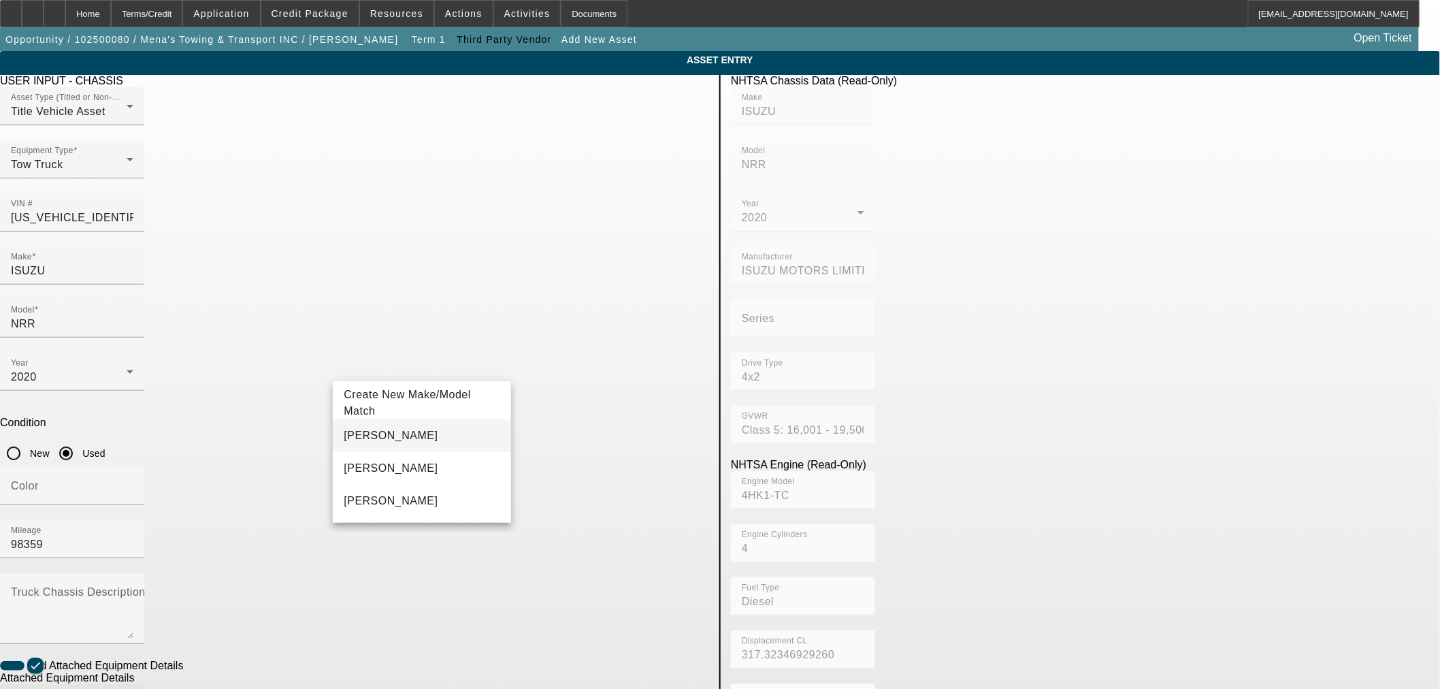
click at [410, 440] on mat-option "Cottrell" at bounding box center [422, 435] width 178 height 33
type input "Cottrell"
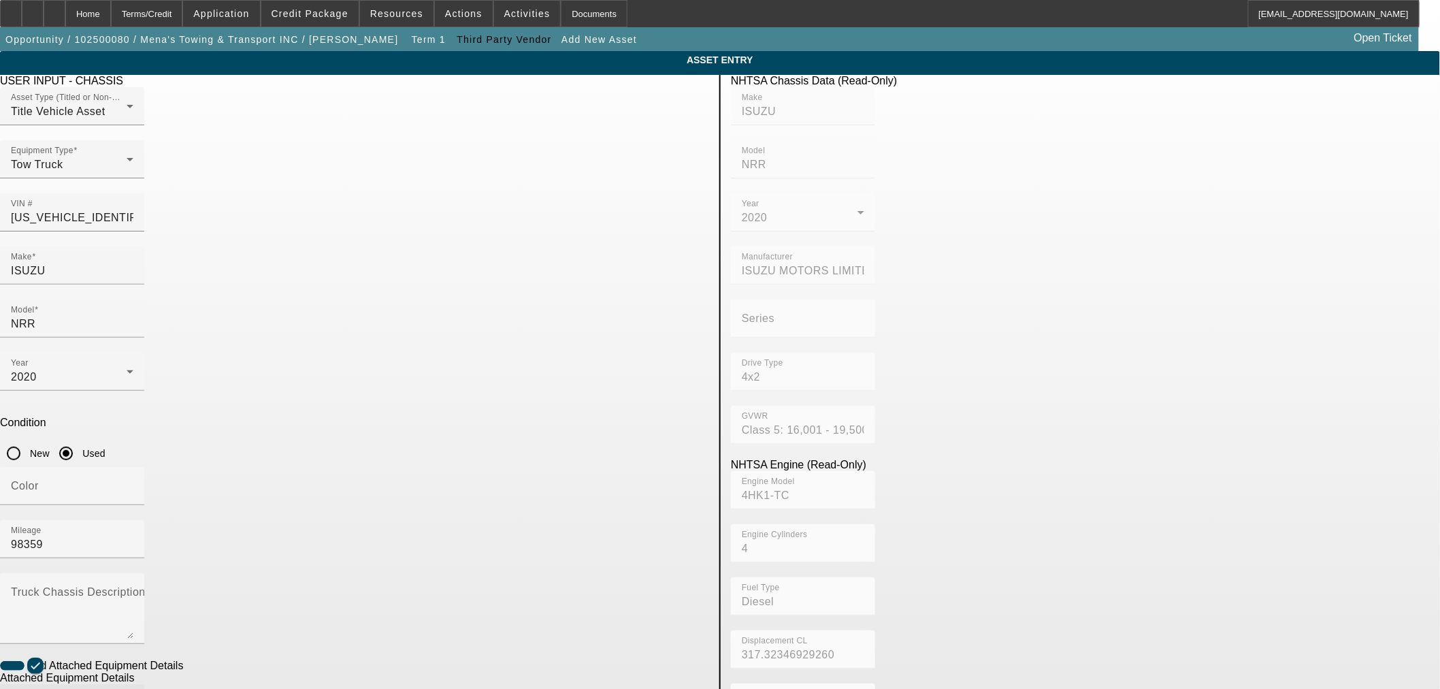
type input "Rollback"
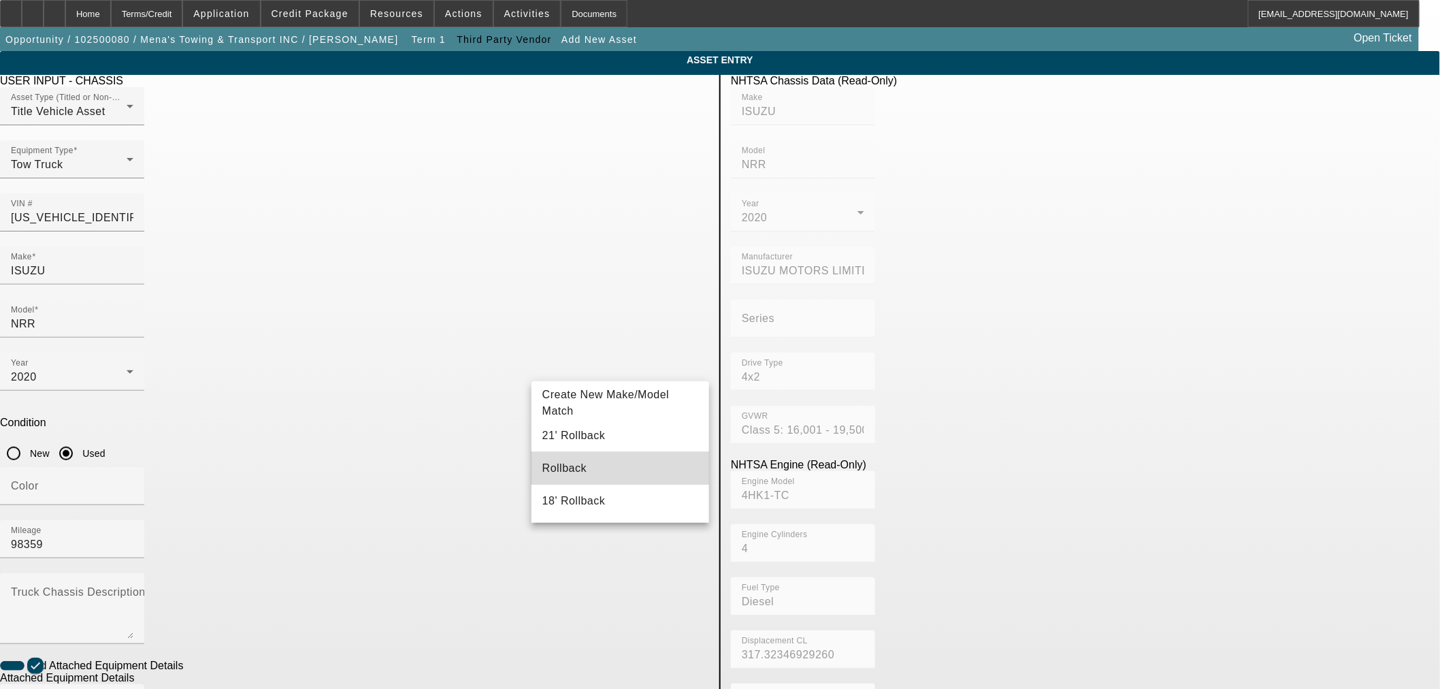
click at [557, 472] on span "Rollback" at bounding box center [564, 468] width 44 height 12
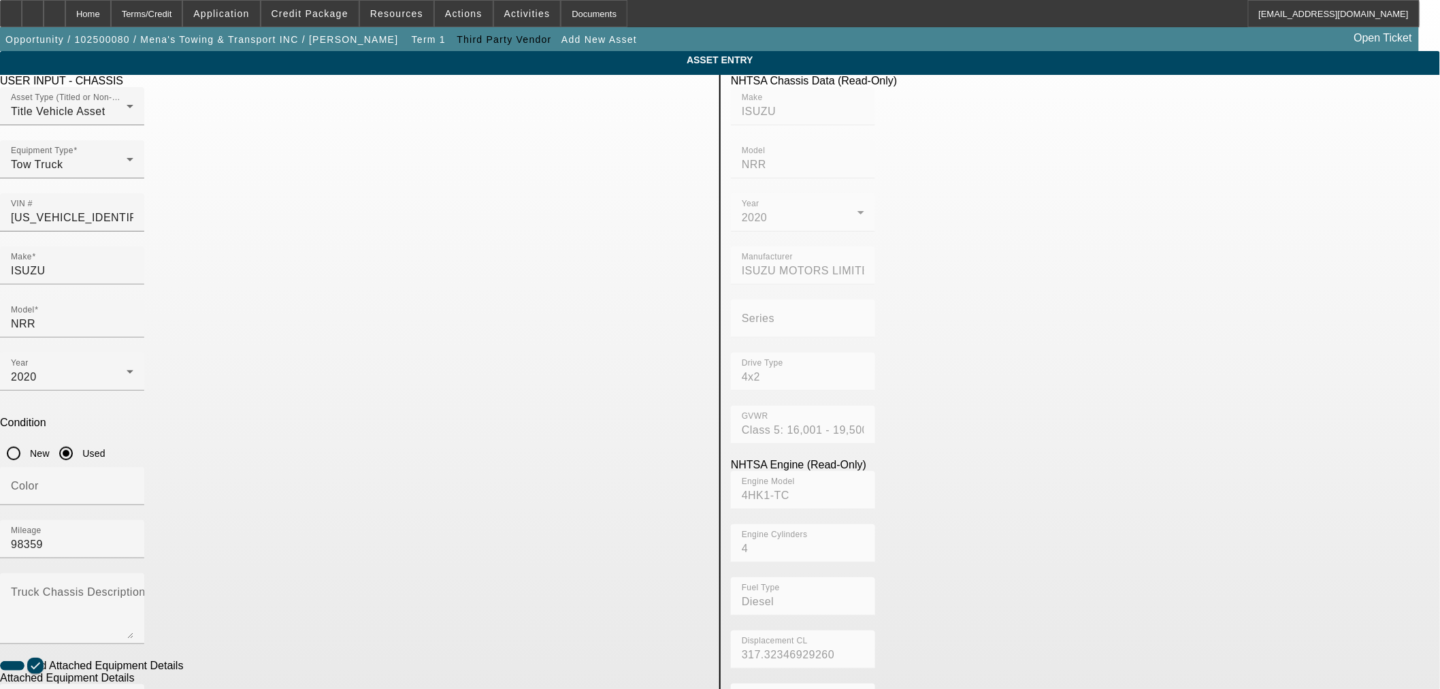
radio input "true"
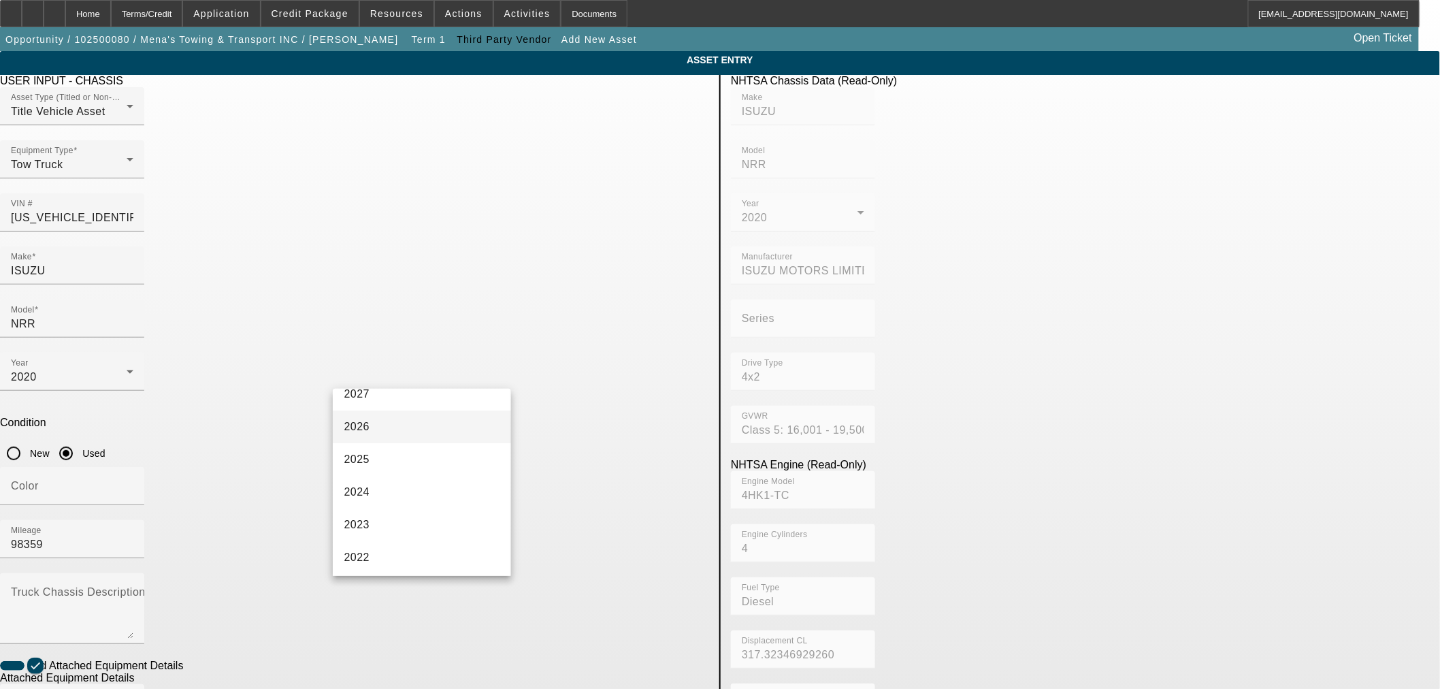
scroll to position [151, 0]
click at [388, 511] on mat-option "2020" at bounding box center [422, 520] width 178 height 33
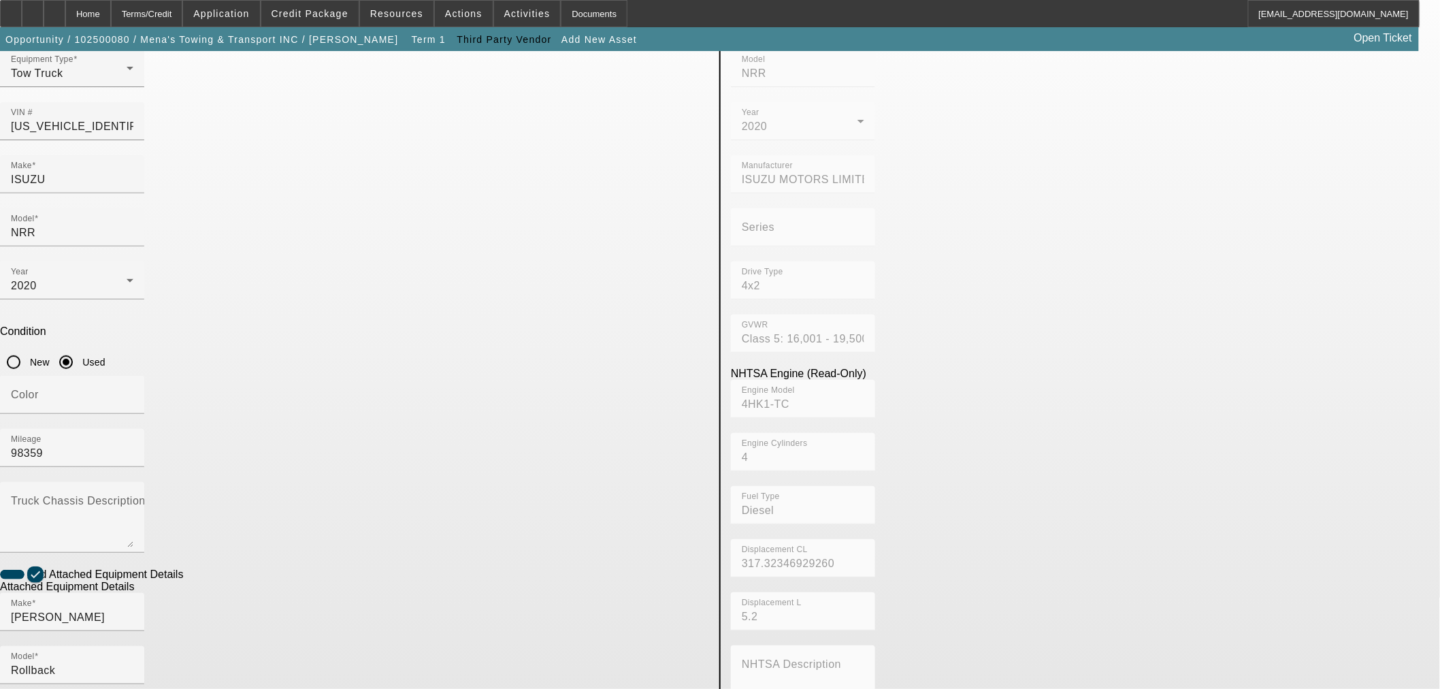
scroll to position [179, 0]
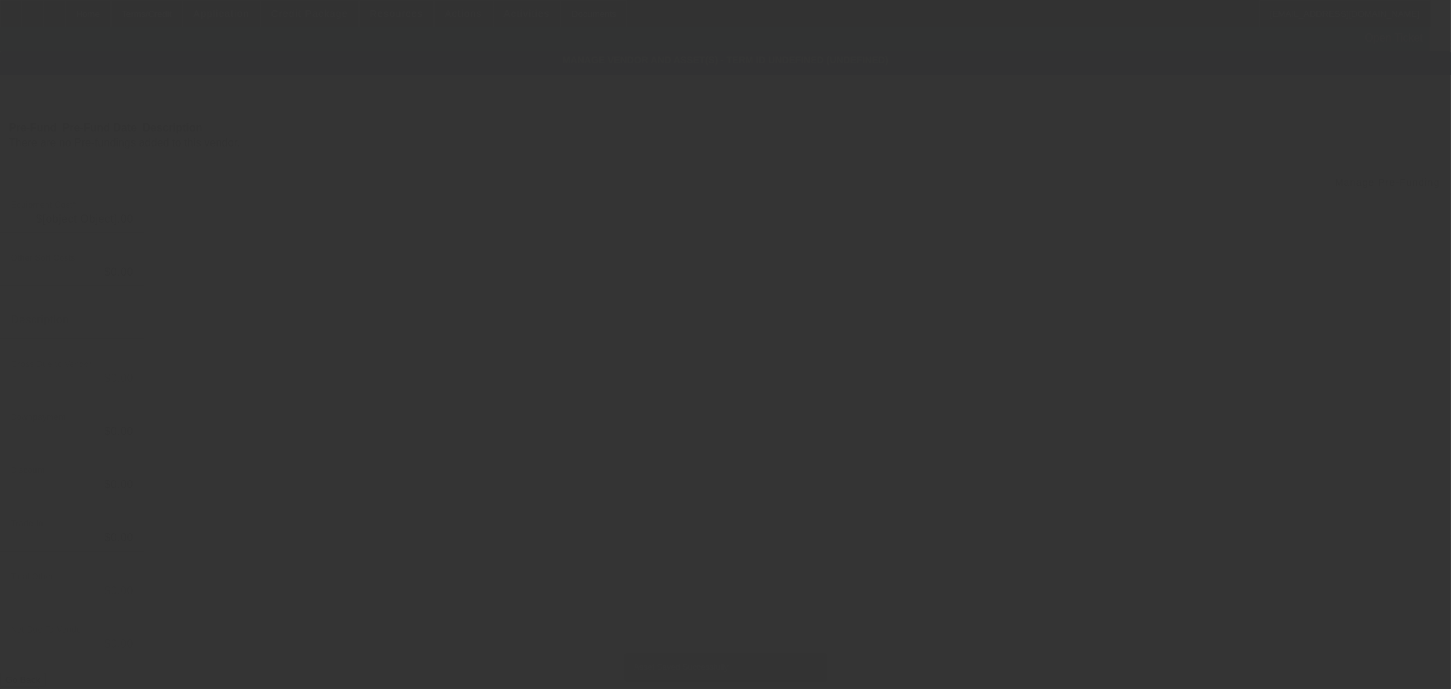
type input "$44,000.00"
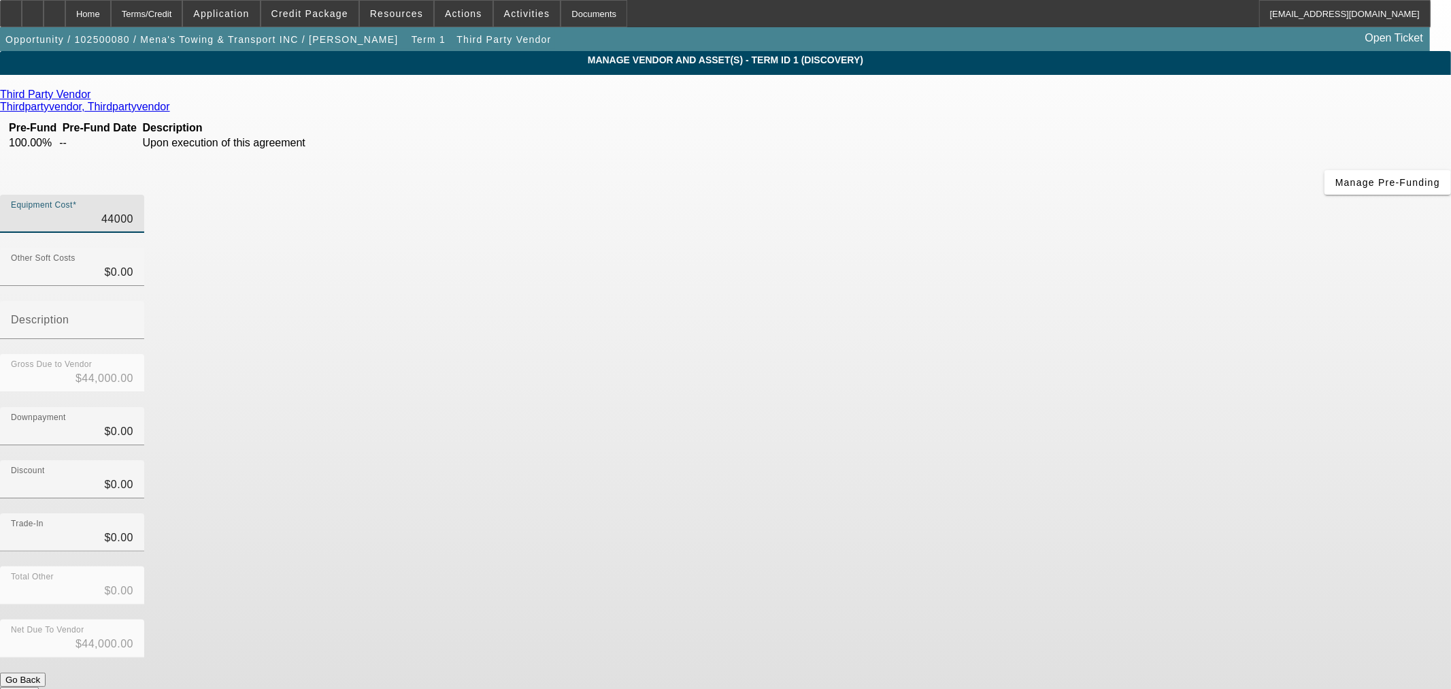
drag, startPoint x: 839, startPoint y: 110, endPoint x: 1324, endPoint y: 122, distance: 485.3
click at [1324, 122] on app-vendor-asset-manage "MANAGE VENDOR AND ASSET(S) - Term ID 1 (Discovery) Remove Vendor Third Party Ve…" at bounding box center [725, 416] width 1451 height 731
type input "4"
type input "$4.00"
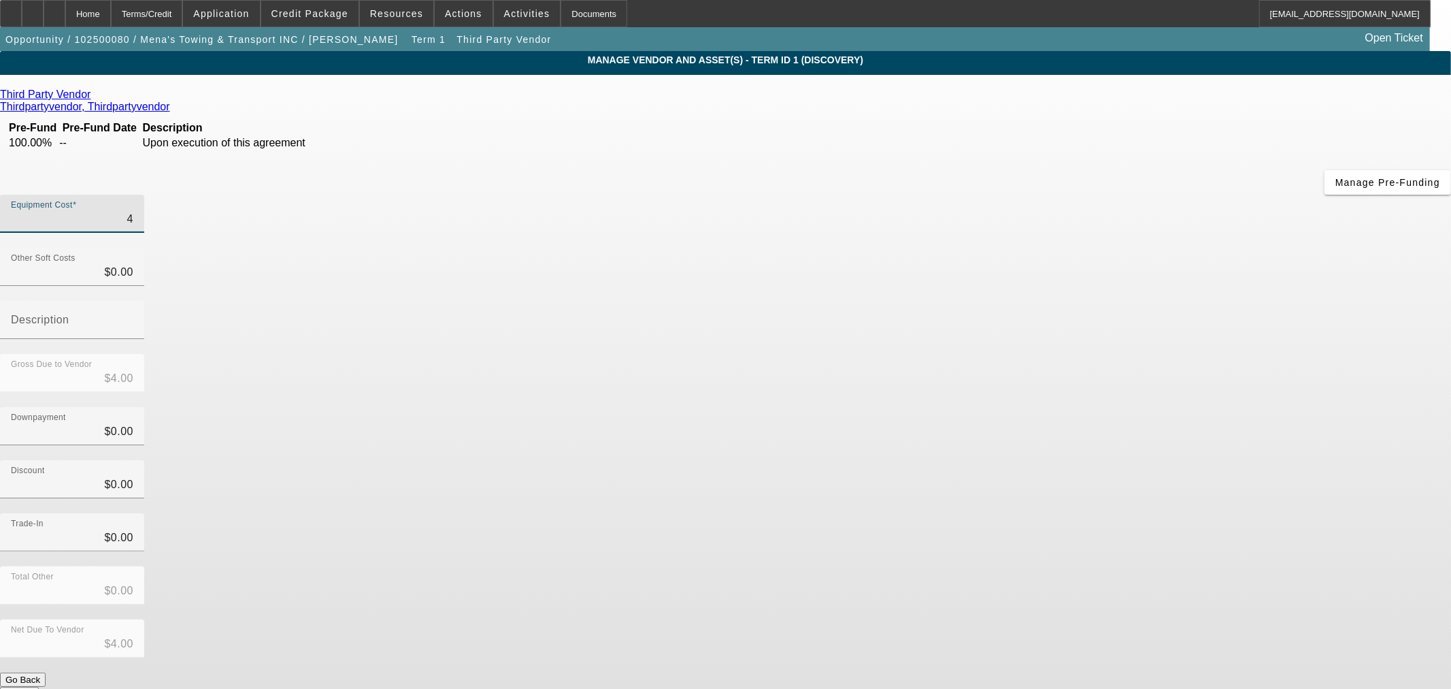
type input "43"
type input "$43.00"
type input "430"
type input "$430.00"
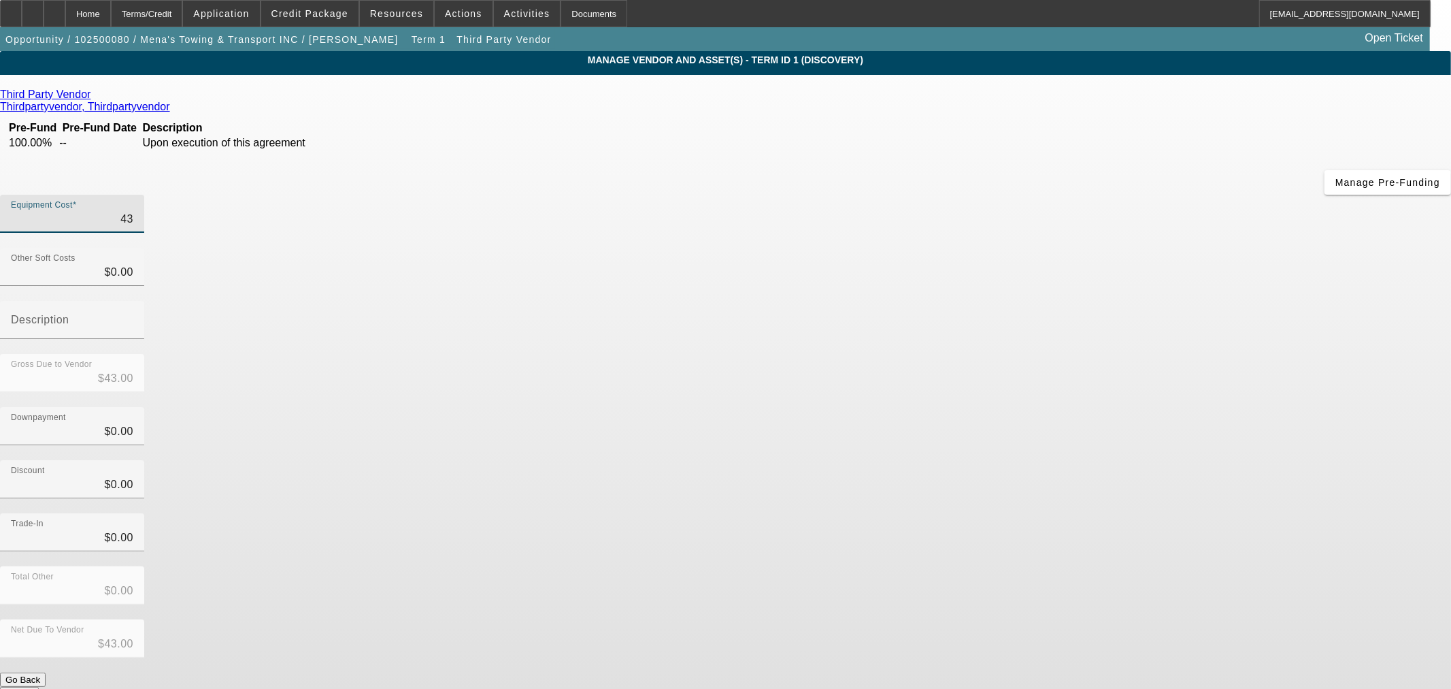
type input "$430.00"
type input "4300"
type input "$4,300.00"
type input "43000"
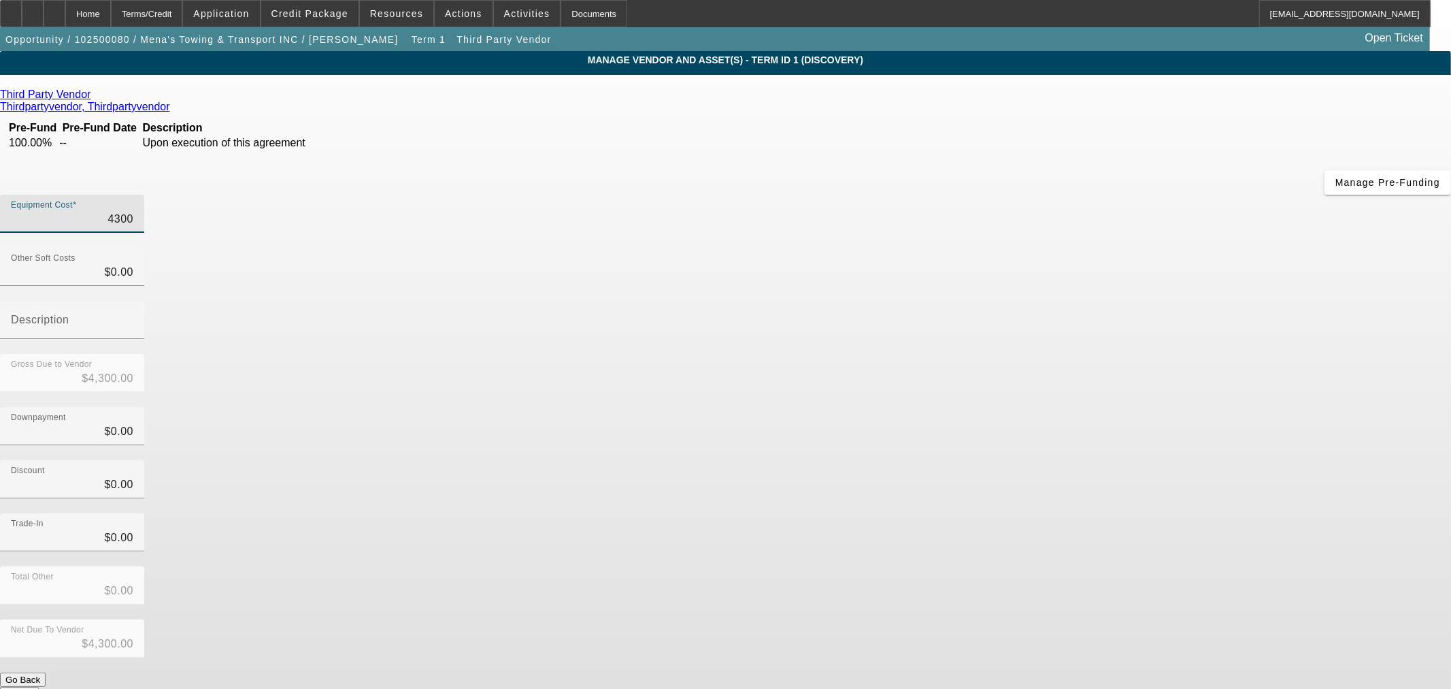
type input "$43,000.00"
click at [1036, 407] on div "Downpayment $0.00" at bounding box center [725, 433] width 1451 height 53
click at [1064, 539] on form "Third Party Vendor Thirdpartyvendor, Thirdpartyvendor Pre-Fund Pre-Fund Date De…" at bounding box center [725, 428] width 1451 height 680
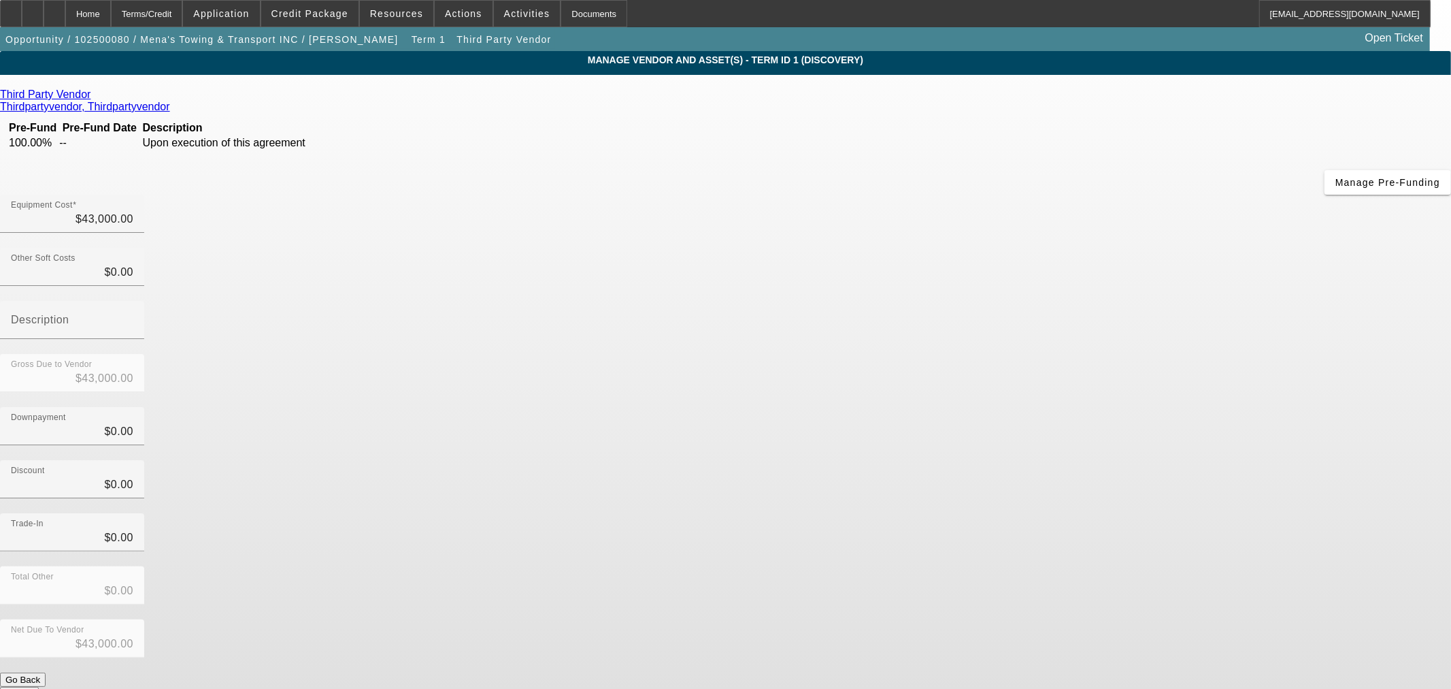
click at [39, 687] on button "Submit" at bounding box center [19, 694] width 39 height 14
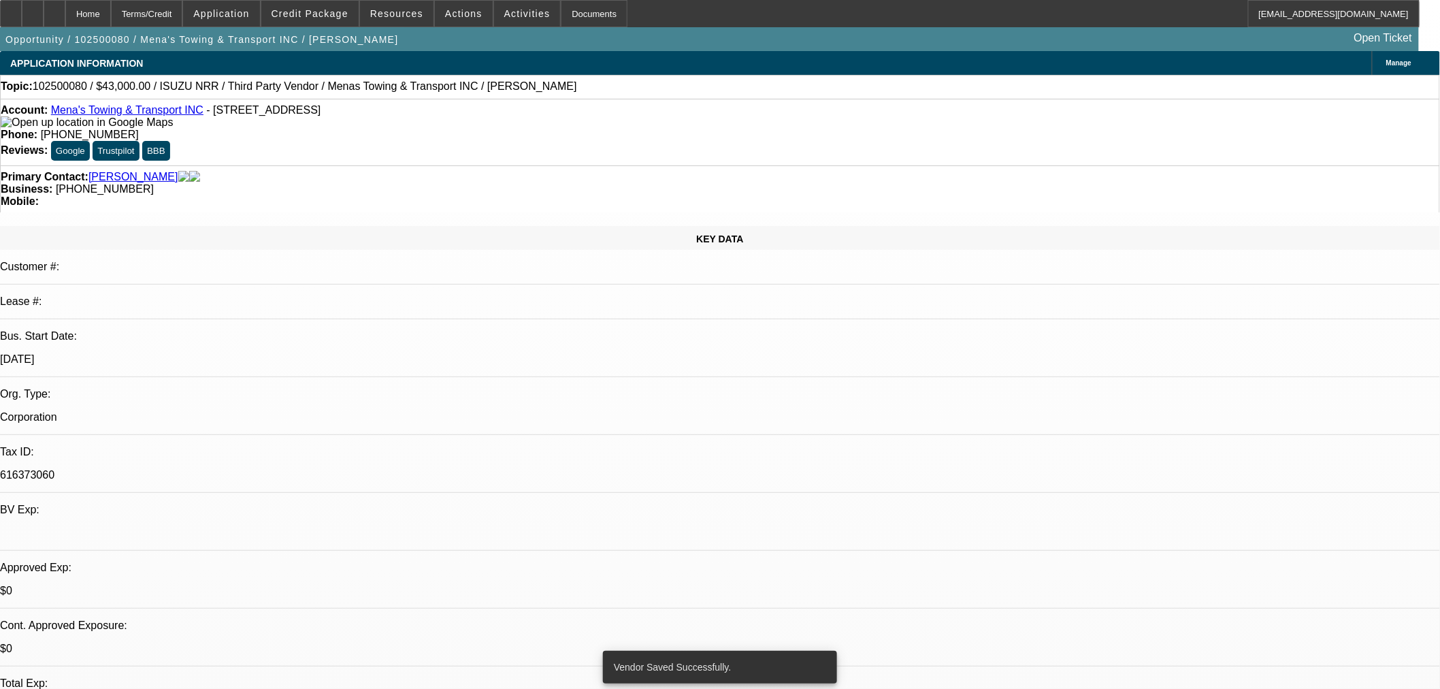
select select "0"
select select "3"
select select "0.1"
select select "4"
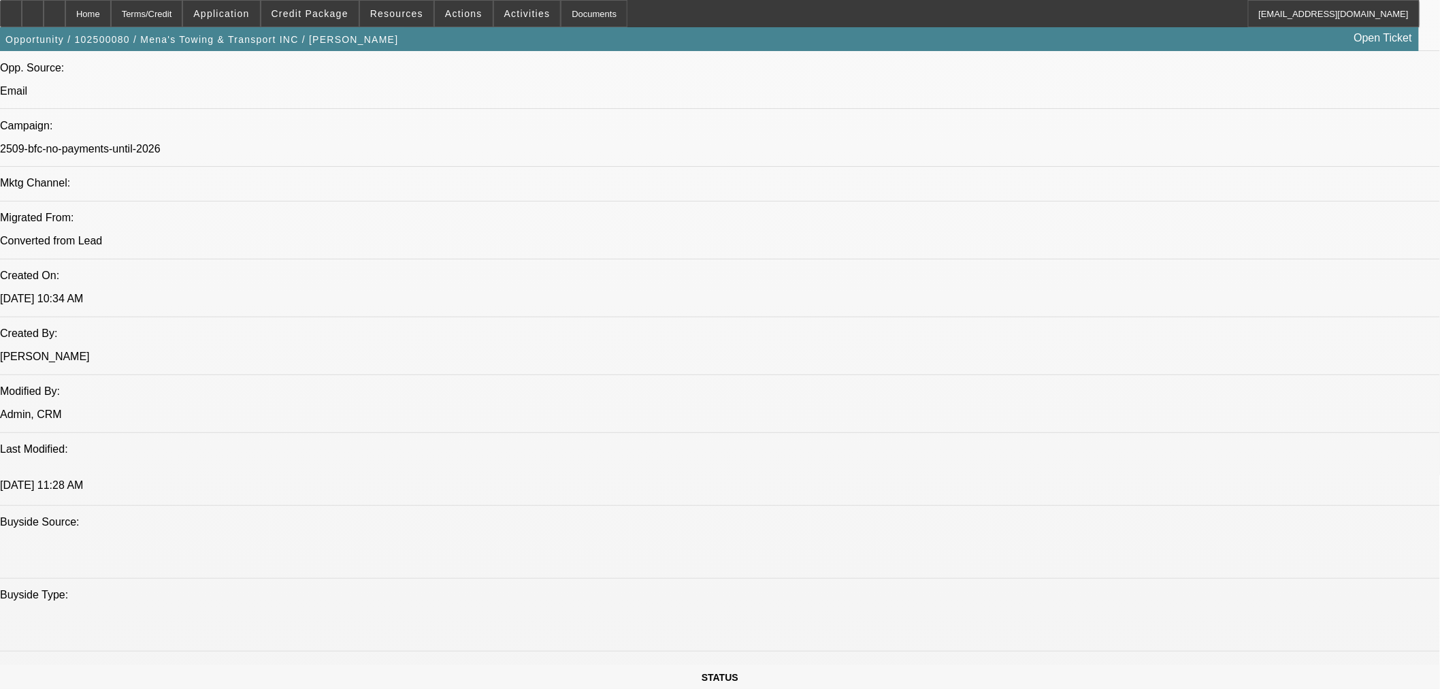
scroll to position [756, 0]
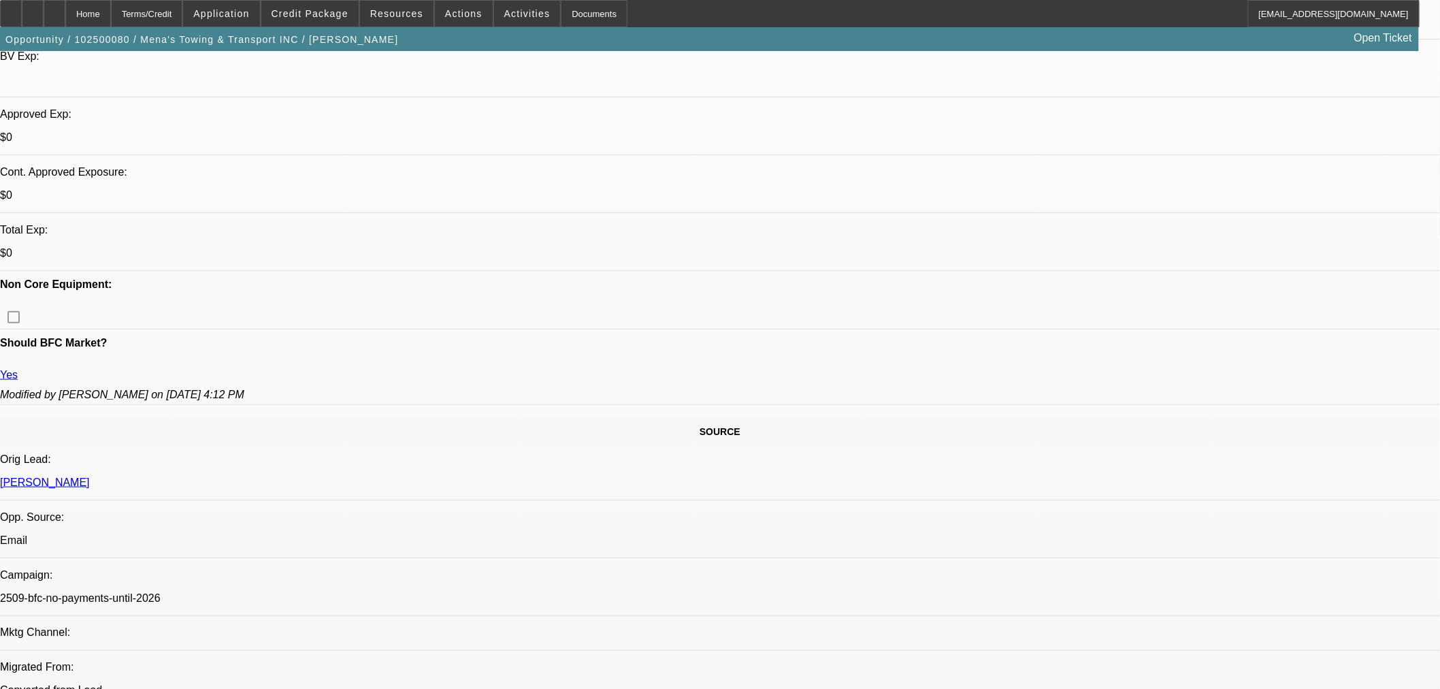
scroll to position [227, 0]
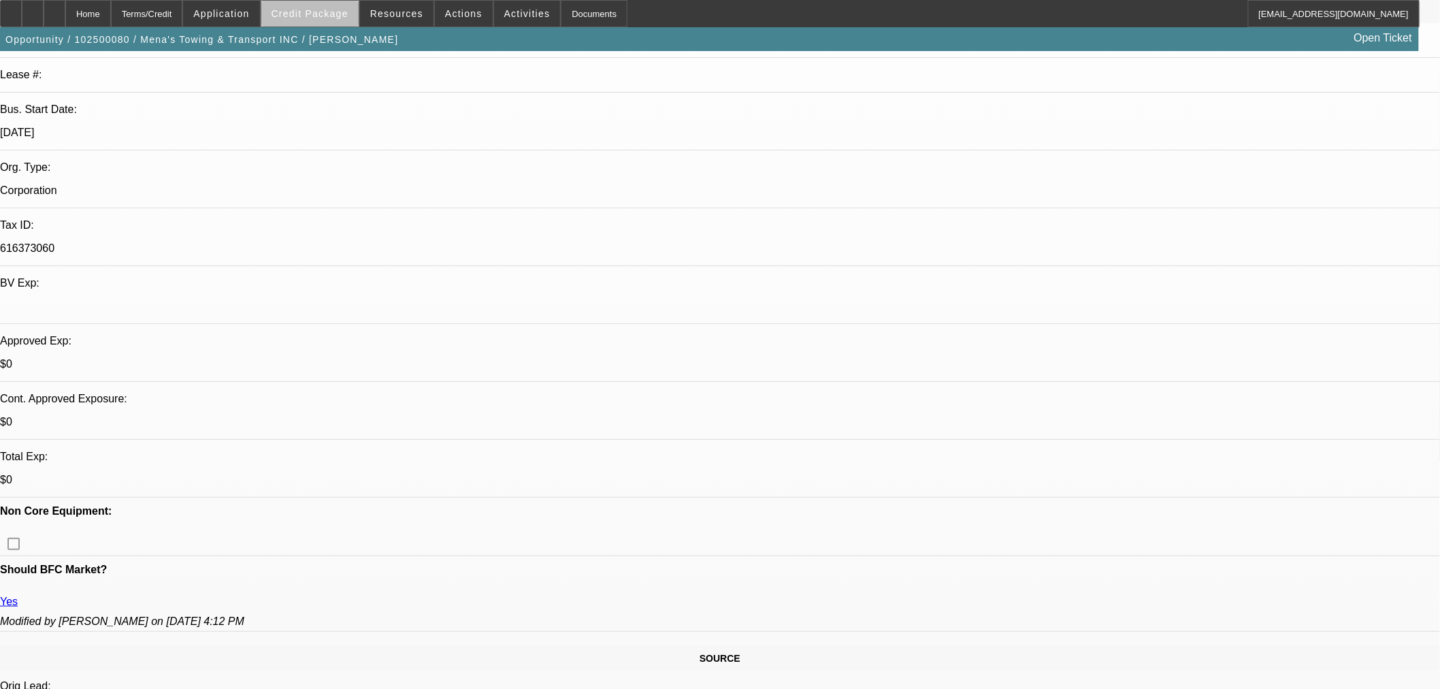
click at [339, 15] on span "Credit Package" at bounding box center [310, 13] width 77 height 11
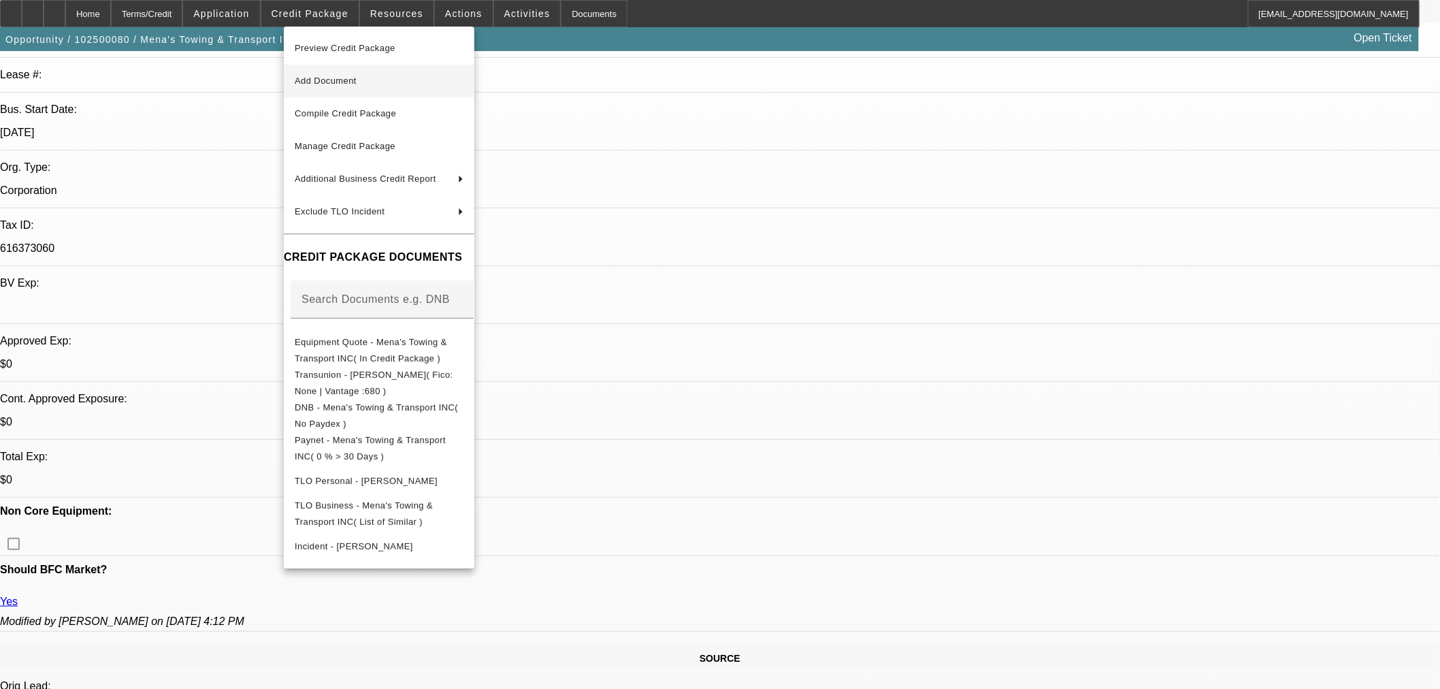
click at [342, 73] on span "Add Document" at bounding box center [379, 81] width 169 height 16
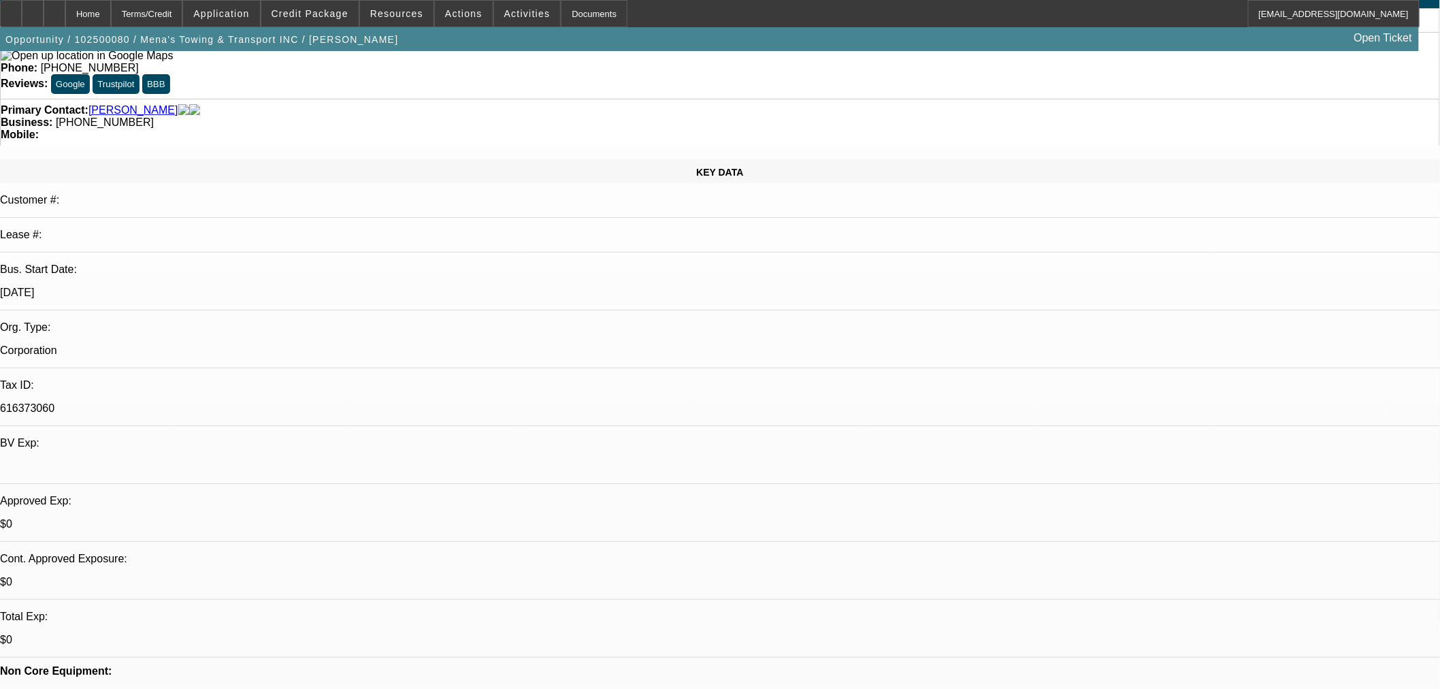
scroll to position [0, 0]
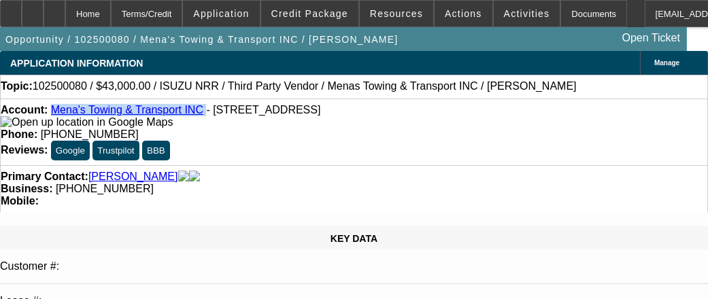
drag, startPoint x: 187, startPoint y: 114, endPoint x: 63, endPoint y: 117, distance: 124.6
click at [63, 117] on div "Account: Mena's Towing & Transport INC - 5750 Sunrise Blvd, Citrus Heights, CA …" at bounding box center [354, 116] width 707 height 24
copy div "Mena's Towing & Transport INC"
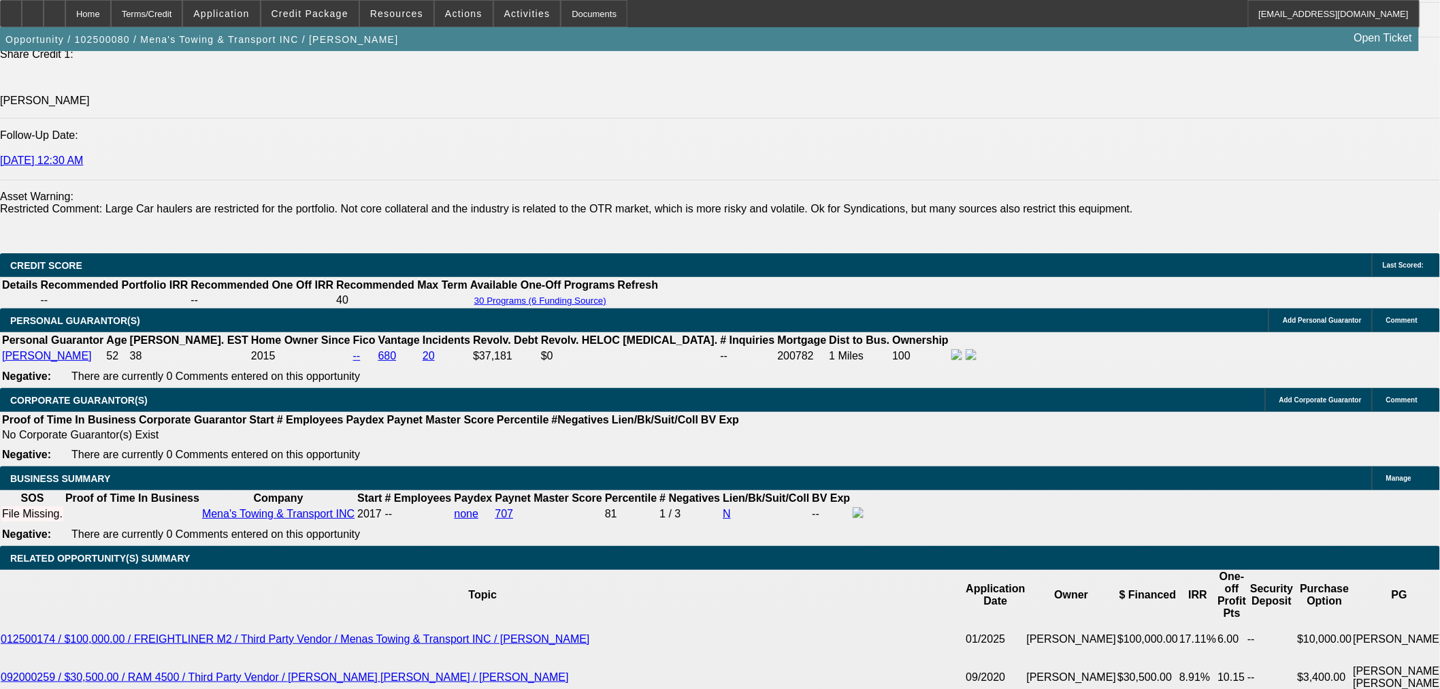
scroll to position [1739, 0]
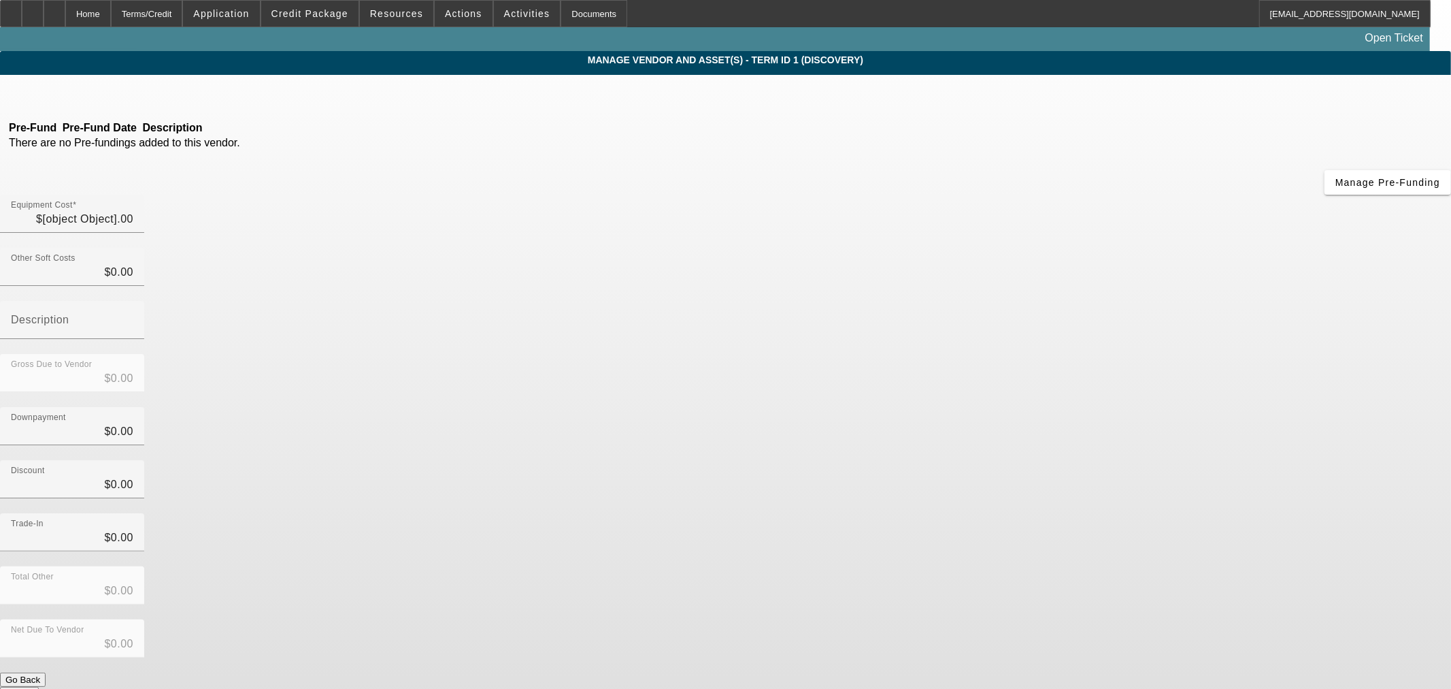
type input "$43,000.00"
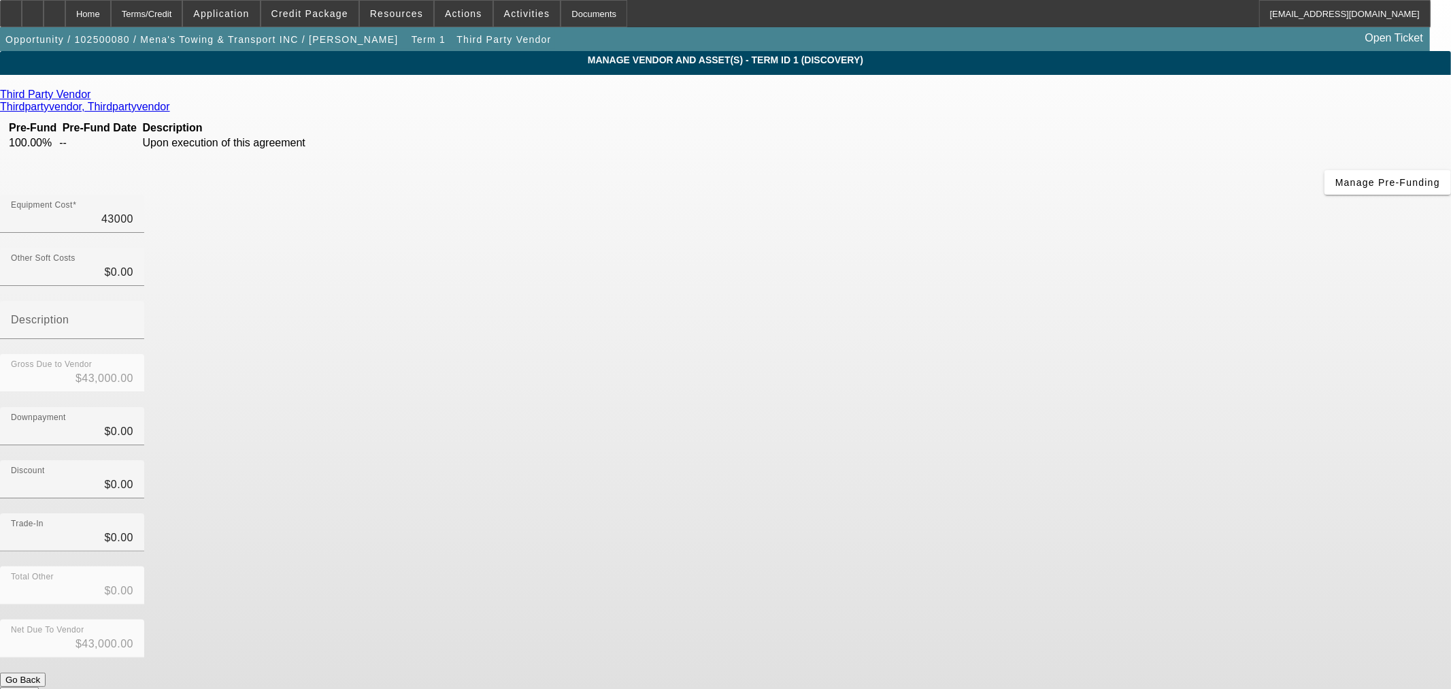
drag, startPoint x: 1211, startPoint y: 116, endPoint x: 1297, endPoint y: 127, distance: 86.3
click at [1295, 127] on app-vendor-asset-manage "MANAGE VENDOR AND ASSET(S) - Term ID 1 (Discovery) Remove Vendor Third Party Ve…" at bounding box center [725, 416] width 1451 height 731
type input "4"
type input "$4.00"
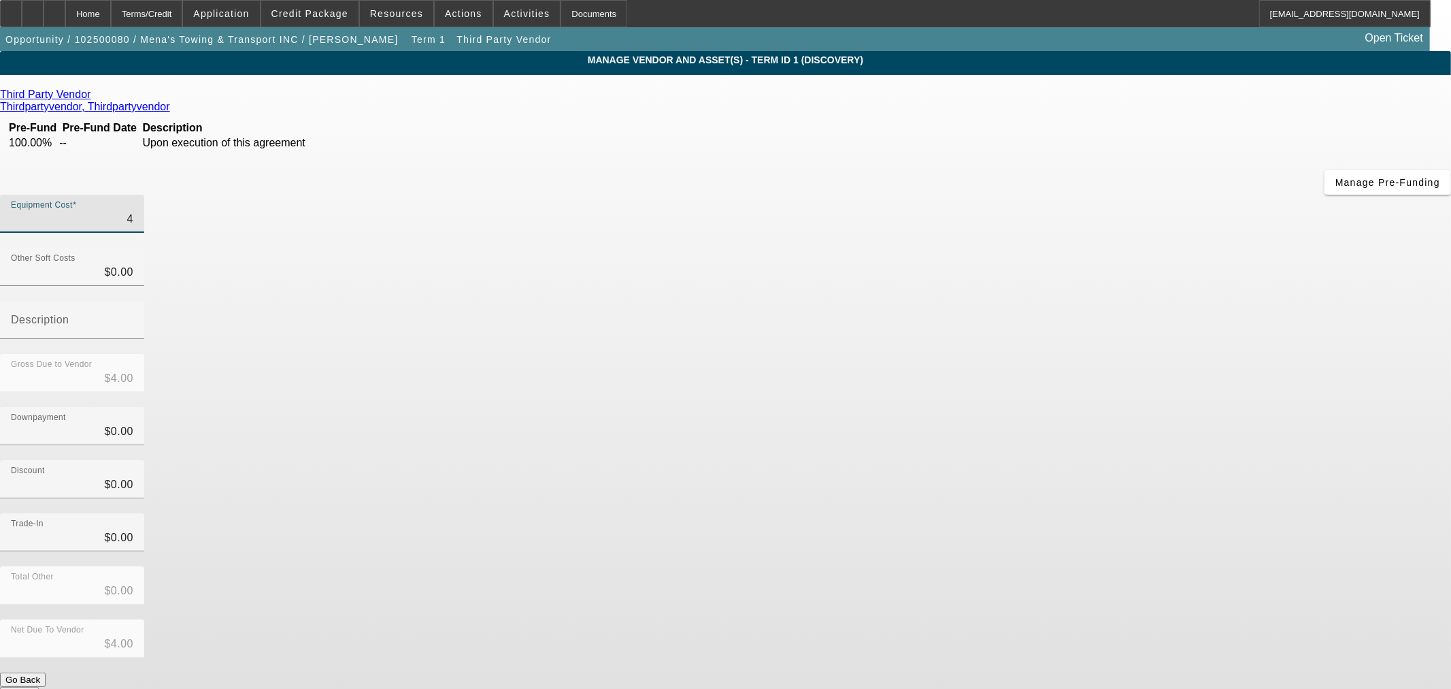
type input "47"
type input "$47.00"
type input "470"
type input "$470.00"
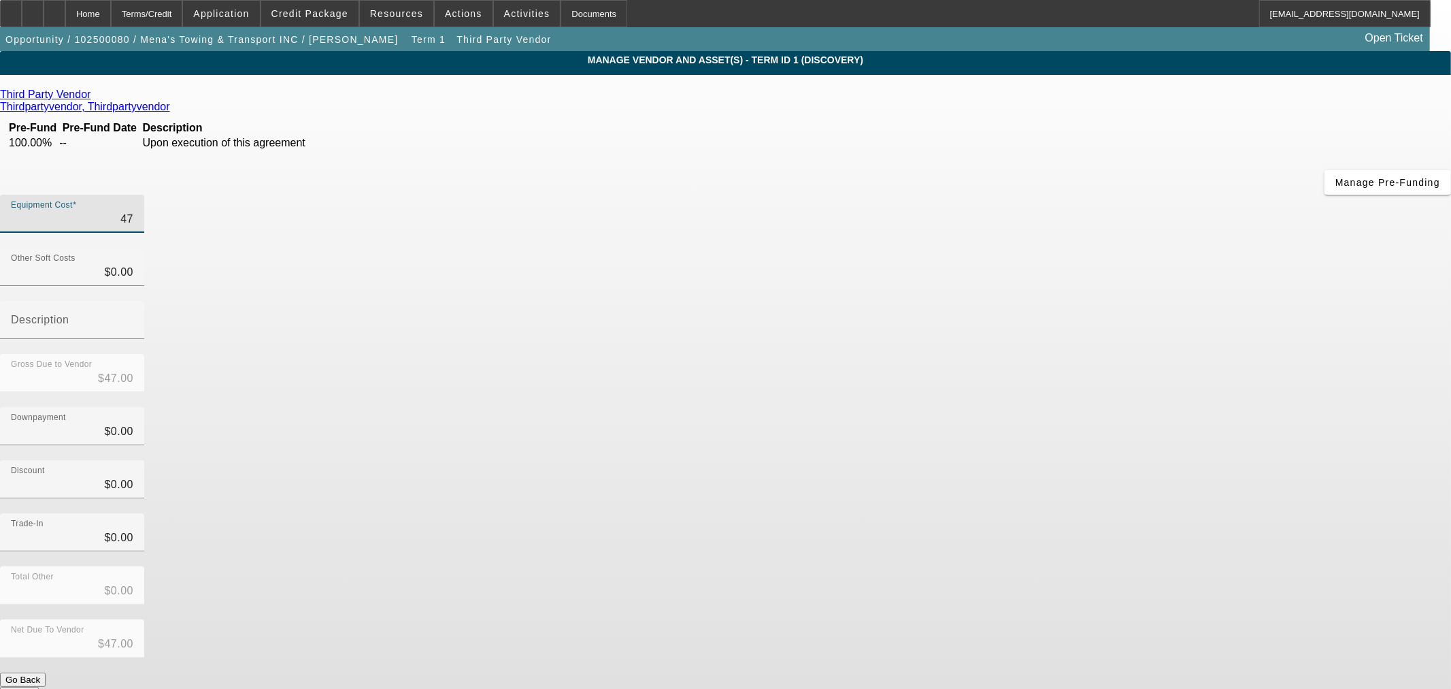
type input "$470.00"
type input "4700"
type input "$4,700.00"
type input "47000"
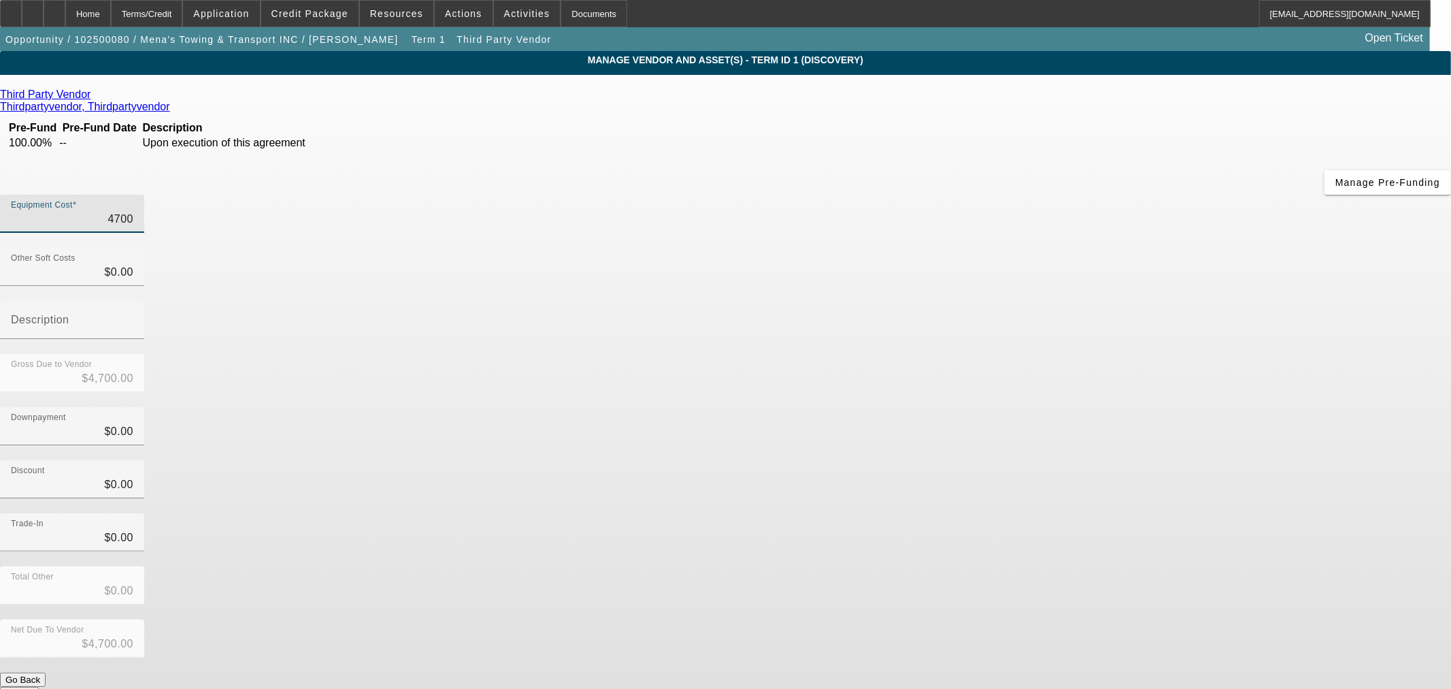
type input "$47,000.00"
click at [1131, 310] on app-vendor-asset-manage "MANAGE VENDOR AND ASSET(S) - Term ID 1 (Discovery) Remove Vendor Third Party Ve…" at bounding box center [725, 416] width 1451 height 731
click at [1057, 513] on div "Trade-In $0.00" at bounding box center [725, 539] width 1451 height 53
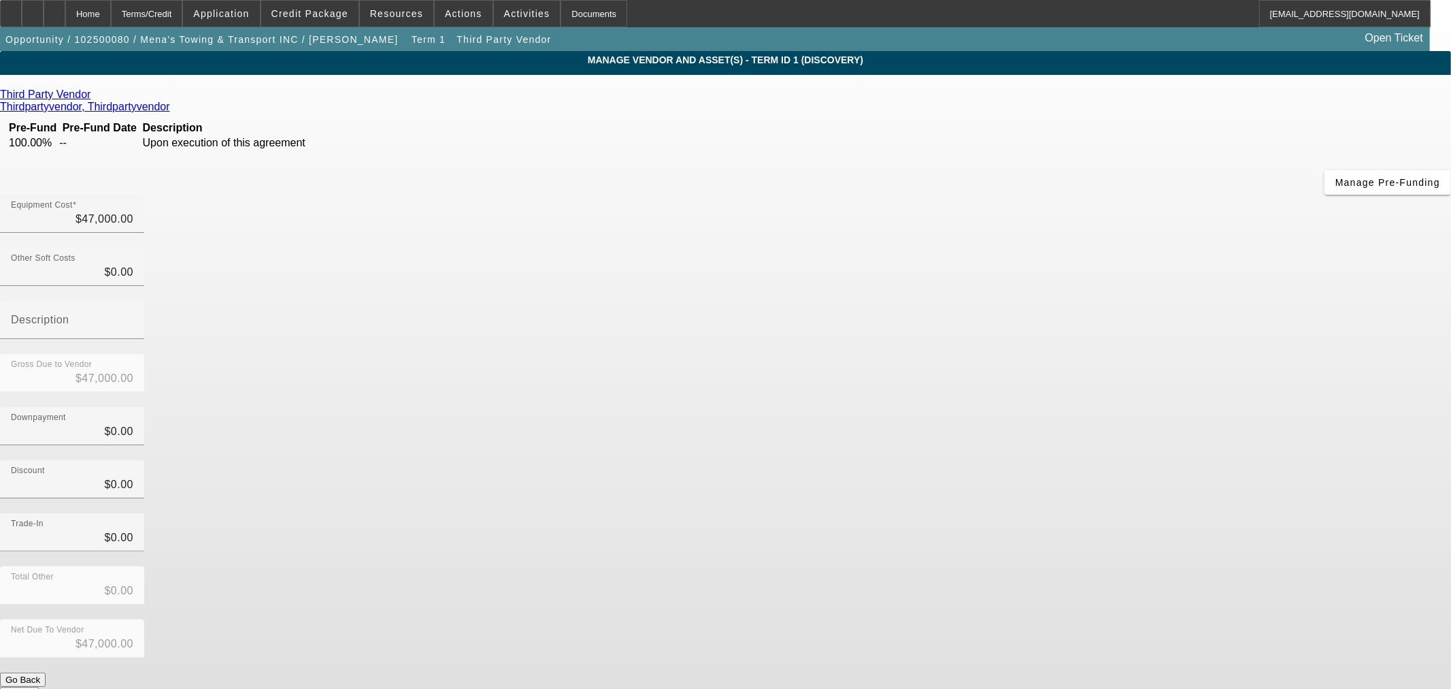
click at [39, 687] on button "Submit" at bounding box center [19, 694] width 39 height 14
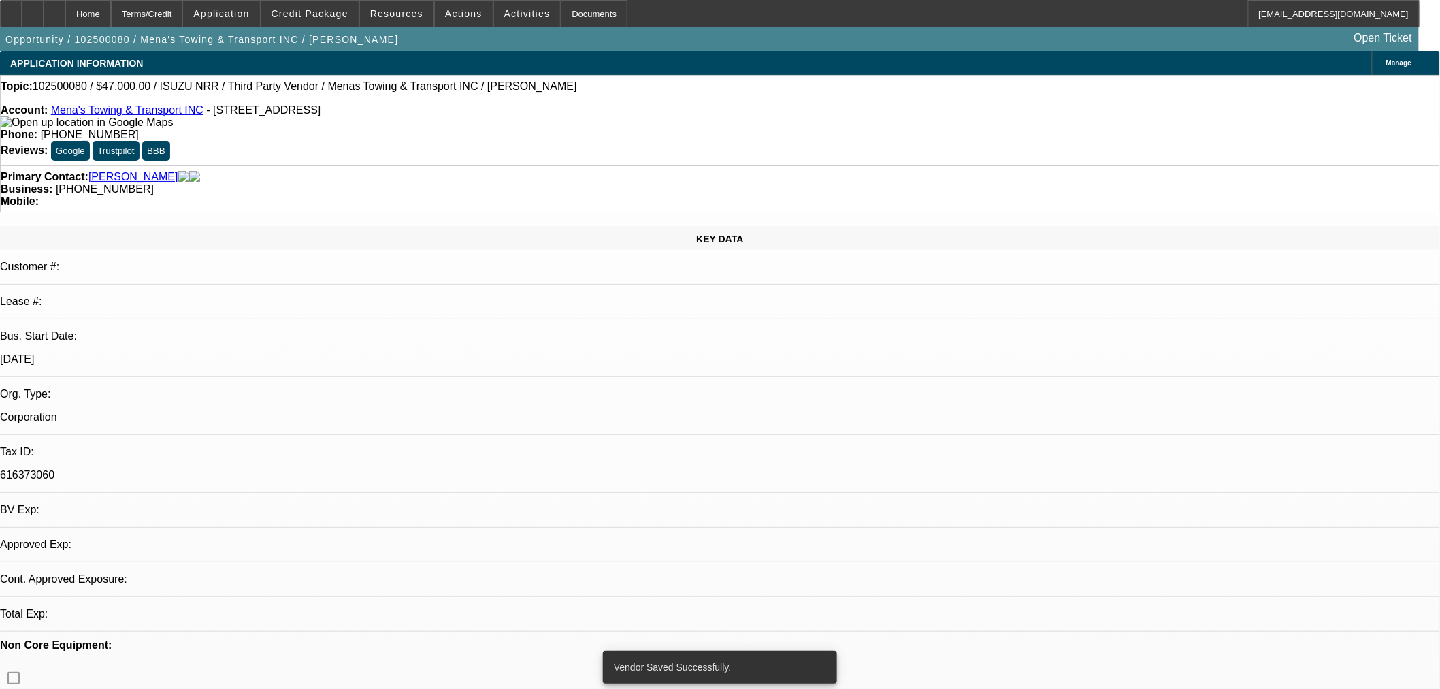
select select "0"
select select "3"
select select "0.1"
select select "4"
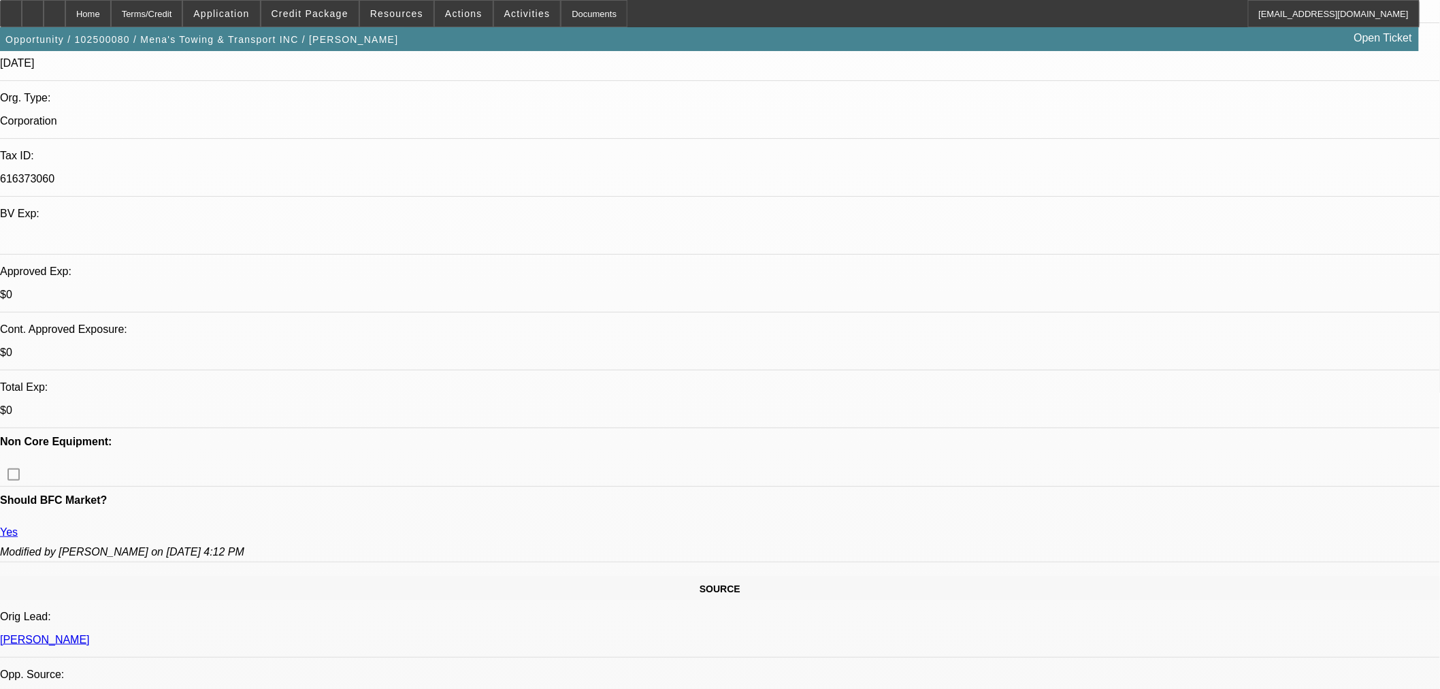
scroll to position [529, 0]
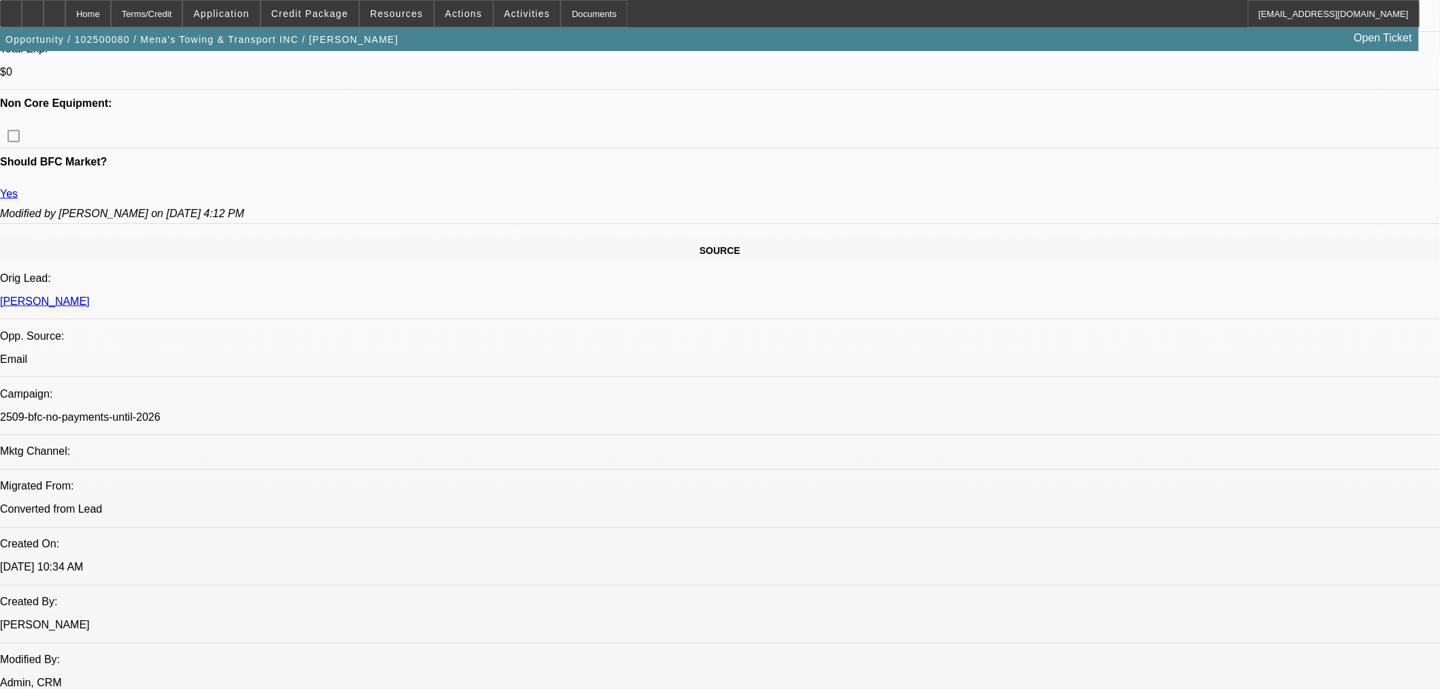
scroll to position [756, 0]
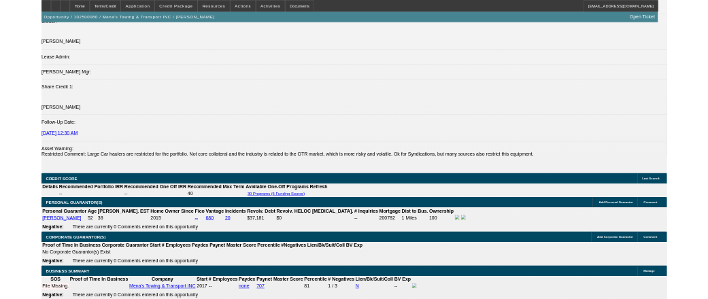
scroll to position [1890, 0]
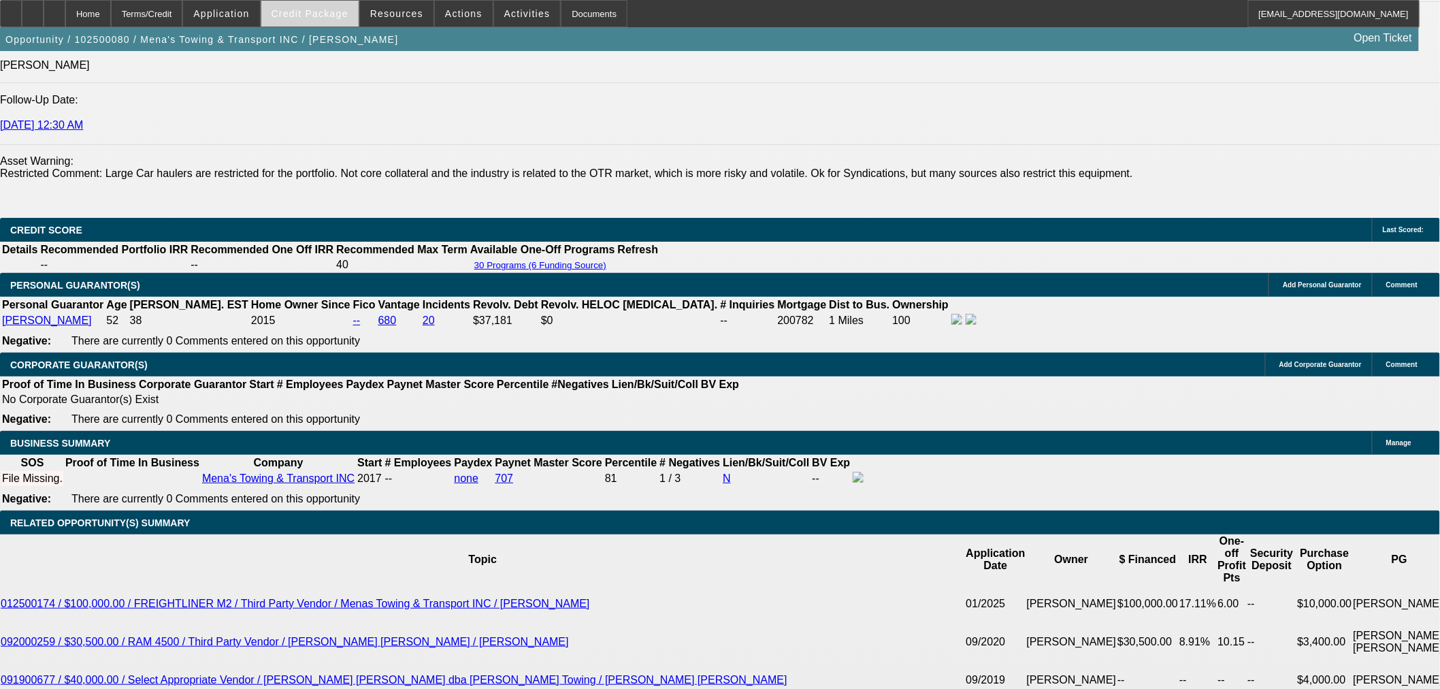
drag, startPoint x: 332, startPoint y: 14, endPoint x: 334, endPoint y: 22, distance: 8.4
click at [332, 14] on span "Credit Package" at bounding box center [310, 13] width 77 height 11
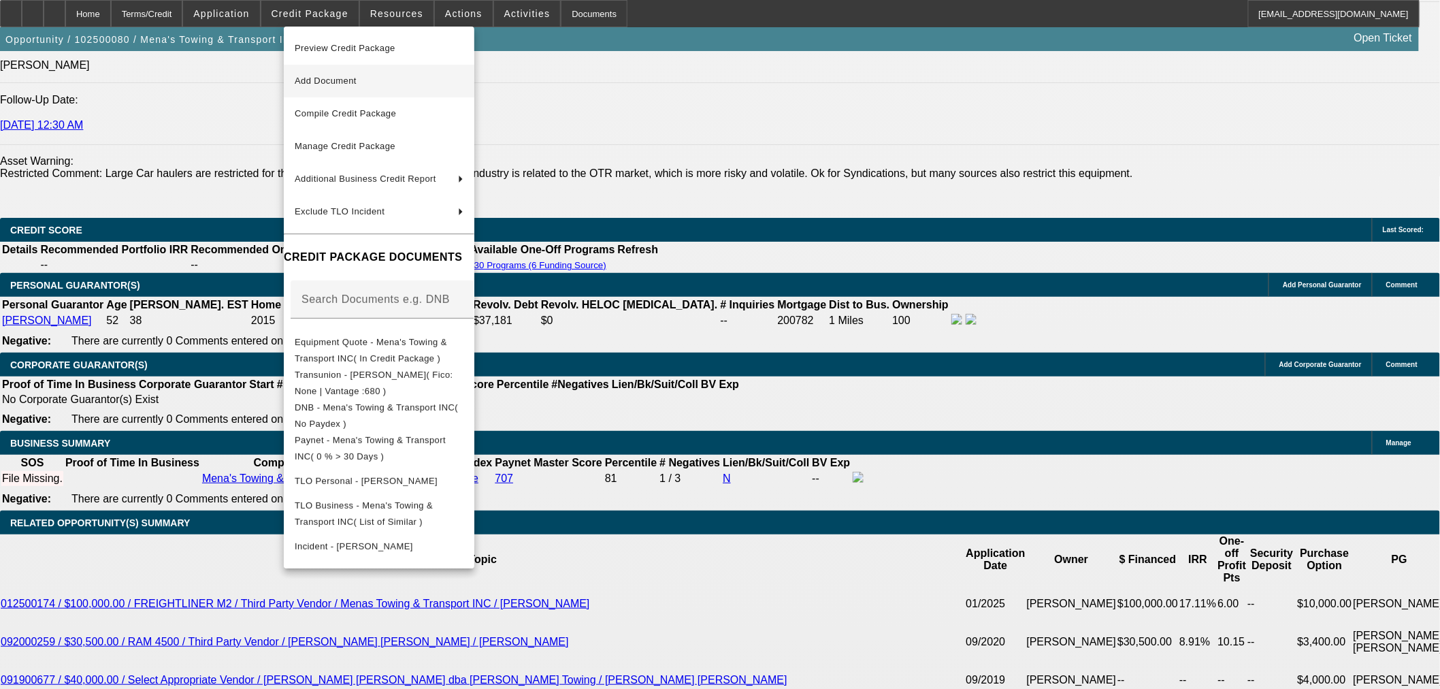
click at [329, 82] on span "Add Document" at bounding box center [326, 81] width 62 height 10
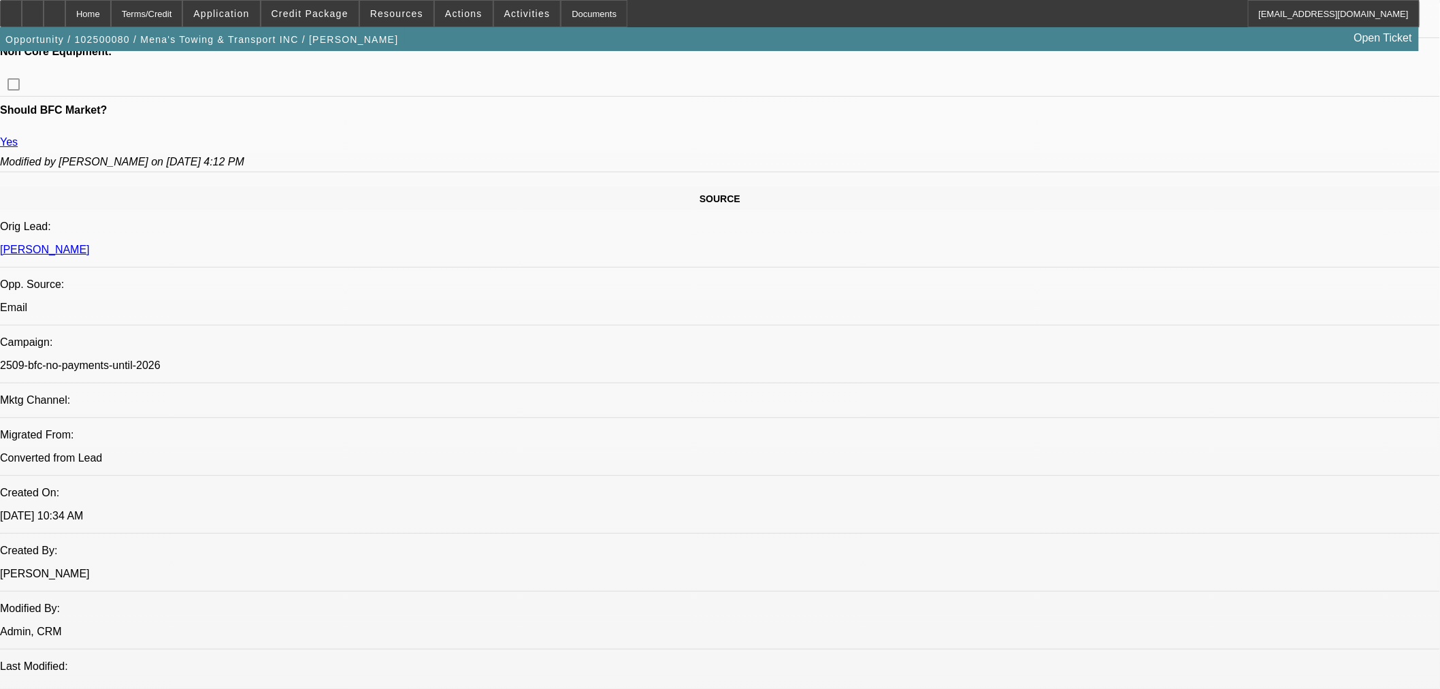
scroll to position [680, 0]
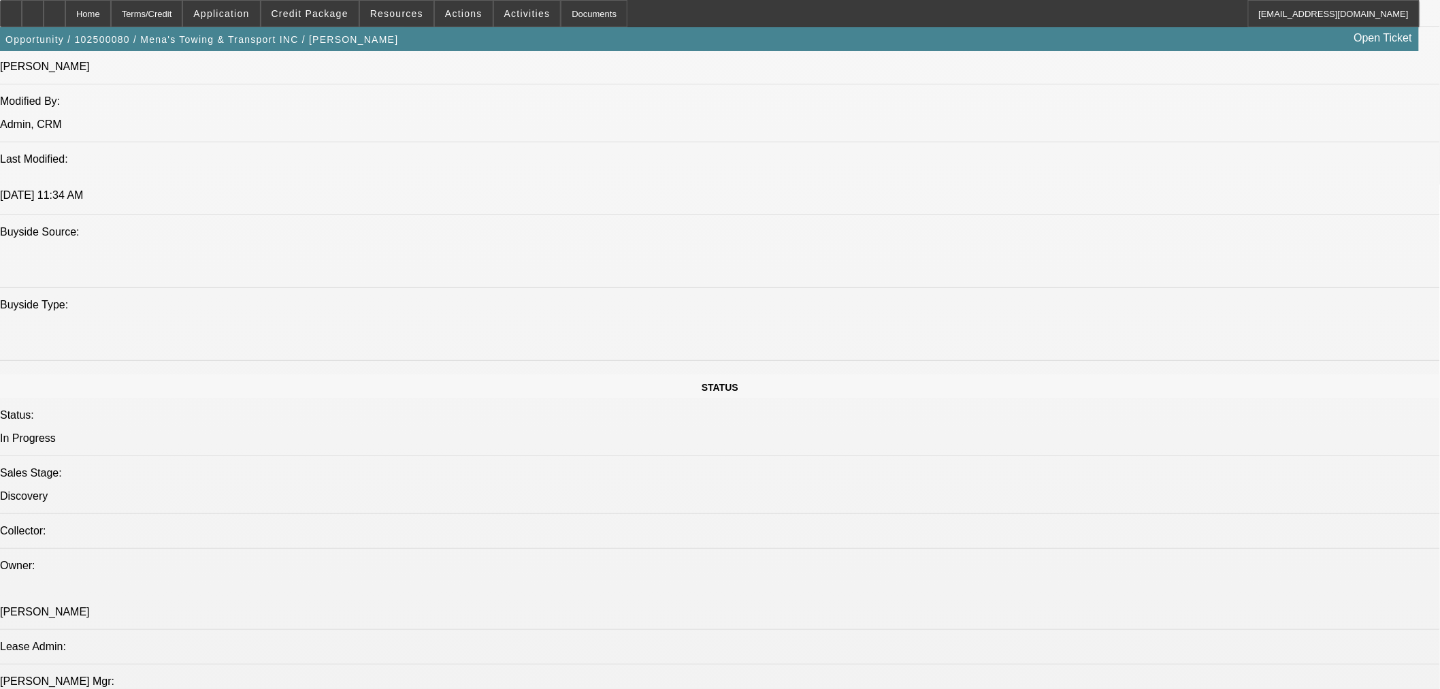
scroll to position [1512, 0]
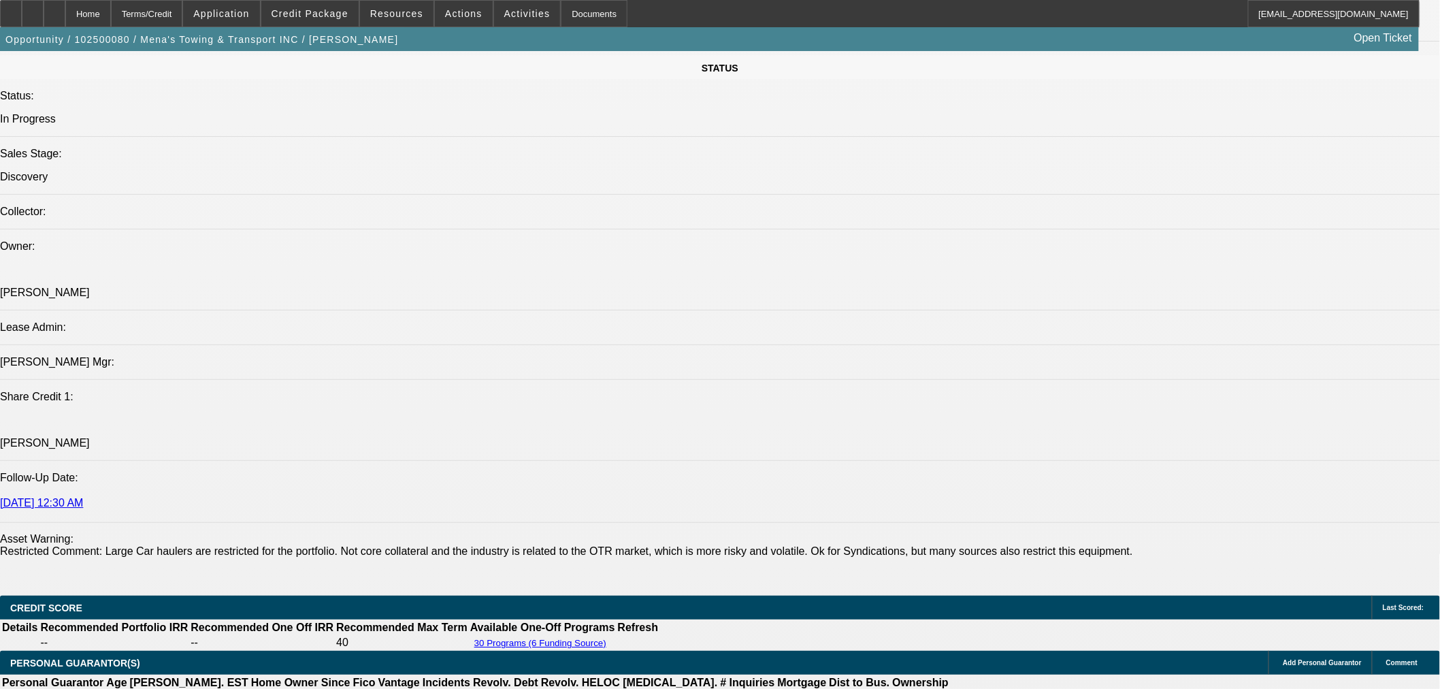
drag, startPoint x: 937, startPoint y: 162, endPoint x: 618, endPoint y: 274, distance: 338.1
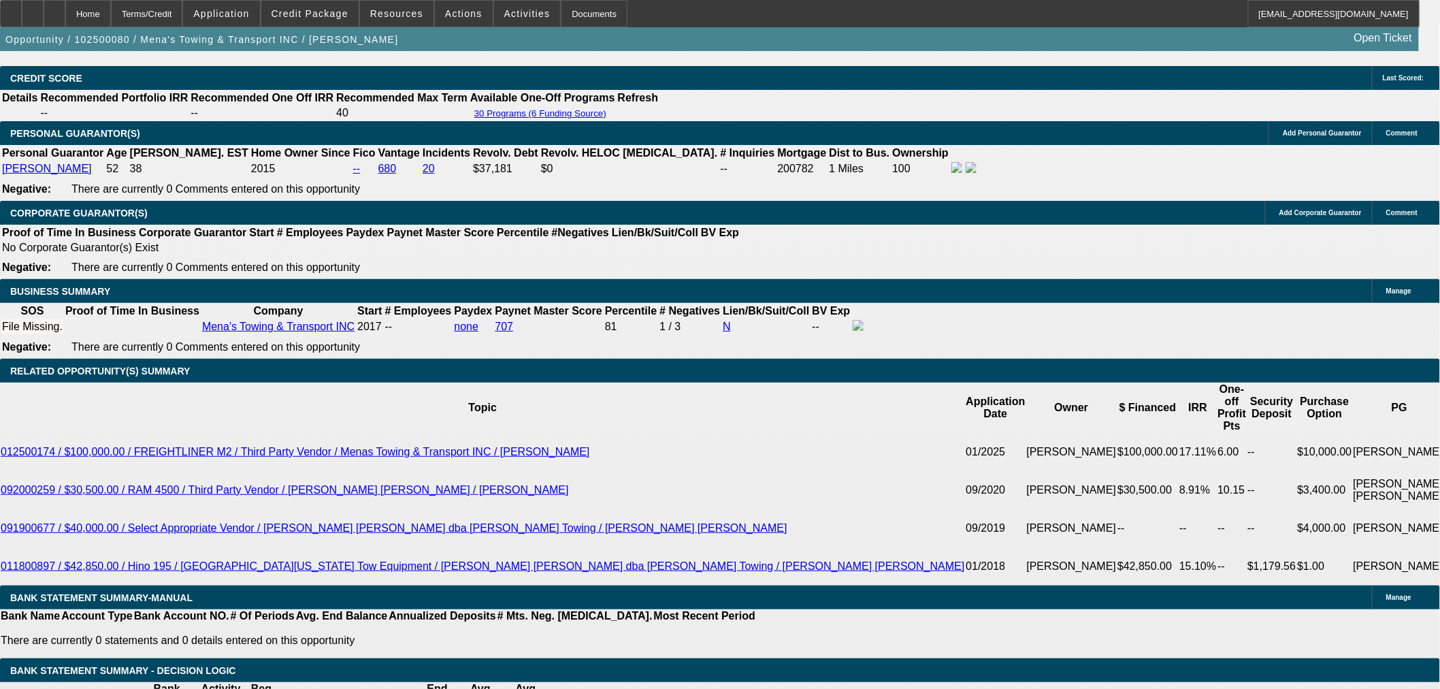
scroll to position [1739, 0]
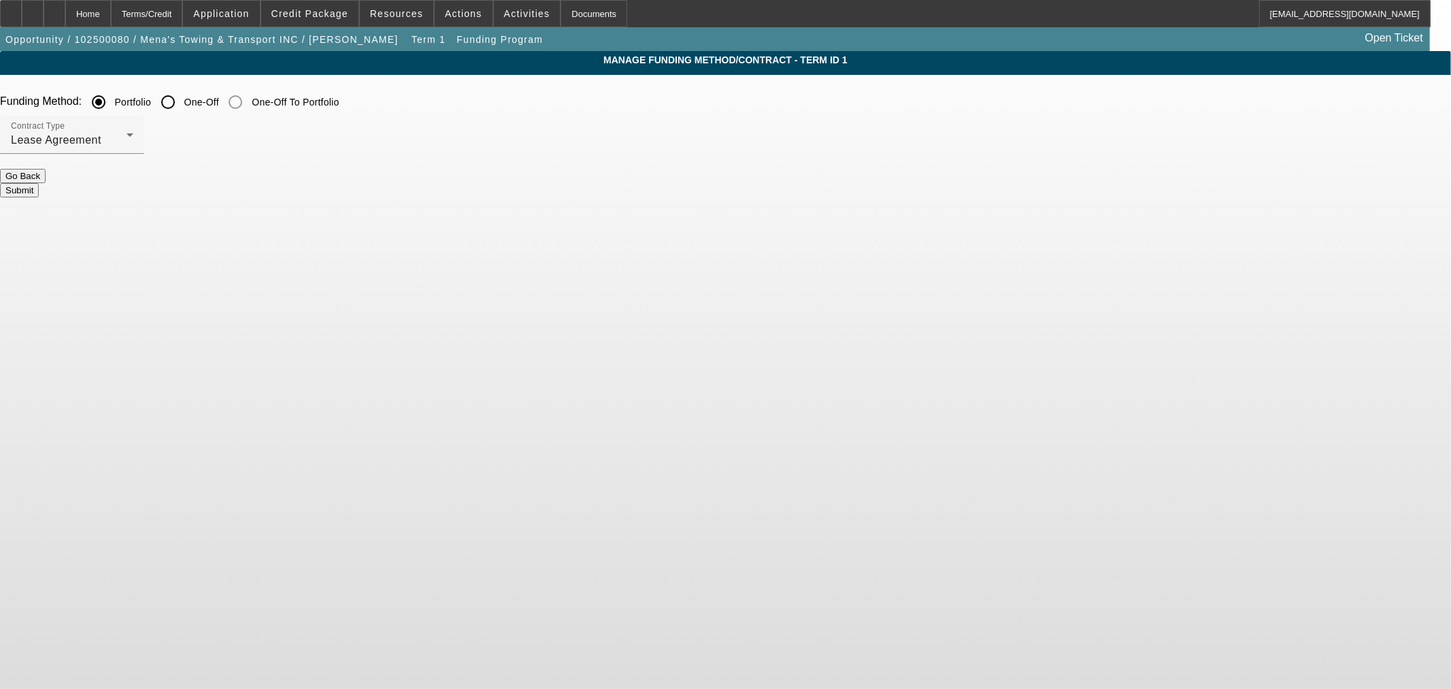
click at [182, 99] on input "One-Off" at bounding box center [167, 101] width 27 height 27
radio input "true"
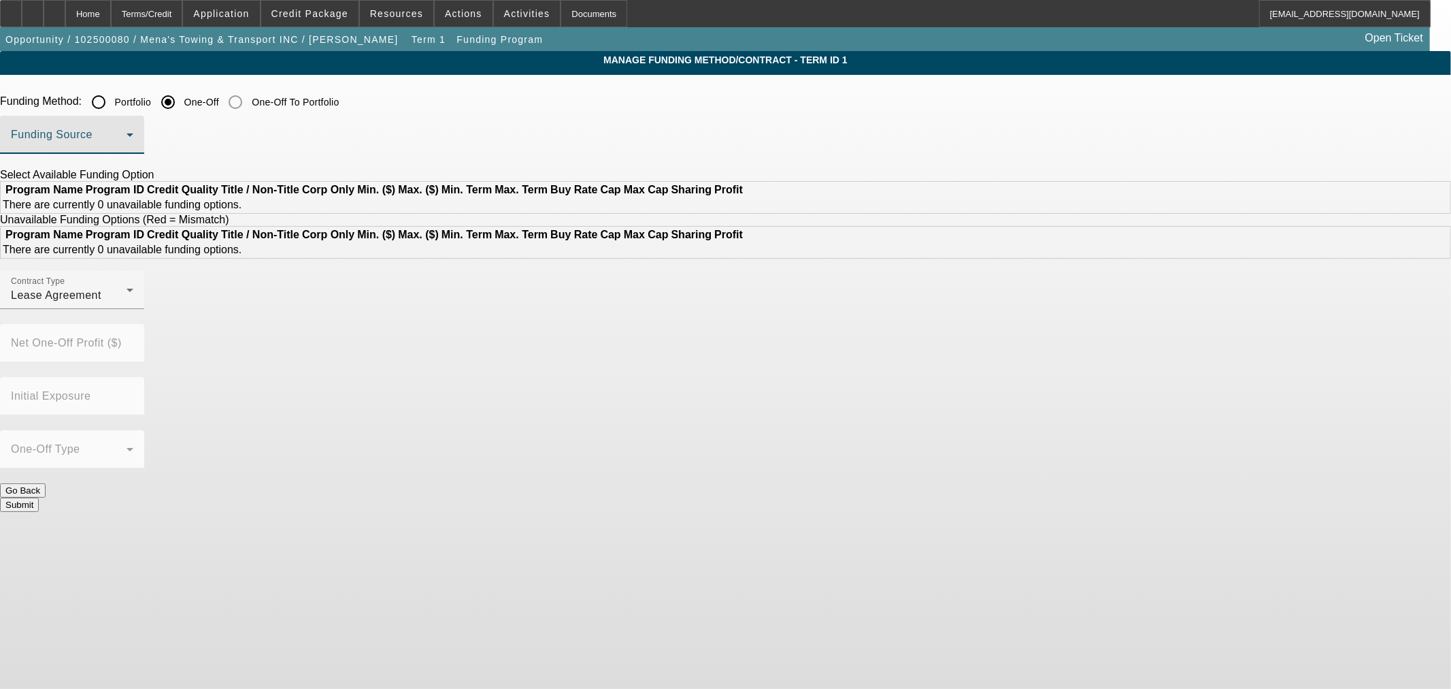
click at [127, 134] on span at bounding box center [69, 140] width 116 height 16
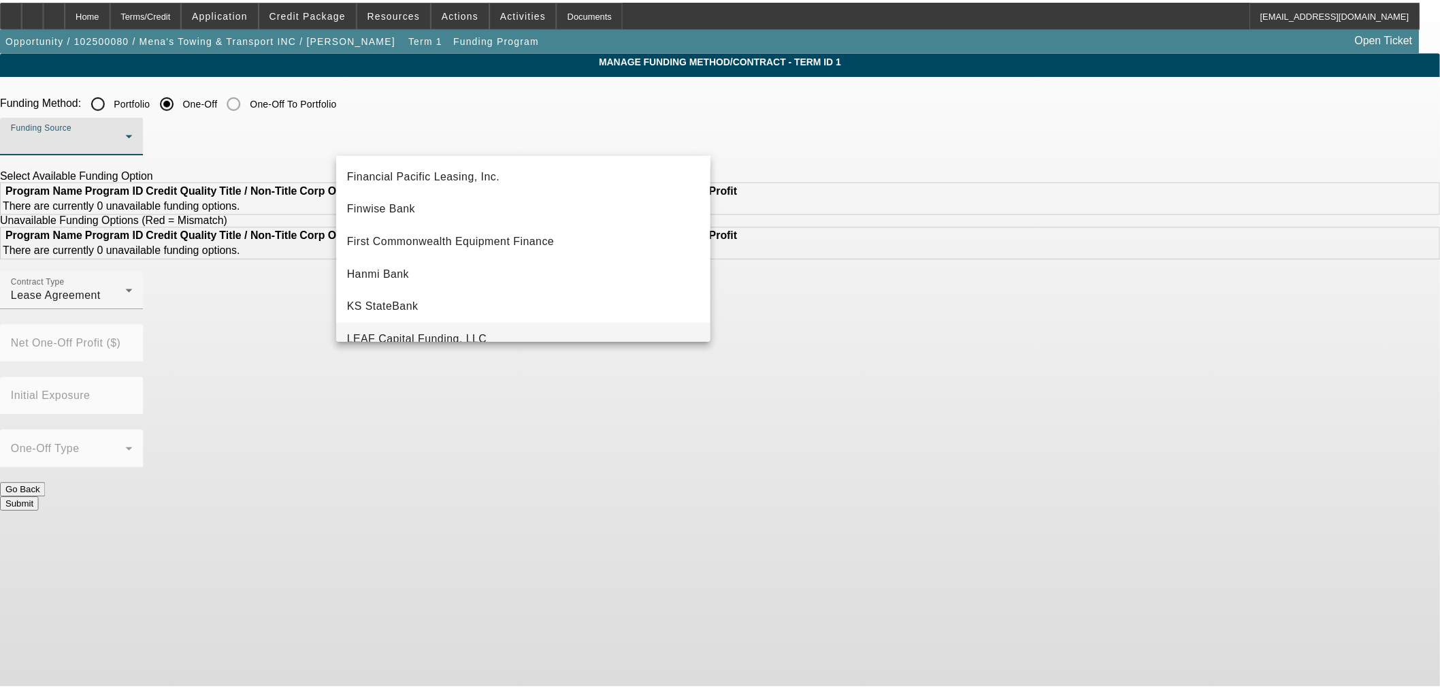
scroll to position [159, 0]
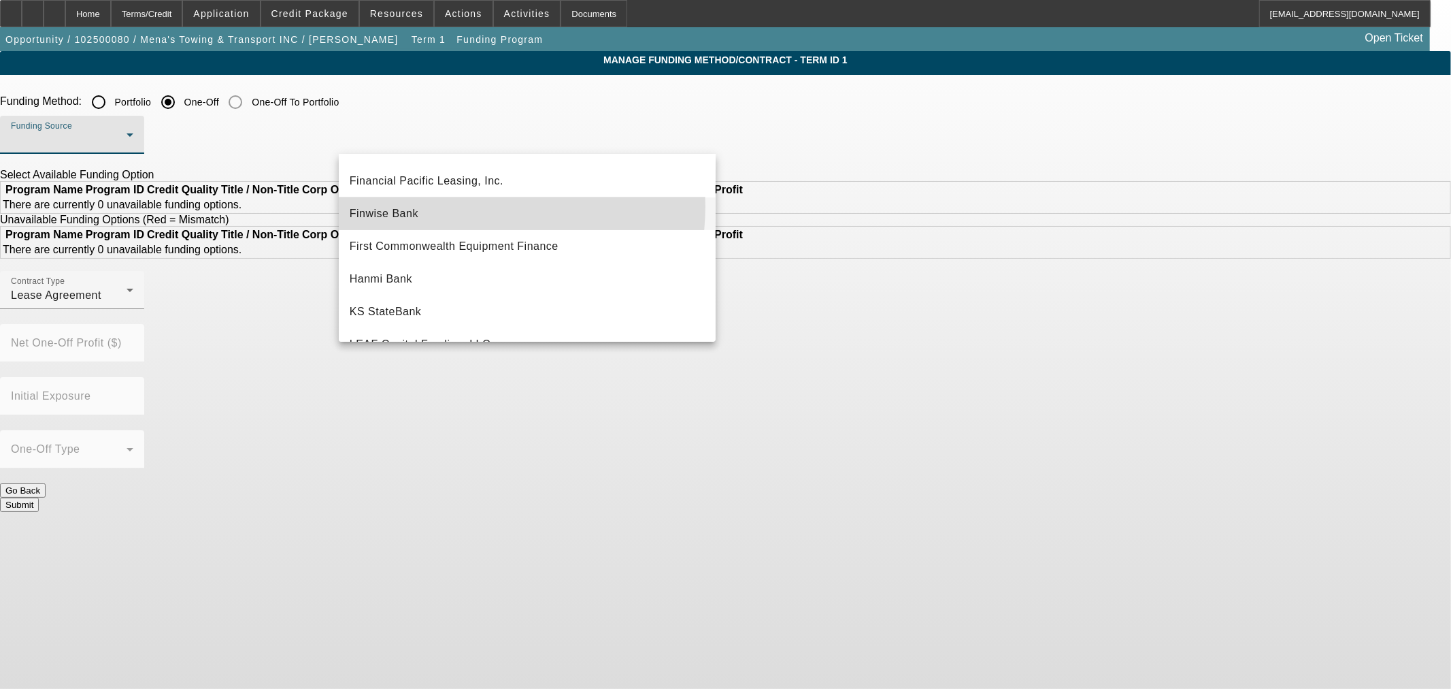
click at [472, 207] on mat-option "Finwise Bank" at bounding box center [527, 213] width 377 height 33
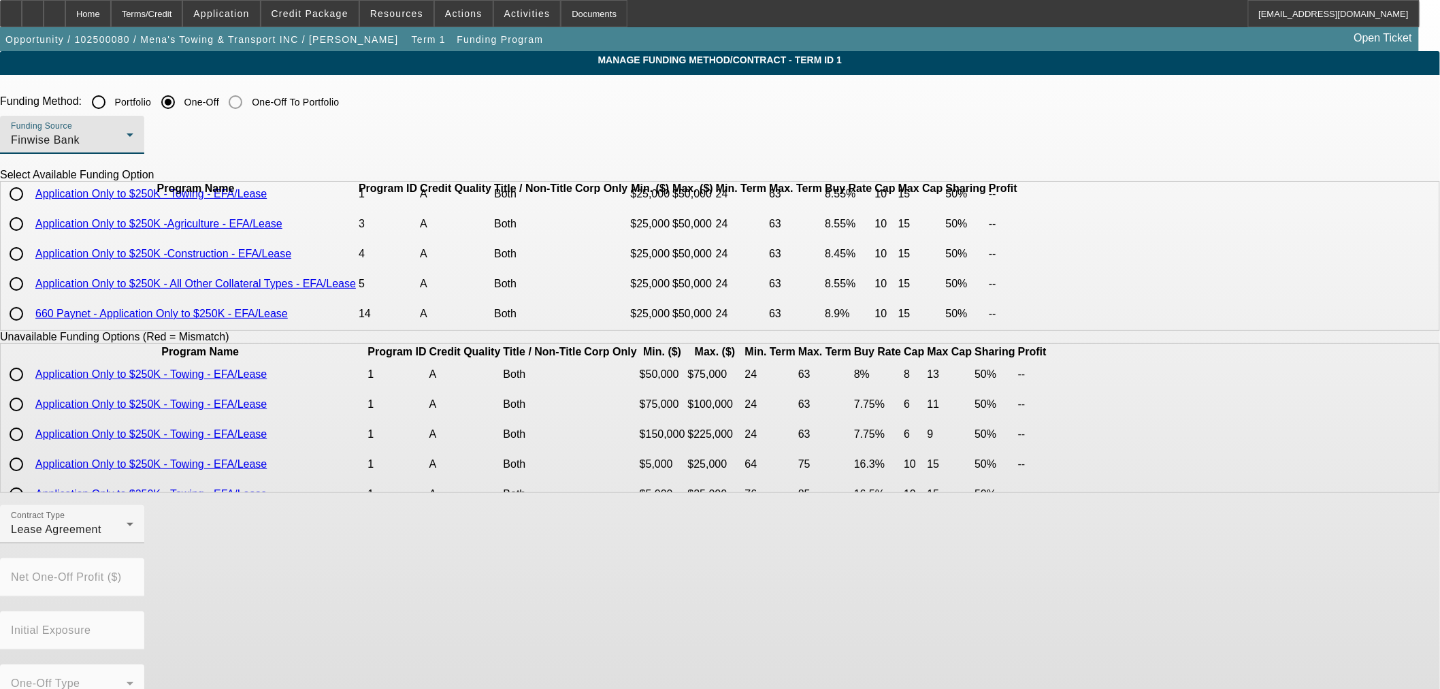
scroll to position [0, 0]
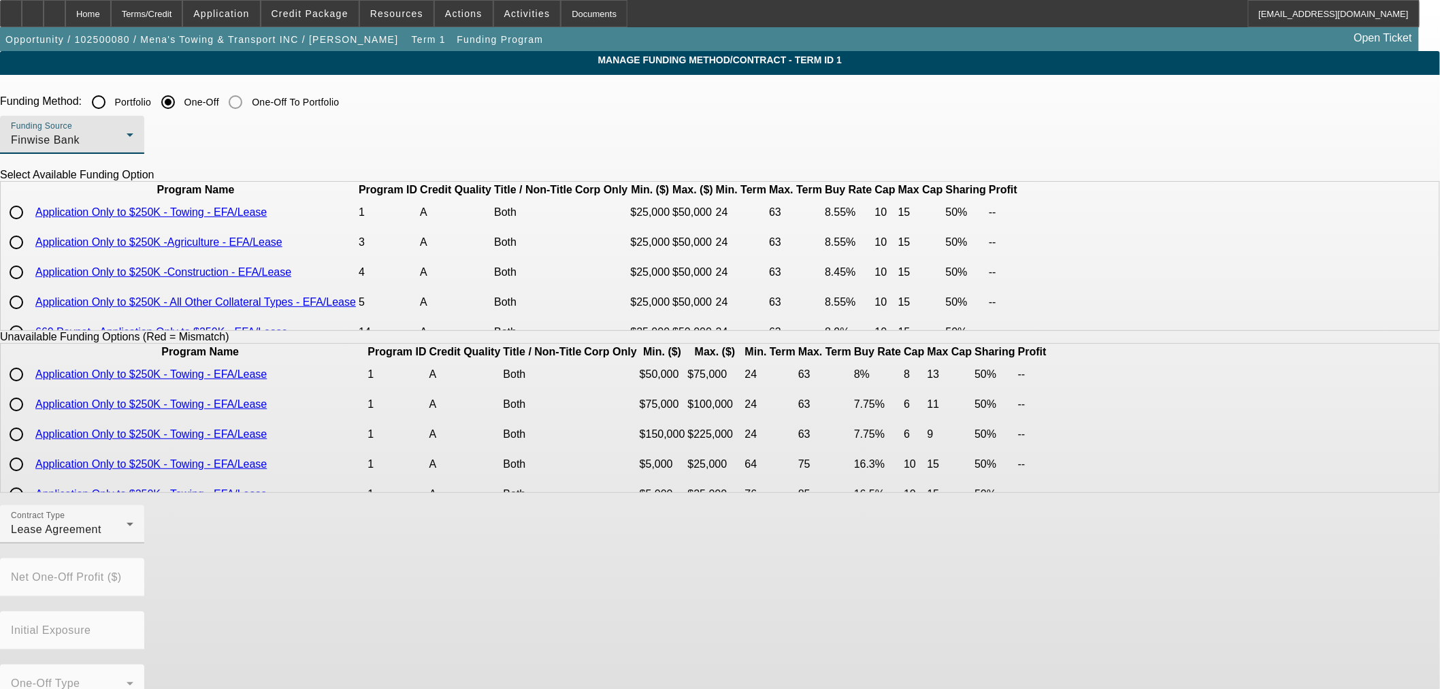
click at [267, 218] on link "Application Only to $250K - Towing - EFA/Lease" at bounding box center [150, 212] width 231 height 12
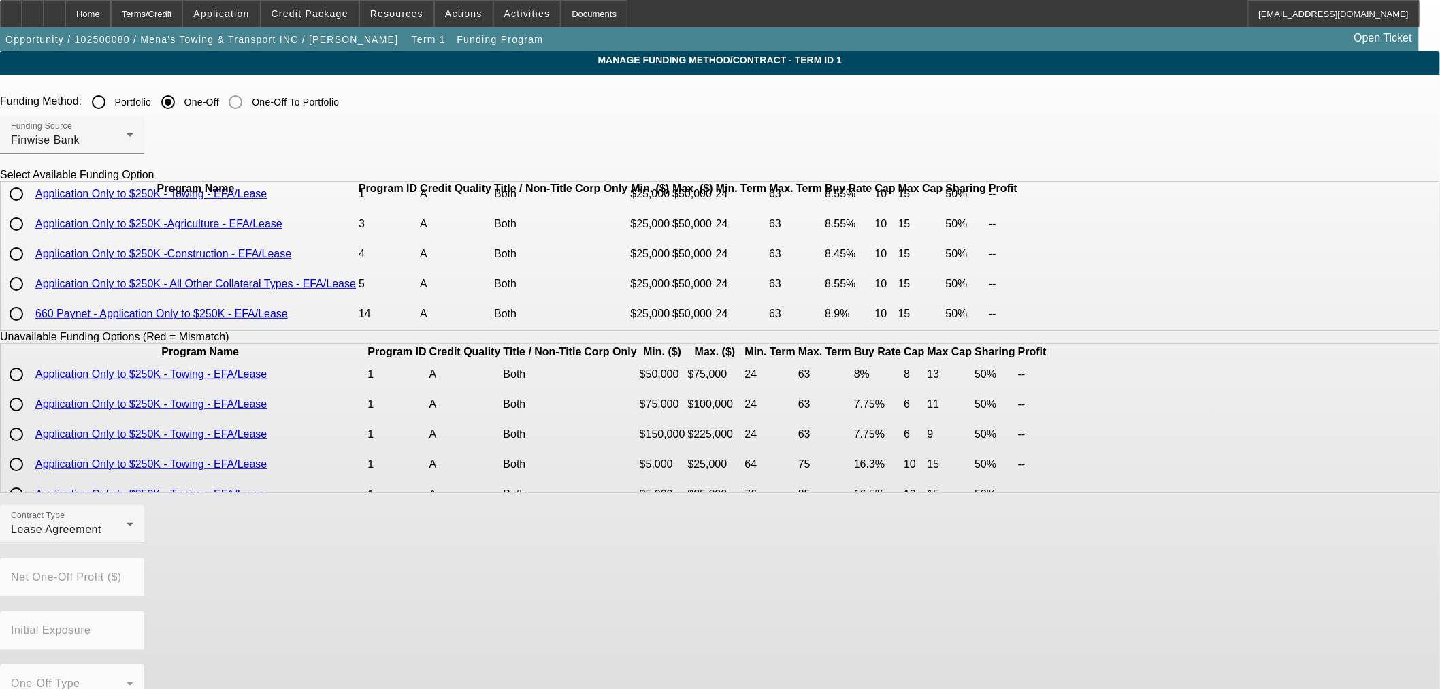
scroll to position [59, 0]
click at [288, 310] on link "660 Paynet - Application Only to $250K - EFA/Lease" at bounding box center [161, 314] width 252 height 12
click at [127, 145] on div "Finwise Bank" at bounding box center [69, 140] width 116 height 16
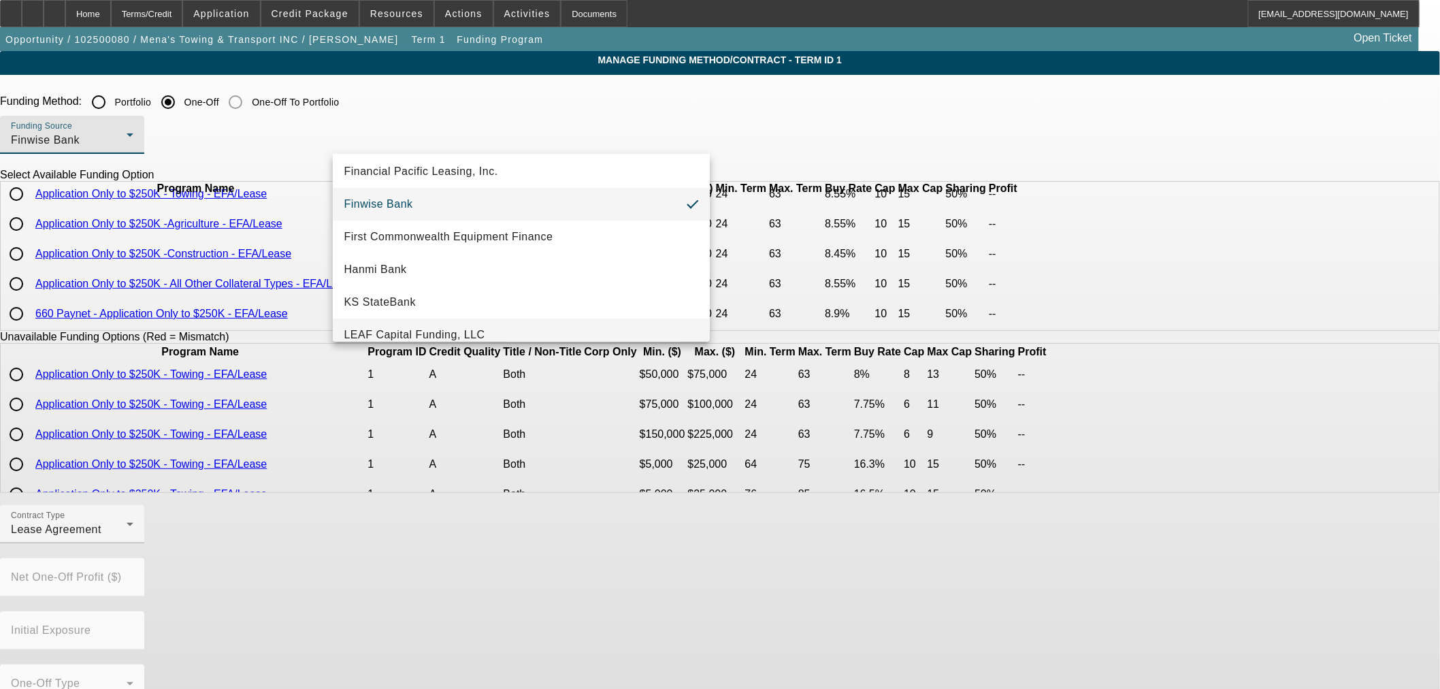
scroll to position [76, 0]
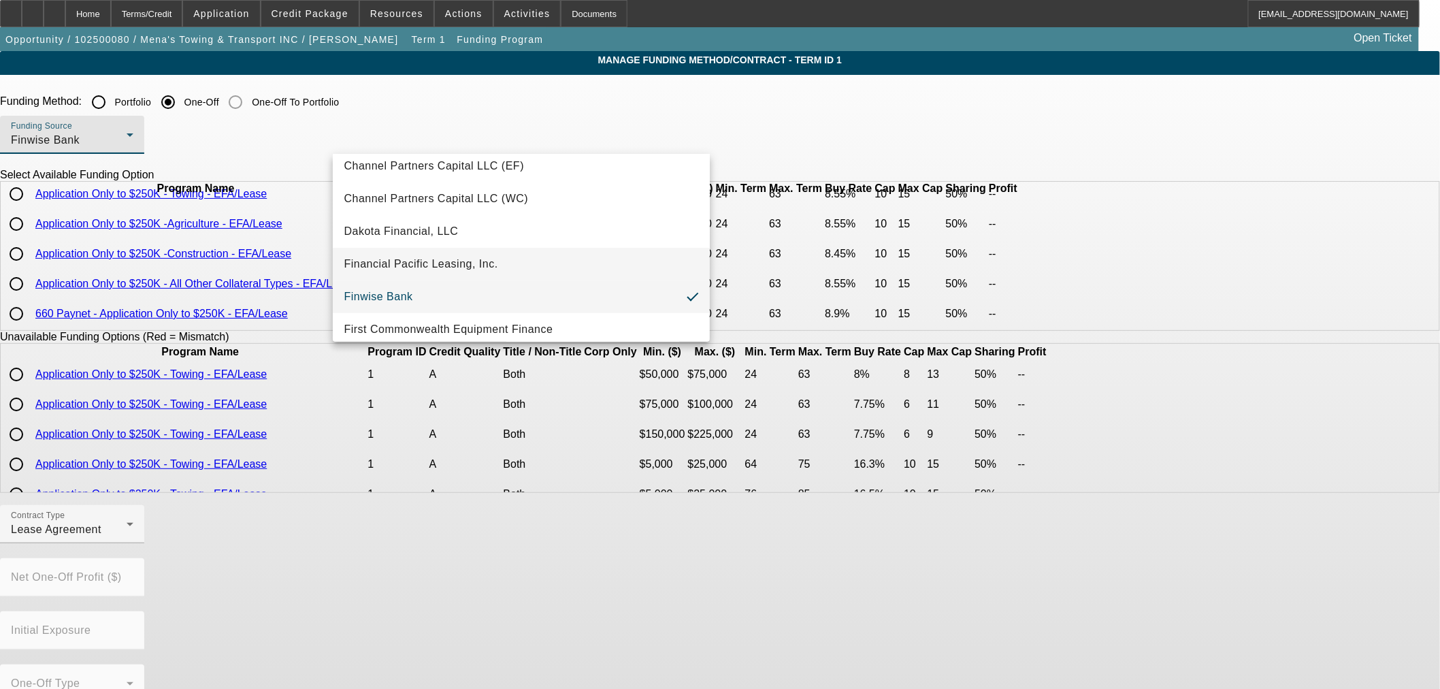
click at [427, 275] on mat-option "Financial Pacific Leasing, Inc." at bounding box center [521, 264] width 377 height 33
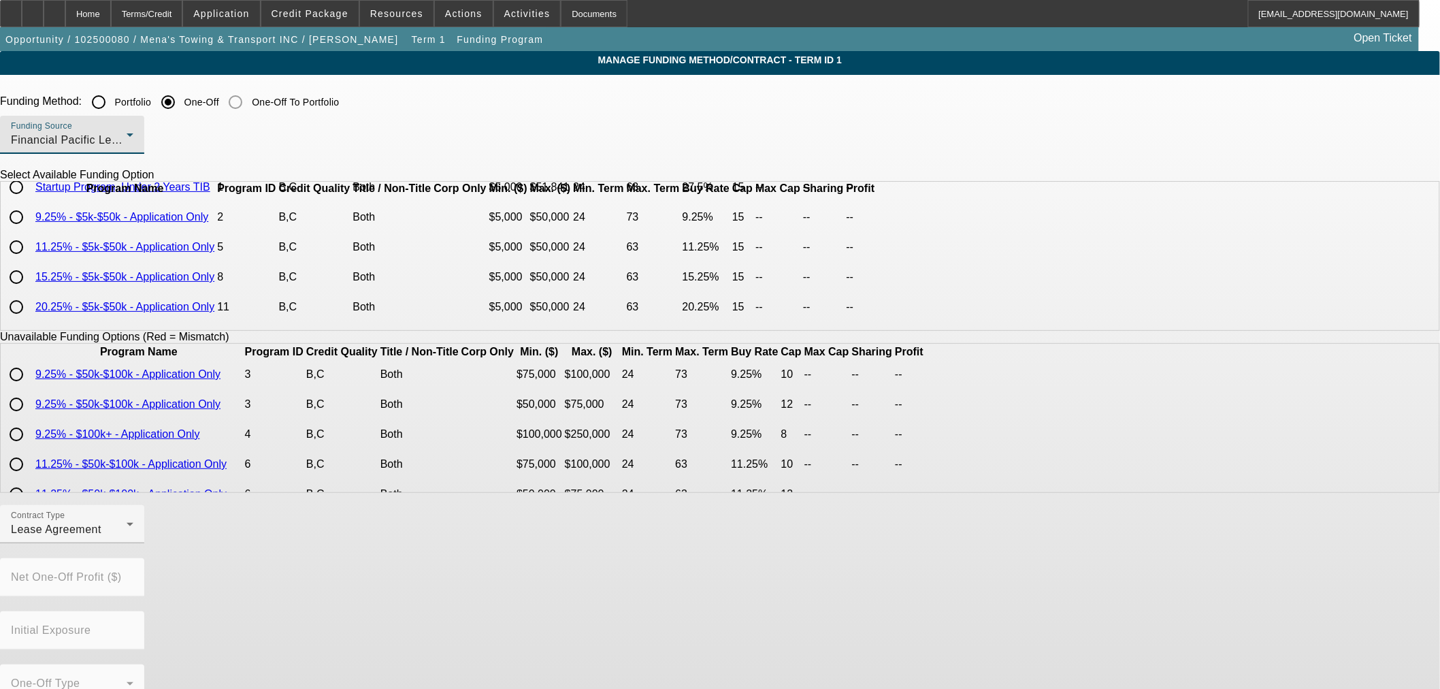
scroll to position [0, 0]
click at [30, 256] on input "radio" at bounding box center [16, 242] width 27 height 27
radio input "true"
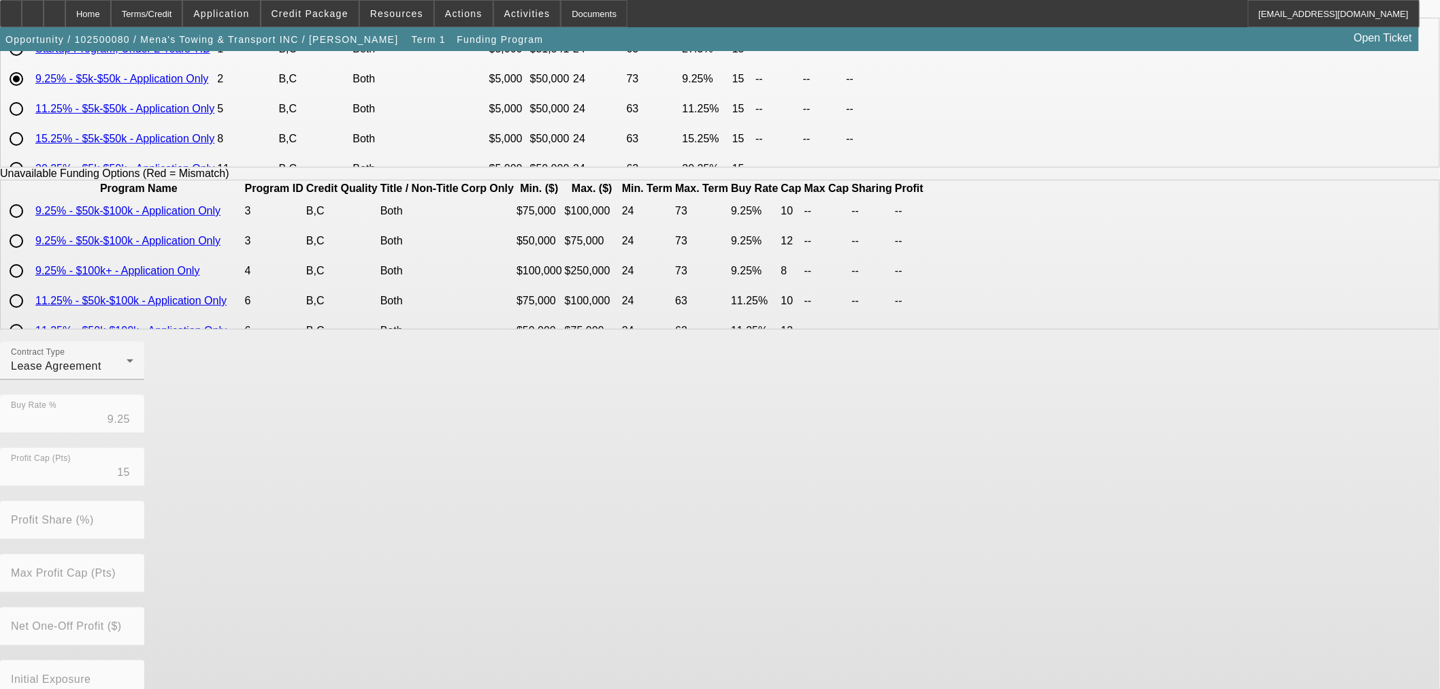
scroll to position [231, 0]
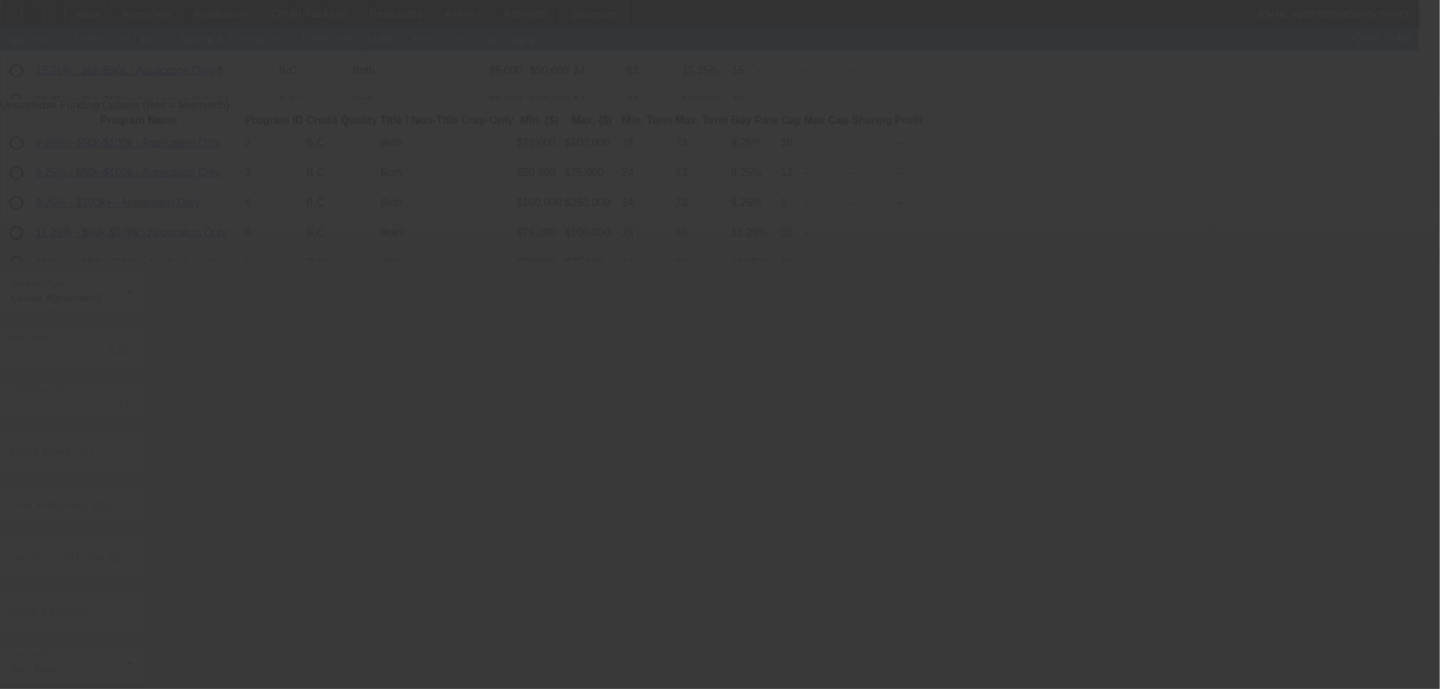
radio input "true"
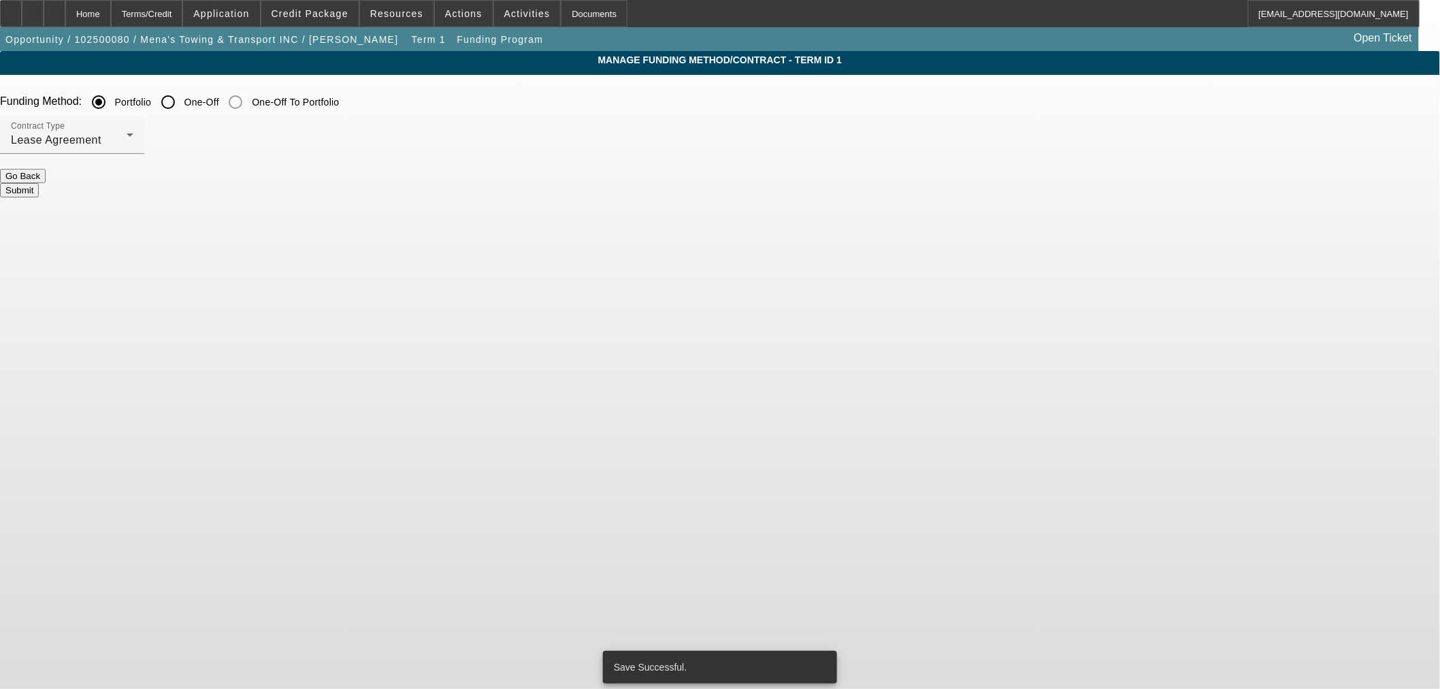
scroll to position [0, 0]
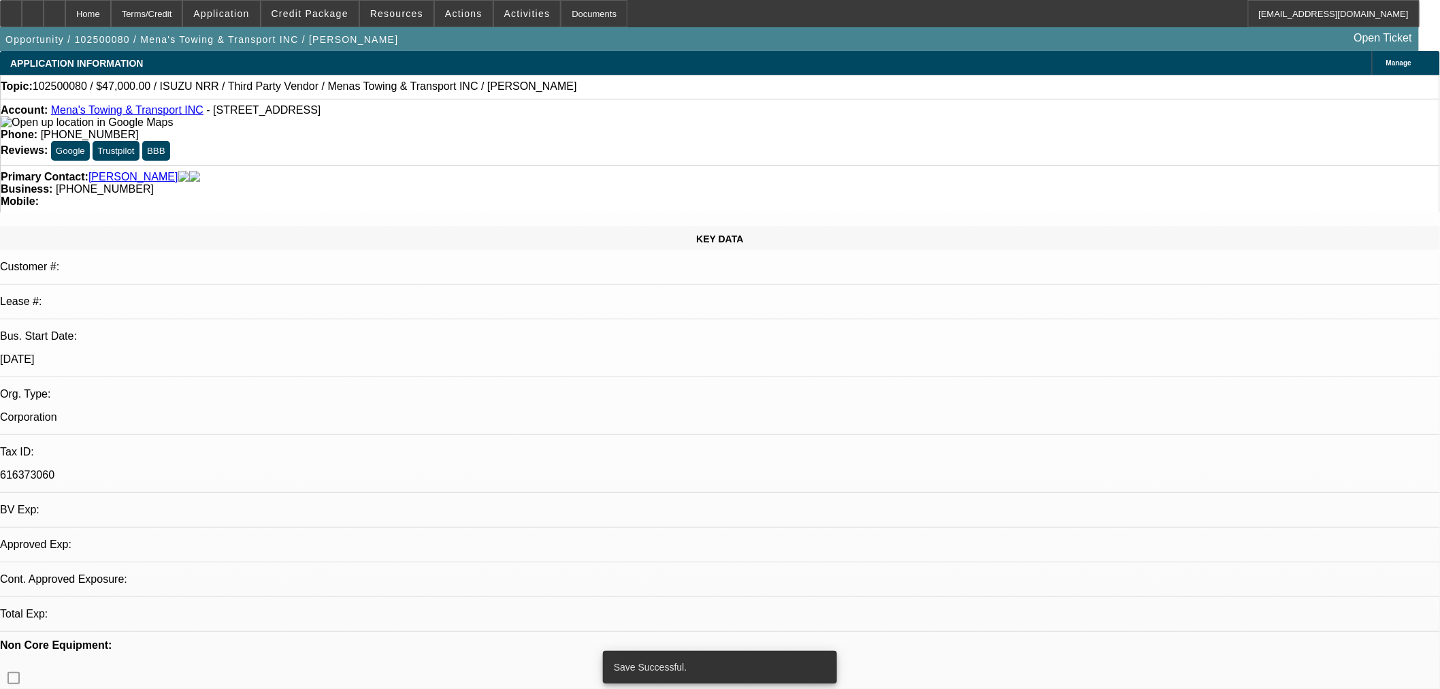
select select "0"
select select "3"
select select "0.1"
select select "4"
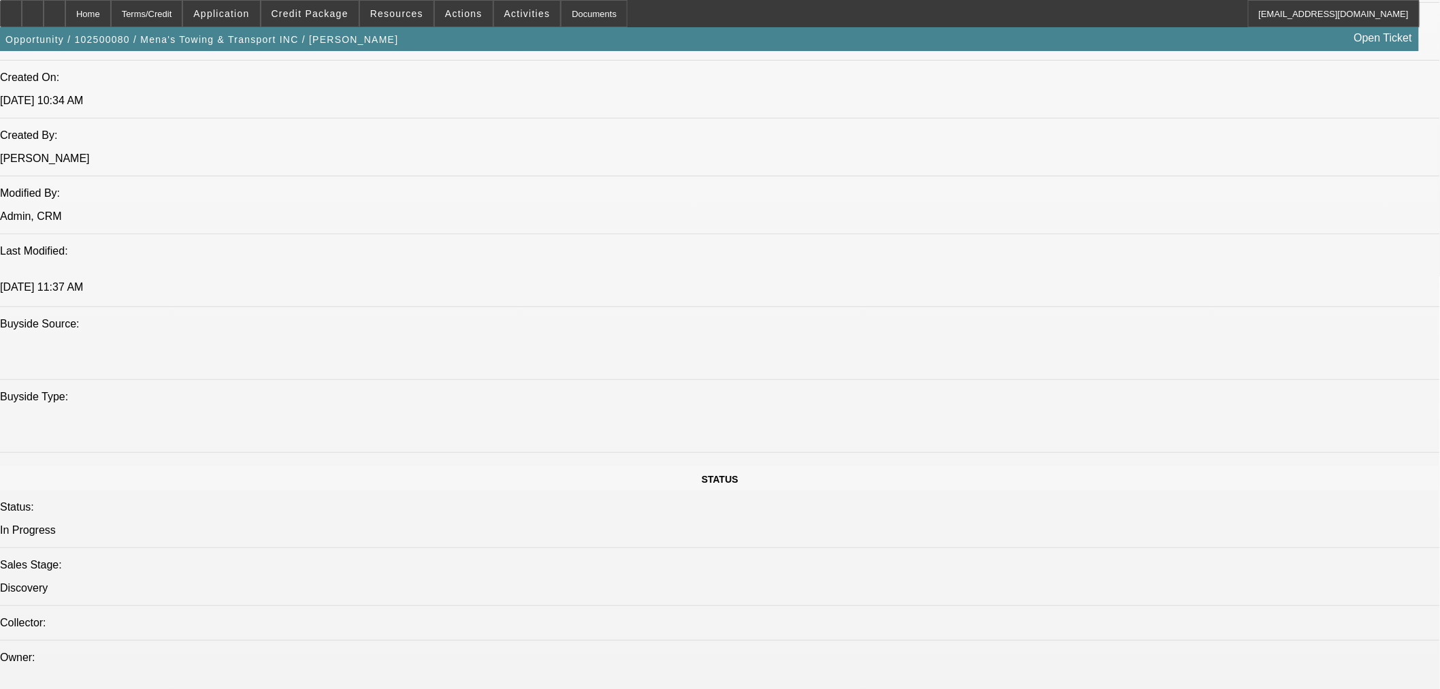
scroll to position [907, 0]
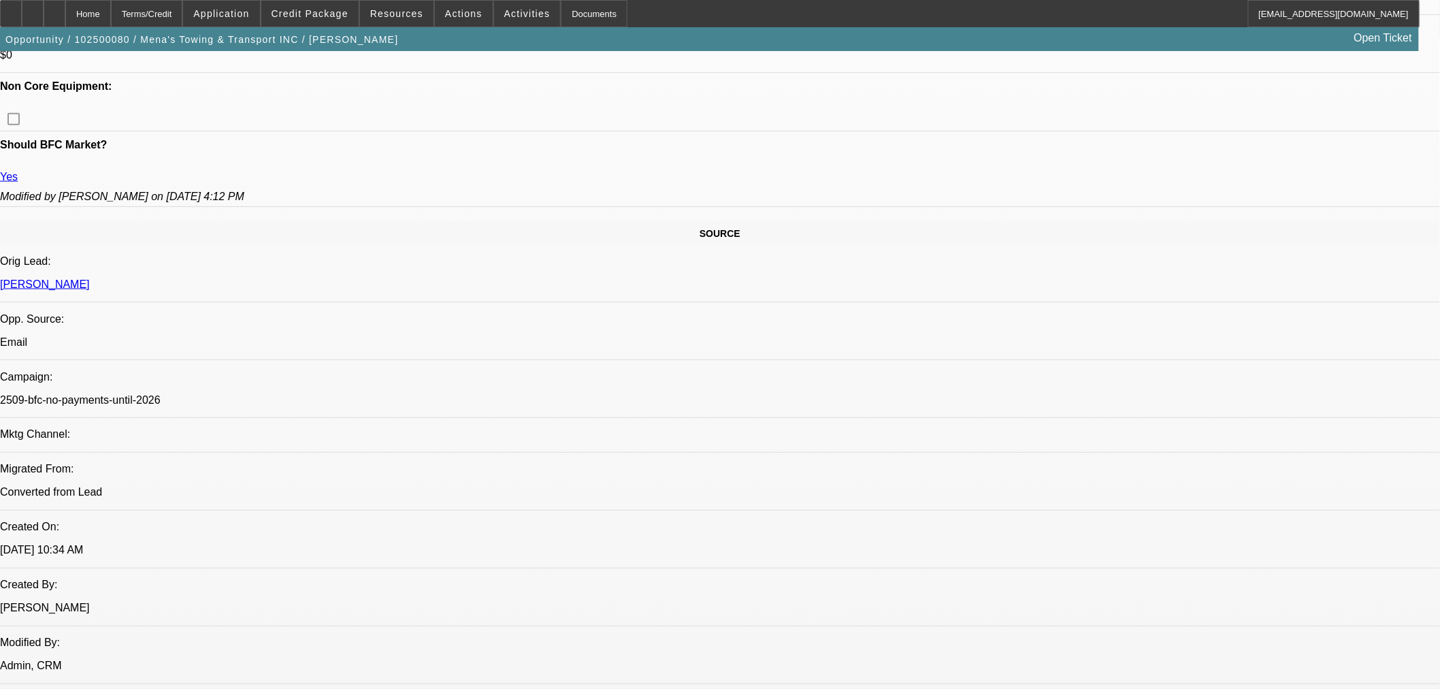
scroll to position [453, 0]
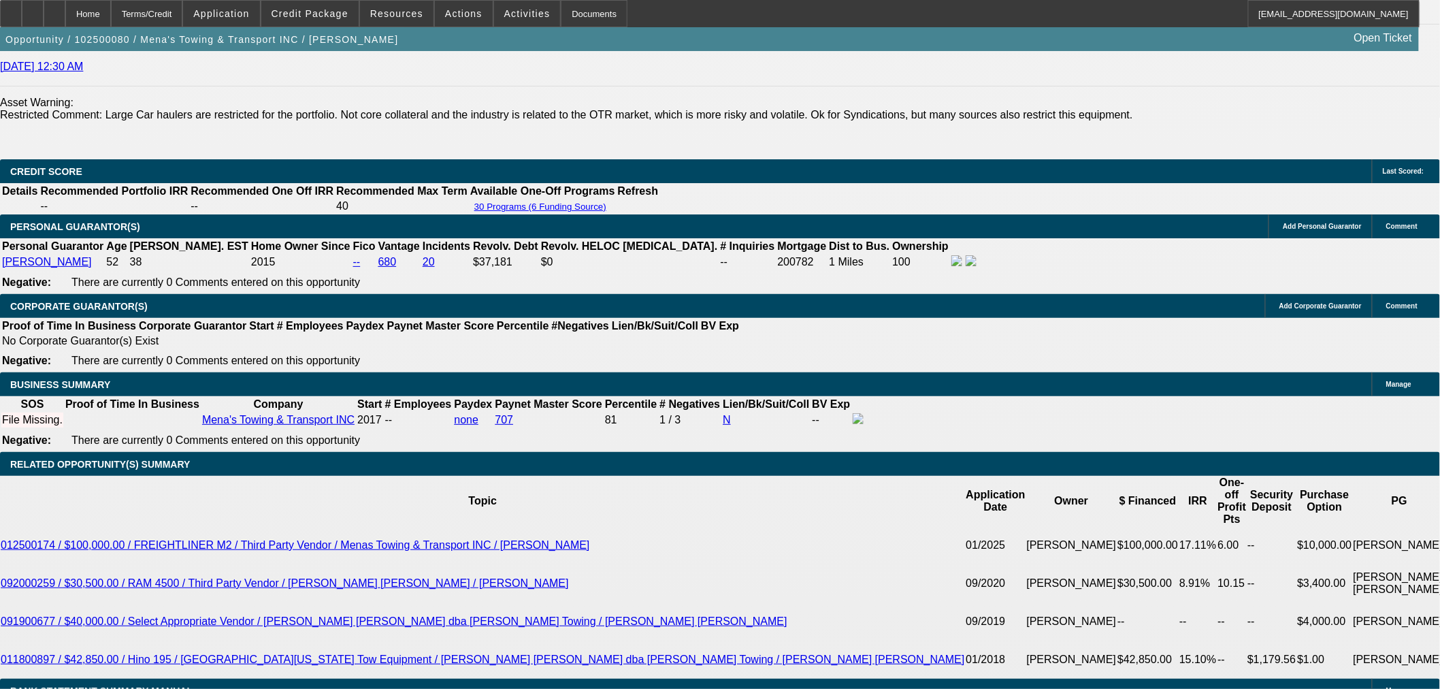
scroll to position [1814, 0]
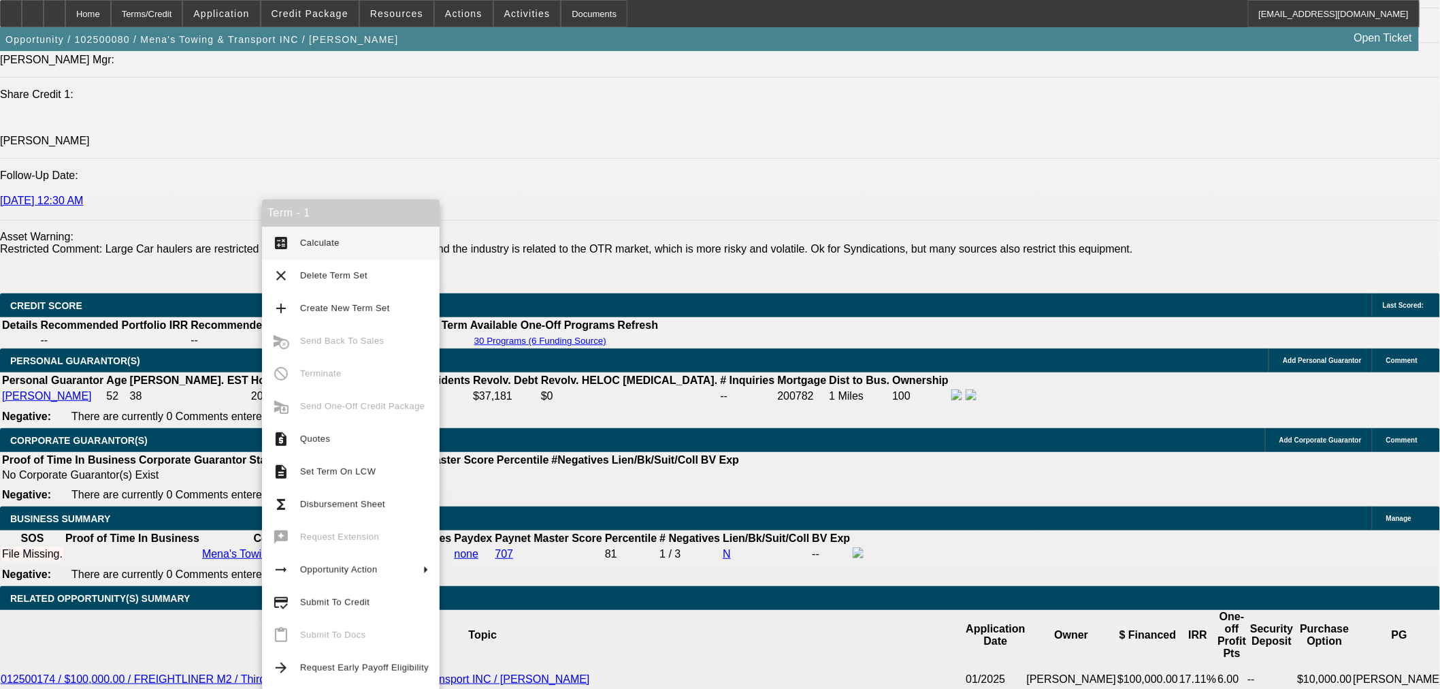
click at [320, 27] on div "Opportunity / 102500080 / Mena's Towing & Transport INC / Pineda, Luis Open Tic…" at bounding box center [709, 39] width 1419 height 24
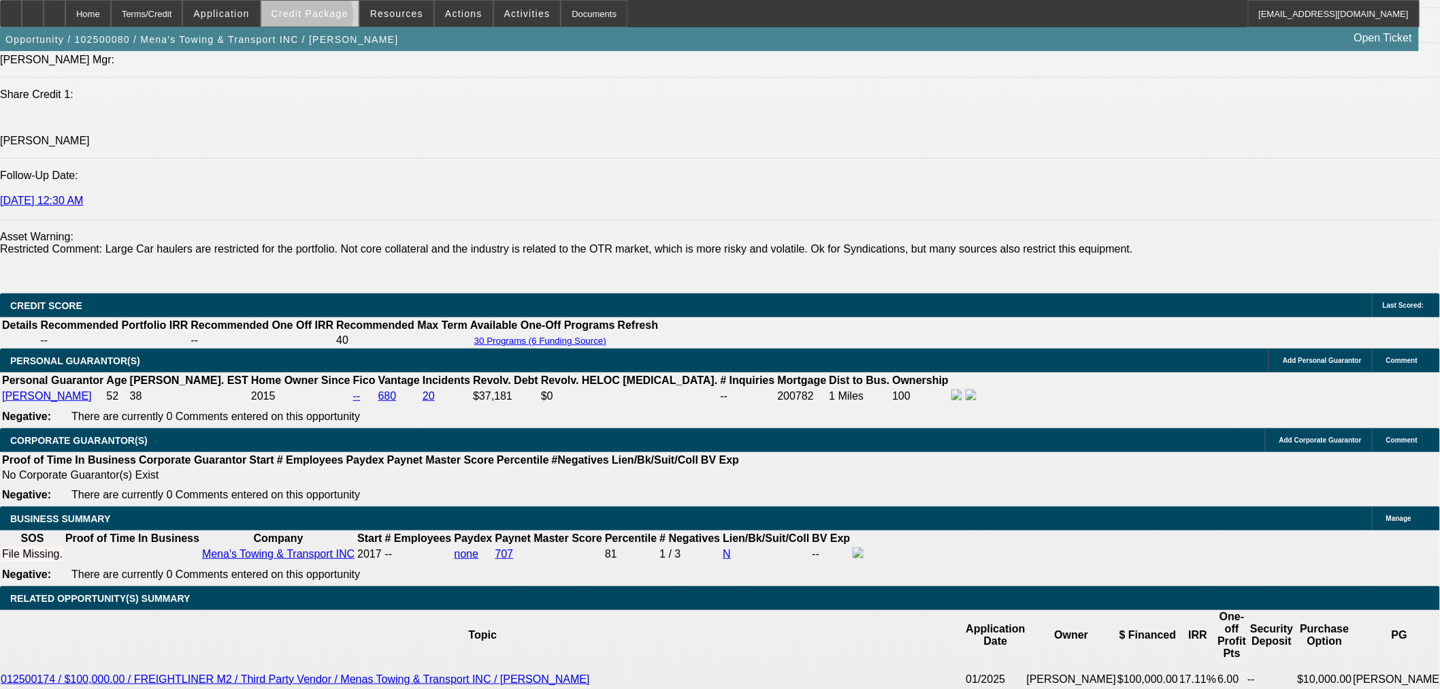
click at [329, 18] on span "Credit Package" at bounding box center [310, 13] width 77 height 11
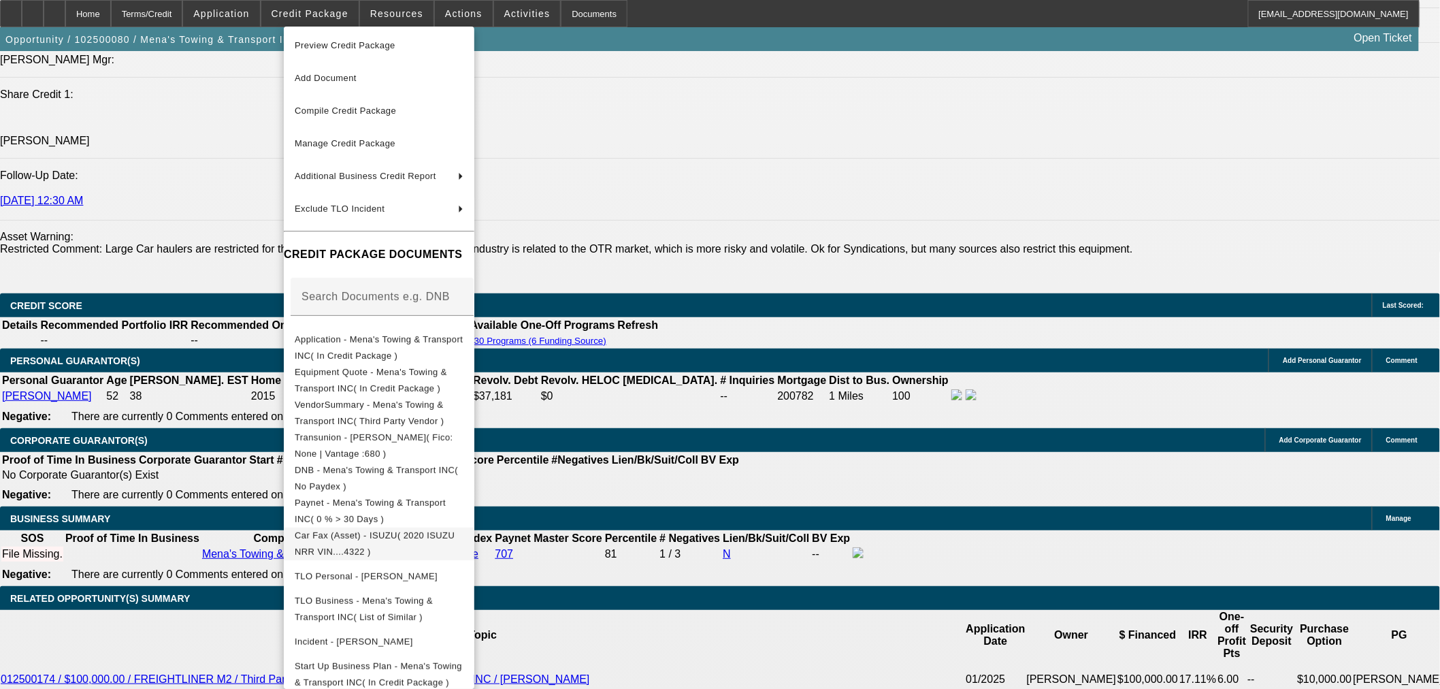
scroll to position [4, 0]
click at [171, 616] on div at bounding box center [720, 344] width 1440 height 689
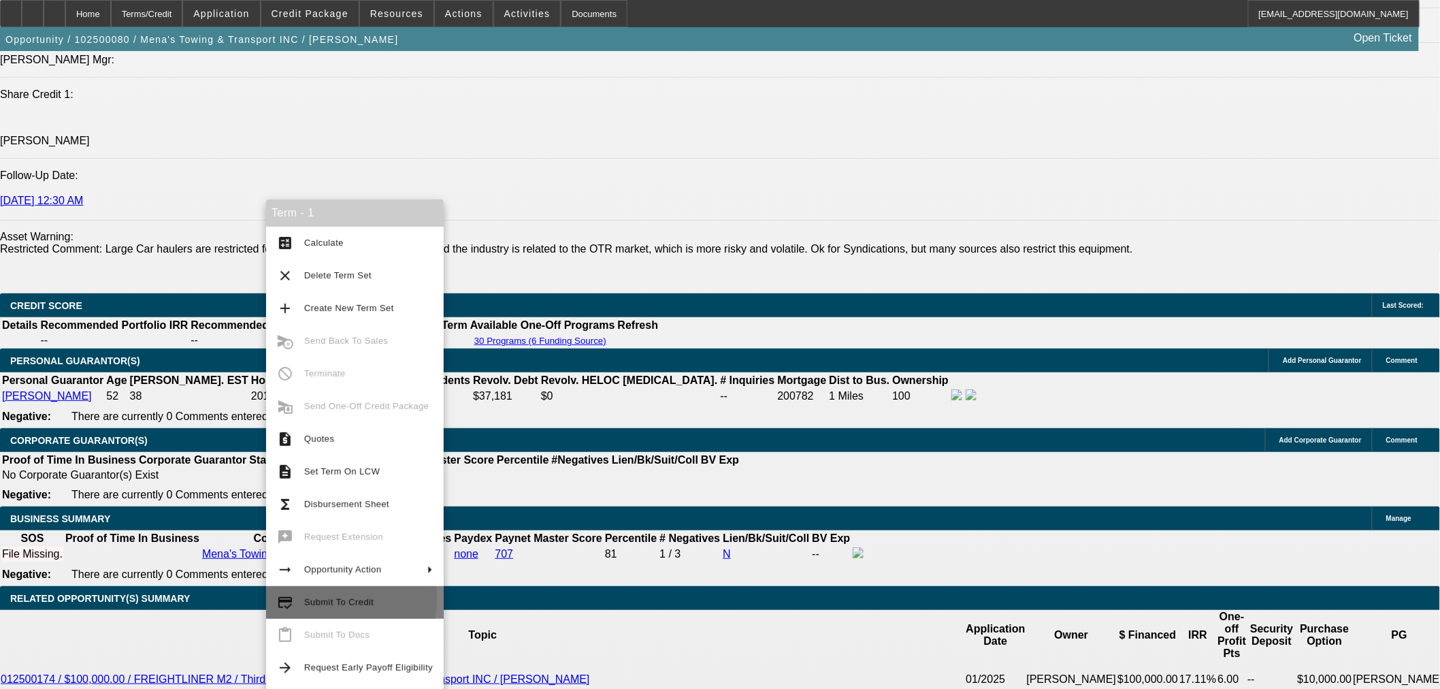
click at [308, 597] on span "Submit To Credit" at bounding box center [338, 602] width 69 height 10
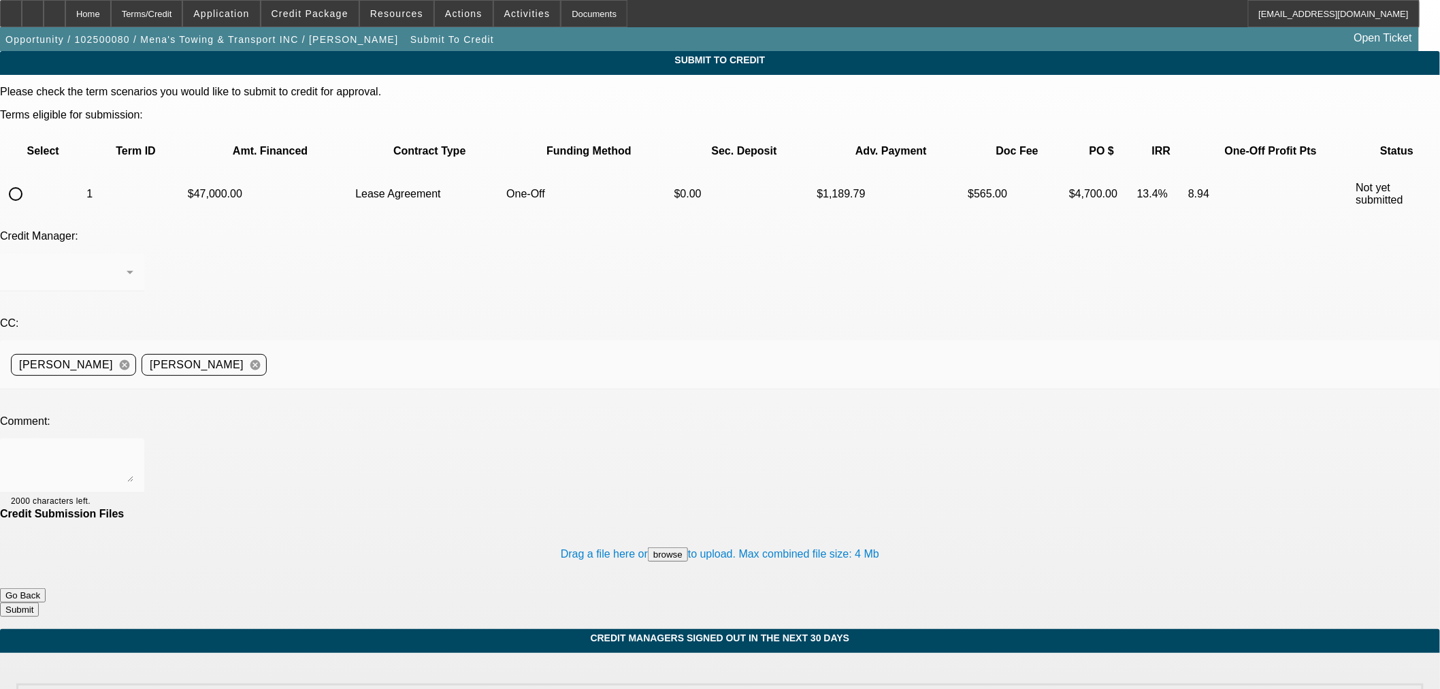
click at [29, 180] on input "radio" at bounding box center [15, 193] width 27 height 27
radio input "true"
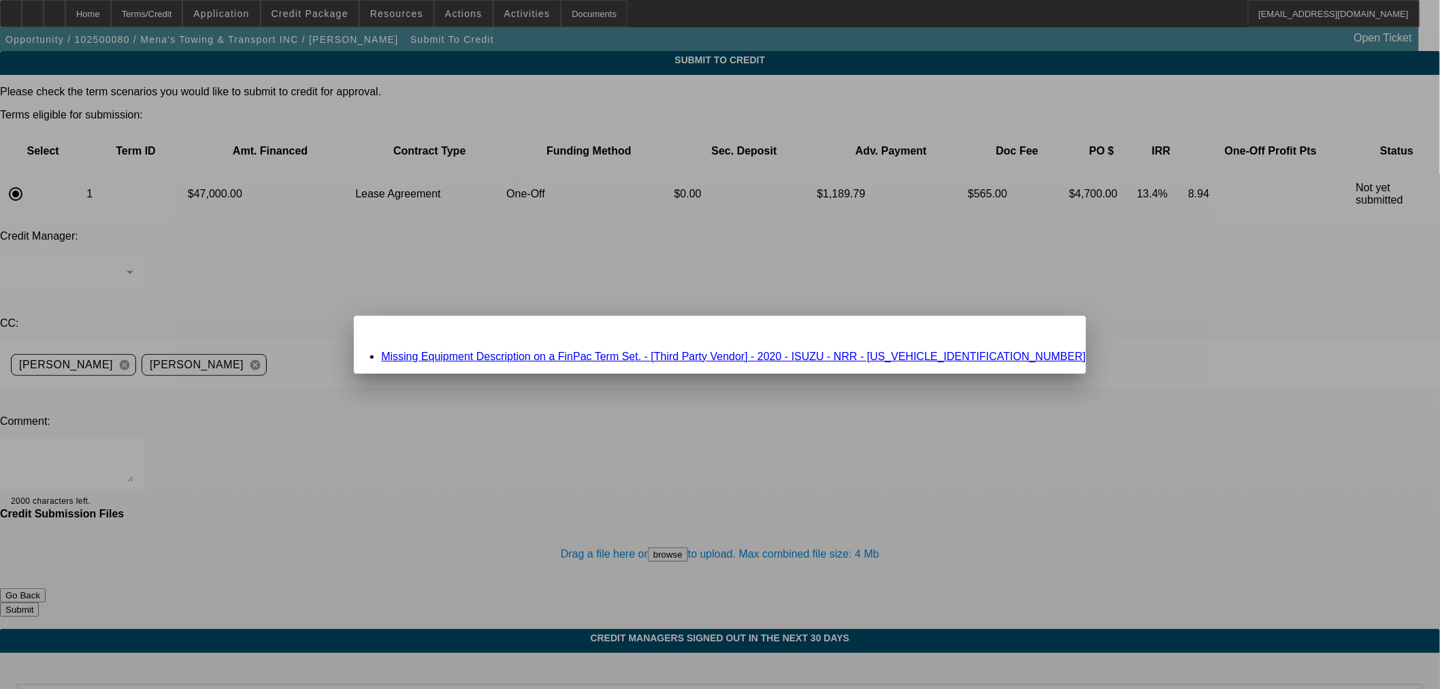
click at [696, 355] on link "Missing Equipment Description on a FinPac Term Set. - [Third Party Vendor] - 20…" at bounding box center [733, 356] width 704 height 12
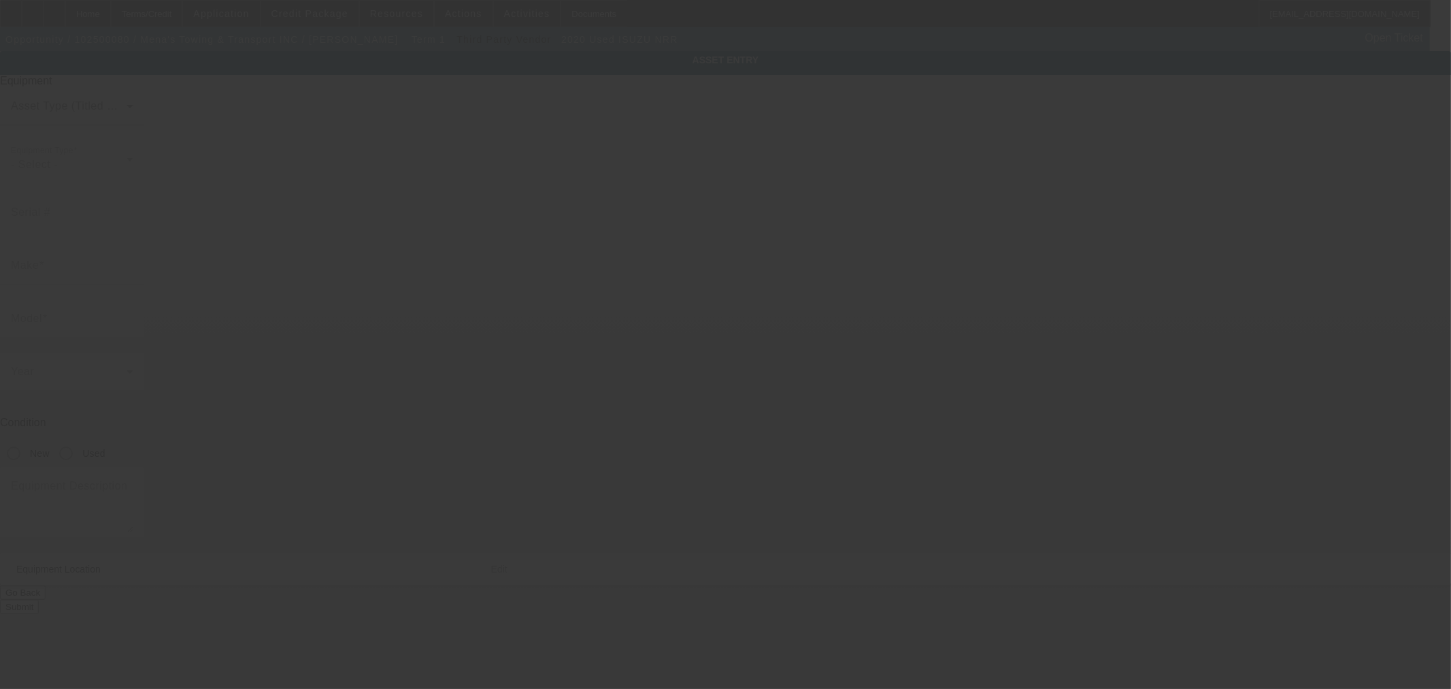
type input "JALE5W167L7304322"
type input "Isuzu"
type input "NRR"
radio input "true"
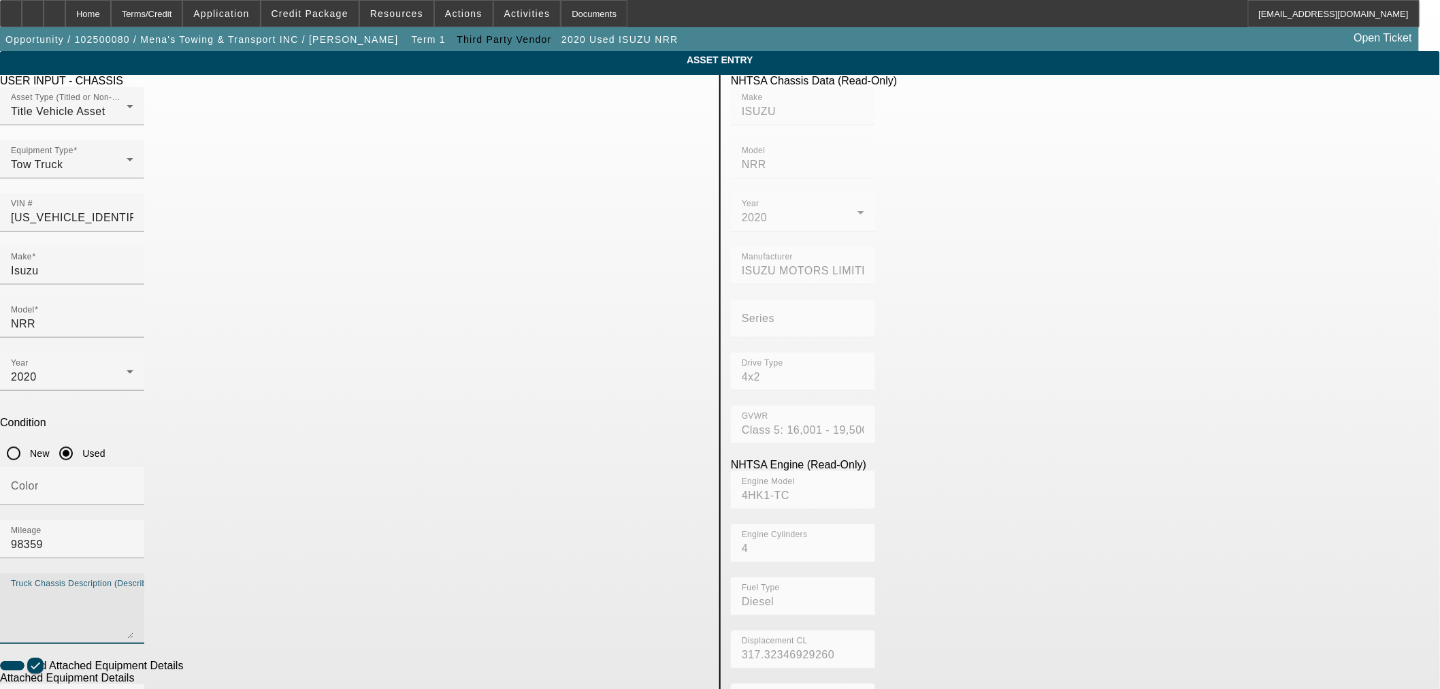
drag, startPoint x: 542, startPoint y: 412, endPoint x: 540, endPoint y: 381, distance: 30.7
click at [133, 589] on textarea "Truck Chassis Description (Describe the truck chassis only)" at bounding box center [72, 613] width 122 height 49
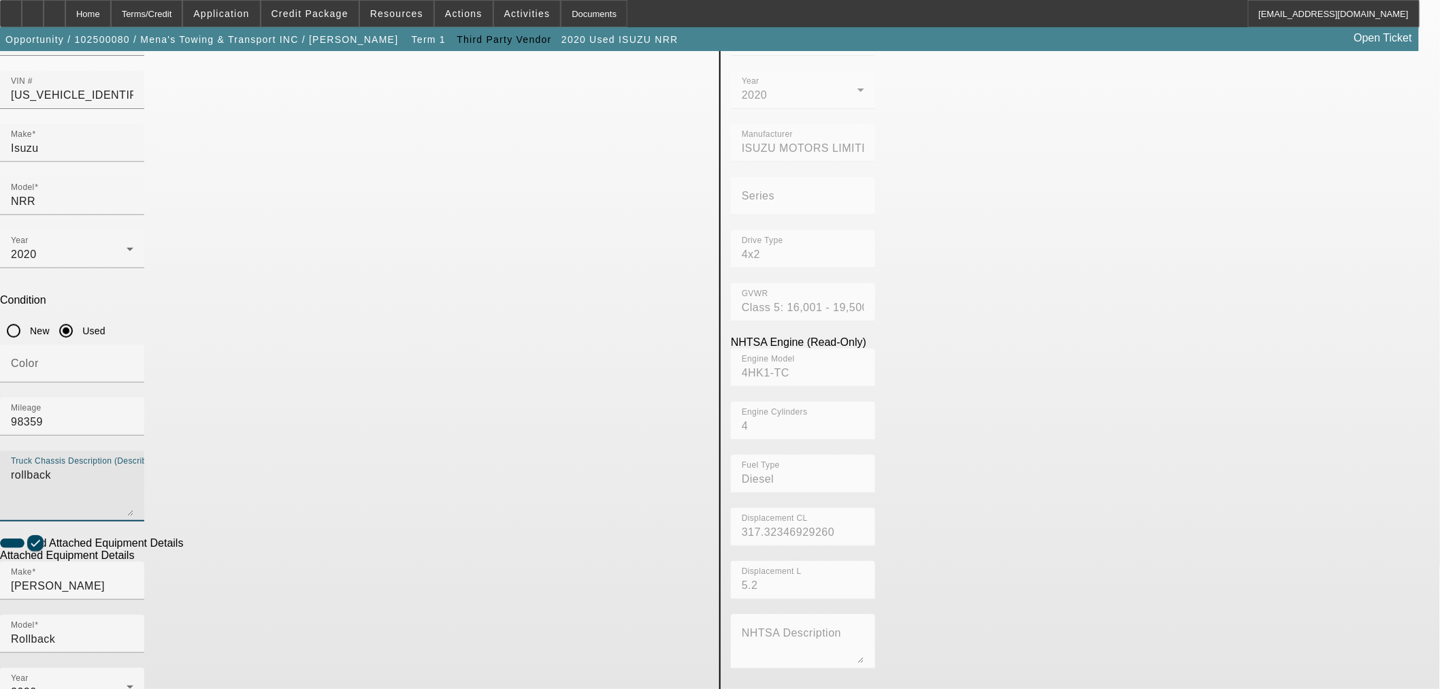
scroll to position [179, 0]
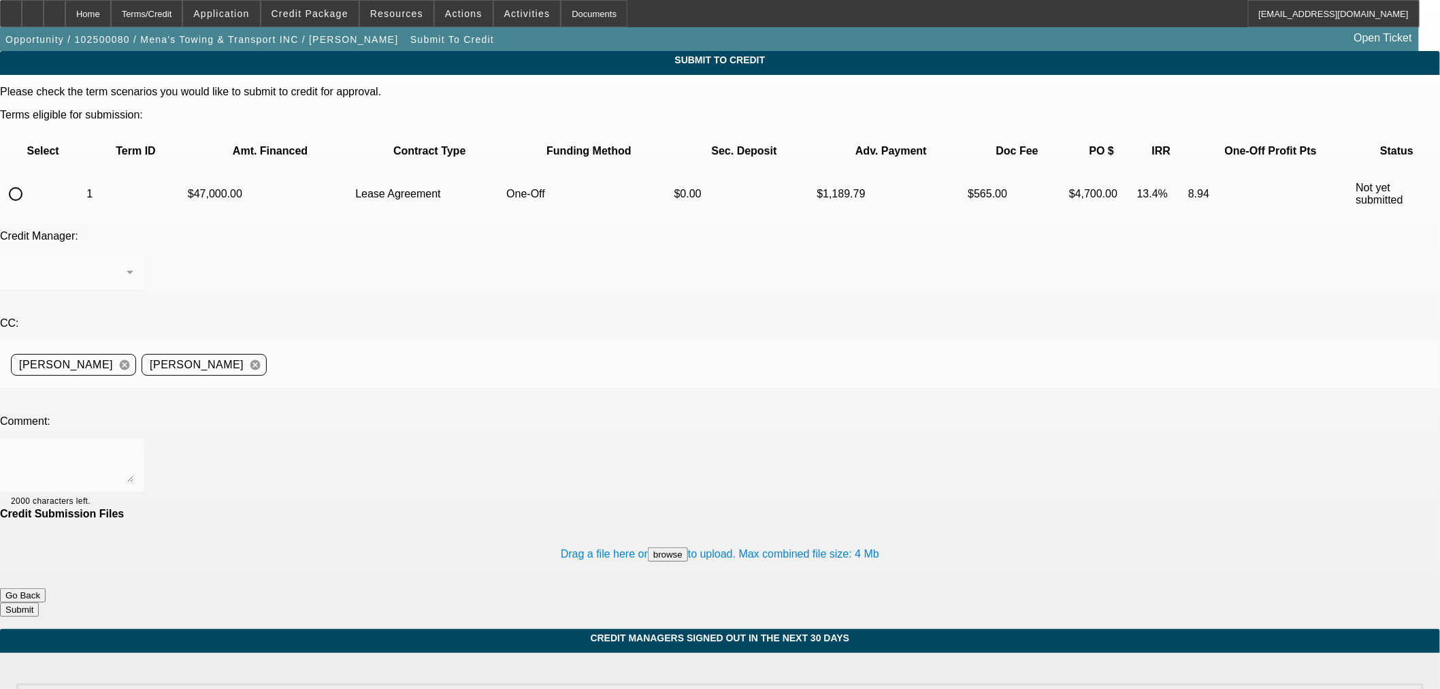
click at [29, 180] on input "radio" at bounding box center [15, 193] width 27 height 27
click at [133, 449] on textarea at bounding box center [72, 465] width 122 height 33
click at [39, 602] on button "Submit" at bounding box center [19, 609] width 39 height 14
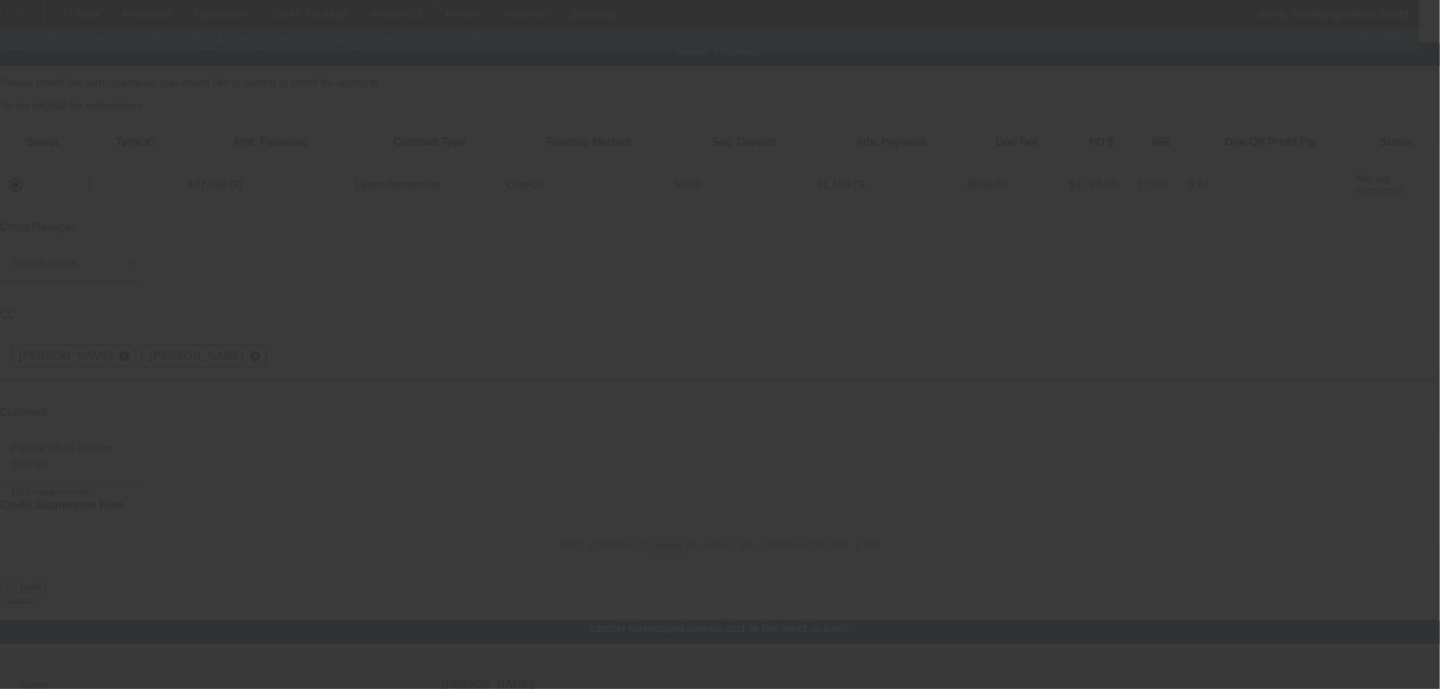
scroll to position [12, 0]
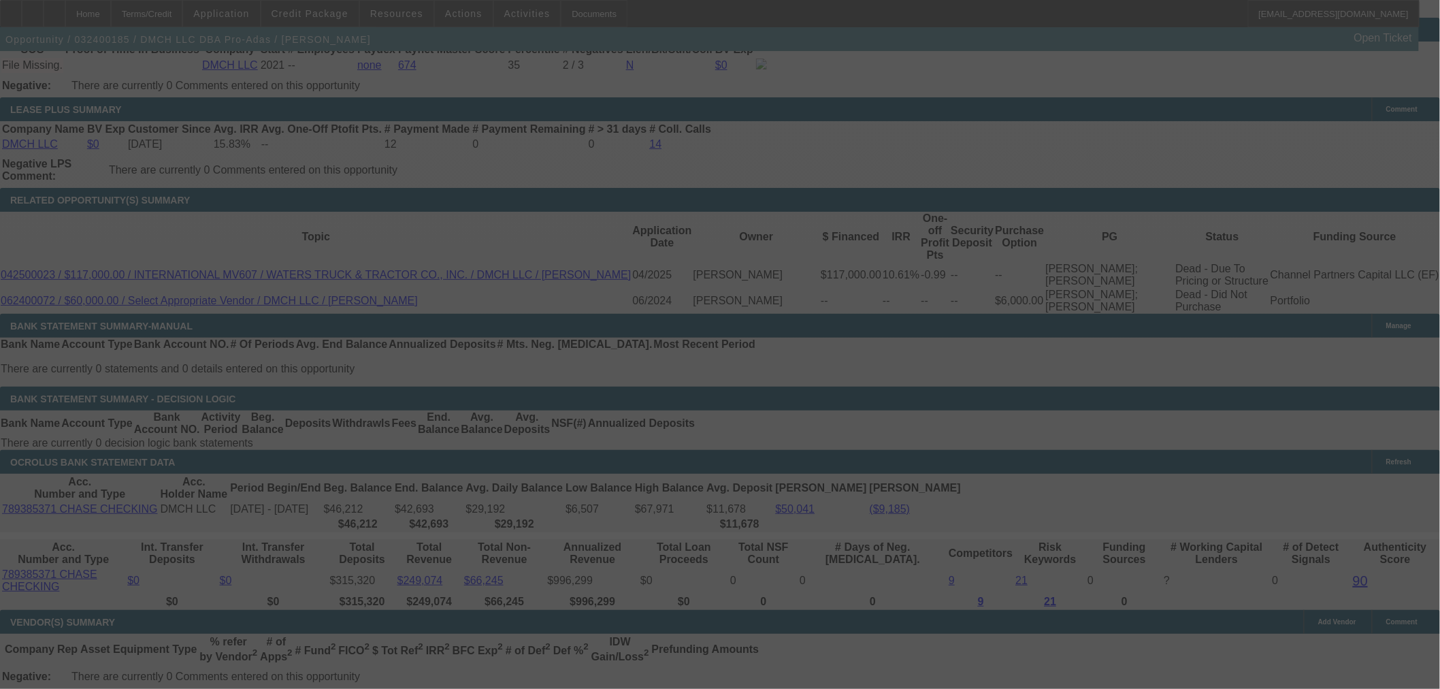
scroll to position [2465, 0]
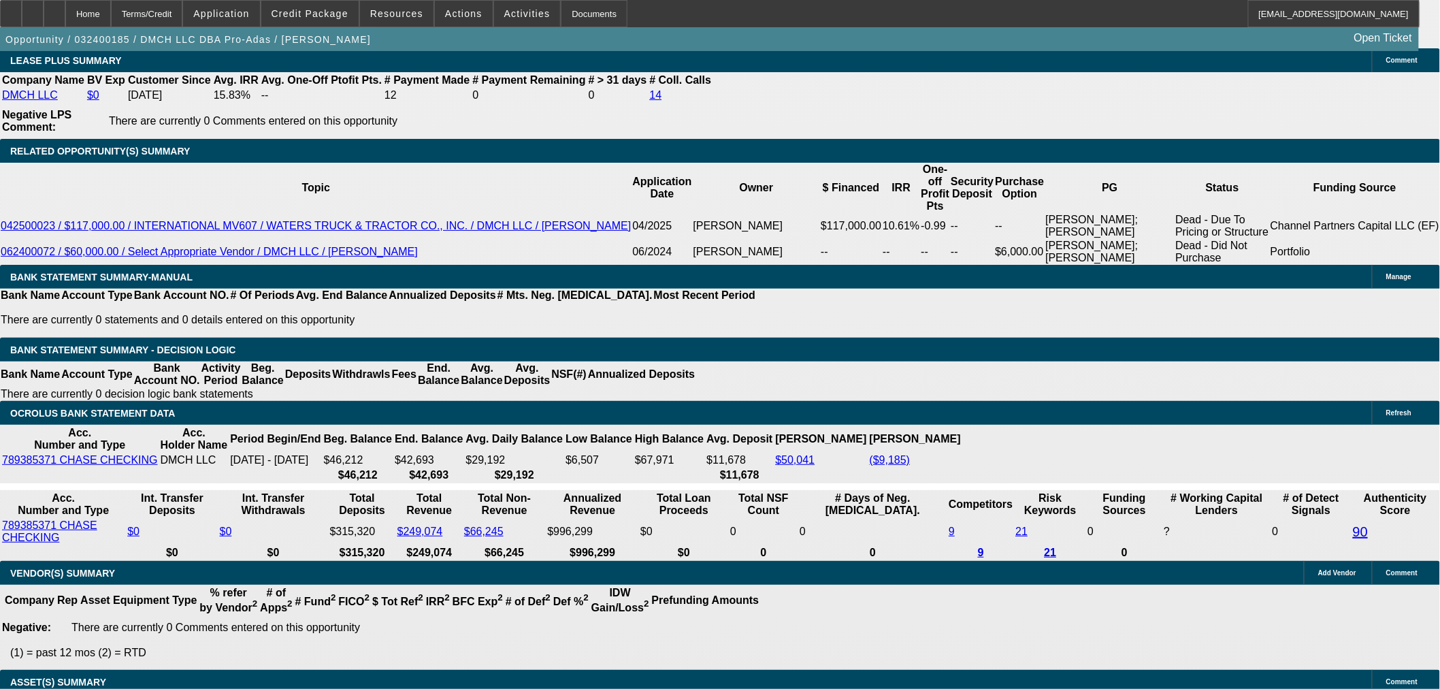
select select "0"
select select "6"
select select "0"
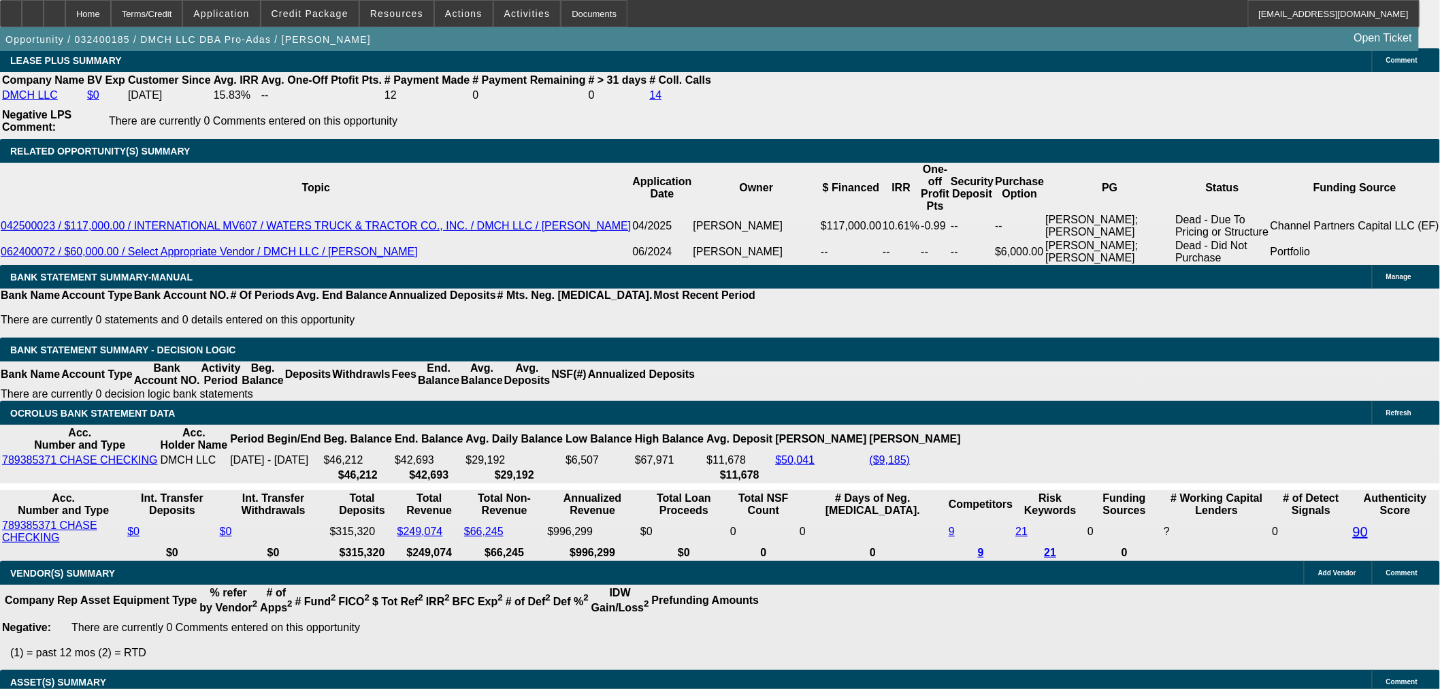
select select "0"
select select "2"
select select "0"
select select "6"
select select "0"
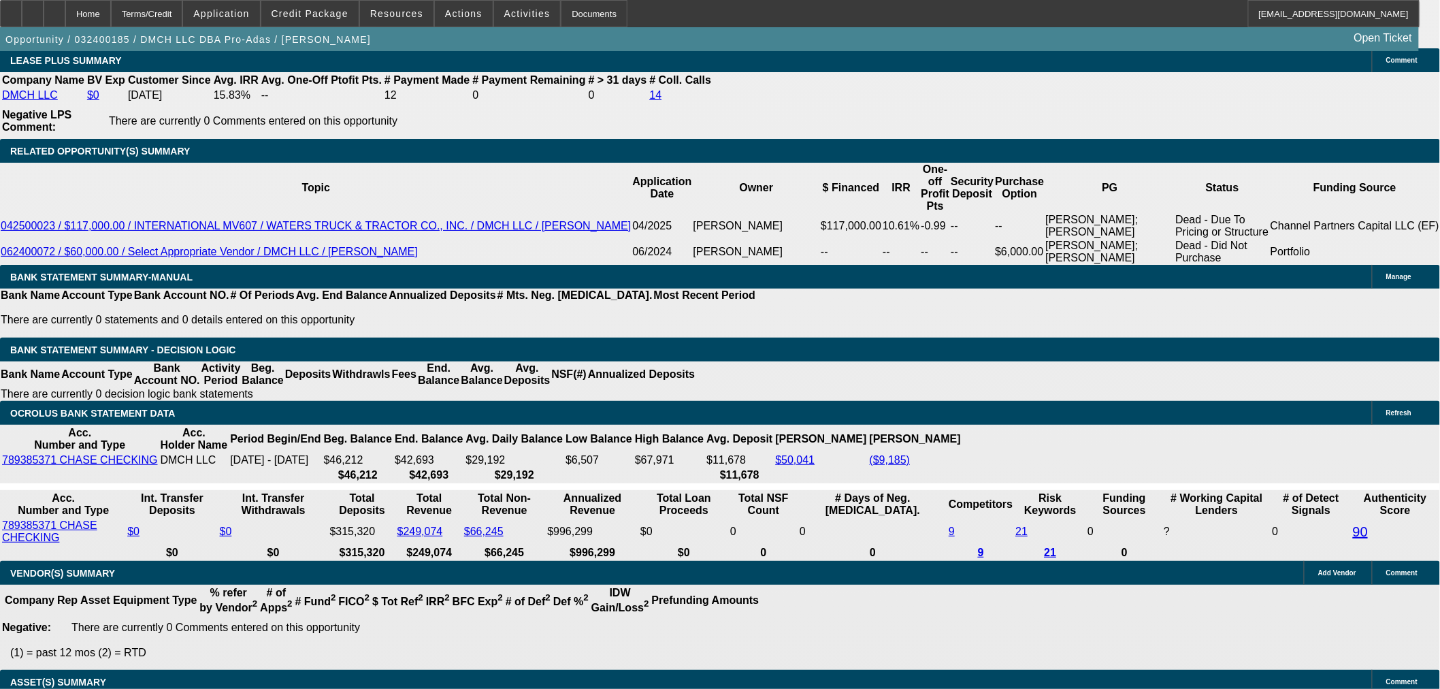
select select "0"
select select "2"
select select "0.1"
select select "4"
select select "0"
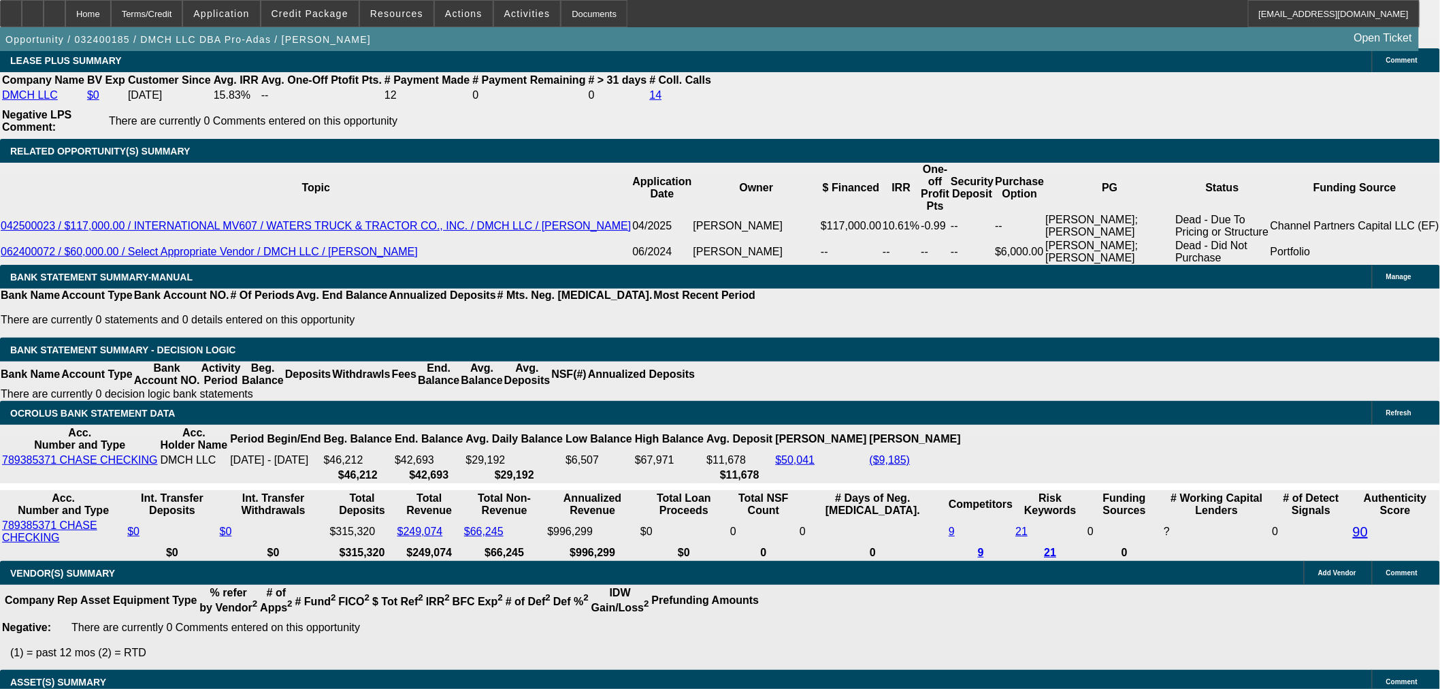
select select "2"
select select "0"
select select "6"
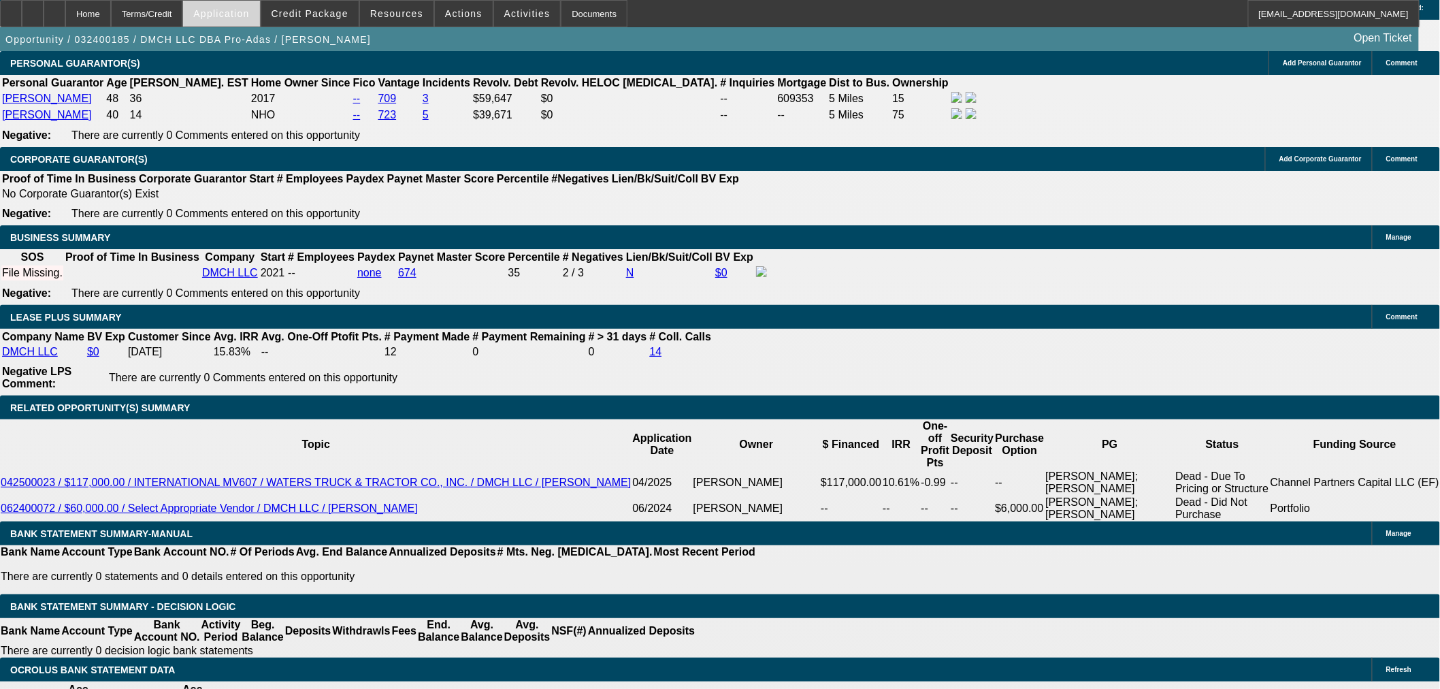
scroll to position [2080, 0]
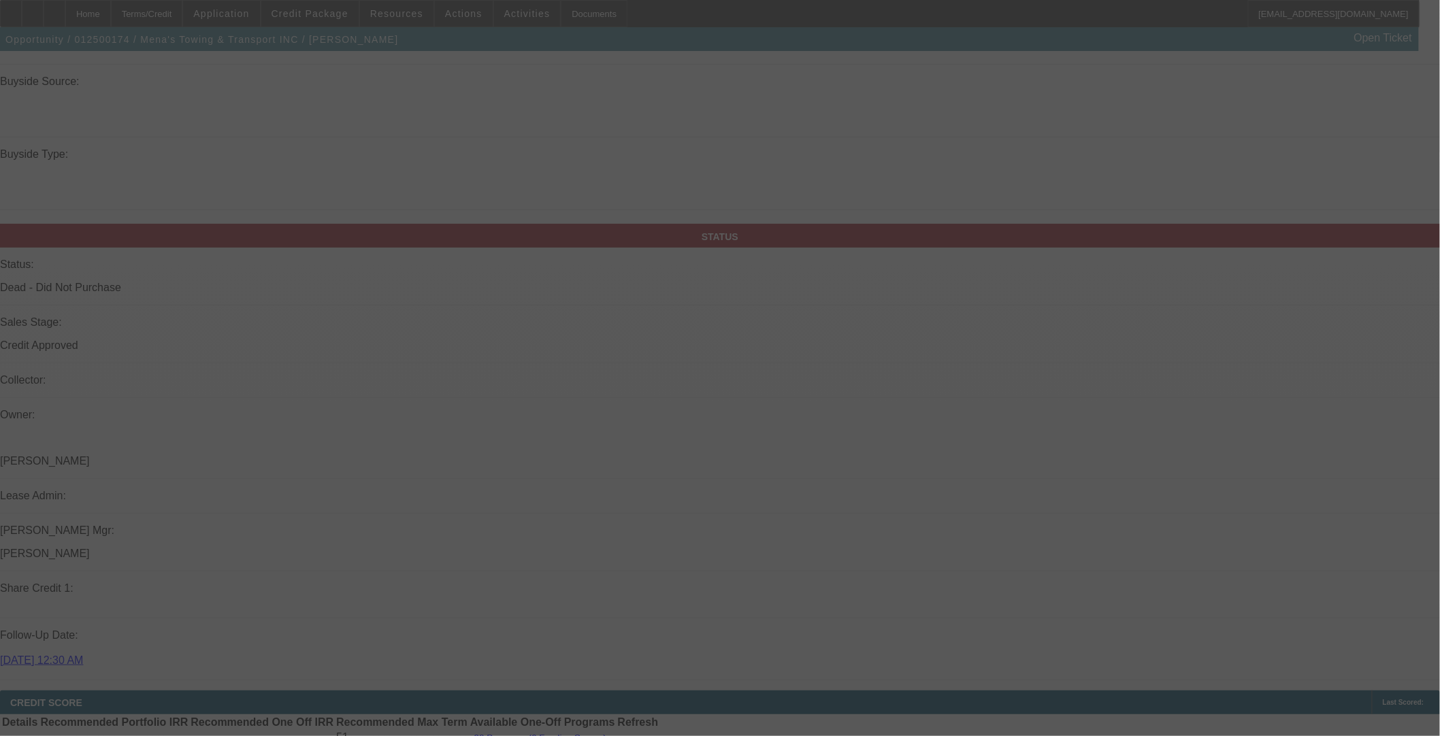
scroll to position [1507, 0]
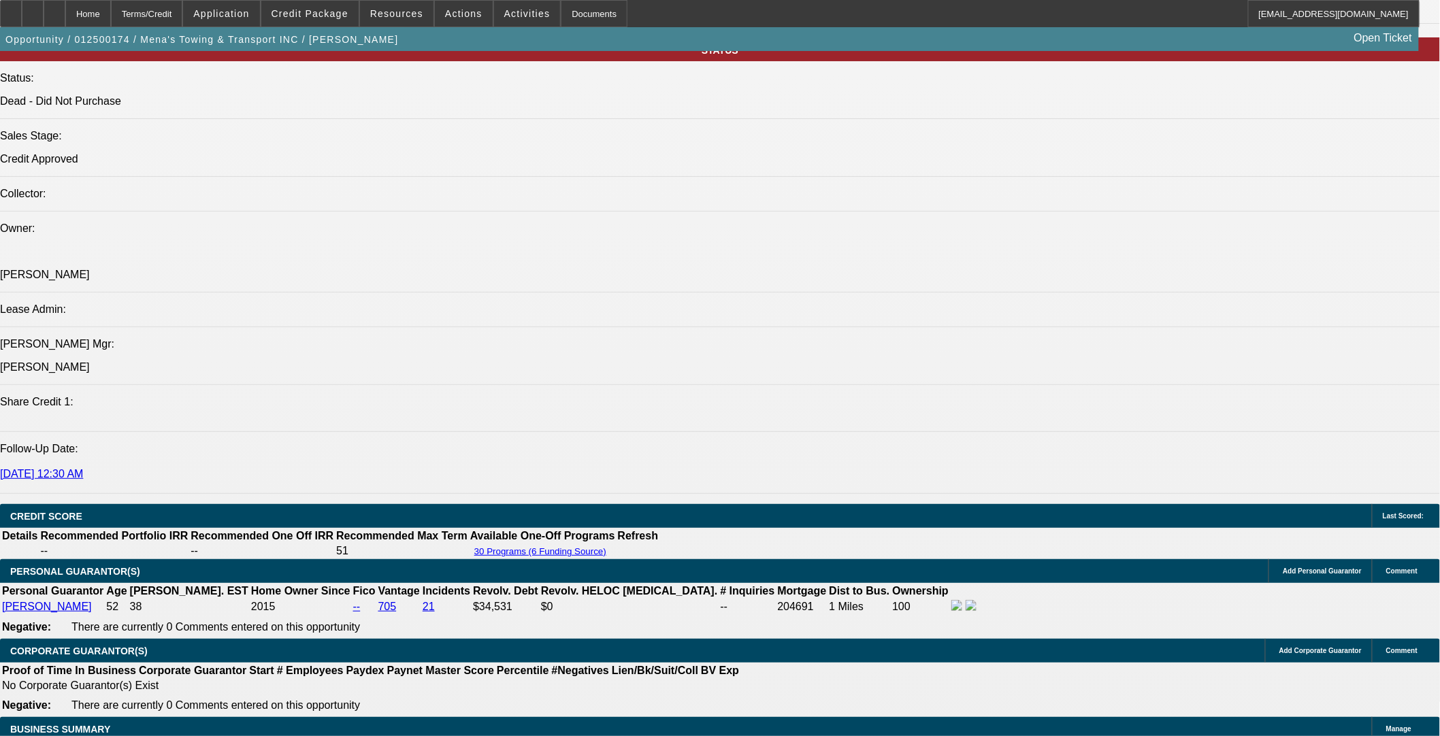
select select "0"
select select "3"
select select "0.1"
select select "5"
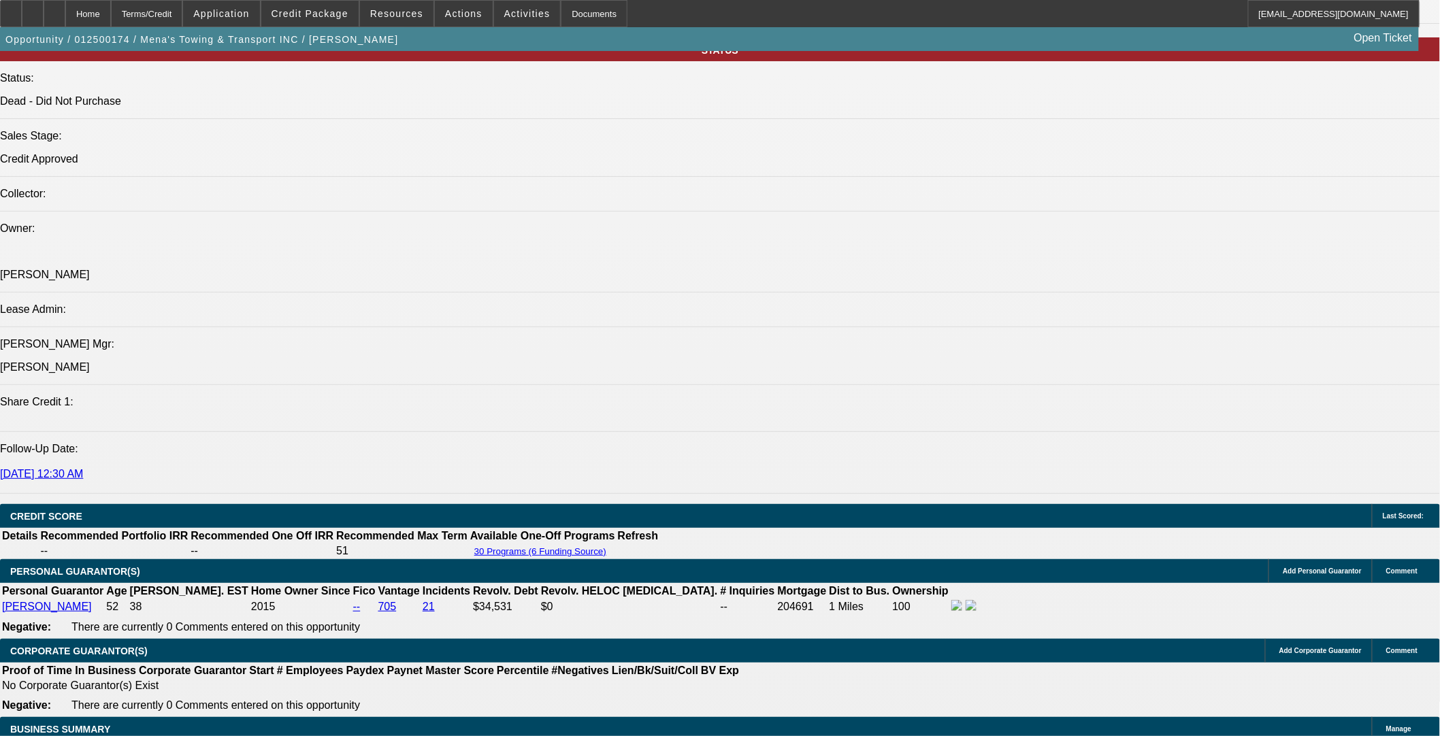
select select "0"
select select "3"
select select "0.1"
select select "5"
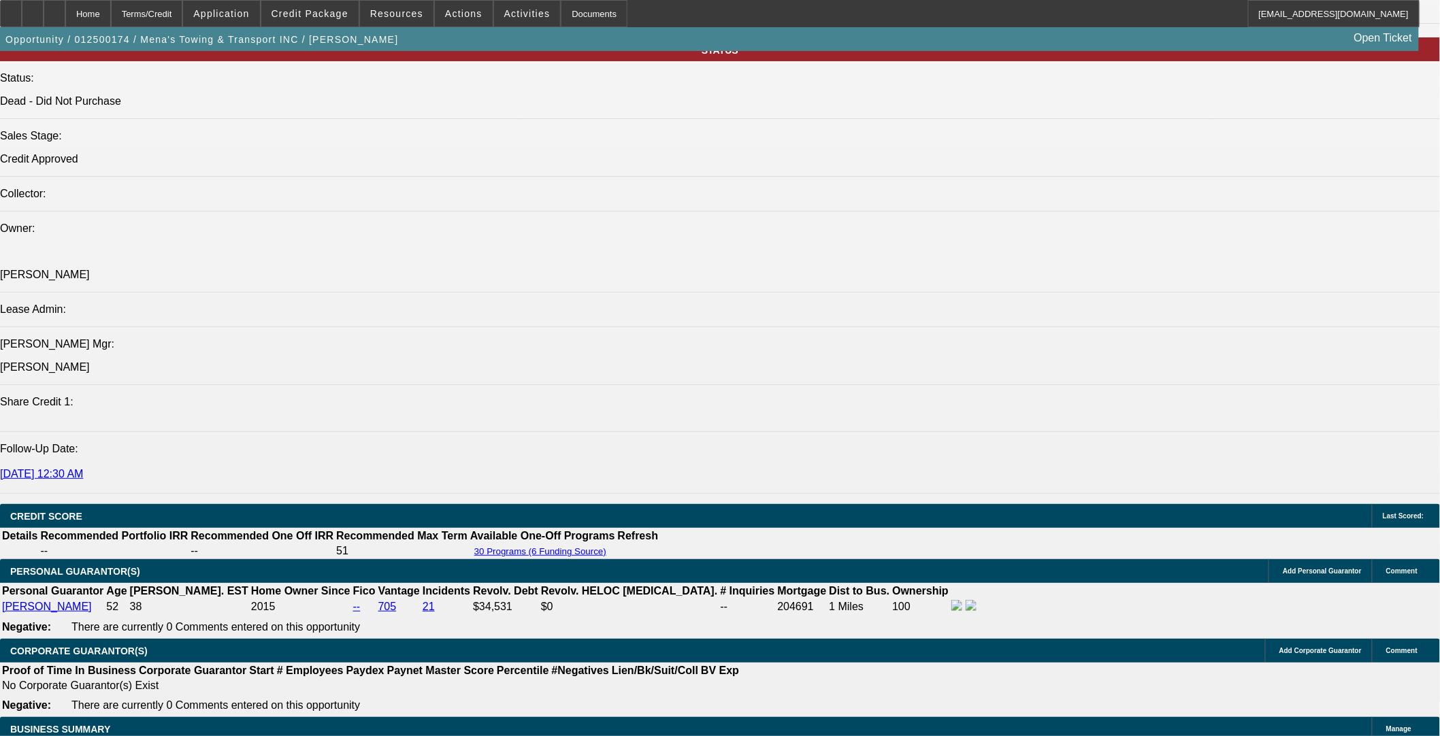
select select "0"
select select "6"
select select "0"
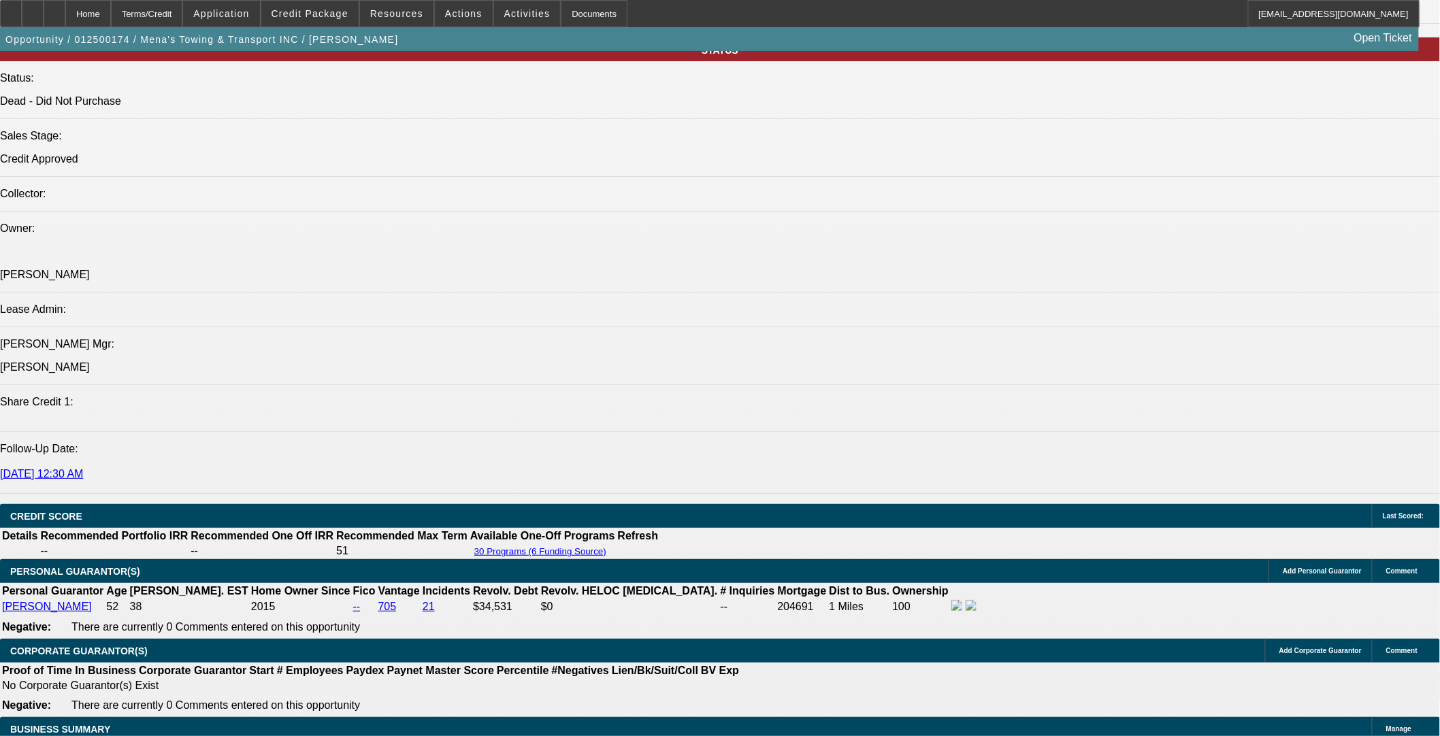
select select "0"
select select "0.1"
select select "5"
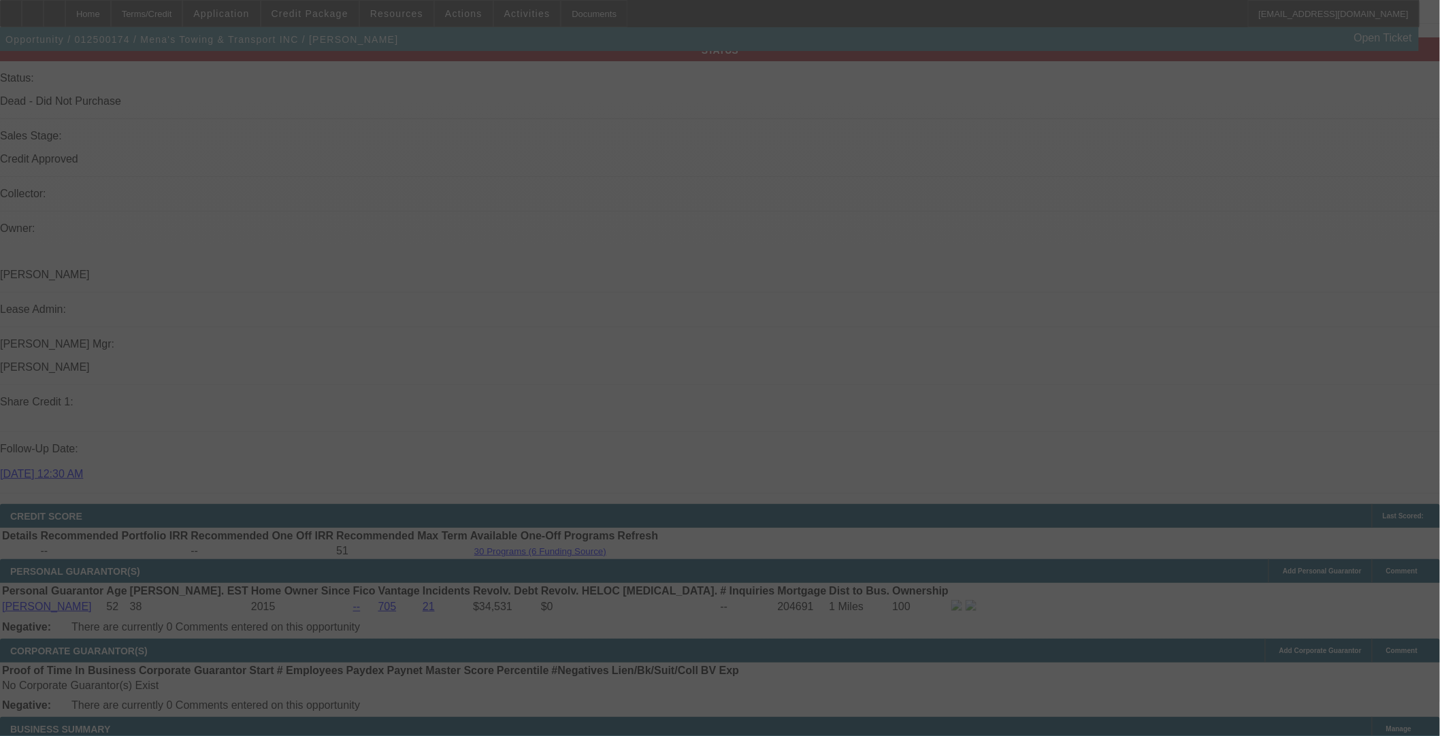
scroll to position [1585, 0]
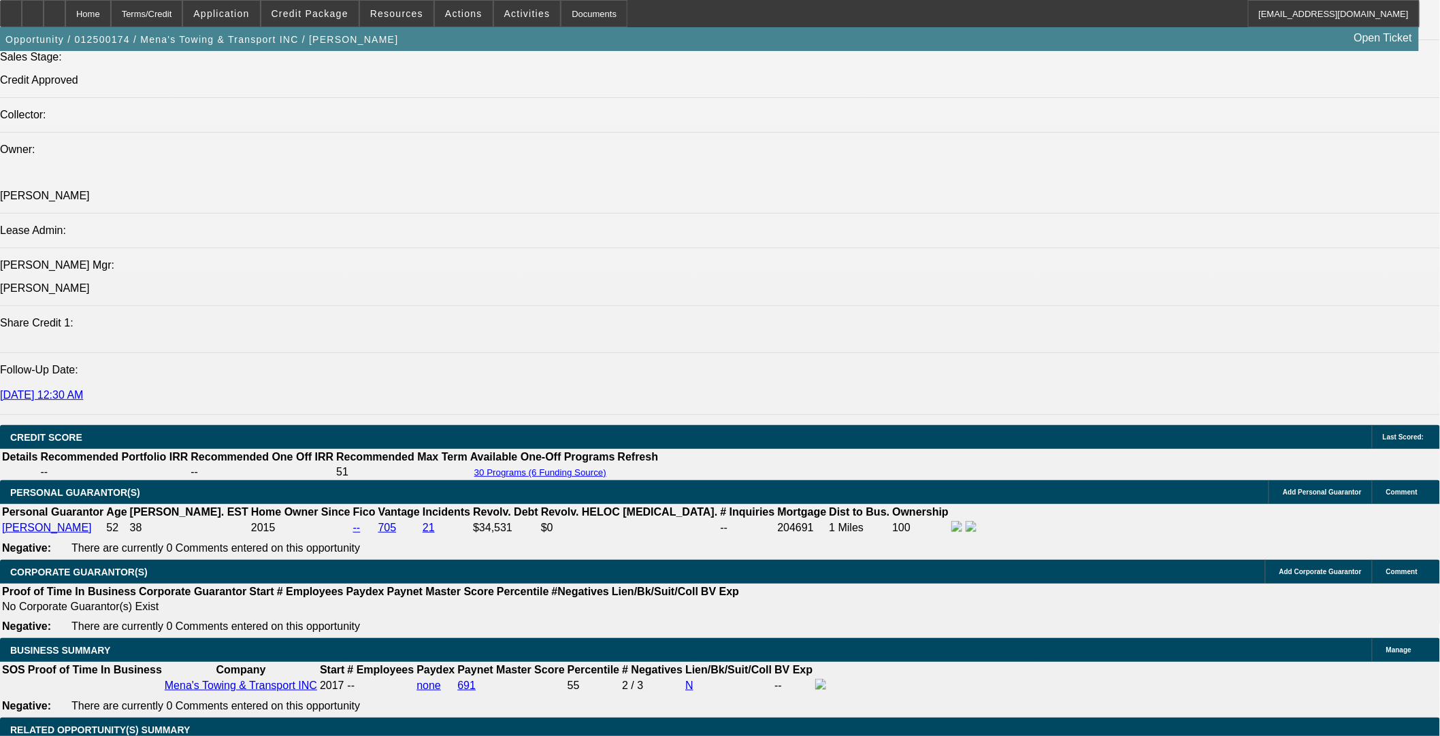
select select "0"
select select "3"
select select "0.1"
select select "5"
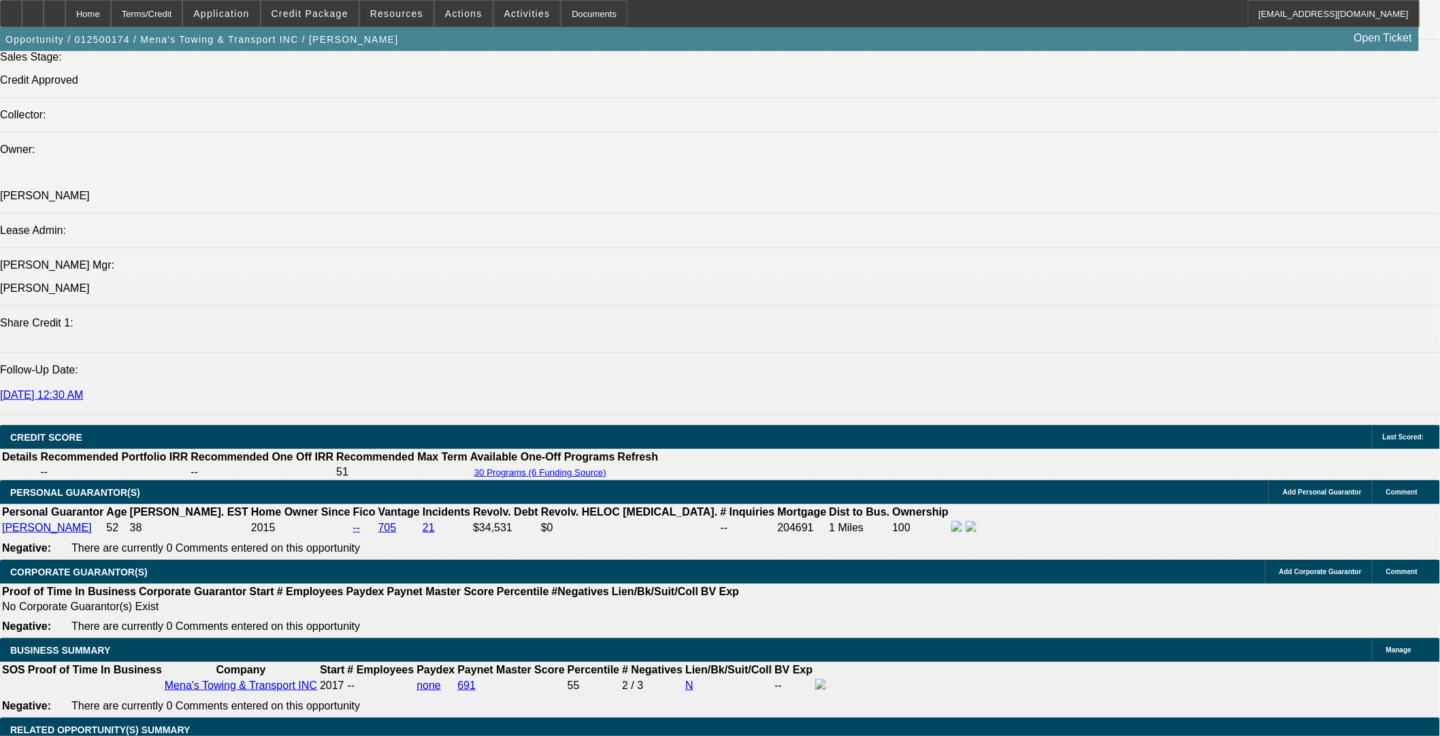
select select "0"
select select "3"
select select "0.1"
select select "5"
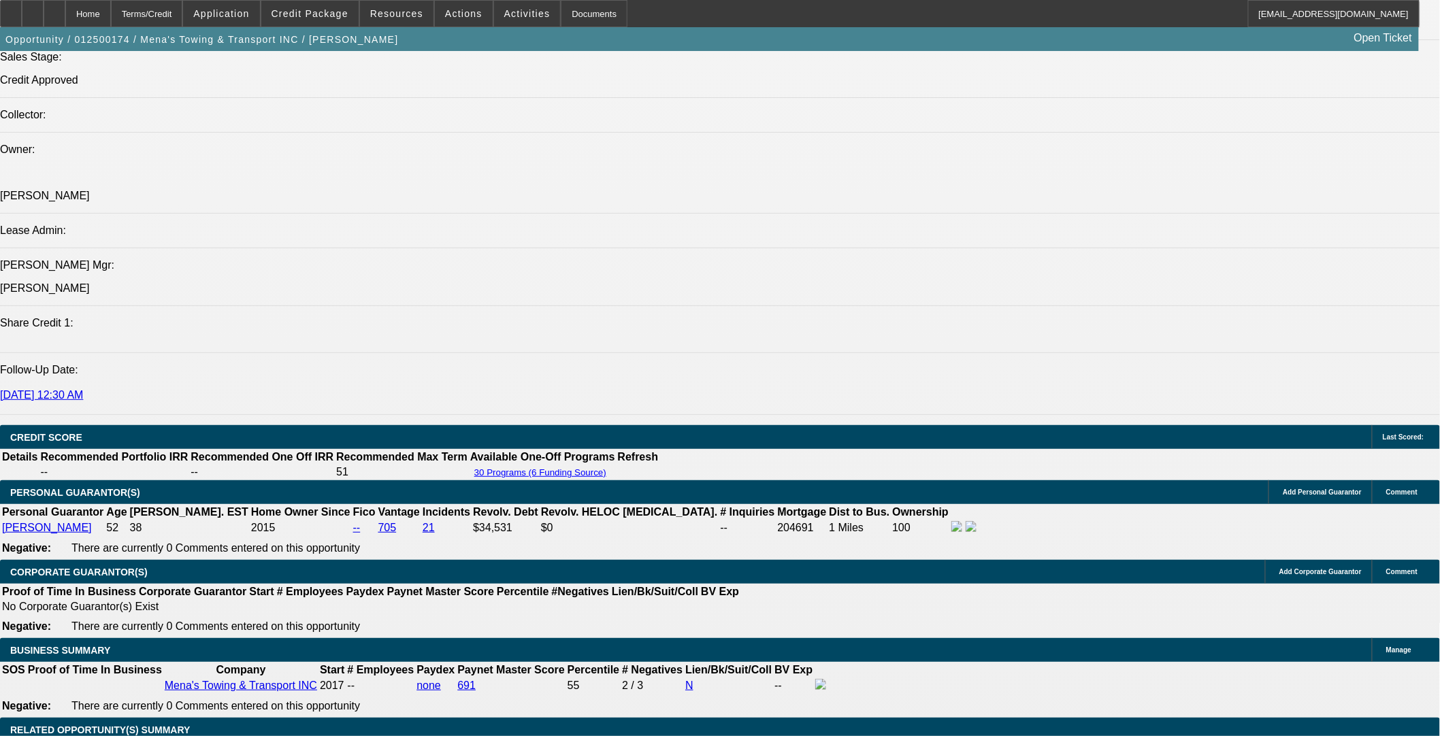
select select "0"
select select "3"
select select "0.1"
select select "4"
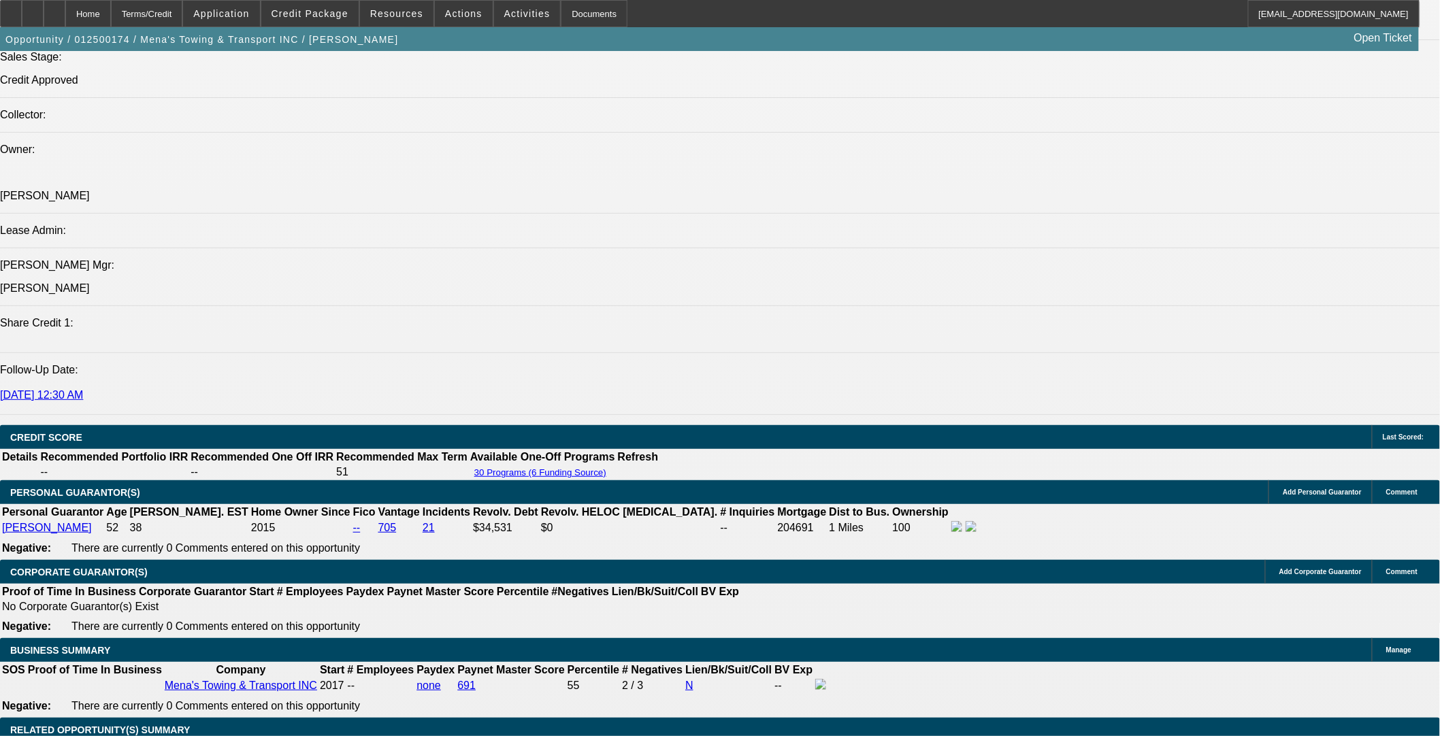
select select "0"
select select "3"
select select "0.1"
select select "4"
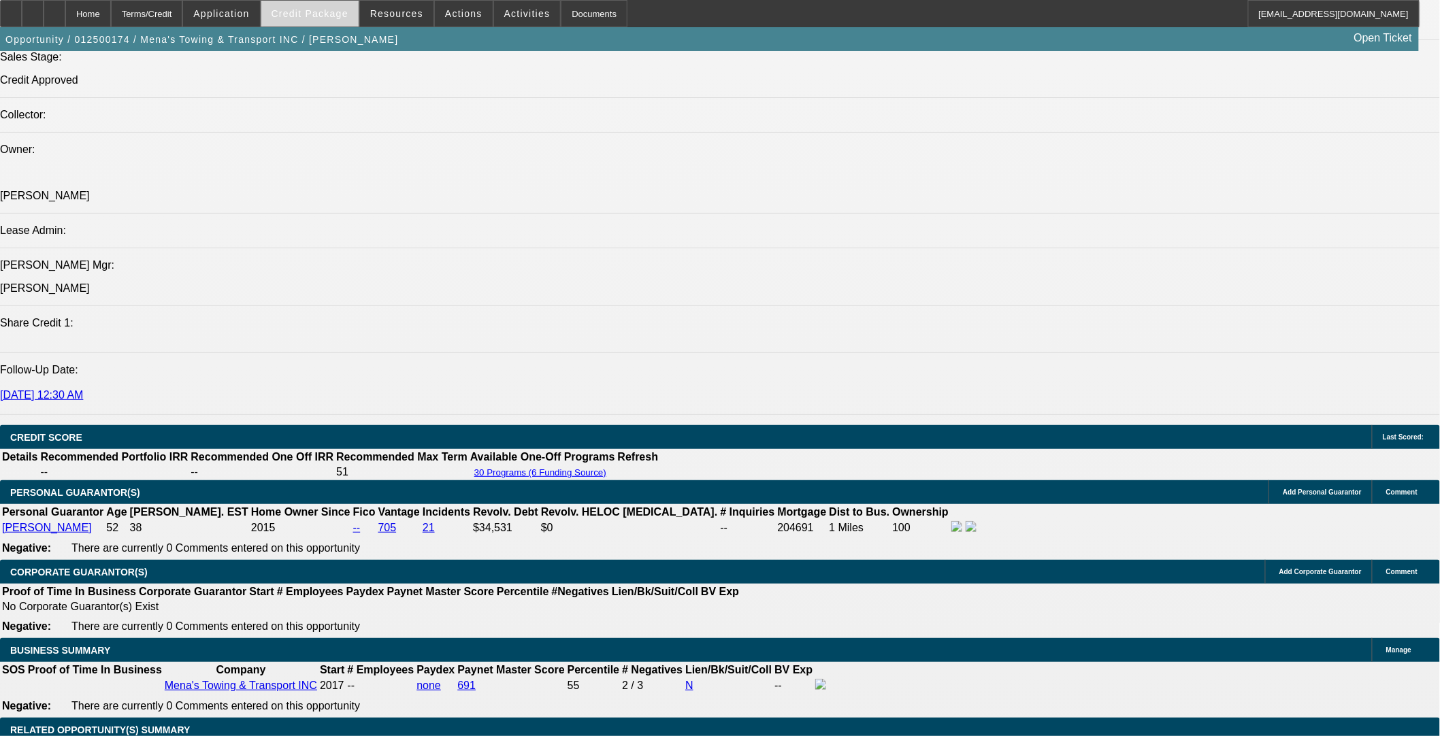
click at [323, 14] on span "Credit Package" at bounding box center [310, 13] width 77 height 11
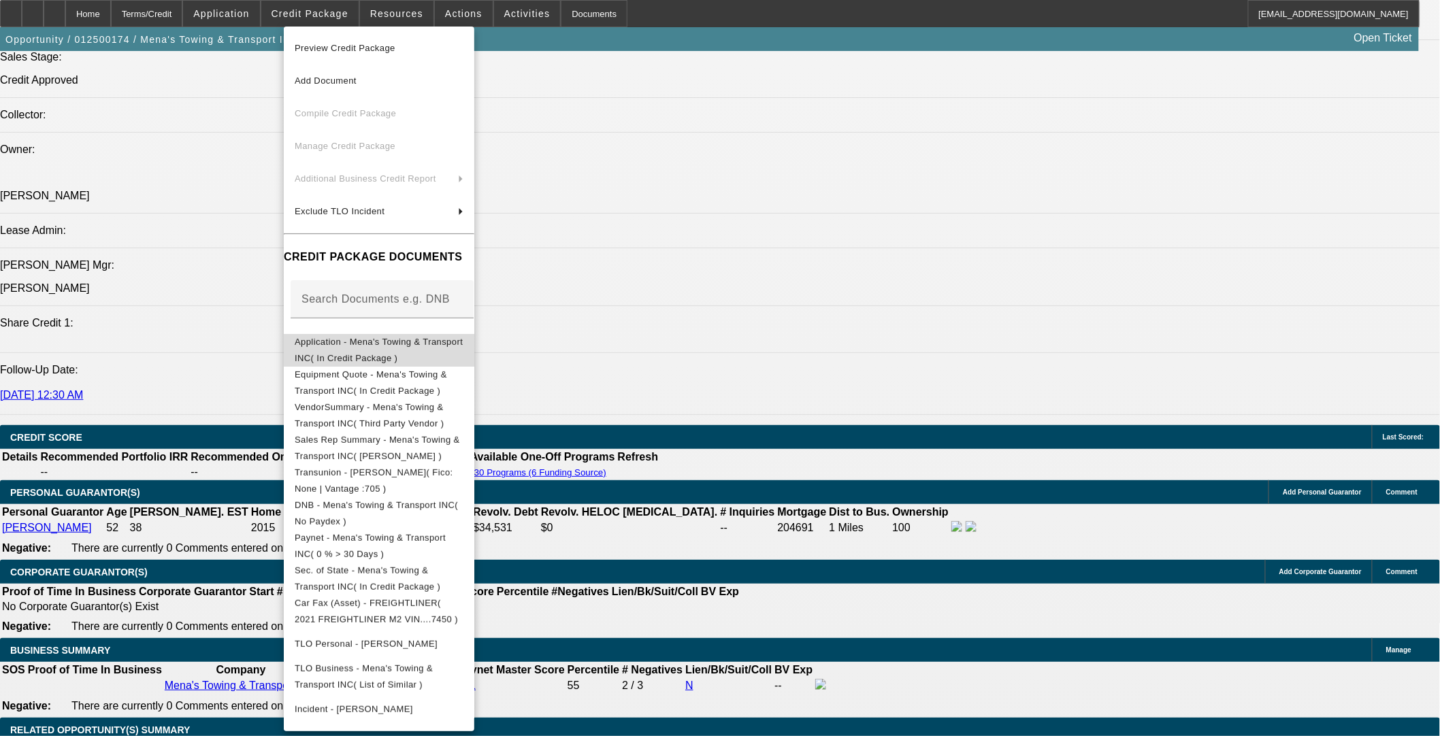
click at [391, 342] on span "Application - Mena's Towing & Transport INC( In Credit Package )" at bounding box center [379, 349] width 168 height 27
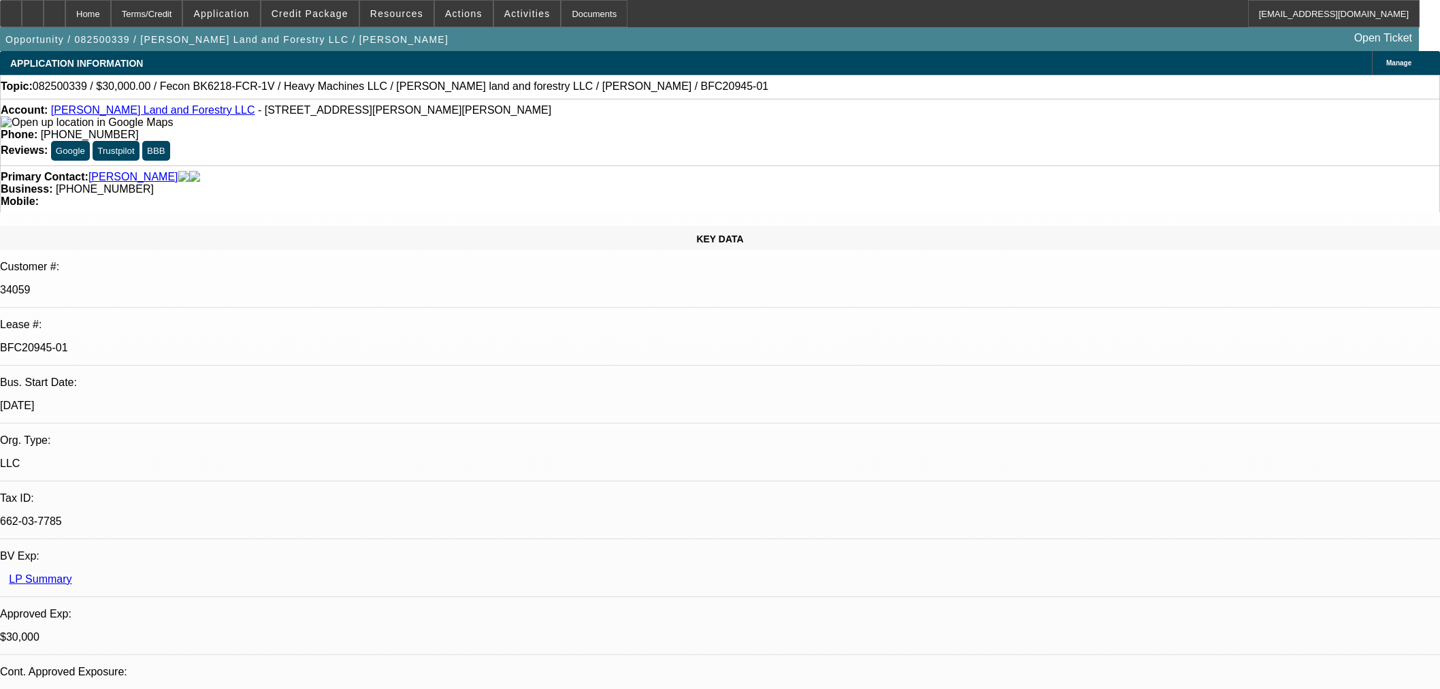
select select "0"
select select "2"
select select "0"
select select "6"
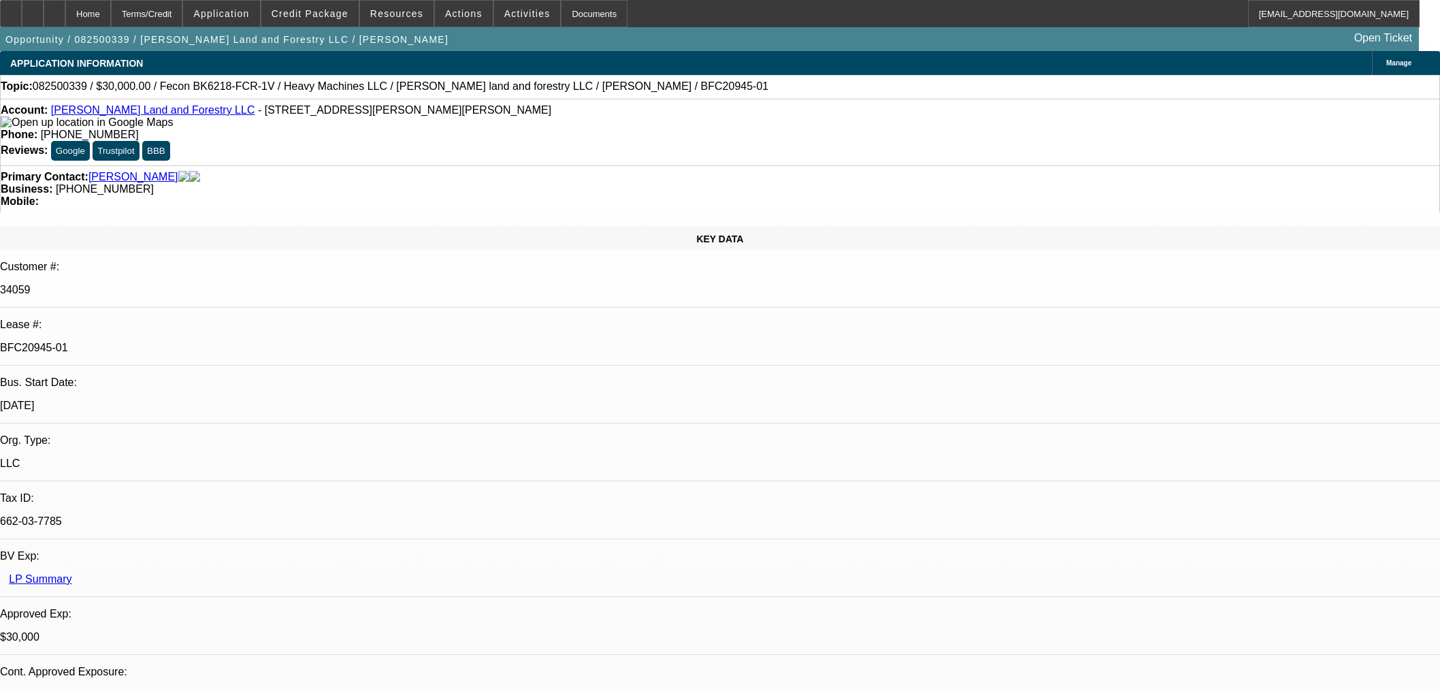
select select "0"
select select "2"
select select "0"
select select "6"
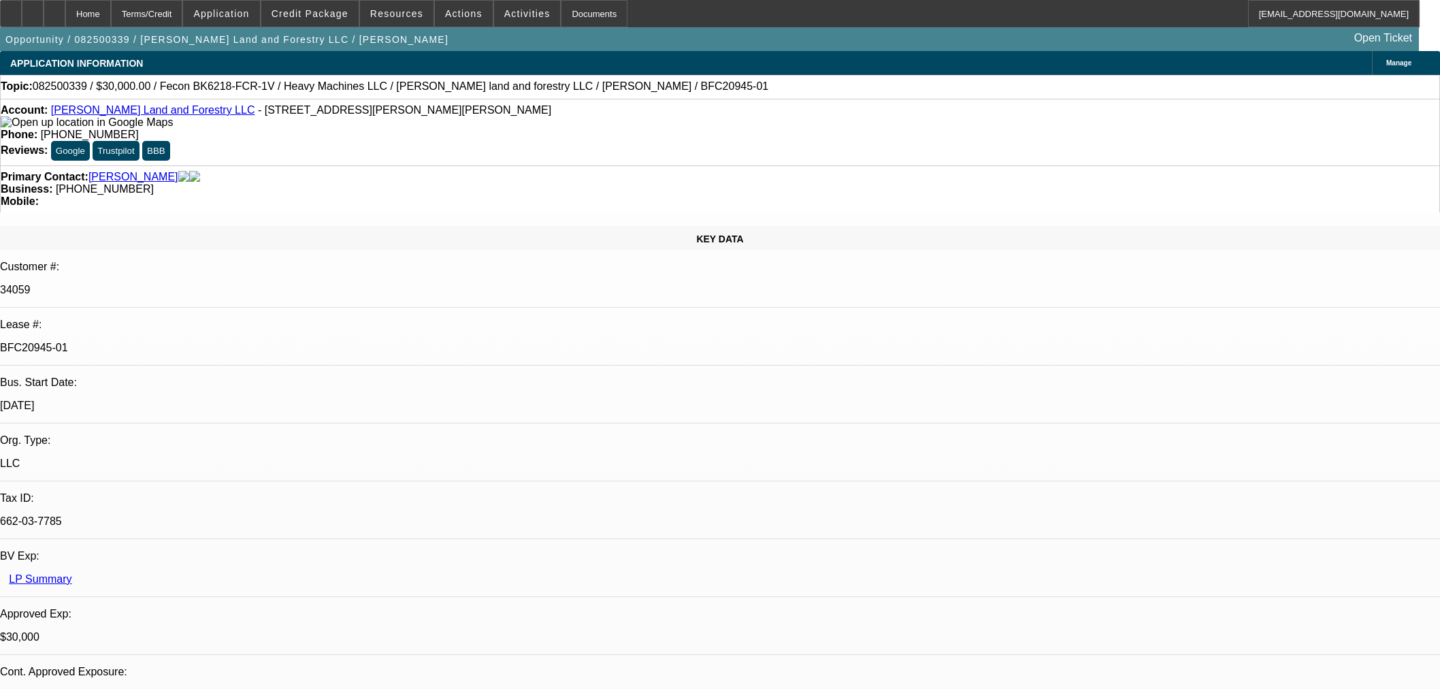
select select "0.2"
select select "2"
select select "0"
select select "6"
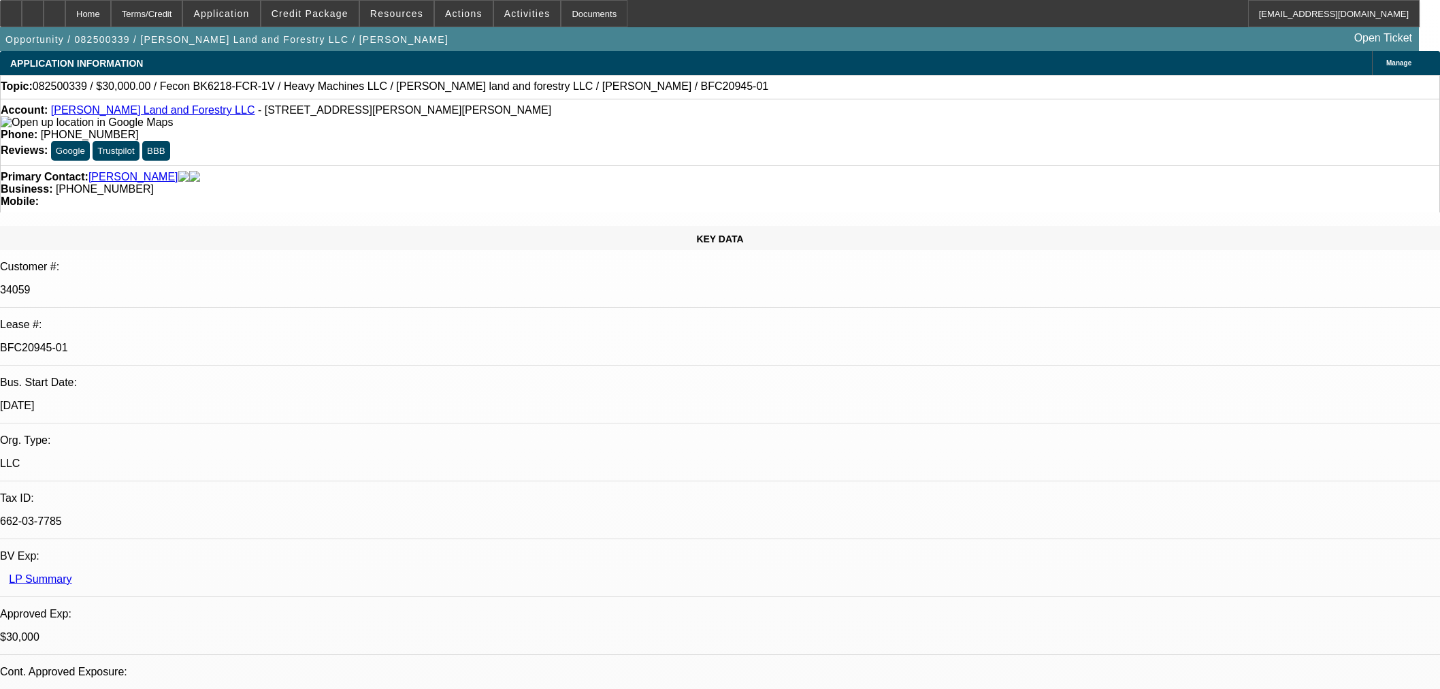
select select "0"
select select "19"
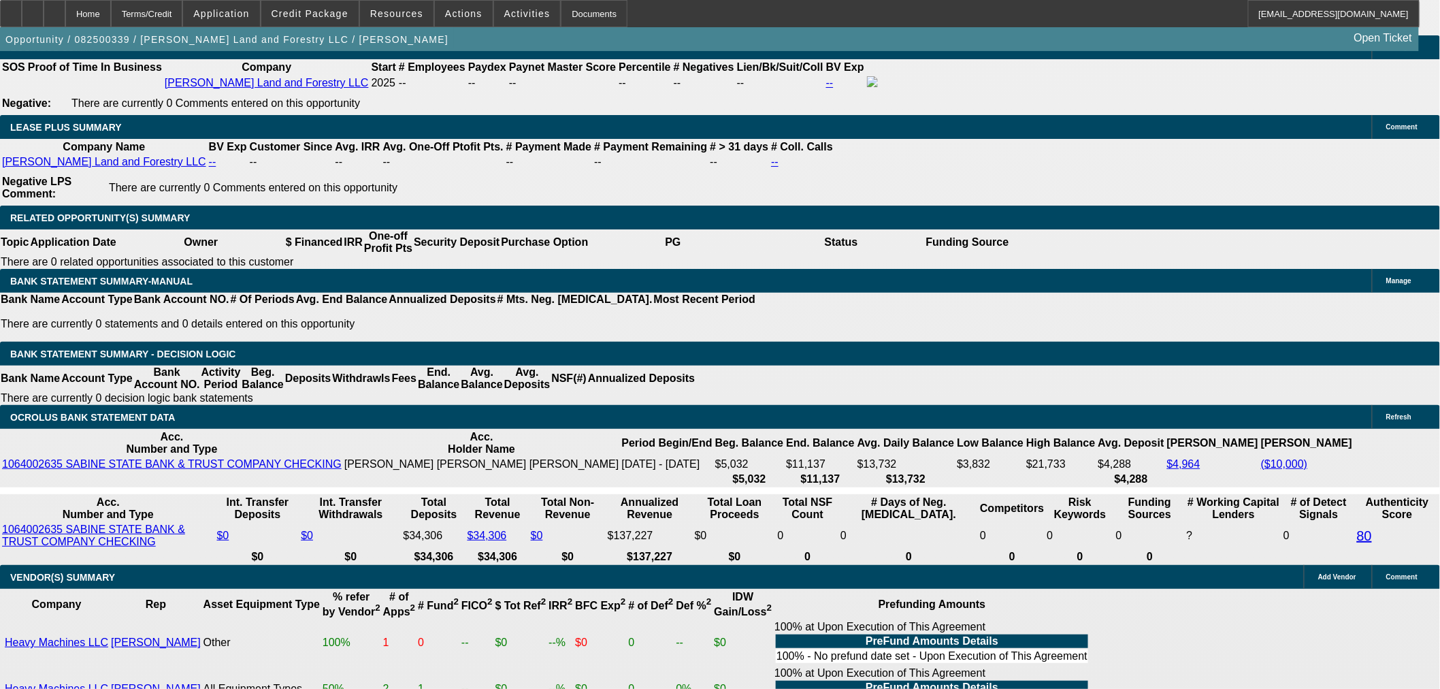
scroll to position [99, 0]
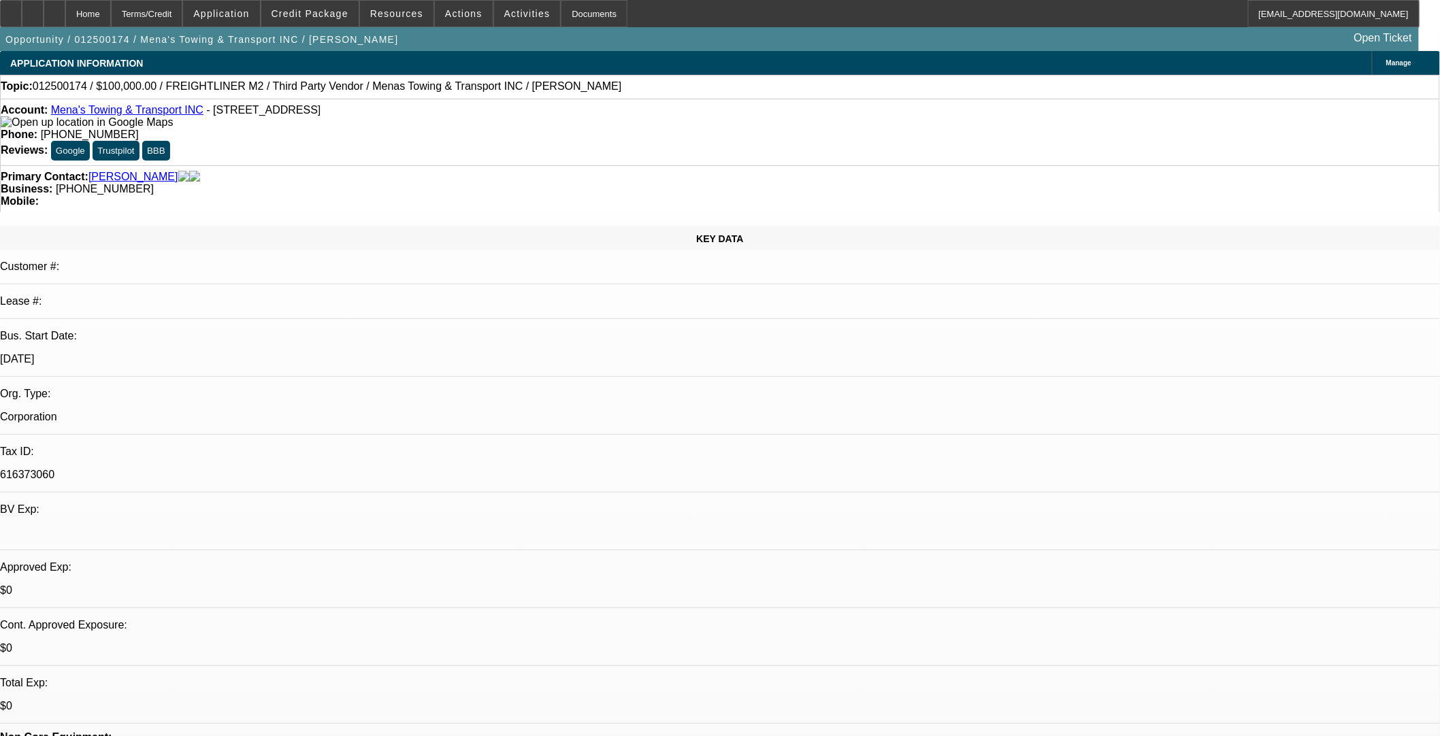
select select "0"
select select "3"
select select "0.1"
select select "5"
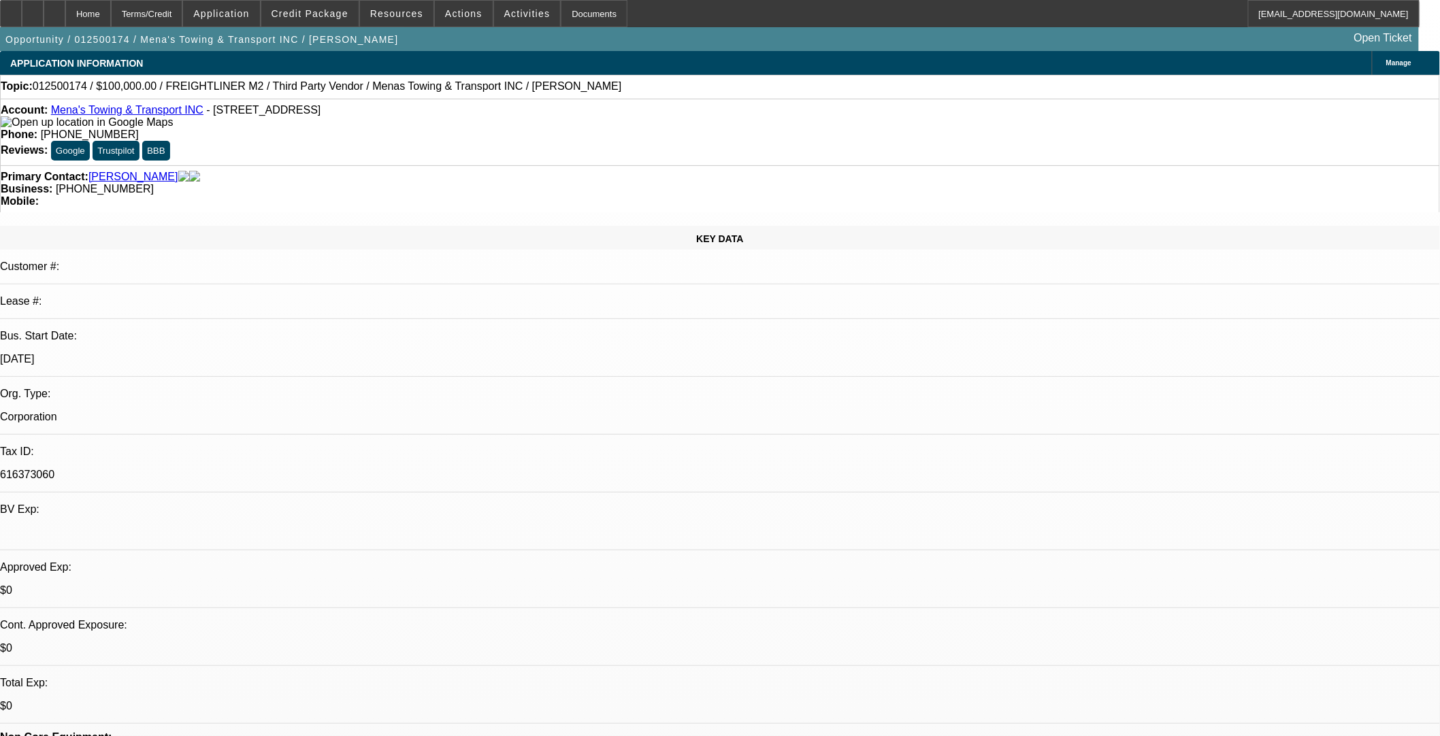
select select "0"
select select "3"
select select "0.1"
select select "5"
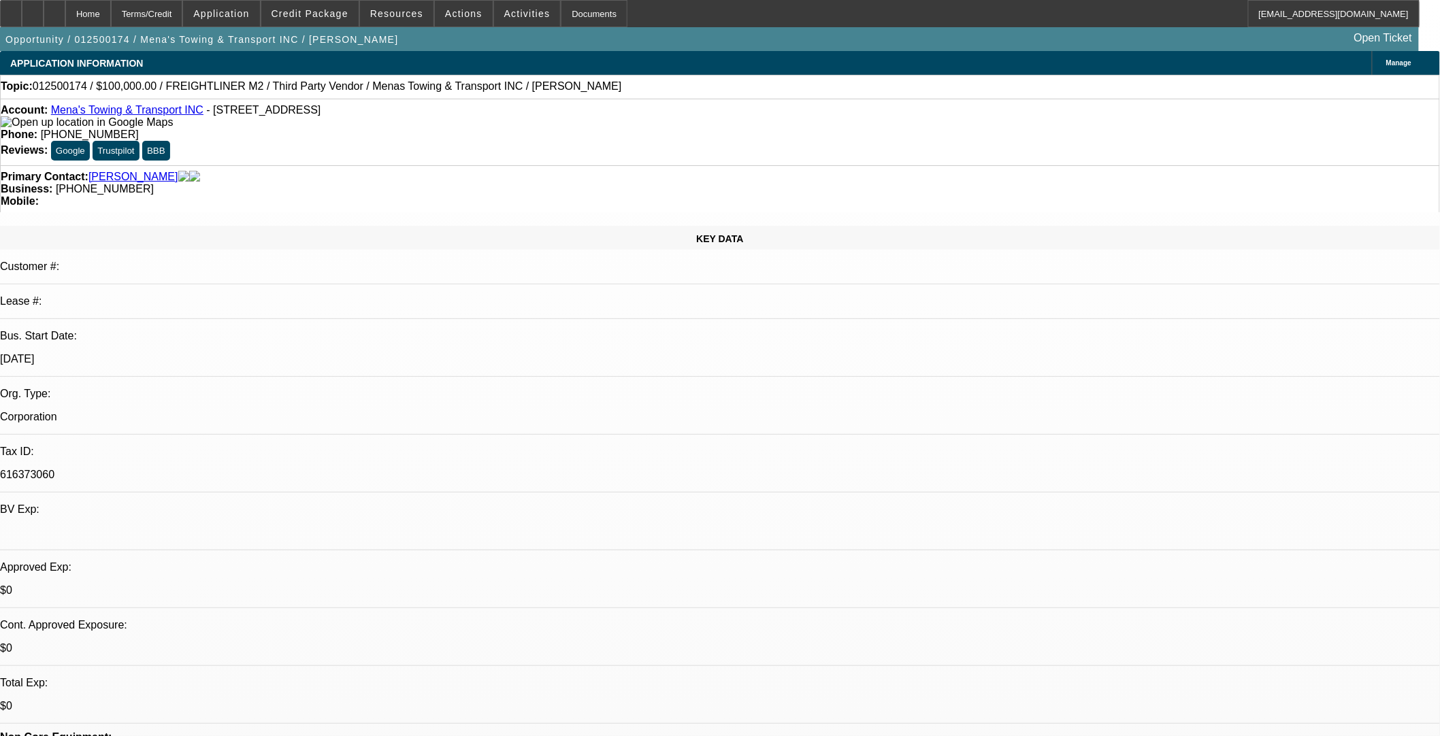
select select "0"
select select "6"
select select "0"
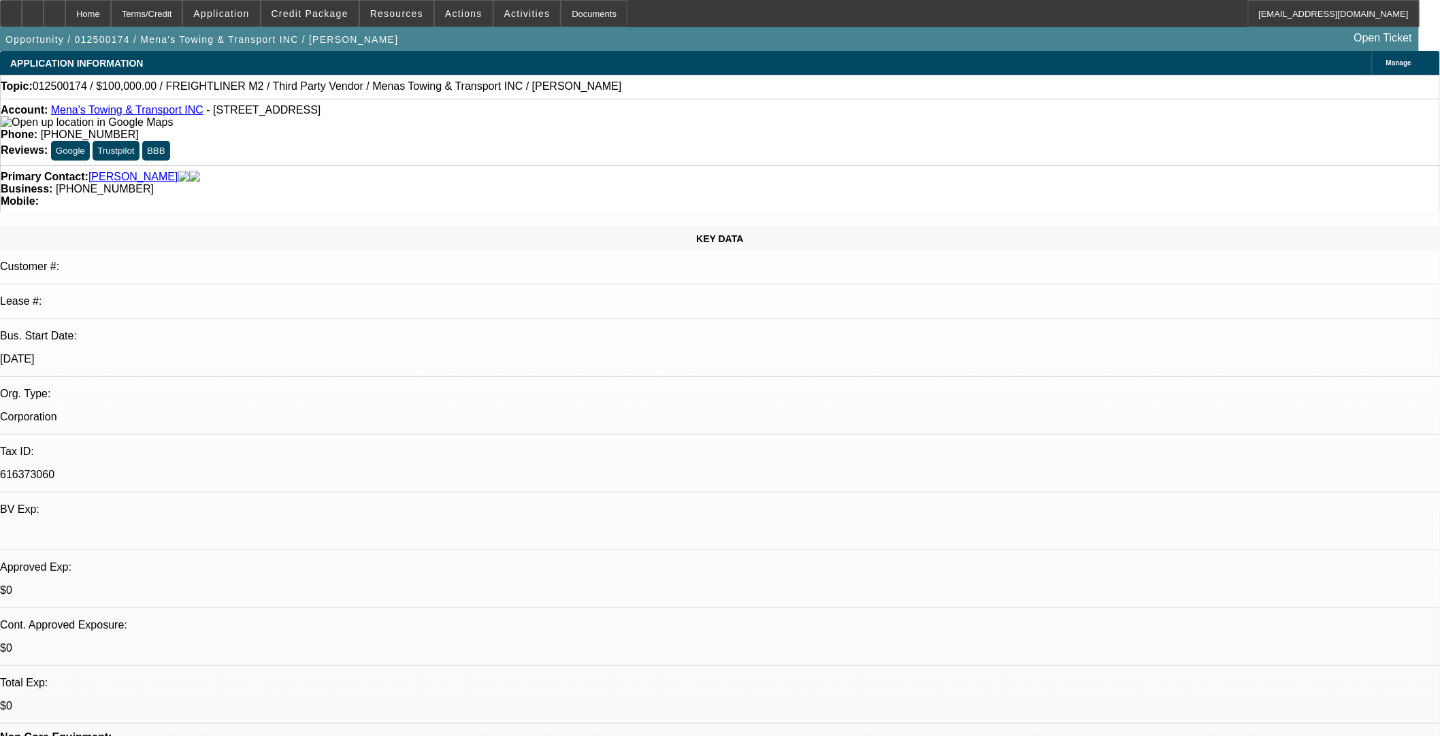
select select "0"
select select "0.1"
select select "5"
click at [329, 12] on span "Credit Package" at bounding box center [310, 13] width 77 height 11
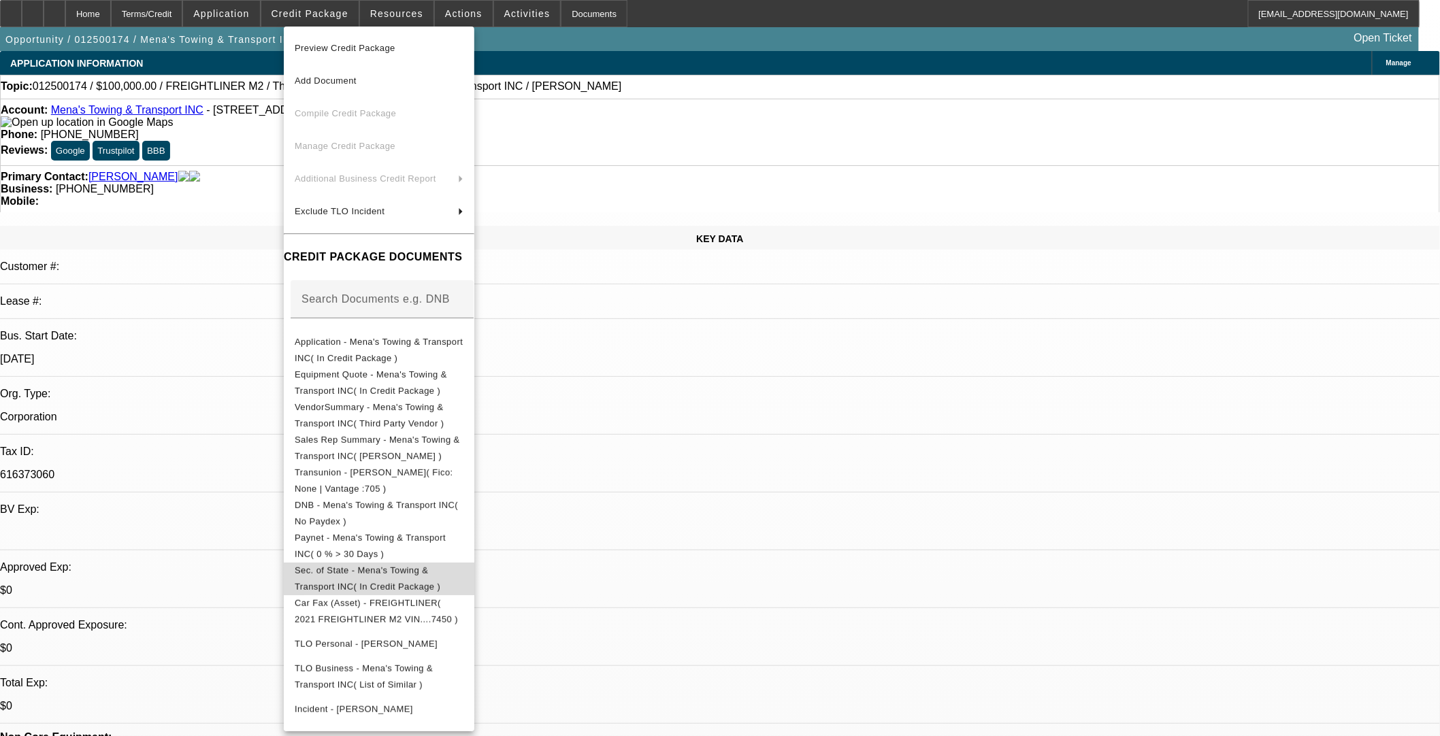
click at [378, 562] on button "Sec. of State - Mena's Towing & Transport INC( In Credit Package )" at bounding box center [379, 578] width 191 height 33
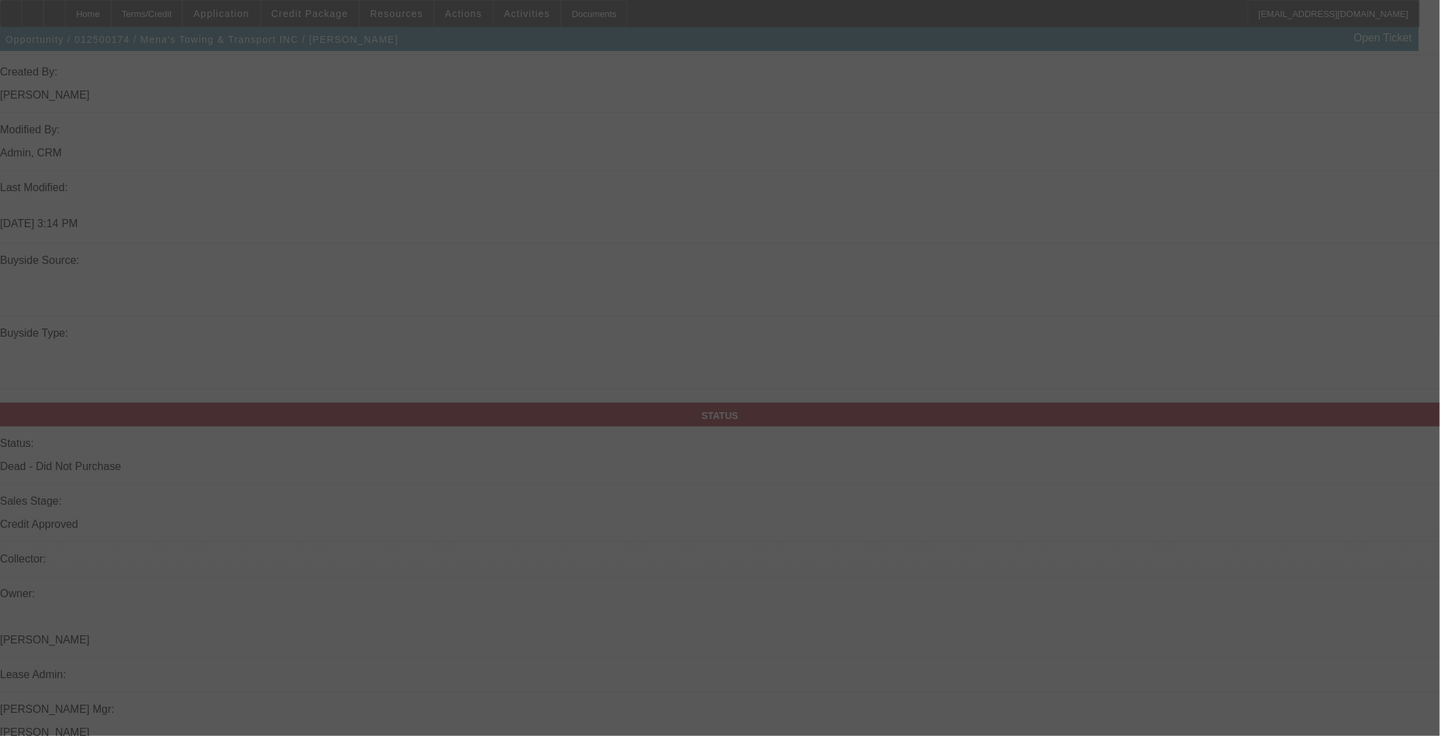
scroll to position [1204, 0]
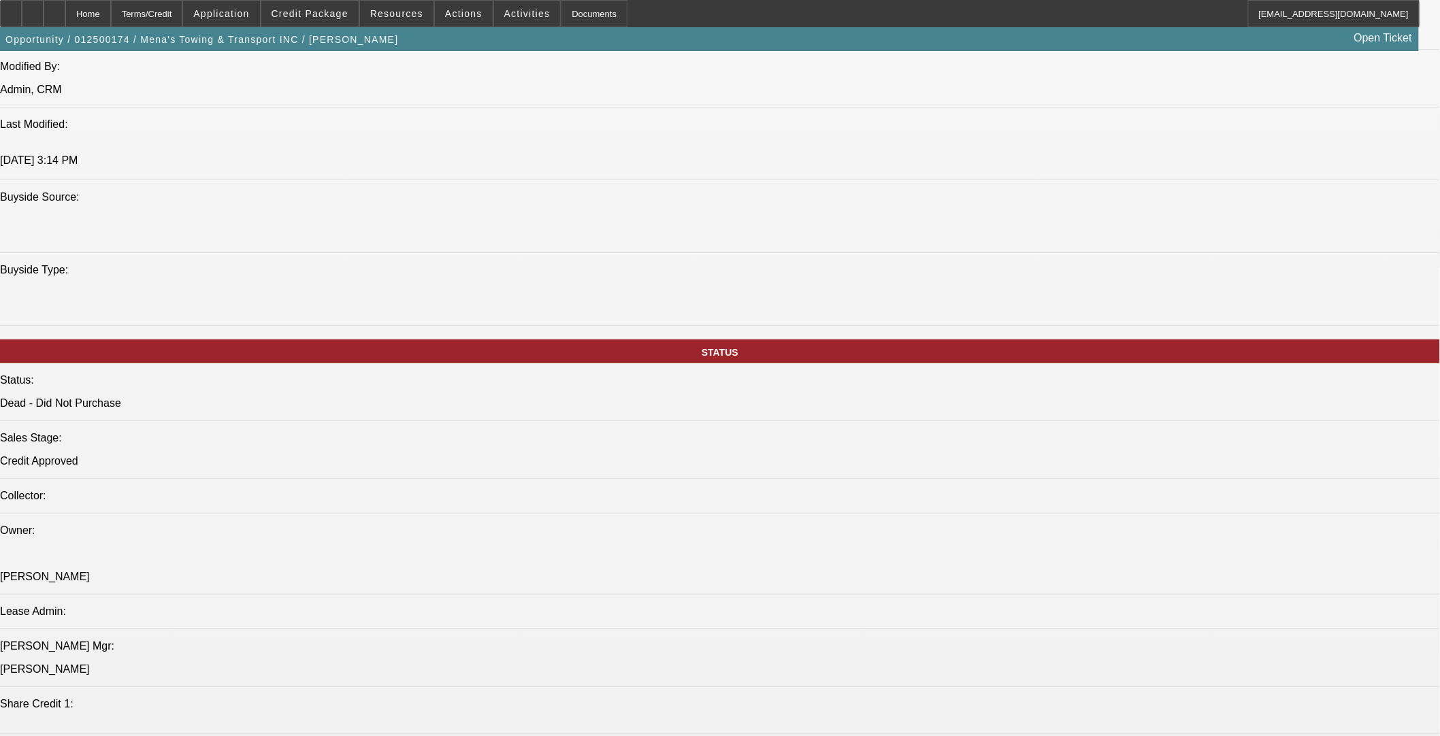
select select "0"
select select "3"
select select "0.1"
select select "5"
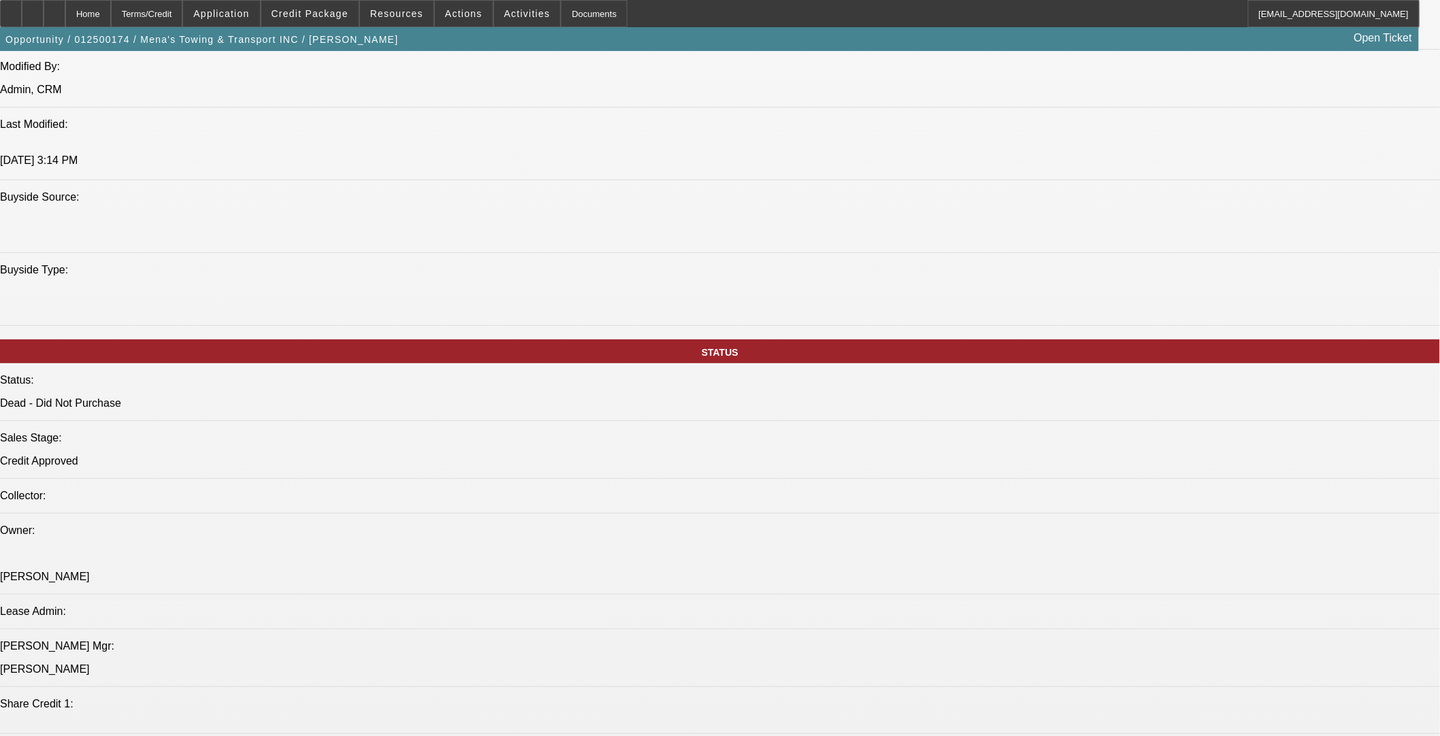
select select "0"
select select "3"
select select "0.1"
select select "5"
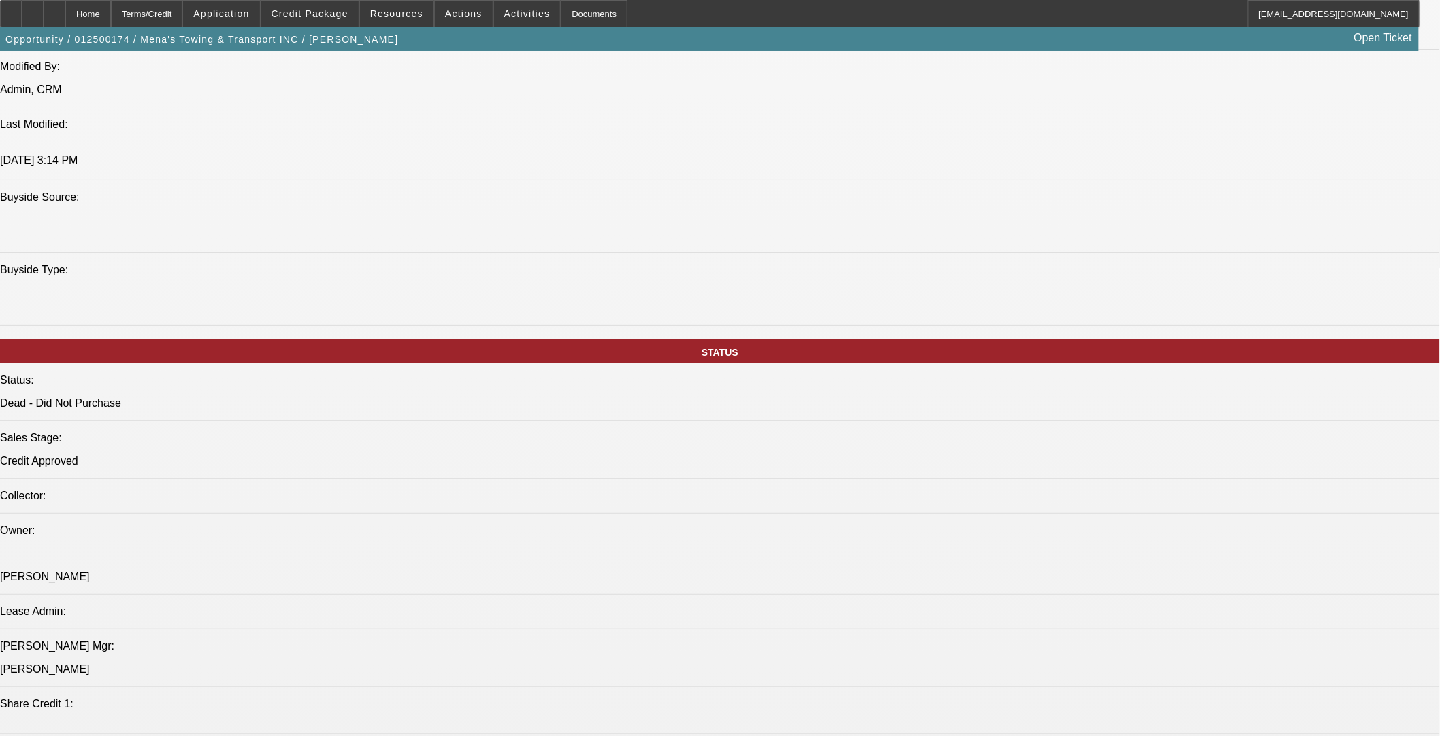
select select "0"
select select "6"
select select "0"
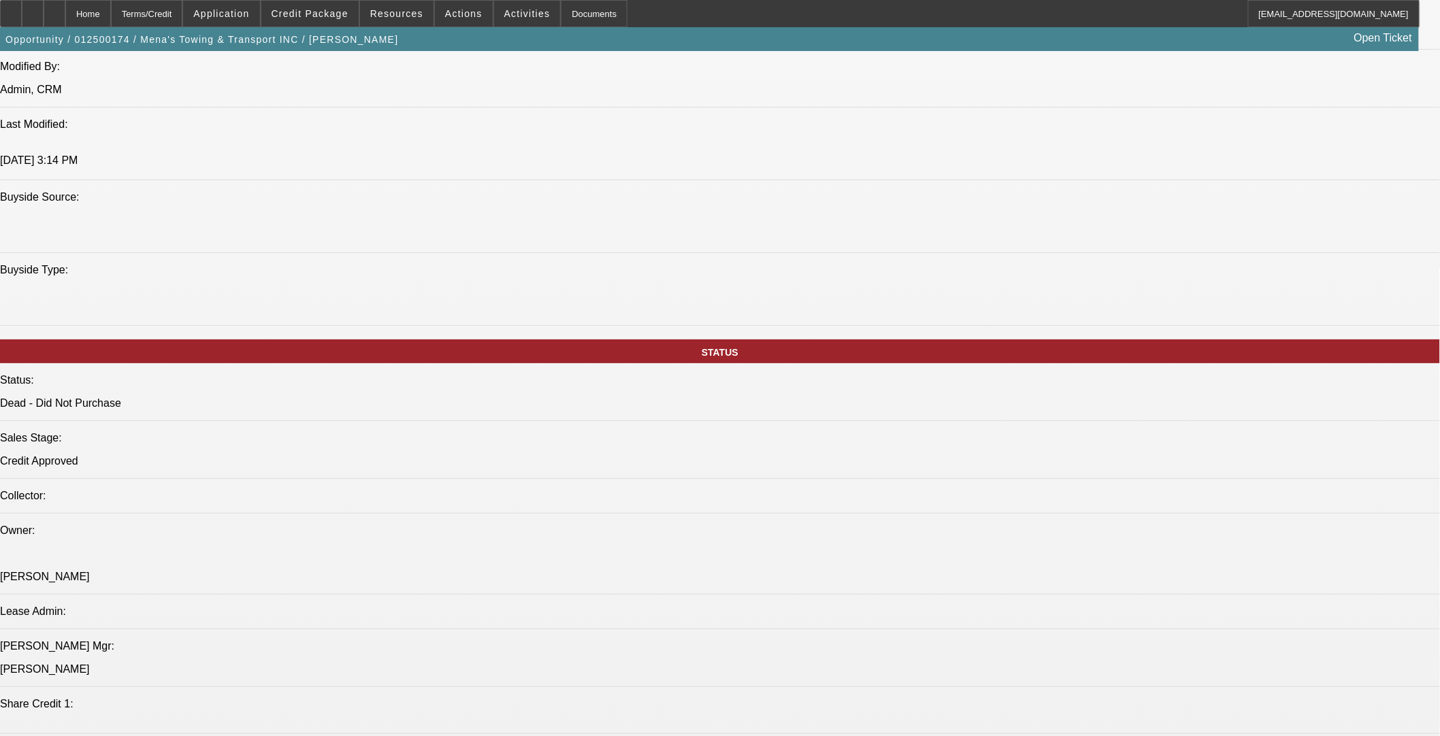
select select "0"
select select "0.1"
select select "5"
drag, startPoint x: 82, startPoint y: 425, endPoint x: 580, endPoint y: 502, distance: 504.7
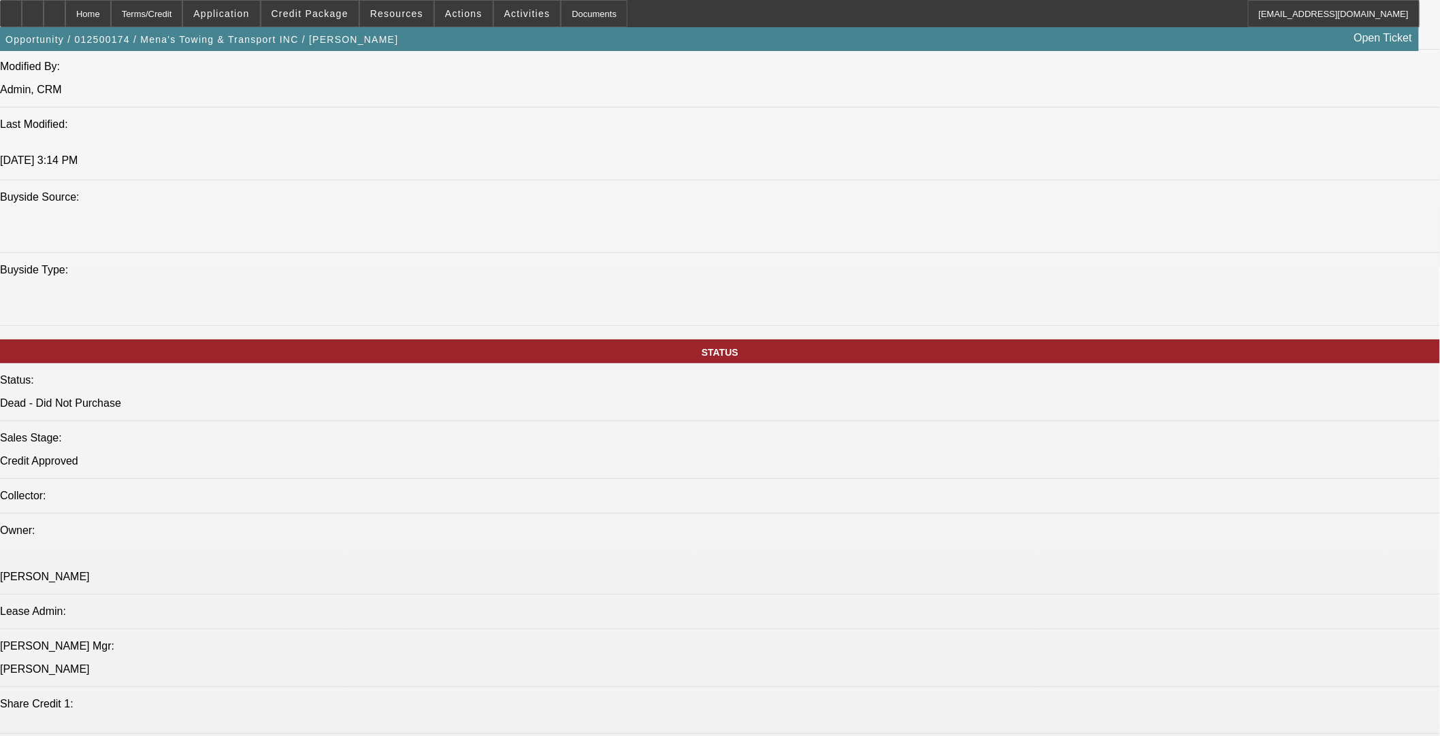
copy div "Mena's Towing & Transport INC has been providing local towing since 2017 origin…"
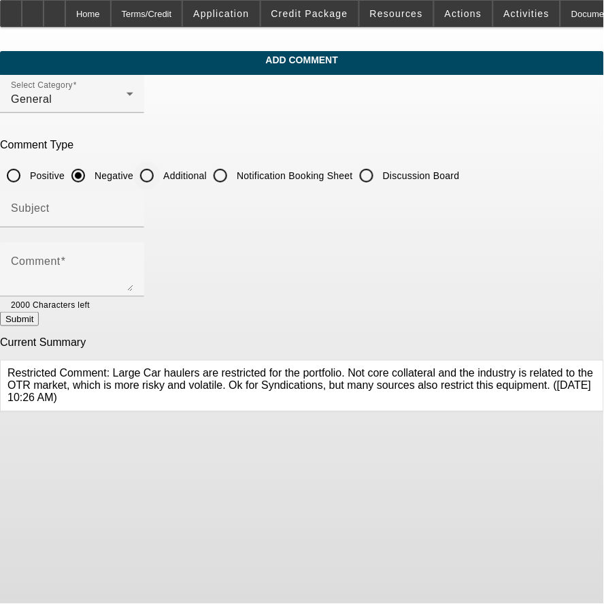
click at [161, 171] on input "Additional" at bounding box center [146, 175] width 27 height 27
radio input "true"
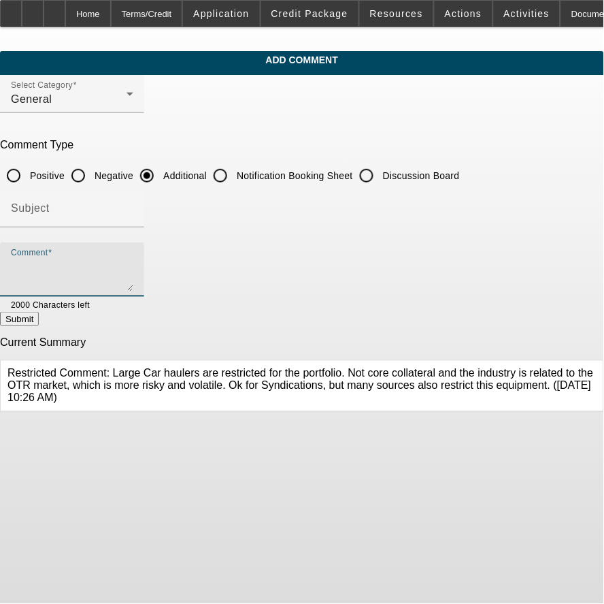
click at [133, 259] on textarea "Comment" at bounding box center [72, 275] width 122 height 33
paste textarea "Mena's Towing & Transport INC has been providing local towing since [DATE] orig…"
click at [118, 280] on textarea "Mena's Towing & Transport INC has been providing local towing since [DATE] orig…" at bounding box center [72, 275] width 122 height 33
type textarea "Mena's Towing & Transport INC has been providing local towing since [DATE] orig…"
click at [39, 312] on button "Submit" at bounding box center [19, 319] width 39 height 14
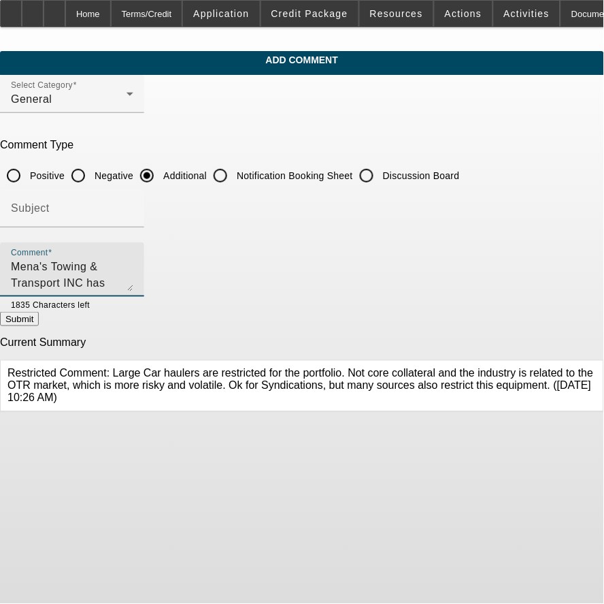
radio input "true"
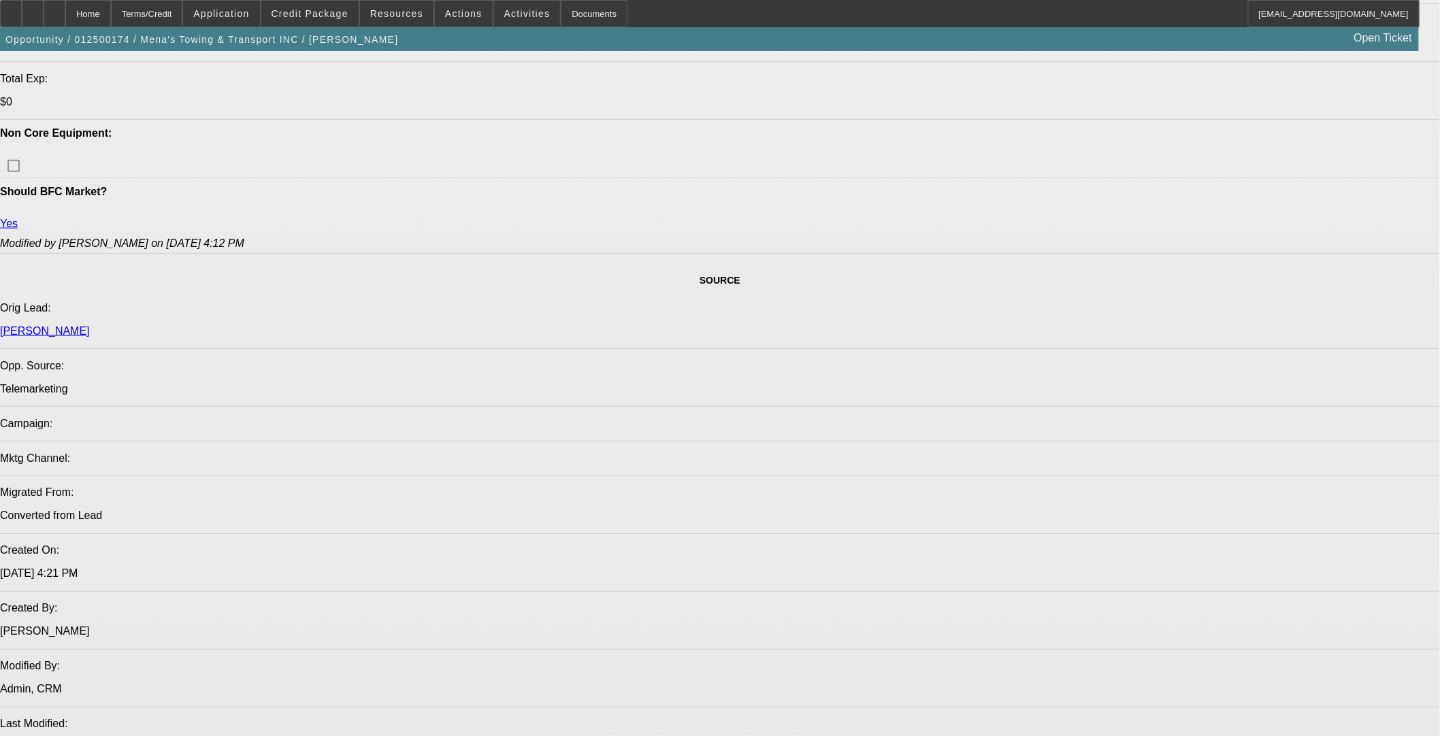
select select "0"
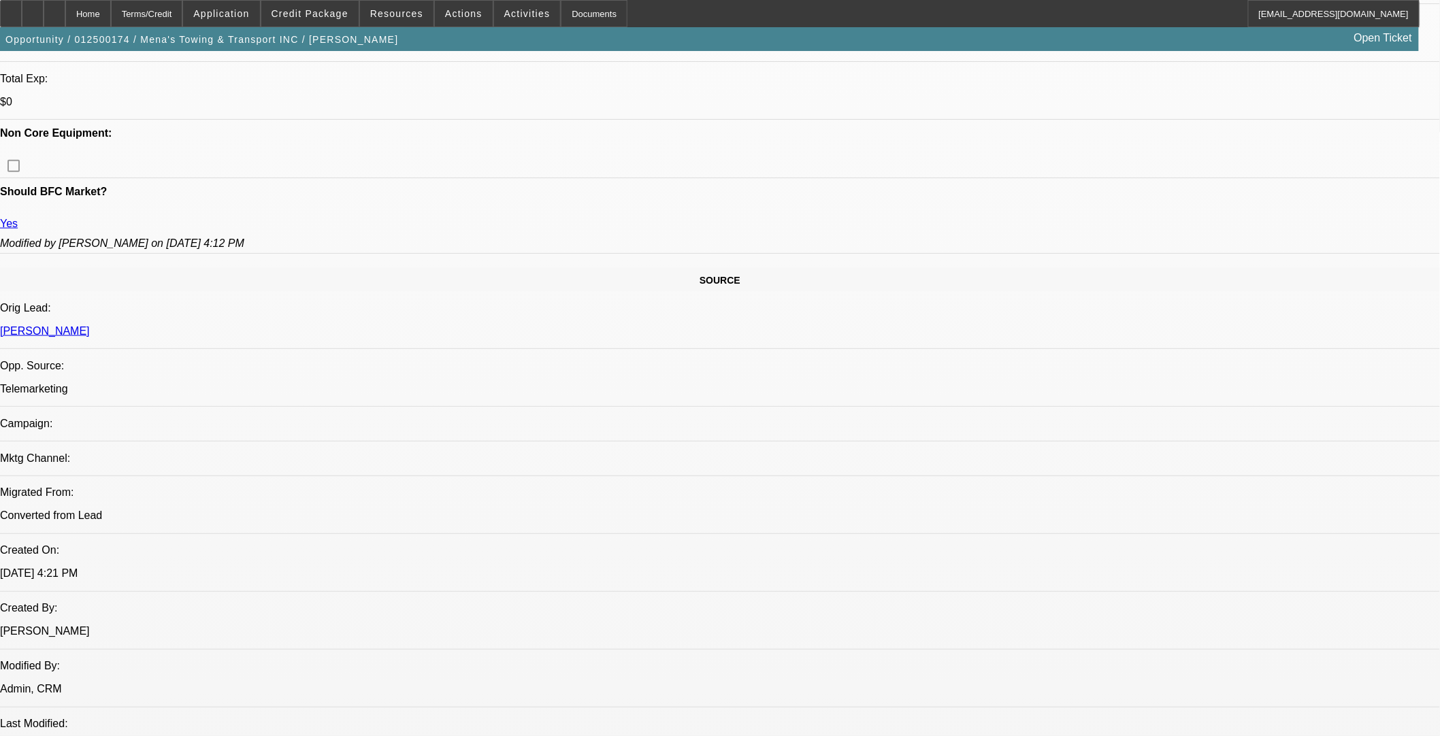
select select "0"
select select "3"
select select "0.1"
select select "5"
select select "0"
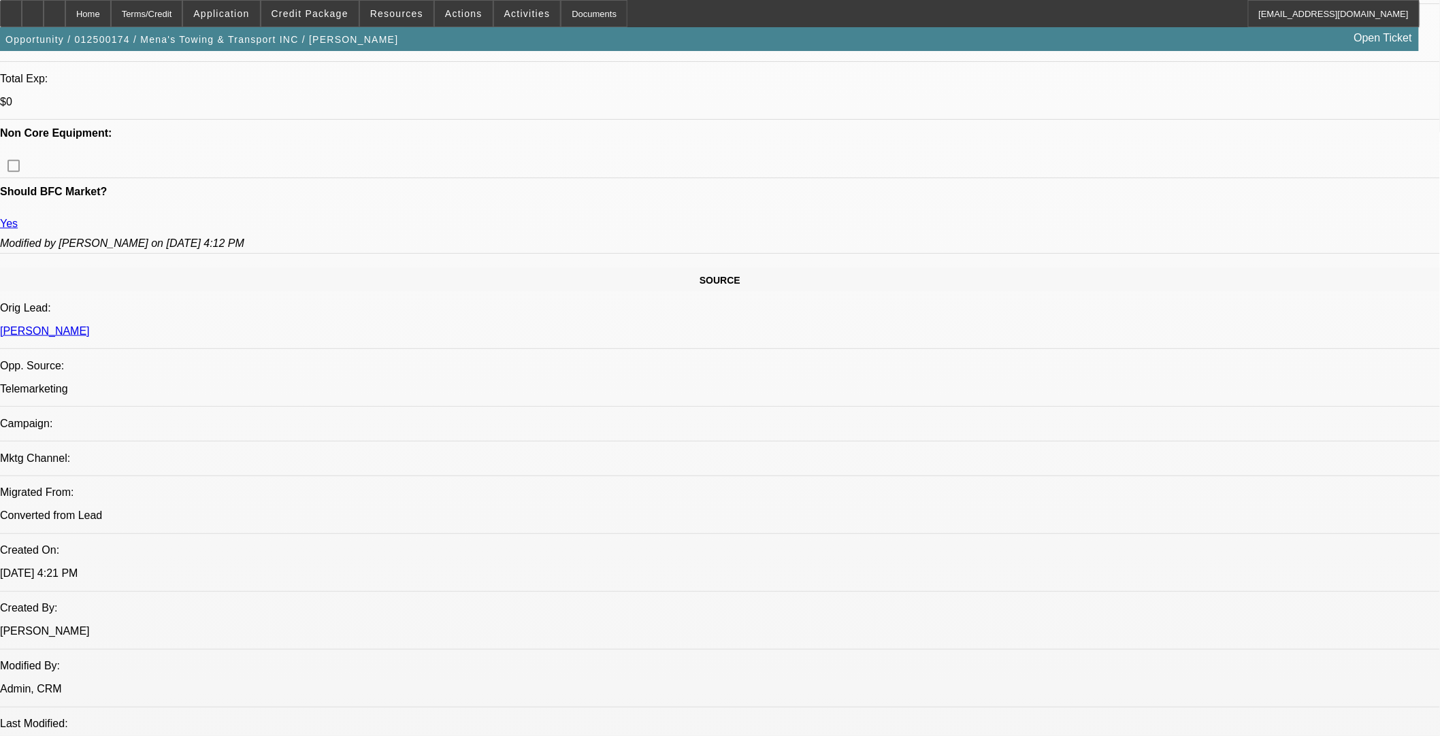
select select "0"
select select "3"
select select "0.1"
select select "5"
select select "0"
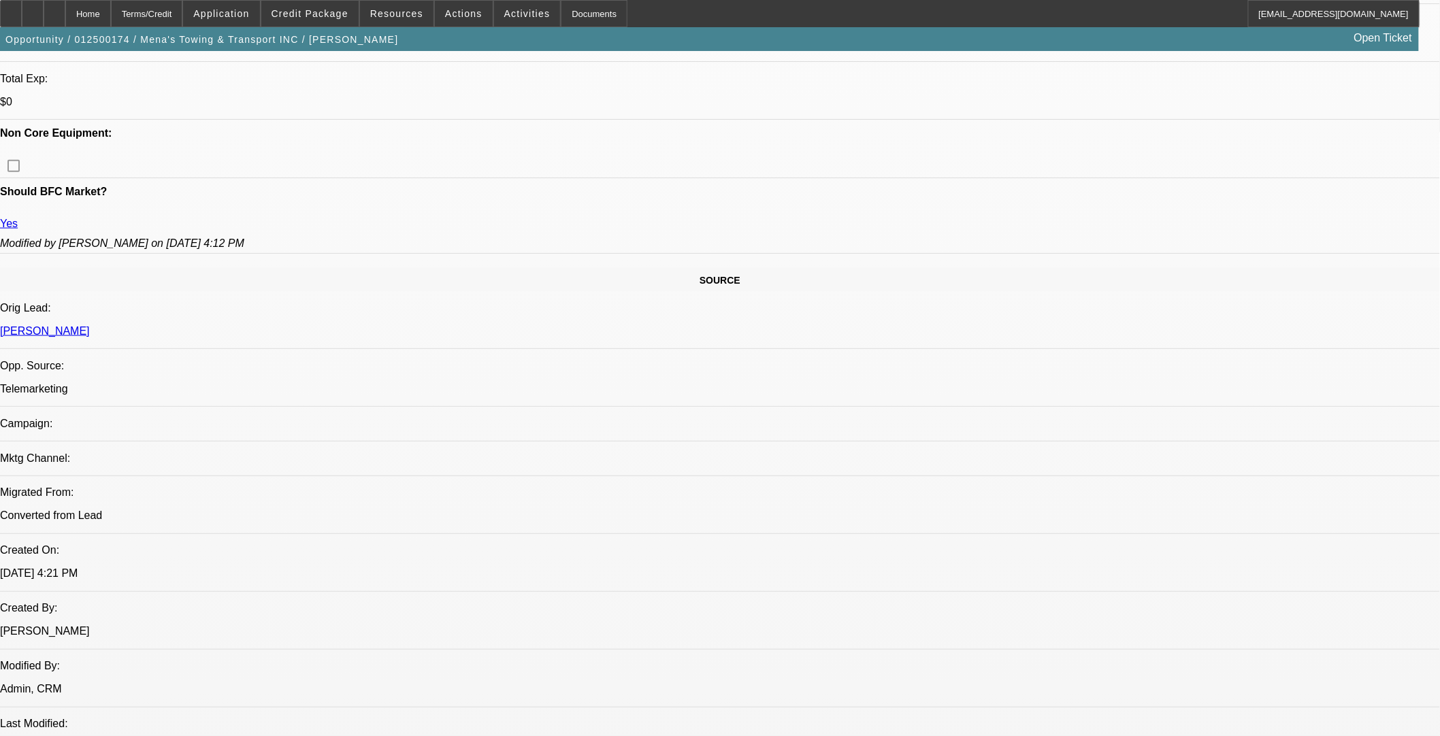
select select "0"
select select "6"
select select "0"
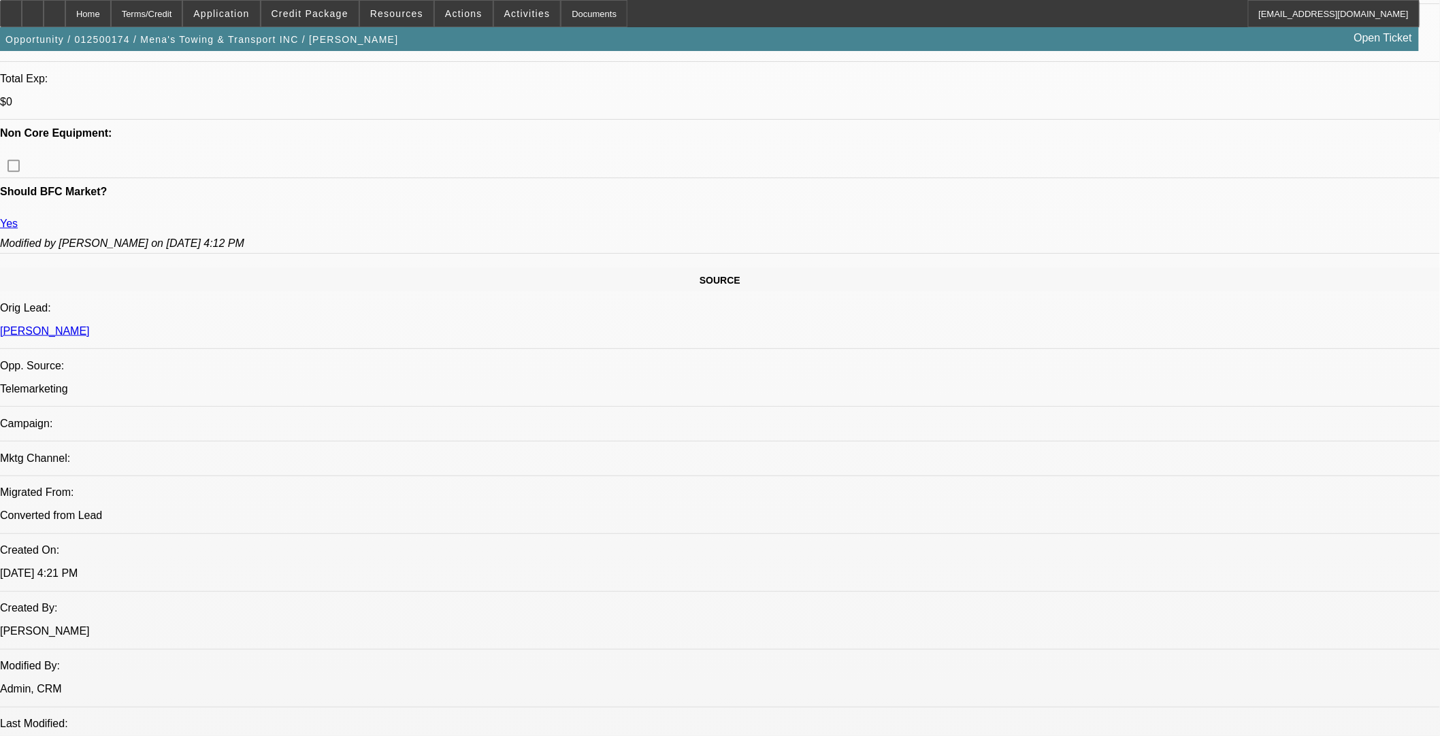
select select "0.1"
select select "5"
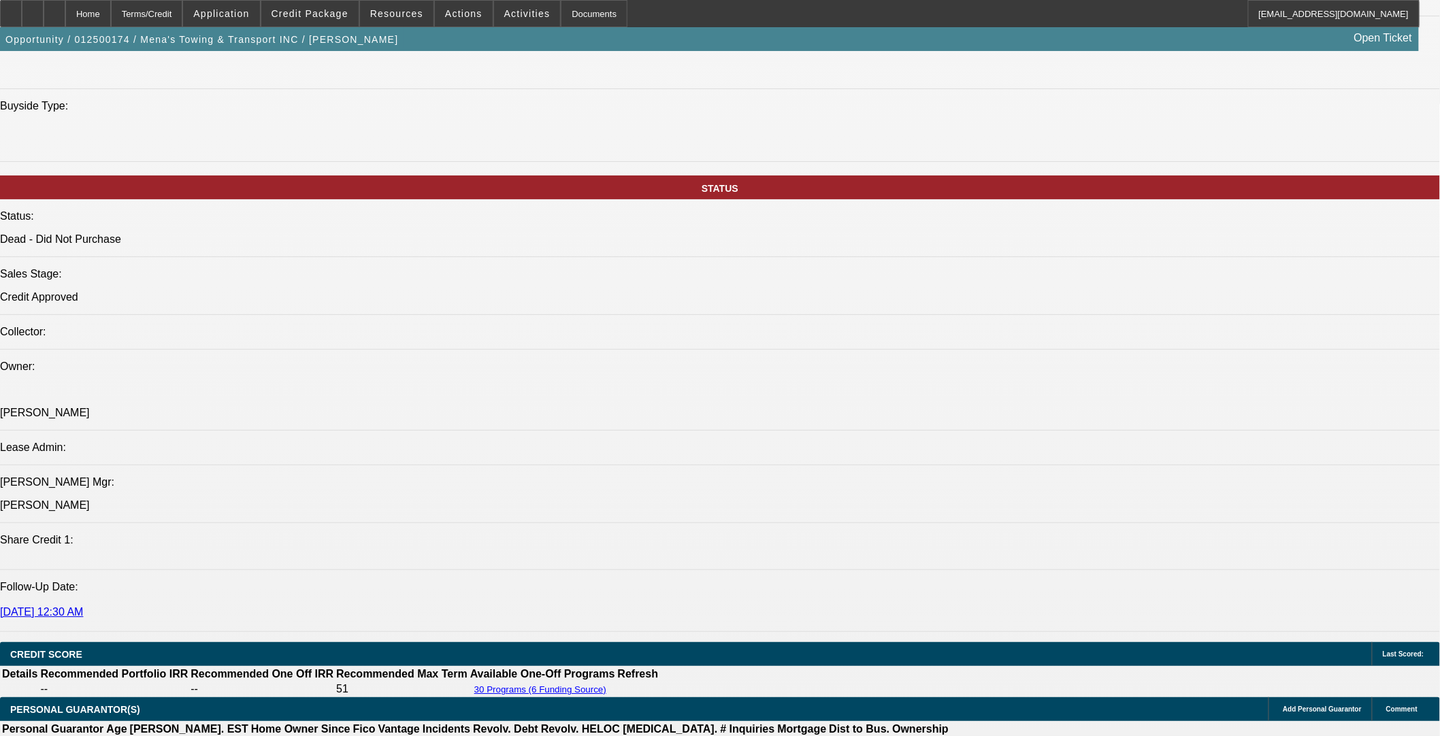
scroll to position [1509, 0]
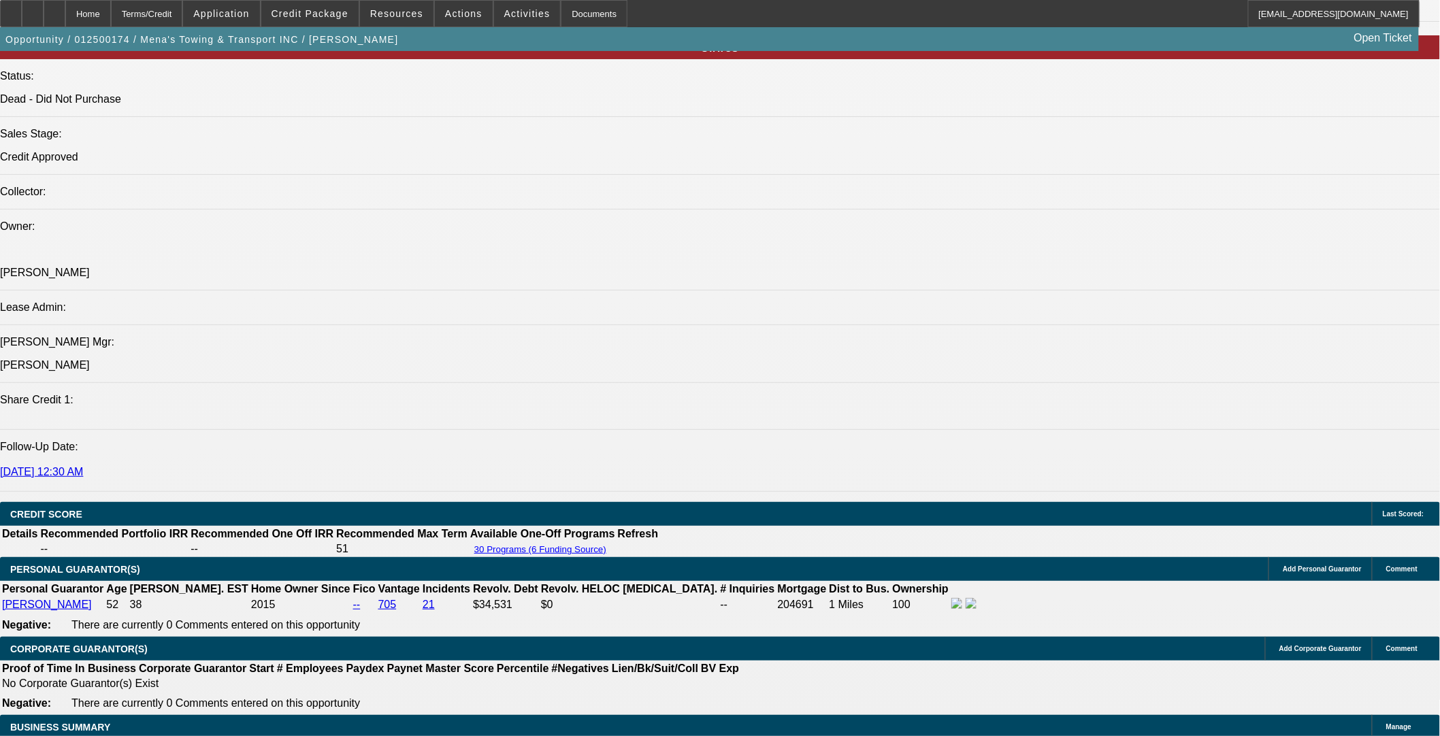
drag, startPoint x: 518, startPoint y: 314, endPoint x: 518, endPoint y: 328, distance: 13.6
select select "0"
select select "3"
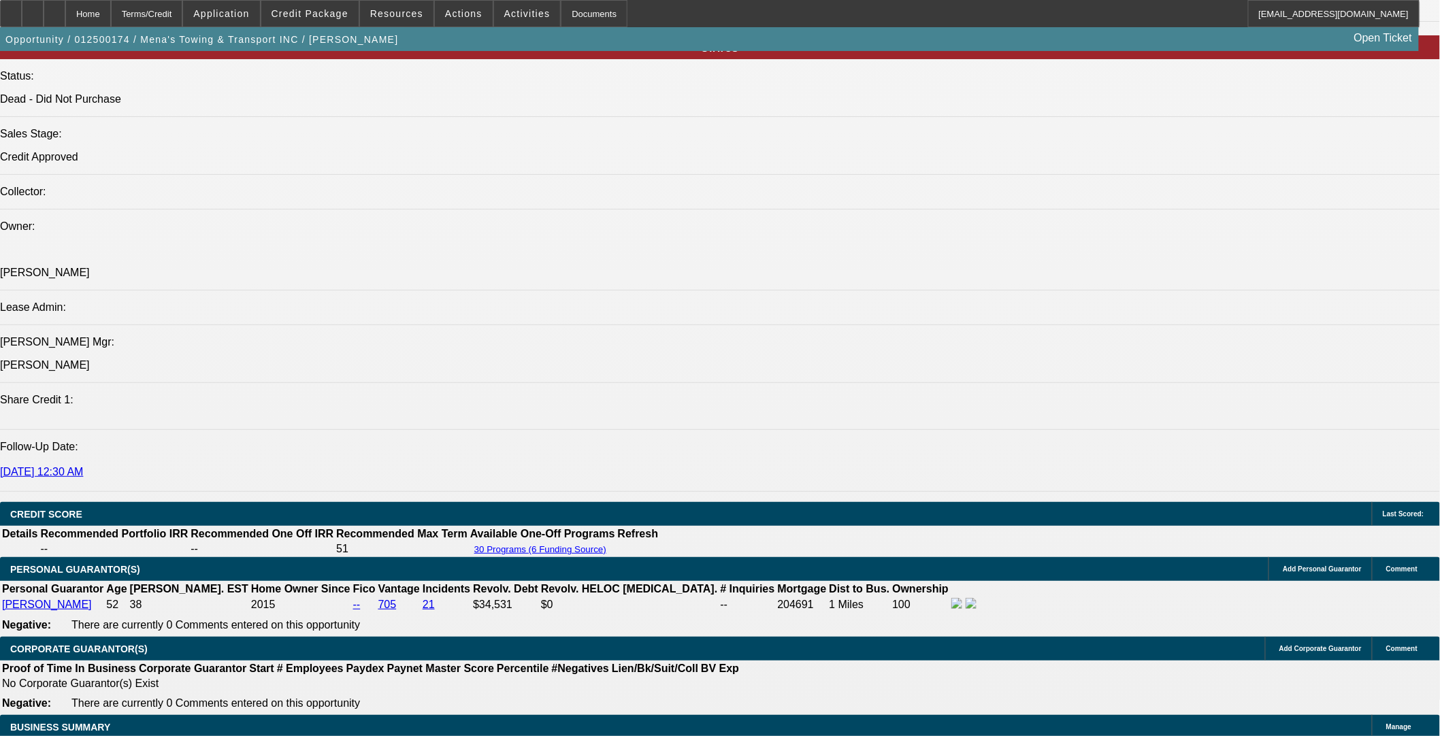
select select "0.1"
select select "5"
select select "0"
select select "3"
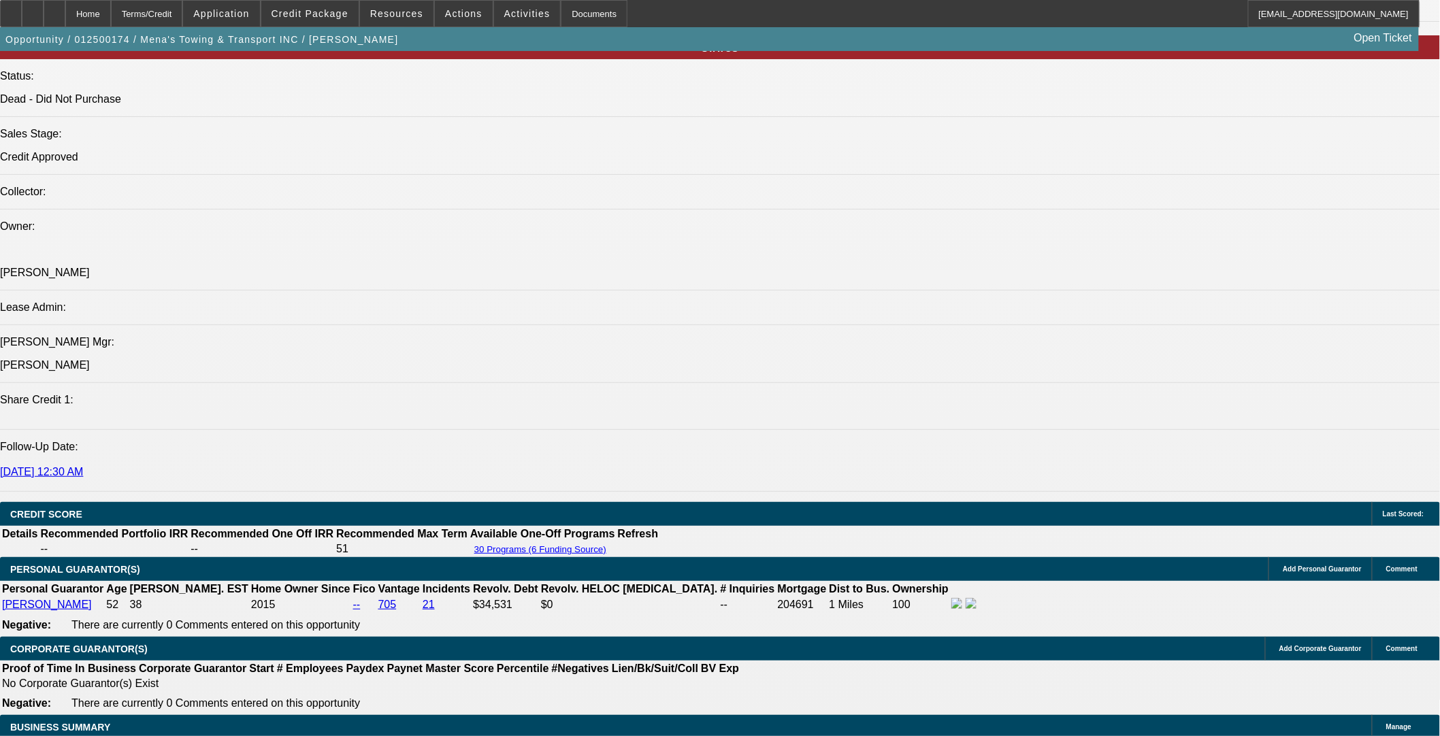
select select "0.1"
select select "5"
select select "0"
select select "3"
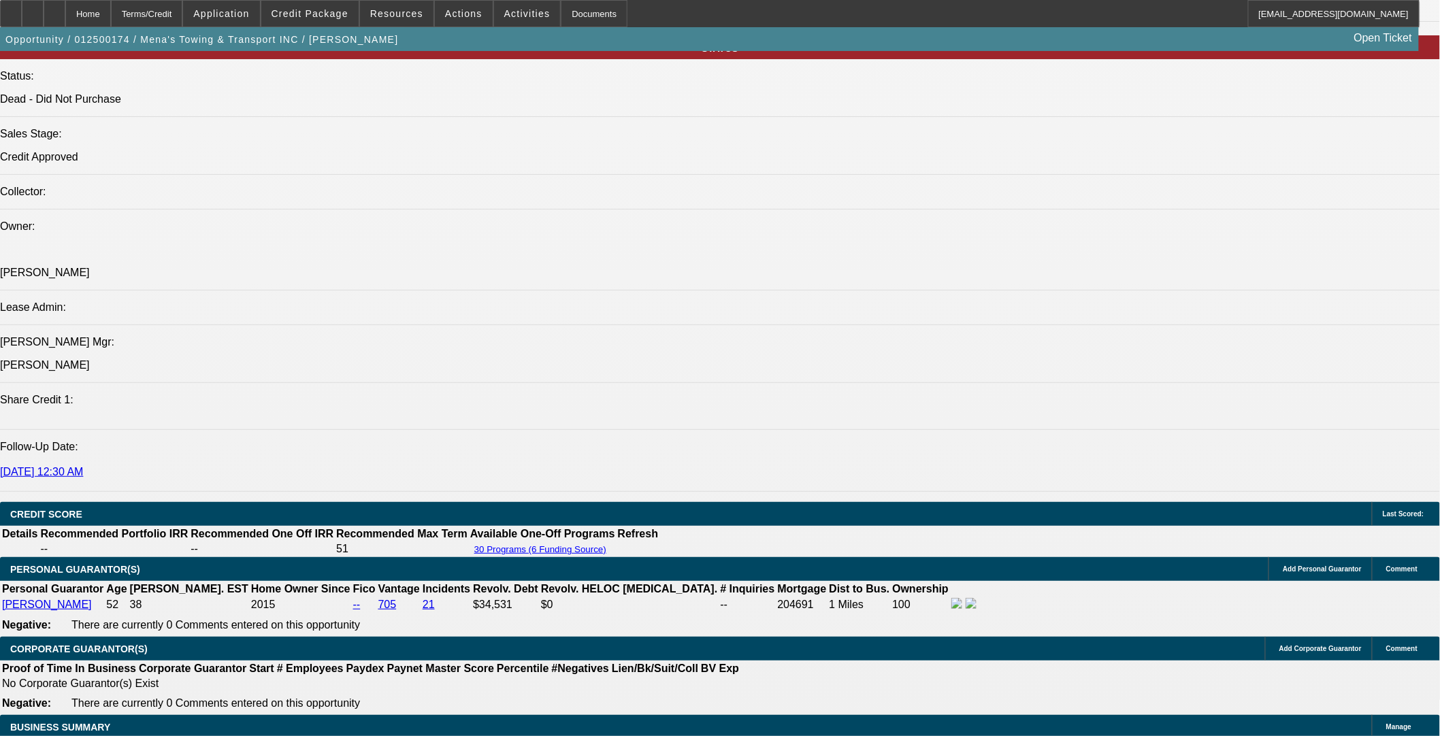
select select "0.1"
select select "4"
select select "0"
select select "3"
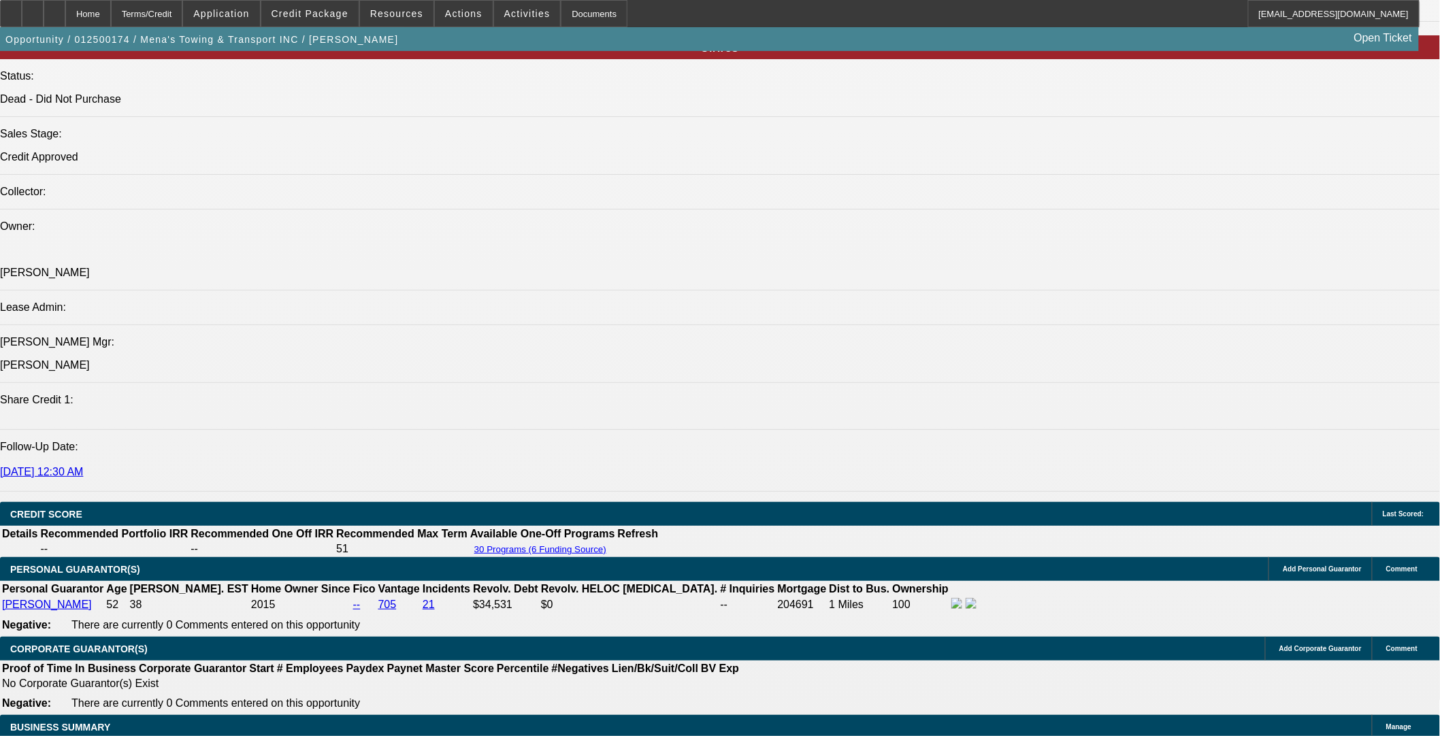
select select "0.1"
select select "4"
select select "0"
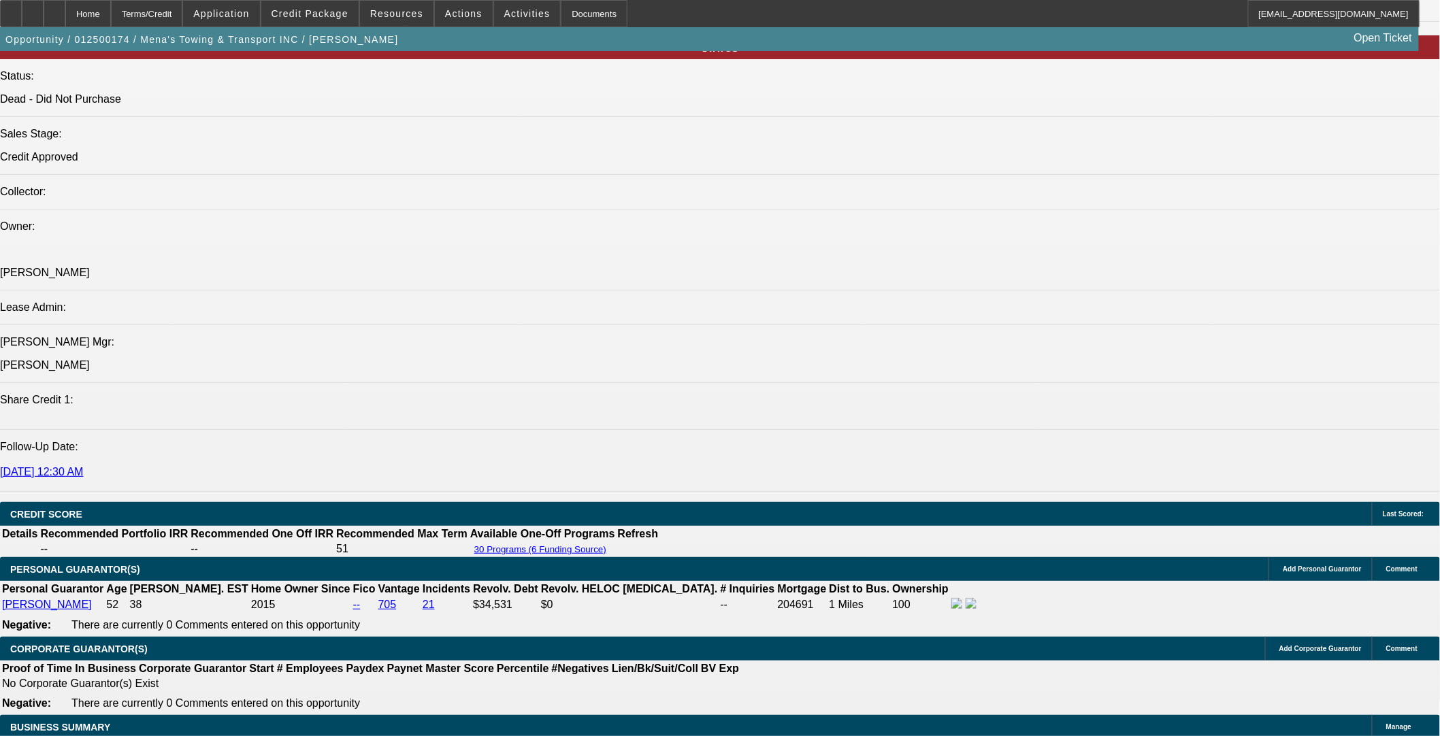
select select "3"
select select "0.1"
select select "4"
select select "0"
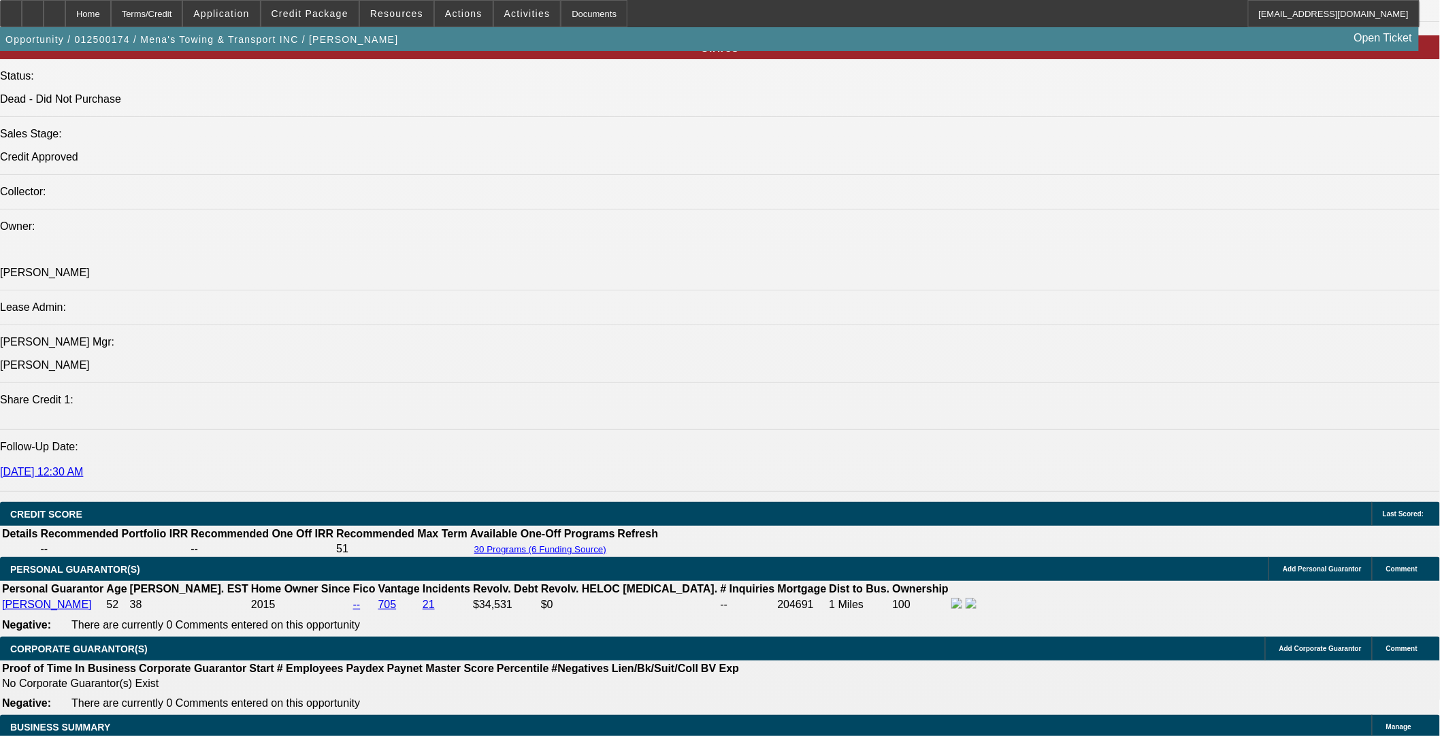
select select "3"
select select "0"
select select "6"
select select "0"
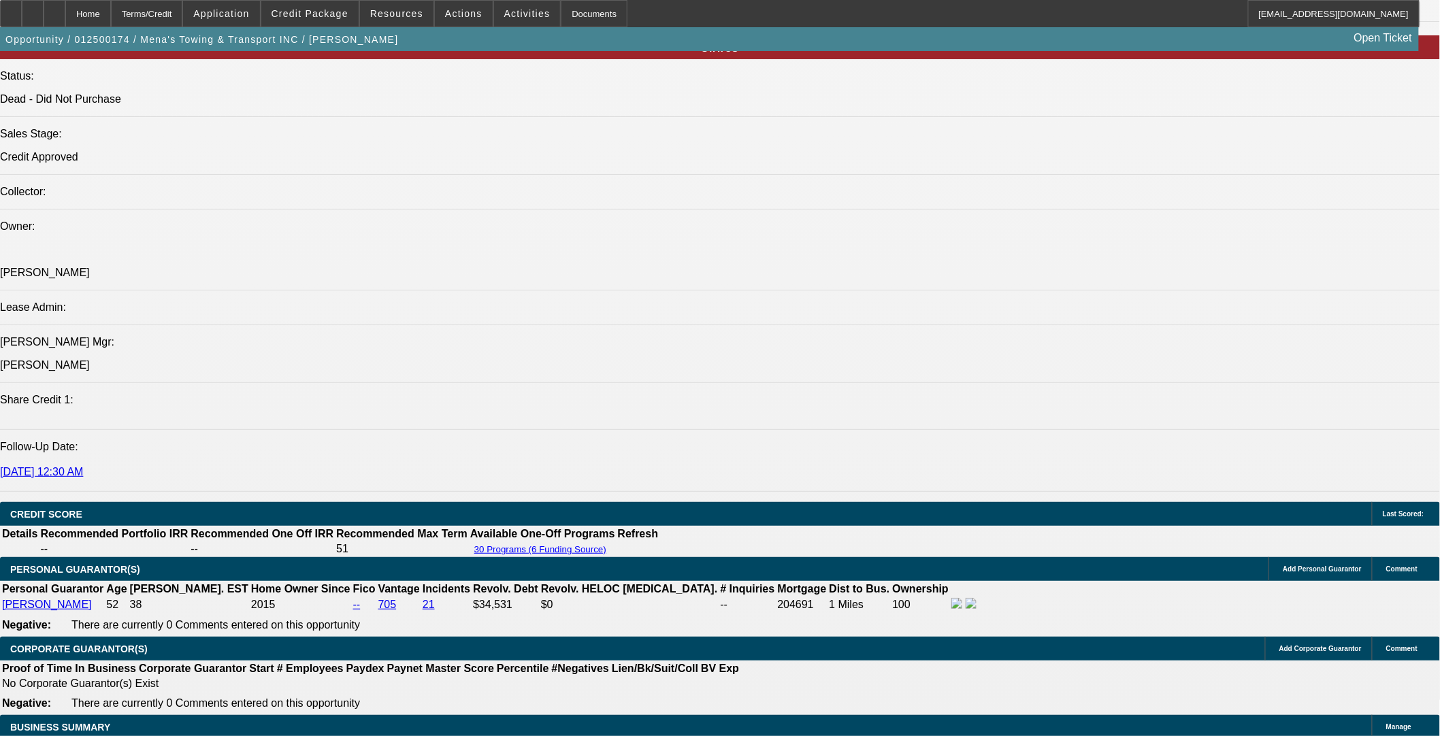
select select "3"
select select "0.1"
select select "4"
